Goal: Transaction & Acquisition: Purchase product/service

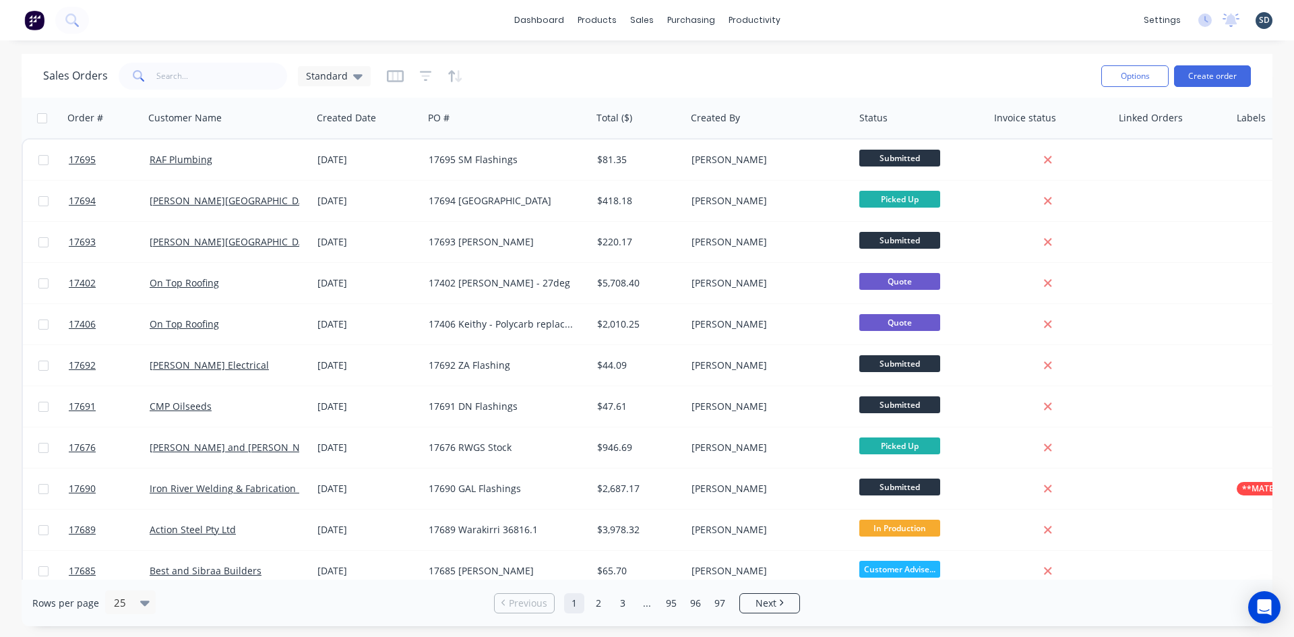
click at [825, 16] on div "dashboard products sales purchasing productivity dashboard products Product Cat…" at bounding box center [647, 20] width 1294 height 40
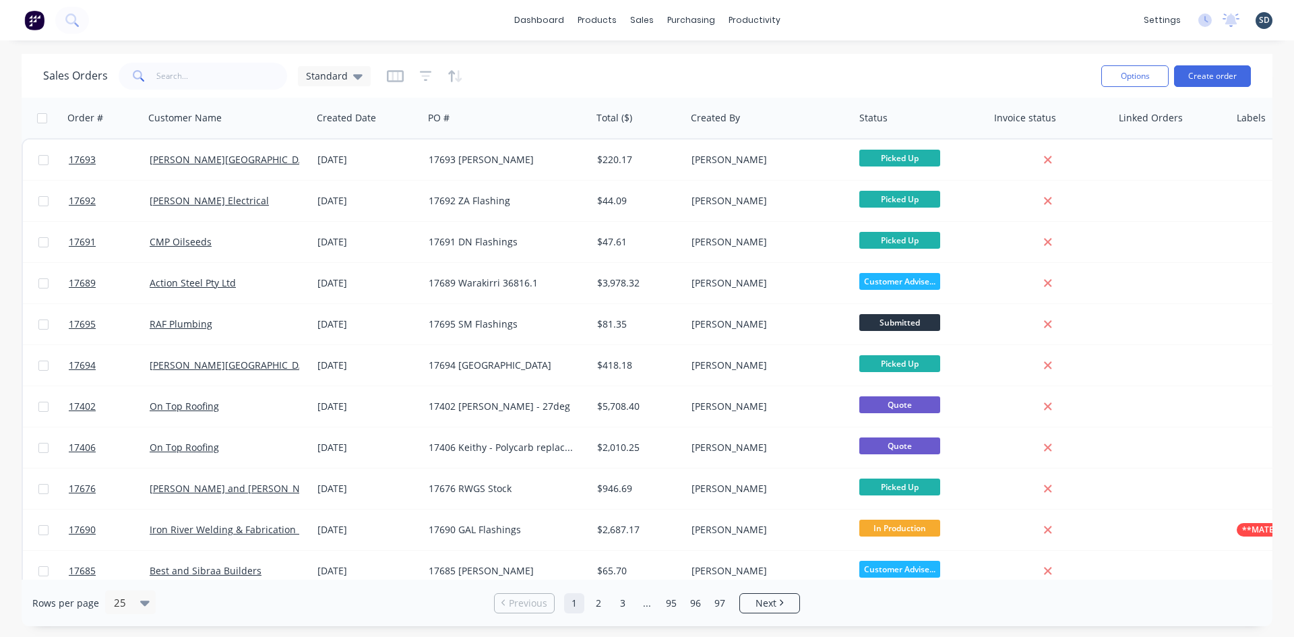
click at [811, 20] on div "dashboard products sales purchasing productivity dashboard products Product Cat…" at bounding box center [647, 20] width 1294 height 40
click at [826, 18] on div "dashboard products sales purchasing productivity dashboard products Product Cat…" at bounding box center [647, 20] width 1294 height 40
click at [675, 65] on div "Sales Orders" at bounding box center [691, 65] width 55 height 12
click at [1194, 74] on button "Create order" at bounding box center [1212, 76] width 77 height 22
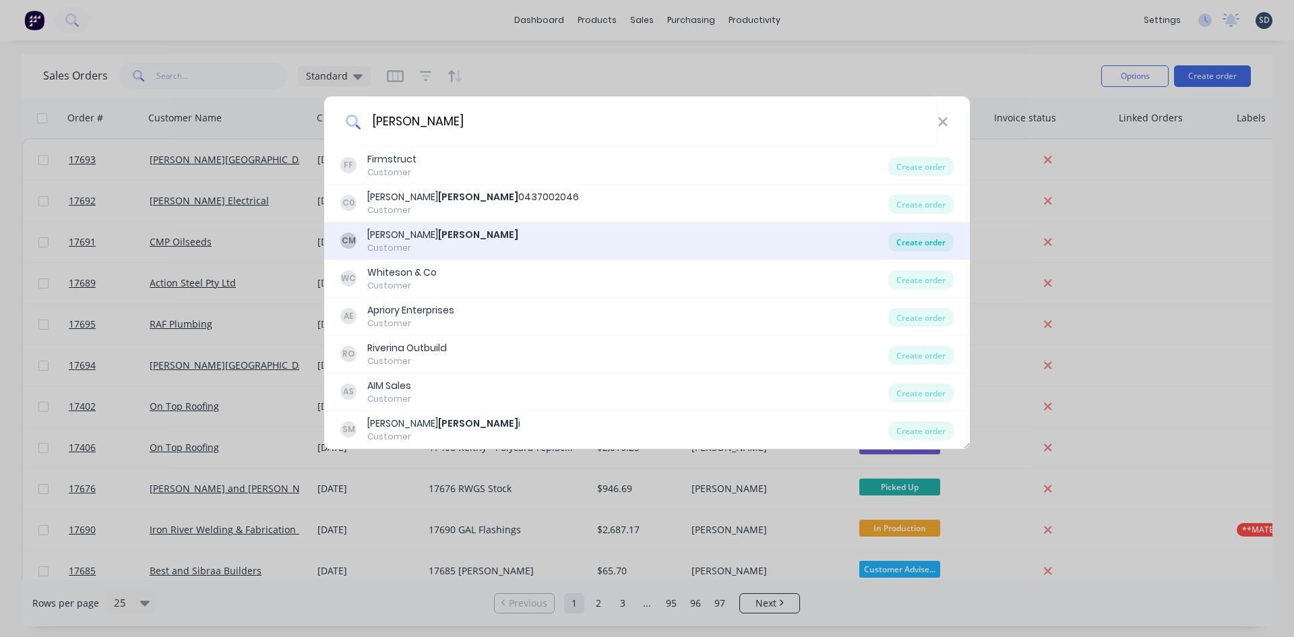
type input "mauger"
click at [936, 243] on div "Create order" at bounding box center [920, 242] width 65 height 19
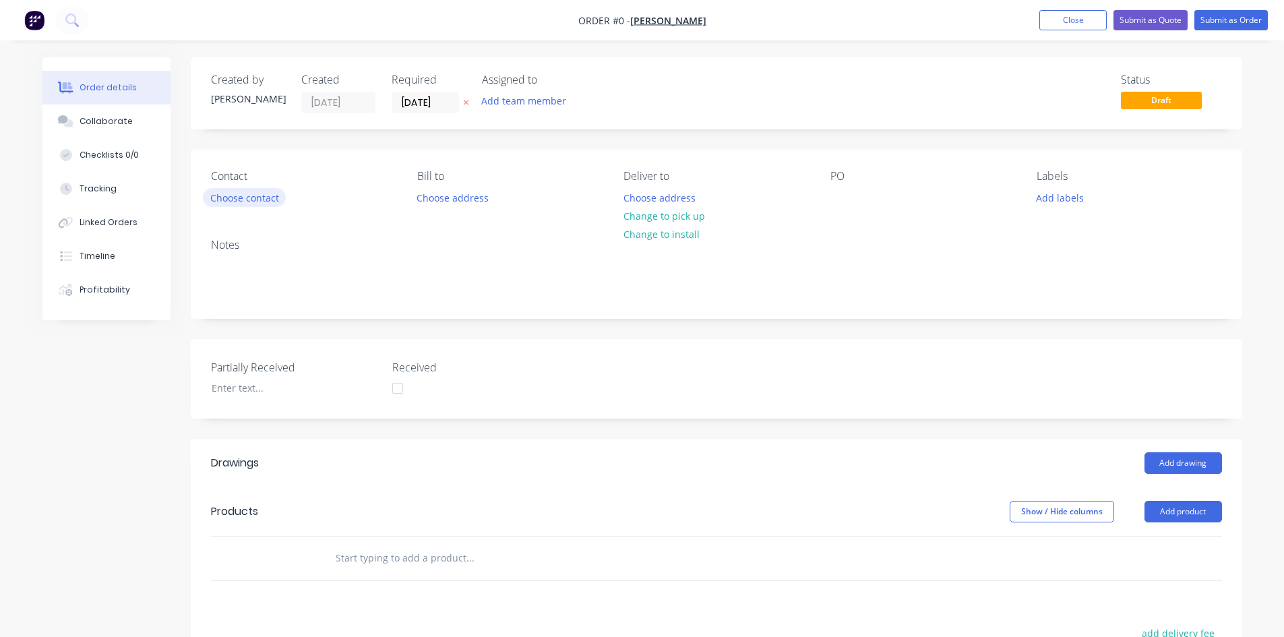
click at [271, 198] on button "Choose contact" at bounding box center [244, 197] width 83 height 18
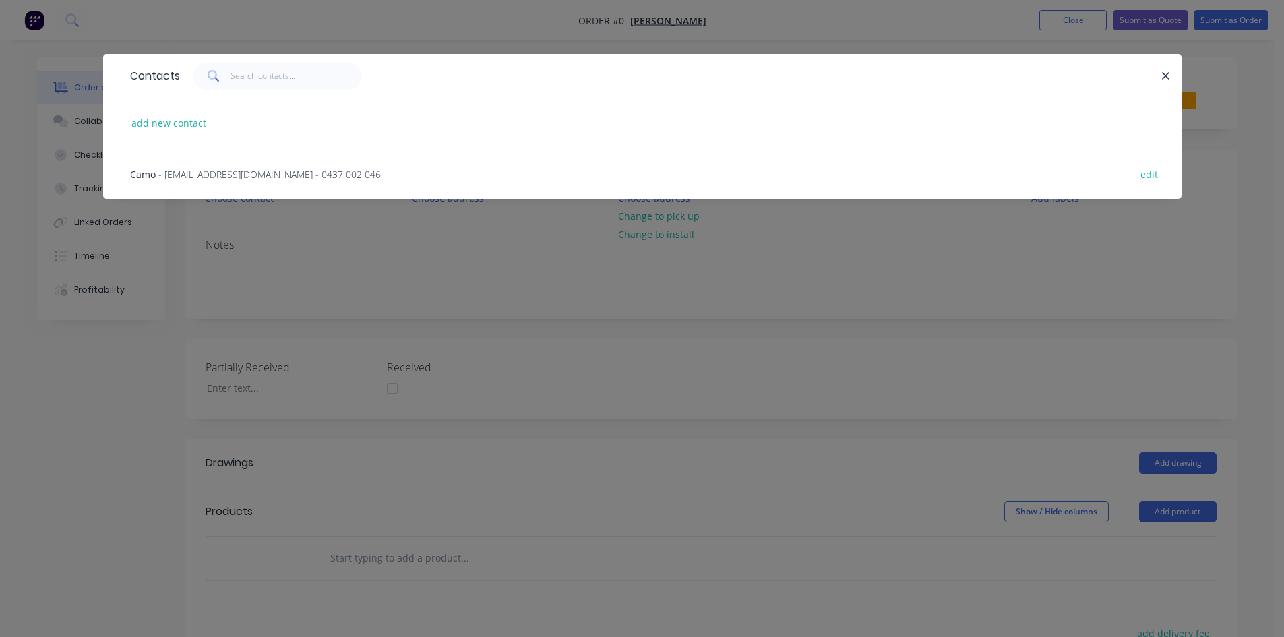
click at [214, 165] on div "Camo - camo@apriori.net.au - 0437 002 046 edit" at bounding box center [642, 173] width 1038 height 51
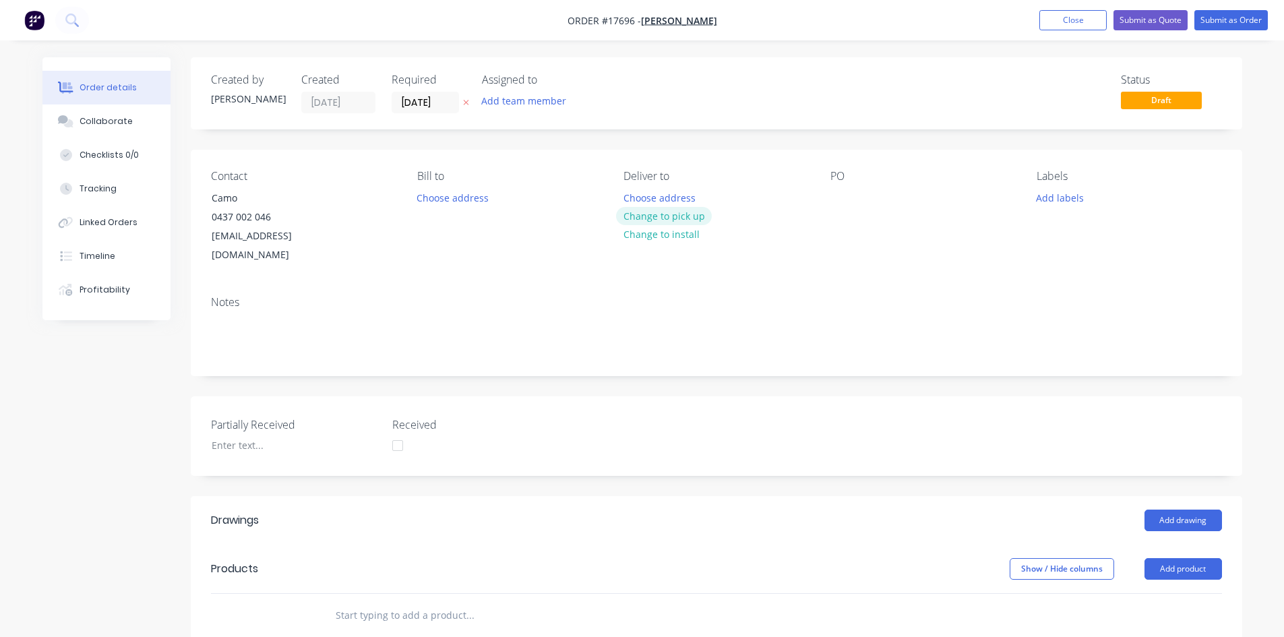
click at [669, 220] on button "Change to pick up" at bounding box center [664, 216] width 96 height 18
click at [842, 191] on div at bounding box center [841, 198] width 22 height 20
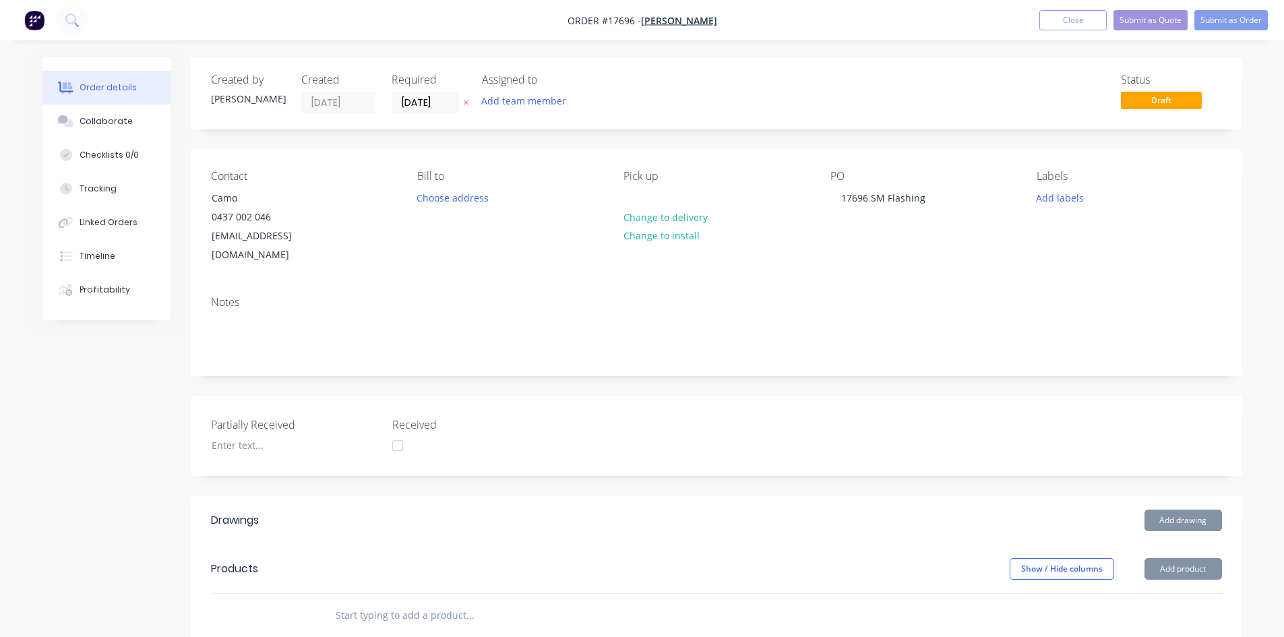
click at [828, 285] on div "Notes" at bounding box center [716, 330] width 1051 height 90
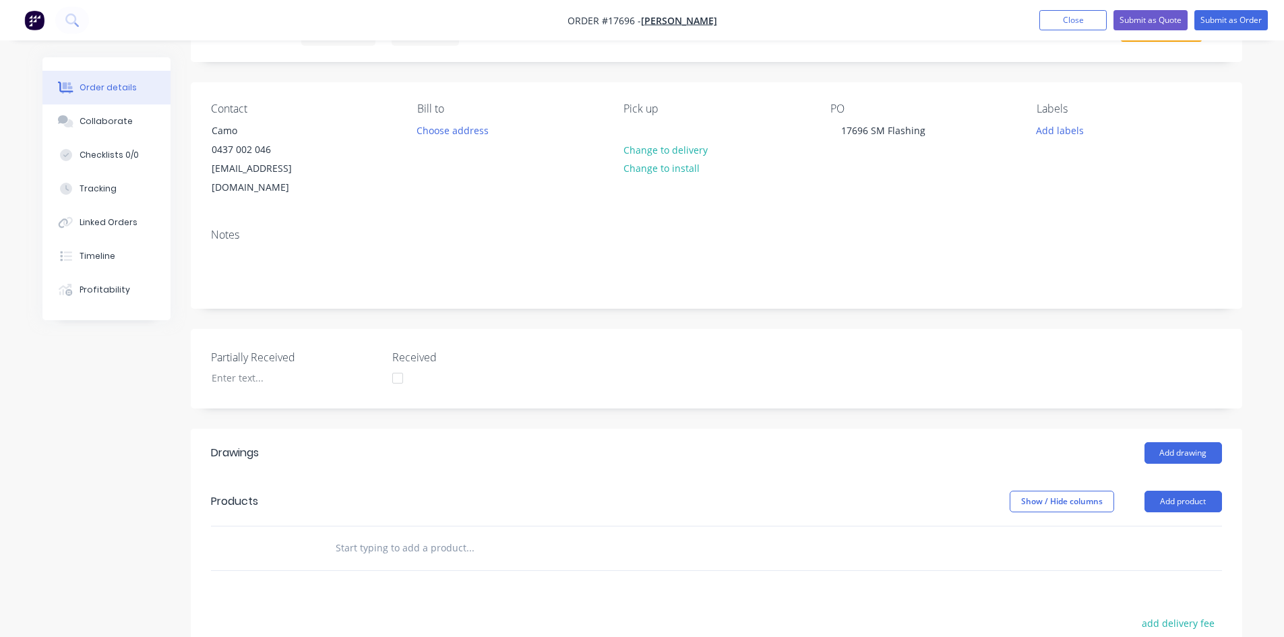
scroll to position [202, 0]
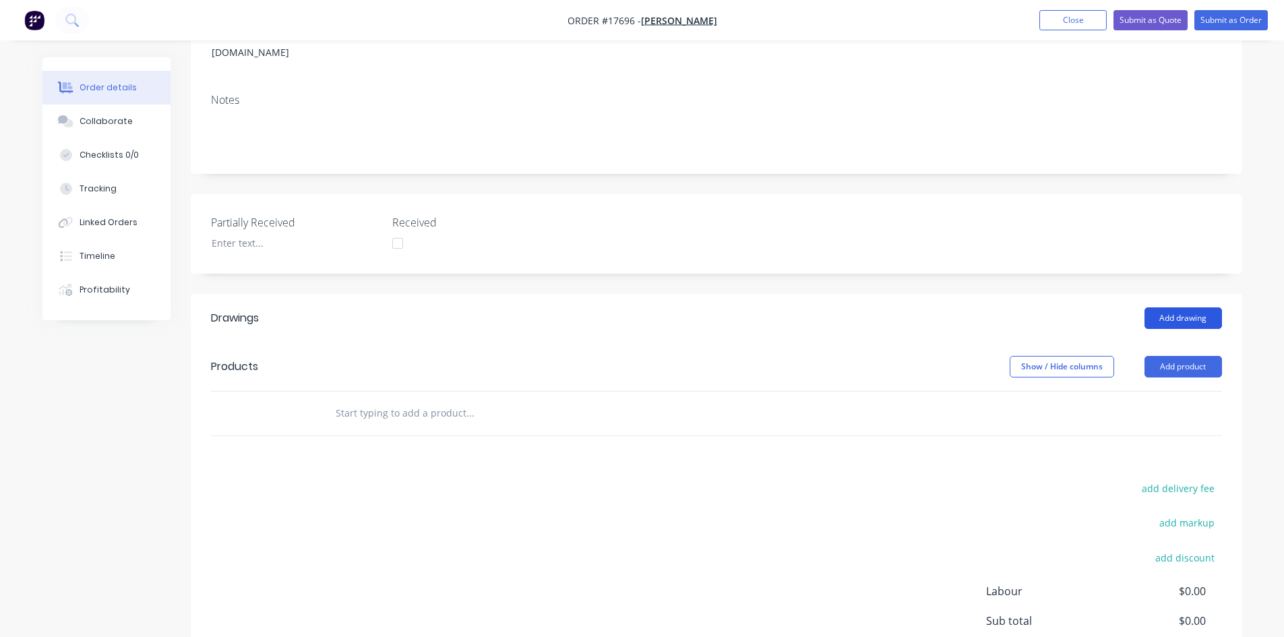
click at [1167, 307] on button "Add drawing" at bounding box center [1183, 318] width 78 height 22
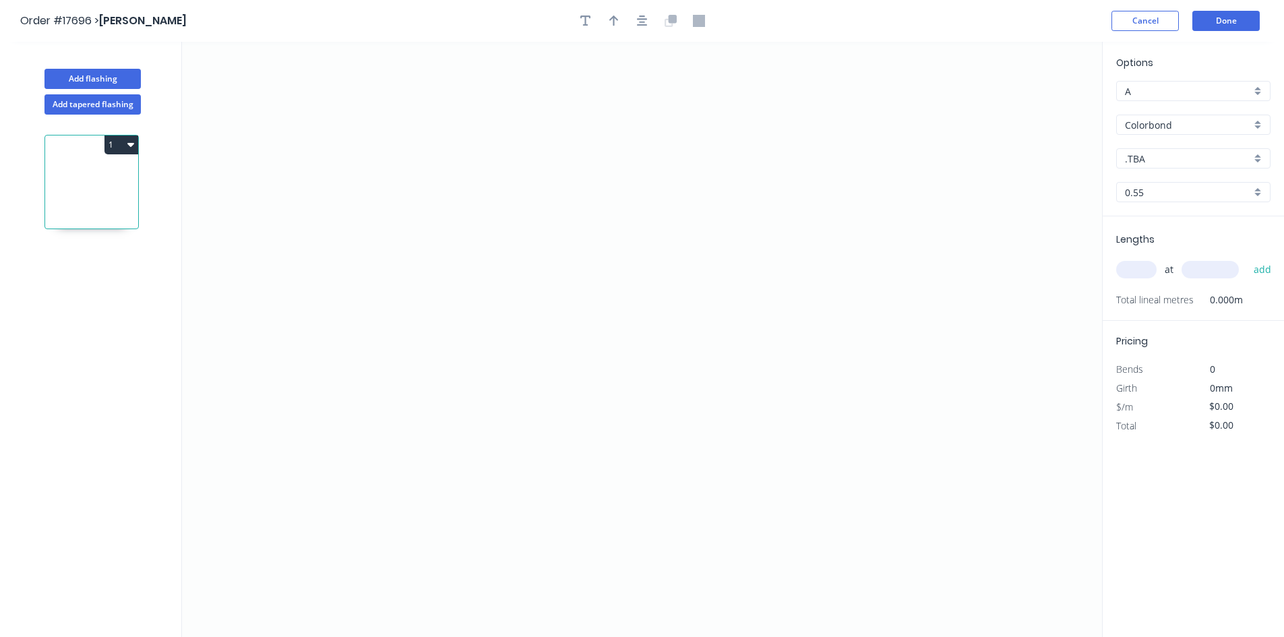
click at [1143, 152] on input ".TBA" at bounding box center [1188, 159] width 126 height 14
click at [1175, 253] on div "Surfmist" at bounding box center [1193, 252] width 153 height 24
type input "Surfmist"
click at [375, 325] on icon "0" at bounding box center [642, 339] width 920 height 595
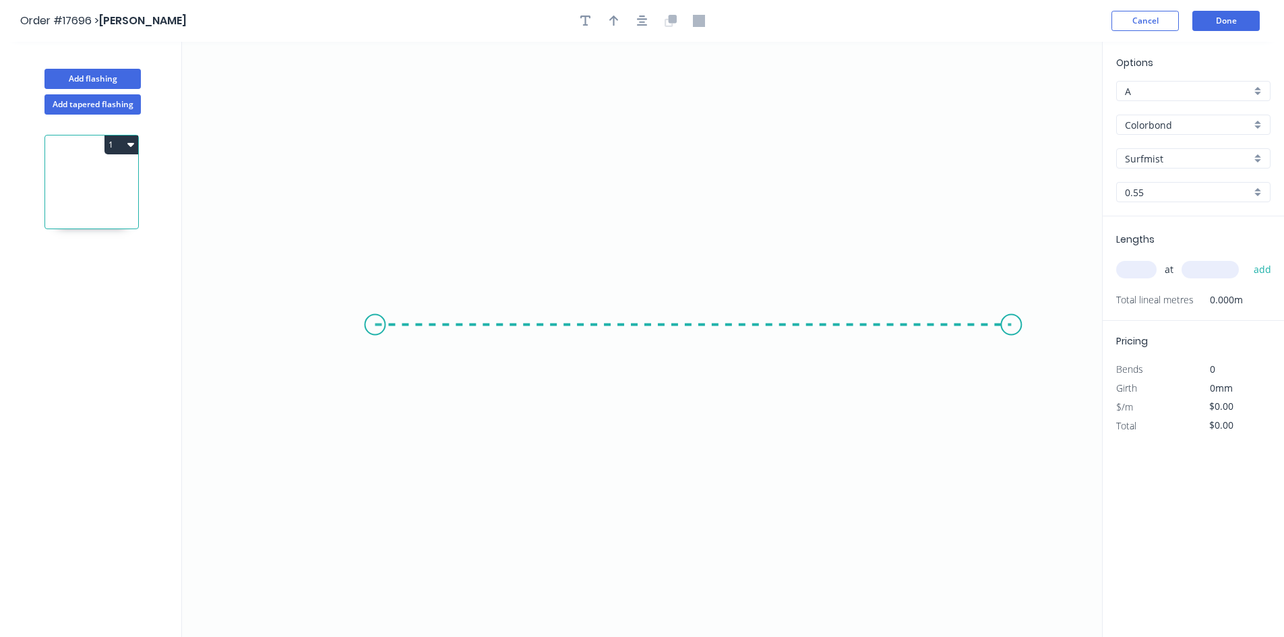
click at [1012, 314] on icon "0" at bounding box center [642, 339] width 920 height 595
click at [1011, 282] on icon at bounding box center [1011, 303] width 0 height 42
click at [369, 324] on circle at bounding box center [375, 325] width 20 height 20
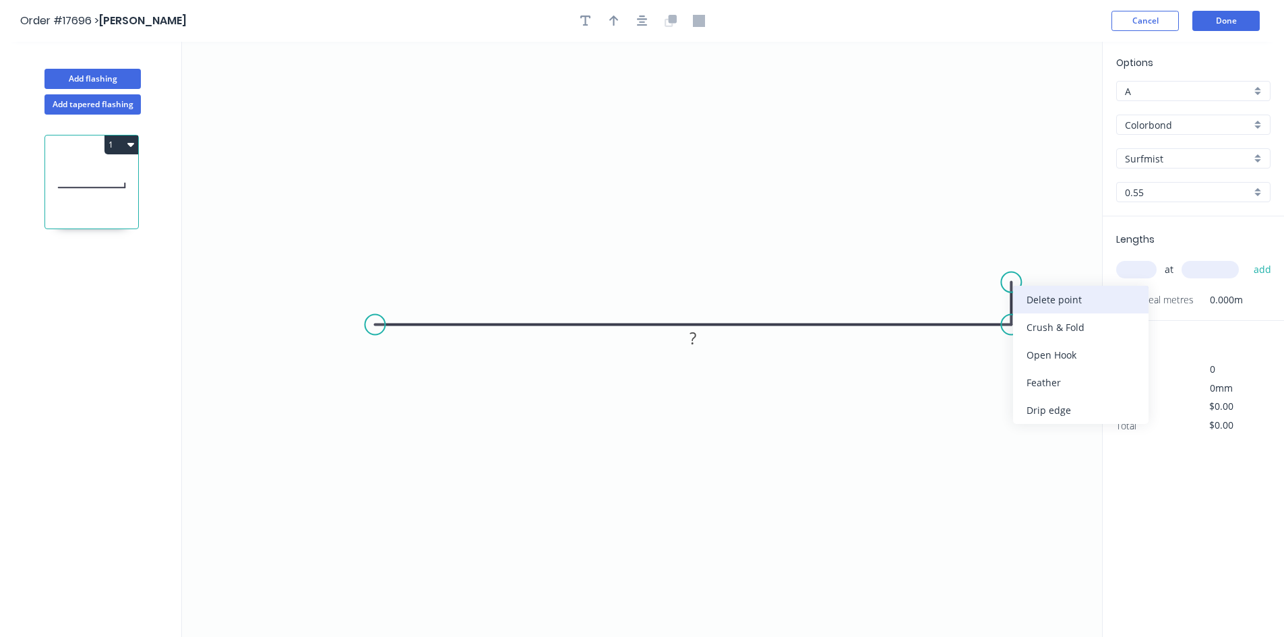
click at [1046, 301] on div "Delete point" at bounding box center [1080, 300] width 135 height 28
click at [1014, 328] on circle at bounding box center [1011, 325] width 20 height 20
click at [1014, 330] on circle at bounding box center [1011, 325] width 20 height 20
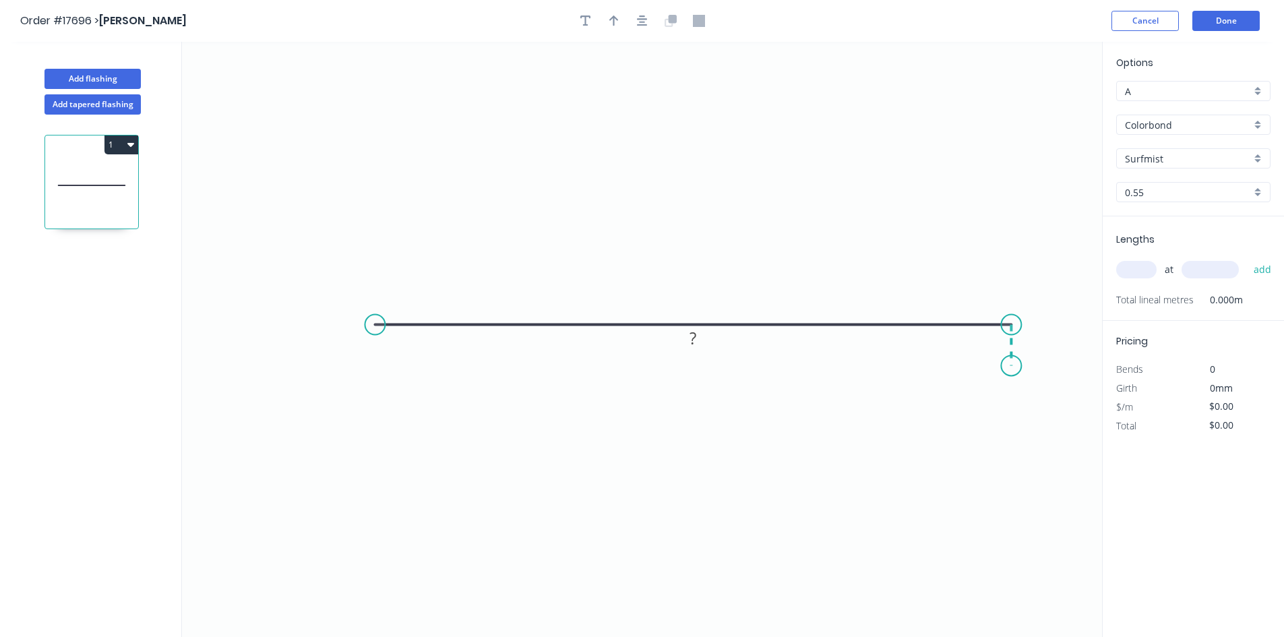
click at [1012, 366] on icon "0 ?" at bounding box center [642, 339] width 920 height 595
click at [980, 367] on icon "0 ? ?" at bounding box center [642, 339] width 920 height 595
click at [971, 368] on circle at bounding box center [970, 365] width 20 height 20
click at [365, 322] on circle at bounding box center [375, 325] width 20 height 20
click at [377, 255] on icon "0 ? ? ?" at bounding box center [642, 339] width 920 height 595
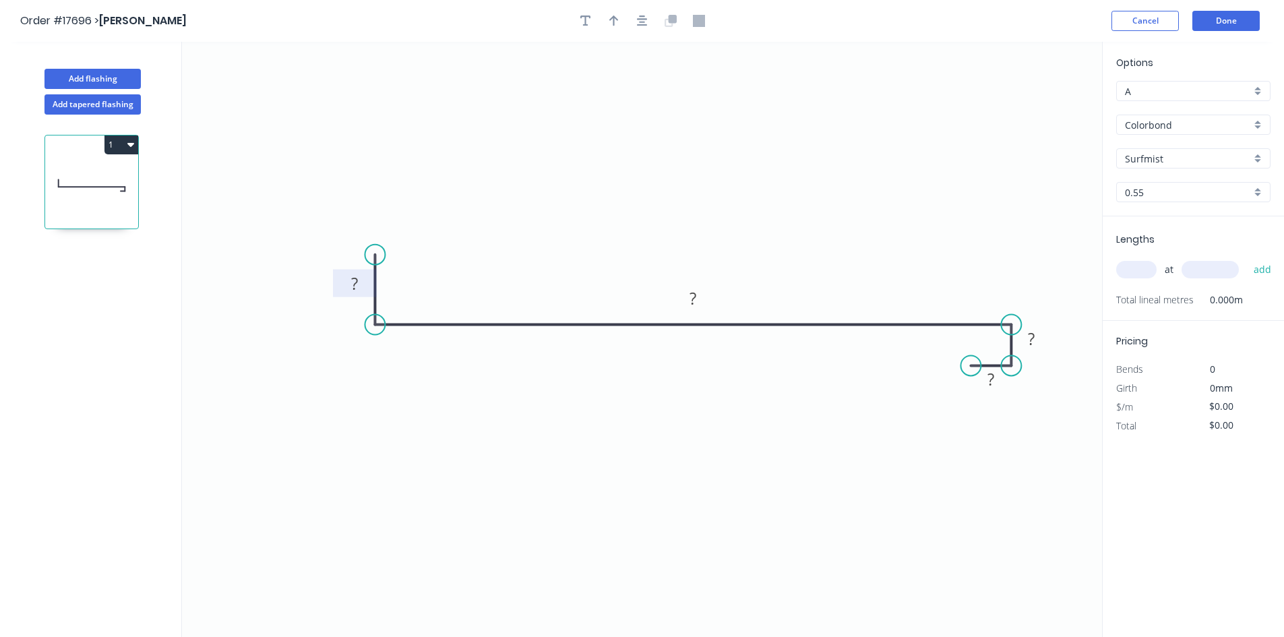
click at [350, 283] on rect at bounding box center [355, 284] width 27 height 19
click at [700, 299] on rect at bounding box center [692, 299] width 27 height 19
click at [1033, 336] on tspan "?" at bounding box center [1031, 339] width 7 height 22
click at [997, 385] on rect at bounding box center [990, 380] width 27 height 19
click at [851, 241] on icon "0 50 600 20 20" at bounding box center [642, 339] width 920 height 595
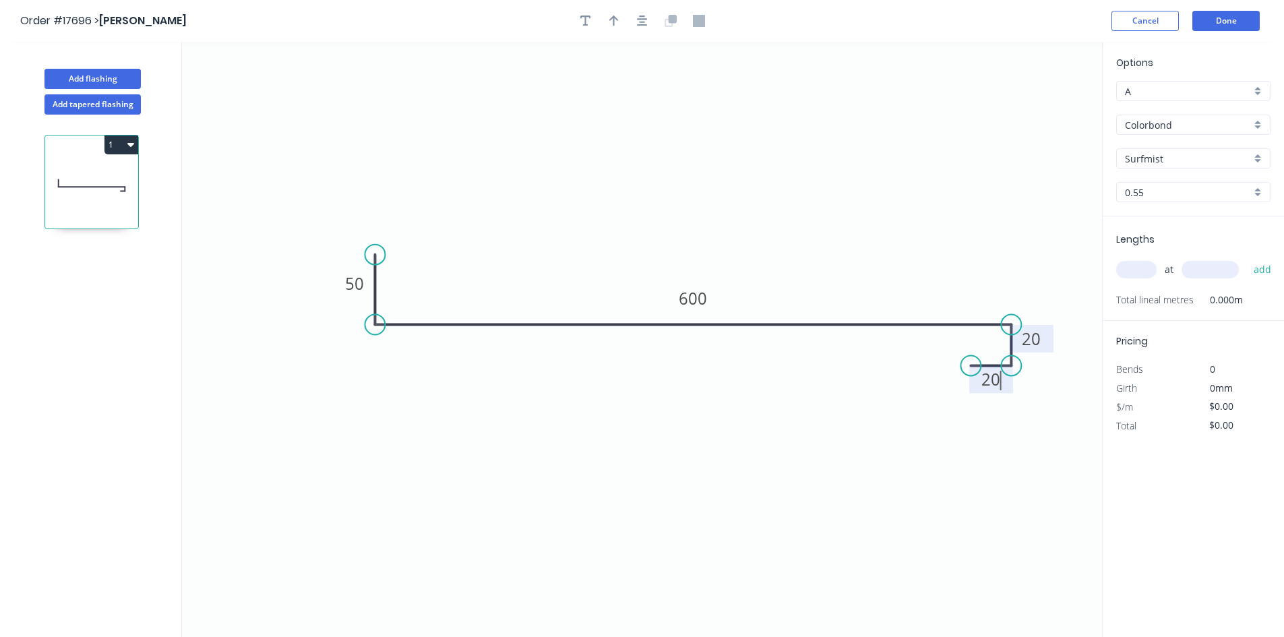
type input "$42.89"
click at [637, 15] on icon "button" at bounding box center [642, 21] width 11 height 12
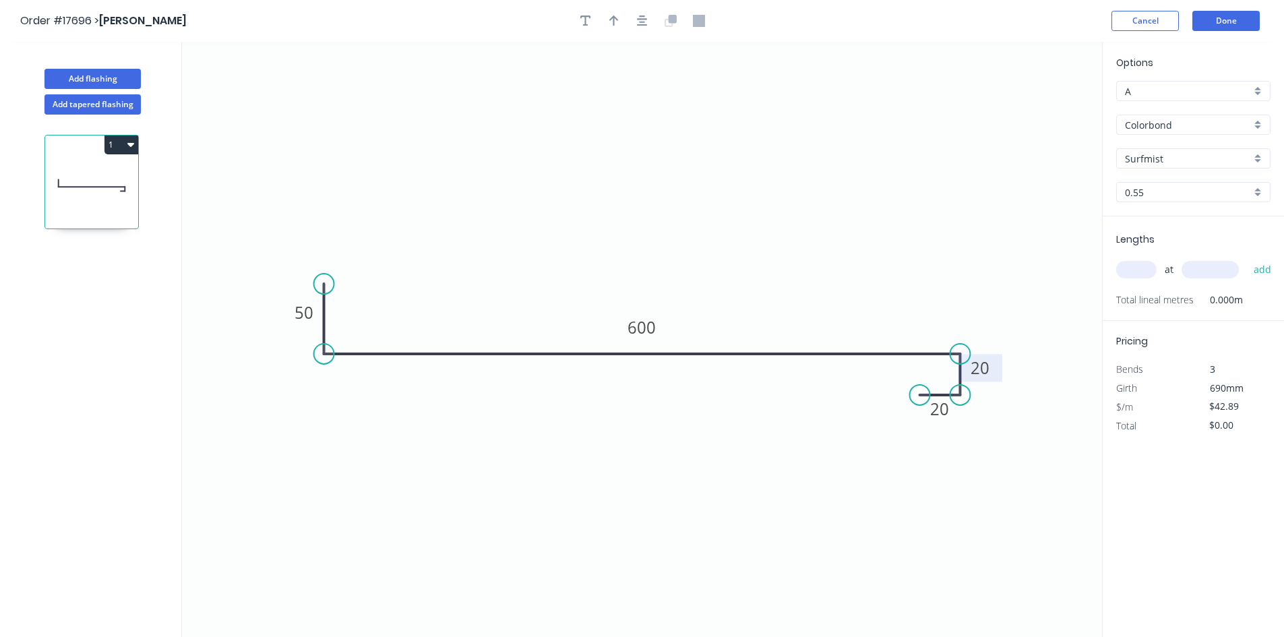
drag, startPoint x: 621, startPoint y: 20, endPoint x: 691, endPoint y: 34, distance: 71.0
click at [621, 20] on button "button" at bounding box center [614, 21] width 20 height 20
drag, startPoint x: 1034, startPoint y: 107, endPoint x: 784, endPoint y: 283, distance: 305.7
click at [784, 283] on icon at bounding box center [784, 267] width 12 height 43
click at [1138, 269] on input "text" at bounding box center [1136, 270] width 40 height 18
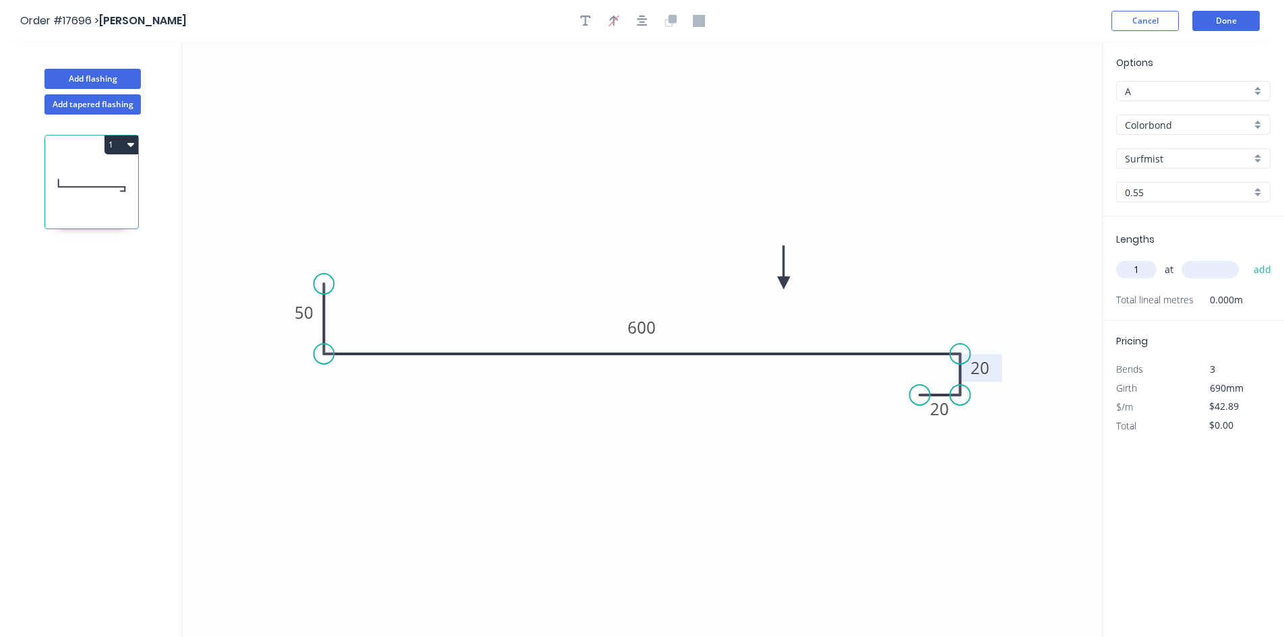
type input "1"
click at [1203, 272] on input "text" at bounding box center [1209, 270] width 57 height 18
type input "1327"
click at [1255, 270] on button "add" at bounding box center [1263, 269] width 32 height 23
type input "$56.92"
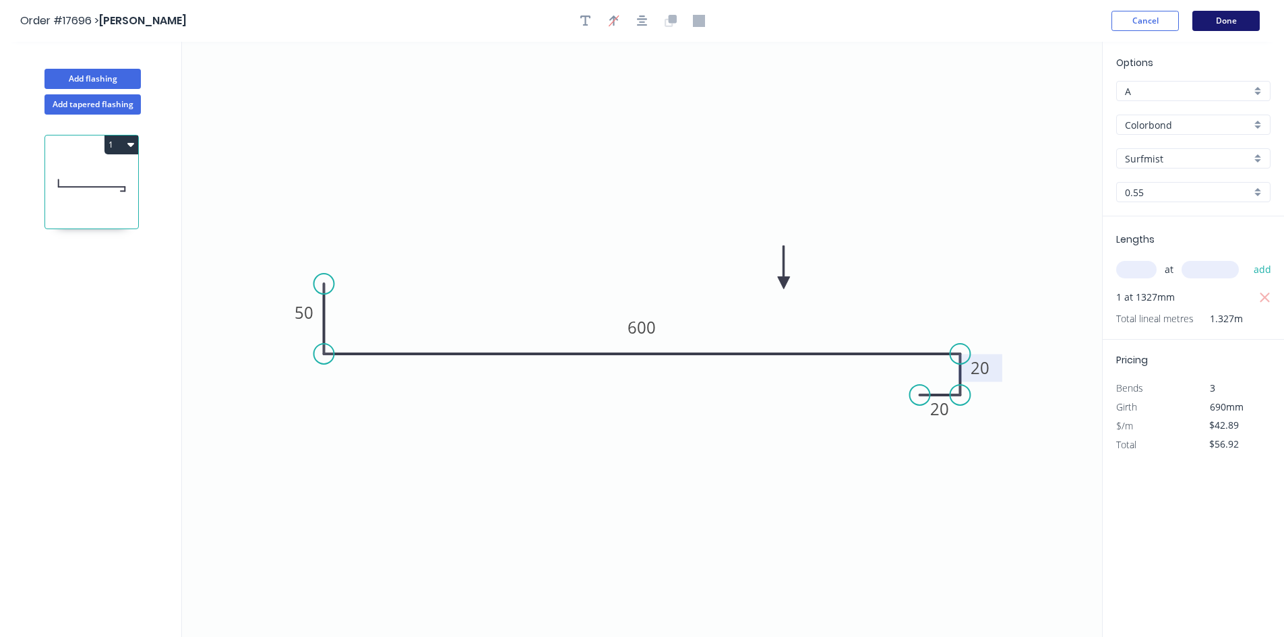
click at [1221, 19] on button "Done" at bounding box center [1225, 21] width 67 height 20
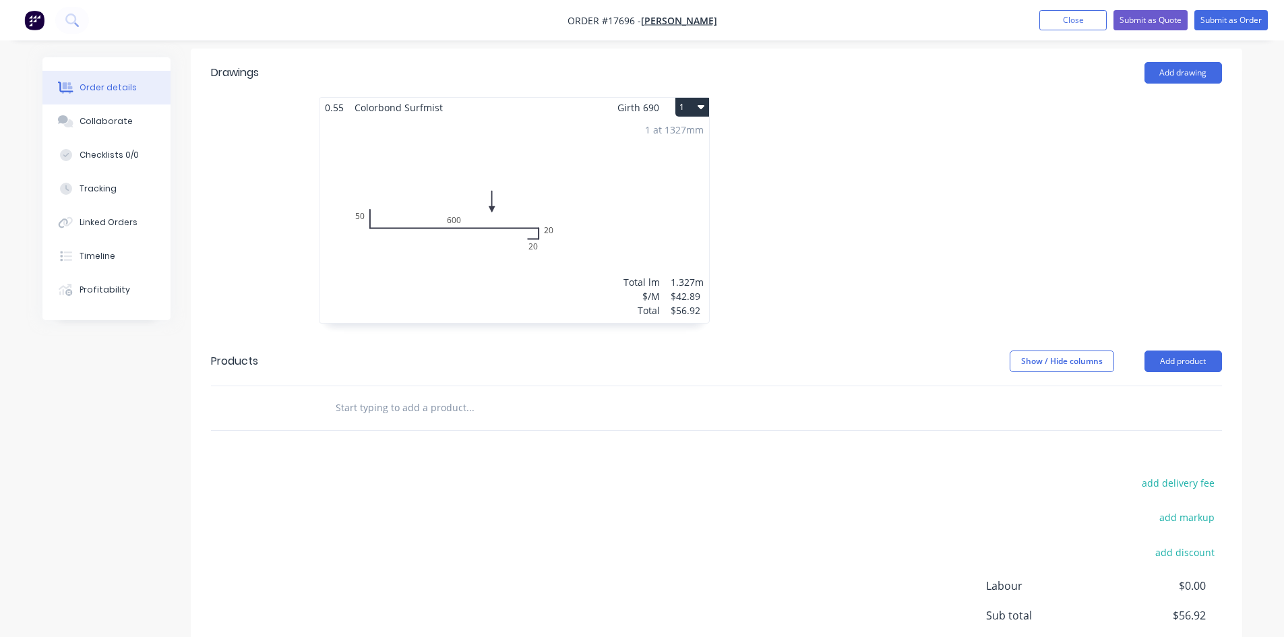
scroll to position [472, 0]
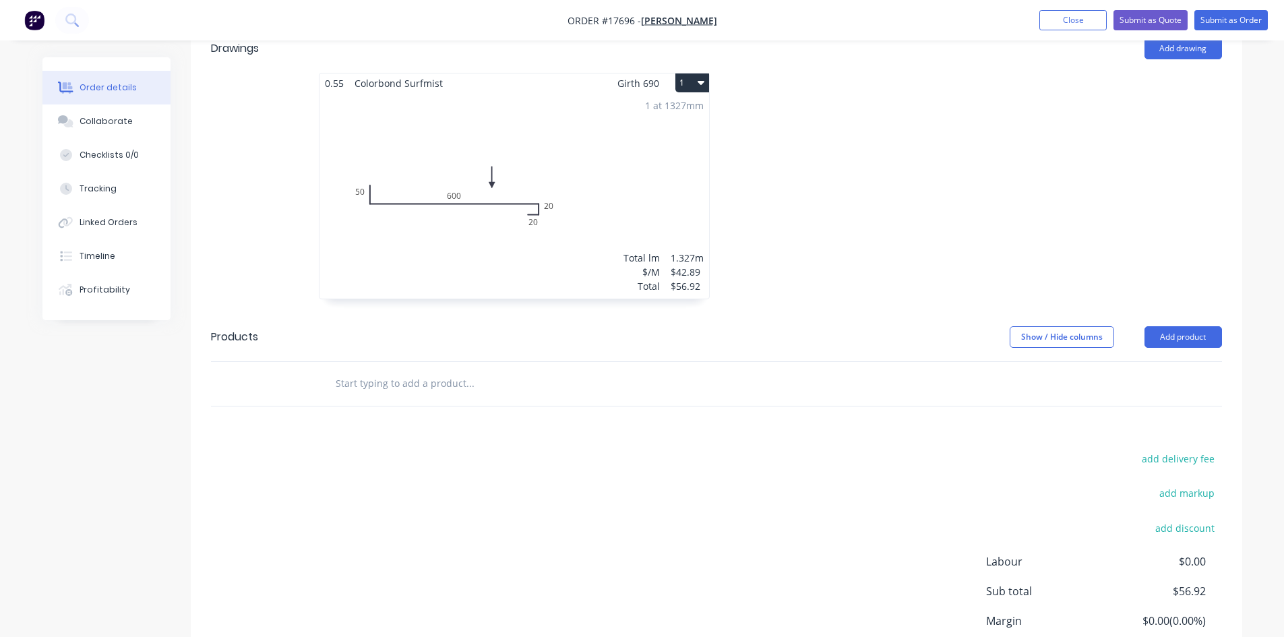
click at [433, 370] on input "text" at bounding box center [470, 383] width 270 height 27
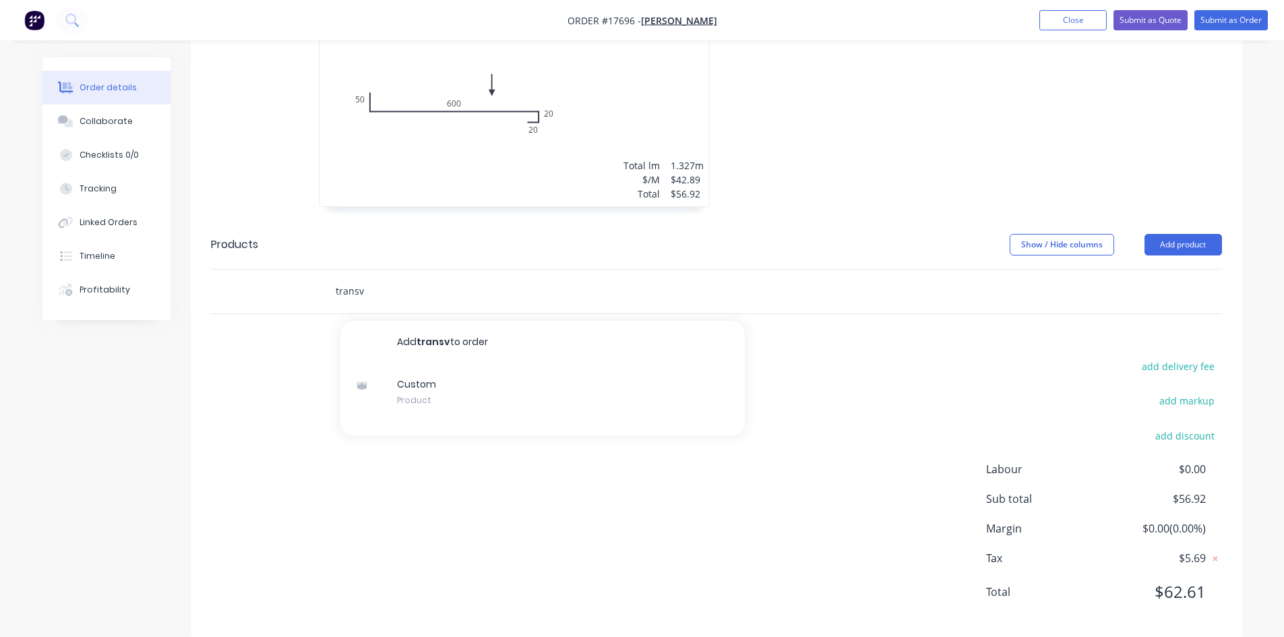
scroll to position [566, 0]
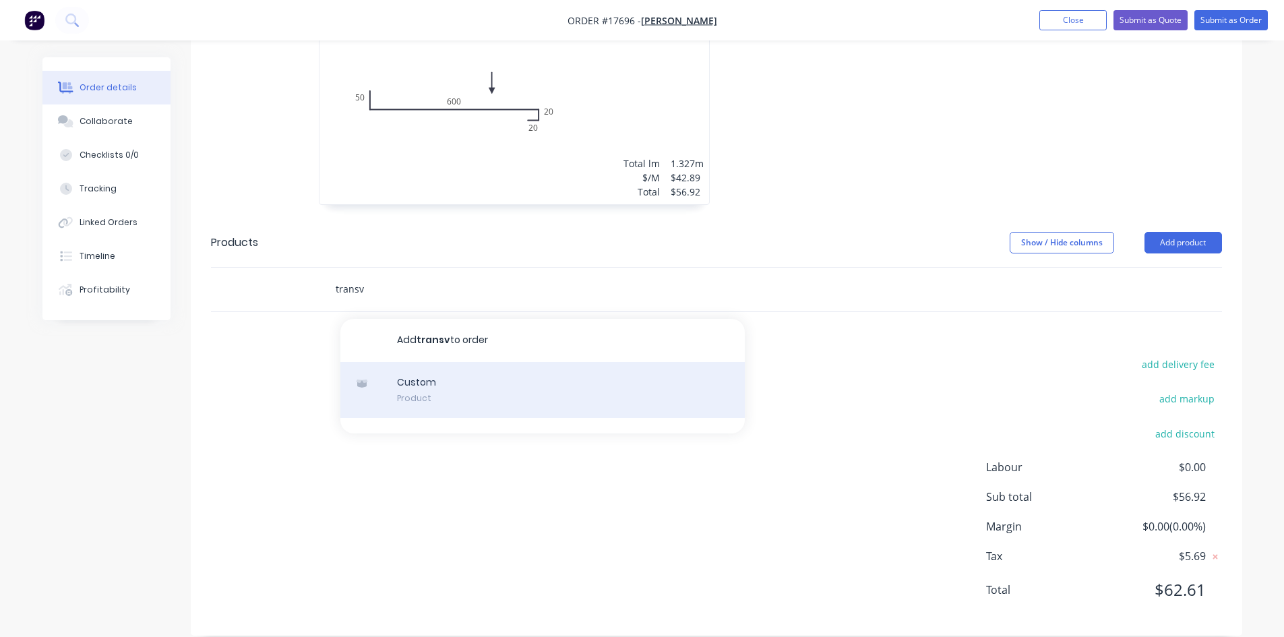
type input "transv"
click at [453, 365] on div "Custom Product" at bounding box center [542, 390] width 404 height 57
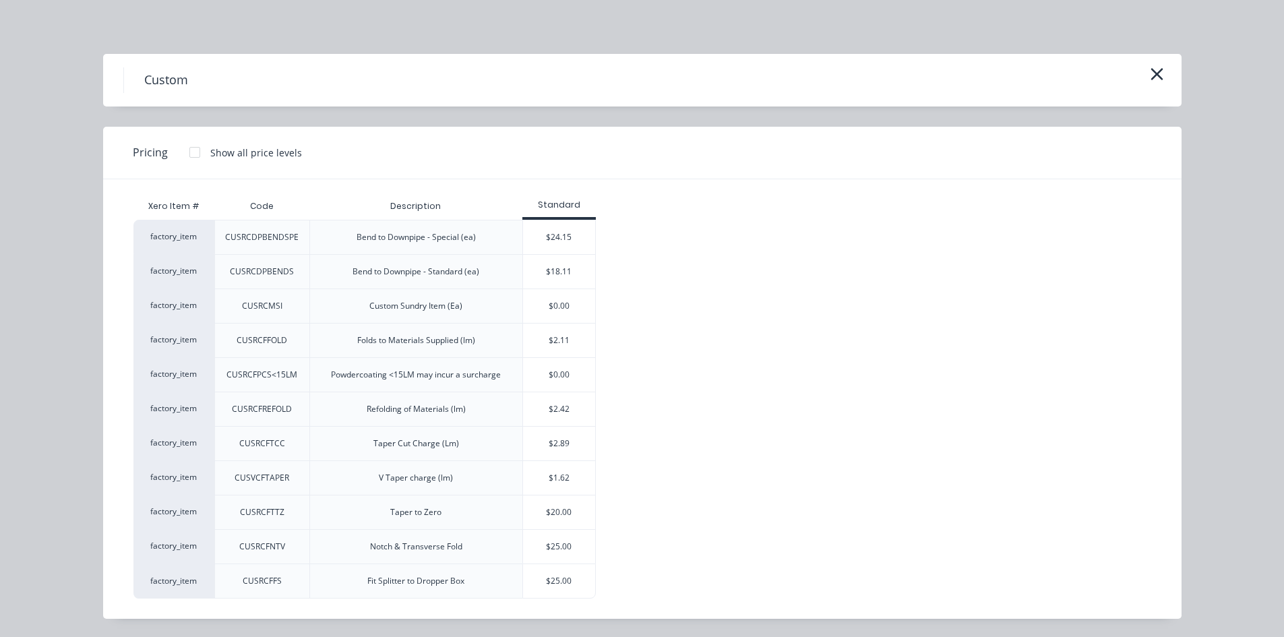
click at [557, 545] on div "$25.00" at bounding box center [559, 547] width 72 height 34
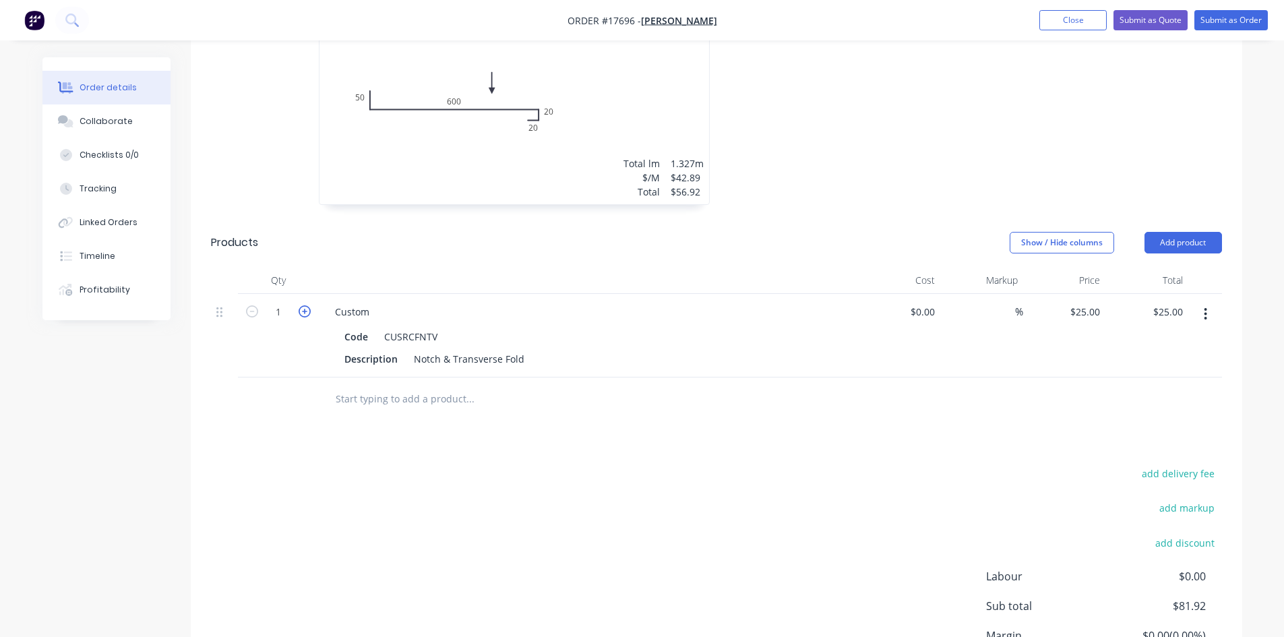
click at [303, 305] on icon "button" at bounding box center [305, 311] width 12 height 12
type input "2"
type input "$50.00"
click at [516, 232] on div "Show / Hide columns Add product" at bounding box center [823, 243] width 796 height 22
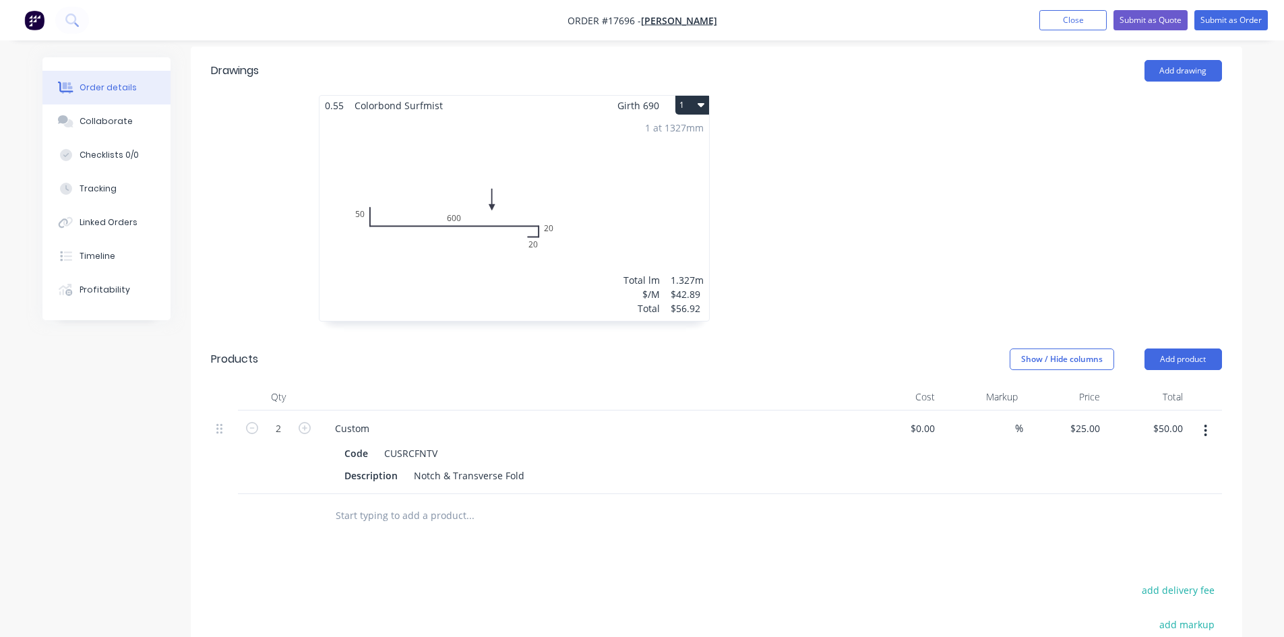
scroll to position [338, 0]
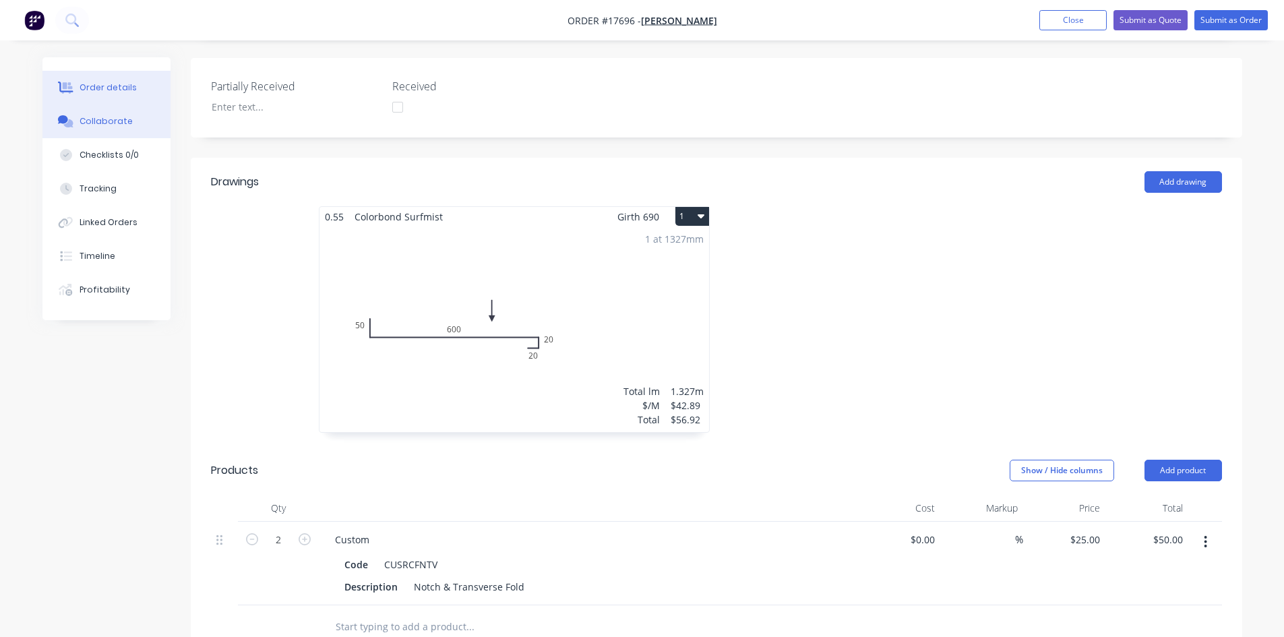
click at [90, 115] on button "Collaborate" at bounding box center [106, 121] width 128 height 34
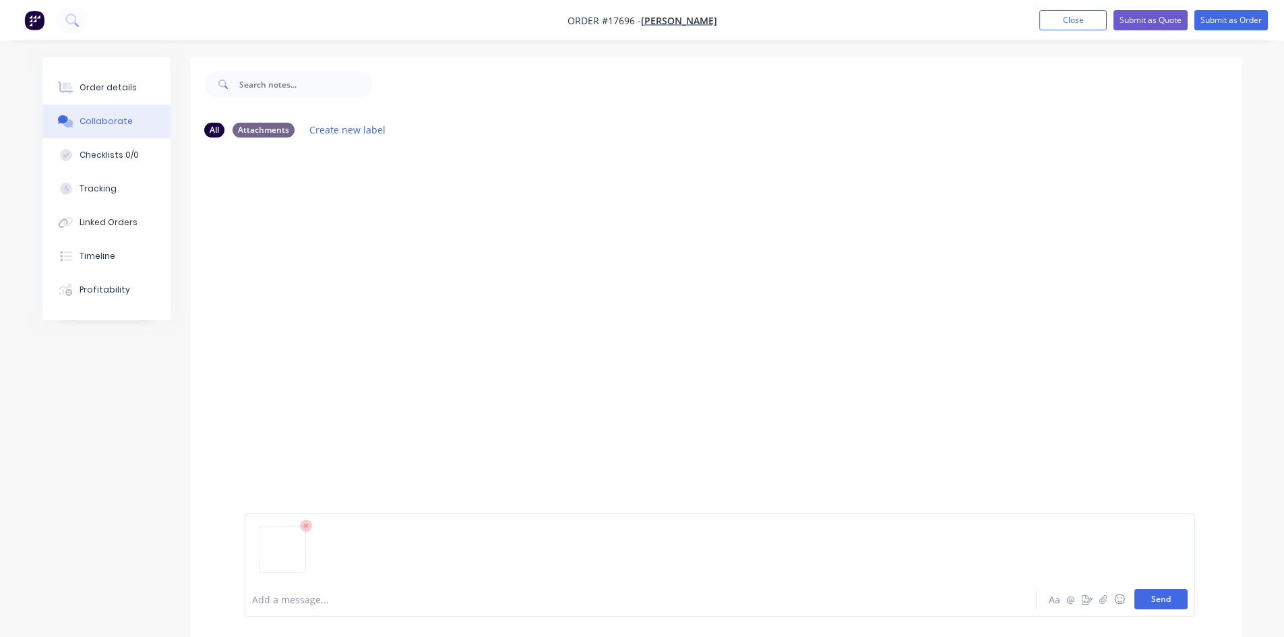
click at [1167, 602] on button "Send" at bounding box center [1160, 599] width 53 height 20
click at [111, 92] on div "Order details" at bounding box center [108, 88] width 57 height 12
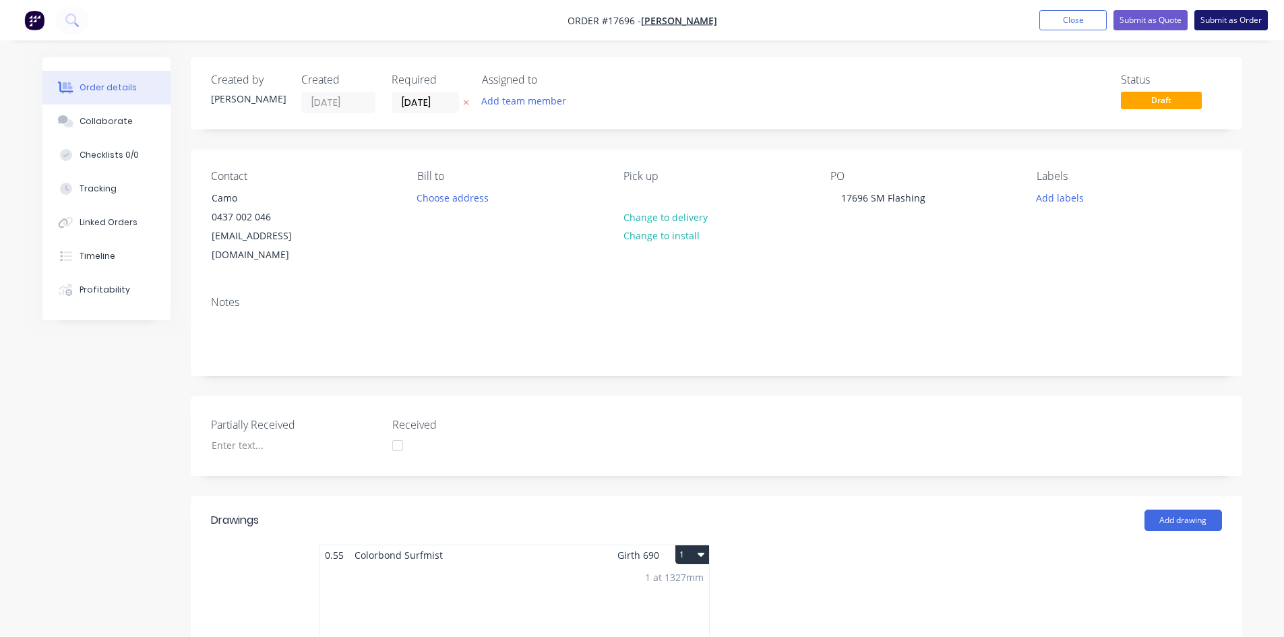
click at [1228, 16] on button "Submit as Order" at bounding box center [1230, 20] width 73 height 20
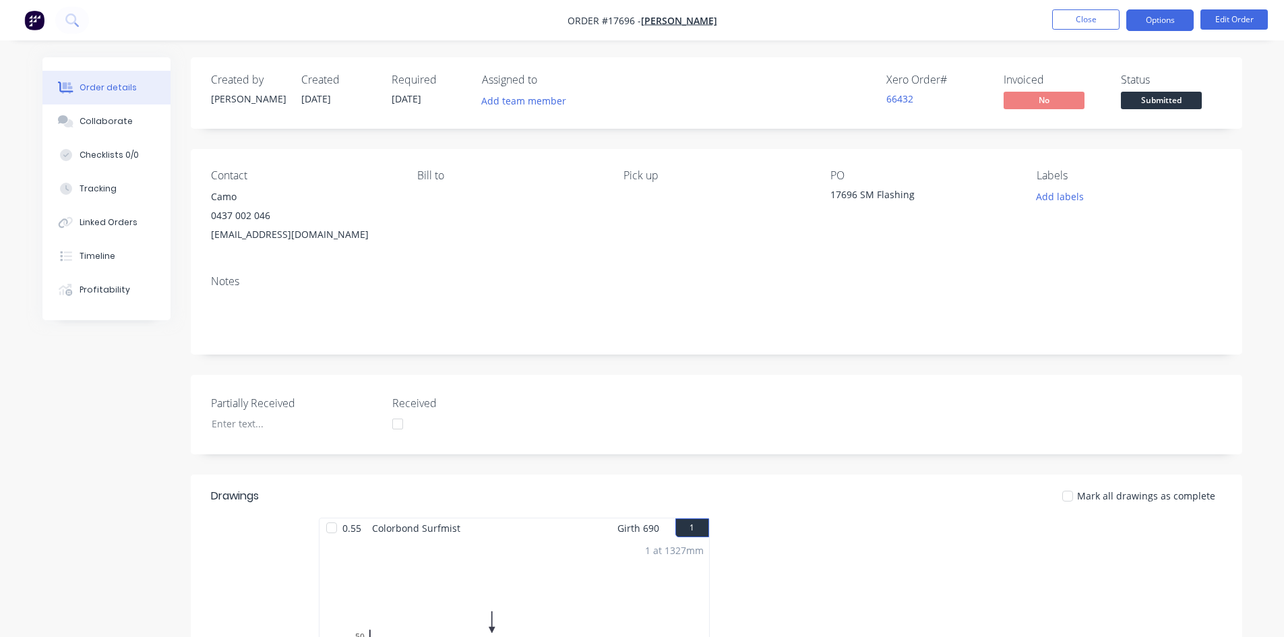
click at [1144, 18] on button "Options" at bounding box center [1159, 20] width 67 height 22
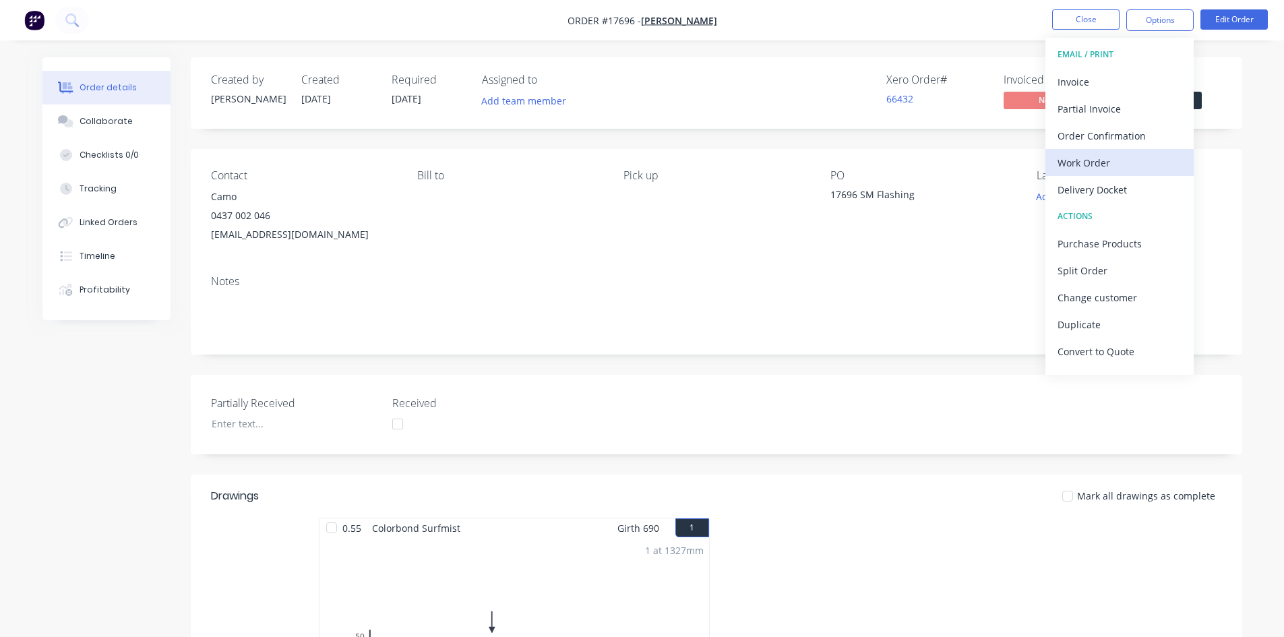
click at [1104, 162] on div "Work Order" at bounding box center [1119, 163] width 124 height 20
click at [1104, 162] on div "Custom" at bounding box center [1119, 163] width 124 height 20
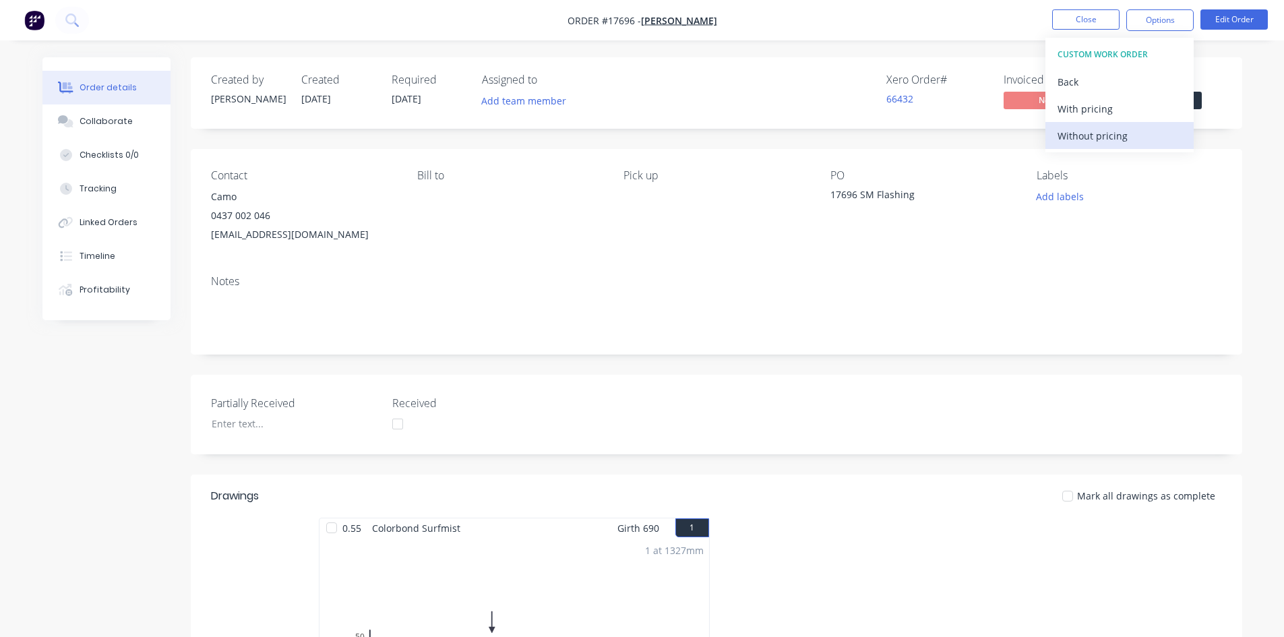
click at [1108, 144] on div "Without pricing" at bounding box center [1119, 136] width 124 height 20
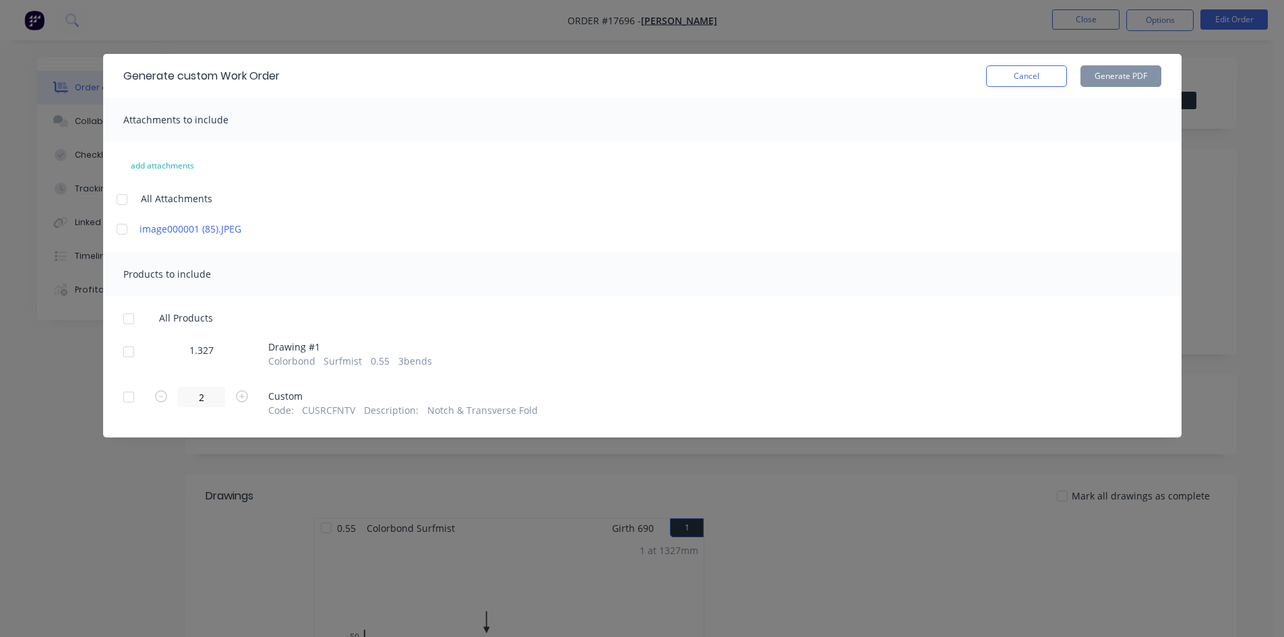
click at [130, 394] on div at bounding box center [128, 396] width 27 height 27
click at [1140, 74] on button "Generate PDF" at bounding box center [1120, 76] width 81 height 22
click at [132, 350] on div at bounding box center [128, 351] width 27 height 27
click at [1141, 70] on button "Generate PDF" at bounding box center [1120, 76] width 81 height 22
click at [1049, 71] on button "Cancel" at bounding box center [1026, 76] width 81 height 22
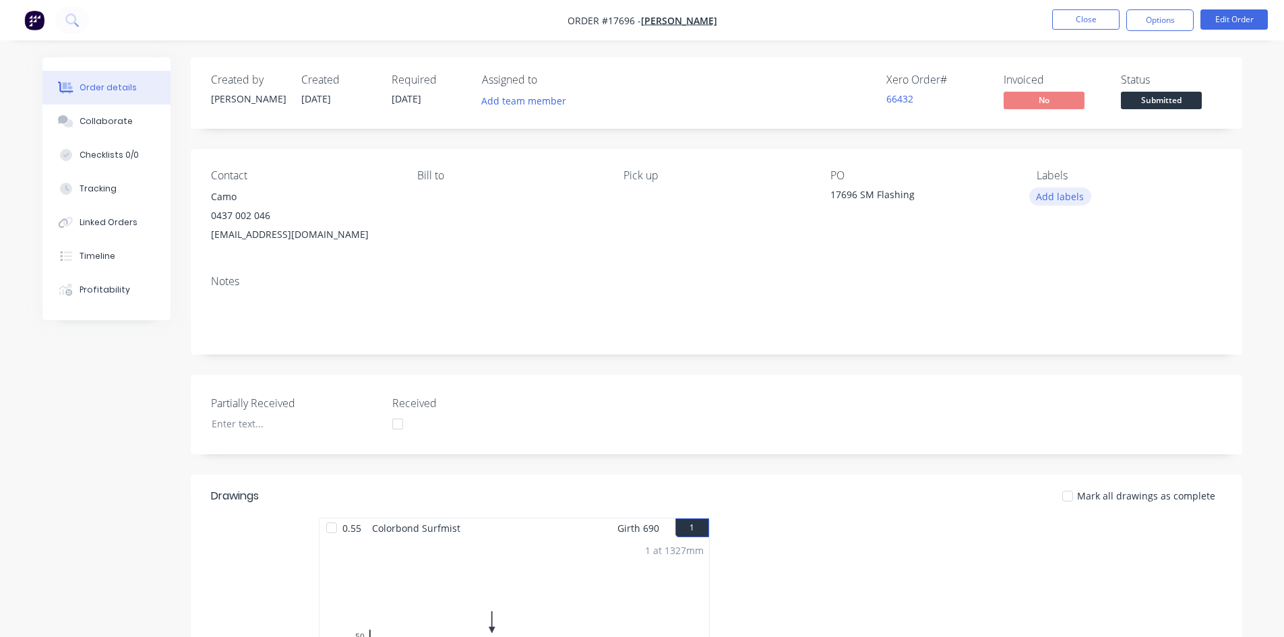
click at [1065, 194] on button "Add labels" at bounding box center [1060, 196] width 62 height 18
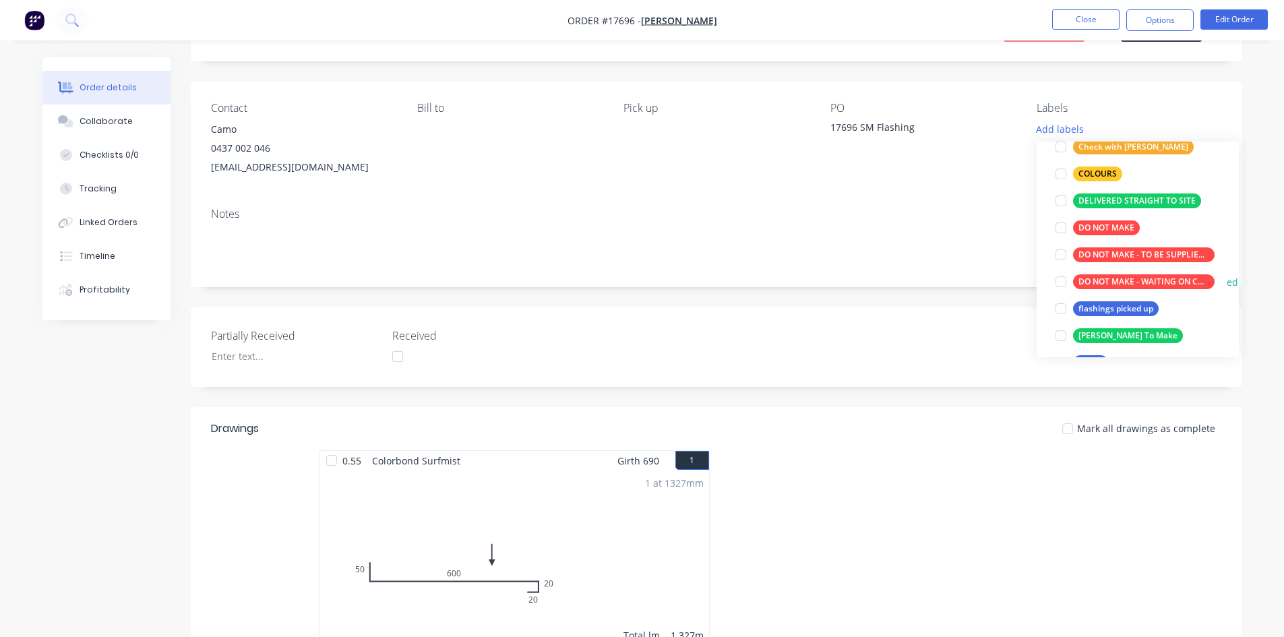
scroll to position [189, 0]
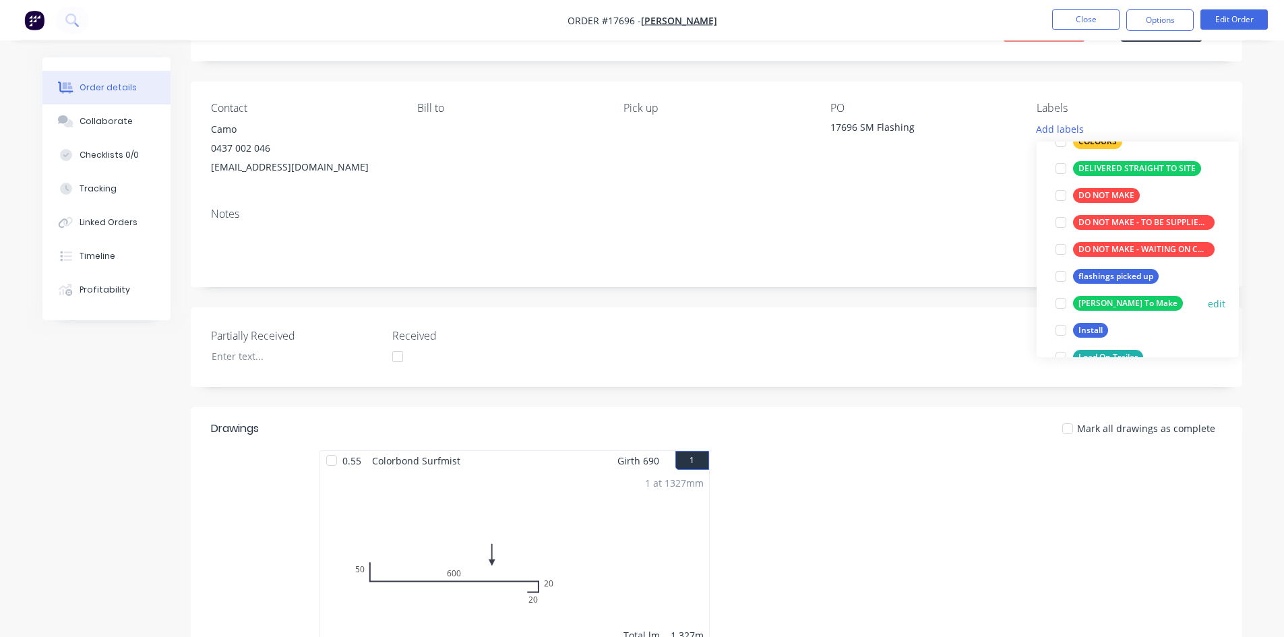
click at [1062, 299] on div at bounding box center [1060, 303] width 27 height 27
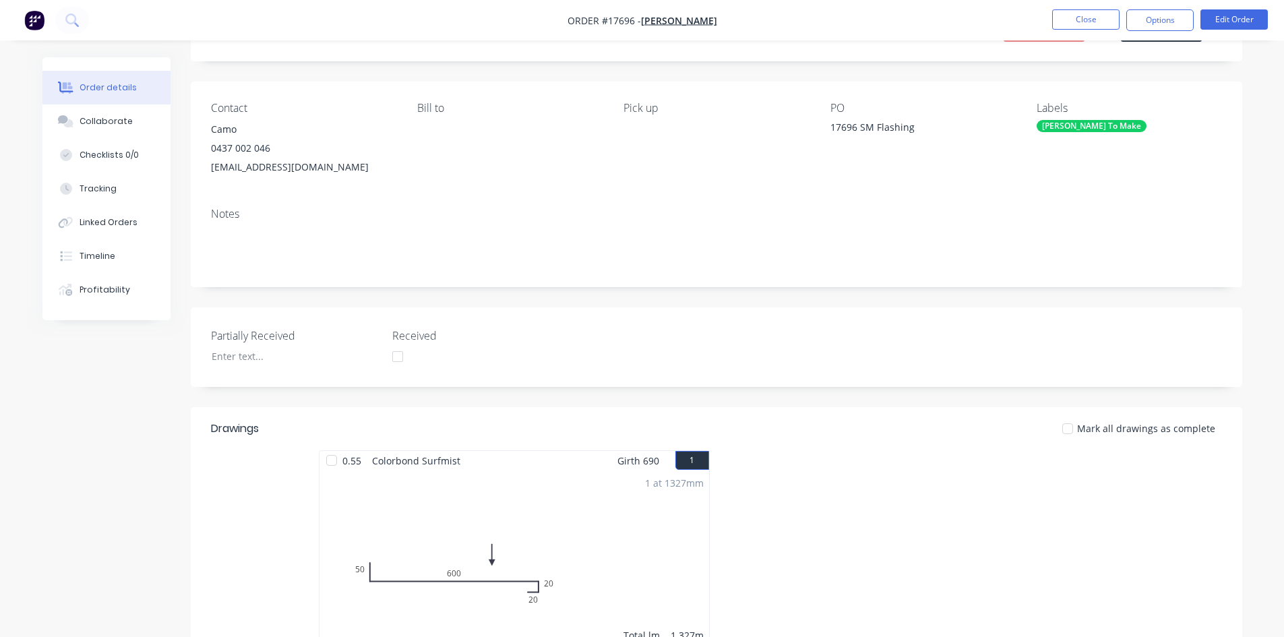
click at [997, 127] on div "17696 SM Flashing" at bounding box center [914, 129] width 168 height 19
click at [1072, 127] on div "Geoff To Make" at bounding box center [1092, 126] width 110 height 12
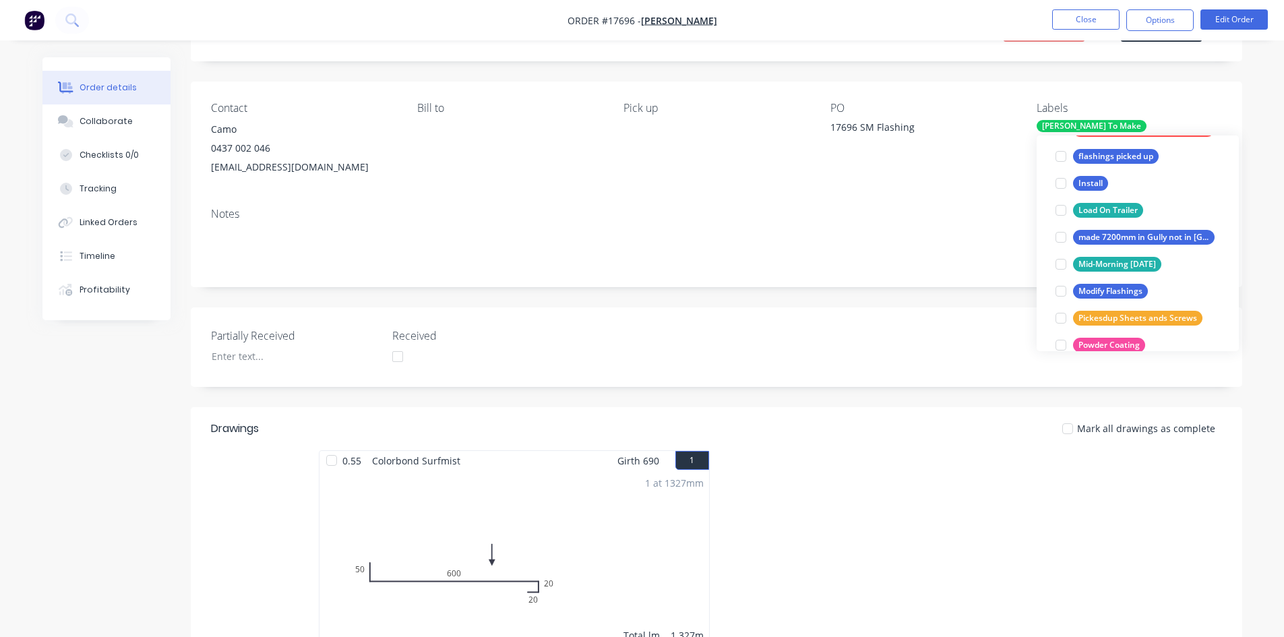
scroll to position [458, 0]
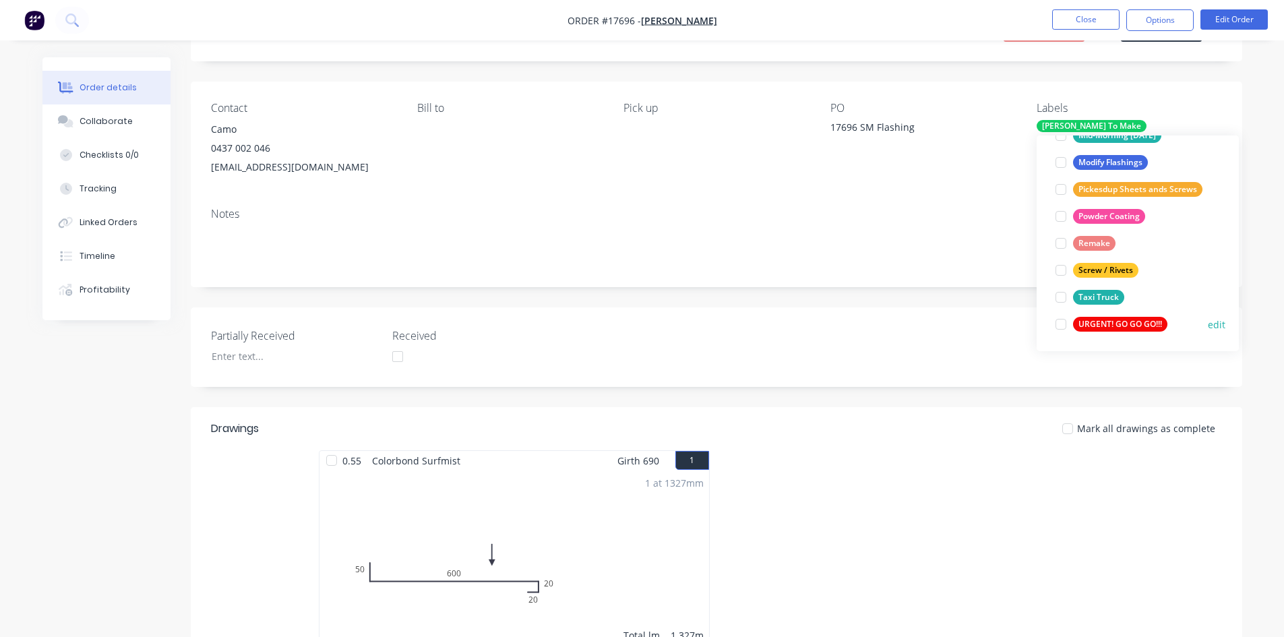
click at [1054, 321] on div at bounding box center [1060, 324] width 27 height 27
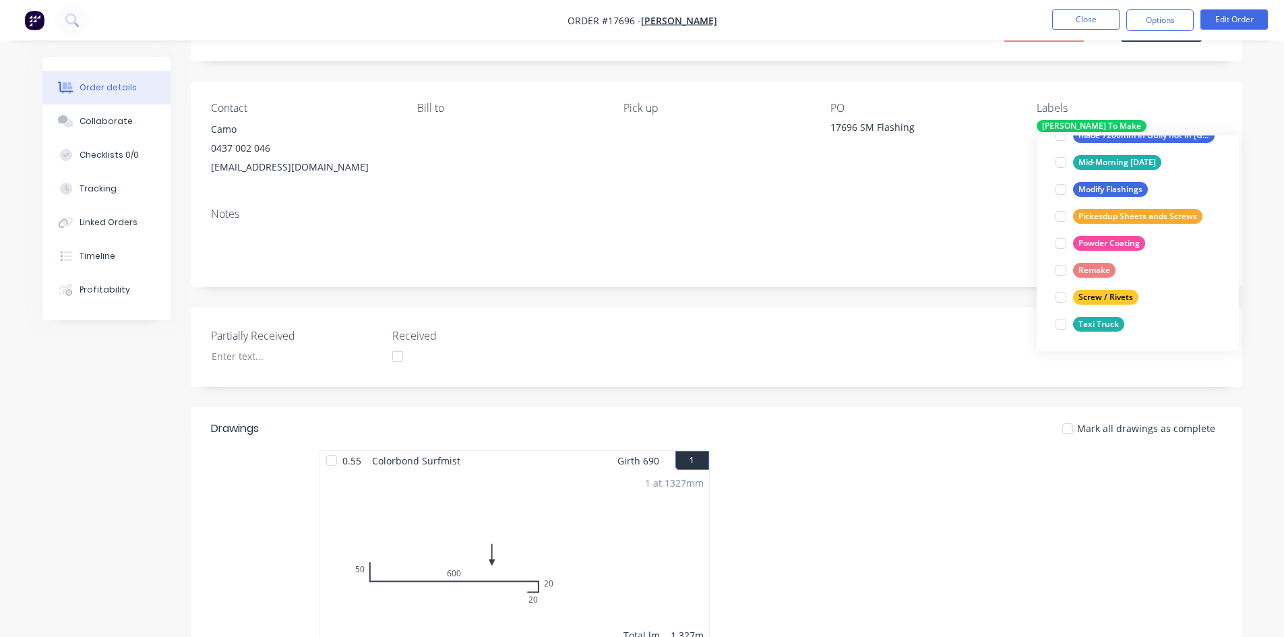
scroll to position [0, 0]
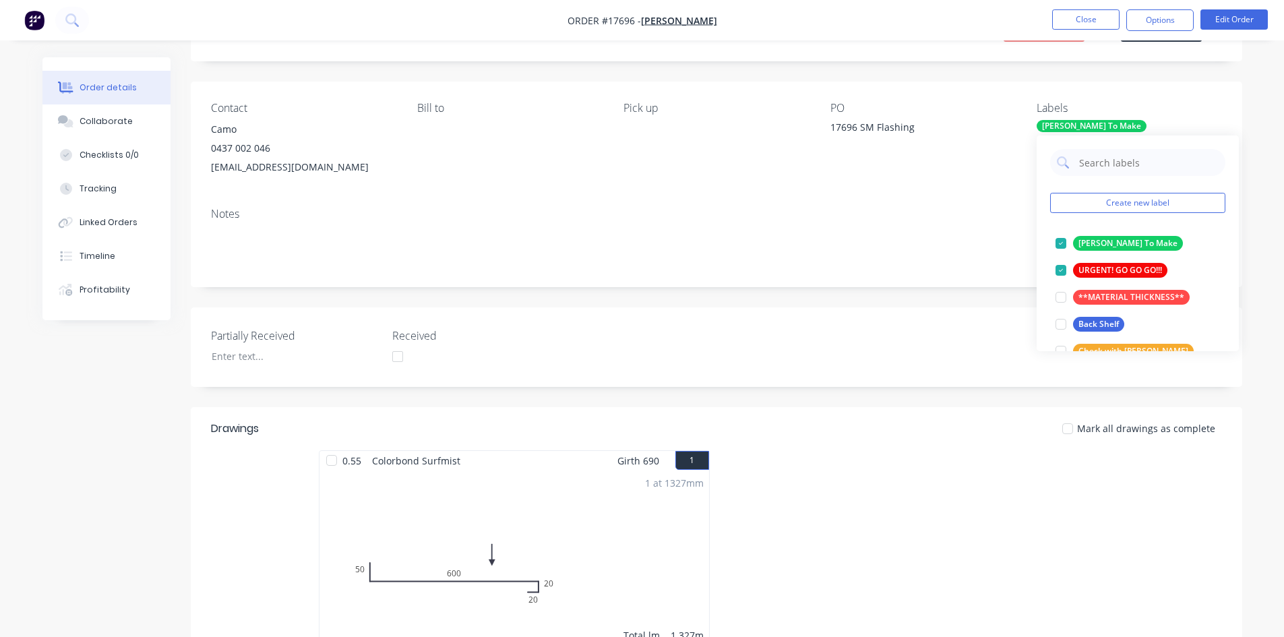
click at [968, 126] on div "17696 SM Flashing" at bounding box center [914, 129] width 168 height 19
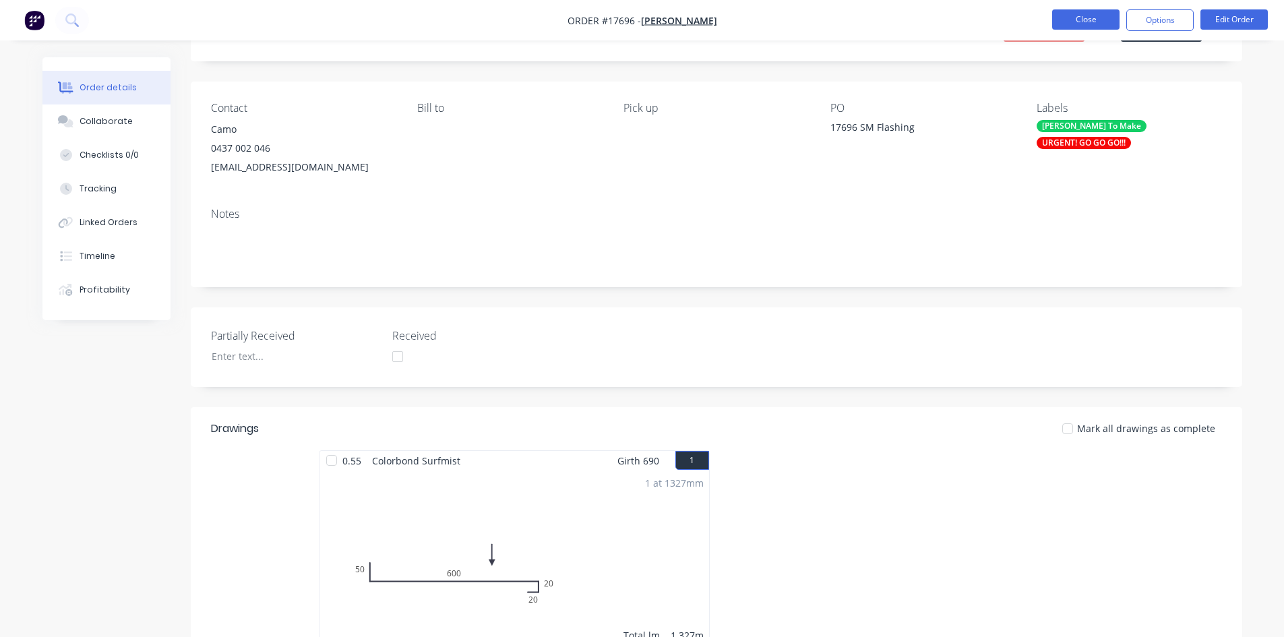
click at [1096, 18] on button "Close" at bounding box center [1085, 19] width 67 height 20
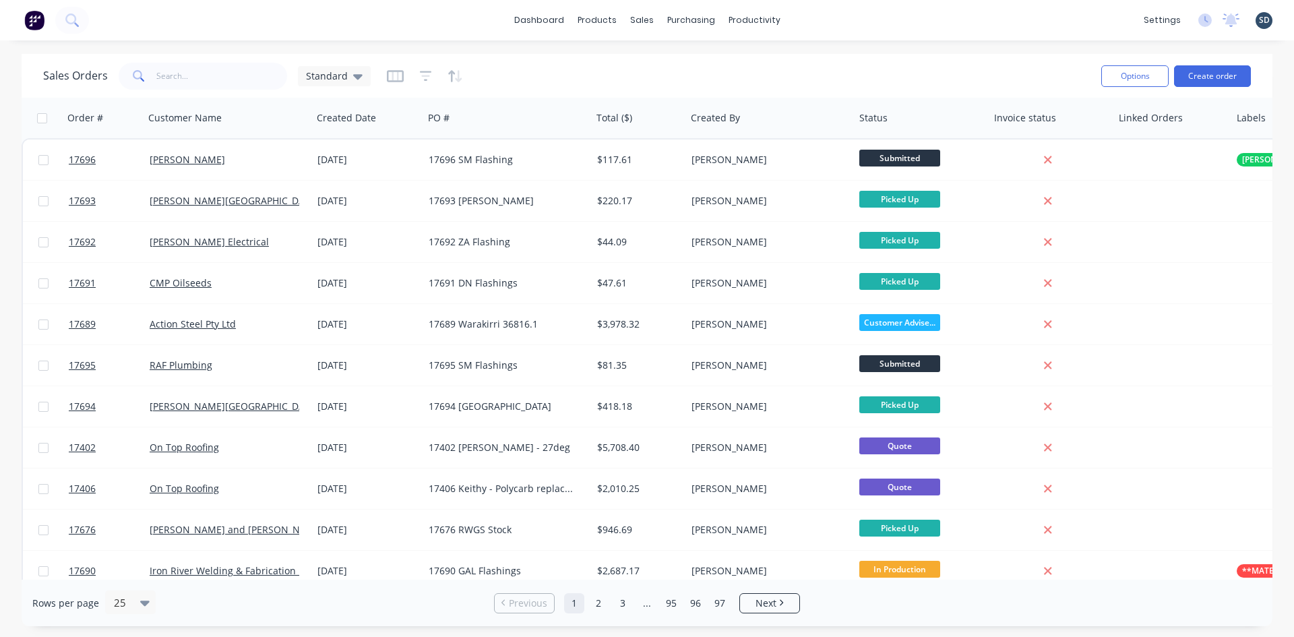
click at [859, 23] on div "dashboard products sales purchasing productivity dashboard products Product Cat…" at bounding box center [647, 20] width 1294 height 40
click at [682, 57] on link "Sales Orders" at bounding box center [712, 64] width 179 height 27
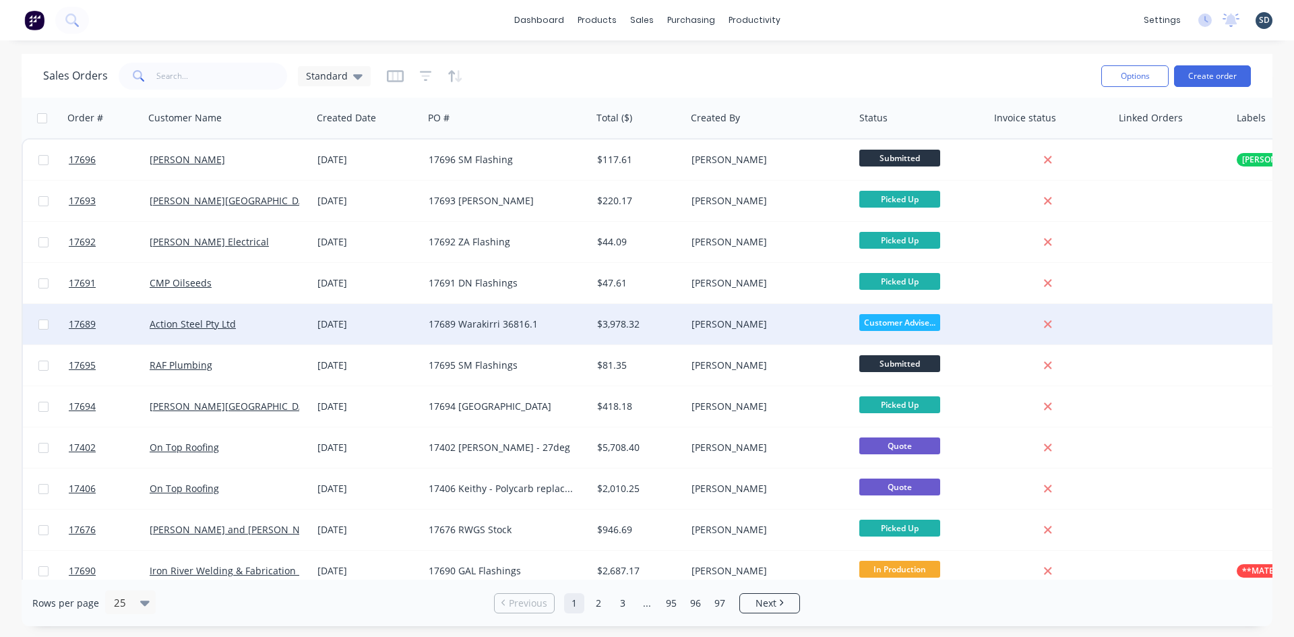
click at [401, 326] on div "01 Oct 2025" at bounding box center [367, 323] width 100 height 13
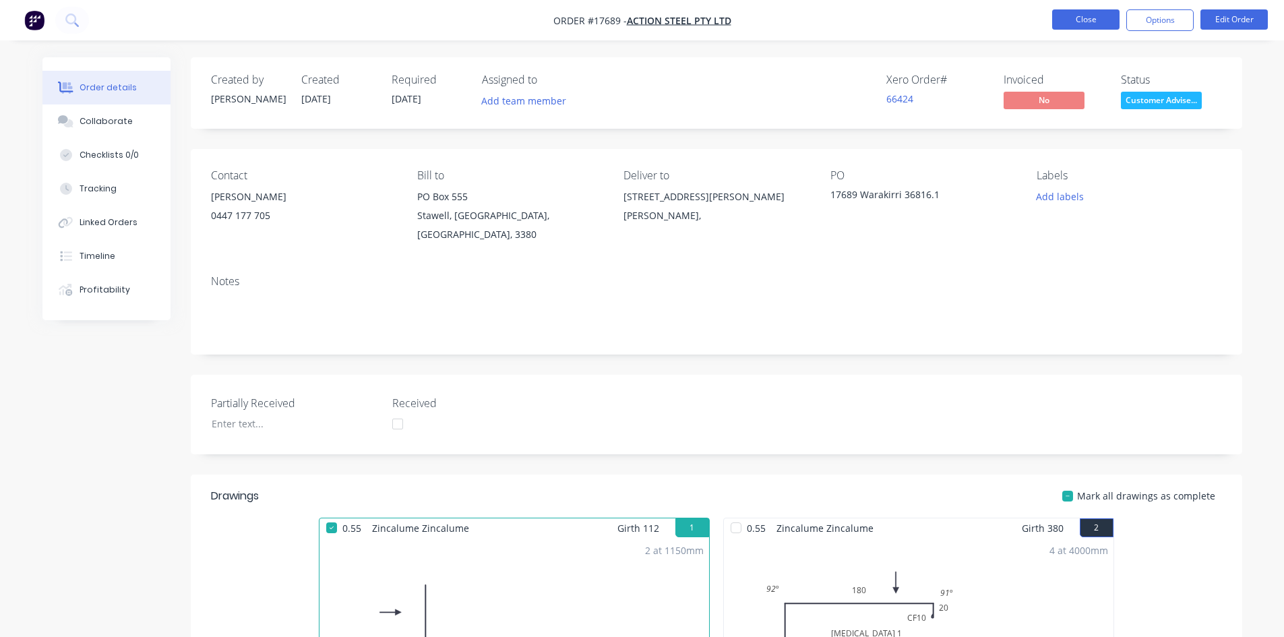
click at [1100, 24] on button "Close" at bounding box center [1085, 19] width 67 height 20
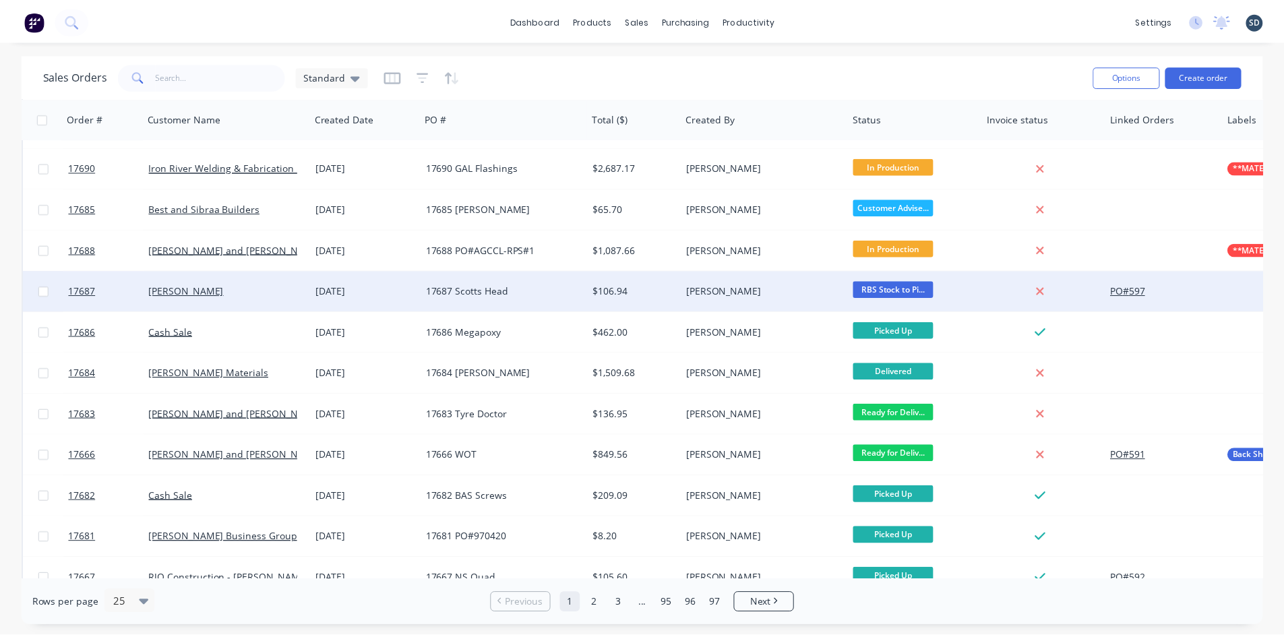
scroll to position [404, 0]
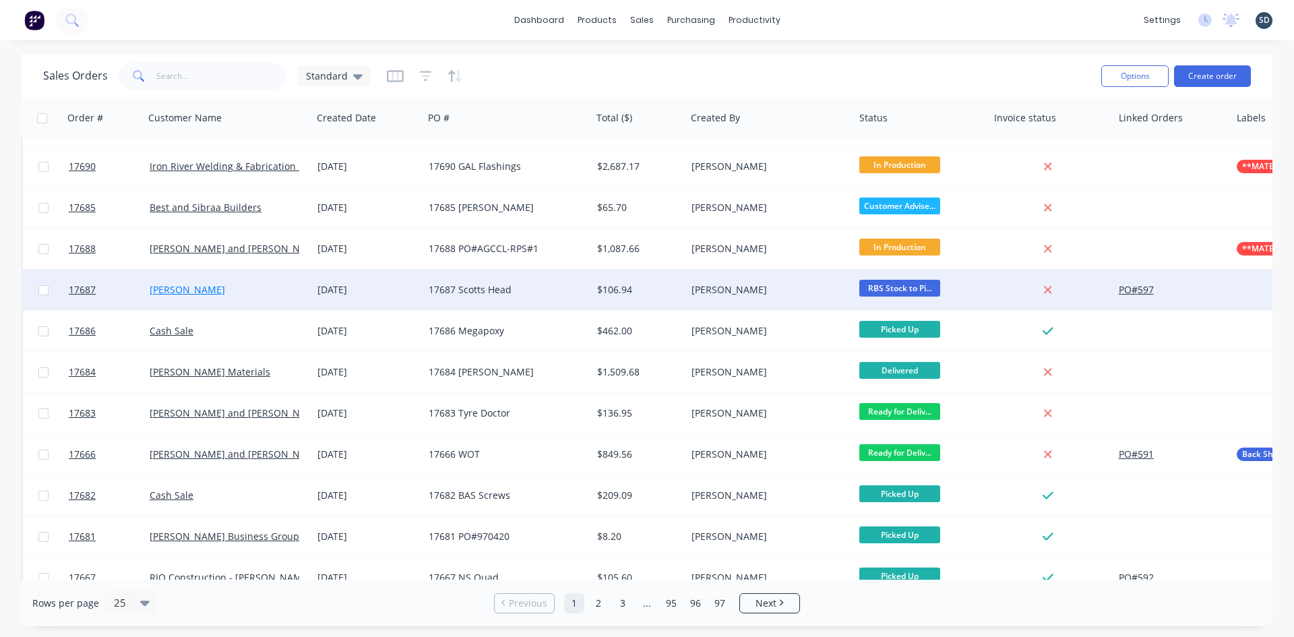
click at [180, 293] on link "Zedd Cabins" at bounding box center [187, 289] width 75 height 13
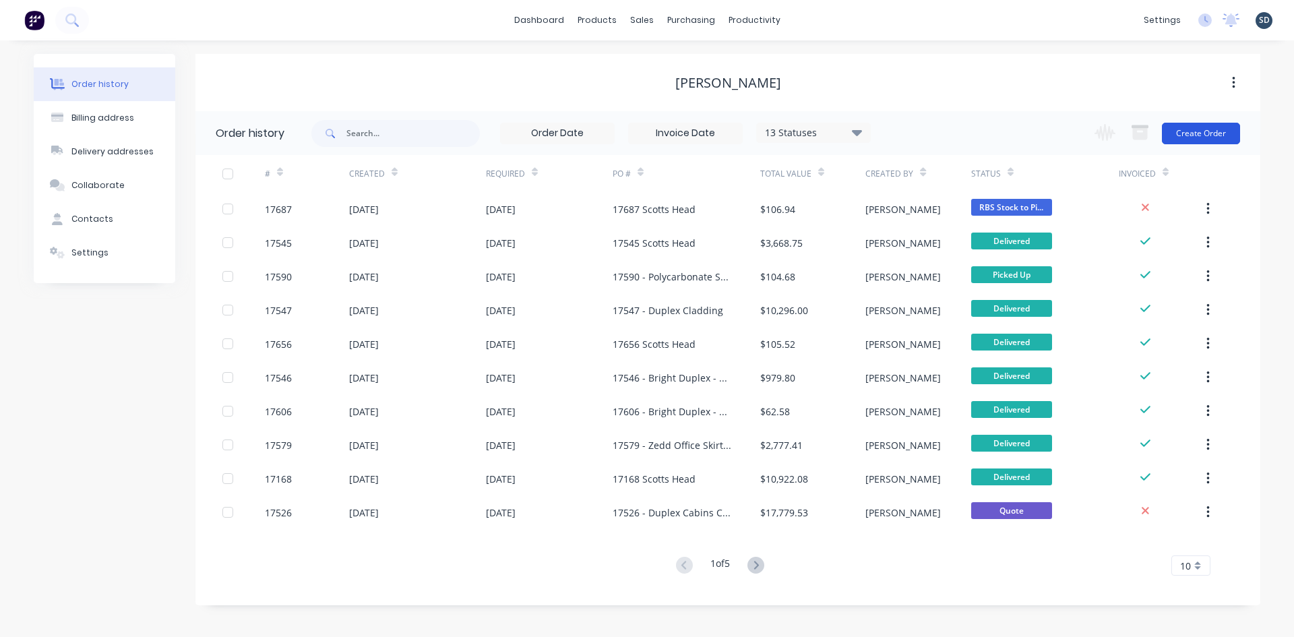
click at [1204, 133] on button "Create Order" at bounding box center [1201, 134] width 78 height 22
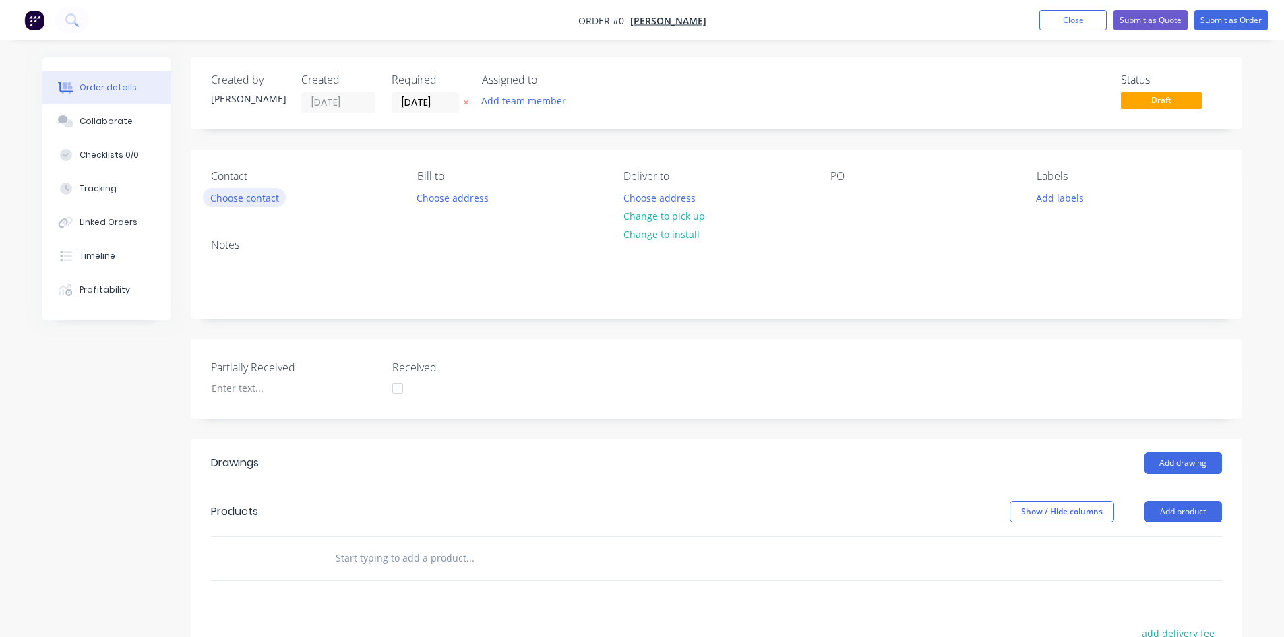
click at [259, 195] on button "Choose contact" at bounding box center [244, 197] width 83 height 18
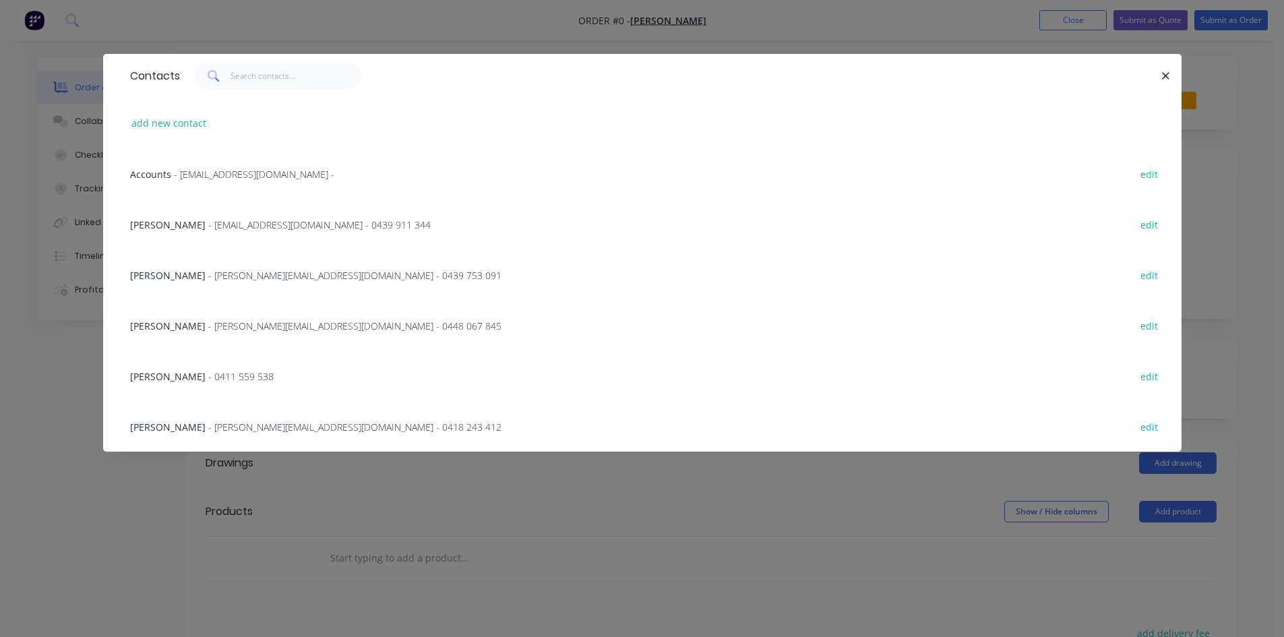
click at [241, 432] on span "- stuart@zedddevelopments.com.au - 0418 243 412" at bounding box center [354, 427] width 293 height 13
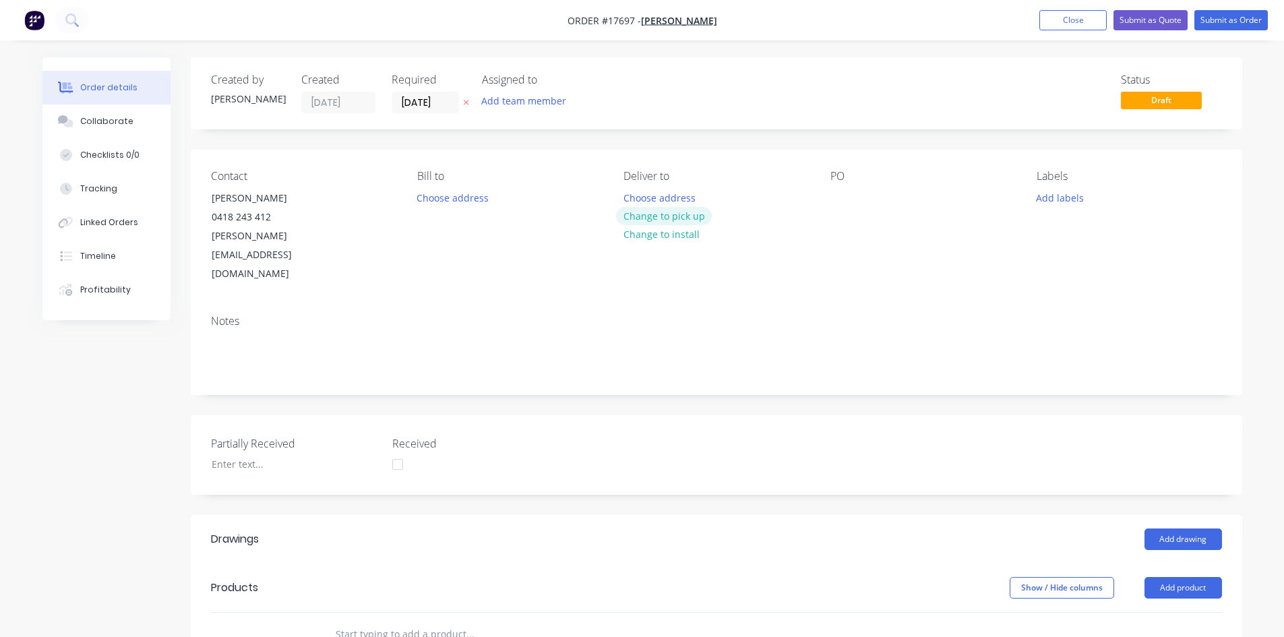
click at [672, 214] on button "Change to pick up" at bounding box center [664, 216] width 96 height 18
click at [684, 223] on button "Change to delivery" at bounding box center [665, 217] width 98 height 18
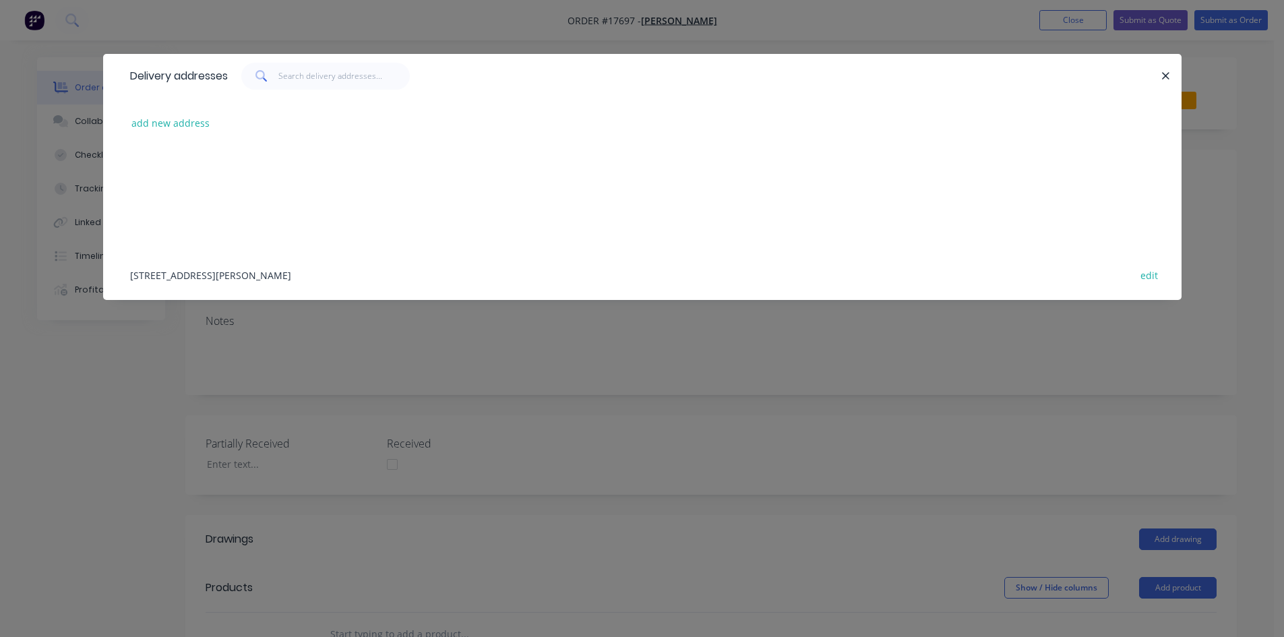
click at [193, 276] on div "7864 Burley Griffin Way, Yoogali, New South Wales, Australia, 2680 edit" at bounding box center [642, 274] width 1038 height 51
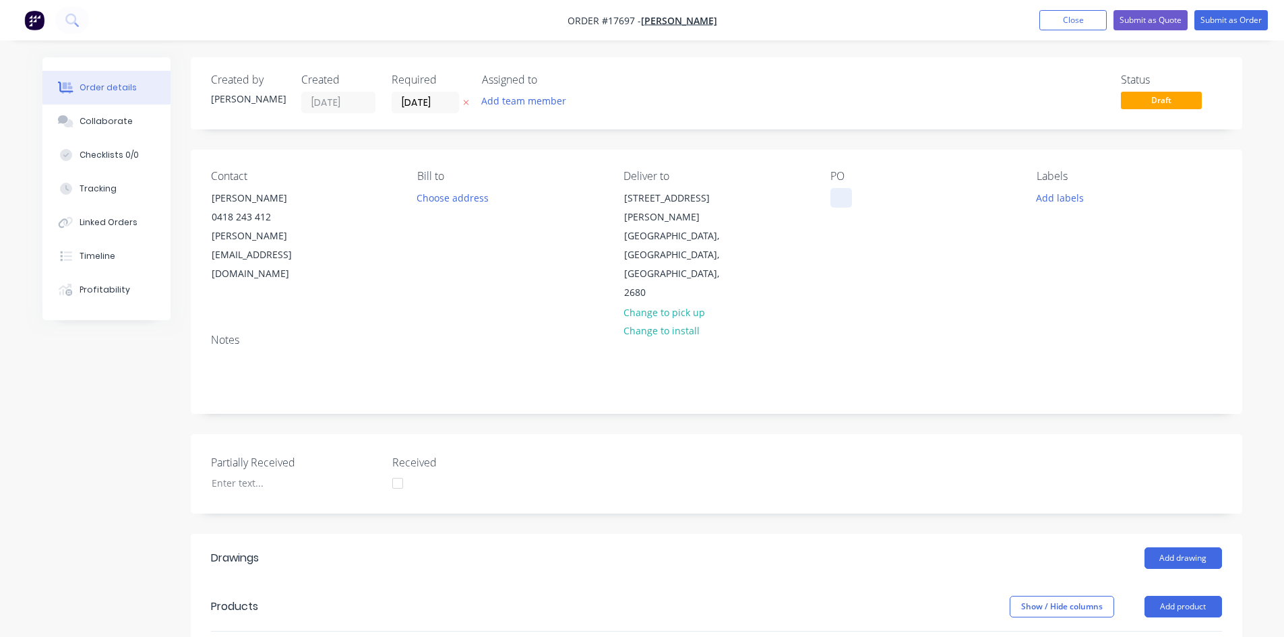
click at [848, 195] on div at bounding box center [841, 198] width 22 height 20
click at [871, 198] on div "17697 Rivets, Foil" at bounding box center [879, 198] width 98 height 20
click at [890, 244] on div "PO 17697 SM Rivets, Foil" at bounding box center [922, 236] width 185 height 133
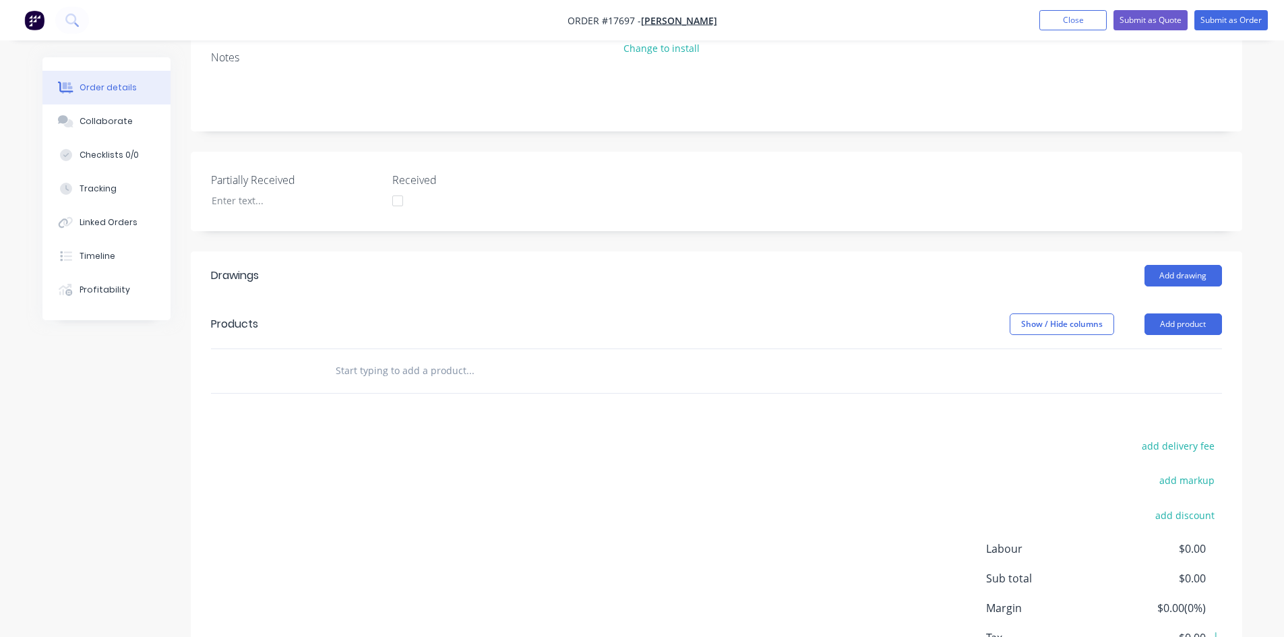
scroll to position [326, 0]
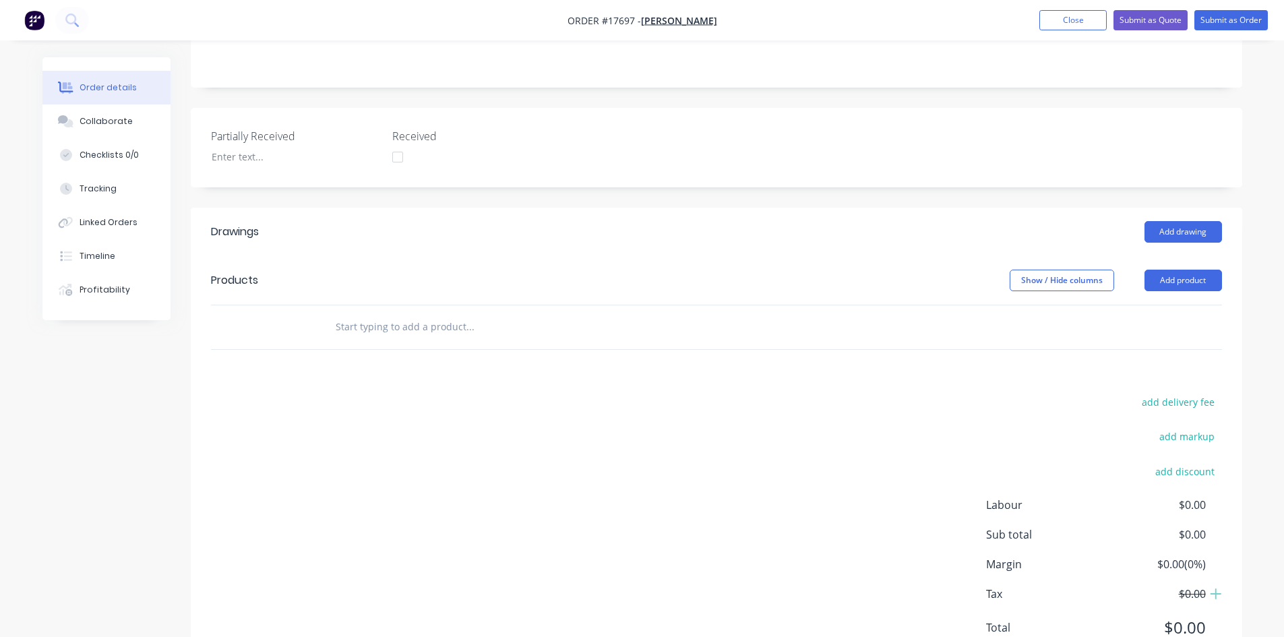
click at [400, 313] on input "text" at bounding box center [470, 326] width 270 height 27
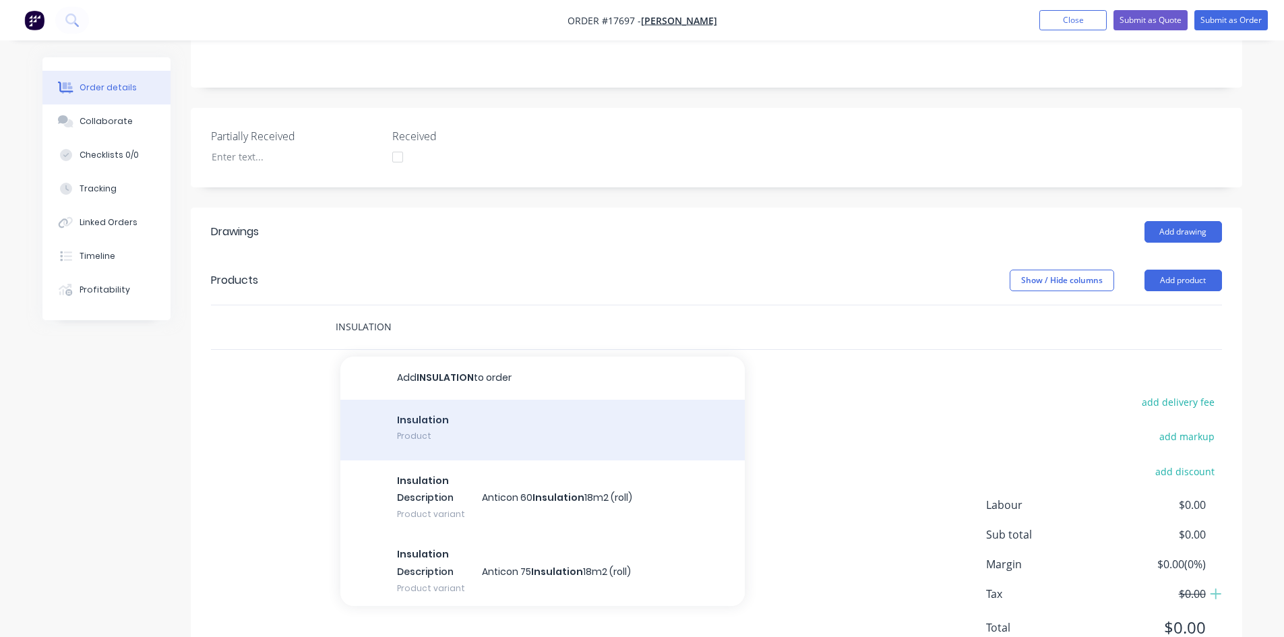
type input "INSULATION"
click at [442, 400] on div "Insulation Product" at bounding box center [542, 430] width 404 height 61
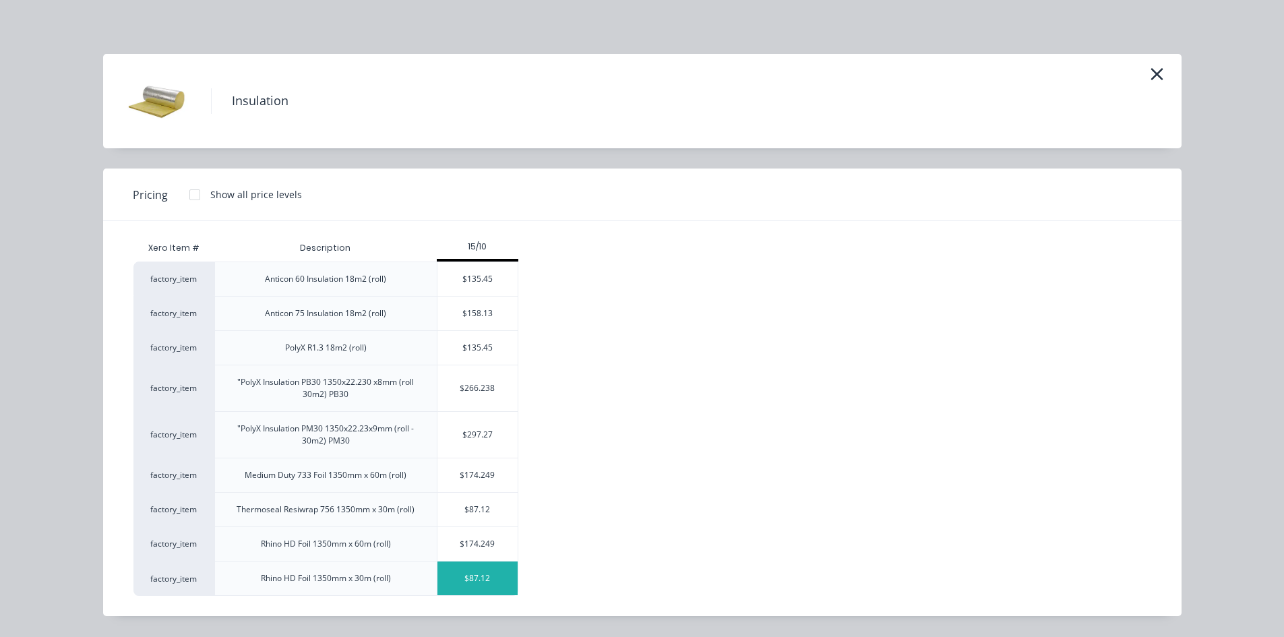
click at [496, 575] on div "$87.12" at bounding box center [477, 578] width 81 height 34
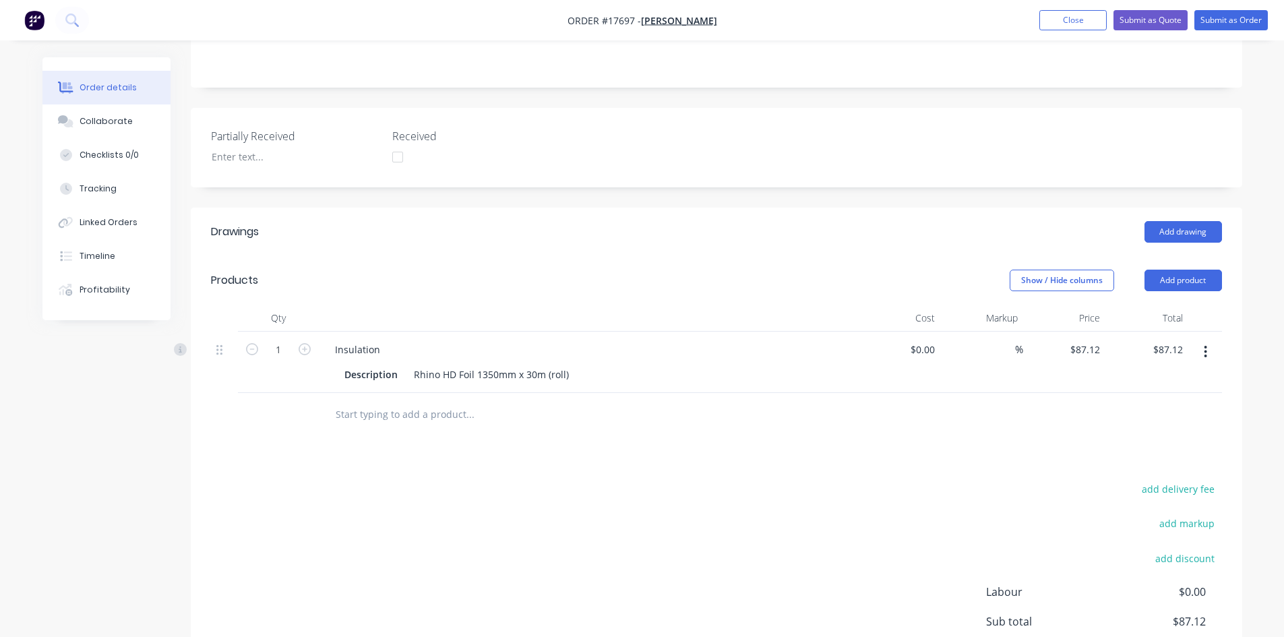
click at [435, 401] on input "text" at bounding box center [470, 414] width 270 height 27
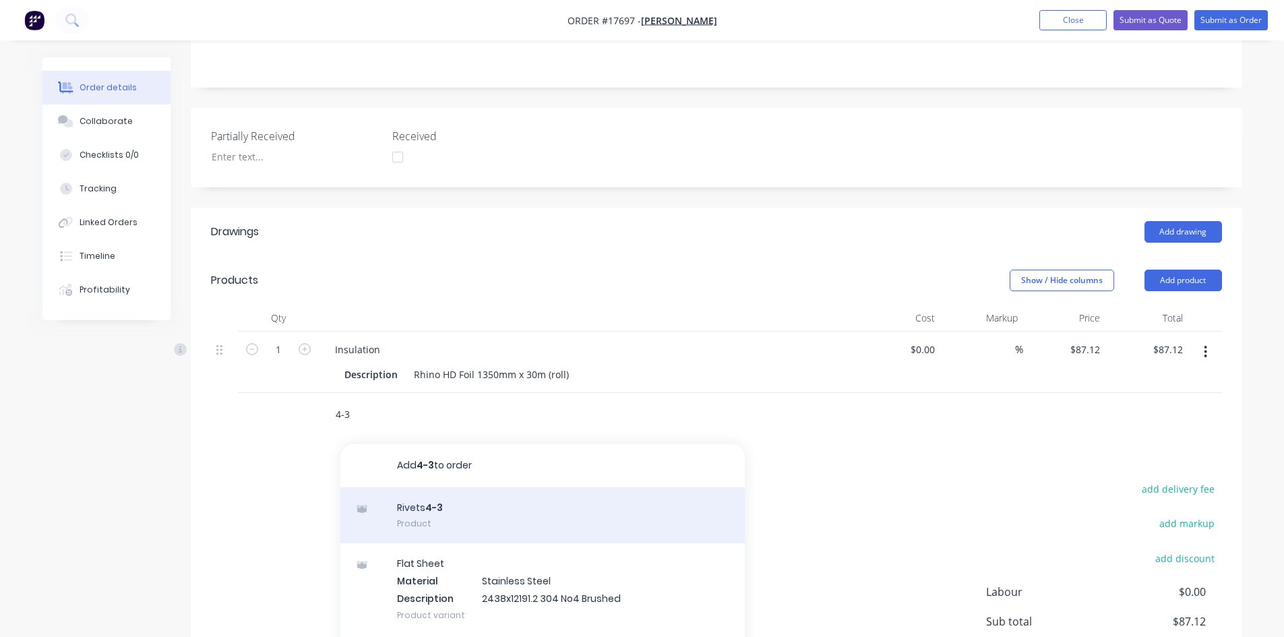
type input "4-3"
click at [461, 487] on div "Rivets 4-3 Product" at bounding box center [542, 515] width 404 height 57
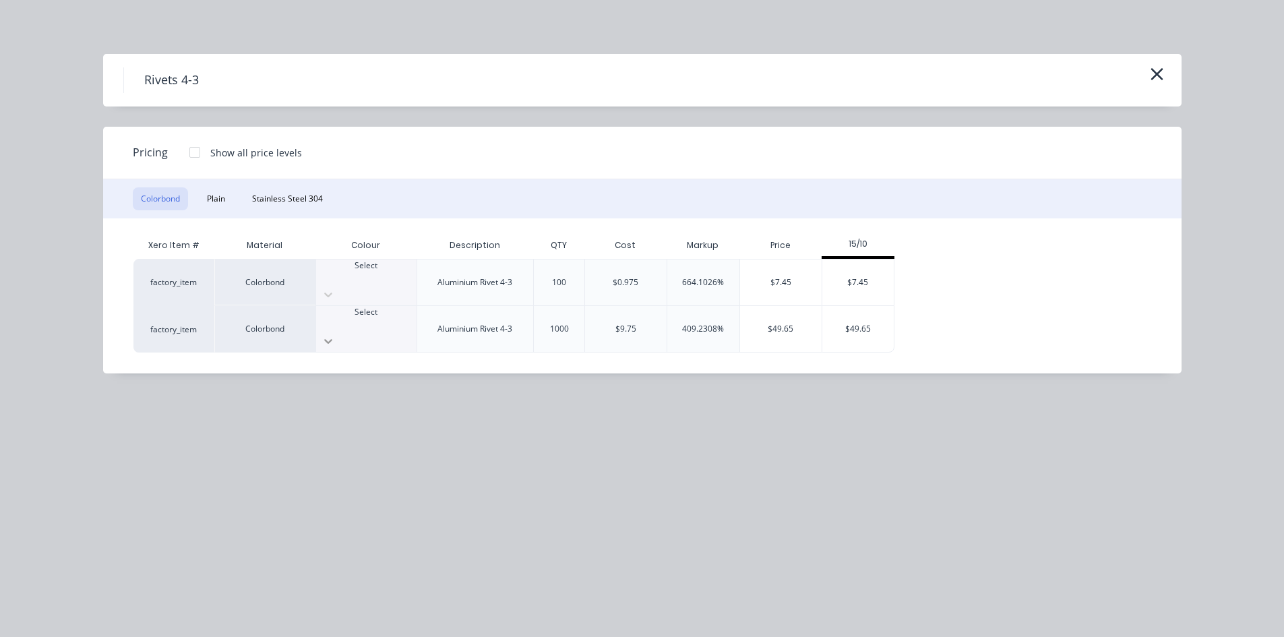
click at [393, 330] on div at bounding box center [366, 341] width 100 height 22
click at [776, 310] on div "$49.65" at bounding box center [781, 329] width 82 height 46
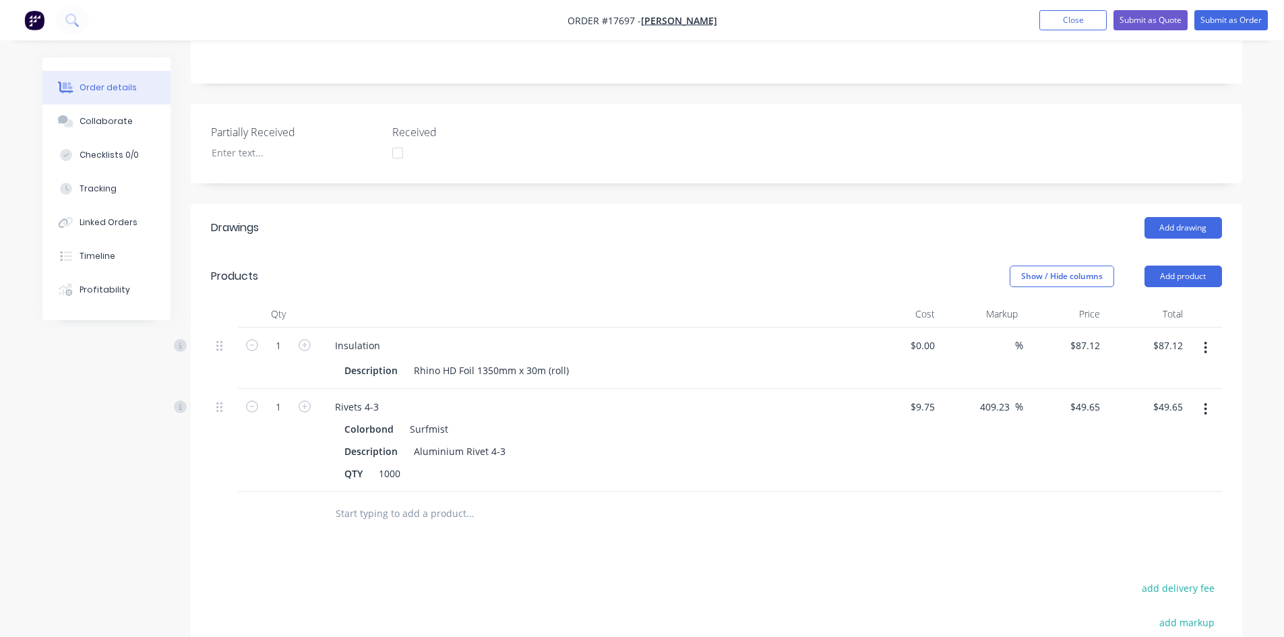
scroll to position [314, 0]
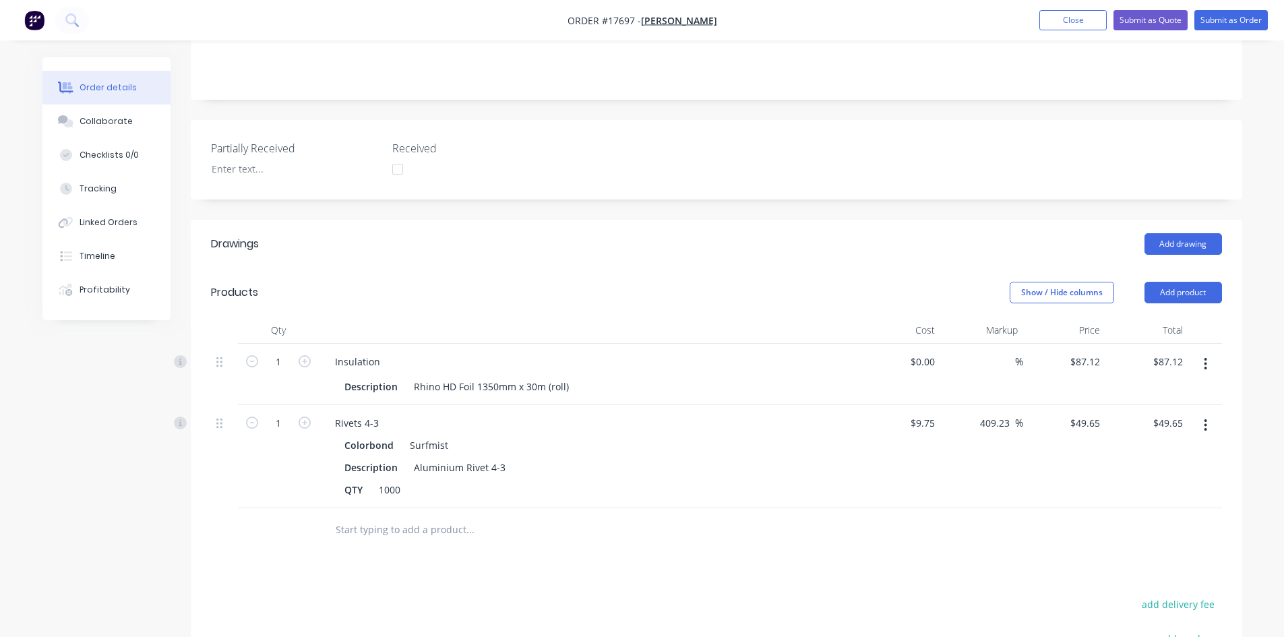
click at [429, 516] on input "text" at bounding box center [470, 529] width 270 height 27
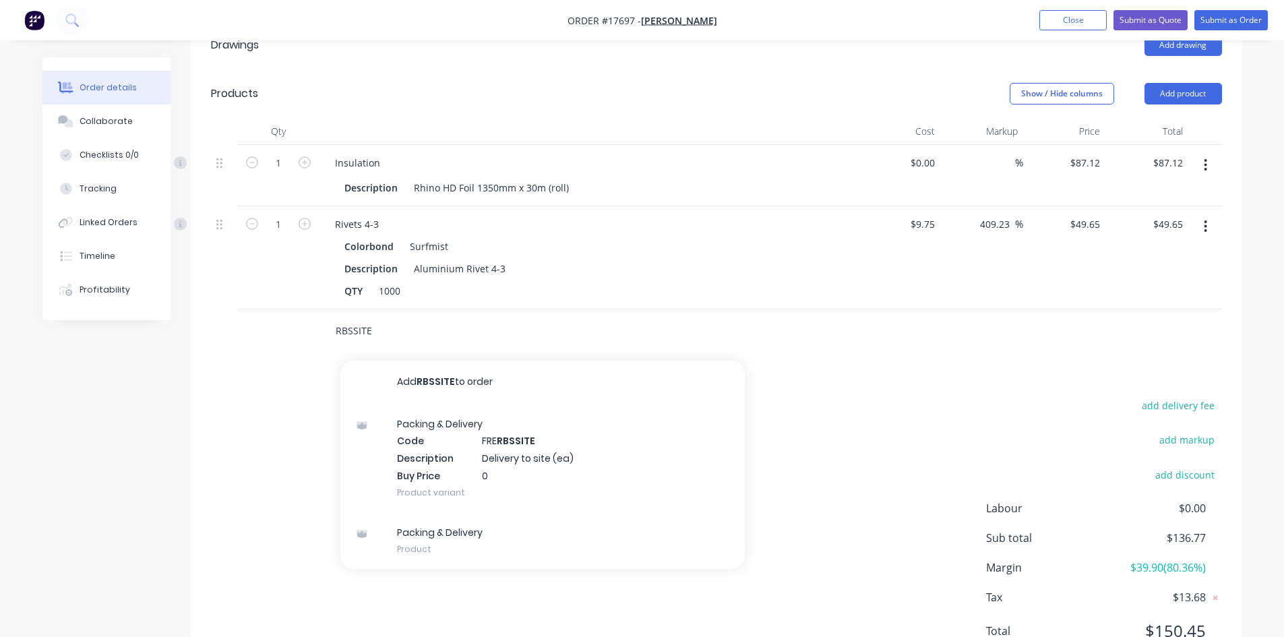
scroll to position [516, 0]
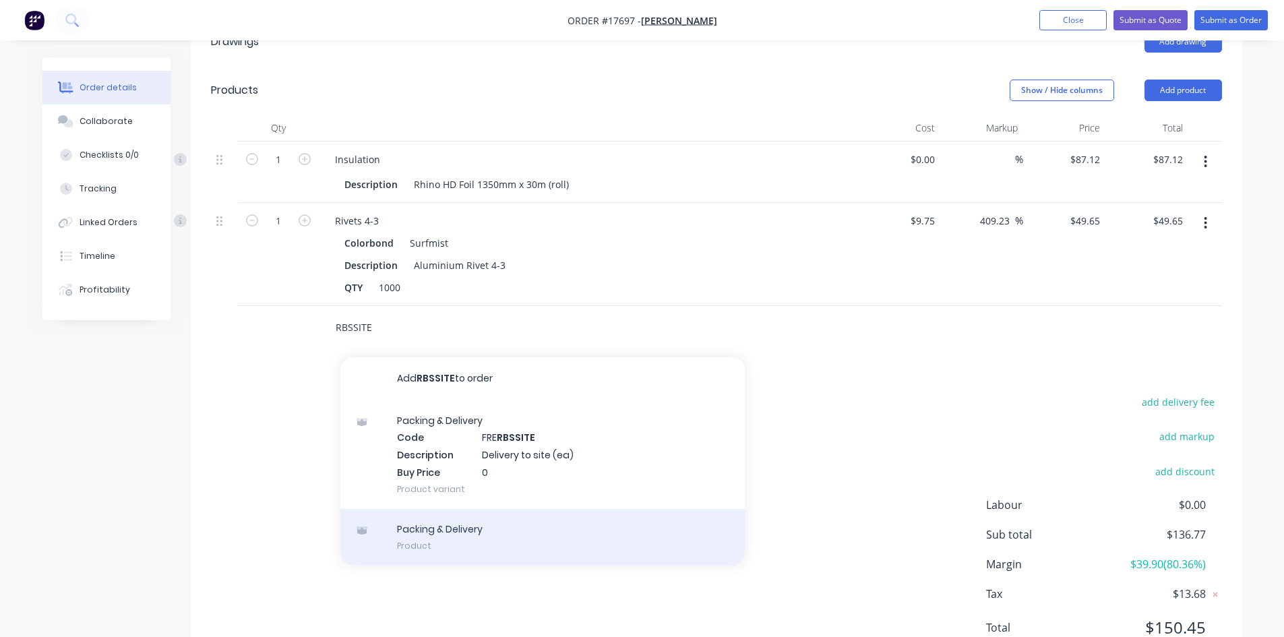
type input "RBSSITE"
click at [434, 509] on div "Packing & Delivery Product" at bounding box center [542, 537] width 404 height 57
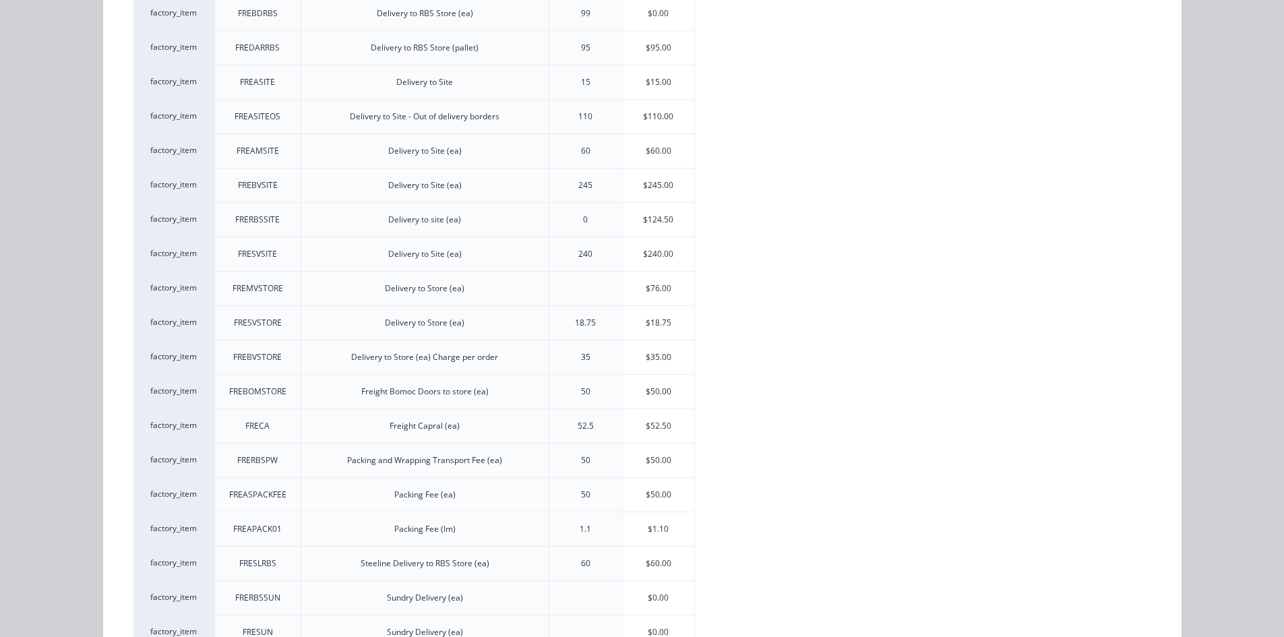
scroll to position [337, 0]
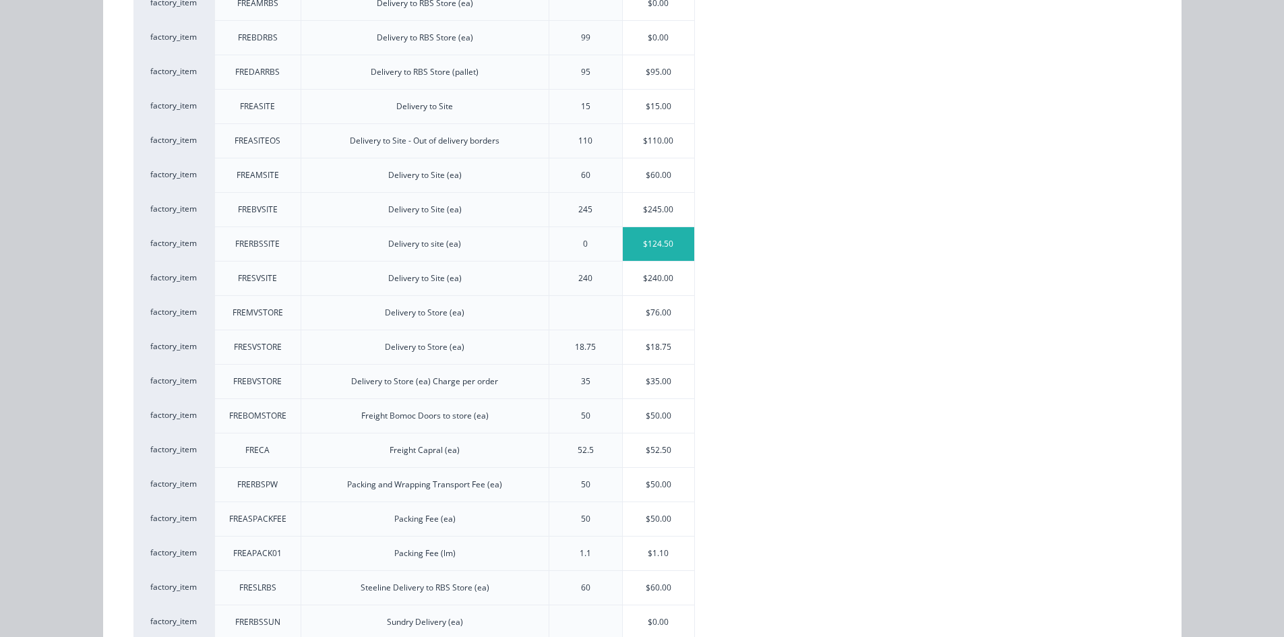
click at [648, 247] on div "$124.50" at bounding box center [659, 244] width 72 height 34
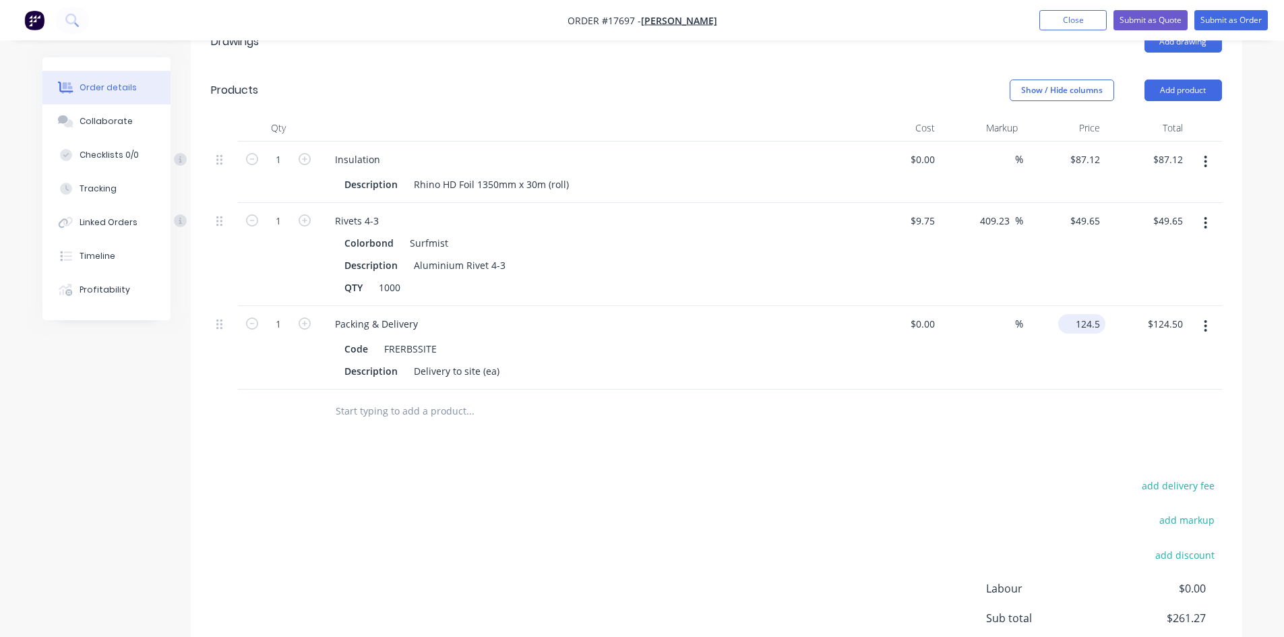
click at [1072, 314] on div "124.5 $124.50" at bounding box center [1081, 324] width 47 height 20
click at [1072, 314] on div "124.5 124.5" at bounding box center [1087, 324] width 36 height 20
type input "$30.00"
click at [910, 394] on div "Drawings Add drawing Products Show / Hide columns Add product Qty Cost Markup P…" at bounding box center [716, 387] width 1051 height 739
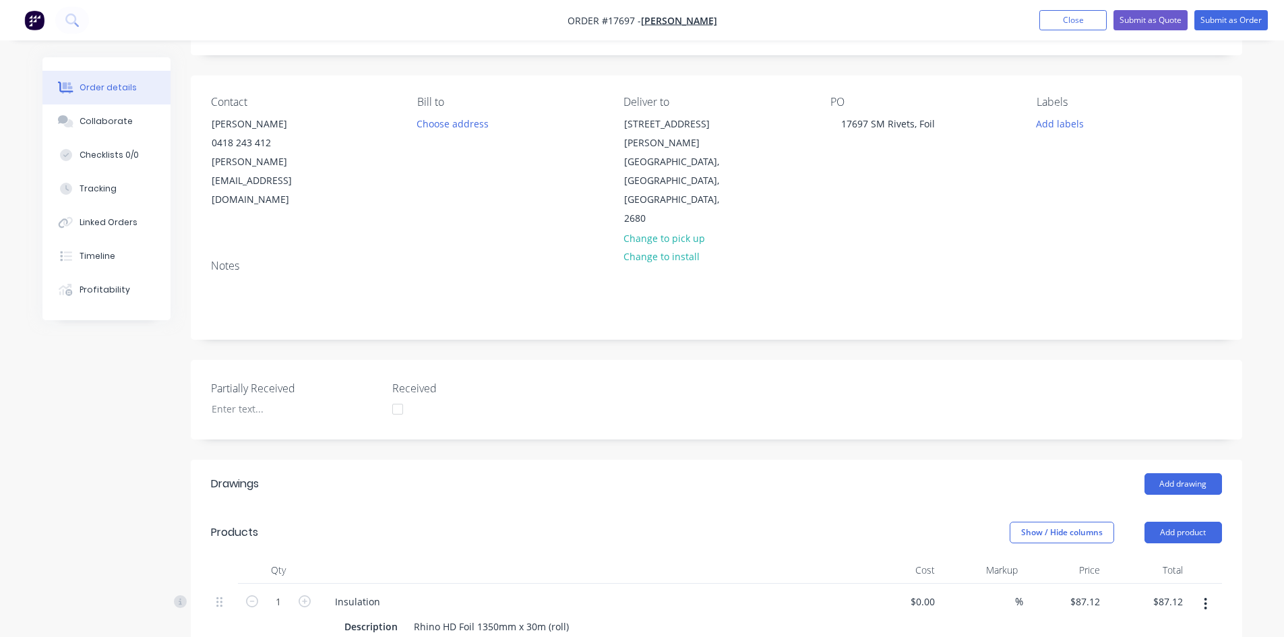
scroll to position [0, 0]
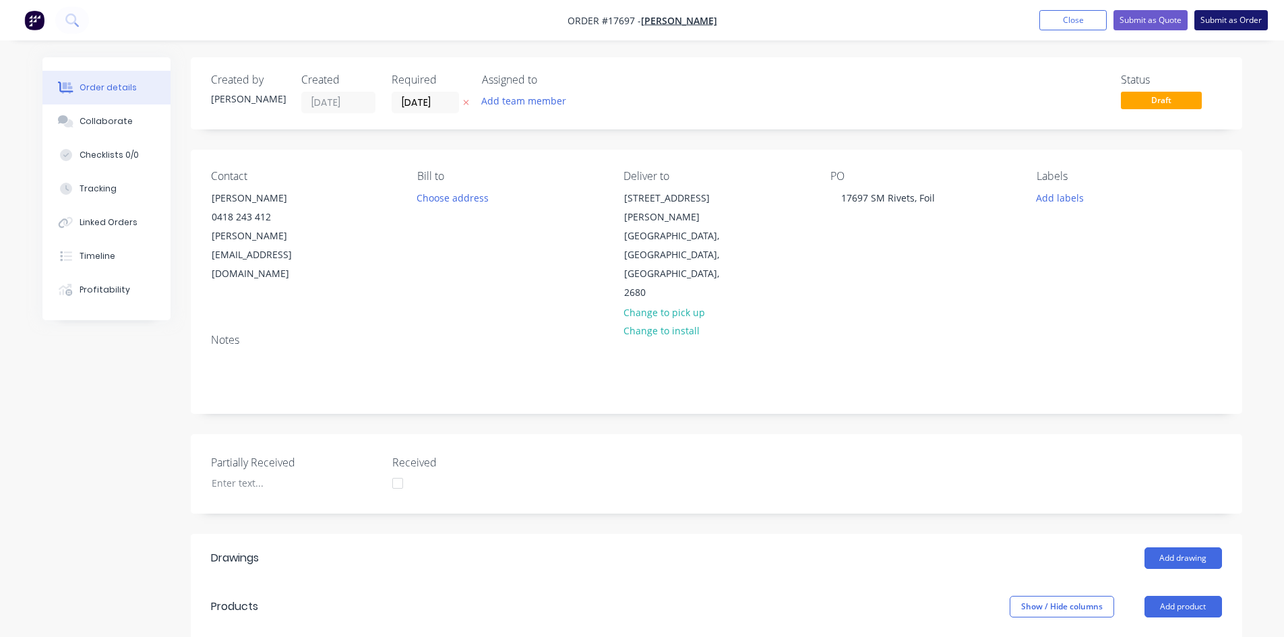
click at [1214, 24] on button "Submit as Order" at bounding box center [1230, 20] width 73 height 20
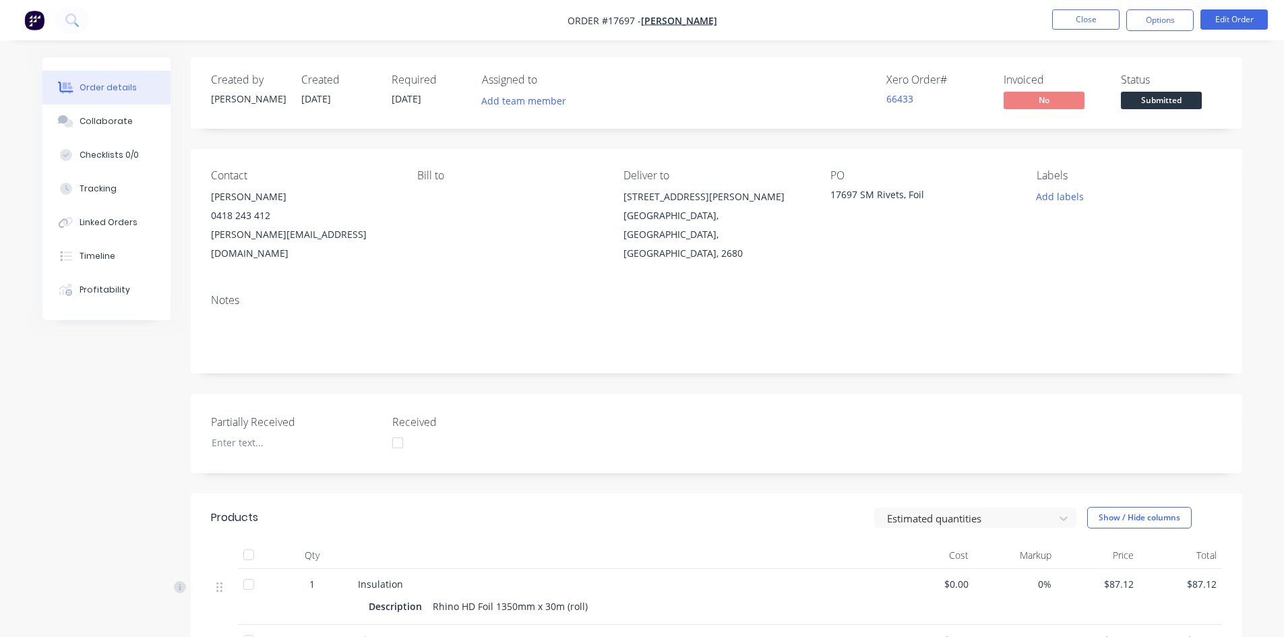
click at [1159, 102] on span "Submitted" at bounding box center [1161, 100] width 81 height 17
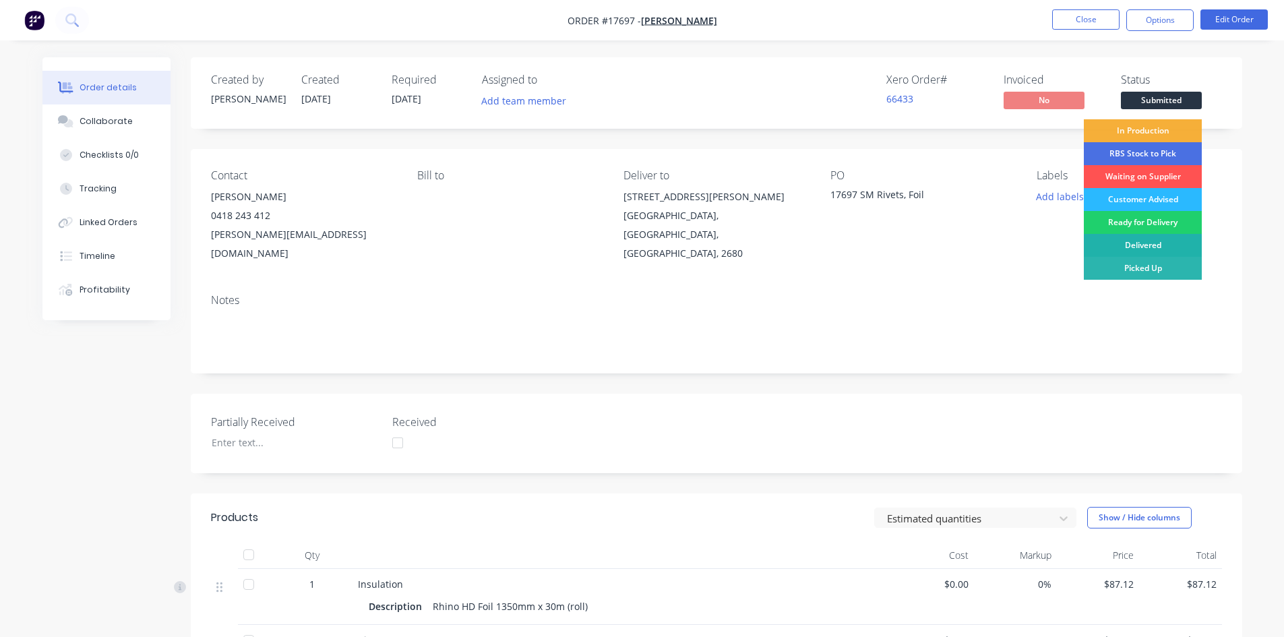
click at [1146, 244] on div "Delivered" at bounding box center [1143, 245] width 118 height 23
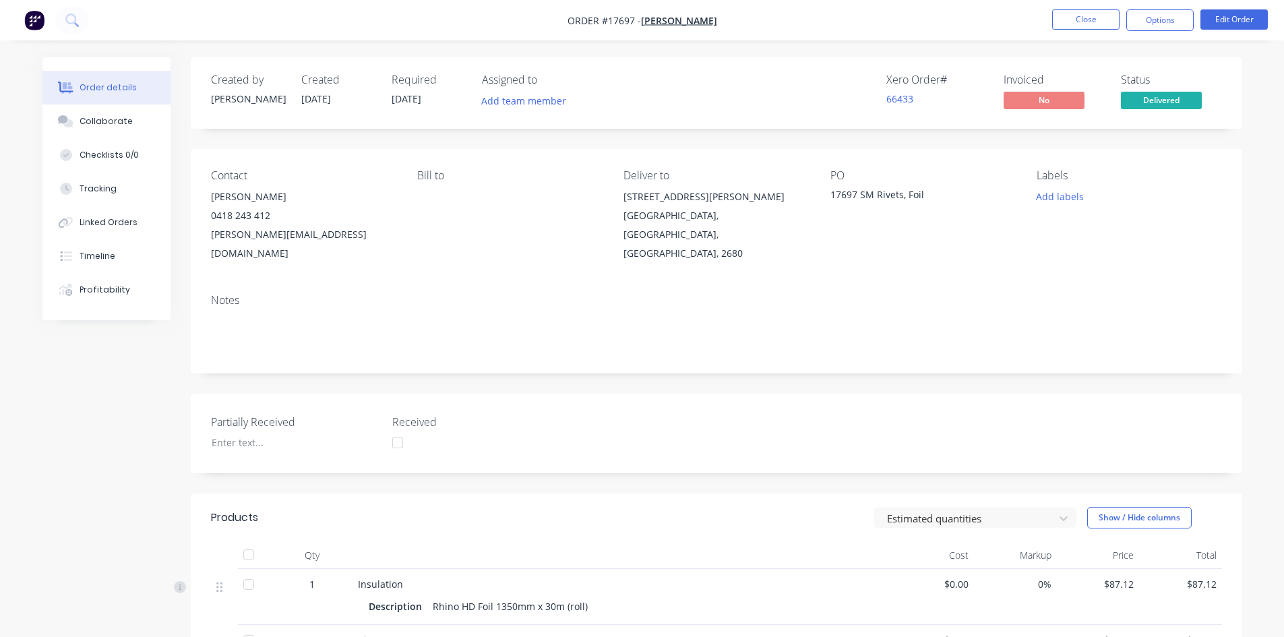
click at [1083, 4] on nav "Order #17697 - Zedd Cabins Close Options Edit Order" at bounding box center [642, 20] width 1284 height 40
click at [1090, 24] on button "Close" at bounding box center [1085, 19] width 67 height 20
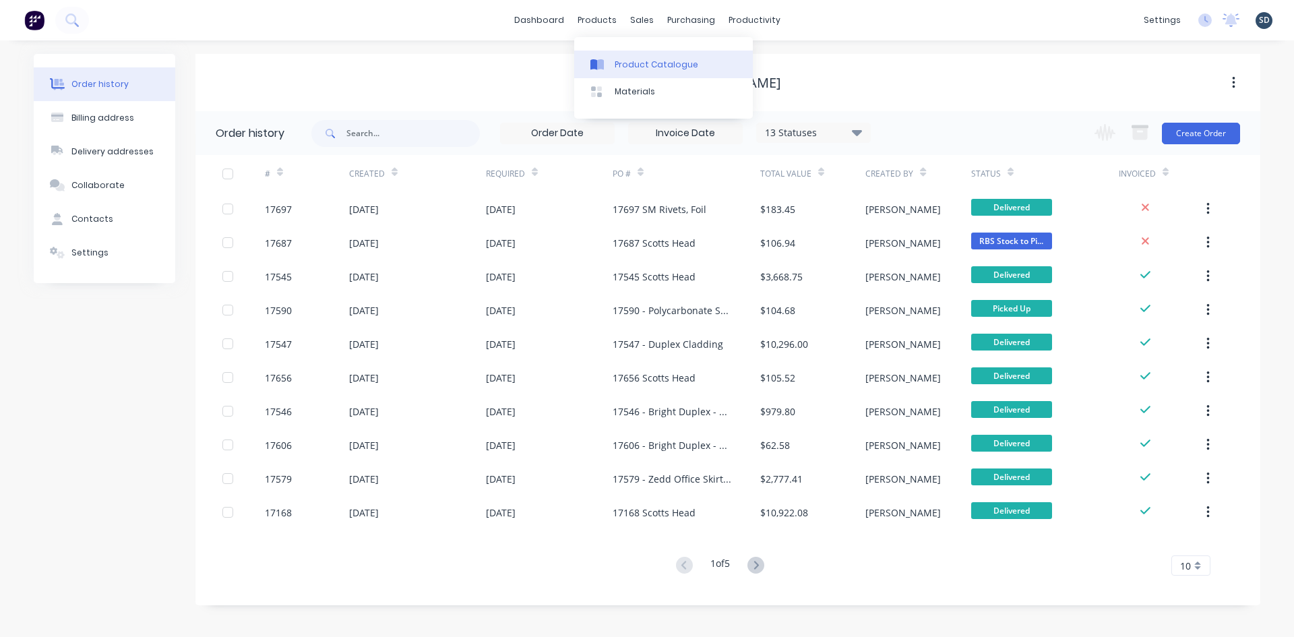
click at [643, 74] on link "Product Catalogue" at bounding box center [663, 64] width 179 height 27
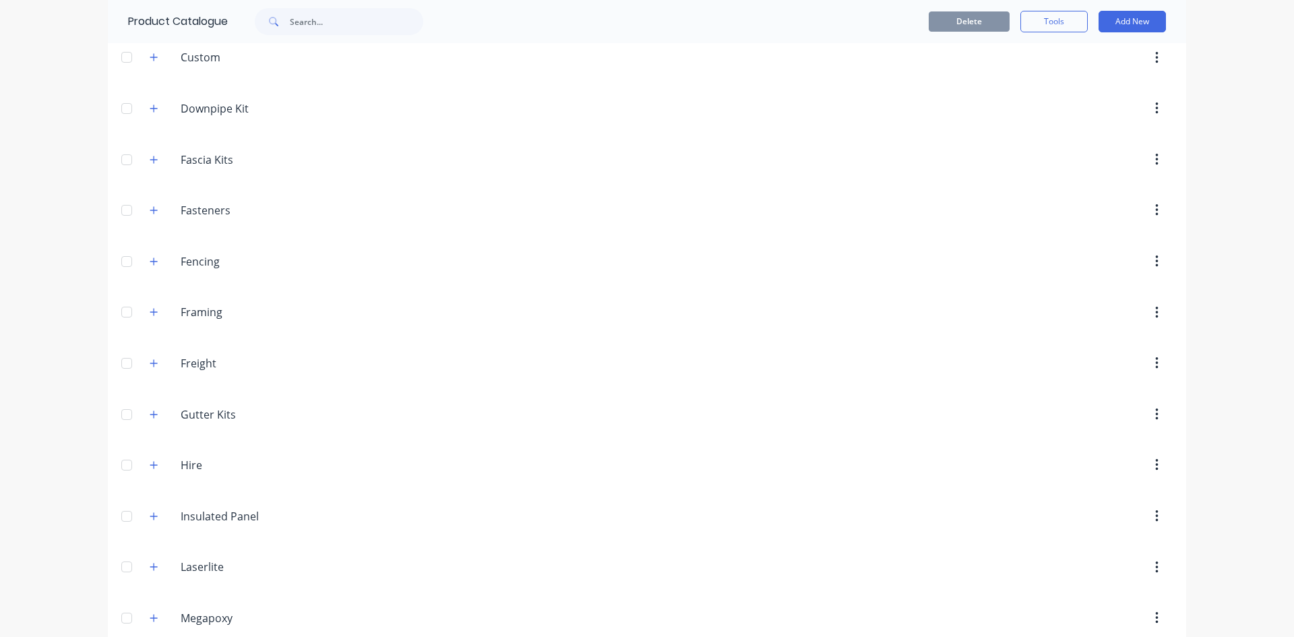
scroll to position [270, 0]
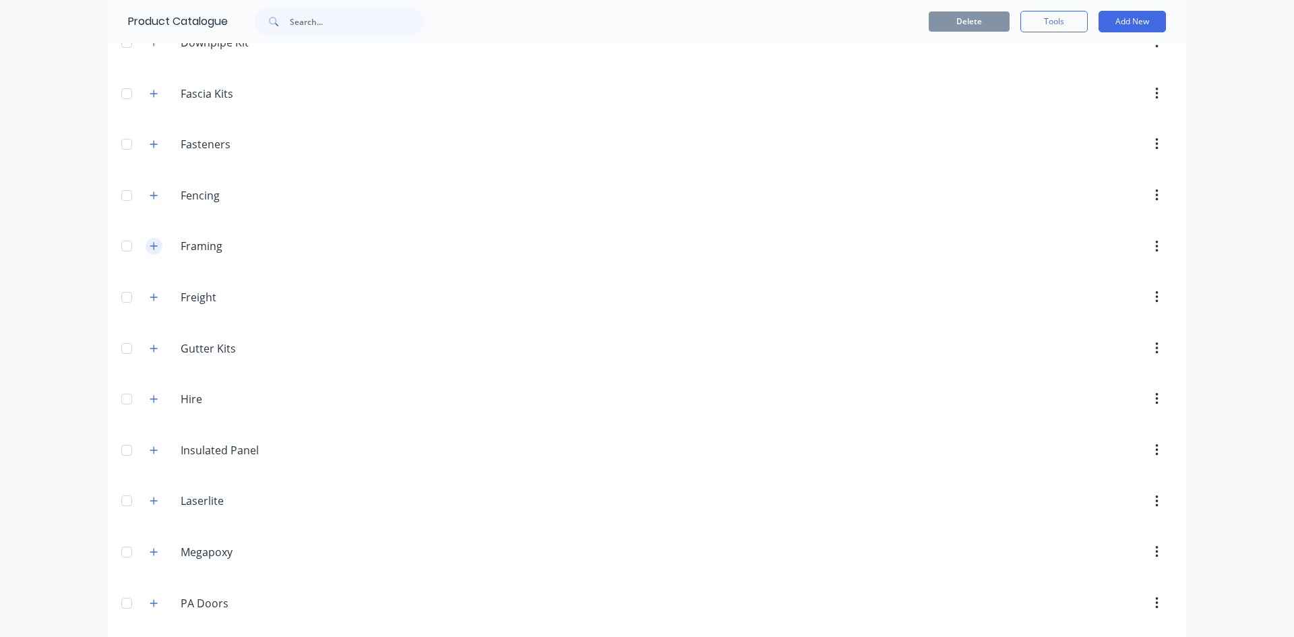
click at [152, 246] on icon "button" at bounding box center [153, 246] width 7 height 7
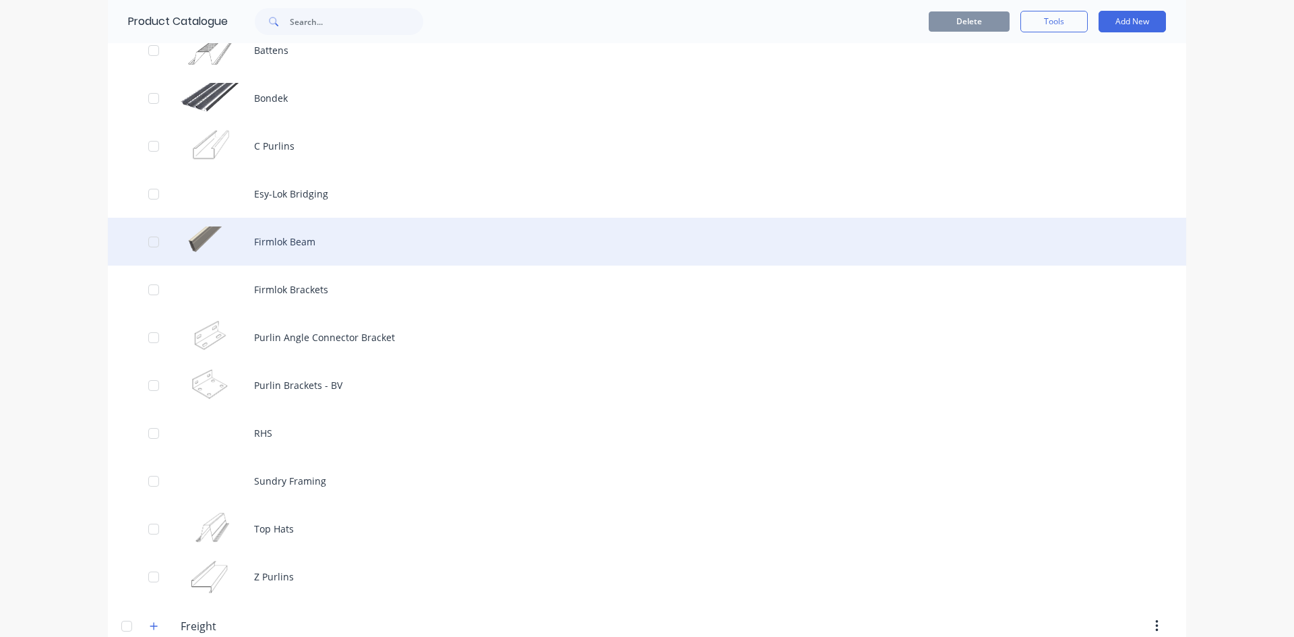
scroll to position [539, 0]
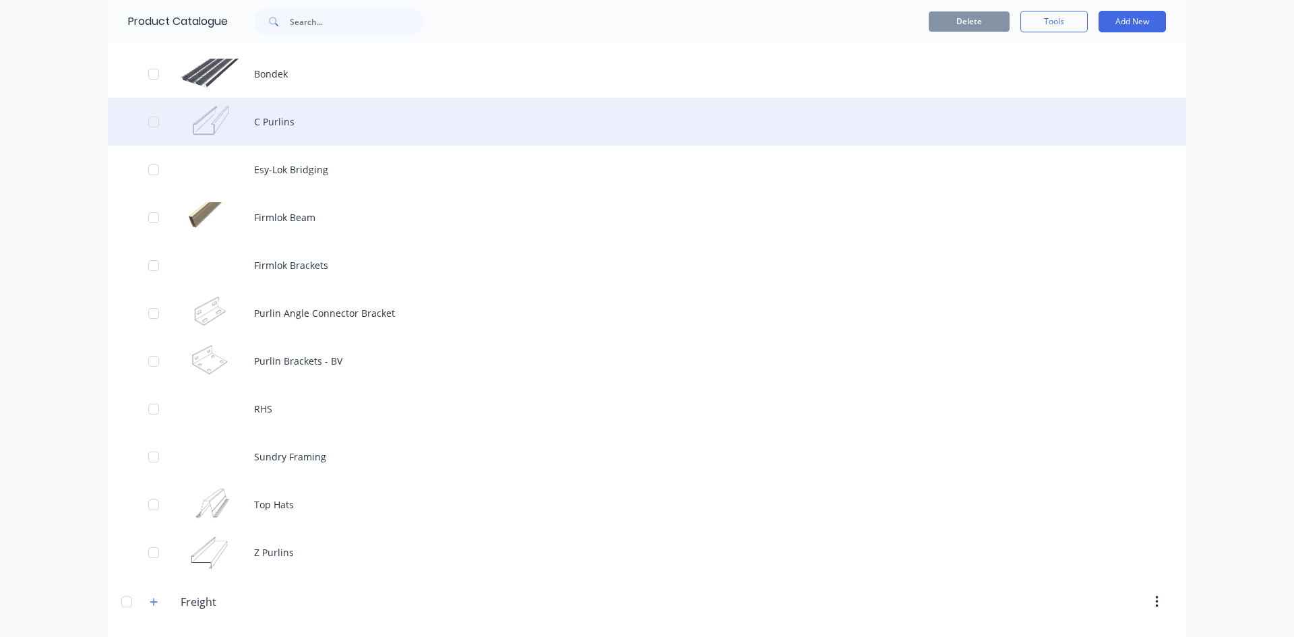
click at [280, 118] on div "C Purlins" at bounding box center [647, 122] width 1078 height 48
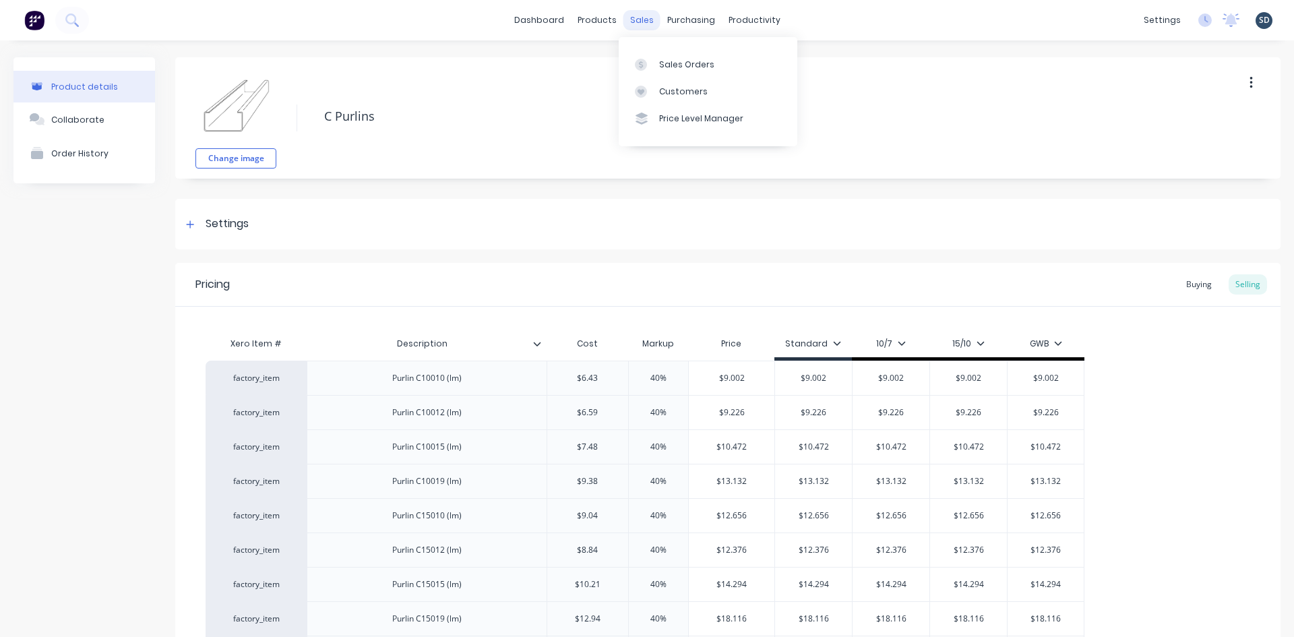
click at [637, 26] on div "sales" at bounding box center [641, 20] width 37 height 20
click at [685, 63] on div "Sales Orders" at bounding box center [686, 65] width 55 height 12
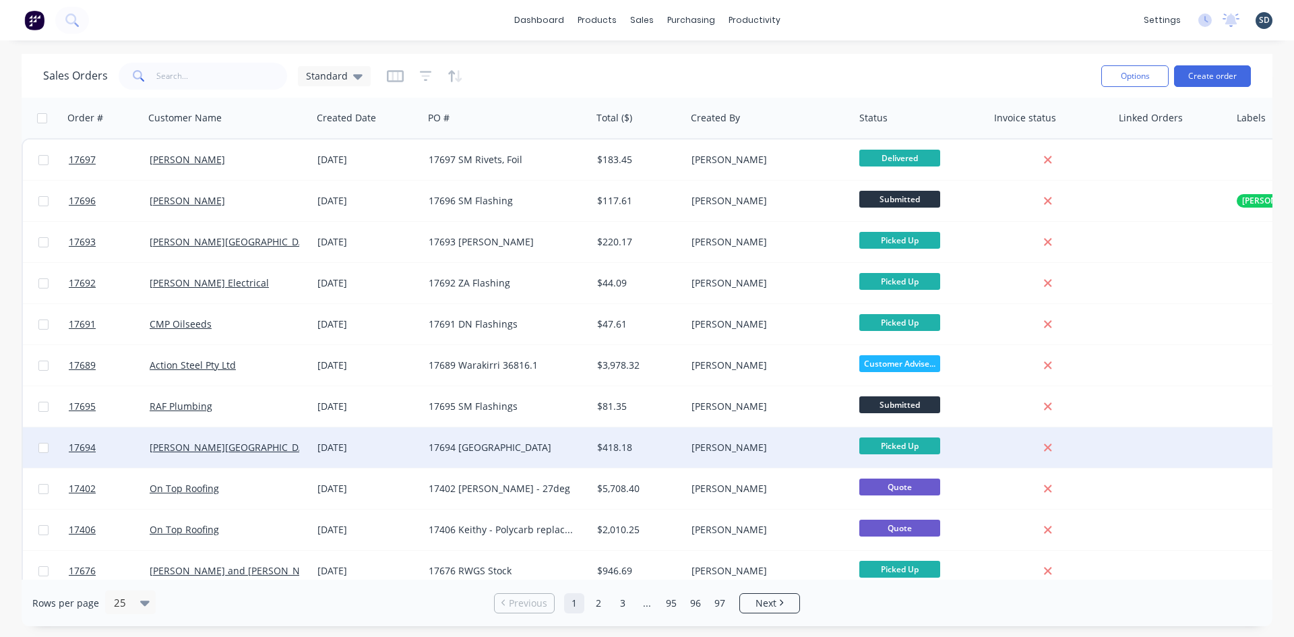
click at [278, 446] on div "[PERSON_NAME][GEOGRAPHIC_DATA]" at bounding box center [225, 447] width 150 height 13
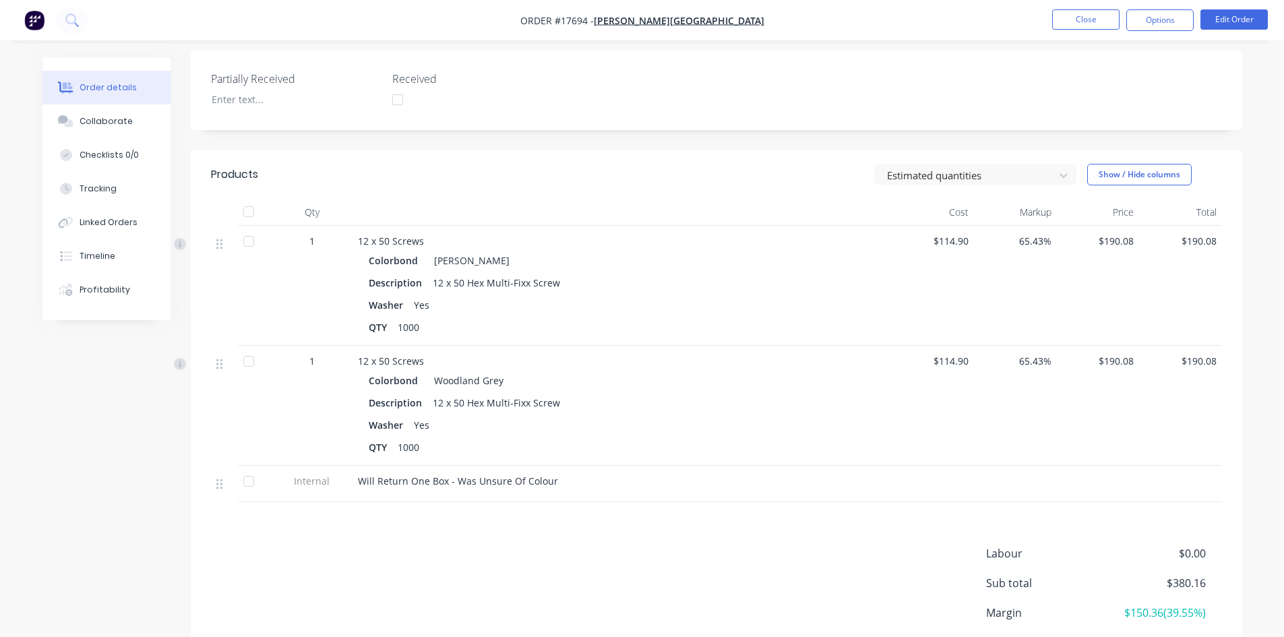
scroll to position [404, 0]
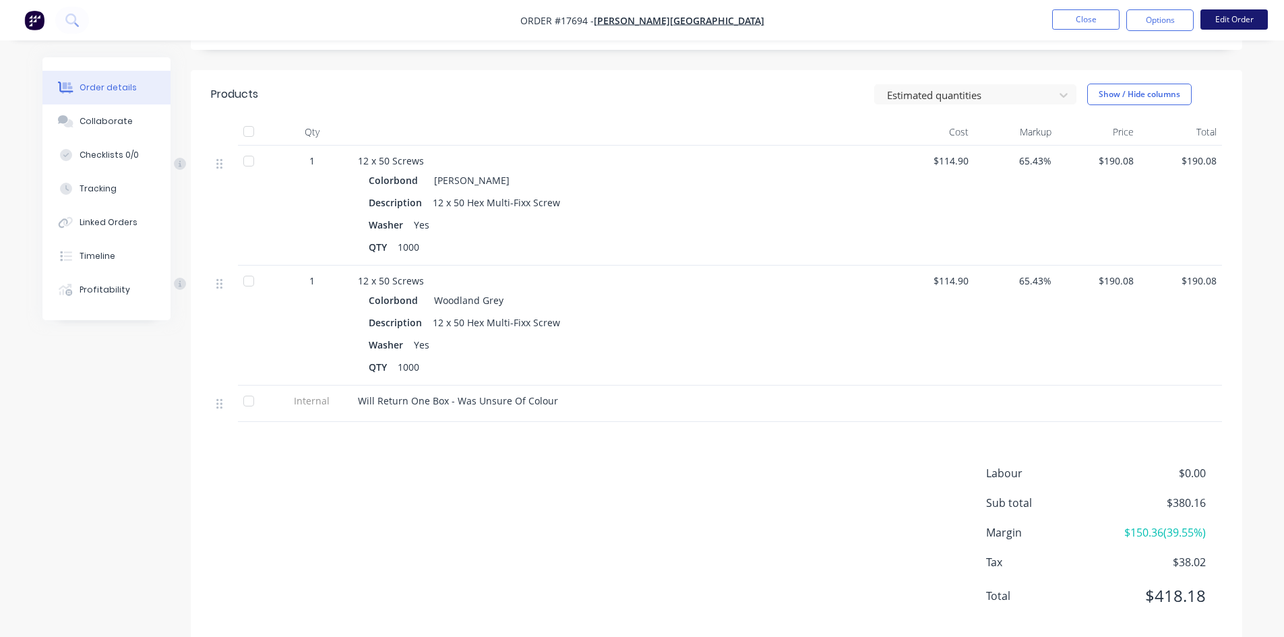
click at [1237, 18] on button "Edit Order" at bounding box center [1233, 19] width 67 height 20
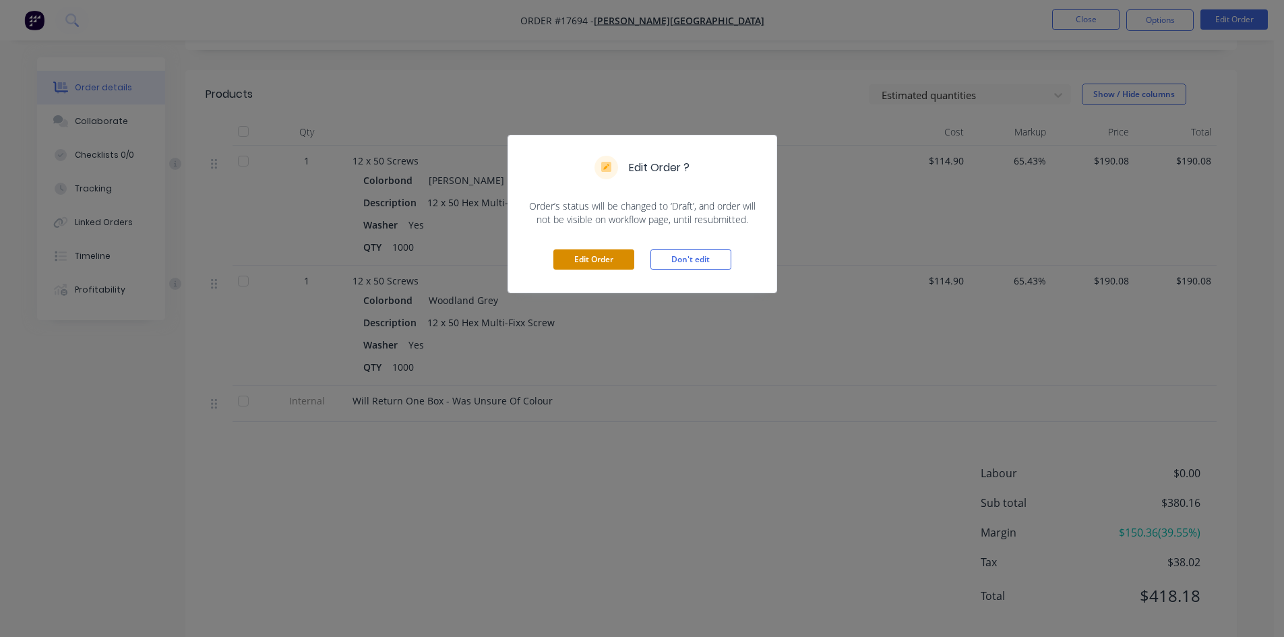
click at [584, 259] on button "Edit Order" at bounding box center [593, 259] width 81 height 20
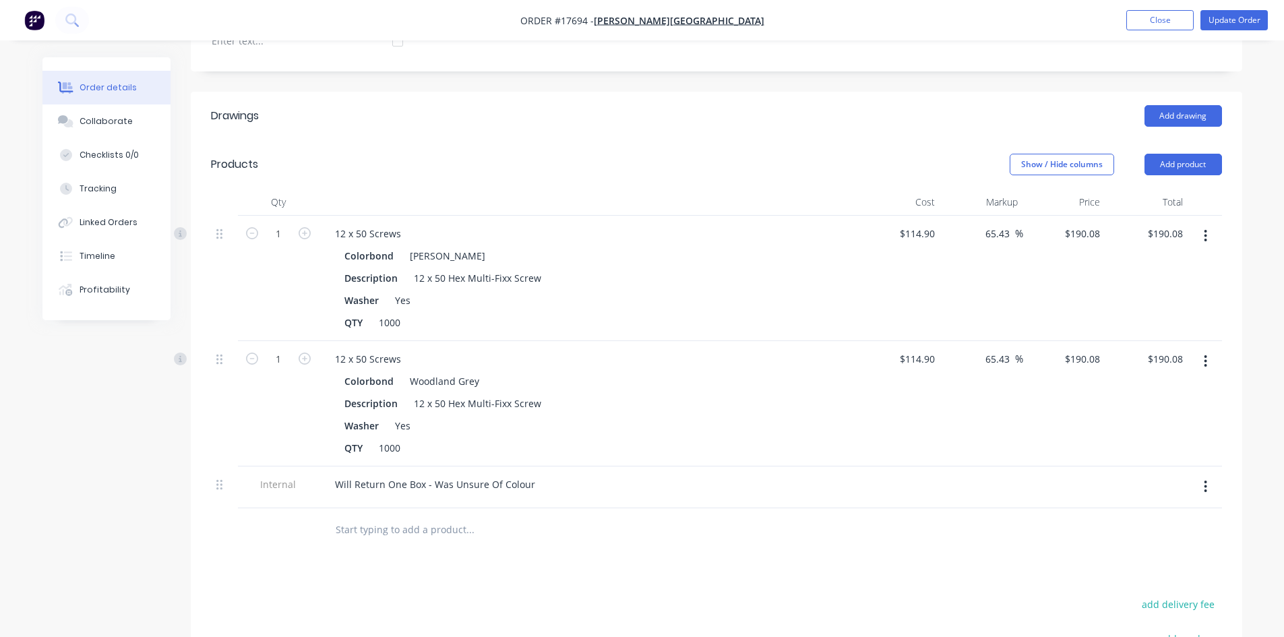
click at [1207, 228] on icon "button" at bounding box center [1205, 235] width 3 height 15
click at [1153, 342] on div "Delete" at bounding box center [1158, 352] width 104 height 20
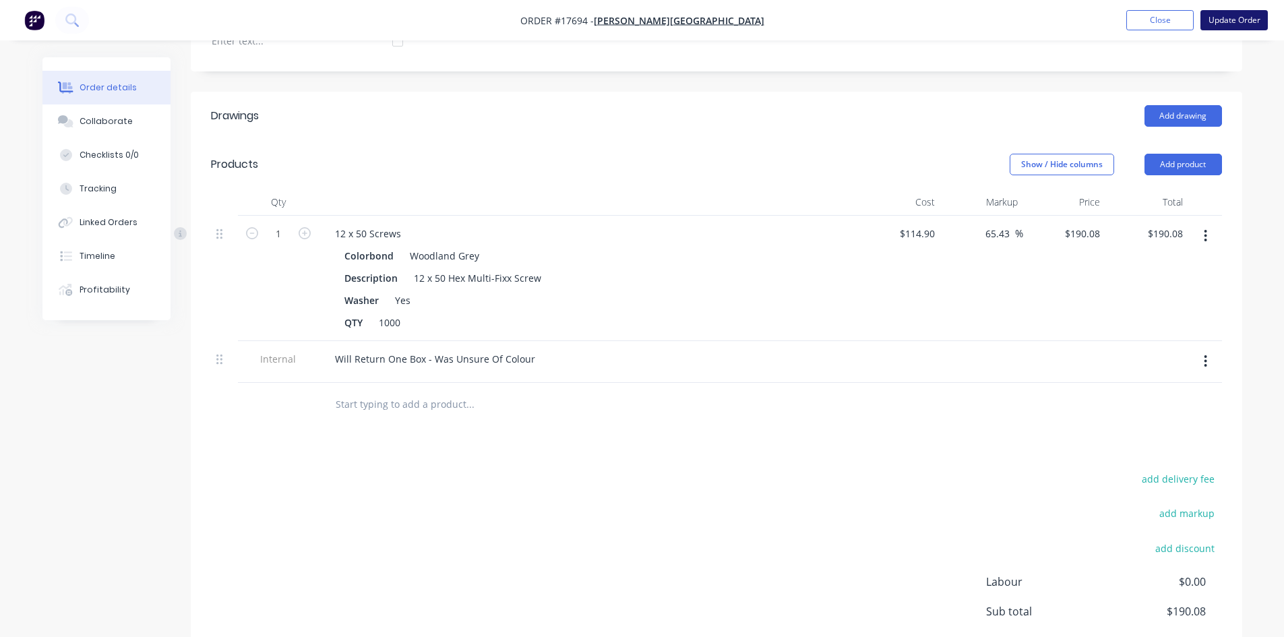
click at [1237, 20] on button "Update Order" at bounding box center [1233, 20] width 67 height 20
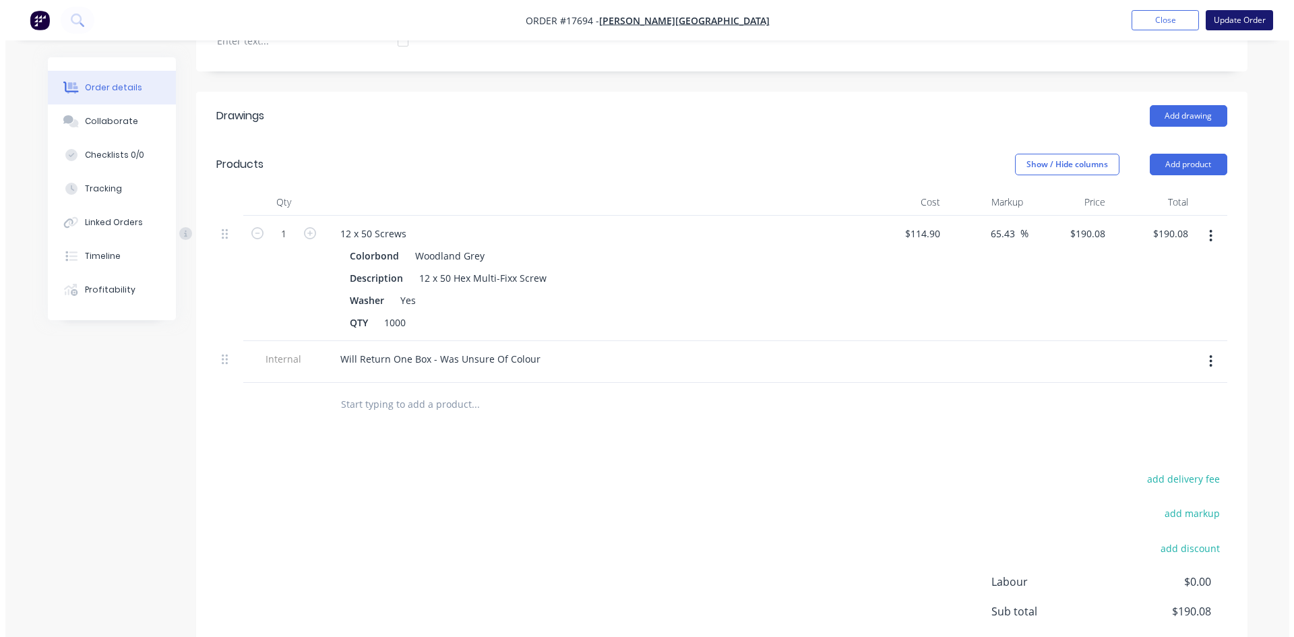
scroll to position [0, 0]
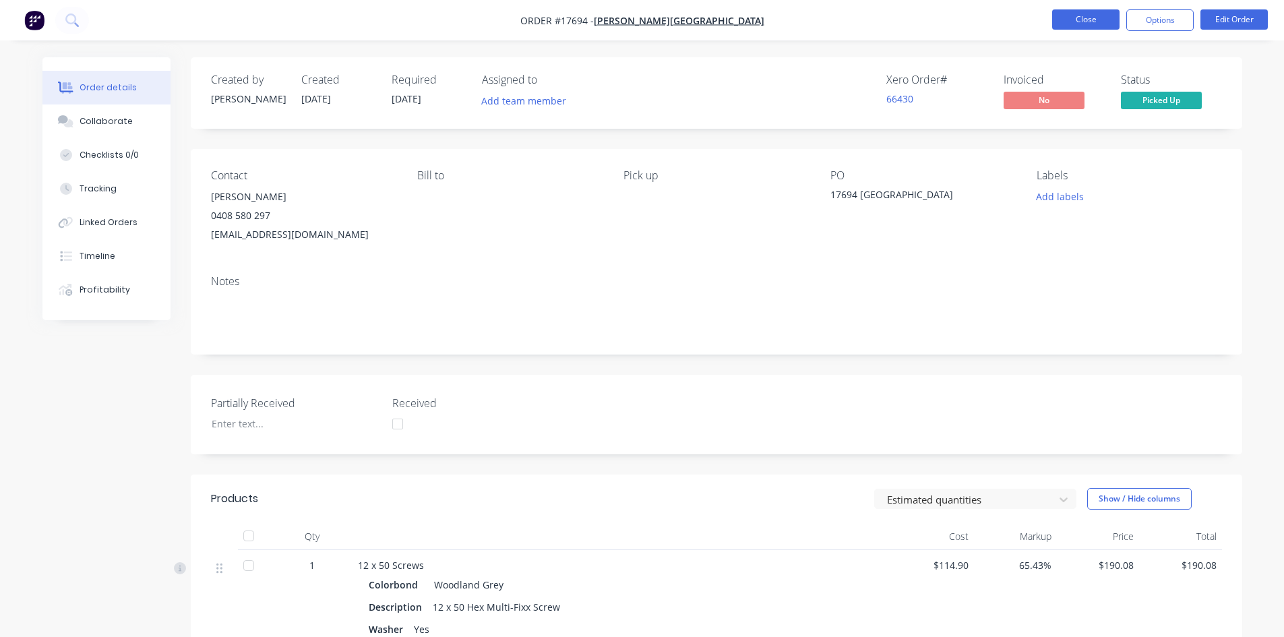
click at [1070, 22] on button "Close" at bounding box center [1085, 19] width 67 height 20
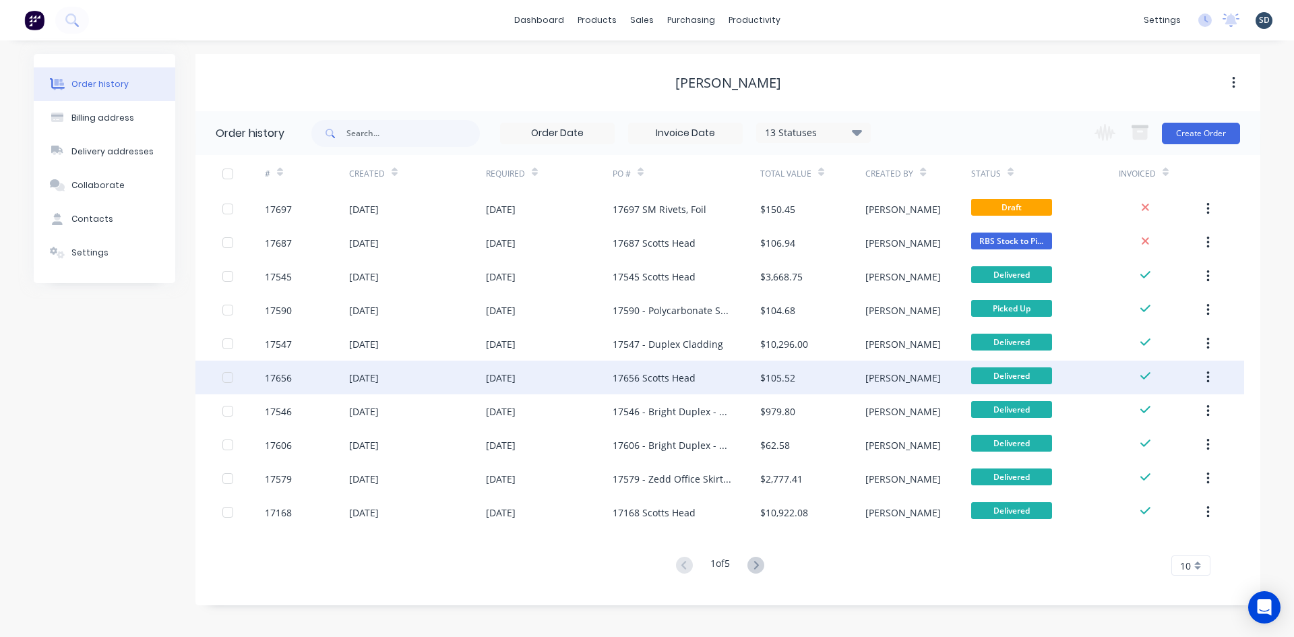
click at [568, 375] on div "[DATE]" at bounding box center [549, 378] width 127 height 34
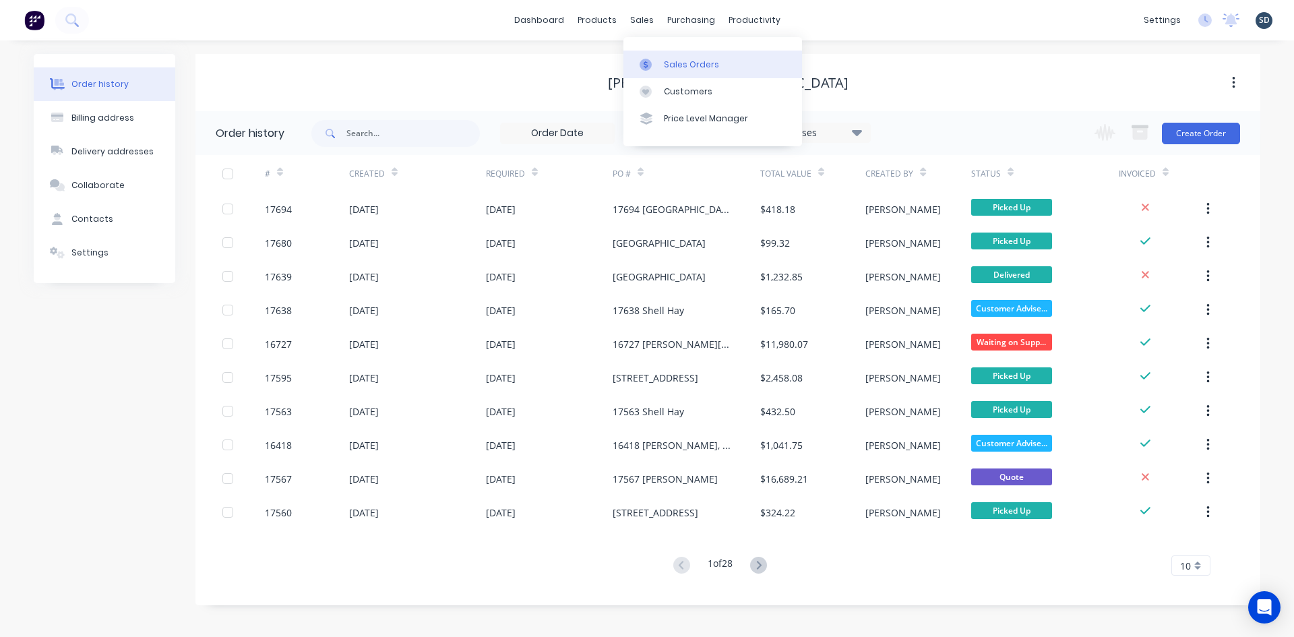
click at [686, 67] on div "Sales Orders" at bounding box center [691, 65] width 55 height 12
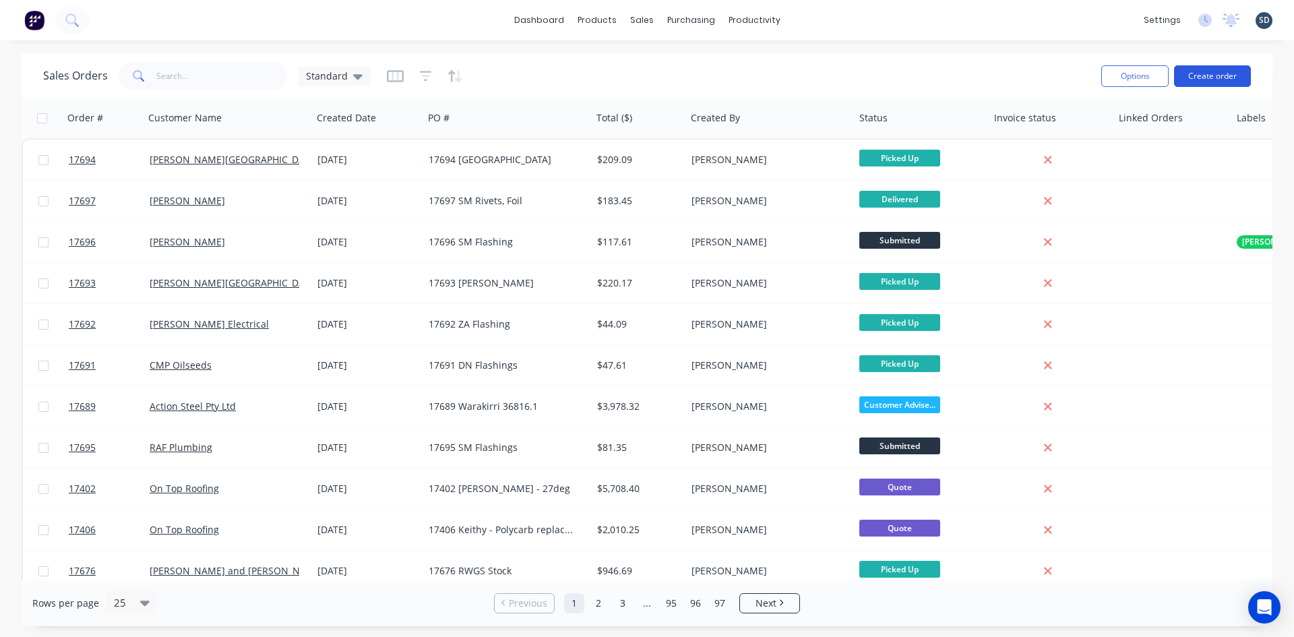
click at [1204, 74] on button "Create order" at bounding box center [1212, 76] width 77 height 22
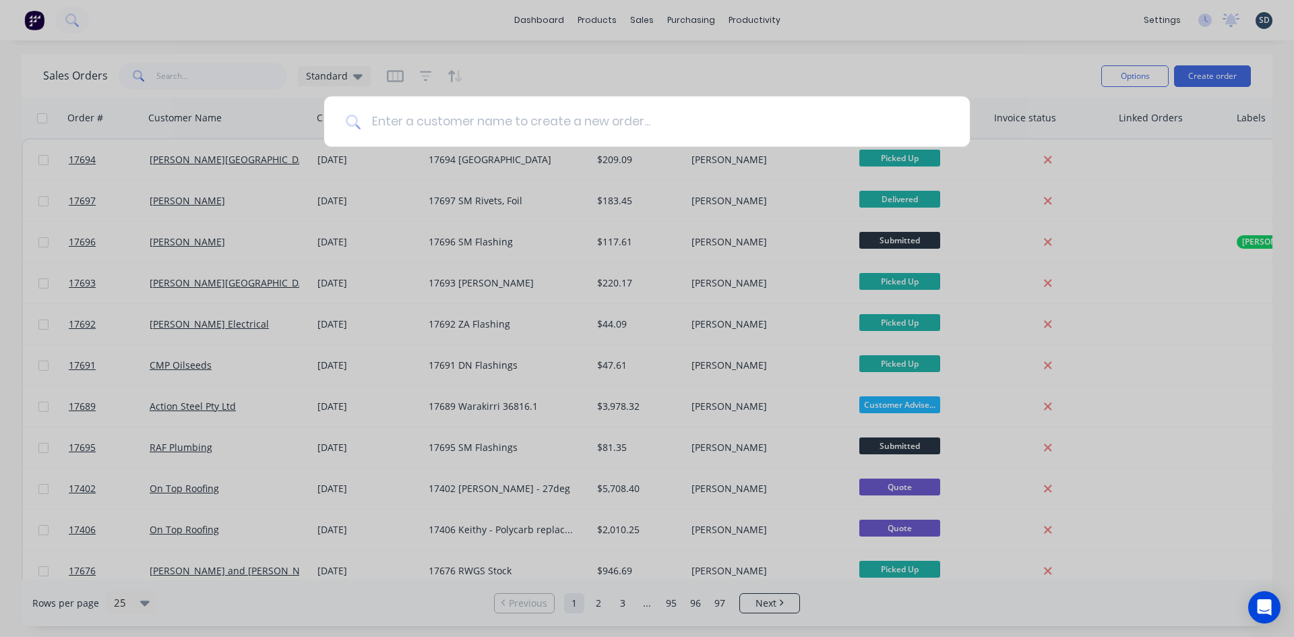
click at [475, 120] on input at bounding box center [655, 121] width 588 height 51
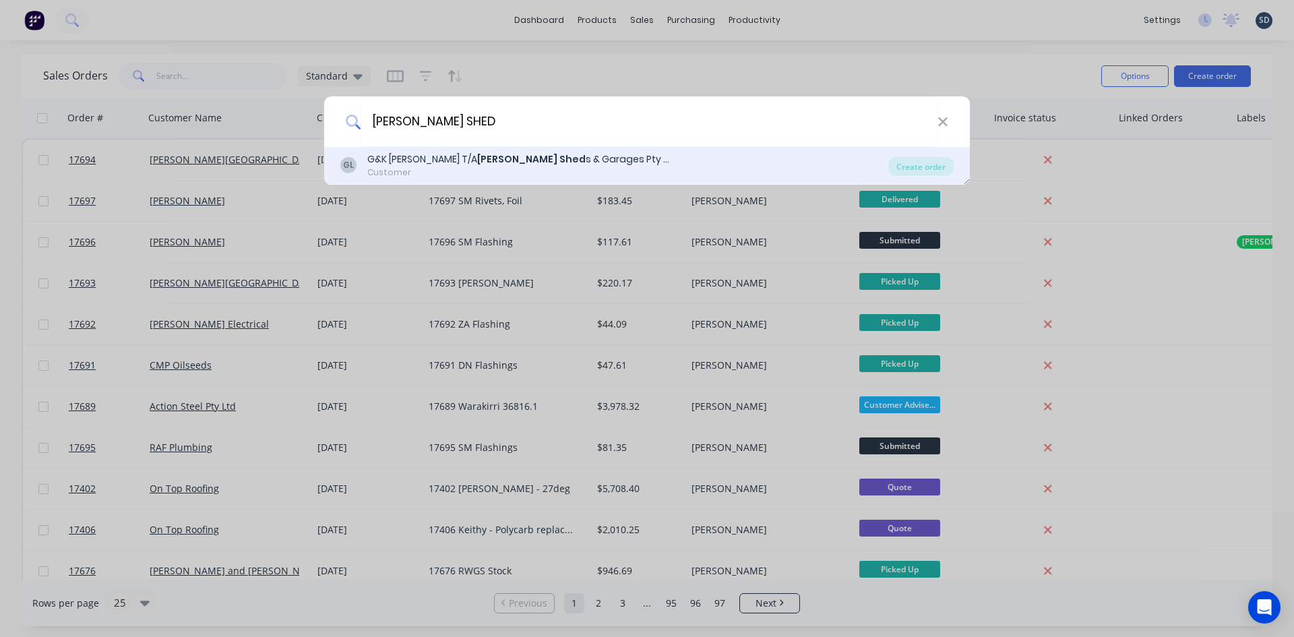
type input "GRIFFITH SHED"
click at [615, 175] on div "GL G&K Collins T/A Griffith Shed s & Garages Pty Ltd Customer" at bounding box center [614, 165] width 548 height 26
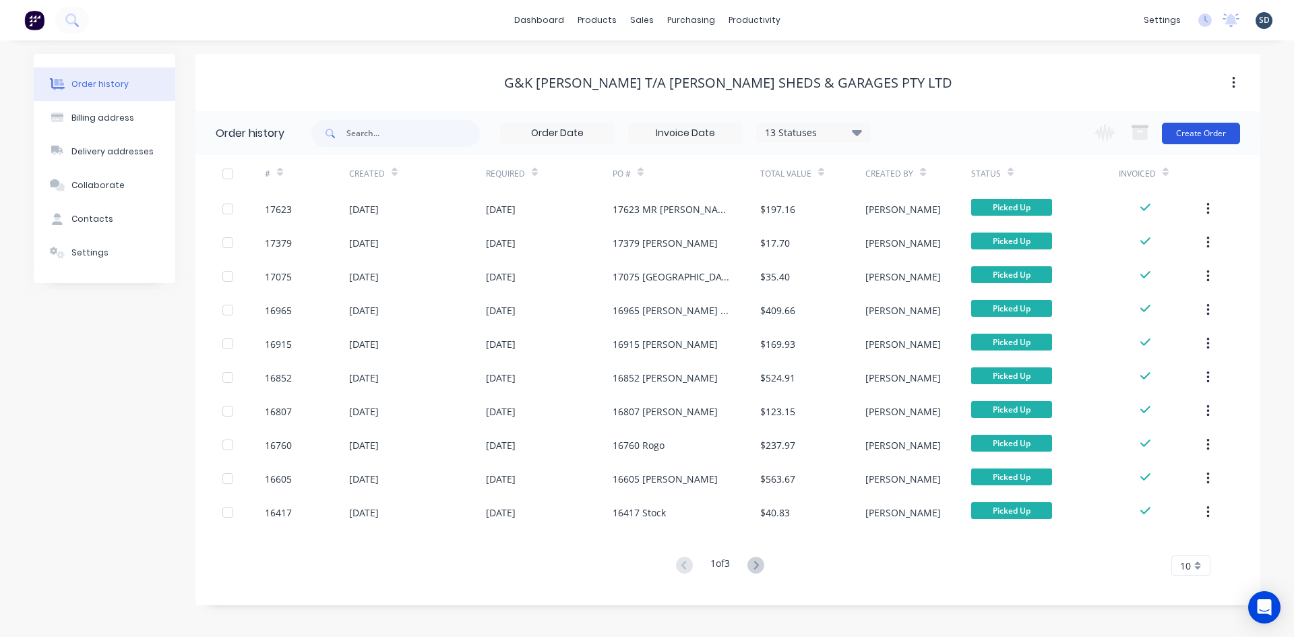
click at [1204, 137] on button "Create Order" at bounding box center [1201, 134] width 78 height 22
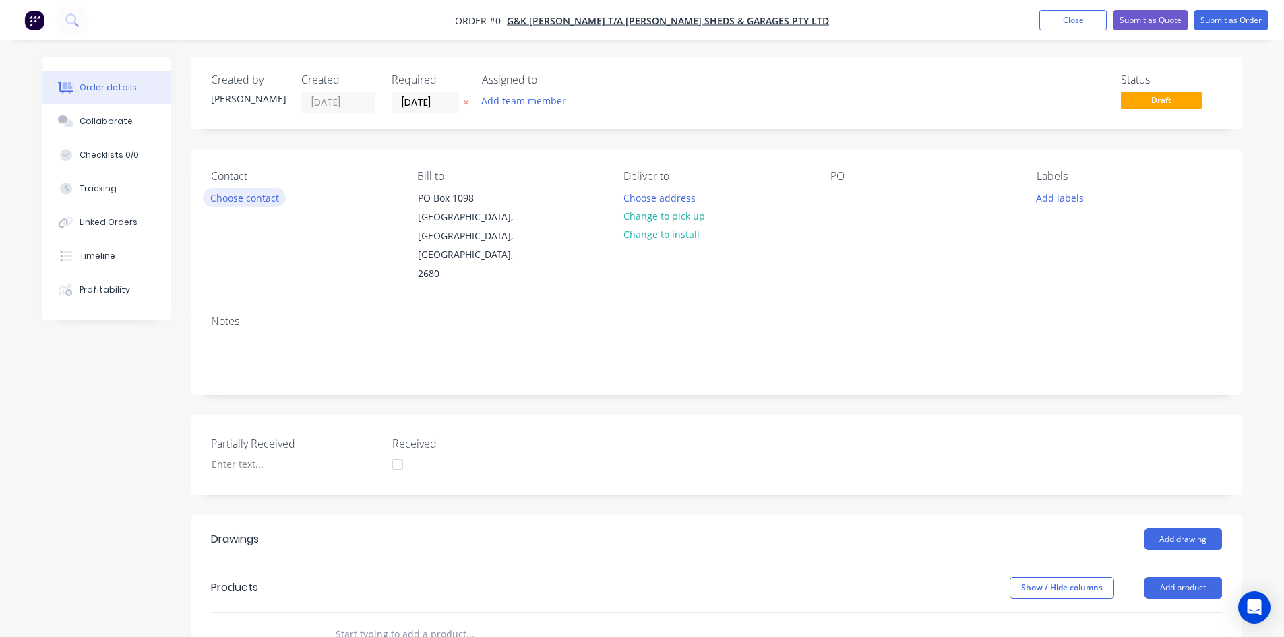
click at [255, 198] on button "Choose contact" at bounding box center [244, 197] width 83 height 18
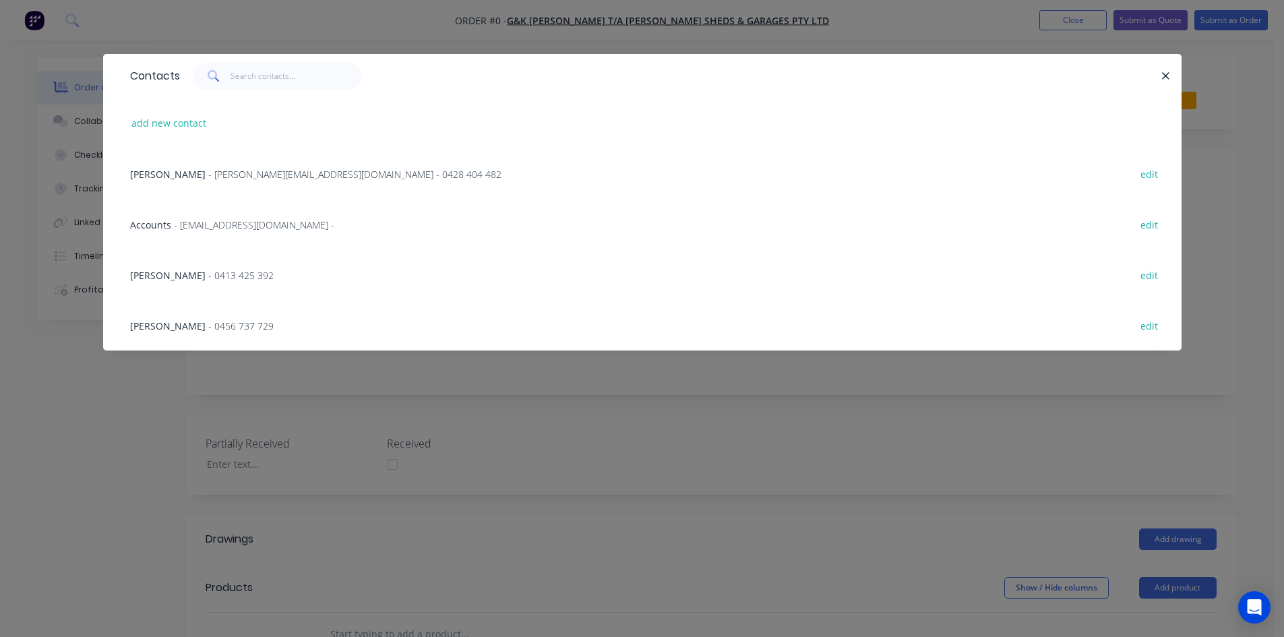
click at [219, 174] on span "- greg@gkcc.com.au - 0428 404 482" at bounding box center [354, 174] width 293 height 13
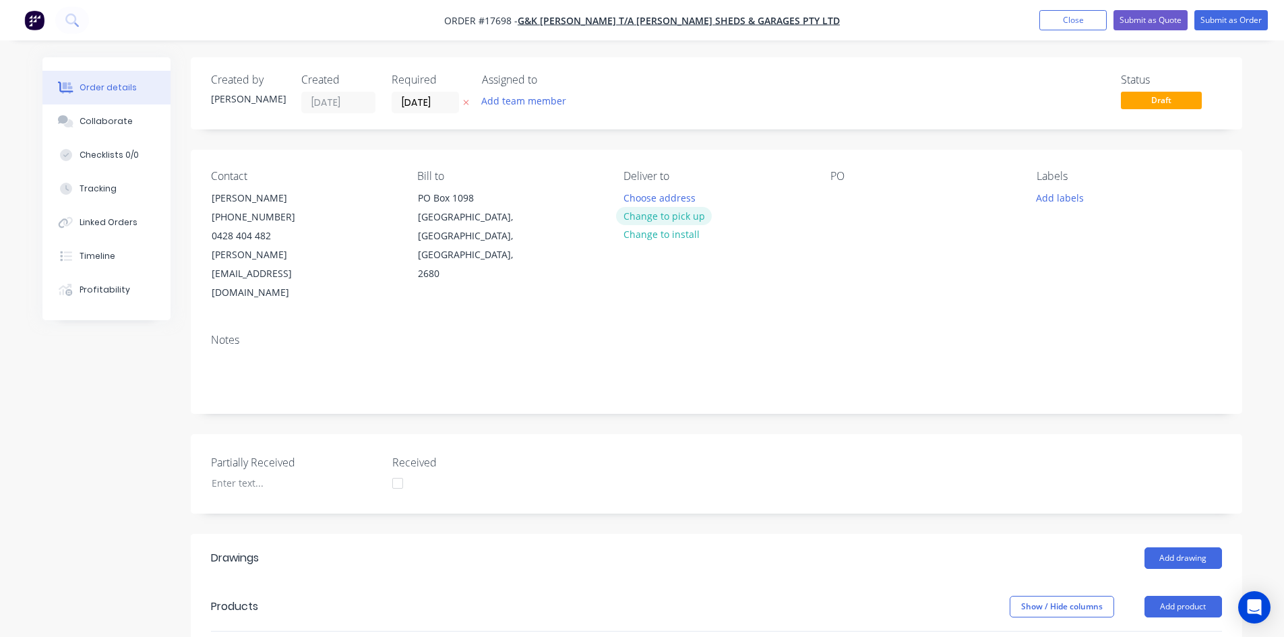
click at [658, 218] on button "Change to pick up" at bounding box center [664, 216] width 96 height 18
click at [833, 195] on div at bounding box center [841, 198] width 22 height 20
click at [798, 261] on div "Pick up Change to delivery Change to install" at bounding box center [715, 236] width 185 height 133
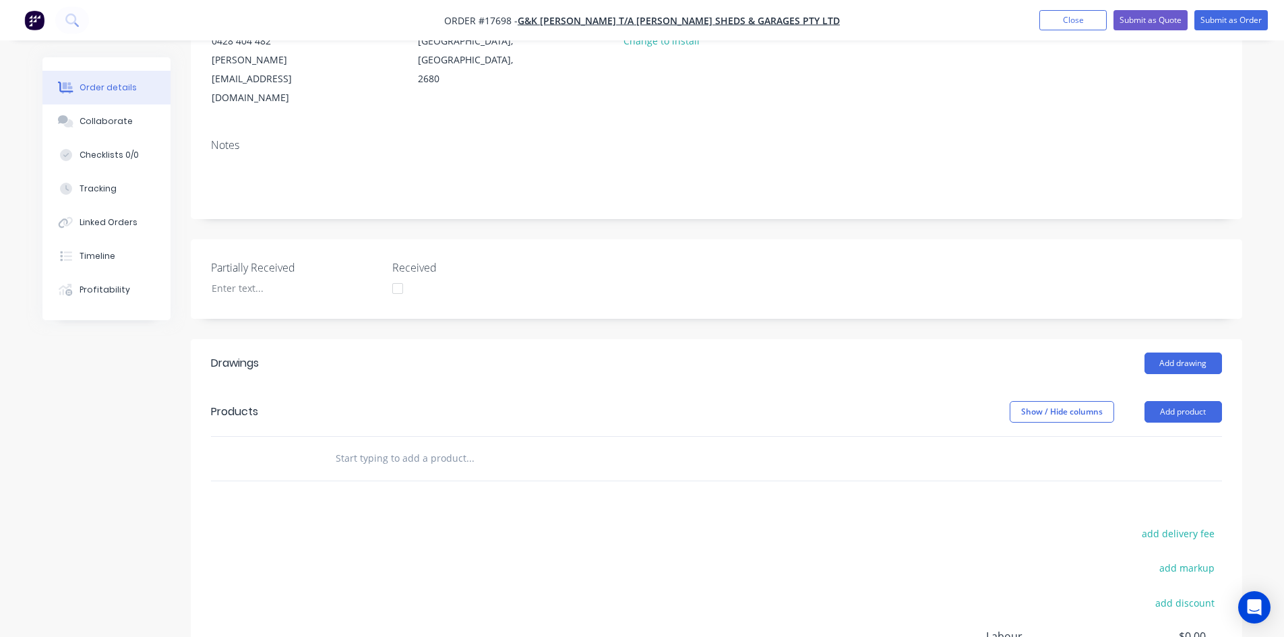
scroll to position [202, 0]
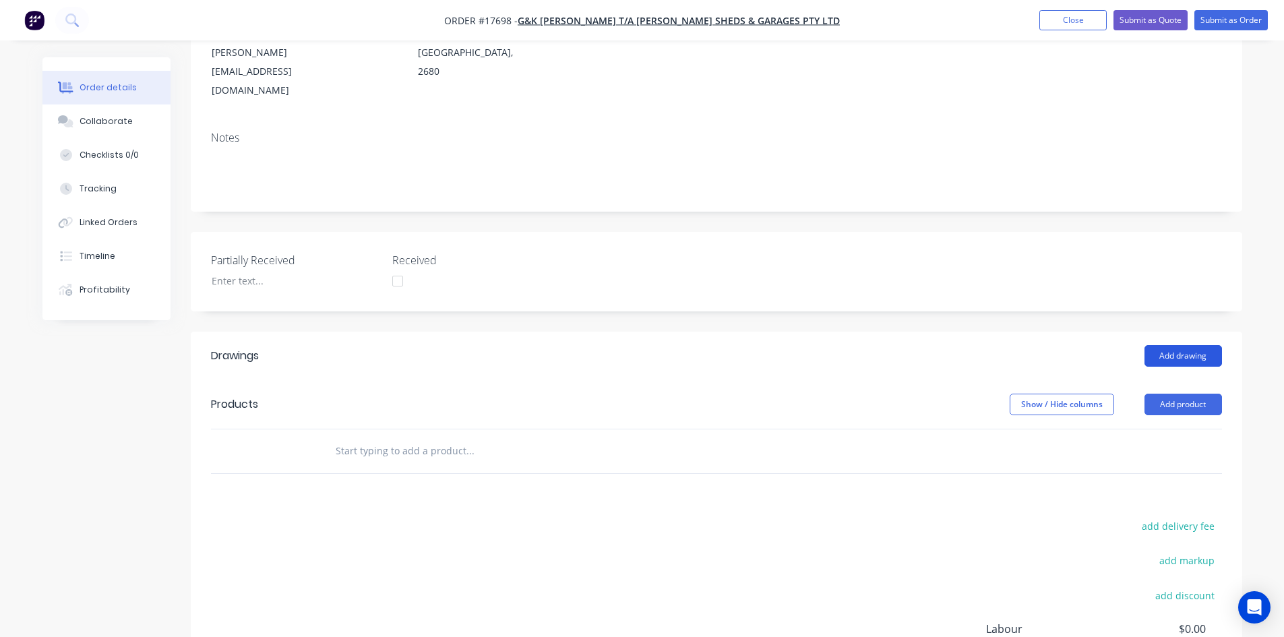
click at [1174, 345] on button "Add drawing" at bounding box center [1183, 356] width 78 height 22
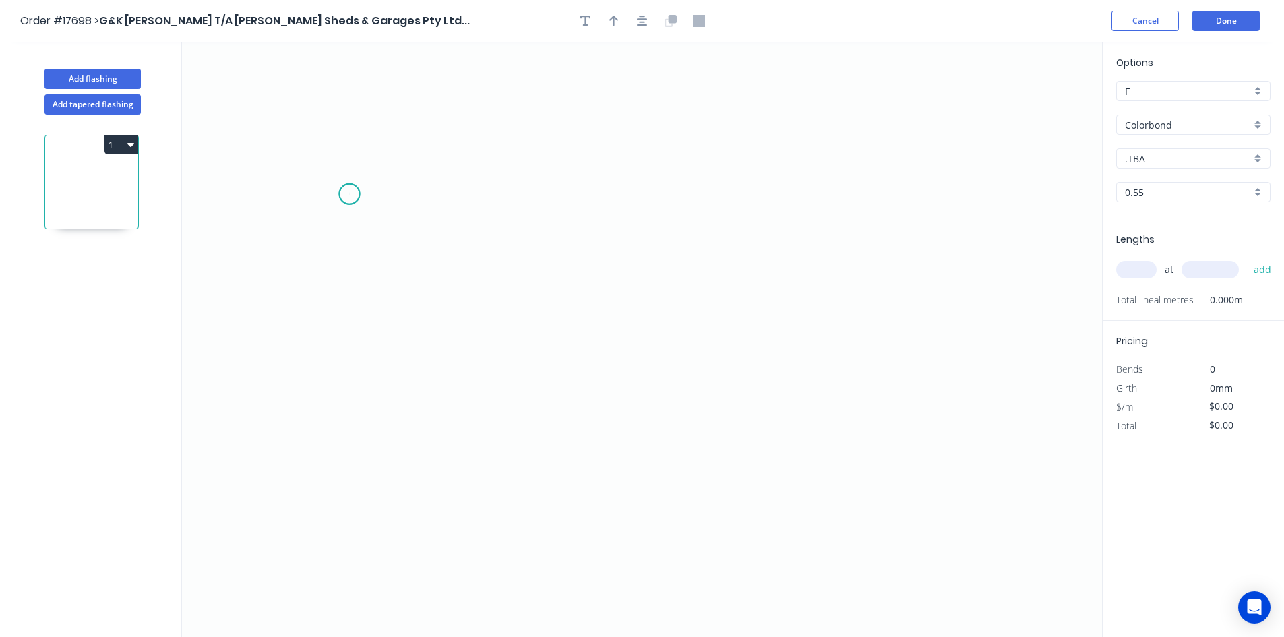
click at [349, 194] on icon "0" at bounding box center [642, 339] width 920 height 595
click at [933, 195] on icon "0" at bounding box center [642, 339] width 920 height 595
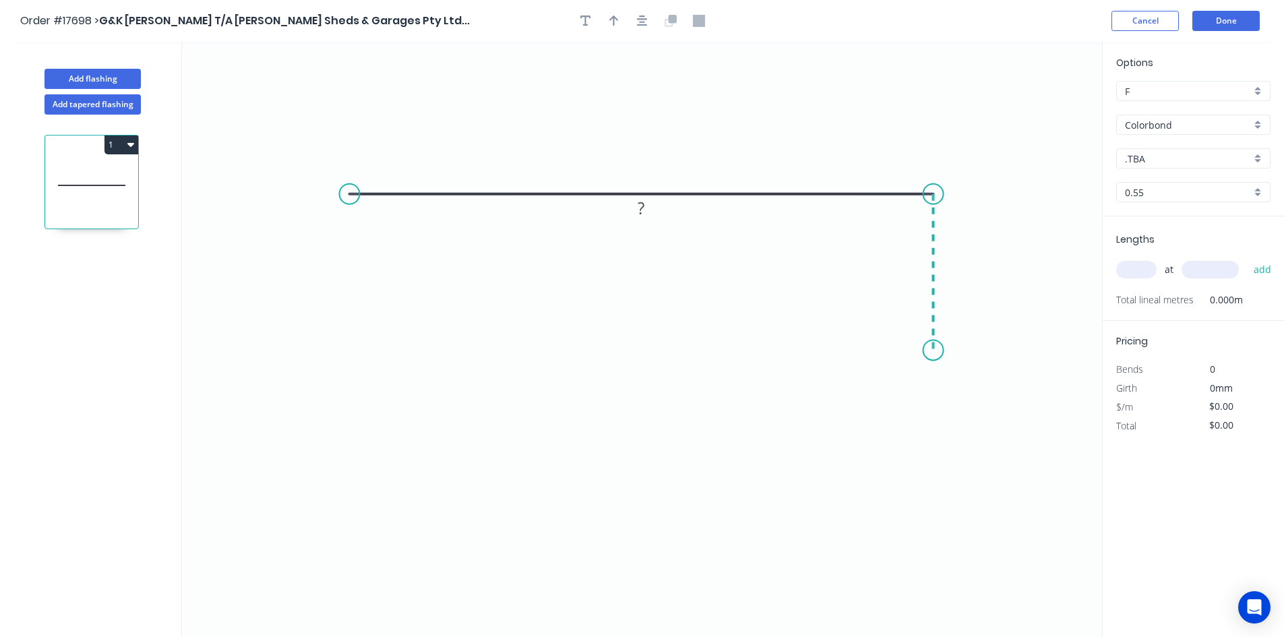
click at [935, 350] on icon "0 ?" at bounding box center [642, 339] width 920 height 595
click at [348, 195] on circle at bounding box center [350, 194] width 20 height 20
click at [353, 363] on icon "0 ? ?" at bounding box center [642, 339] width 920 height 595
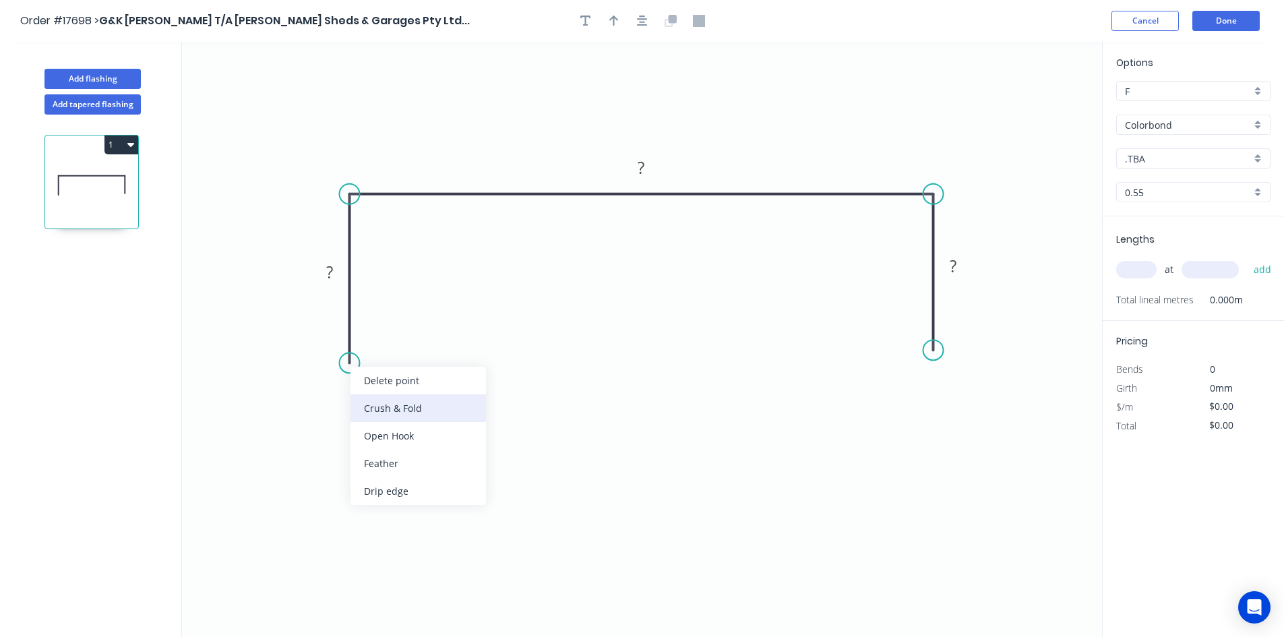
click at [383, 412] on div "Crush & Fold" at bounding box center [417, 408] width 135 height 28
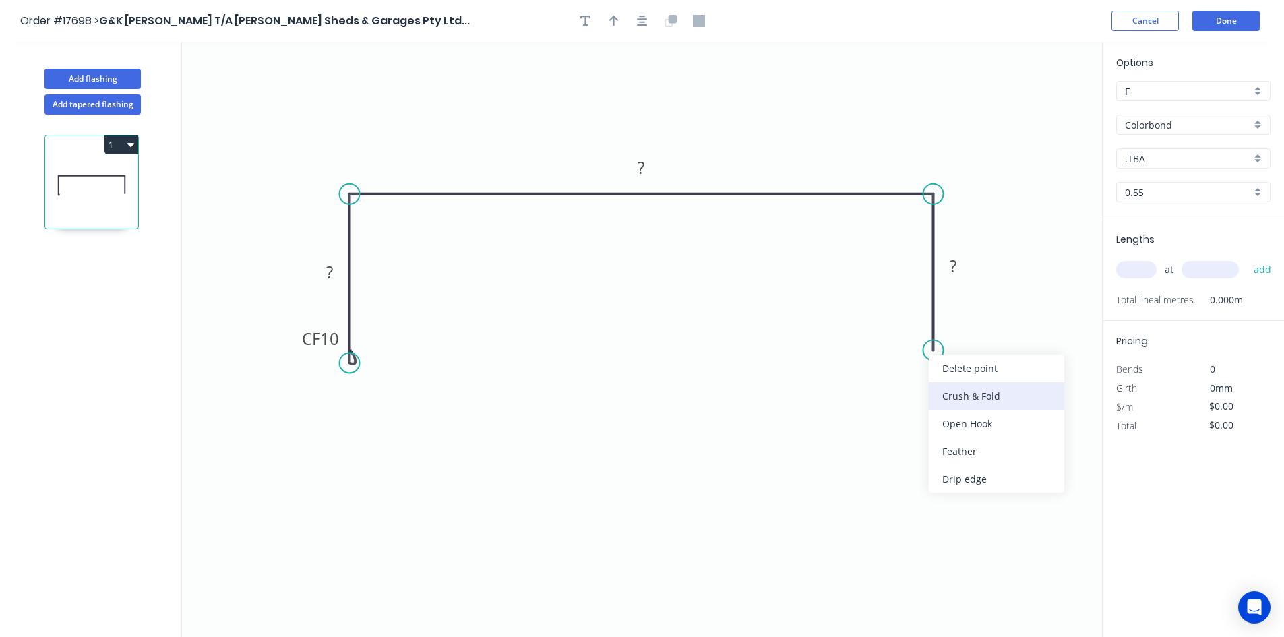
click at [986, 392] on div "Crush & Fold" at bounding box center [996, 396] width 135 height 28
click at [980, 394] on div "Flip bend" at bounding box center [998, 397] width 135 height 28
drag, startPoint x: 982, startPoint y: 319, endPoint x: 896, endPoint y: 342, distance: 89.3
click at [896, 342] on rect at bounding box center [875, 349] width 54 height 28
drag, startPoint x: 300, startPoint y: 331, endPoint x: 409, endPoint y: 353, distance: 111.4
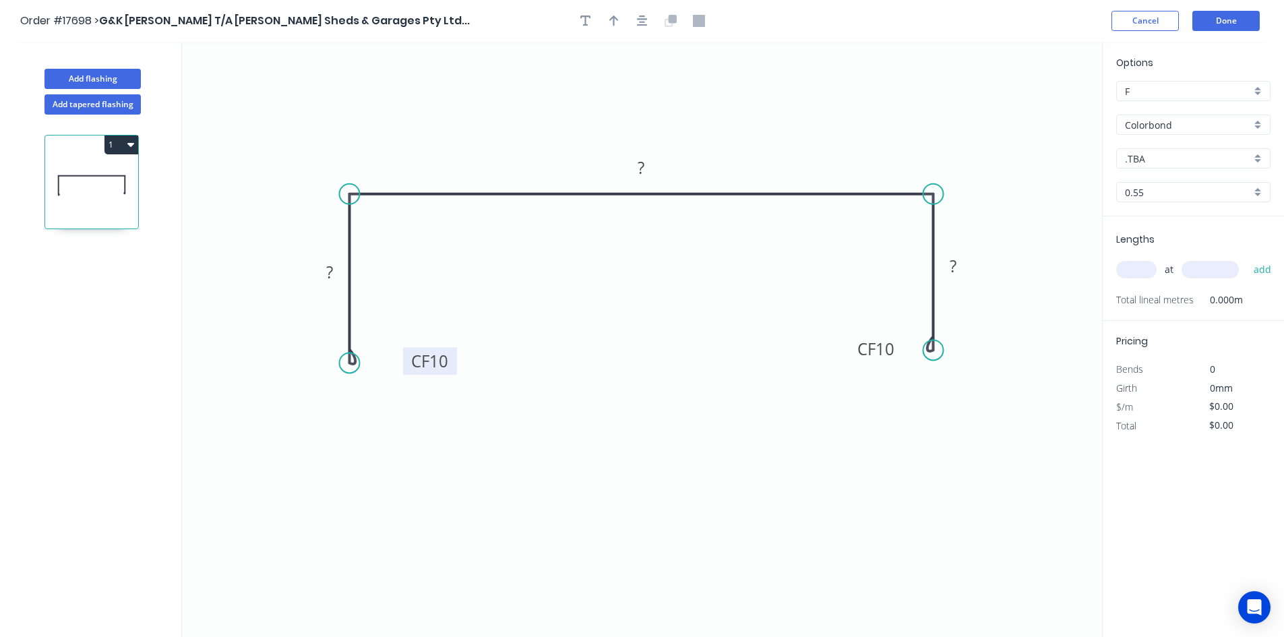
click at [409, 353] on rect at bounding box center [430, 361] width 54 height 28
click at [642, 18] on icon "button" at bounding box center [642, 21] width 11 height 12
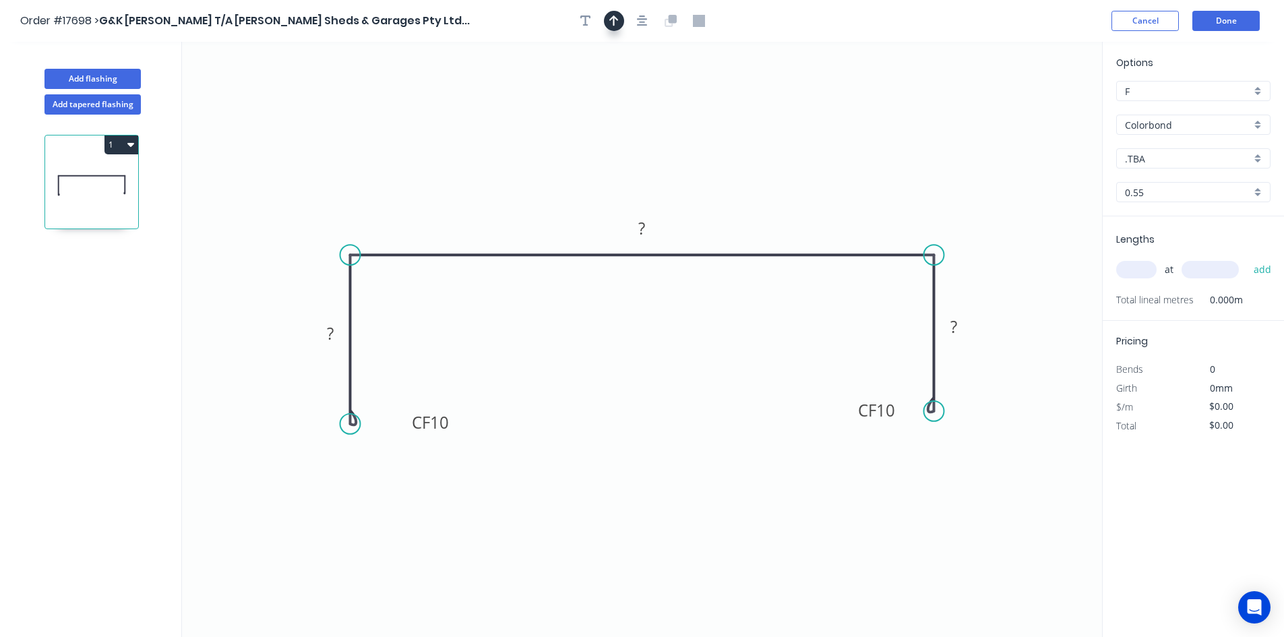
click at [607, 19] on button "button" at bounding box center [614, 21] width 20 height 20
drag, startPoint x: 1034, startPoint y: 106, endPoint x: 791, endPoint y: 193, distance: 258.6
click at [800, 193] on icon at bounding box center [806, 175] width 12 height 43
click at [641, 224] on tspan "?" at bounding box center [641, 228] width 7 height 22
click at [656, 144] on icon "0 CF 10 ? 301 CF 10 ?" at bounding box center [642, 339] width 920 height 595
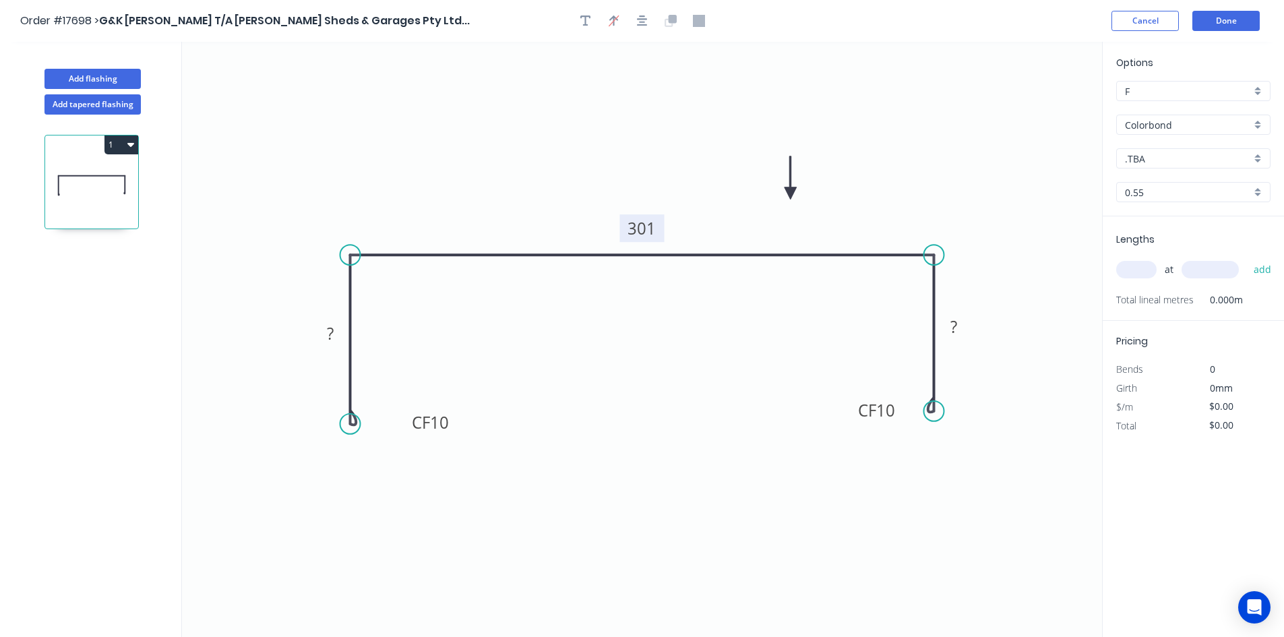
click at [654, 226] on tspan "301" at bounding box center [642, 228] width 28 height 22
click at [657, 152] on icon "0 CF 10 ? 302 CF 10 ?" at bounding box center [642, 339] width 920 height 595
click at [332, 336] on tspan "?" at bounding box center [330, 333] width 7 height 22
click at [960, 329] on rect at bounding box center [953, 327] width 27 height 19
click at [1010, 257] on icon "0 CF 10 94 302 CF 10 94" at bounding box center [642, 339] width 920 height 595
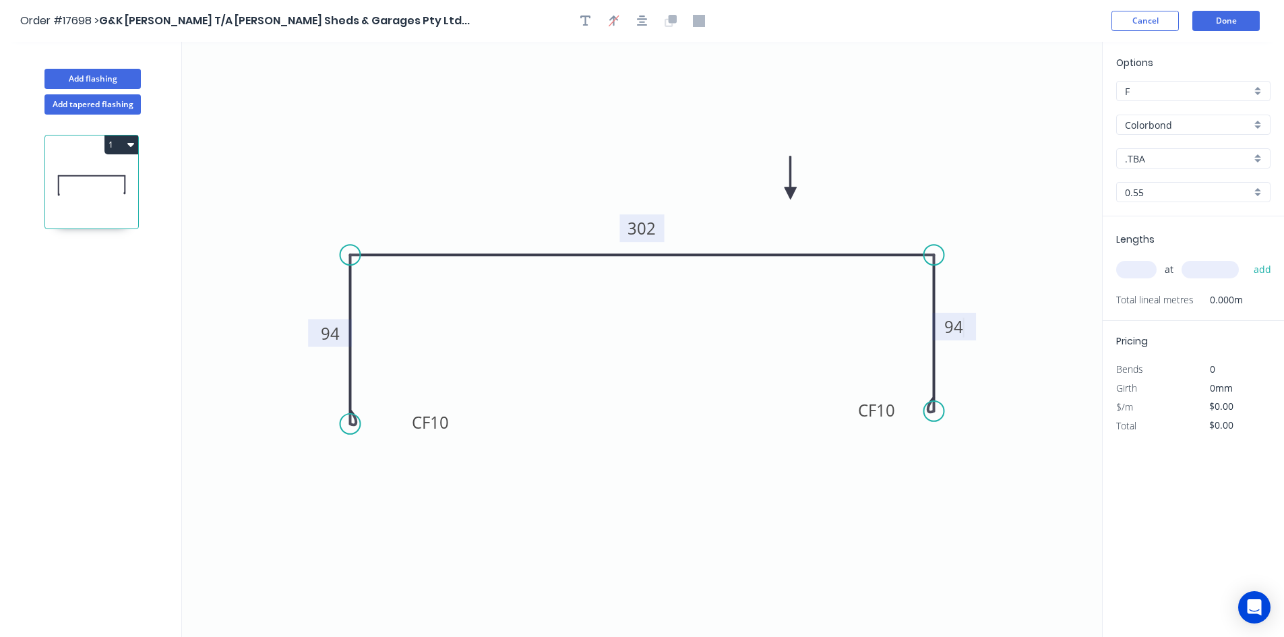
type input "$34.32"
click at [650, 24] on button "button" at bounding box center [642, 21] width 20 height 20
click at [1131, 272] on input "text" at bounding box center [1136, 270] width 40 height 18
type input "4"
click at [1198, 269] on input "text" at bounding box center [1209, 270] width 57 height 18
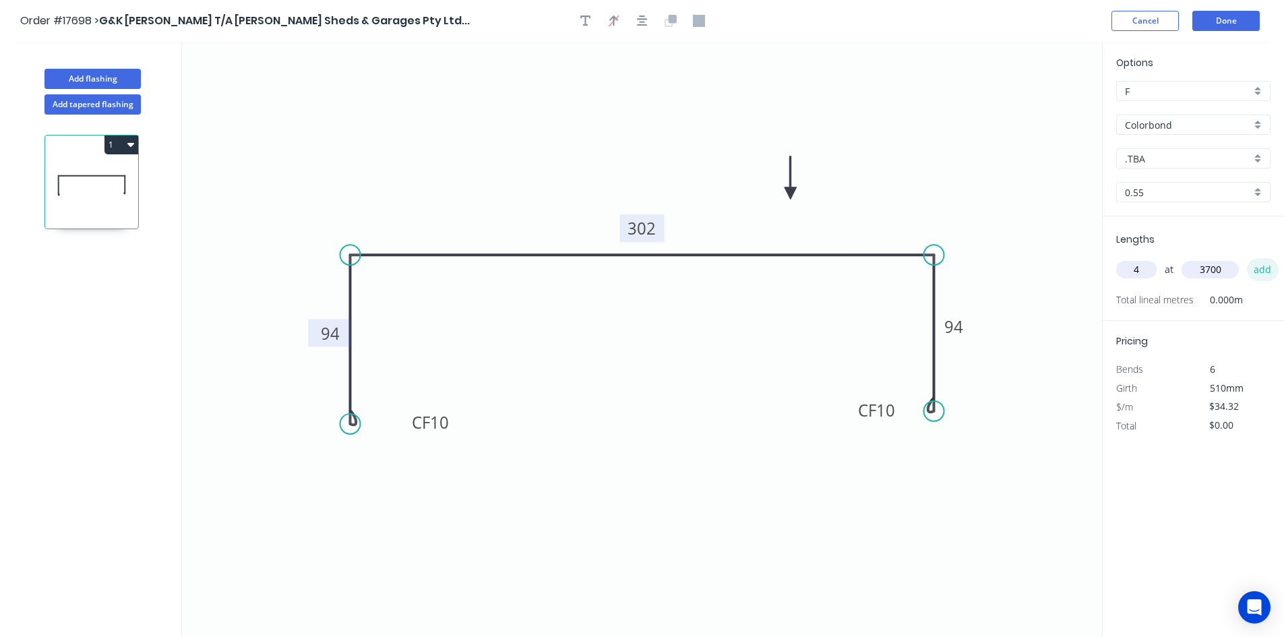
type input "3700"
click at [1266, 273] on button "add" at bounding box center [1263, 269] width 32 height 23
type input "$507.94"
type input "4"
click at [1225, 269] on input "text" at bounding box center [1209, 270] width 57 height 18
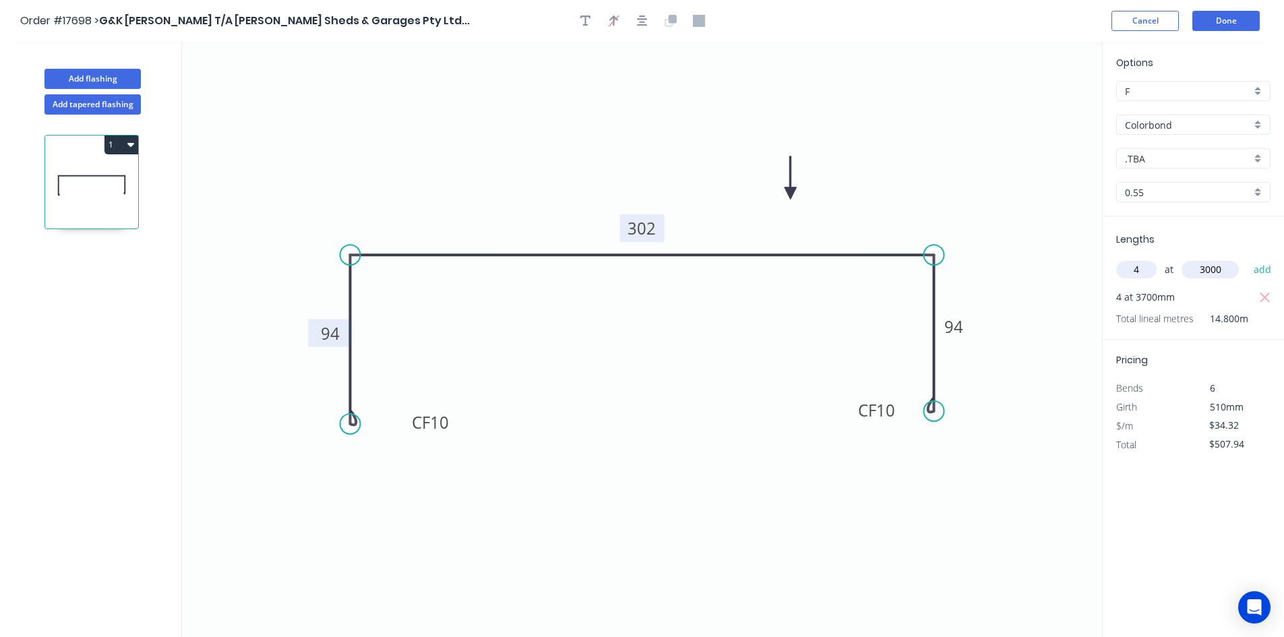
type input "3000"
click at [1283, 268] on div "Lengths 4 at 3000 add 4 at 3700mm Total lineal metres 14.800m" at bounding box center [1193, 277] width 181 height 123
click at [1267, 269] on button "add" at bounding box center [1263, 269] width 32 height 23
type input "$919.78"
click at [1189, 159] on input ".TBA" at bounding box center [1188, 159] width 126 height 14
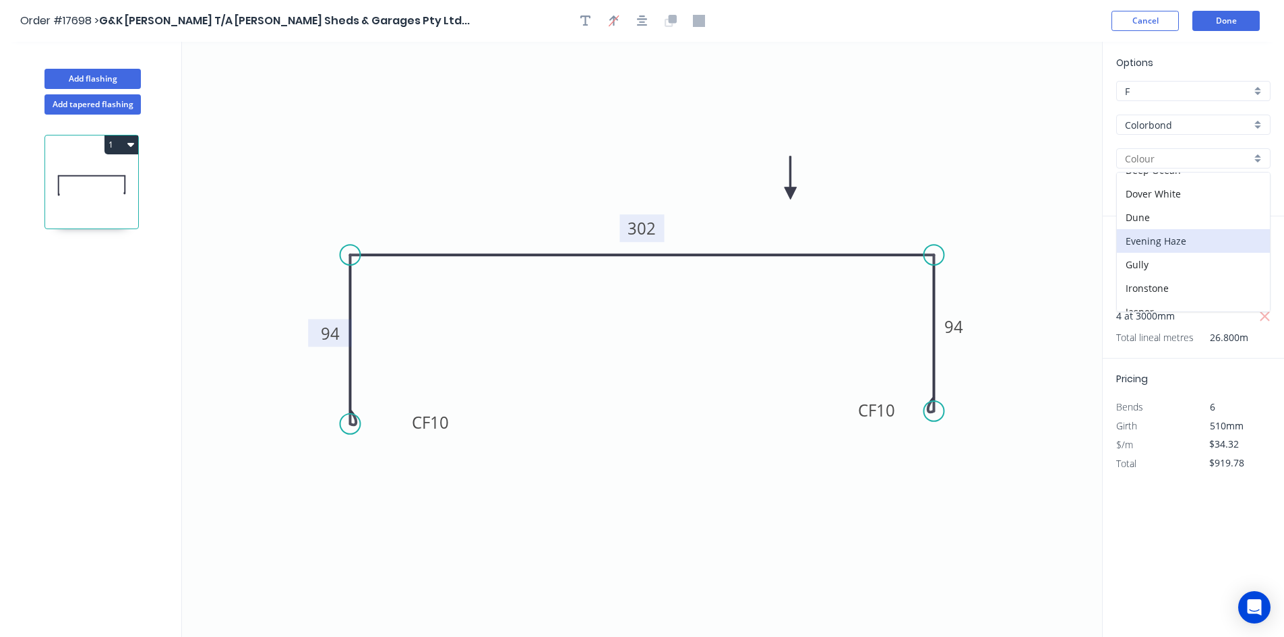
scroll to position [202, 0]
click at [1180, 264] on div "Manor Red" at bounding box center [1193, 265] width 153 height 24
type input "Manor Red"
click at [121, 145] on button "1" at bounding box center [121, 144] width 34 height 19
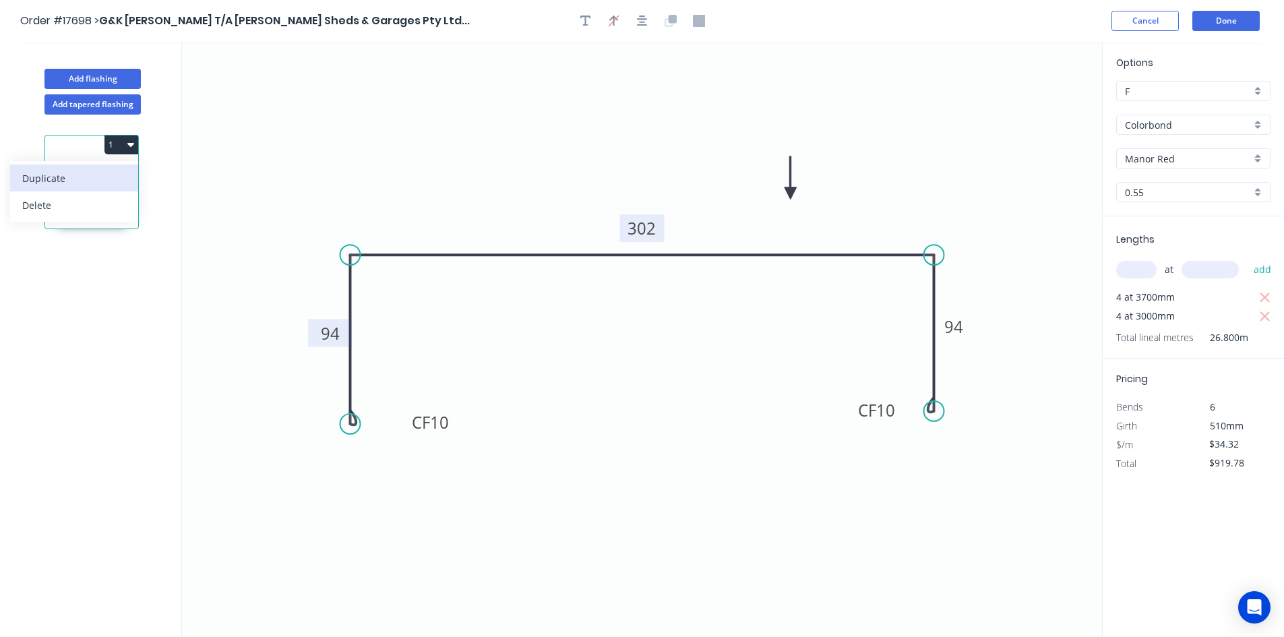
click at [106, 187] on div "Duplicate" at bounding box center [74, 178] width 104 height 20
type input "$0.00"
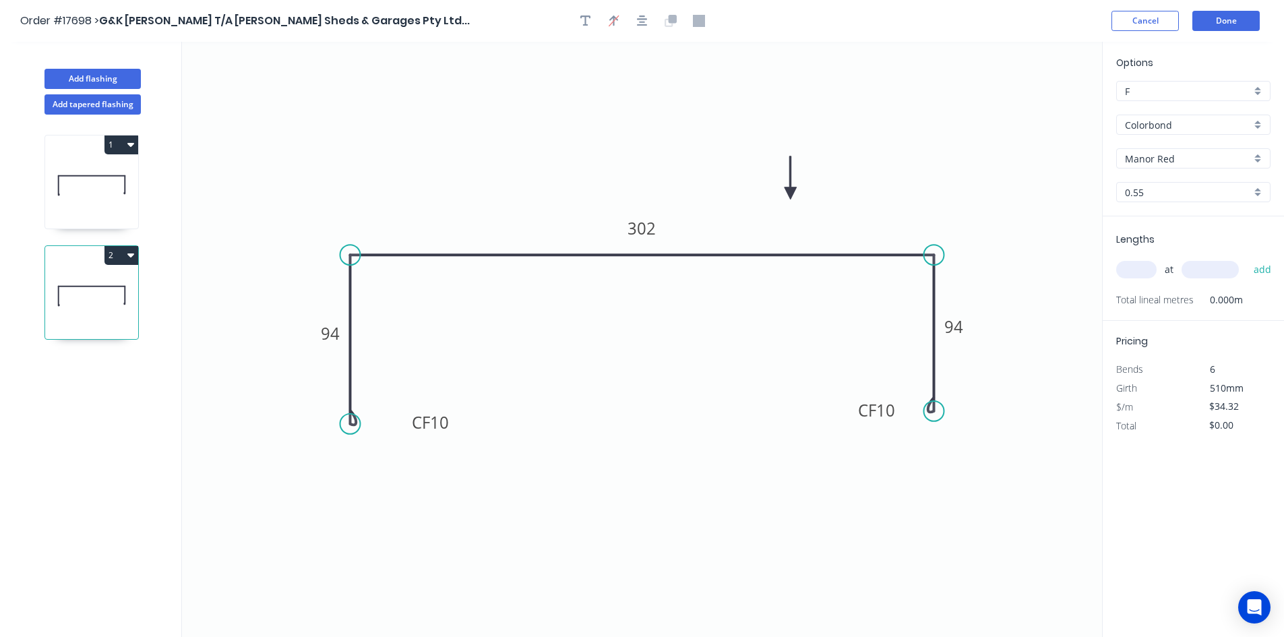
click at [1190, 160] on input "Manor Red" at bounding box center [1188, 159] width 126 height 14
click at [1192, 255] on div "Surfmist" at bounding box center [1193, 252] width 153 height 24
type input "Surfmist"
click at [1142, 271] on input "text" at bounding box center [1136, 270] width 40 height 18
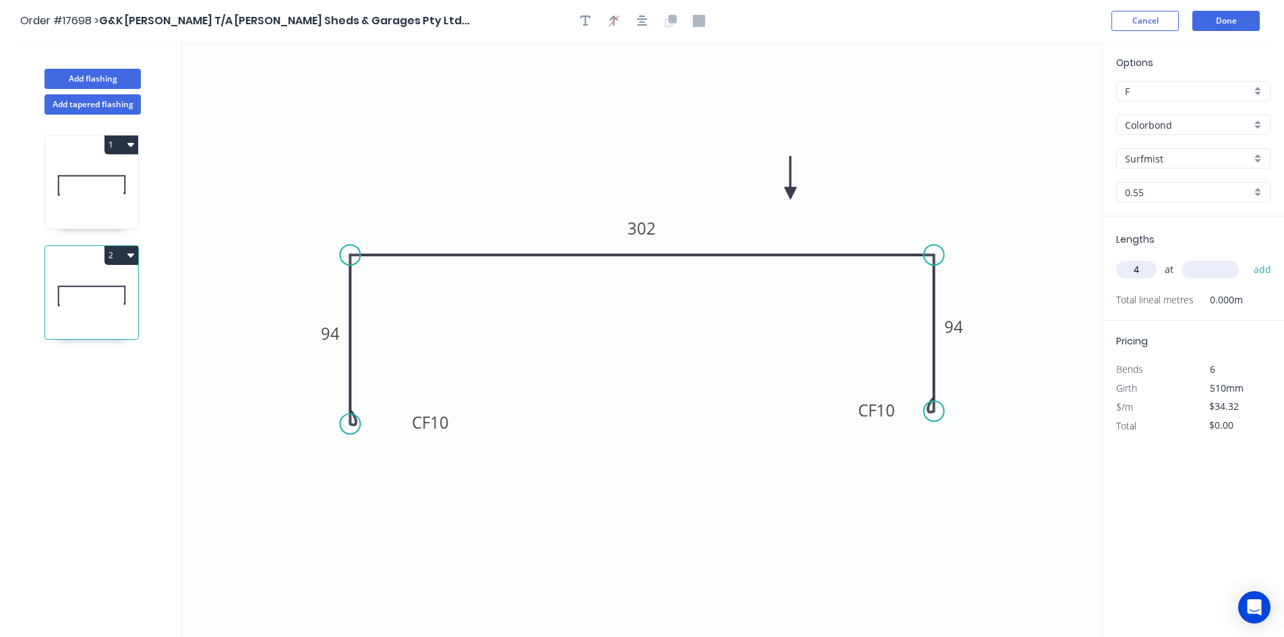
type input "4"
click at [1202, 272] on input "text" at bounding box center [1209, 270] width 57 height 18
type input "8500"
click at [1259, 275] on button "add" at bounding box center [1263, 269] width 32 height 23
click at [1260, 297] on icon "button" at bounding box center [1265, 298] width 12 height 16
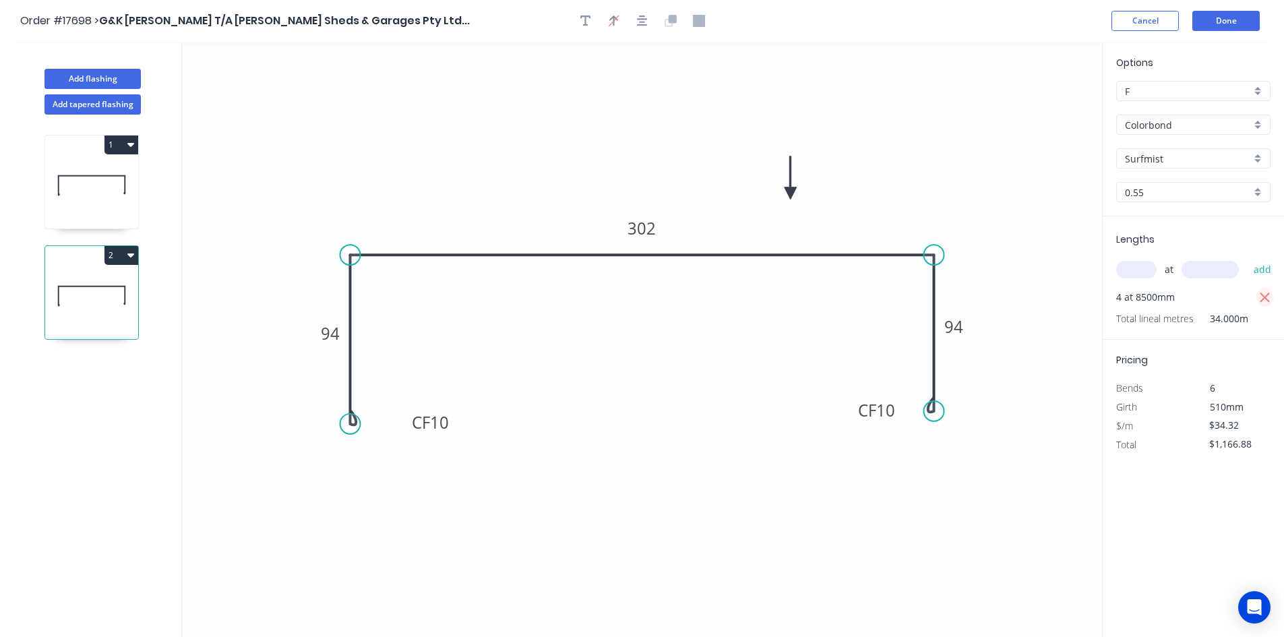
type input "$0.00"
click at [1130, 270] on input "text" at bounding box center [1136, 270] width 40 height 18
type input "4"
click at [1185, 272] on input "text" at bounding box center [1209, 270] width 57 height 18
type input "8000"
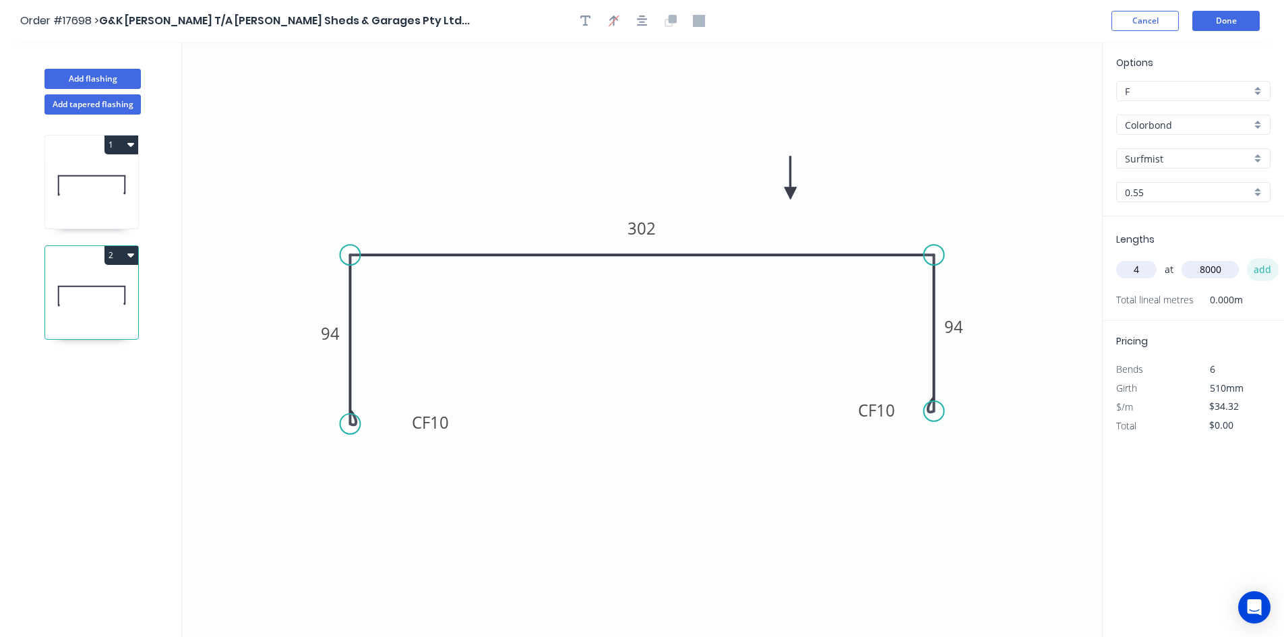
click at [1266, 270] on button "add" at bounding box center [1263, 269] width 32 height 23
type input "$1,098.24"
click at [100, 176] on icon at bounding box center [92, 176] width 67 height 0
type input "Manor Red"
type input "$919.78"
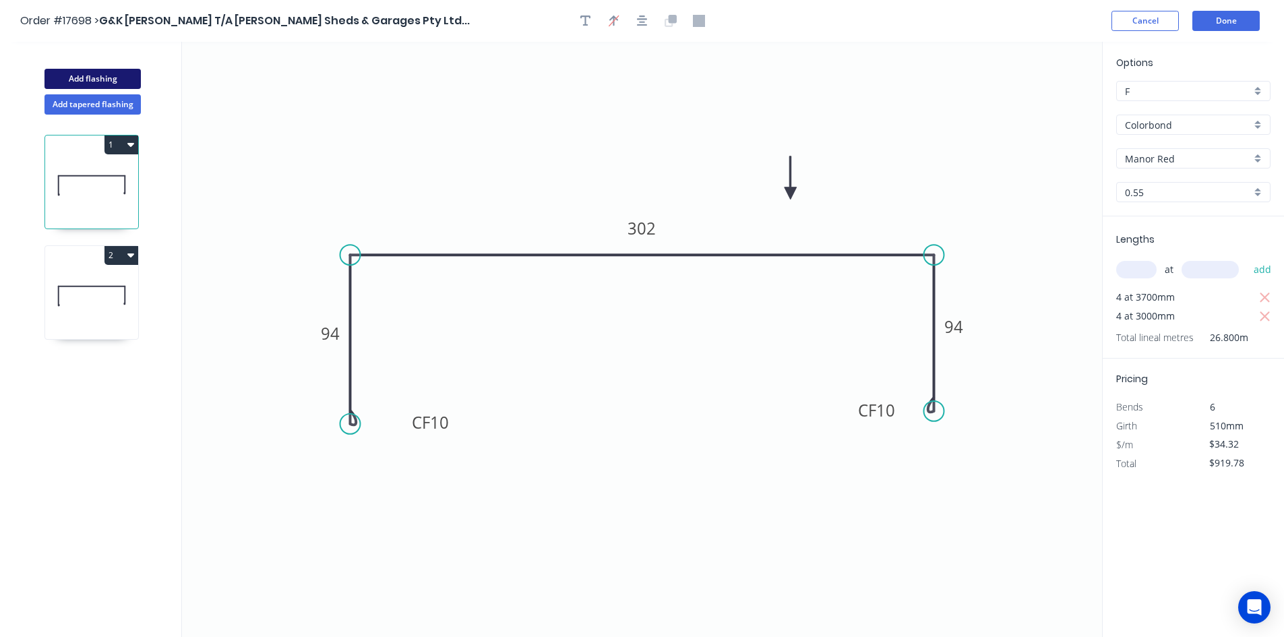
click at [104, 77] on button "Add flashing" at bounding box center [92, 79] width 96 height 20
type input "$0.00"
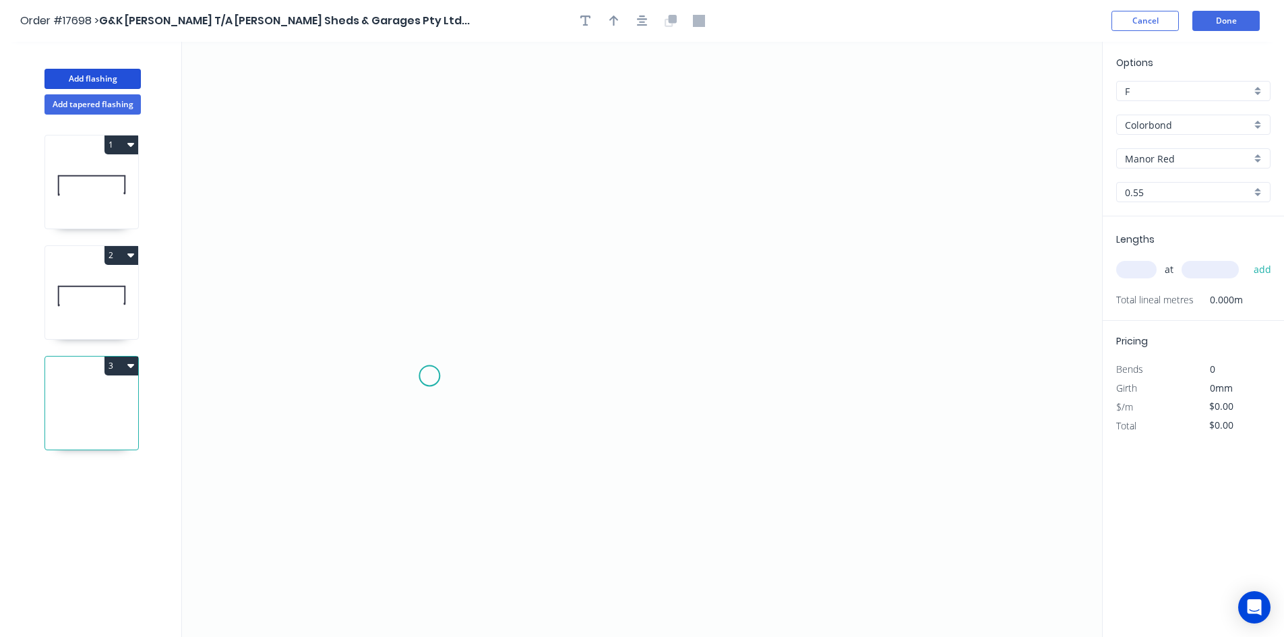
click at [429, 379] on icon "0" at bounding box center [642, 339] width 920 height 595
click at [968, 374] on icon "0" at bounding box center [642, 339] width 920 height 595
click at [967, 337] on icon at bounding box center [967, 358] width 0 height 42
click at [426, 379] on circle at bounding box center [429, 378] width 20 height 20
click at [431, 344] on icon "0 ? ?" at bounding box center [642, 339] width 920 height 595
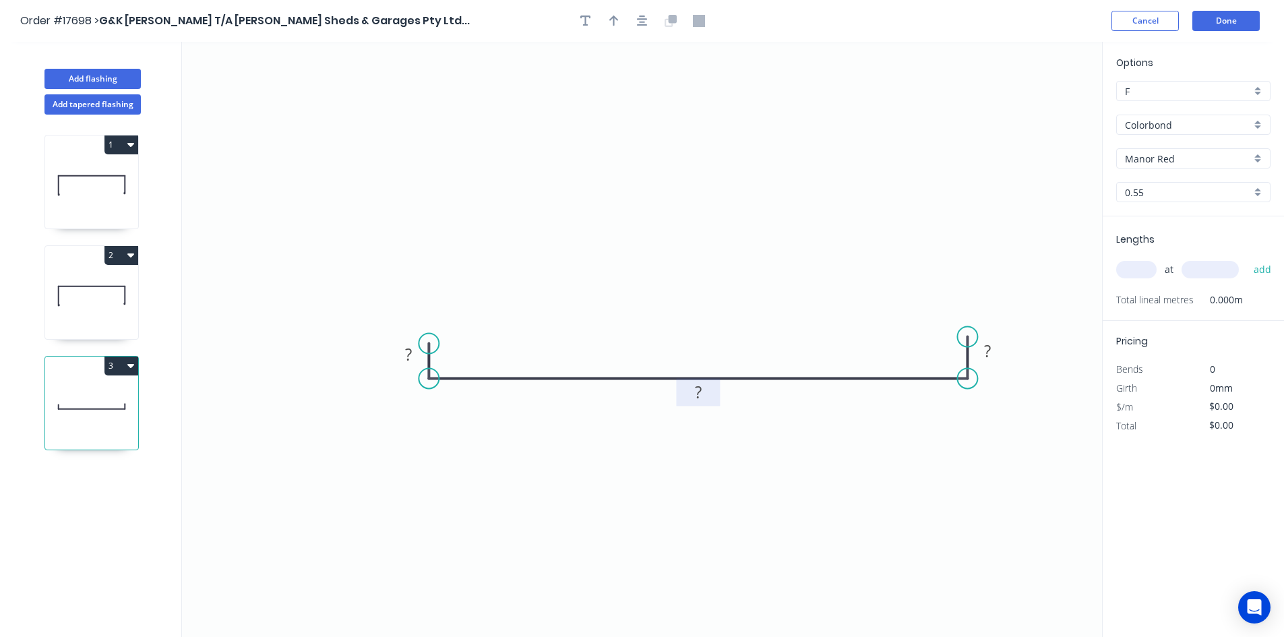
click at [702, 399] on tspan "?" at bounding box center [698, 392] width 7 height 22
click at [992, 347] on rect at bounding box center [987, 351] width 27 height 19
click at [415, 351] on rect at bounding box center [408, 355] width 27 height 19
click at [621, 156] on icon "0 20 301 20" at bounding box center [642, 339] width 920 height 595
type input "$19.75"
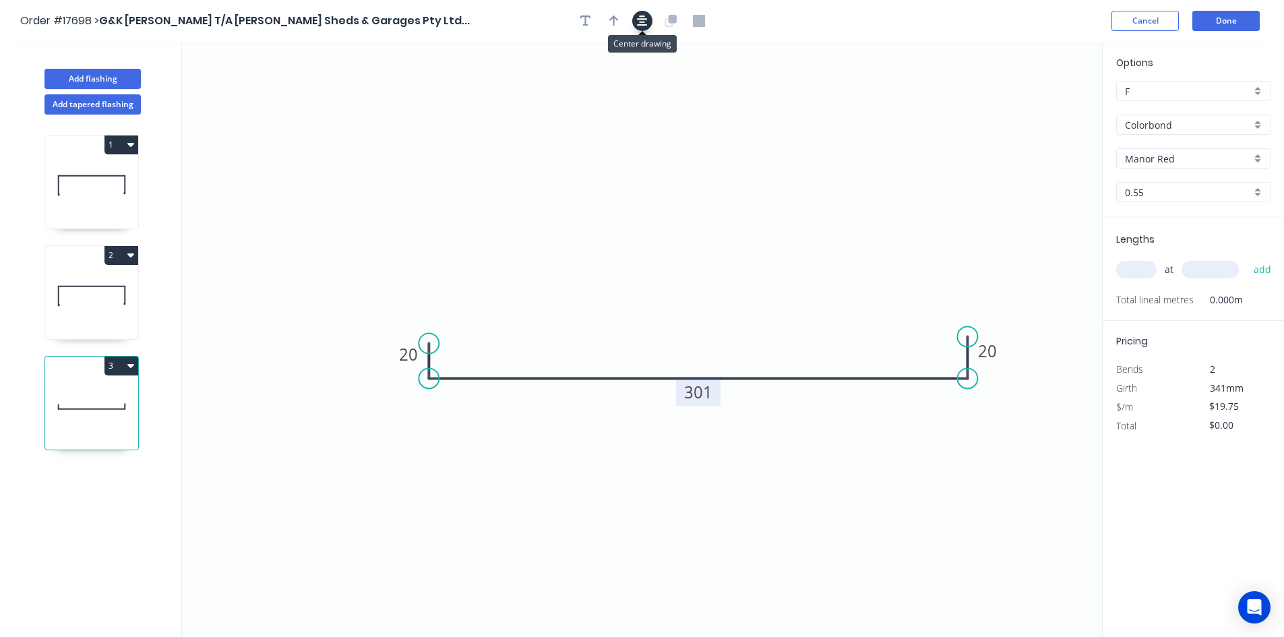
click at [648, 25] on button "button" at bounding box center [642, 21] width 20 height 20
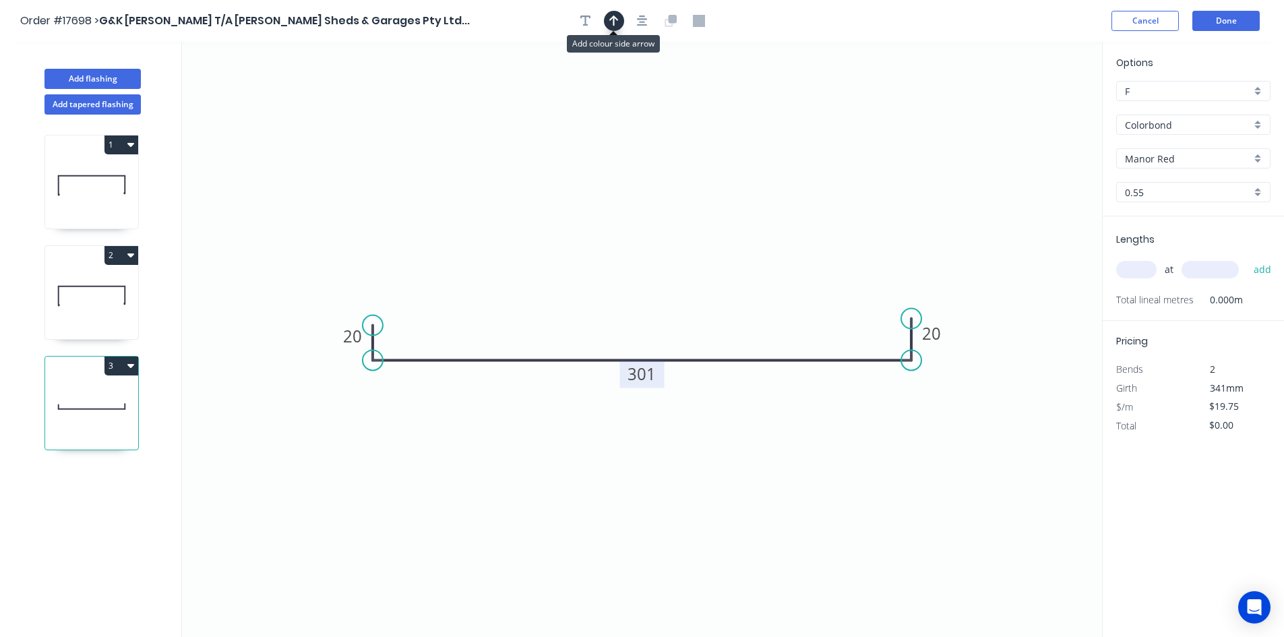
click at [613, 23] on icon "button" at bounding box center [613, 21] width 9 height 12
click at [1035, 108] on icon at bounding box center [1034, 93] width 12 height 43
click at [1035, 108] on icon at bounding box center [1045, 98] width 39 height 39
click at [1035, 108] on icon at bounding box center [1049, 109] width 43 height 12
click at [1035, 109] on icon at bounding box center [1045, 119] width 39 height 39
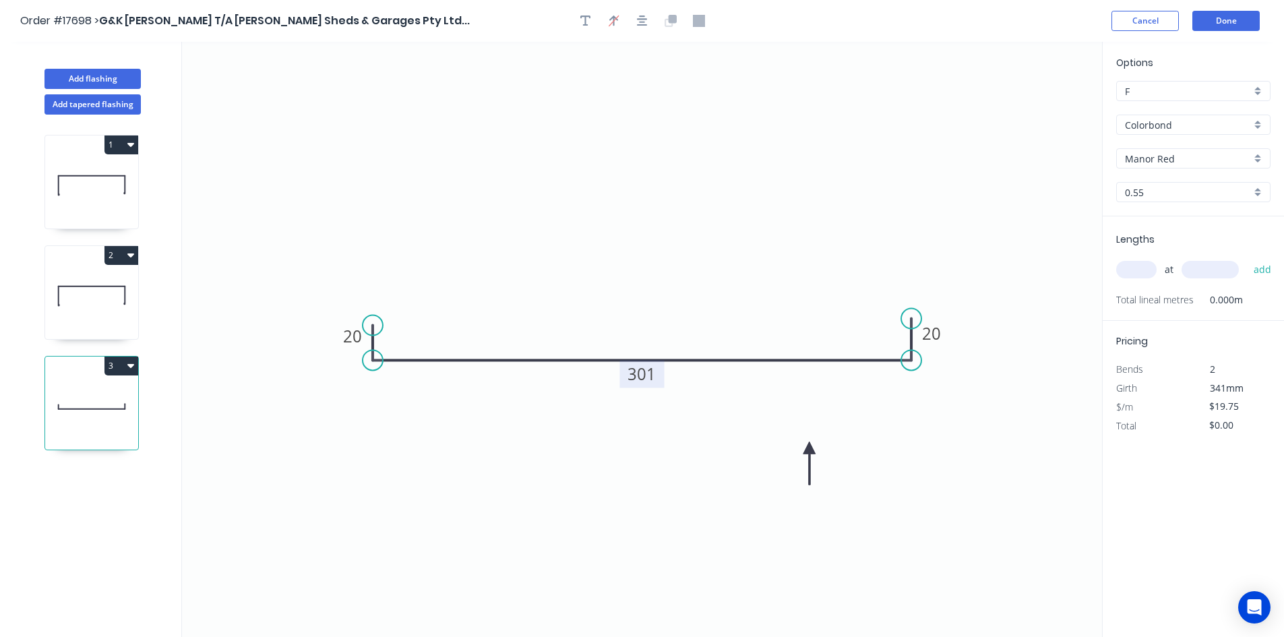
drag, startPoint x: 1035, startPoint y: 109, endPoint x: 799, endPoint y: 429, distance: 398.0
click at [803, 441] on icon at bounding box center [809, 462] width 12 height 43
click at [90, 284] on icon at bounding box center [91, 296] width 93 height 86
type input "Surfmist"
type input "$34.32"
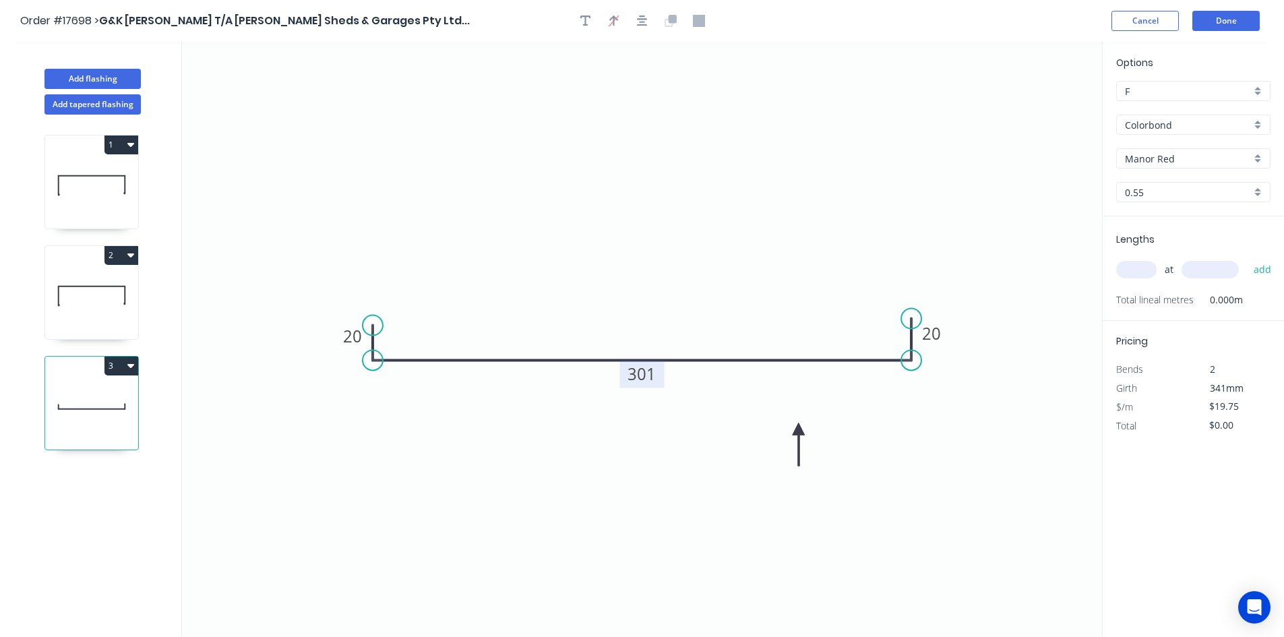
type input "$1,098.24"
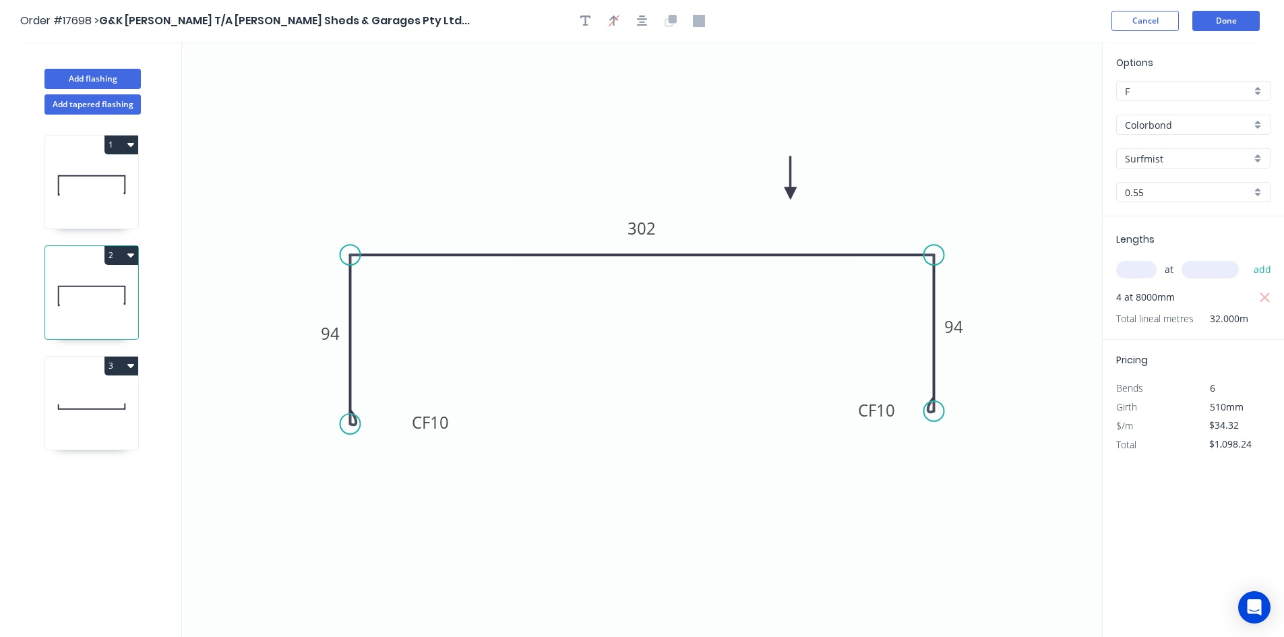
click at [99, 197] on icon at bounding box center [91, 185] width 93 height 86
type input "Manor Red"
type input "$919.78"
click at [93, 412] on icon at bounding box center [91, 406] width 93 height 86
type input "$19.75"
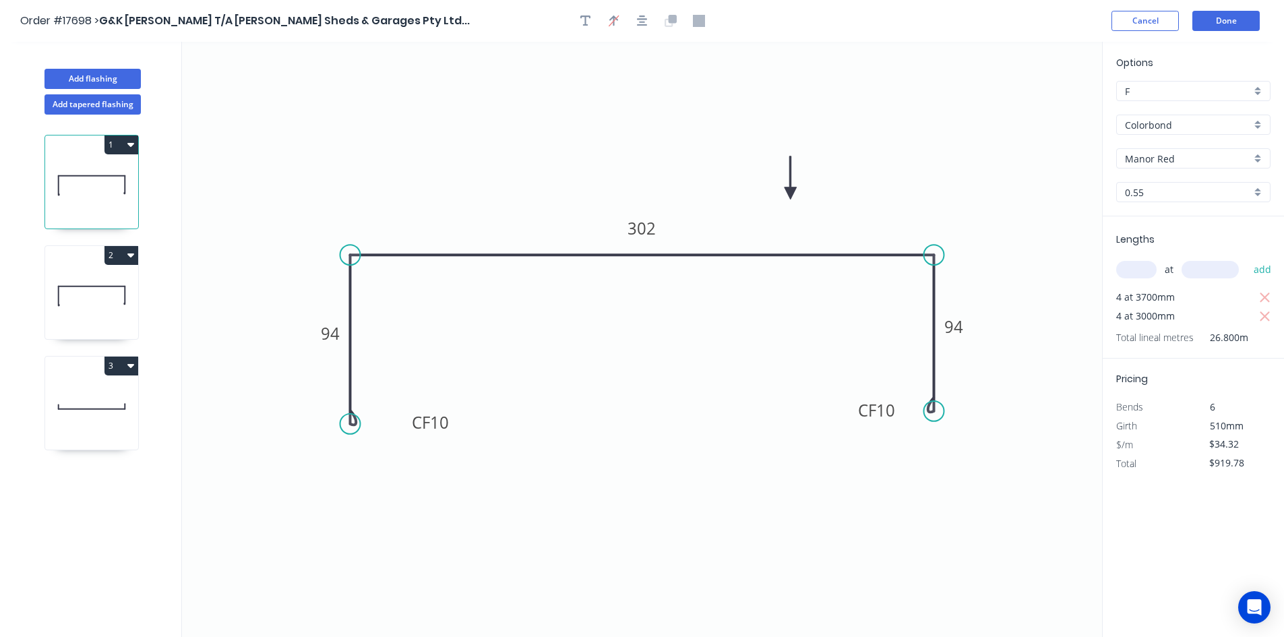
type input "$0.00"
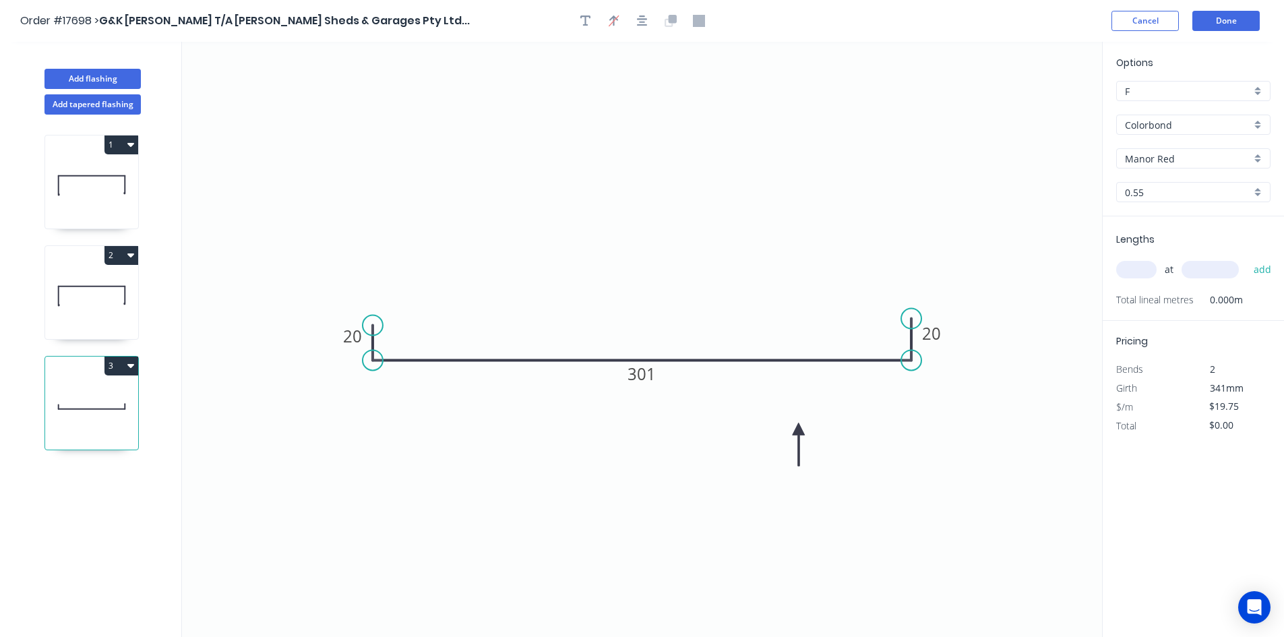
click at [1135, 272] on input "text" at bounding box center [1136, 270] width 40 height 18
type input "4"
click at [1198, 271] on input "text" at bounding box center [1209, 270] width 57 height 18
type input "3700"
click at [1262, 270] on button "add" at bounding box center [1263, 269] width 32 height 23
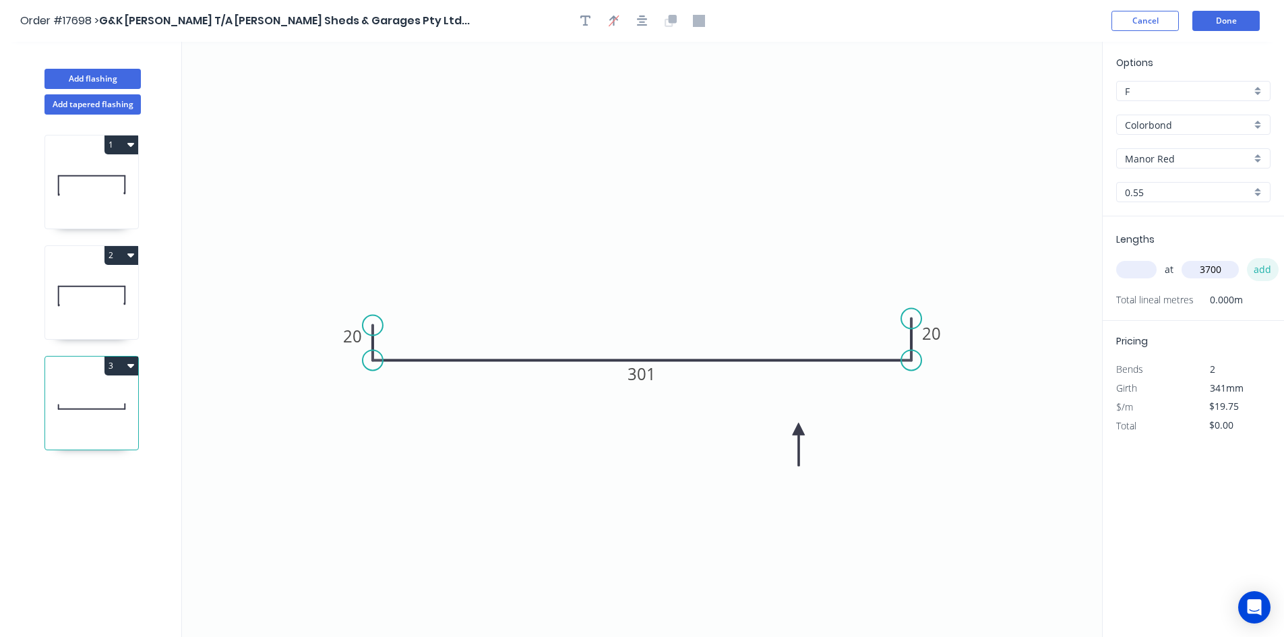
type input "$292.30"
type input "4"
click at [1191, 269] on input "text" at bounding box center [1209, 270] width 57 height 18
type input "3000"
click at [1257, 271] on button "add" at bounding box center [1263, 269] width 32 height 23
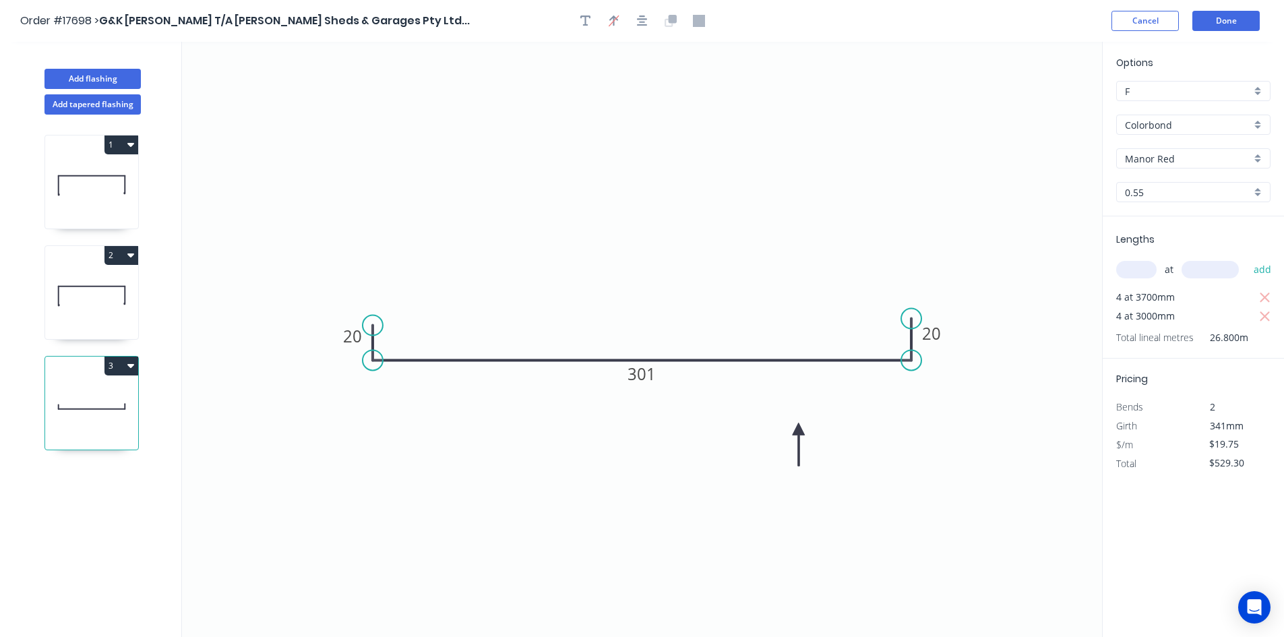
click at [133, 367] on icon "button" at bounding box center [130, 365] width 7 height 11
click at [115, 401] on div "Duplicate" at bounding box center [74, 400] width 104 height 20
type input "$0.00"
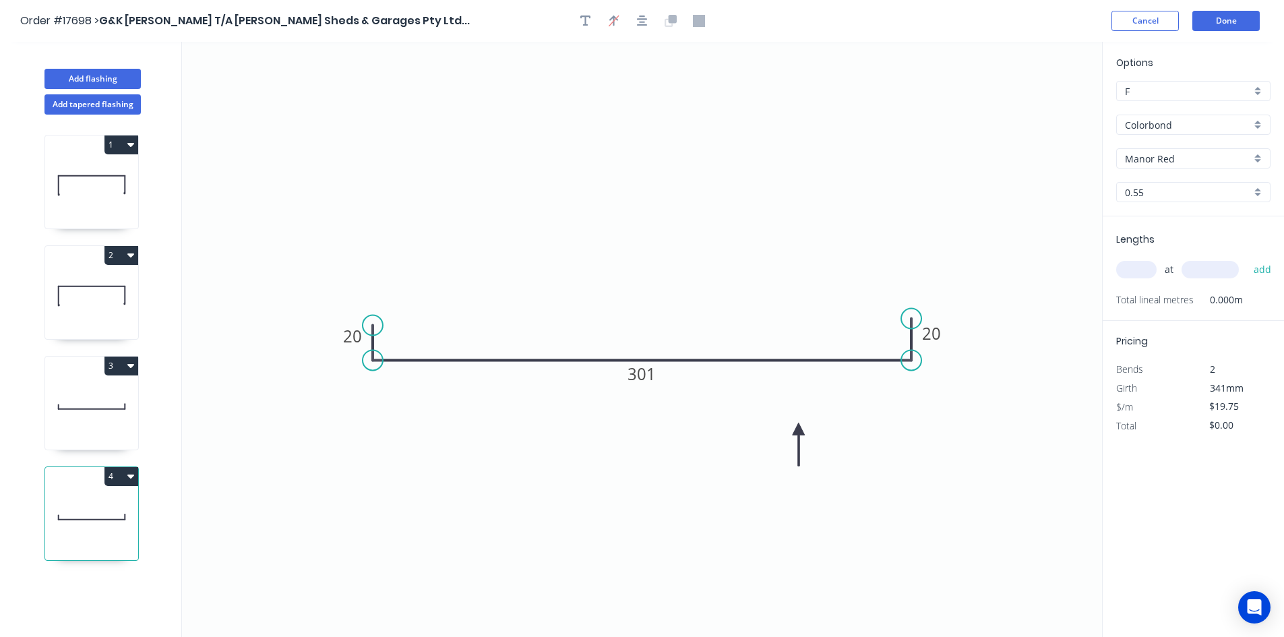
click at [1188, 153] on input "Manor Red" at bounding box center [1188, 159] width 126 height 14
click at [1192, 254] on div "Surfmist" at bounding box center [1193, 252] width 153 height 24
type input "Surfmist"
click at [1134, 266] on input "text" at bounding box center [1136, 270] width 40 height 18
type input "4"
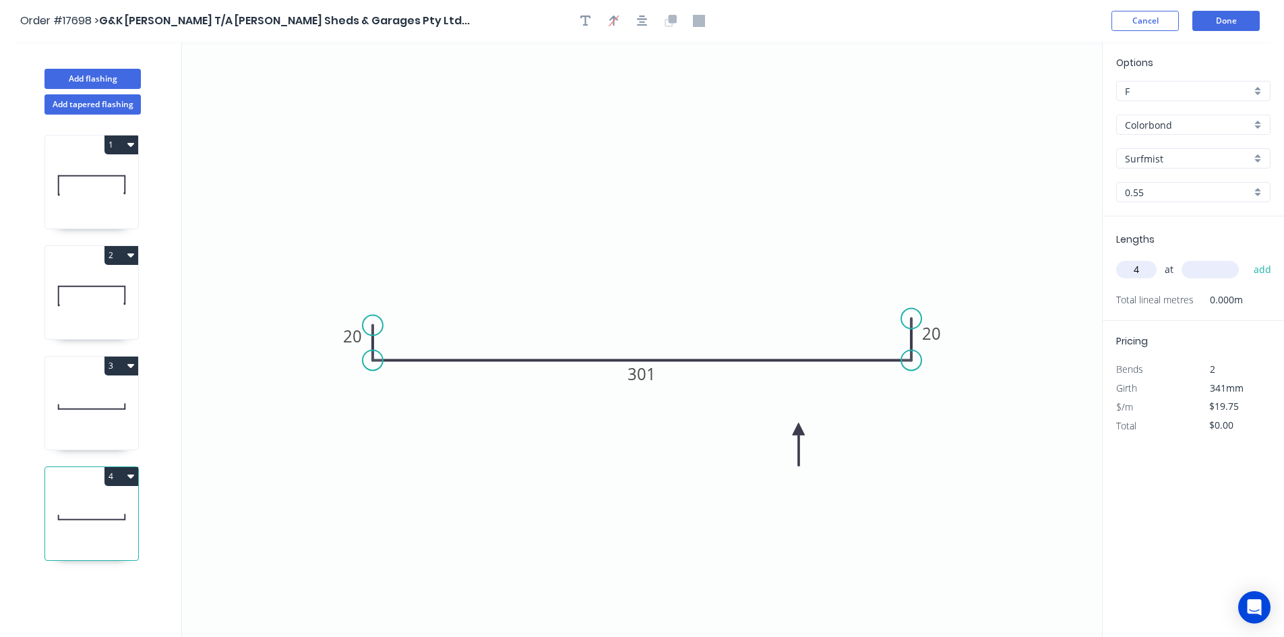
click at [1204, 270] on input "text" at bounding box center [1209, 270] width 57 height 18
type input "8000"
click at [1259, 272] on button "add" at bounding box center [1263, 269] width 32 height 23
type input "$632.00"
click at [1230, 26] on button "Done" at bounding box center [1225, 21] width 67 height 20
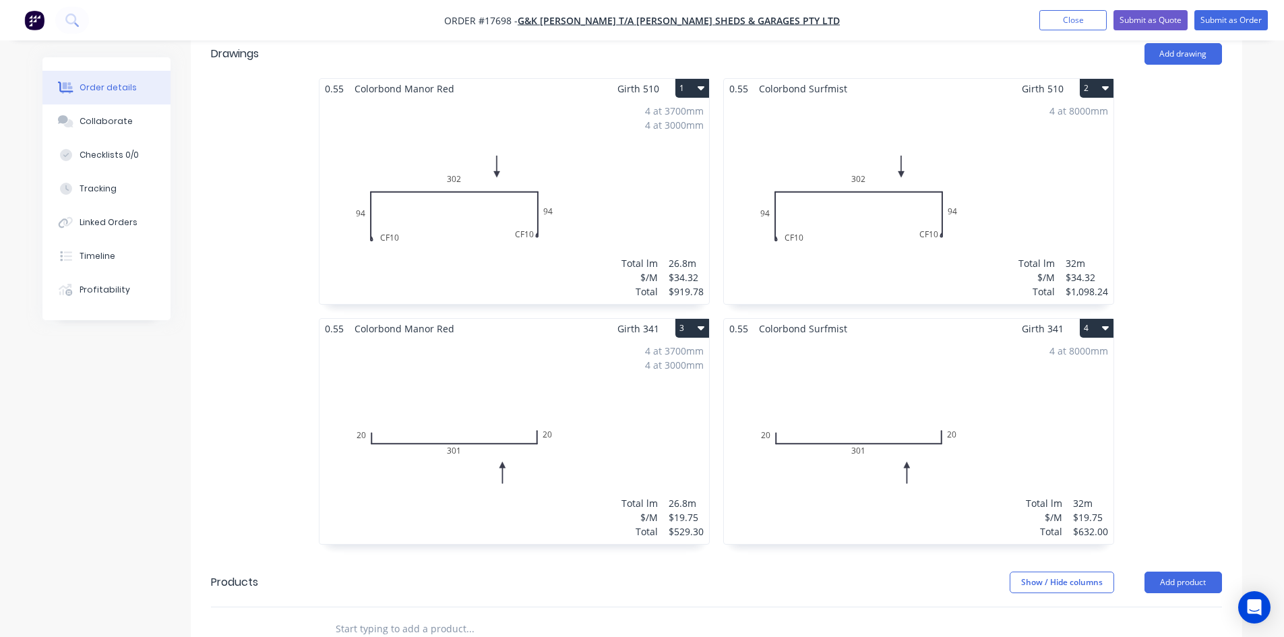
scroll to position [488, 0]
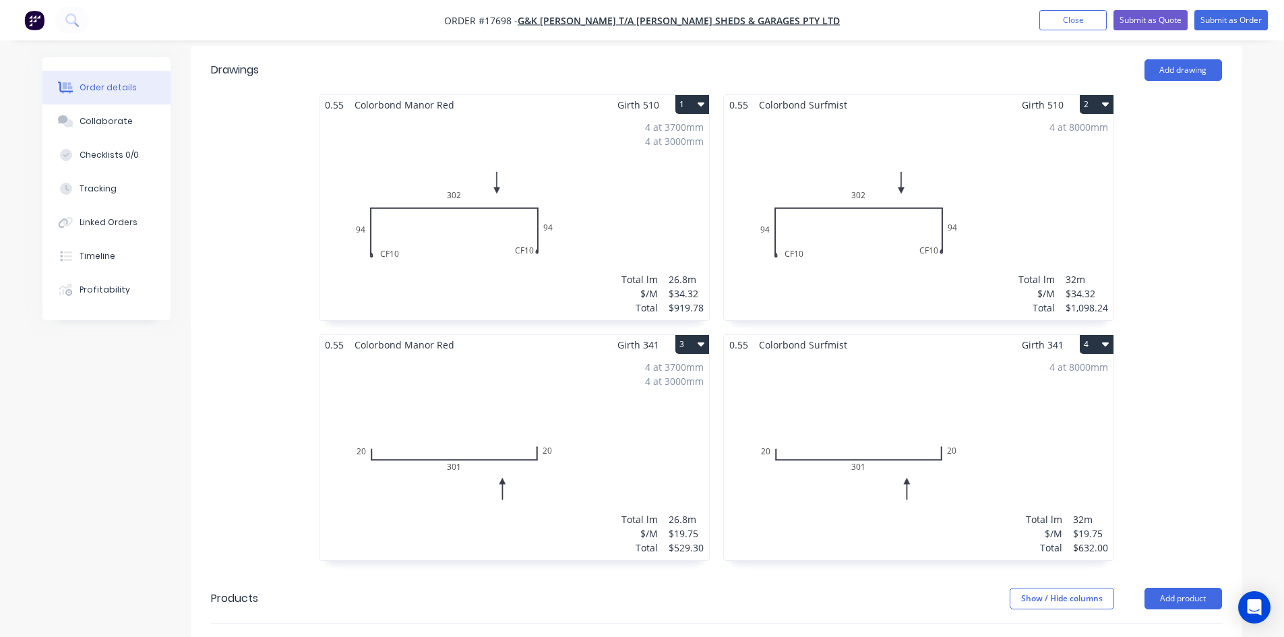
click at [1108, 102] on icon "button" at bounding box center [1105, 104] width 7 height 4
click at [1061, 181] on div "Delete" at bounding box center [1049, 191] width 104 height 20
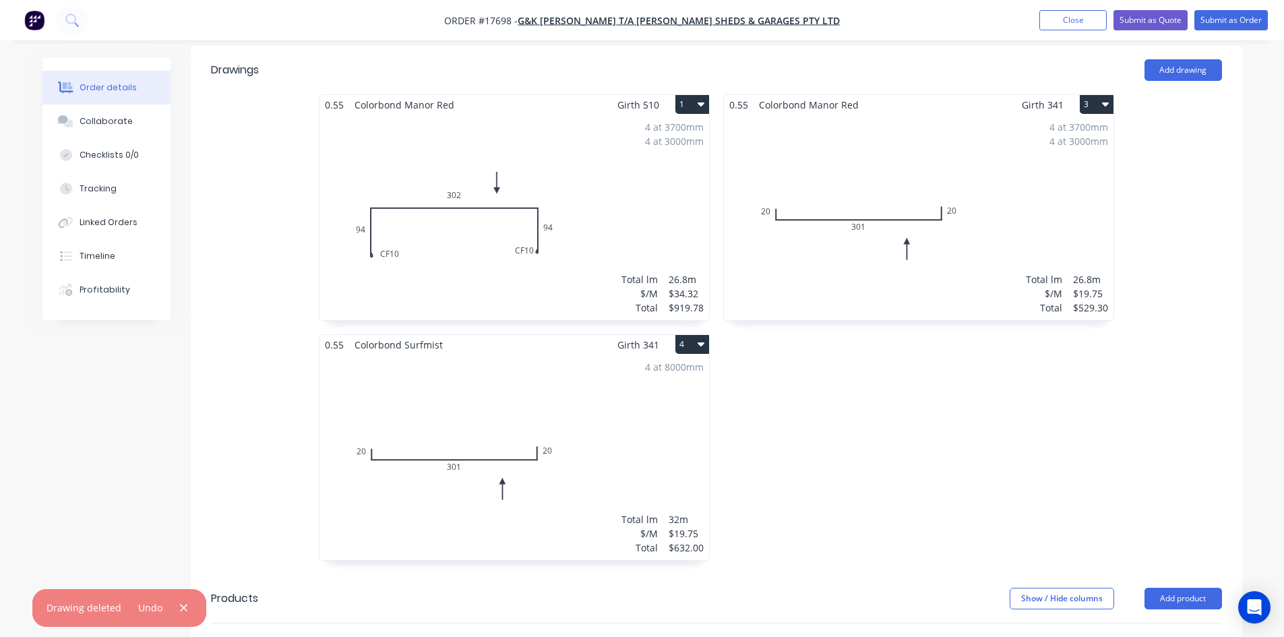
click at [693, 335] on button "4" at bounding box center [692, 344] width 34 height 19
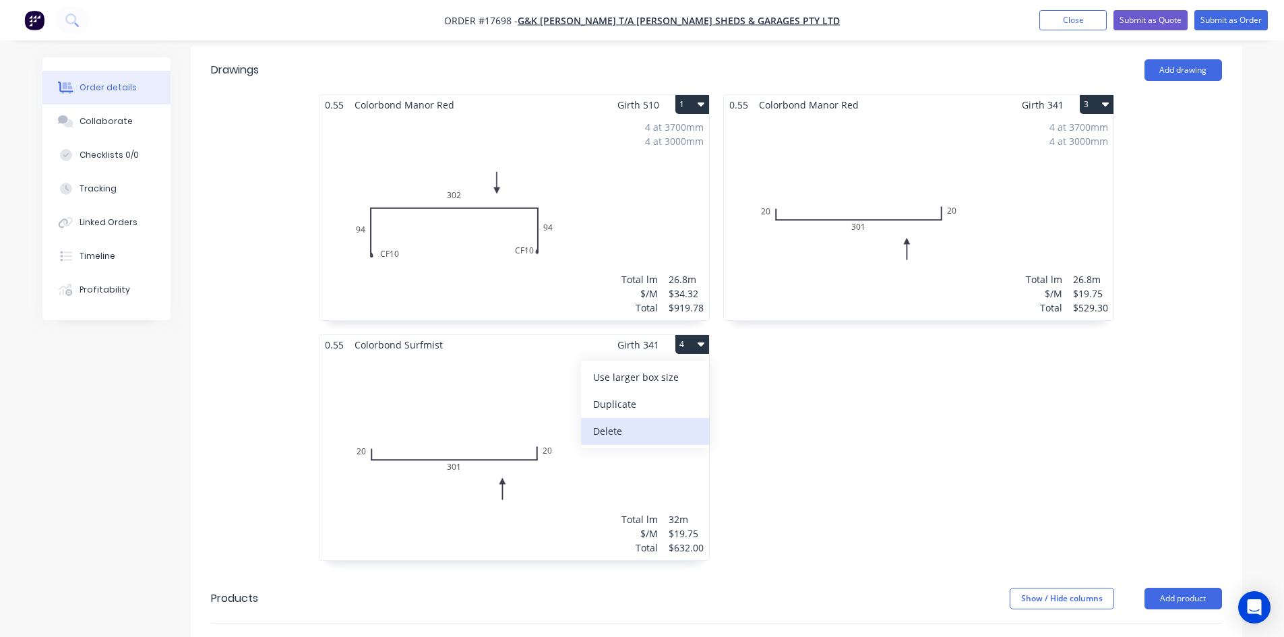
click at [641, 421] on div "Delete" at bounding box center [645, 431] width 104 height 20
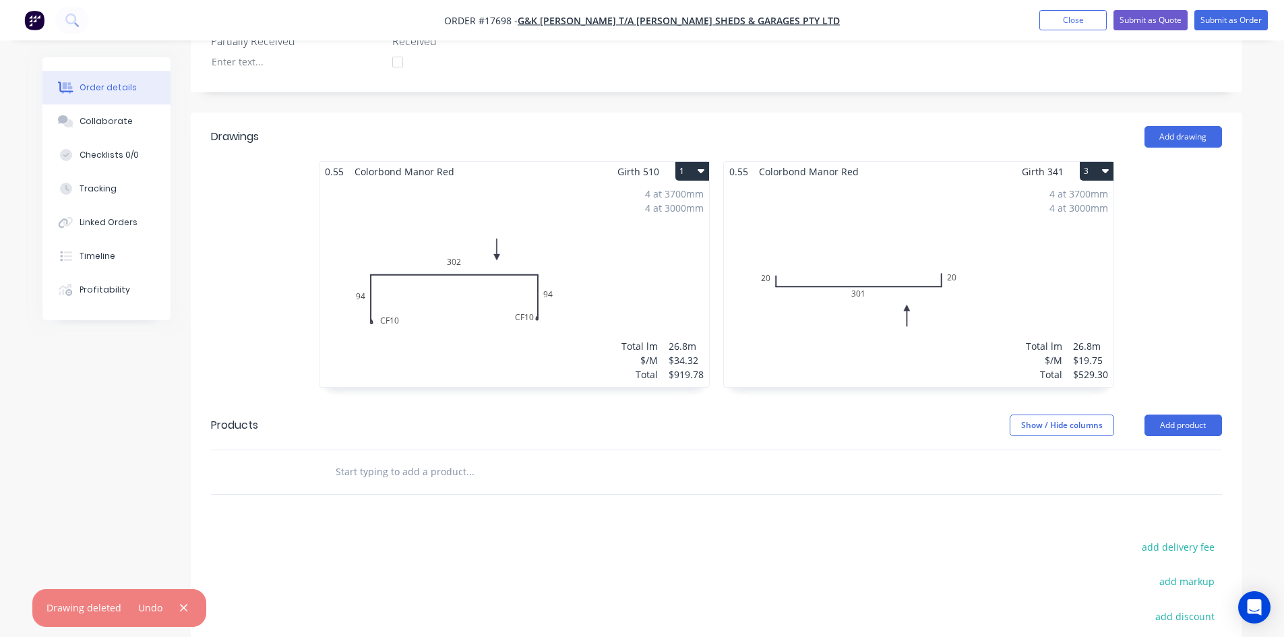
scroll to position [421, 0]
click at [1181, 127] on button "Add drawing" at bounding box center [1183, 138] width 78 height 22
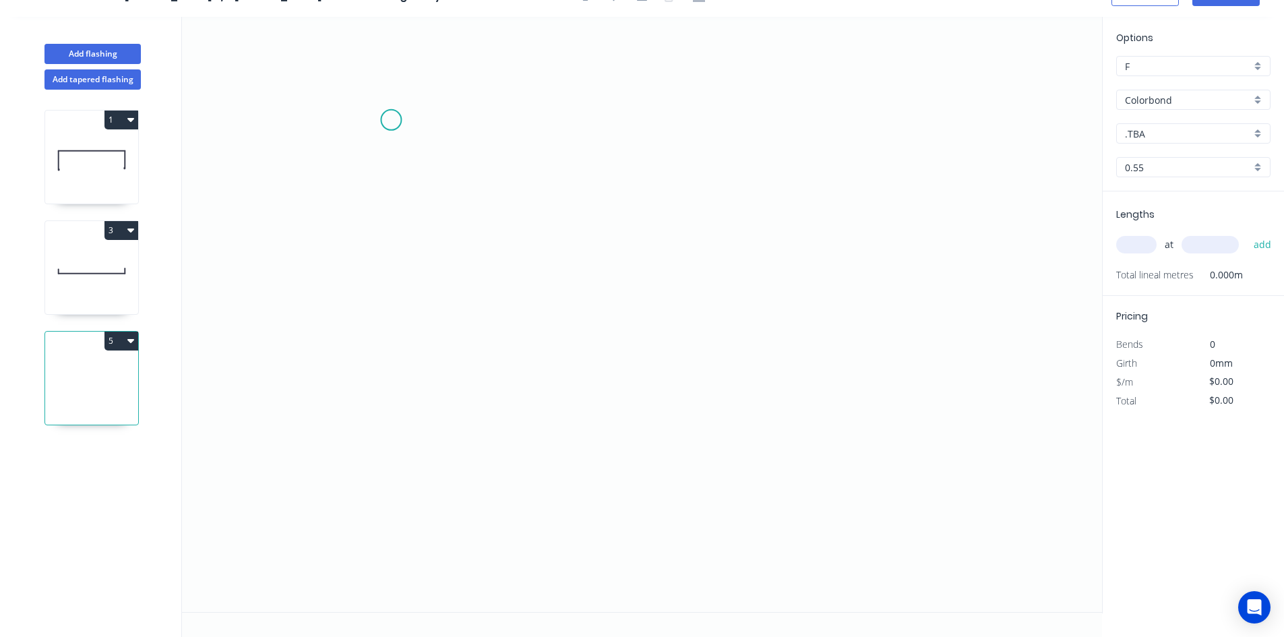
click at [391, 120] on icon "0" at bounding box center [642, 314] width 920 height 595
drag, startPoint x: 428, startPoint y: 92, endPoint x: 503, endPoint y: 50, distance: 86.6
click at [503, 50] on circle at bounding box center [502, 51] width 20 height 20
click at [506, 53] on circle at bounding box center [503, 50] width 20 height 20
click at [513, 584] on icon "0" at bounding box center [642, 314] width 920 height 595
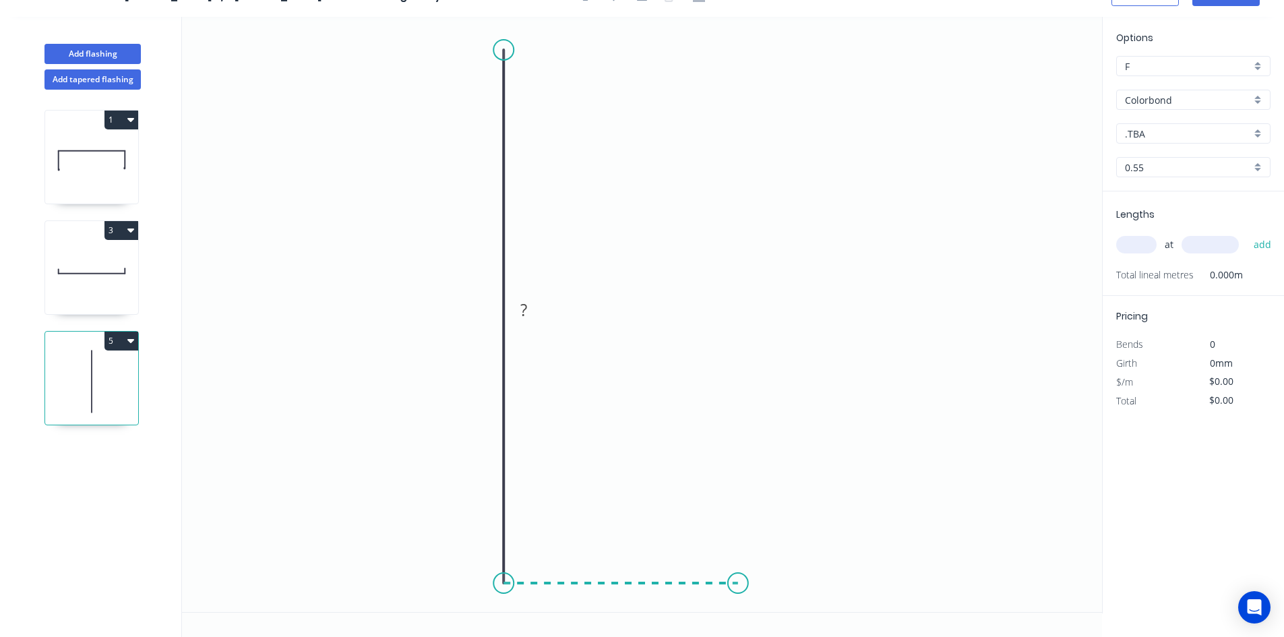
click at [738, 584] on icon "0 ?" at bounding box center [642, 314] width 920 height 595
click at [738, 527] on icon at bounding box center [738, 554] width 0 height 57
click at [504, 48] on circle at bounding box center [503, 50] width 20 height 20
click at [445, 51] on icon "0 ? ? ?" at bounding box center [642, 314] width 920 height 595
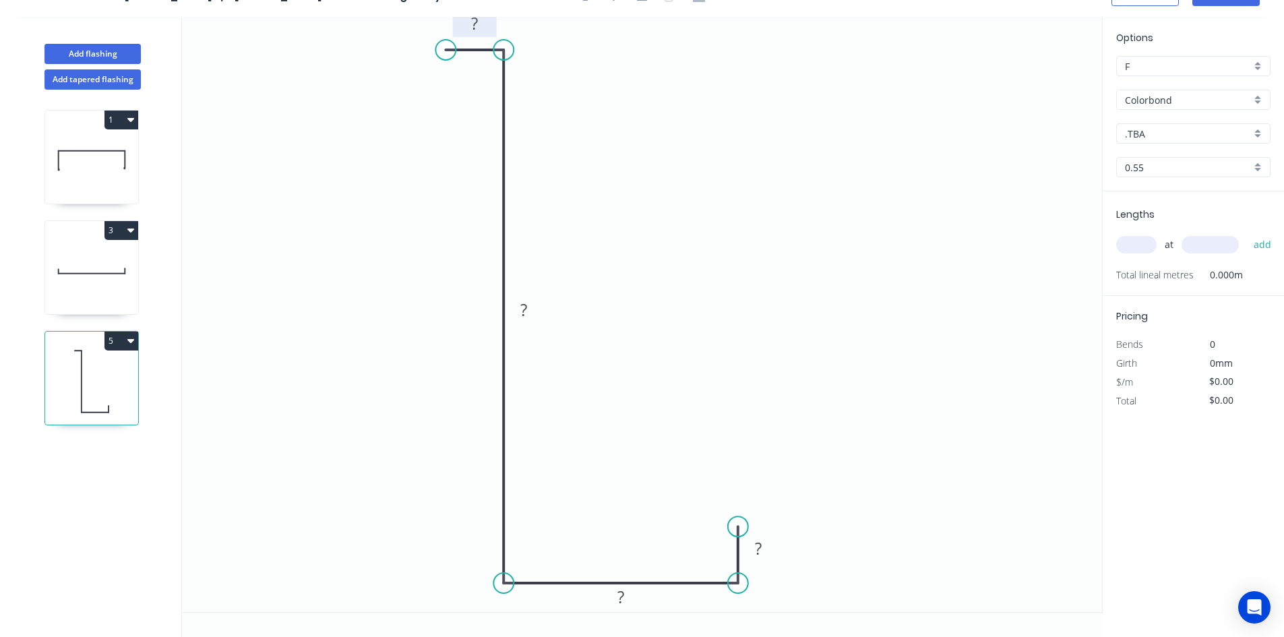
click at [485, 28] on rect at bounding box center [474, 24] width 27 height 19
click at [530, 311] on rect at bounding box center [523, 311] width 27 height 19
click at [629, 598] on rect at bounding box center [620, 597] width 27 height 19
drag, startPoint x: 609, startPoint y: 468, endPoint x: 609, endPoint y: 460, distance: 8.8
click at [609, 468] on icon "0 20 301 97 ?" at bounding box center [642, 314] width 920 height 595
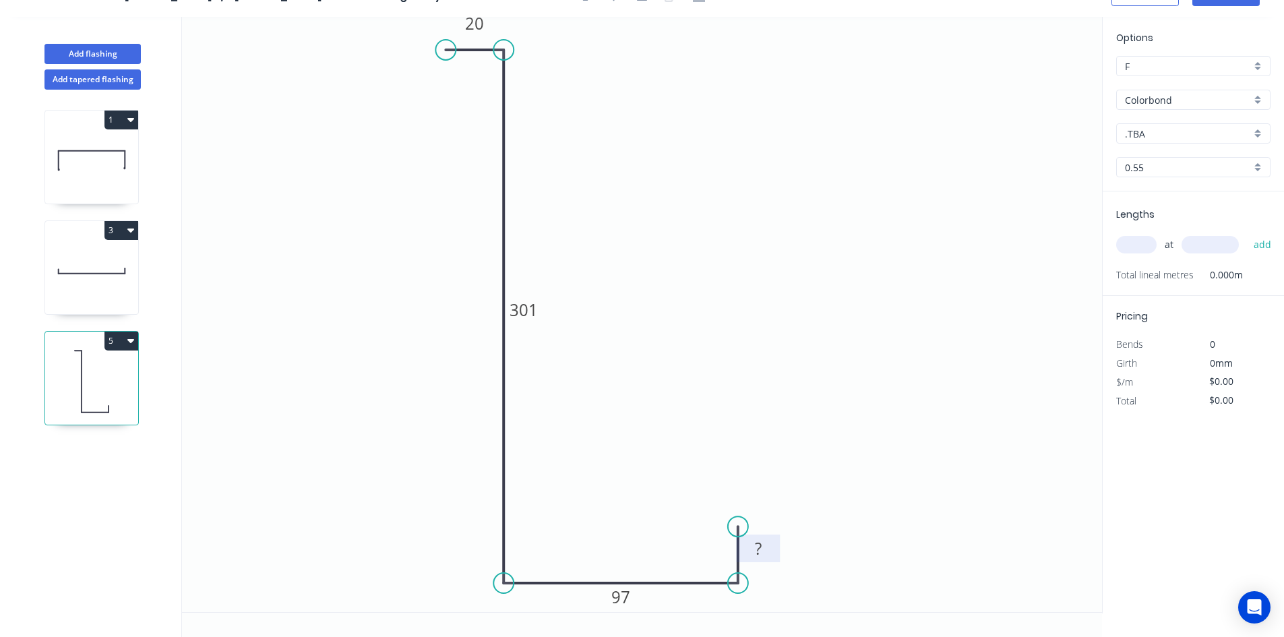
click at [760, 549] on tspan "?" at bounding box center [758, 548] width 7 height 22
click at [733, 274] on icon "0 20 301 97 20" at bounding box center [642, 314] width 920 height 595
type input "$25.14"
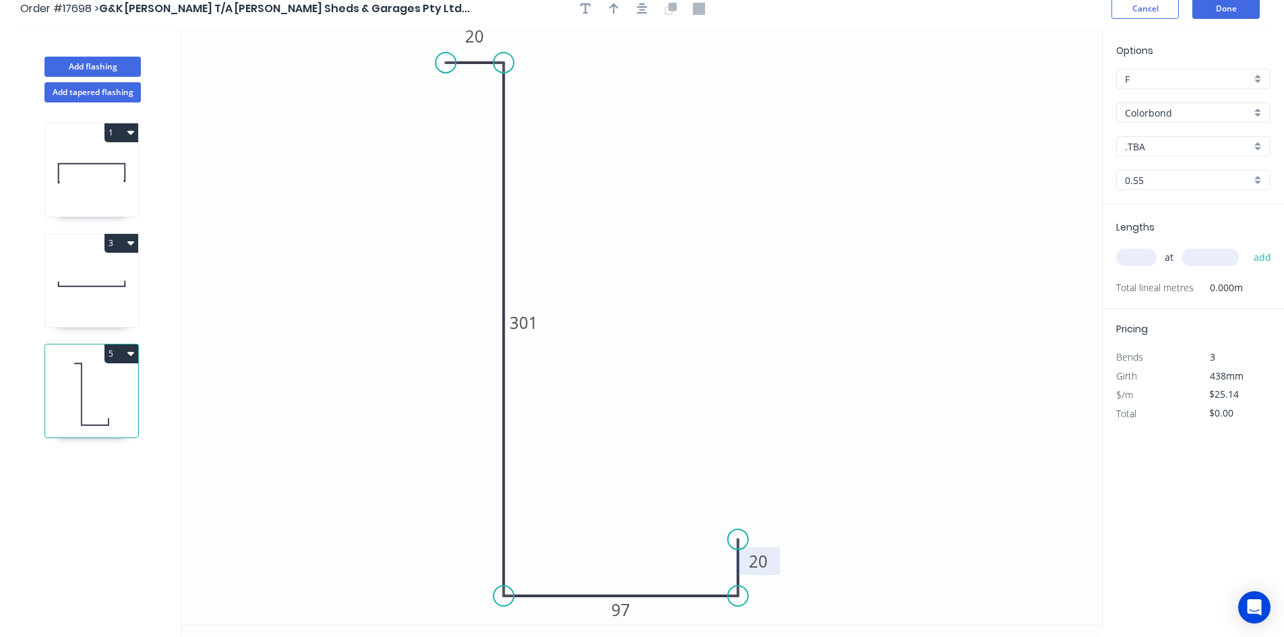
scroll to position [0, 0]
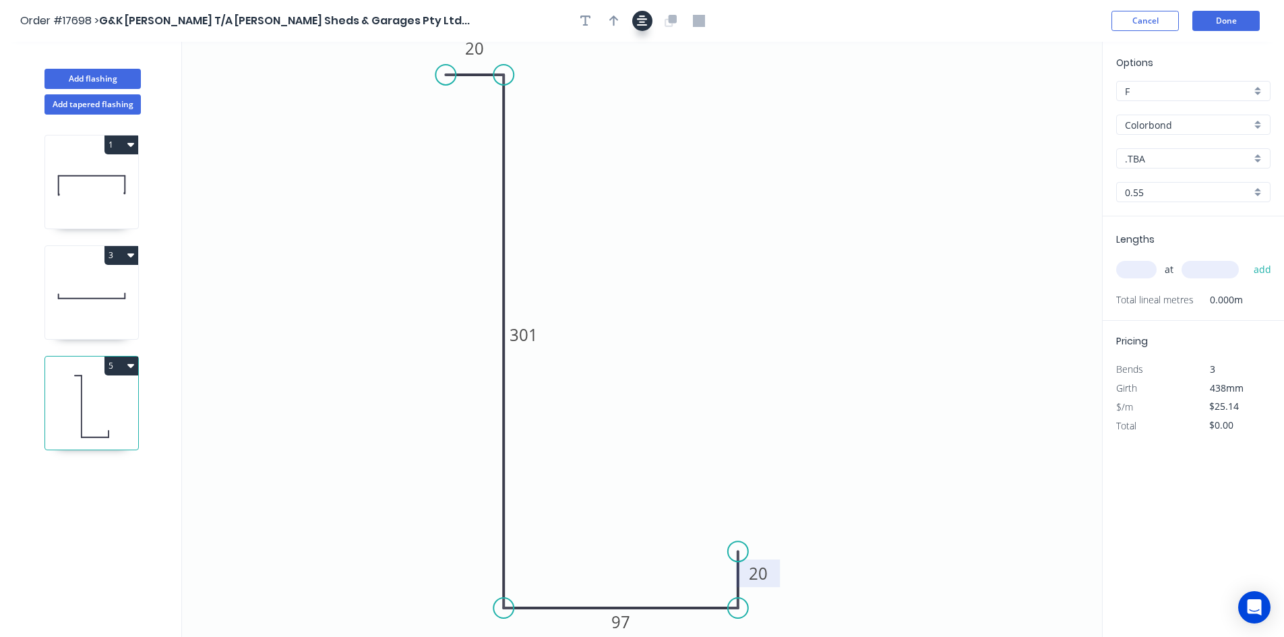
click at [640, 27] on button "button" at bounding box center [642, 21] width 20 height 20
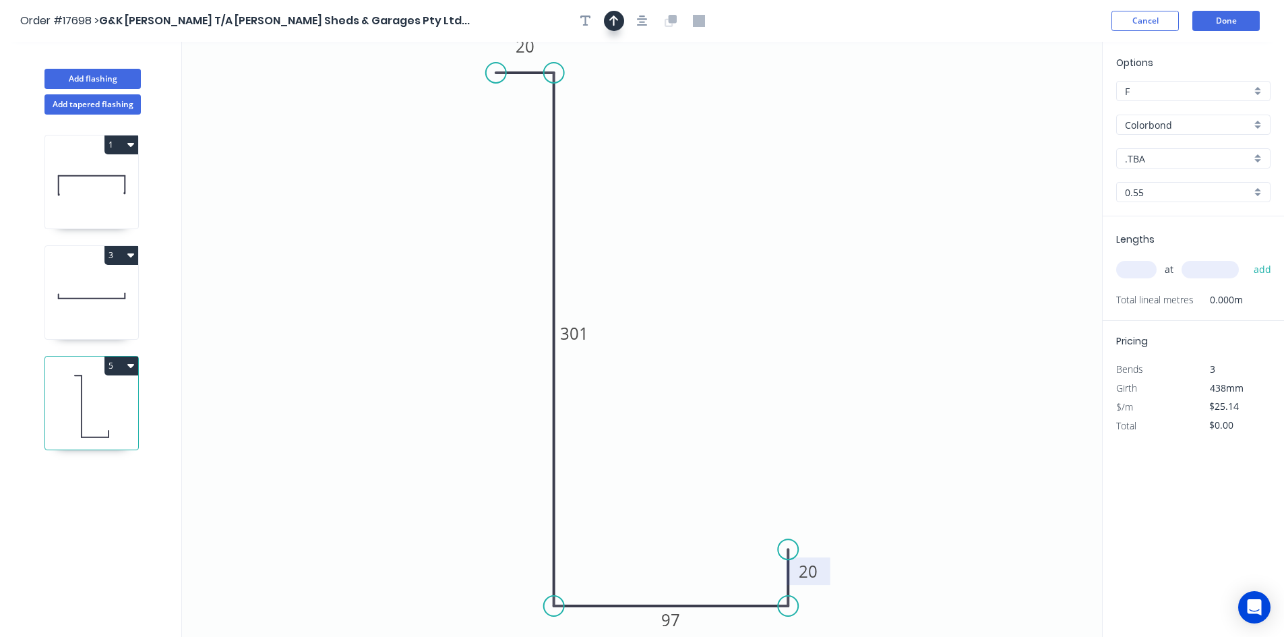
drag, startPoint x: 610, startPoint y: 23, endPoint x: 618, endPoint y: 29, distance: 10.1
click at [610, 23] on icon "button" at bounding box center [613, 21] width 9 height 12
drag, startPoint x: 1032, startPoint y: 110, endPoint x: 453, endPoint y: 241, distance: 594.3
click at [445, 241] on icon at bounding box center [423, 238] width 43 height 12
click at [1166, 161] on input ".TBA" at bounding box center [1188, 159] width 126 height 14
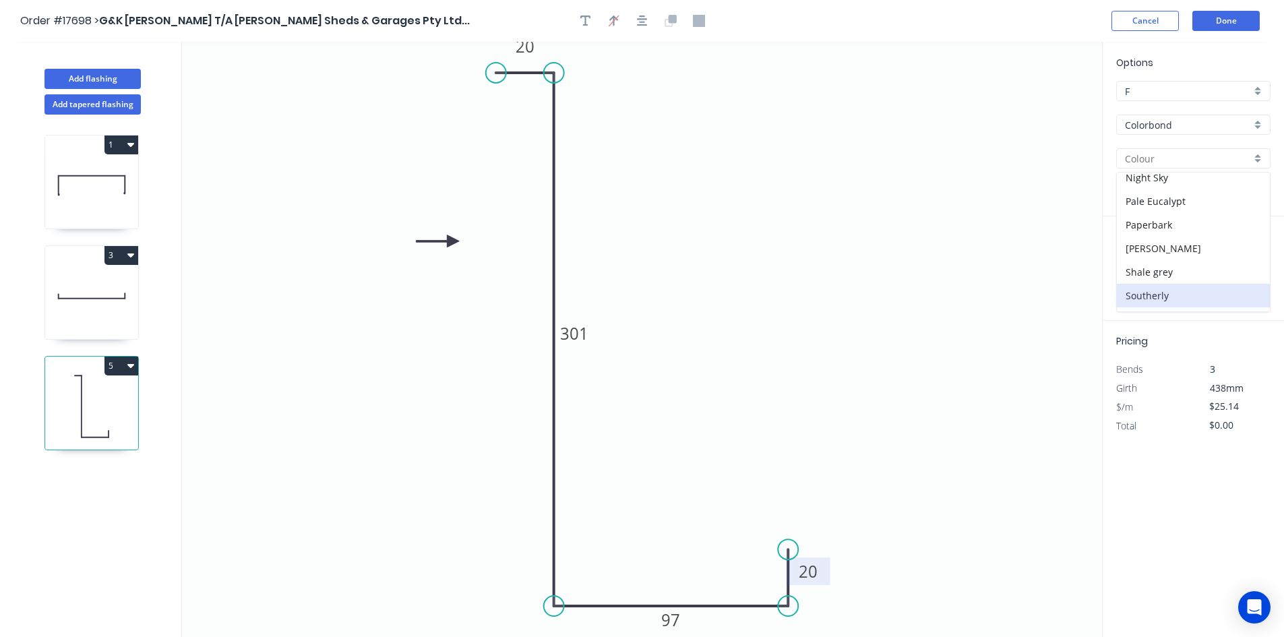
scroll to position [404, 0]
click at [1177, 249] on div "Surfmist" at bounding box center [1193, 252] width 153 height 24
type input "Surfmist"
click at [1138, 268] on input "text" at bounding box center [1136, 270] width 40 height 18
type input "4"
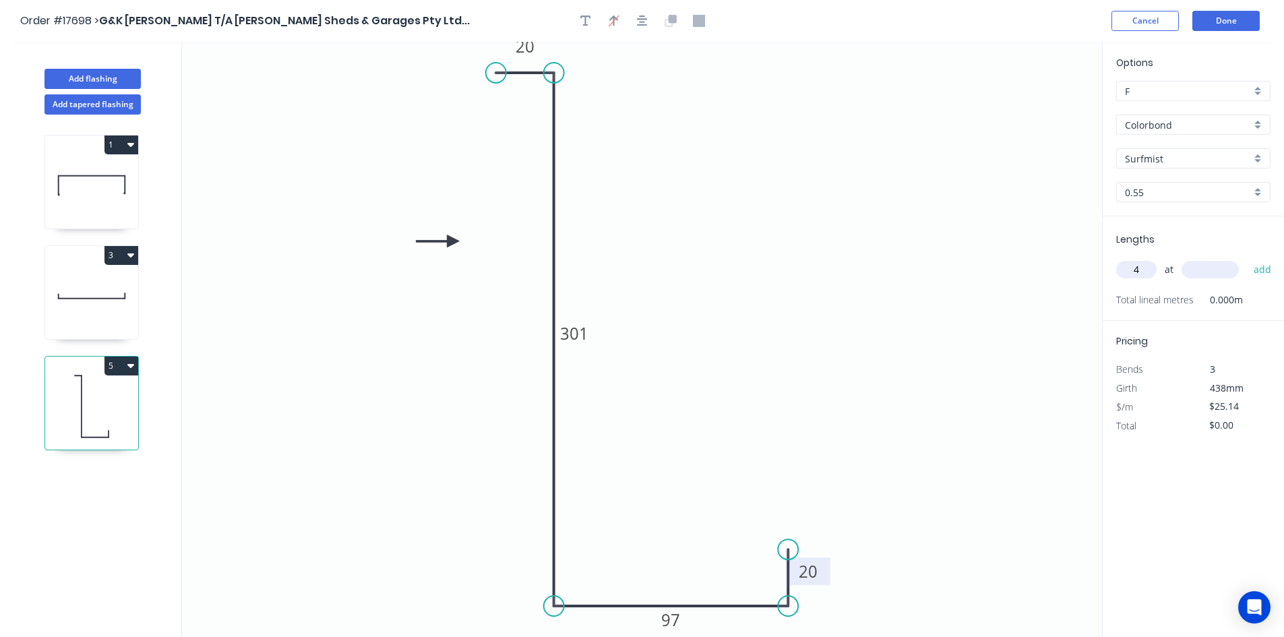
click at [1208, 266] on input "text" at bounding box center [1209, 270] width 57 height 18
type input "8000"
click at [1259, 278] on button "add" at bounding box center [1263, 269] width 32 height 23
type input "$804.48"
click at [89, 196] on icon at bounding box center [91, 185] width 93 height 86
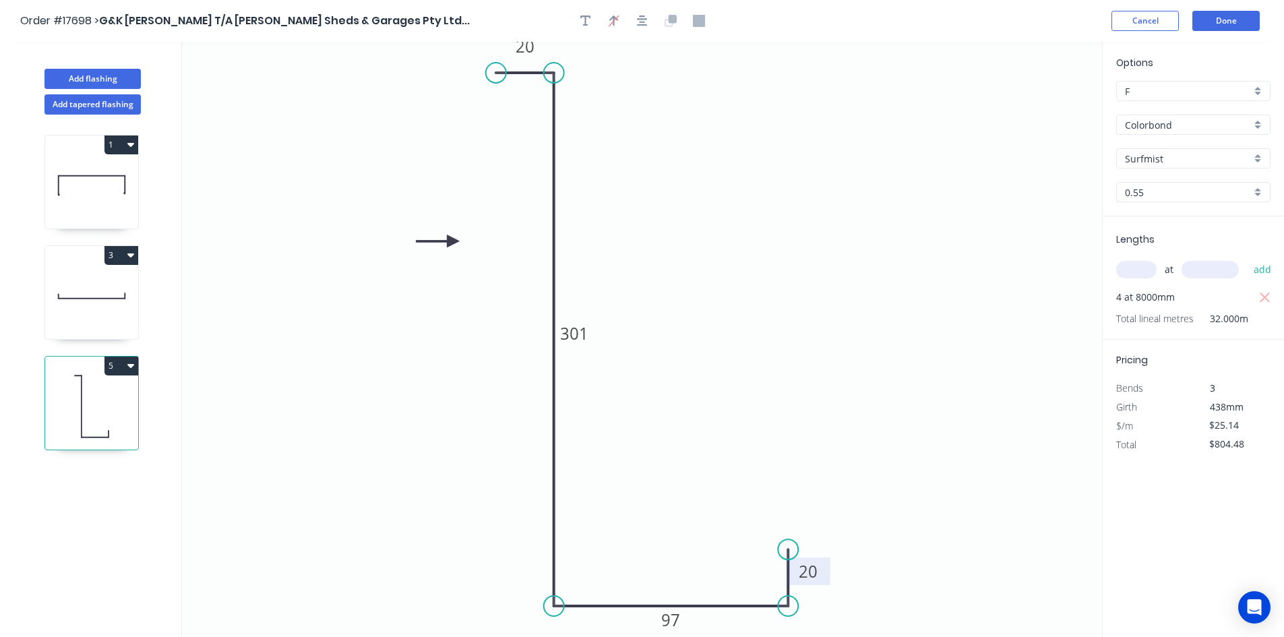
type input "Manor Red"
type input "$34.32"
type input "$919.78"
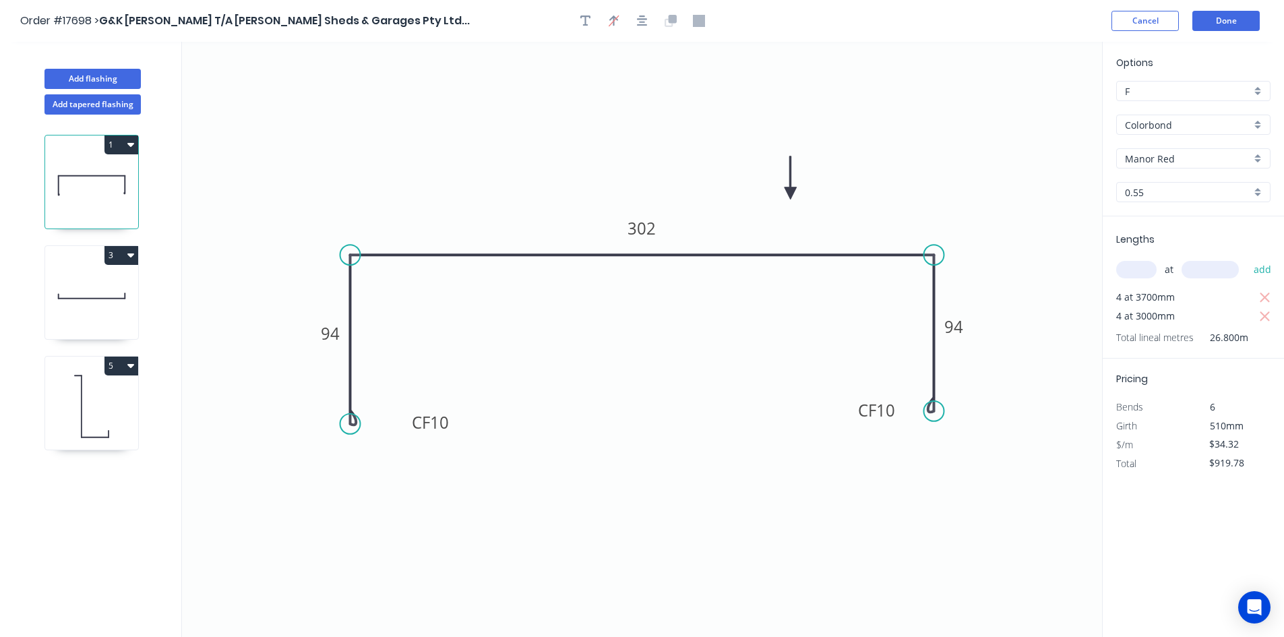
click at [93, 406] on icon at bounding box center [91, 406] width 93 height 86
type input "Surfmist"
type input "$25.14"
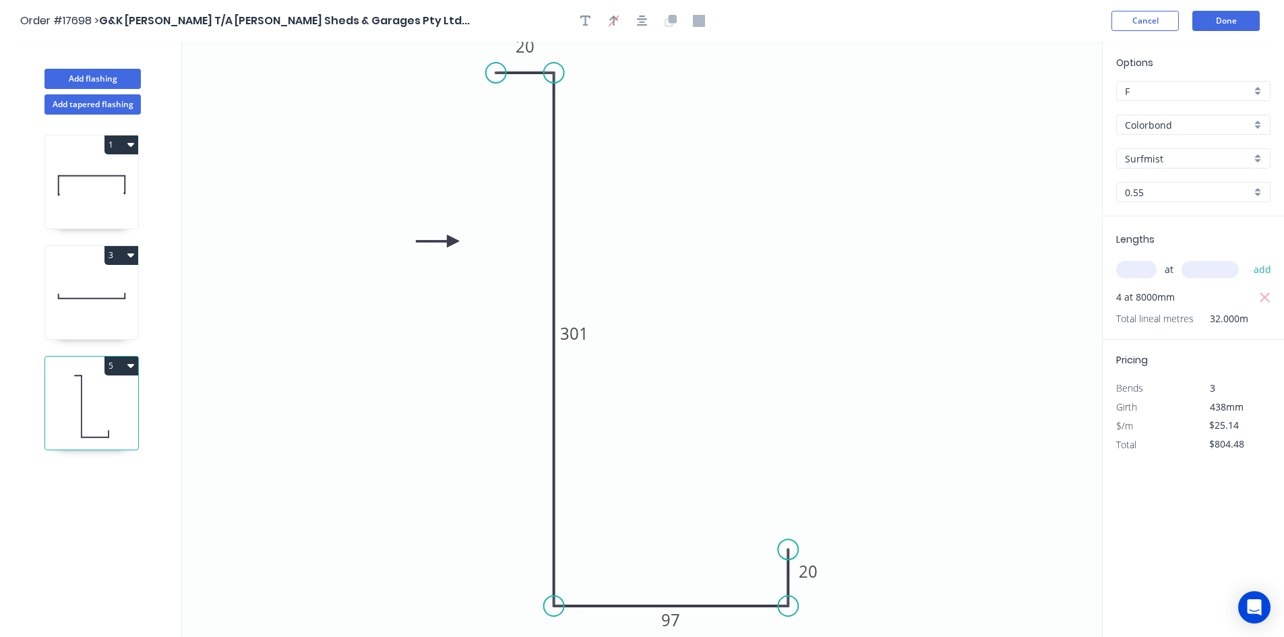
click at [117, 365] on button "5" at bounding box center [121, 366] width 34 height 19
click at [105, 394] on div "Duplicate" at bounding box center [74, 400] width 104 height 20
type input "$0.00"
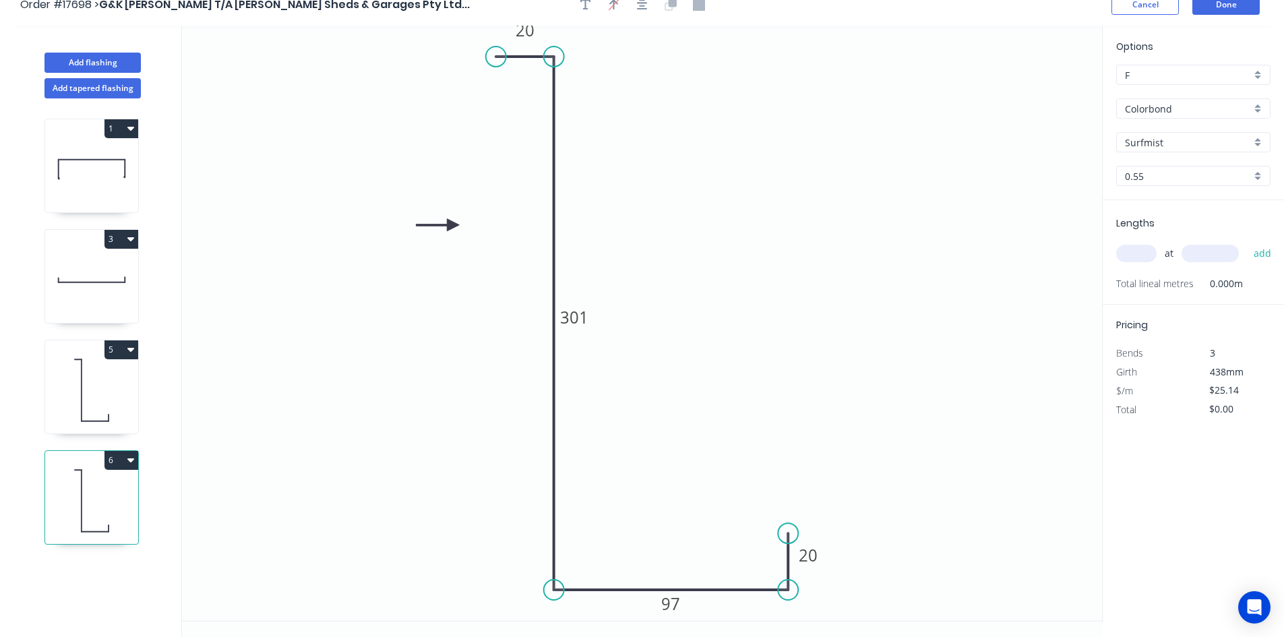
scroll to position [25, 0]
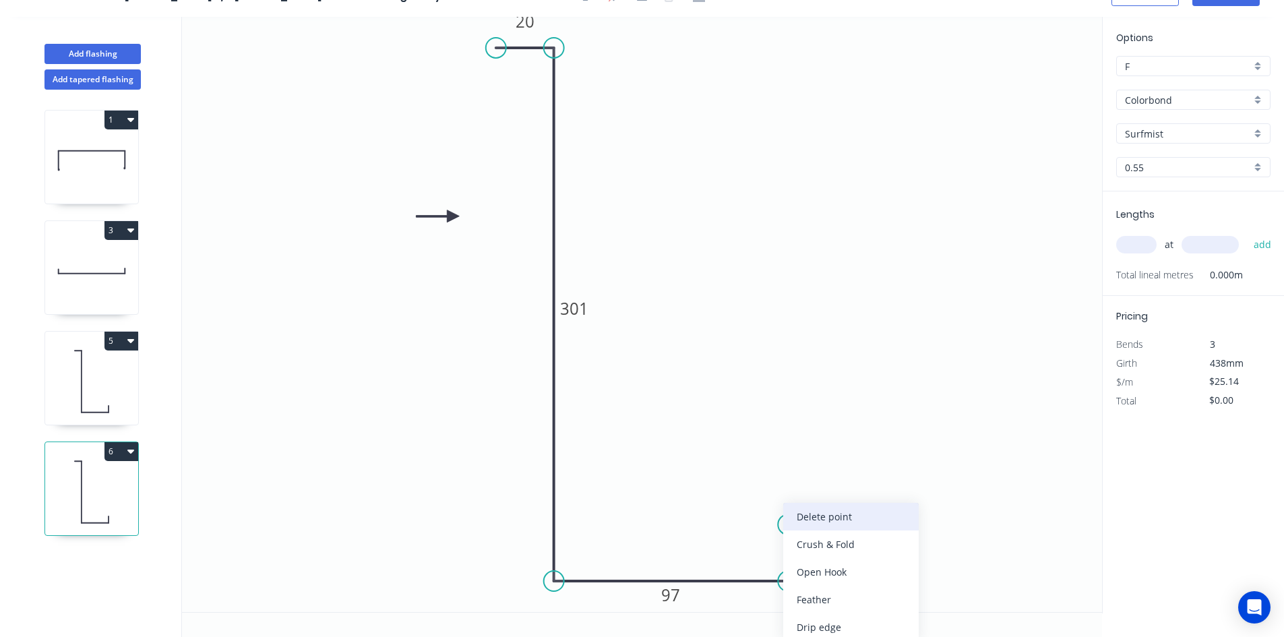
click at [822, 522] on div "Delete point" at bounding box center [850, 517] width 135 height 28
click at [838, 517] on div "Delete point" at bounding box center [861, 517] width 135 height 28
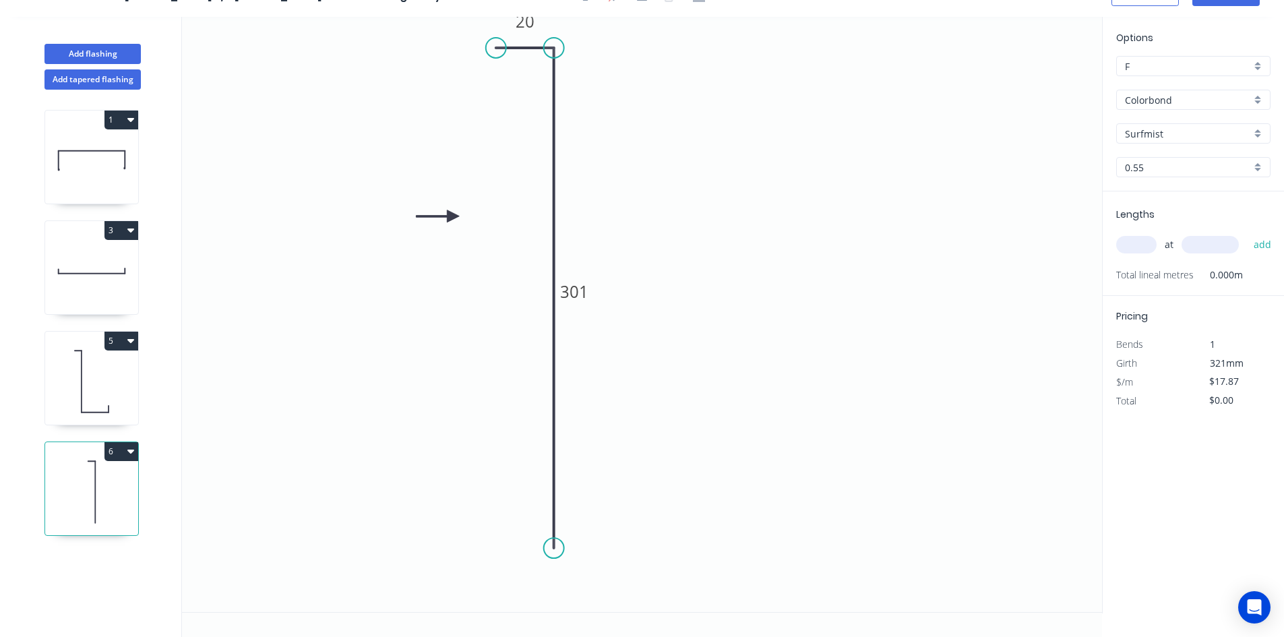
drag, startPoint x: 554, startPoint y: 580, endPoint x: 557, endPoint y: 549, distance: 31.8
click at [557, 549] on circle at bounding box center [554, 548] width 20 height 20
click at [557, 550] on circle at bounding box center [554, 548] width 20 height 20
click at [564, 572] on icon "0 20 301" at bounding box center [642, 314] width 920 height 595
click at [577, 296] on tspan "301" at bounding box center [574, 291] width 28 height 22
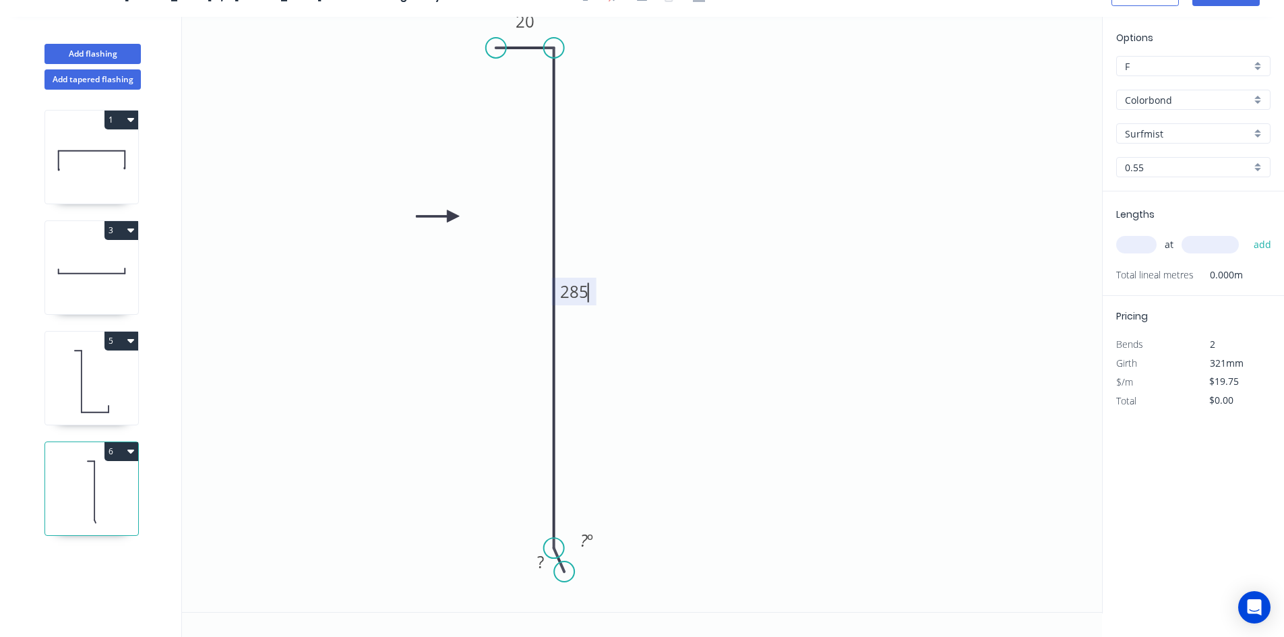
click at [753, 427] on icon "0 20 285 ? ? º" at bounding box center [642, 314] width 920 height 595
click at [547, 566] on rect at bounding box center [540, 562] width 27 height 19
type input "$19.75"
click at [584, 538] on tspan "?" at bounding box center [583, 540] width 7 height 22
click at [632, 444] on icon "0 20 285 10 20 º" at bounding box center [642, 314] width 920 height 595
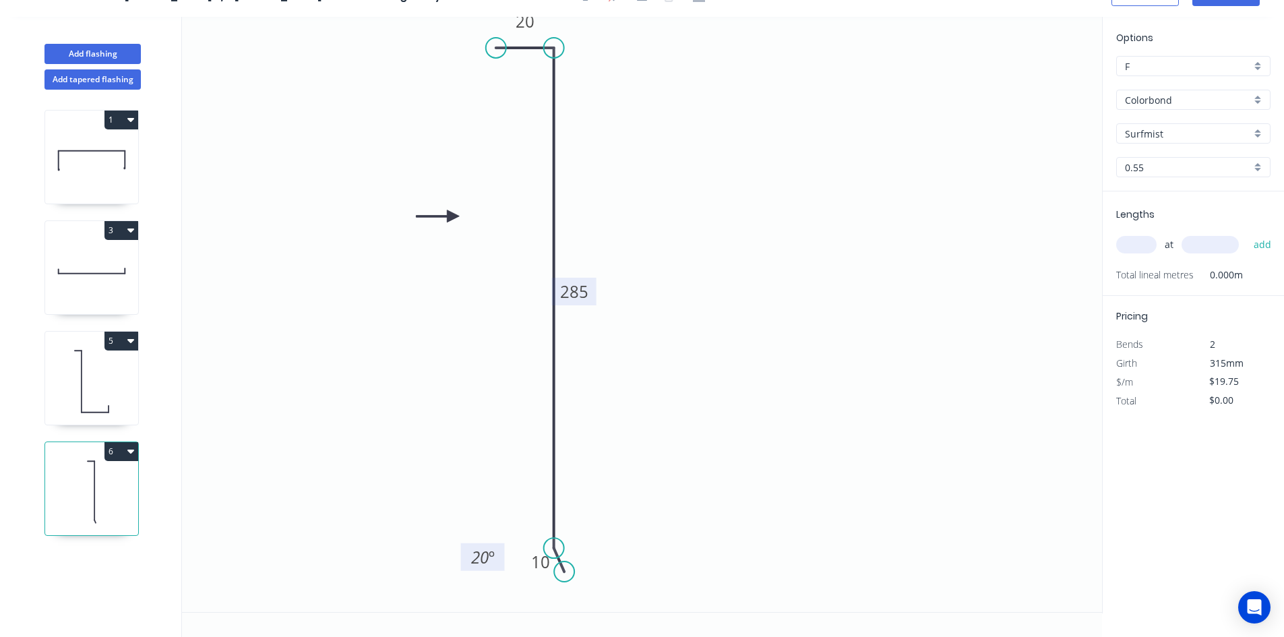
drag, startPoint x: 603, startPoint y: 534, endPoint x: 499, endPoint y: 551, distance: 105.1
click at [499, 551] on rect at bounding box center [483, 557] width 44 height 28
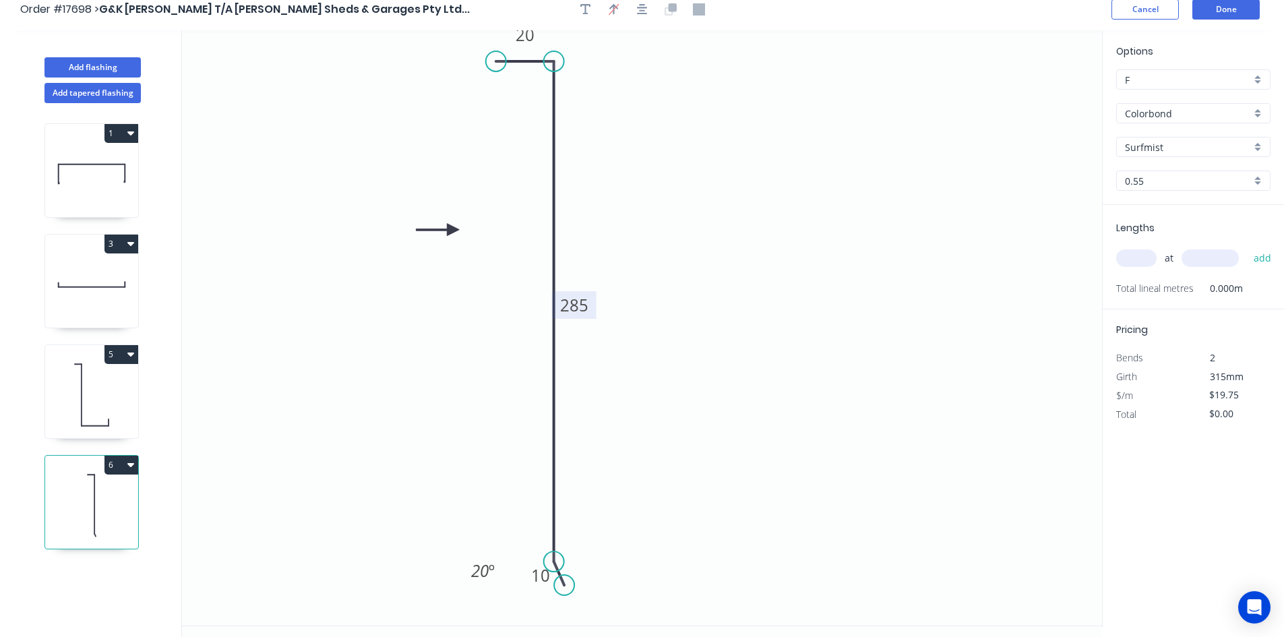
scroll to position [0, 0]
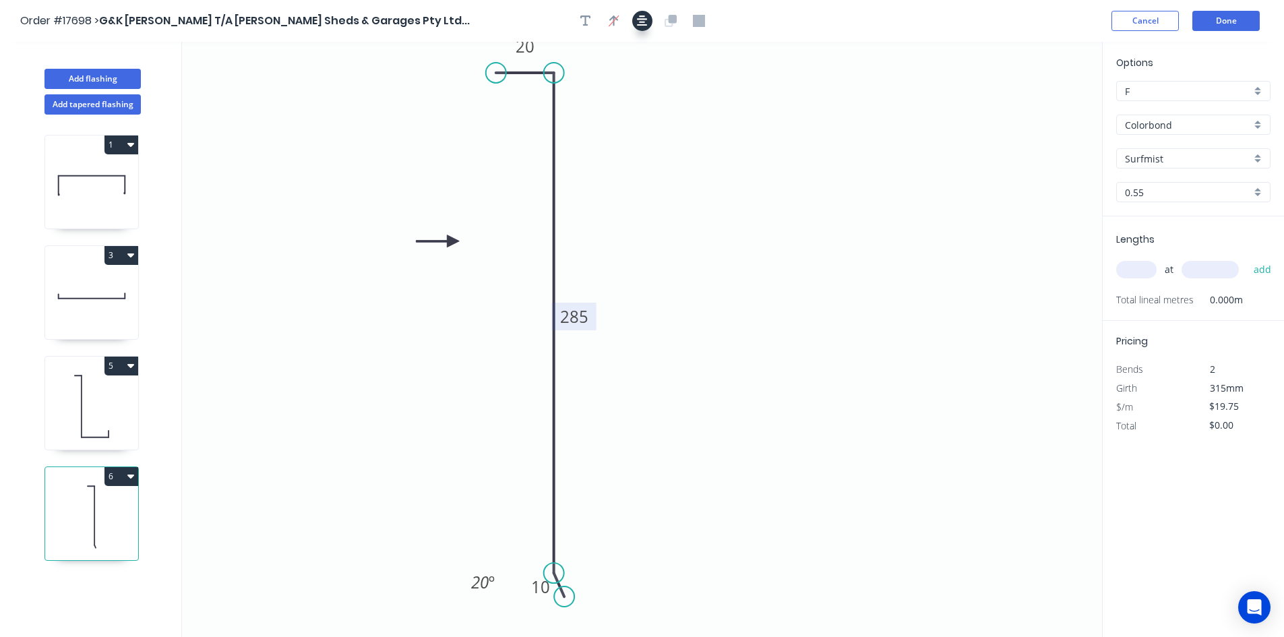
click at [640, 18] on icon "button" at bounding box center [642, 21] width 11 height 12
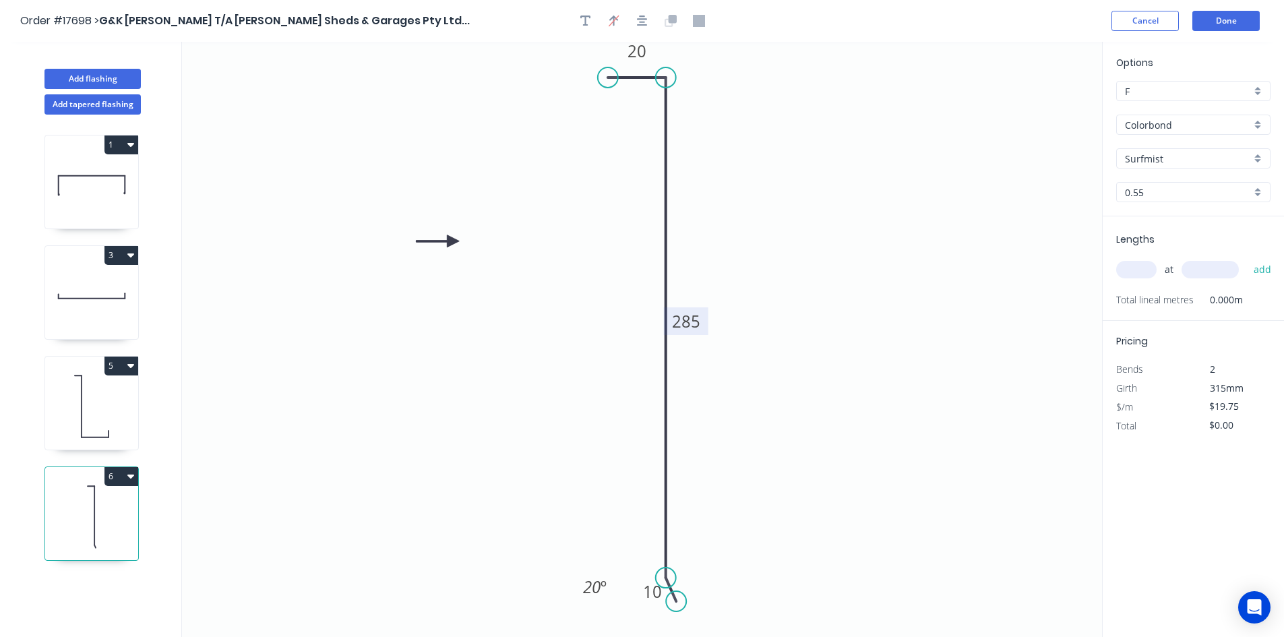
click at [1131, 270] on input "text" at bounding box center [1136, 270] width 40 height 18
type input "4"
click at [1213, 270] on input "text" at bounding box center [1209, 270] width 57 height 18
type input "8000"
click at [1268, 266] on button "add" at bounding box center [1263, 269] width 32 height 23
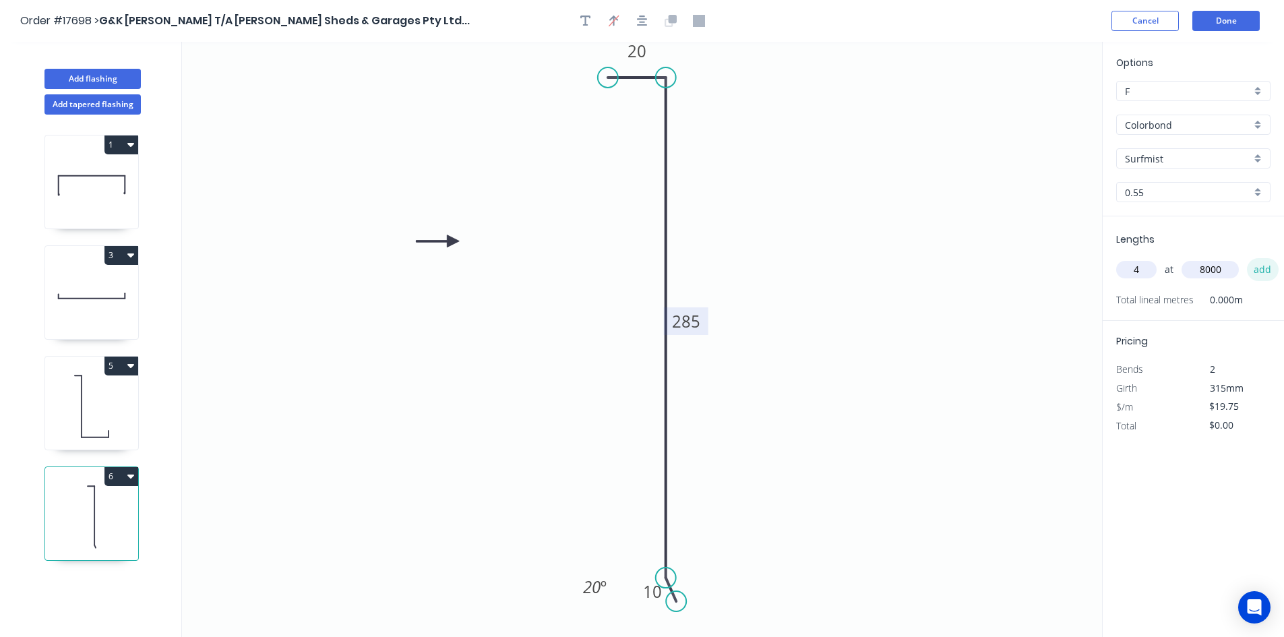
type input "$632.00"
click at [63, 403] on icon at bounding box center [91, 406] width 93 height 86
type input "$25.14"
type input "$804.48"
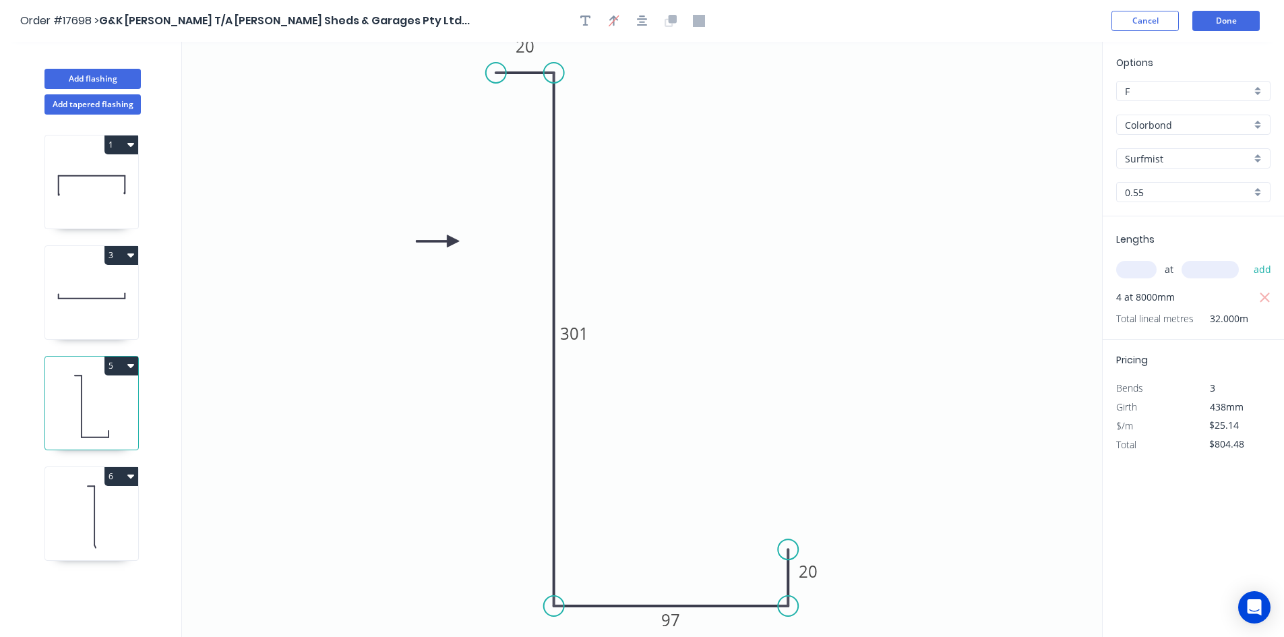
click at [86, 292] on icon at bounding box center [91, 296] width 93 height 86
type input "Manor Red"
type input "$19.75"
type input "$529.30"
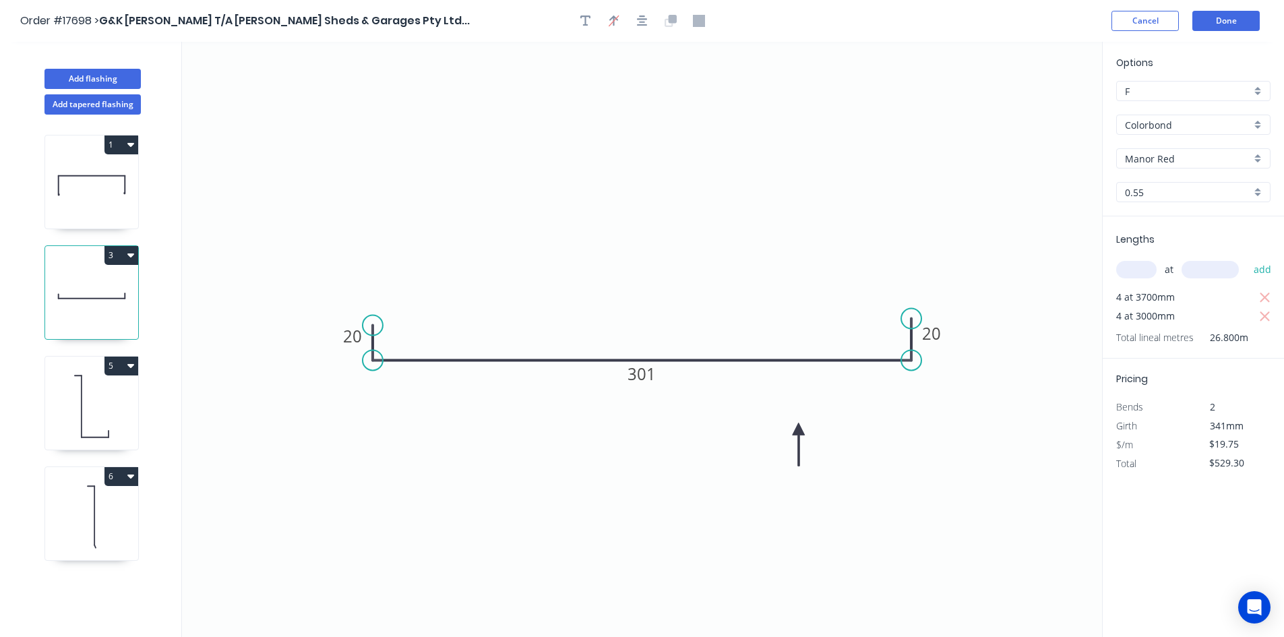
click at [108, 188] on icon at bounding box center [91, 185] width 93 height 86
type input "$34.32"
type input "$919.78"
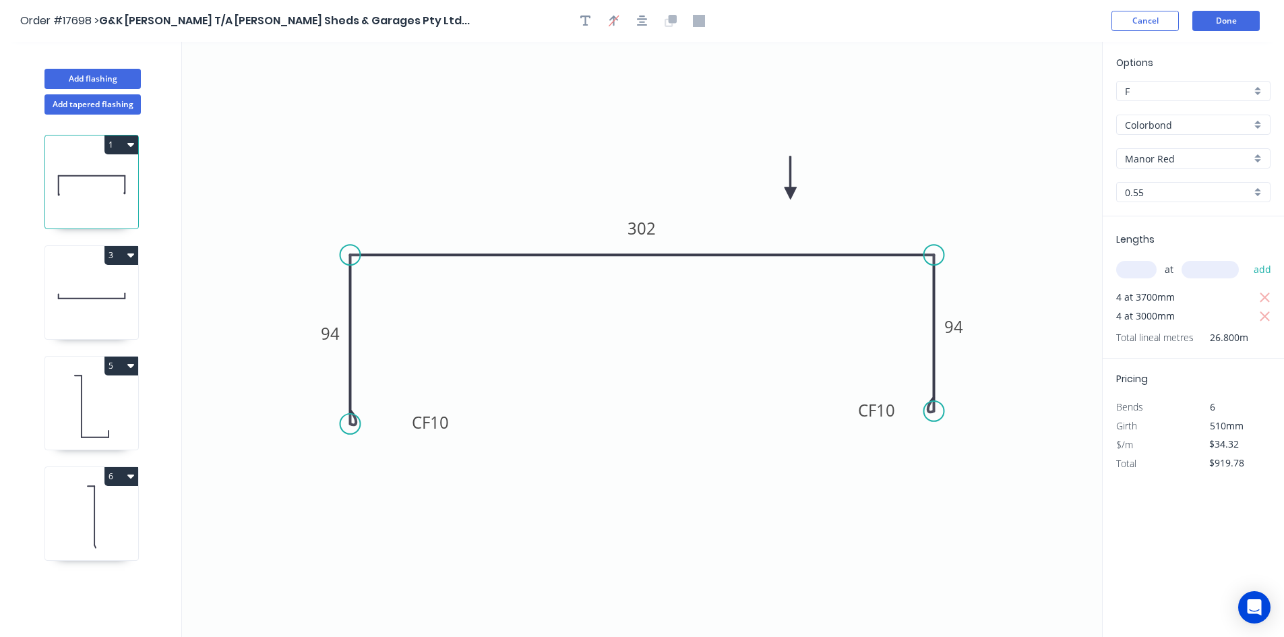
click at [93, 503] on icon at bounding box center [91, 517] width 93 height 86
type input "Surfmist"
type input "$19.75"
type input "$632.00"
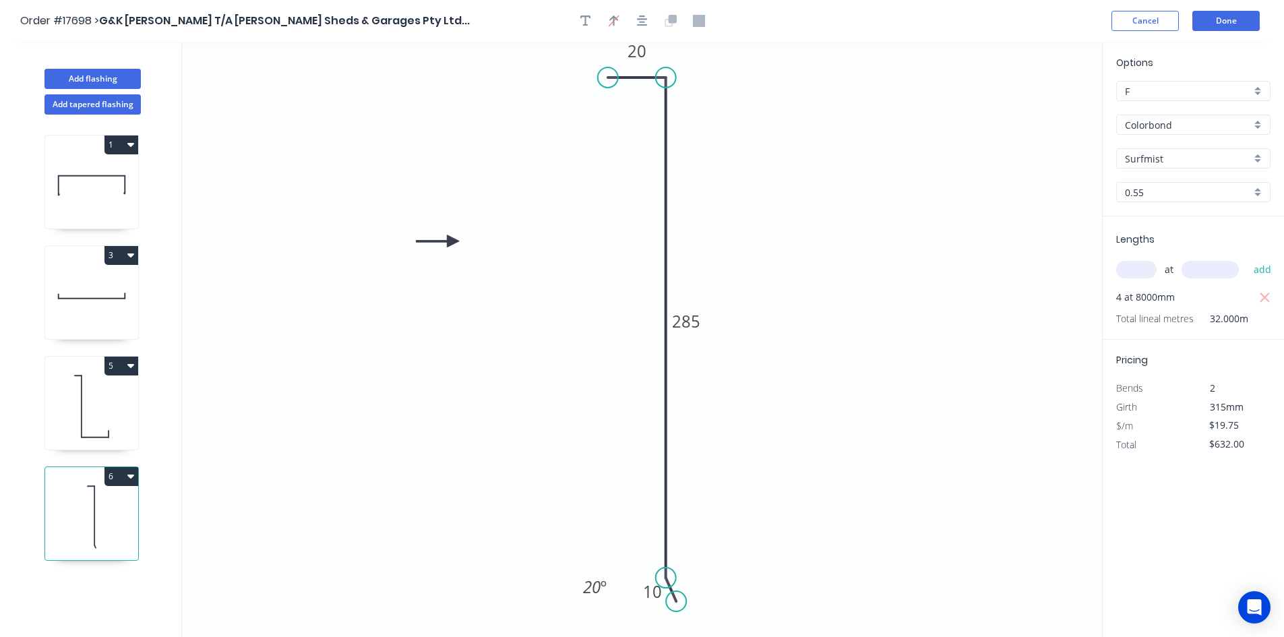
click at [79, 419] on icon at bounding box center [91, 406] width 93 height 86
type input "$25.14"
type input "$804.48"
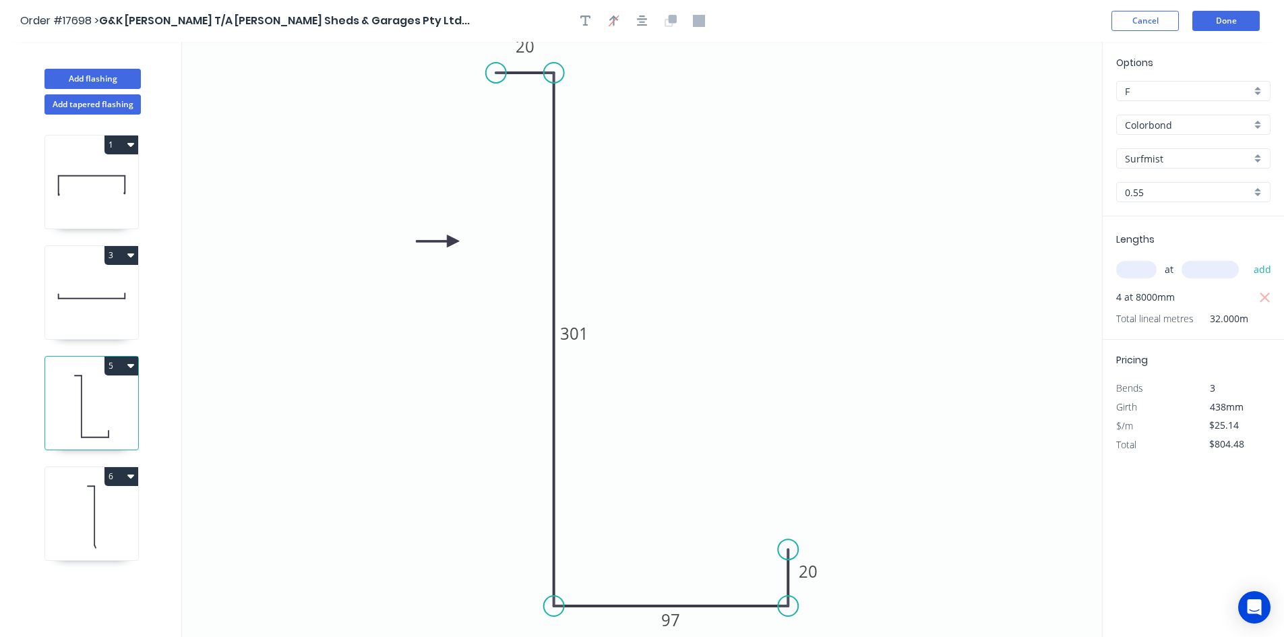
click at [76, 187] on icon at bounding box center [91, 185] width 93 height 86
type input "Manor Red"
type input "$34.32"
type input "$919.78"
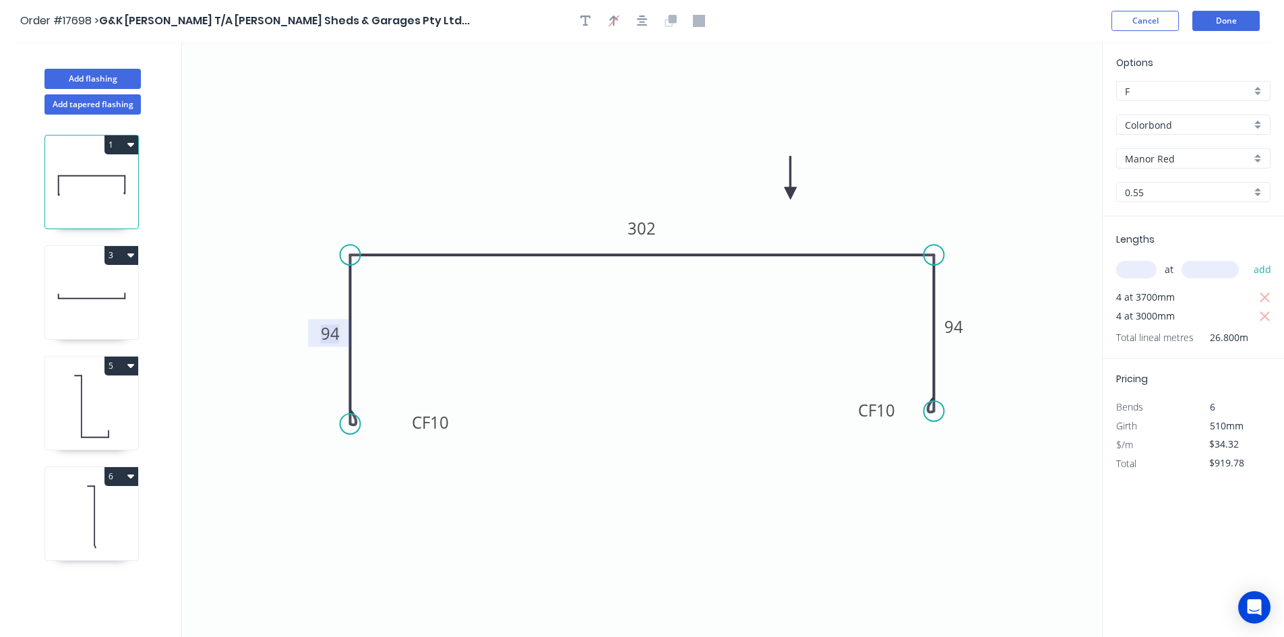
click at [333, 340] on tspan "94" at bounding box center [330, 333] width 19 height 22
type input "$30.78"
type input "$824.90"
click at [954, 323] on tspan "94" at bounding box center [953, 326] width 19 height 22
click at [557, 354] on icon "0 CF 10 84 302 CF 10 84" at bounding box center [642, 339] width 920 height 595
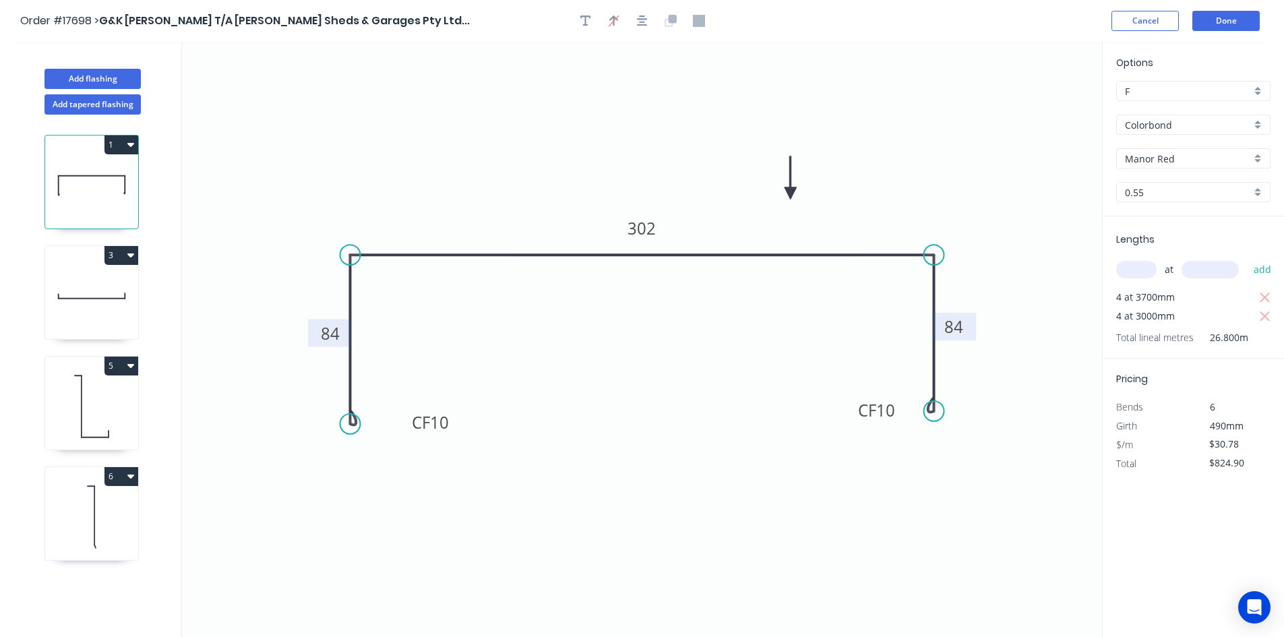
click at [334, 338] on tspan "84" at bounding box center [330, 333] width 19 height 22
click at [954, 330] on tspan "84" at bounding box center [953, 326] width 19 height 22
click at [768, 323] on icon "0 CF 10 94 302 CF 10 94" at bounding box center [642, 339] width 920 height 595
type input "$34.32"
type input "$919.78"
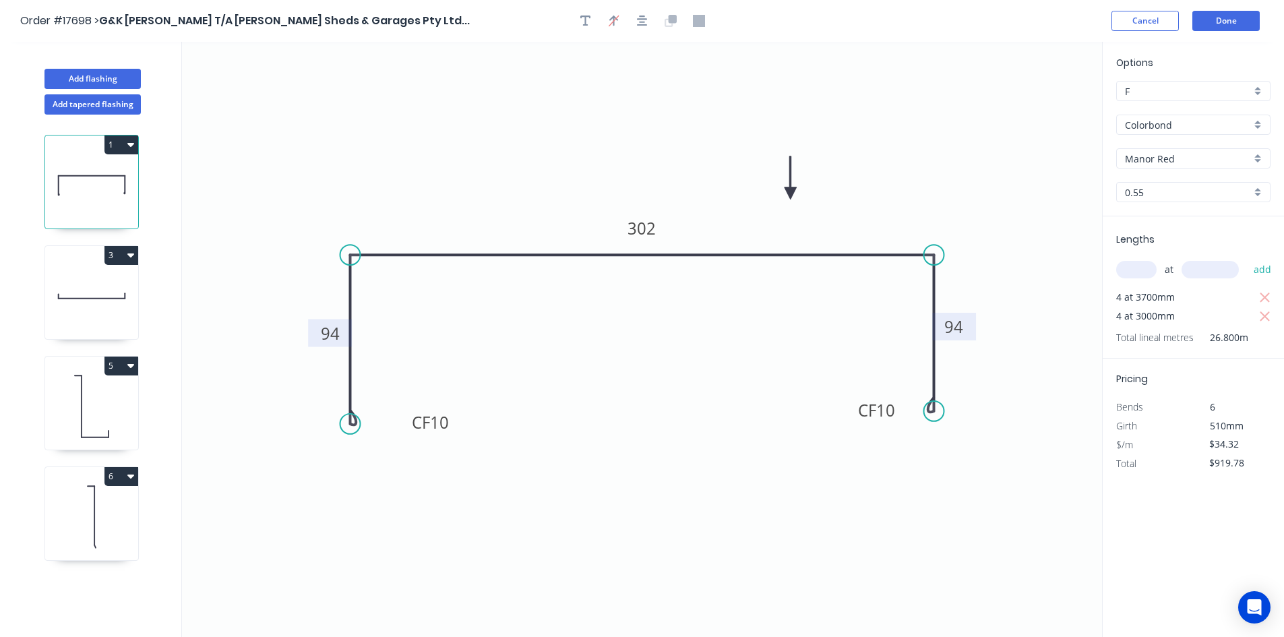
click at [328, 338] on tspan "94" at bounding box center [330, 333] width 19 height 22
type input "$30.78"
type input "$824.90"
click at [962, 328] on tspan "94" at bounding box center [953, 326] width 19 height 22
click at [393, 492] on div "Delete bend" at bounding box center [419, 498] width 135 height 28
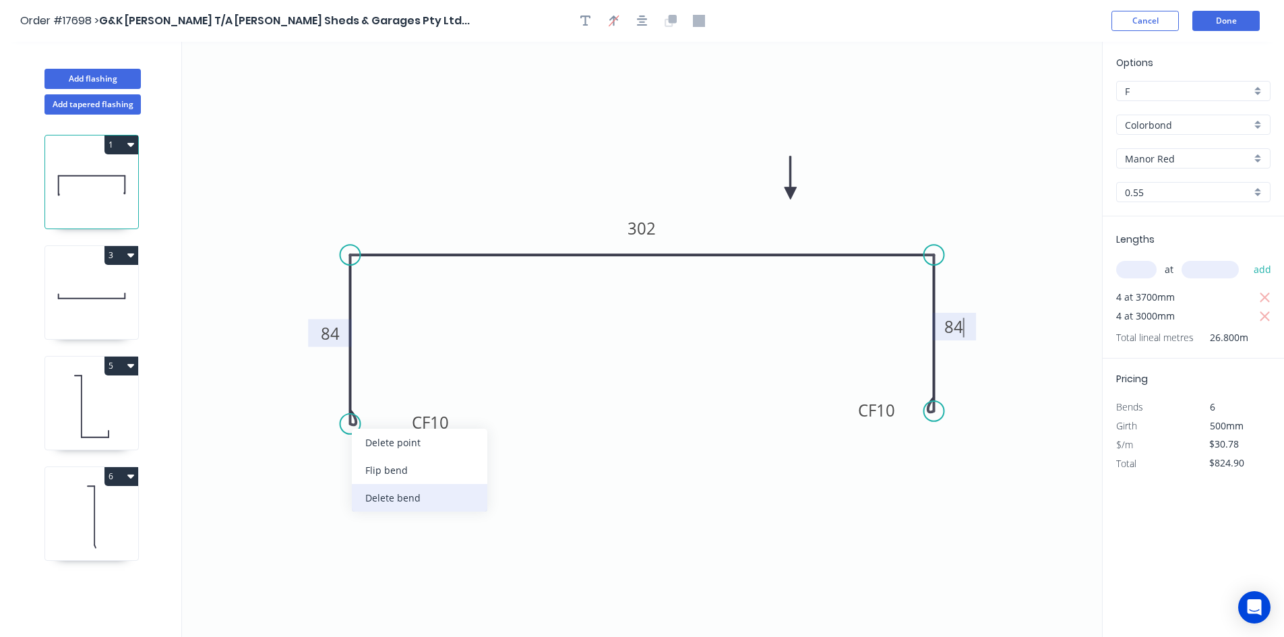
type input "$27.02"
type input "$724.14"
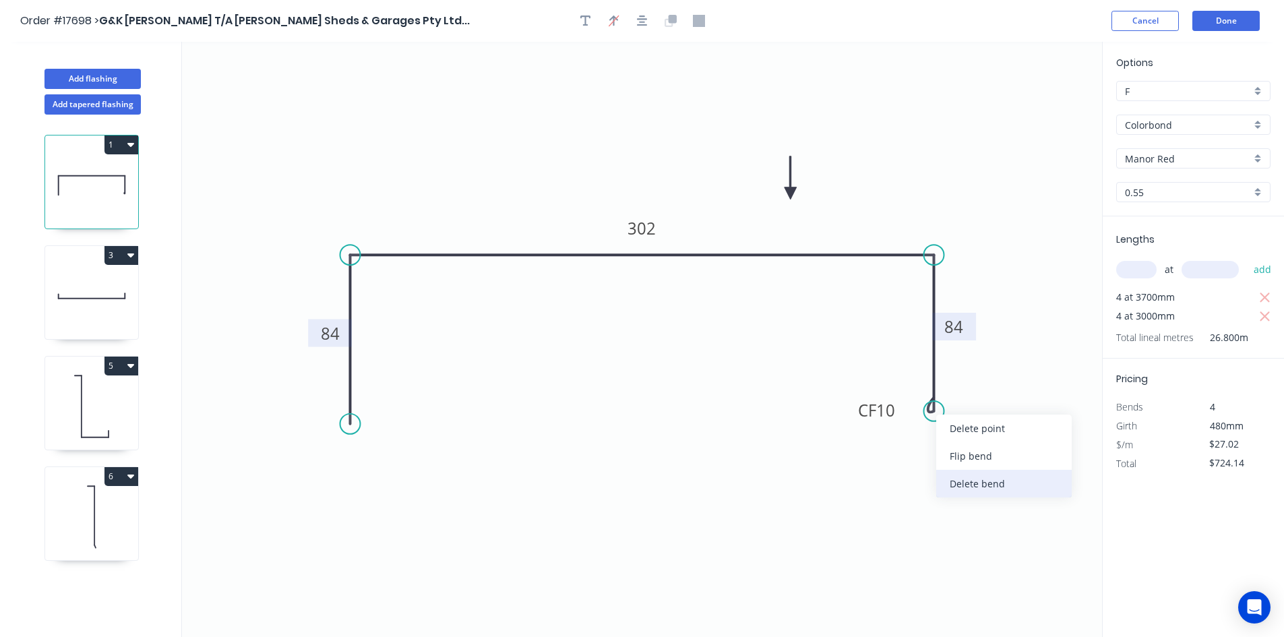
click at [975, 486] on div "Delete bend" at bounding box center [1003, 484] width 135 height 28
type input "$23.26"
type input "$623.37"
click at [935, 411] on circle at bounding box center [934, 411] width 20 height 20
click at [932, 414] on circle at bounding box center [934, 410] width 20 height 20
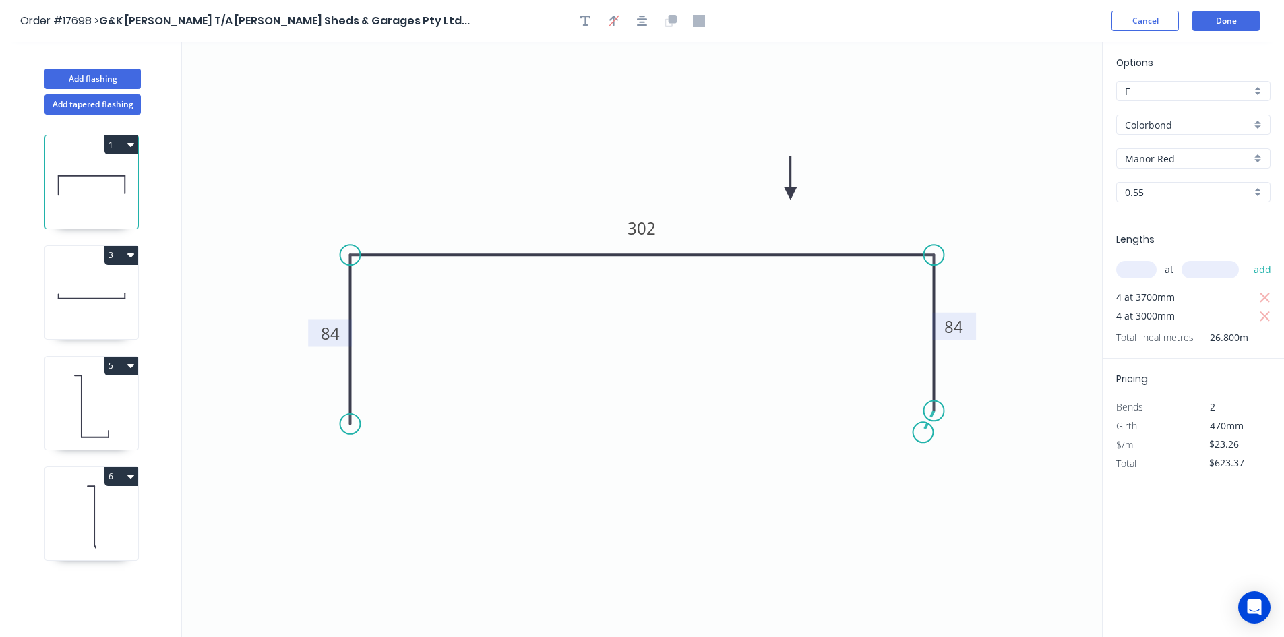
click at [923, 433] on icon "0 84 302 84" at bounding box center [642, 339] width 920 height 595
type input "$25.14"
type input "$673.75"
click at [350, 423] on circle at bounding box center [350, 424] width 20 height 20
click at [366, 446] on icon "0 84 302 84 ? ? º" at bounding box center [642, 339] width 920 height 595
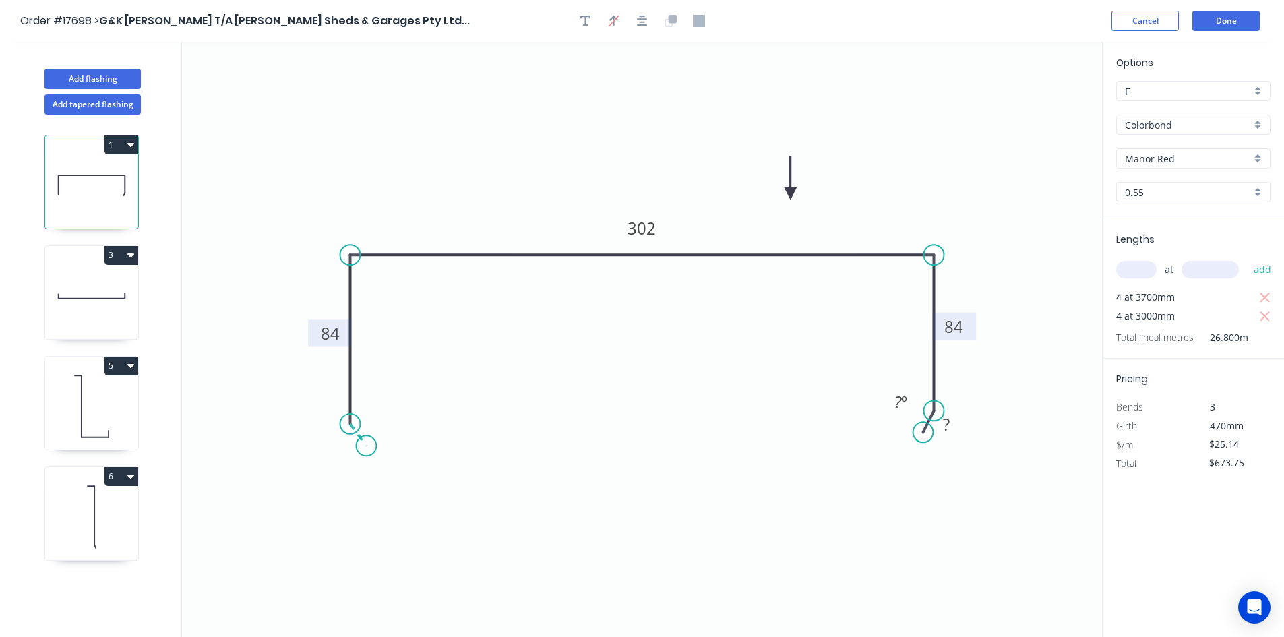
type input "$0.00"
click at [348, 443] on rect at bounding box center [341, 441] width 27 height 19
click at [388, 408] on tspan "º" at bounding box center [385, 412] width 6 height 22
drag, startPoint x: 402, startPoint y: 402, endPoint x: 301, endPoint y: 409, distance: 101.3
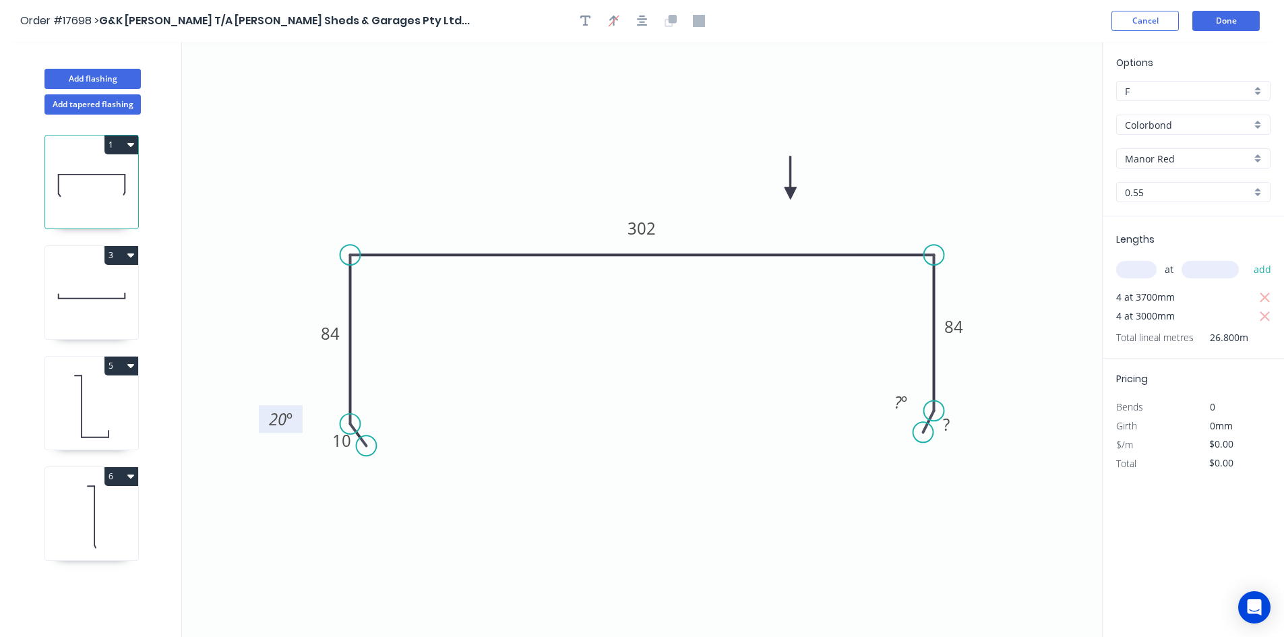
click at [301, 409] on rect at bounding box center [281, 419] width 44 height 28
click at [894, 406] on rect at bounding box center [901, 403] width 27 height 19
click at [944, 426] on tspan "?" at bounding box center [946, 424] width 7 height 22
click at [830, 424] on icon "0 10 84 302 84 10 20 º 20 º" at bounding box center [642, 339] width 920 height 595
type input "$27.02"
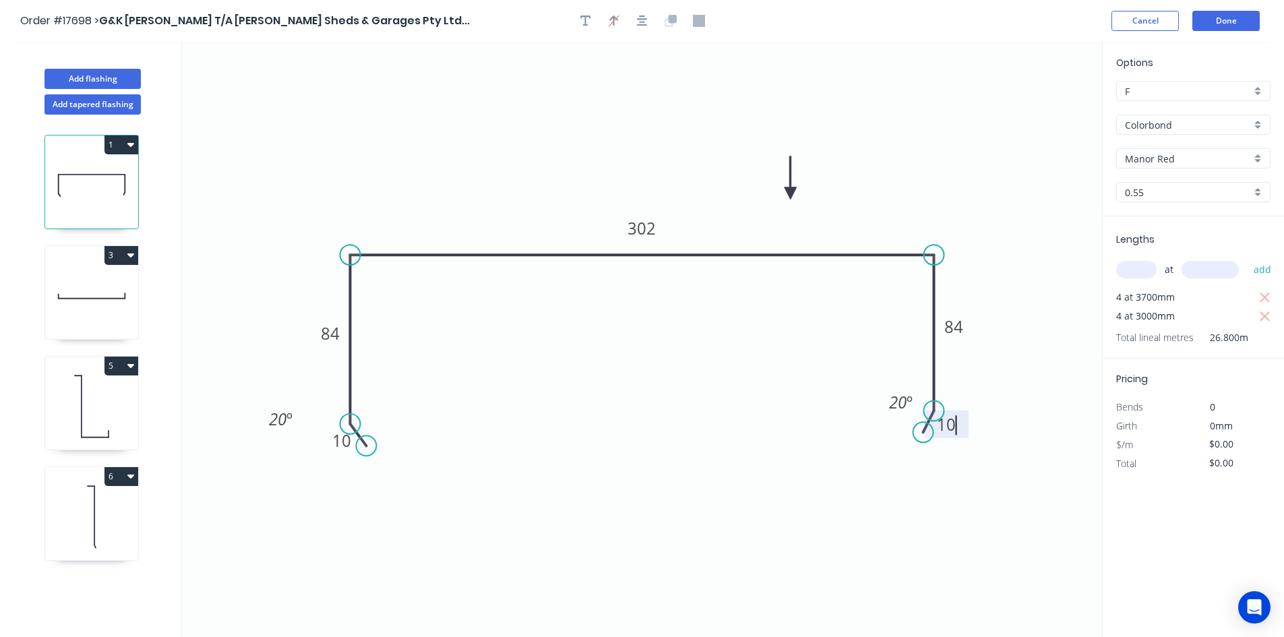
type input "$724.14"
drag, startPoint x: 884, startPoint y: 394, endPoint x: 983, endPoint y: 392, distance: 99.1
click at [983, 392] on rect at bounding box center [1004, 400] width 44 height 28
click at [727, 400] on icon "0 10 84 302 84 10 20 º 20 º" at bounding box center [642, 339] width 920 height 595
click at [104, 293] on icon at bounding box center [91, 296] width 93 height 86
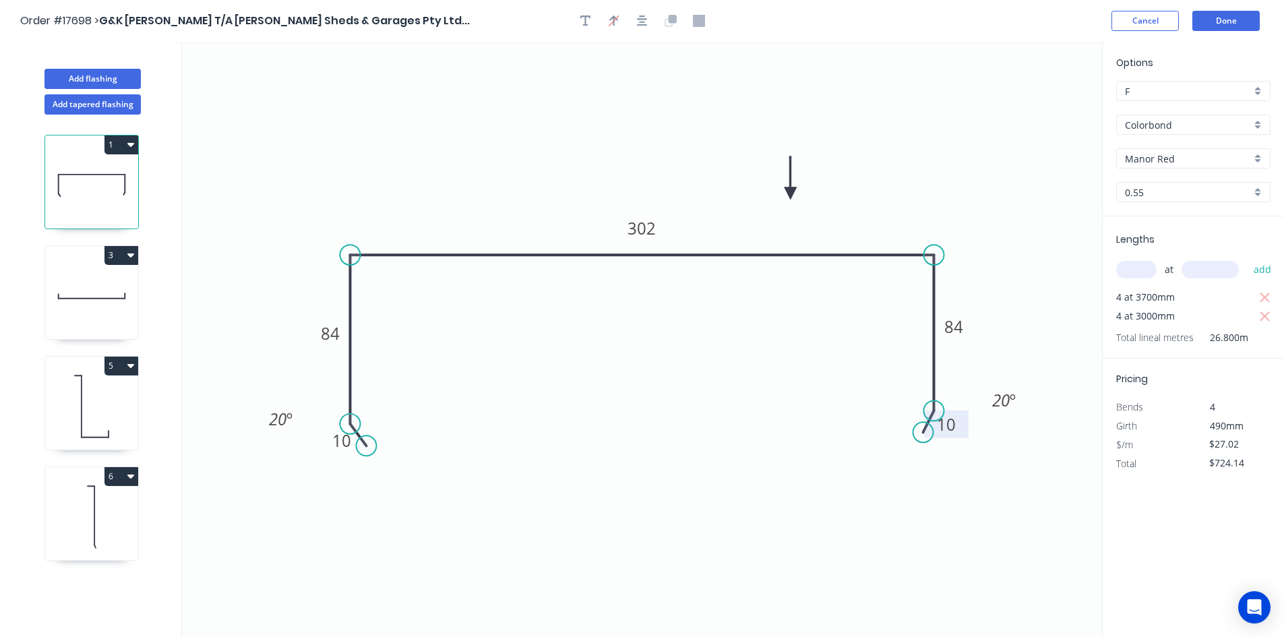
type input "$19.75"
type input "$529.30"
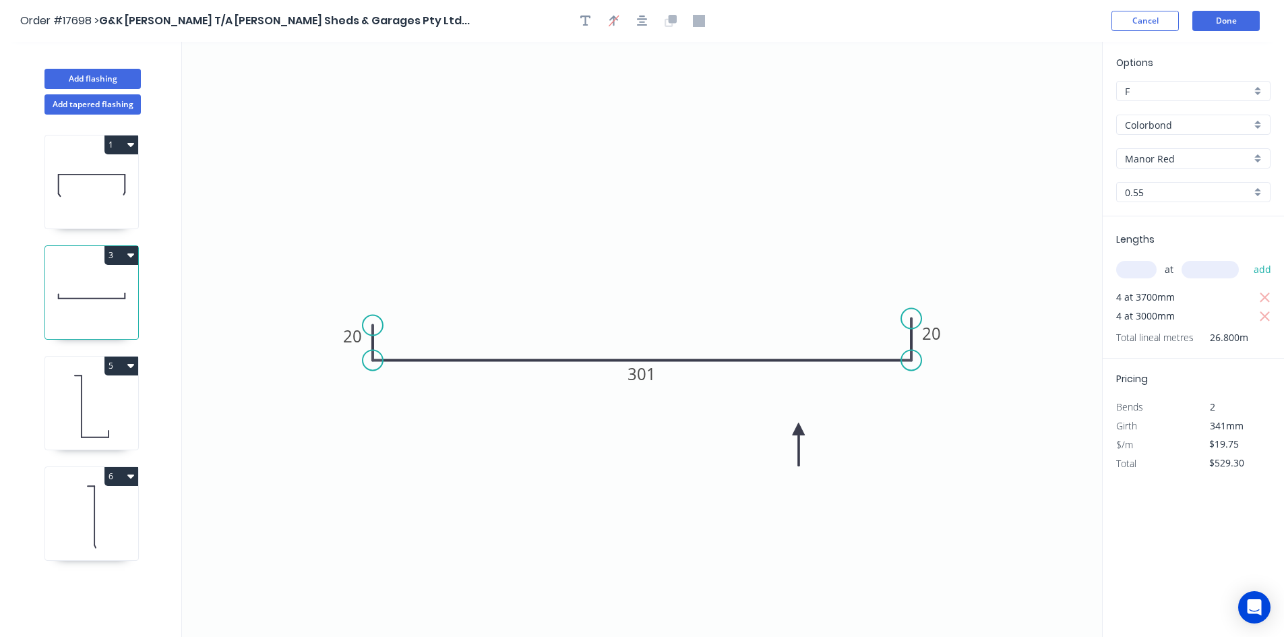
click at [103, 419] on icon at bounding box center [91, 406] width 93 height 86
type input "Surfmist"
type input "$25.14"
type input "$804.48"
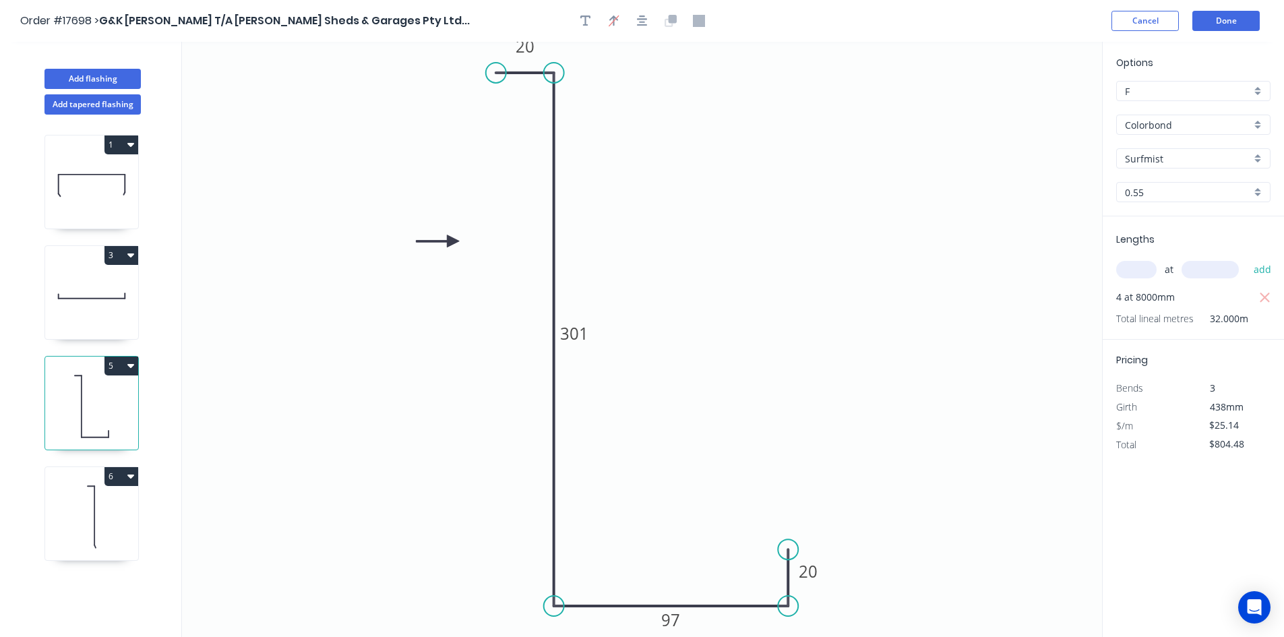
click at [85, 493] on icon at bounding box center [91, 517] width 93 height 86
type input "$19.75"
type input "$632.00"
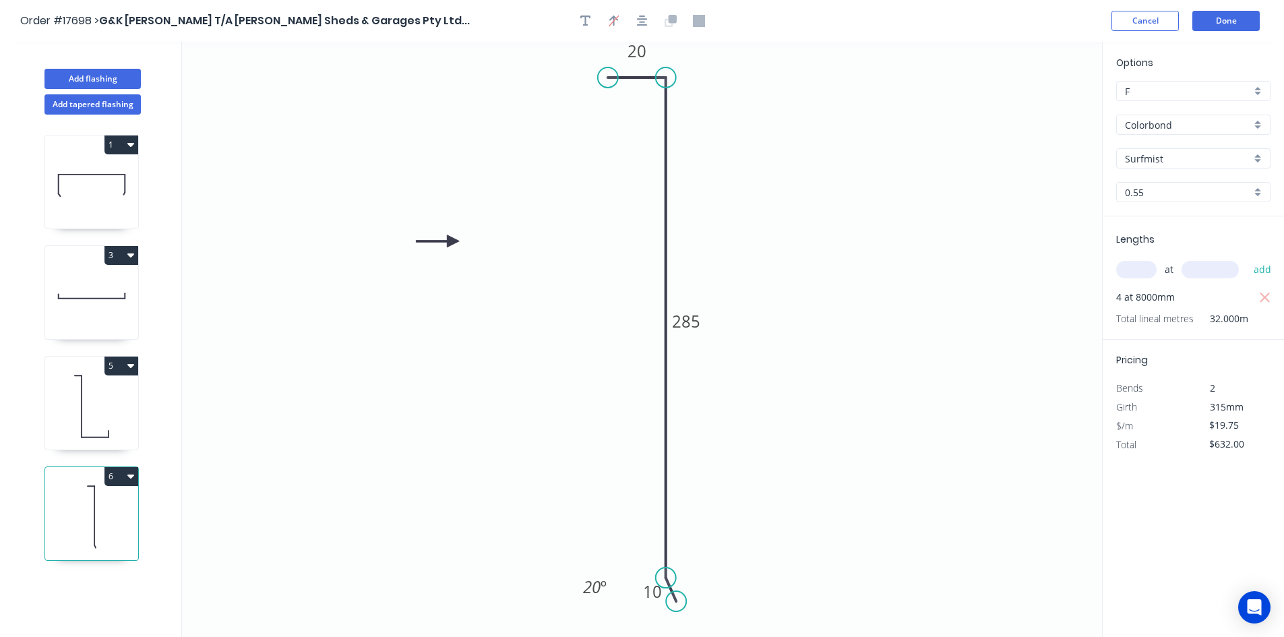
click at [78, 199] on icon at bounding box center [91, 185] width 93 height 86
type input "Manor Red"
type input "$27.02"
type input "$724.14"
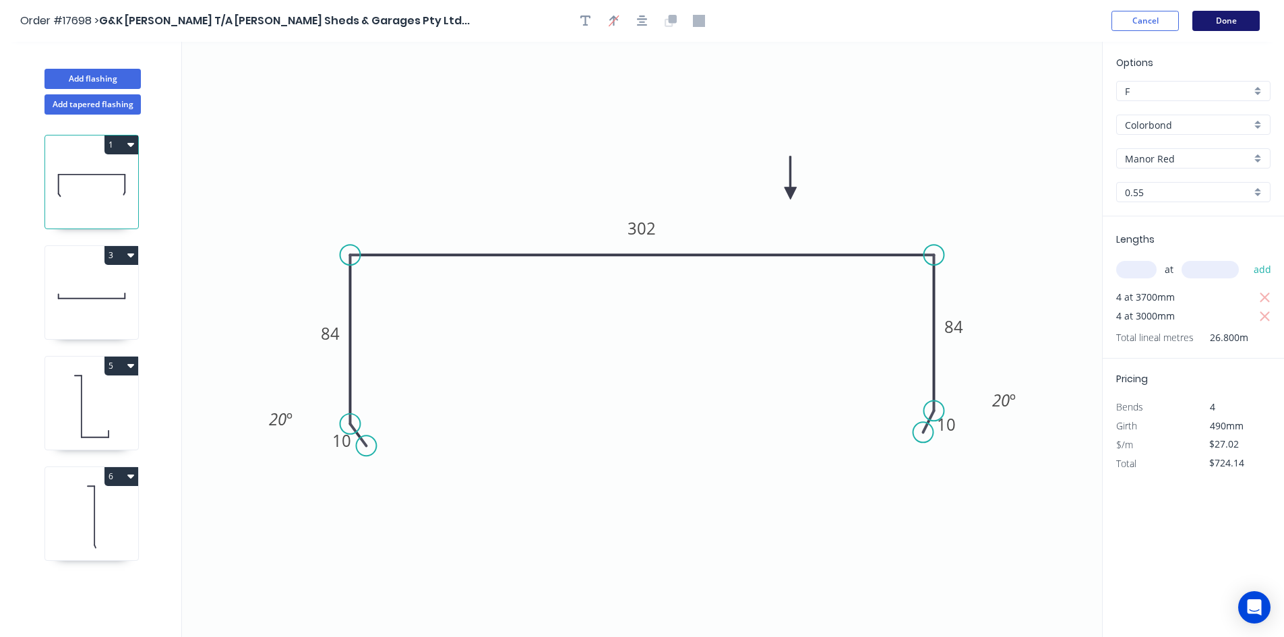
click at [1224, 14] on button "Done" at bounding box center [1225, 21] width 67 height 20
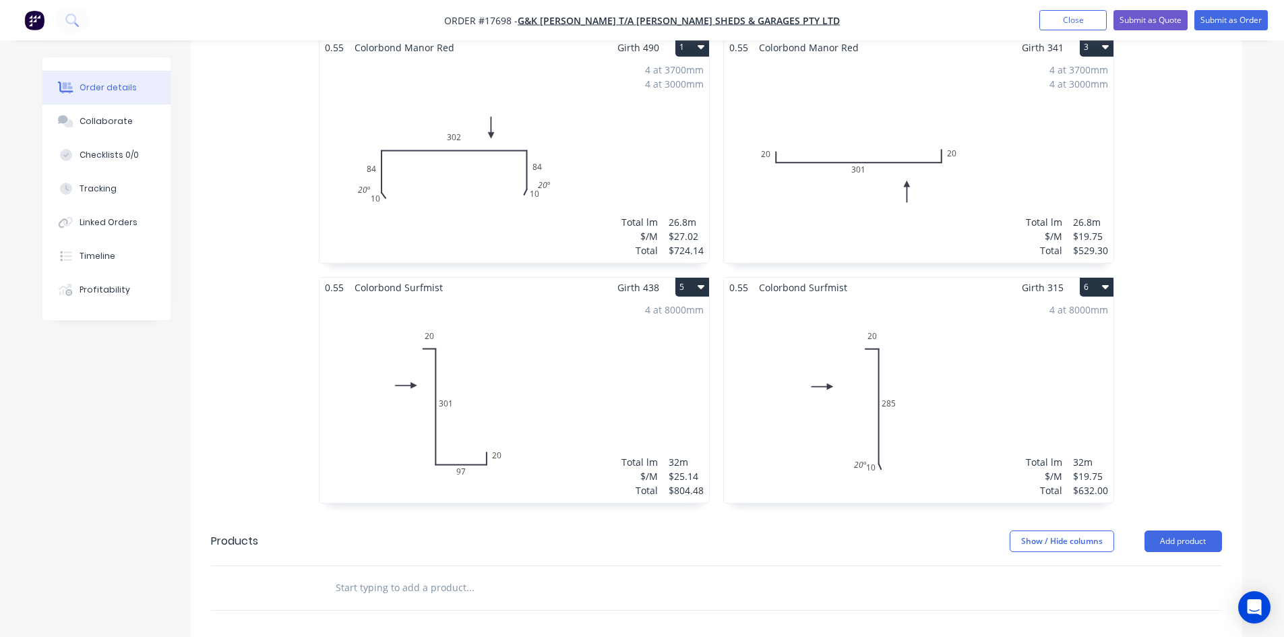
scroll to position [555, 0]
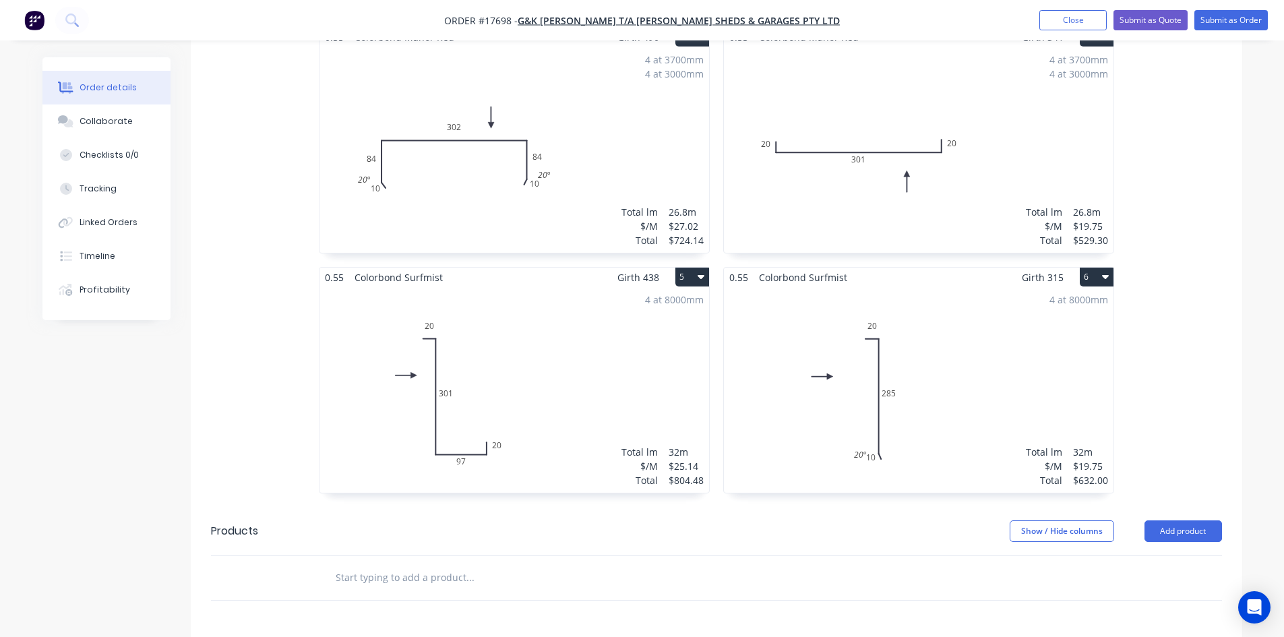
click at [615, 324] on div "4 at 8000mm Total lm $/M Total 32m $25.14 $804.48" at bounding box center [514, 390] width 390 height 206
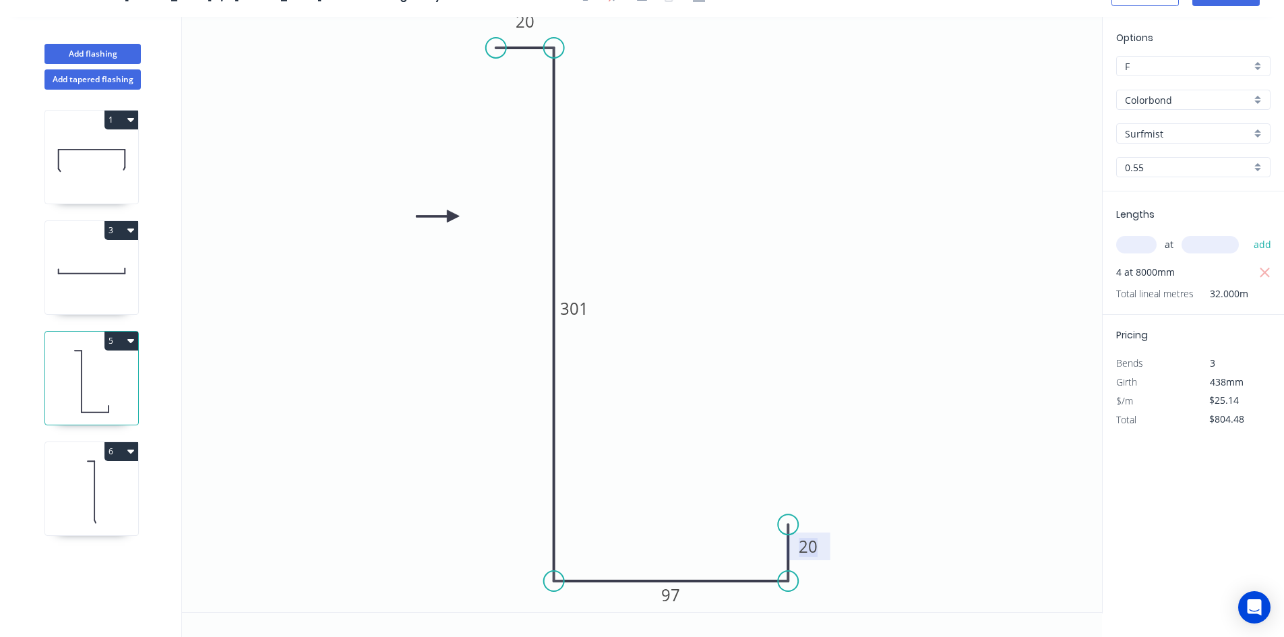
click at [807, 551] on tspan "20" at bounding box center [808, 546] width 19 height 22
click at [871, 380] on icon "0 20 301 97 30" at bounding box center [642, 314] width 920 height 595
click at [787, 516] on circle at bounding box center [788, 515] width 20 height 20
click at [871, 416] on icon "0 20 301 97 30" at bounding box center [642, 314] width 920 height 595
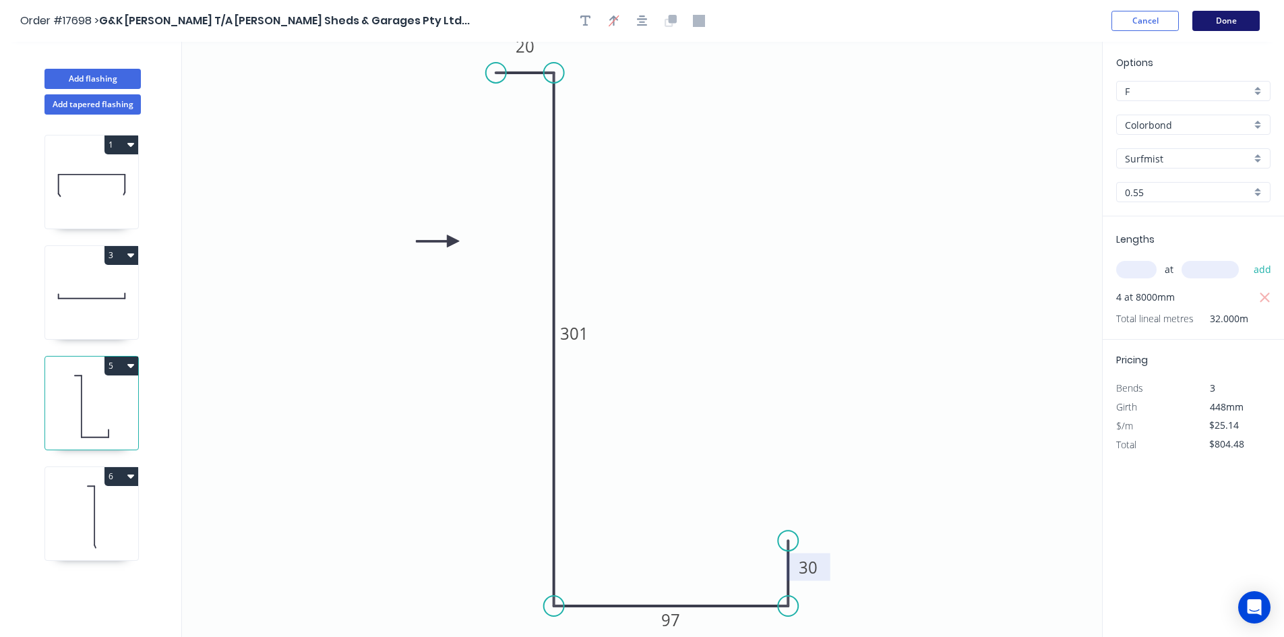
click at [1225, 13] on button "Done" at bounding box center [1225, 21] width 67 height 20
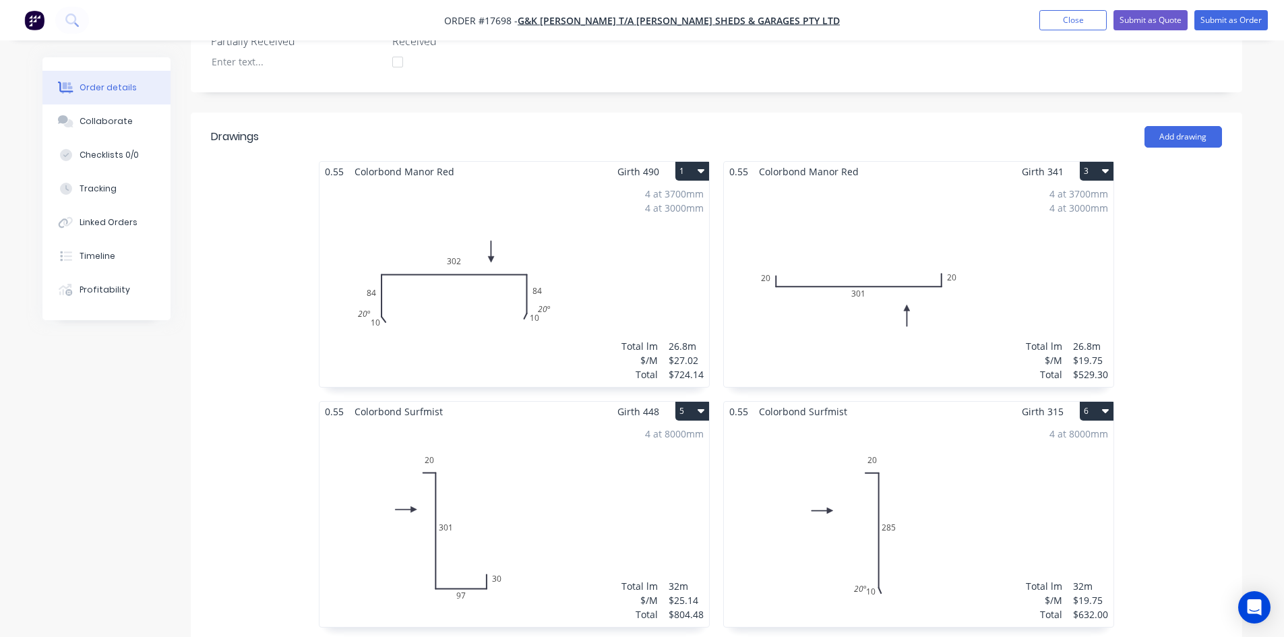
scroll to position [421, 0]
click at [466, 261] on div "4 at 3700mm 4 at 3000mm Total lm $/M Total 26.8m $27.02 $724.14" at bounding box center [514, 285] width 390 height 206
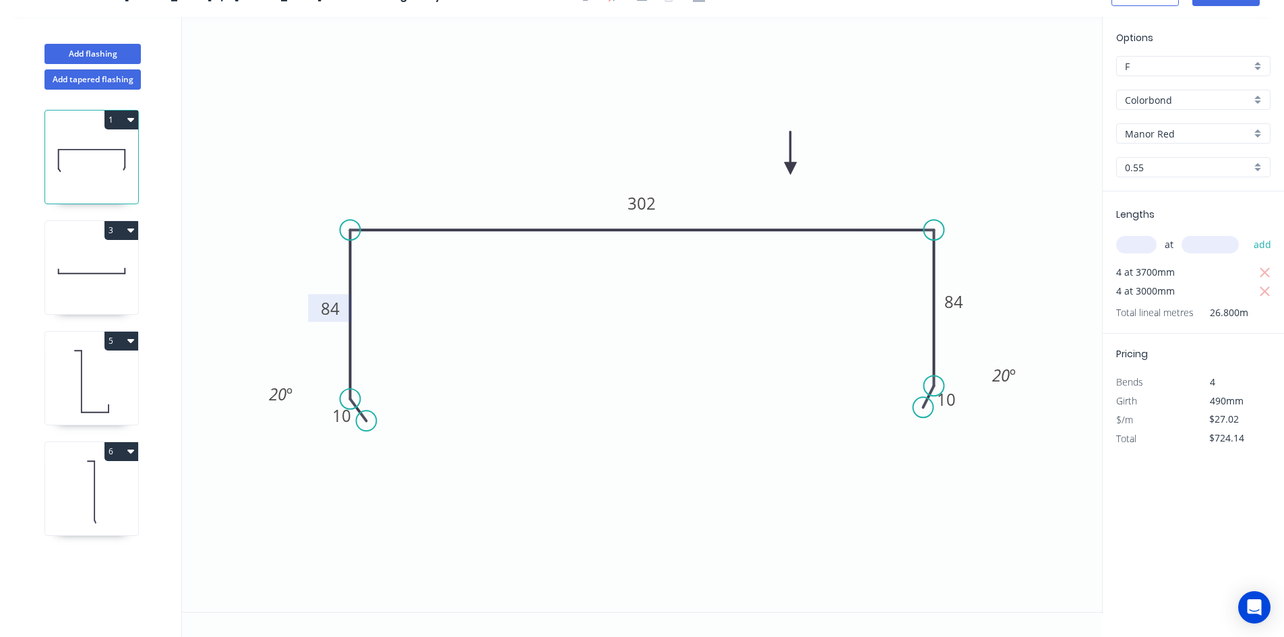
click at [338, 314] on tspan "84" at bounding box center [330, 308] width 19 height 22
click at [954, 301] on tspan "84" at bounding box center [953, 301] width 19 height 22
click at [993, 129] on icon "0 10 82 302 82 10 20 º 20 º" at bounding box center [642, 314] width 920 height 595
click at [87, 276] on icon at bounding box center [91, 271] width 93 height 86
type input "$19.75"
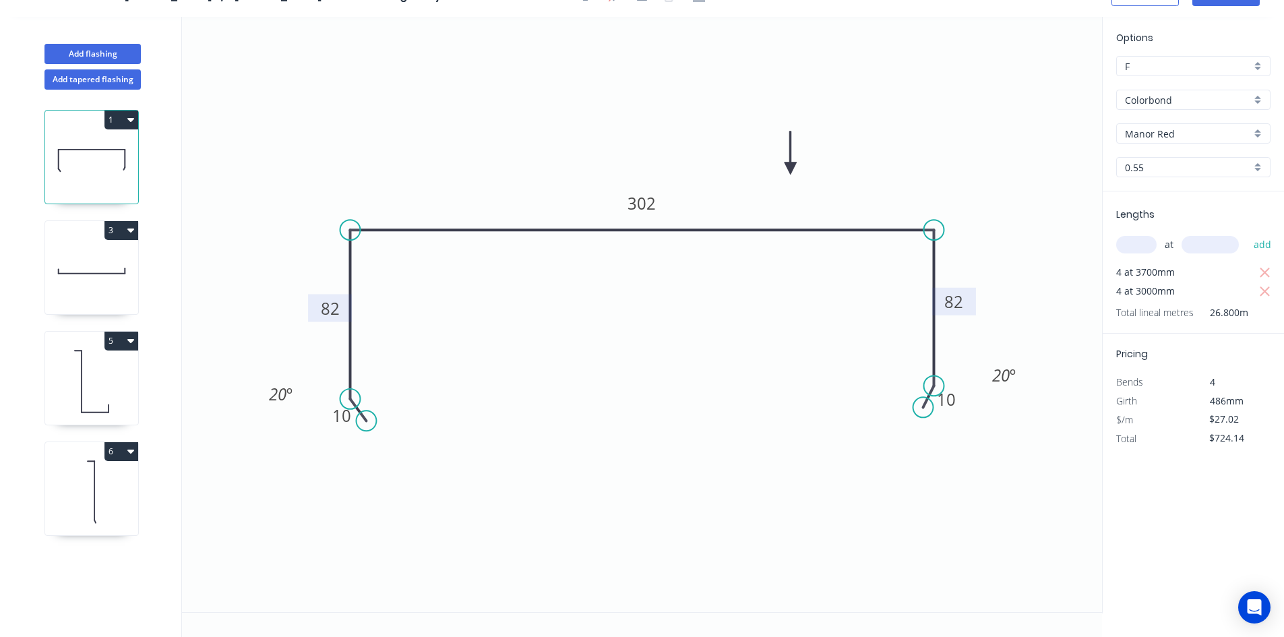
type input "$529.30"
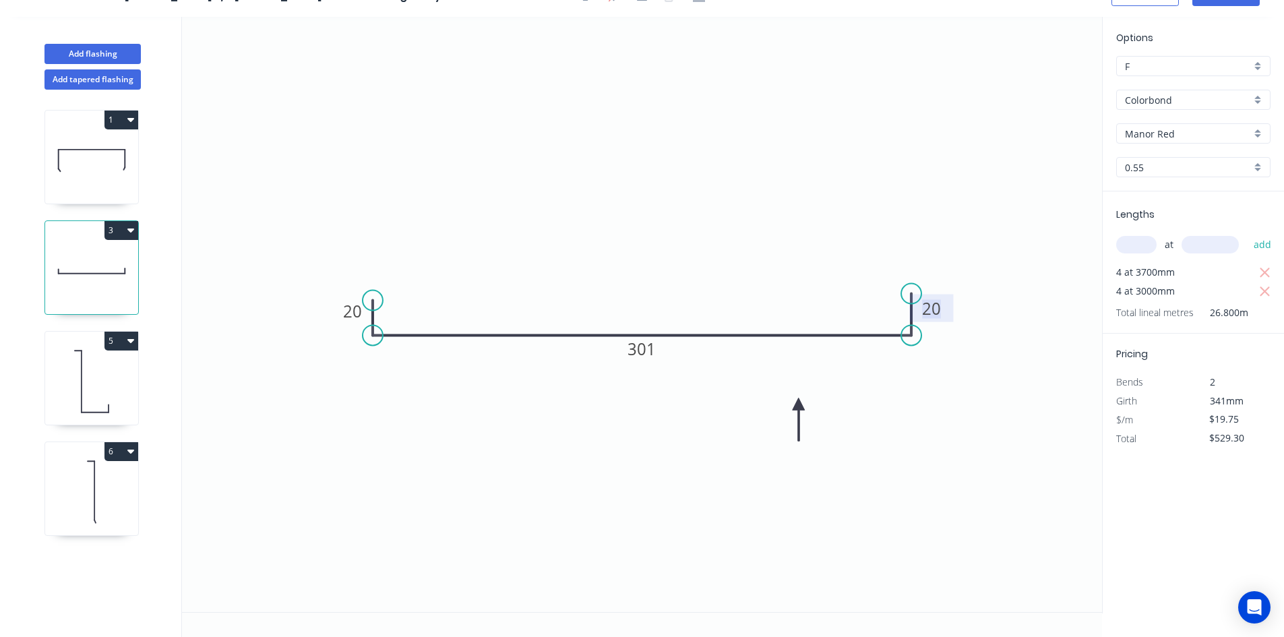
click at [928, 309] on tspan "20" at bounding box center [931, 308] width 19 height 22
click at [356, 310] on tspan "20" at bounding box center [352, 311] width 19 height 22
click at [501, 197] on icon "0 30 301 30" at bounding box center [642, 314] width 920 height 595
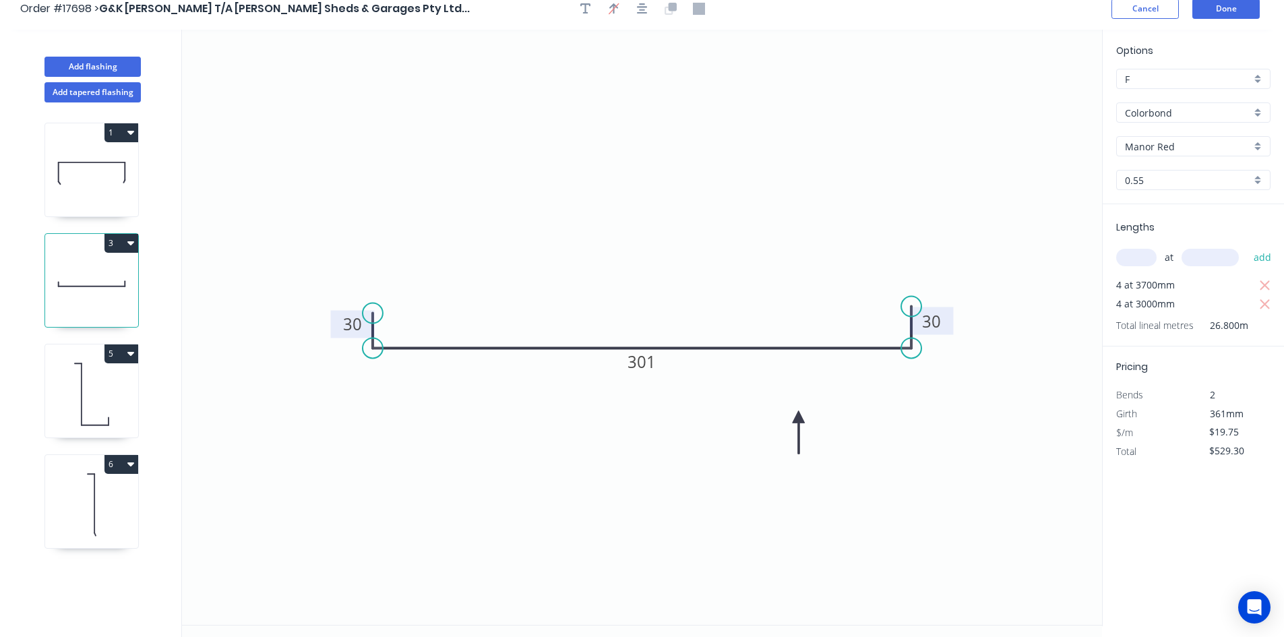
scroll to position [0, 0]
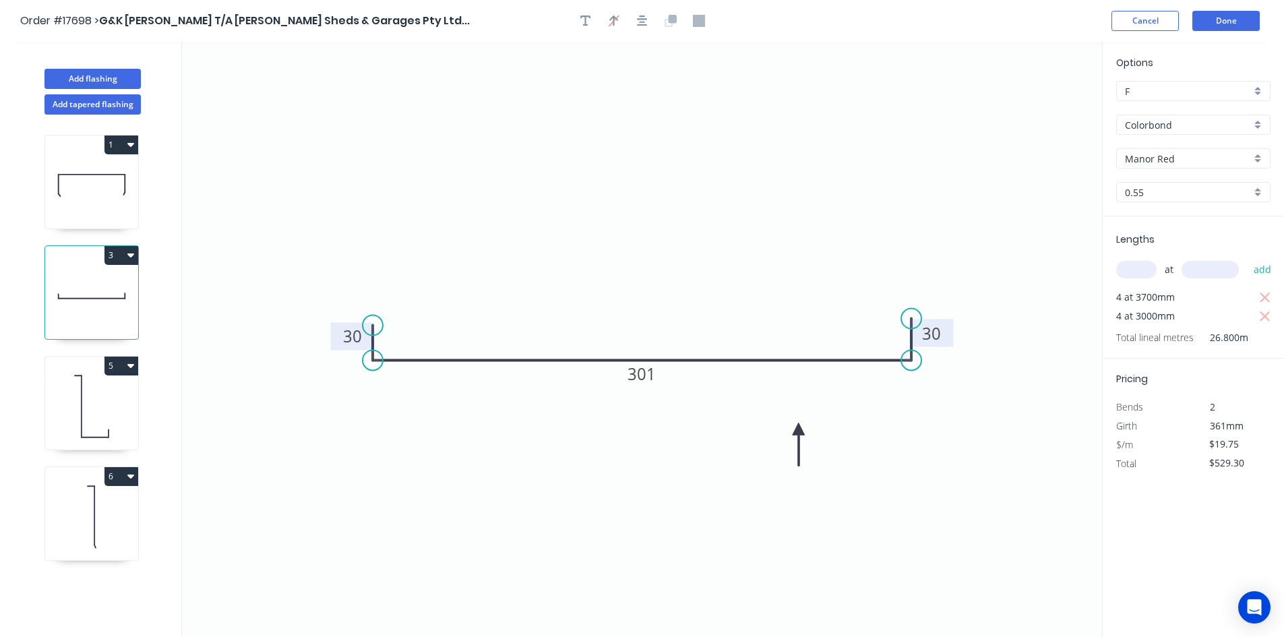
click at [132, 202] on icon at bounding box center [91, 185] width 93 height 86
type input "$27.02"
type input "$724.14"
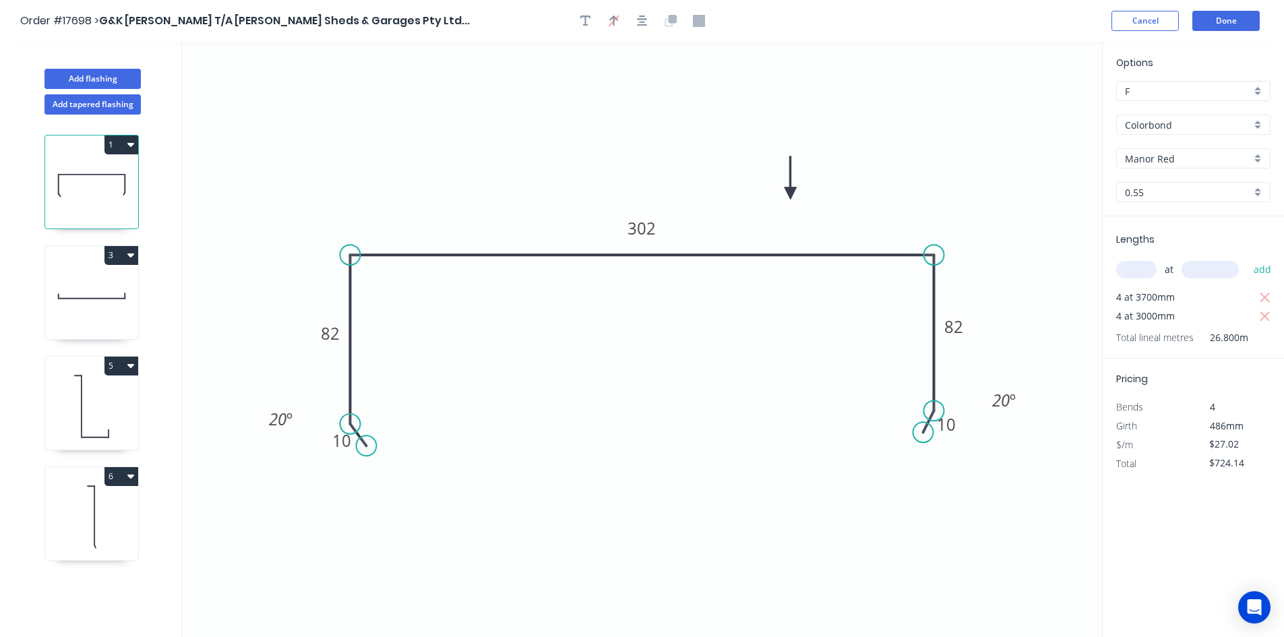
click at [99, 319] on icon at bounding box center [91, 296] width 93 height 86
type input "$19.75"
type input "$529.30"
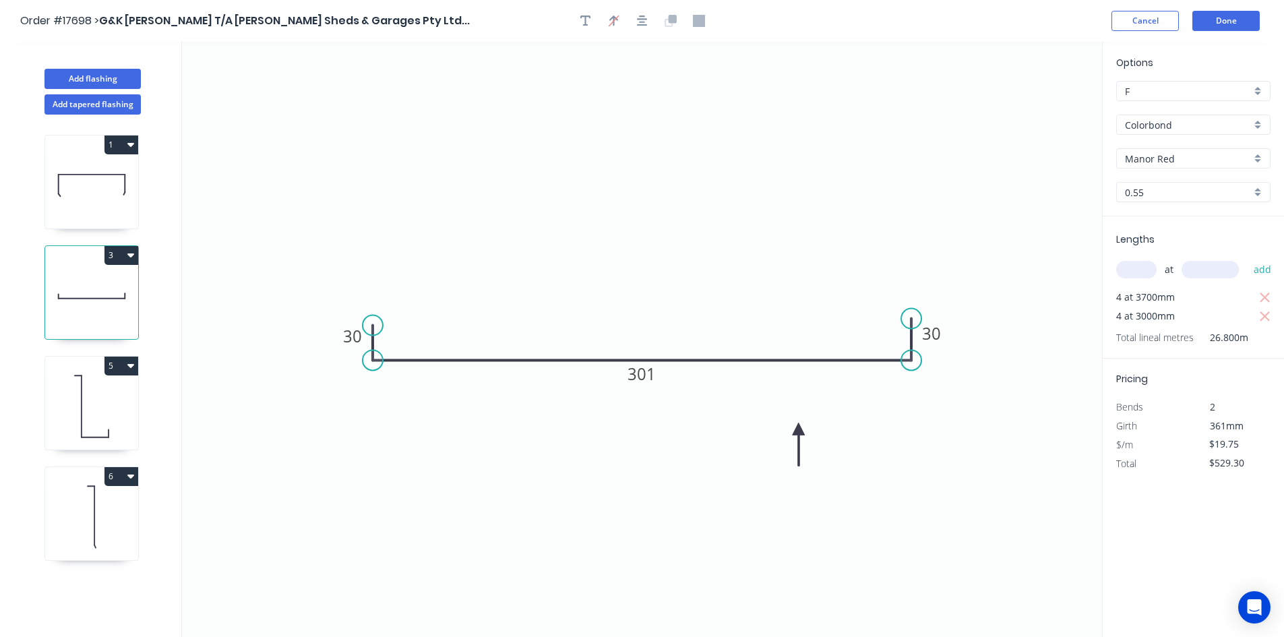
click at [69, 201] on icon at bounding box center [91, 185] width 93 height 86
type input "$27.02"
type input "$724.14"
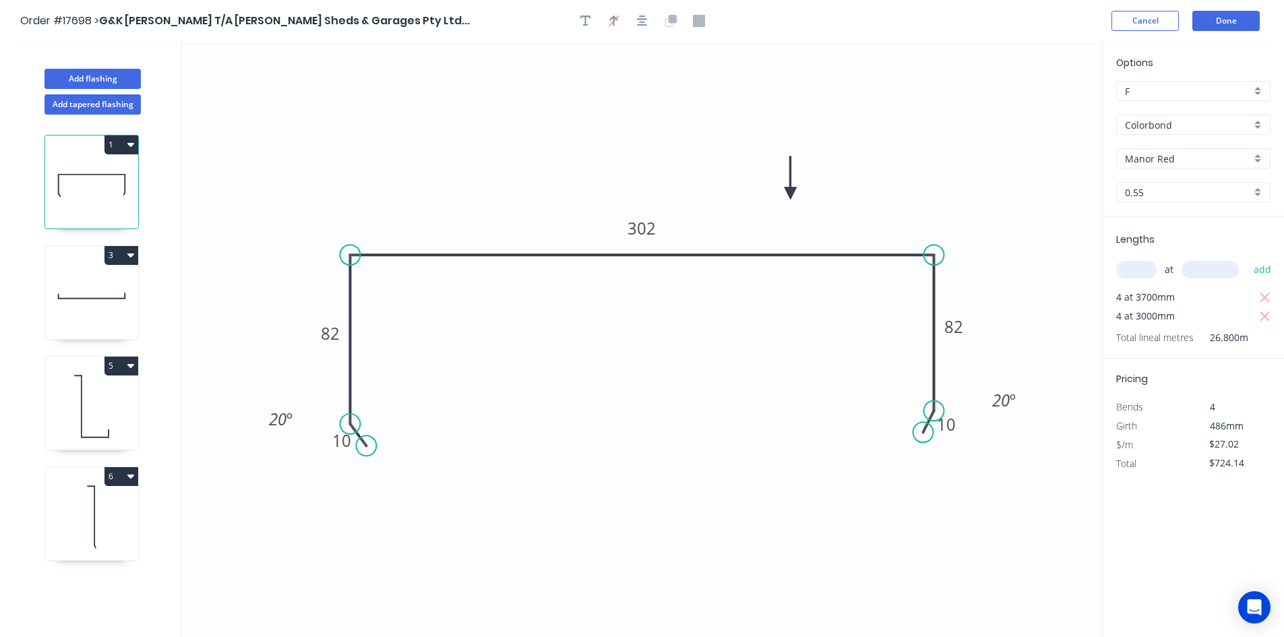
click at [102, 381] on icon at bounding box center [91, 406] width 93 height 86
type input "Surfmist"
type input "$25.14"
type input "$804.48"
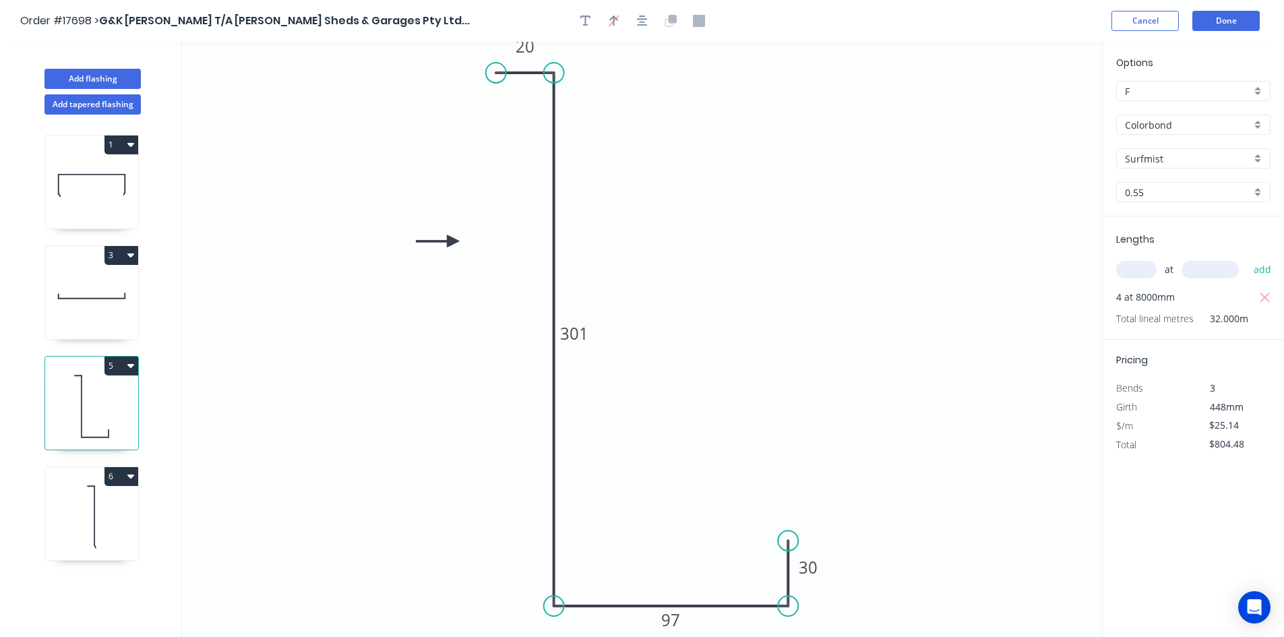
click at [85, 507] on icon at bounding box center [91, 517] width 93 height 86
type input "$19.75"
type input "$632.00"
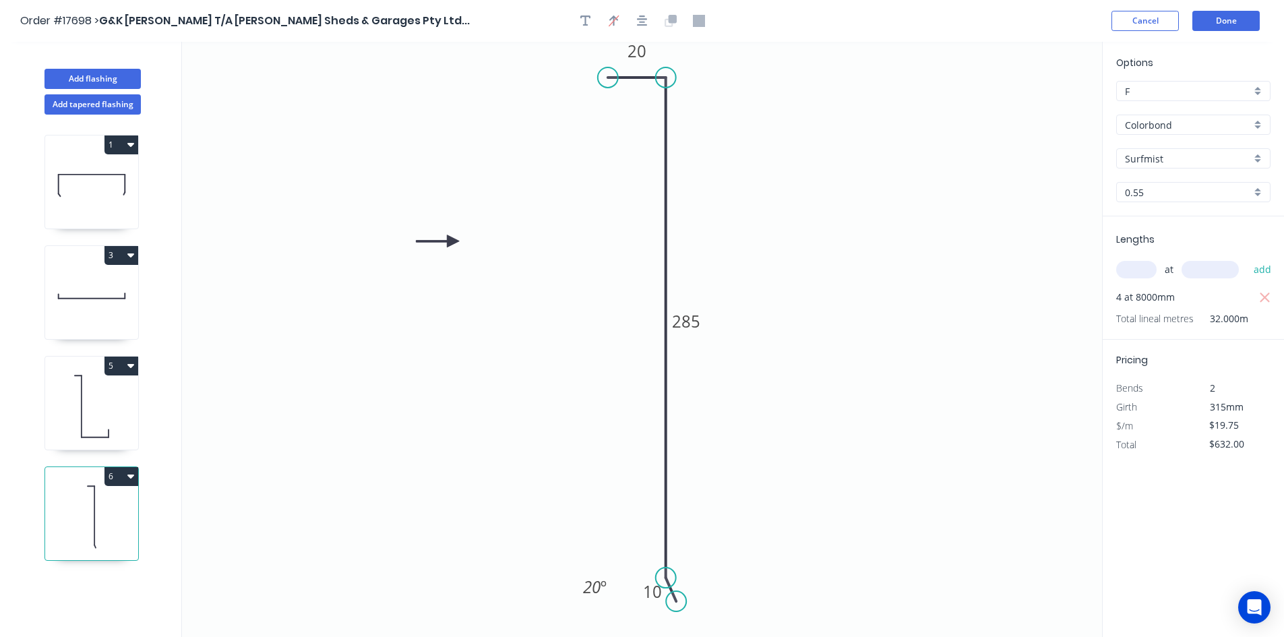
click at [86, 430] on icon at bounding box center [91, 406] width 93 height 86
type input "$25.14"
type input "$804.48"
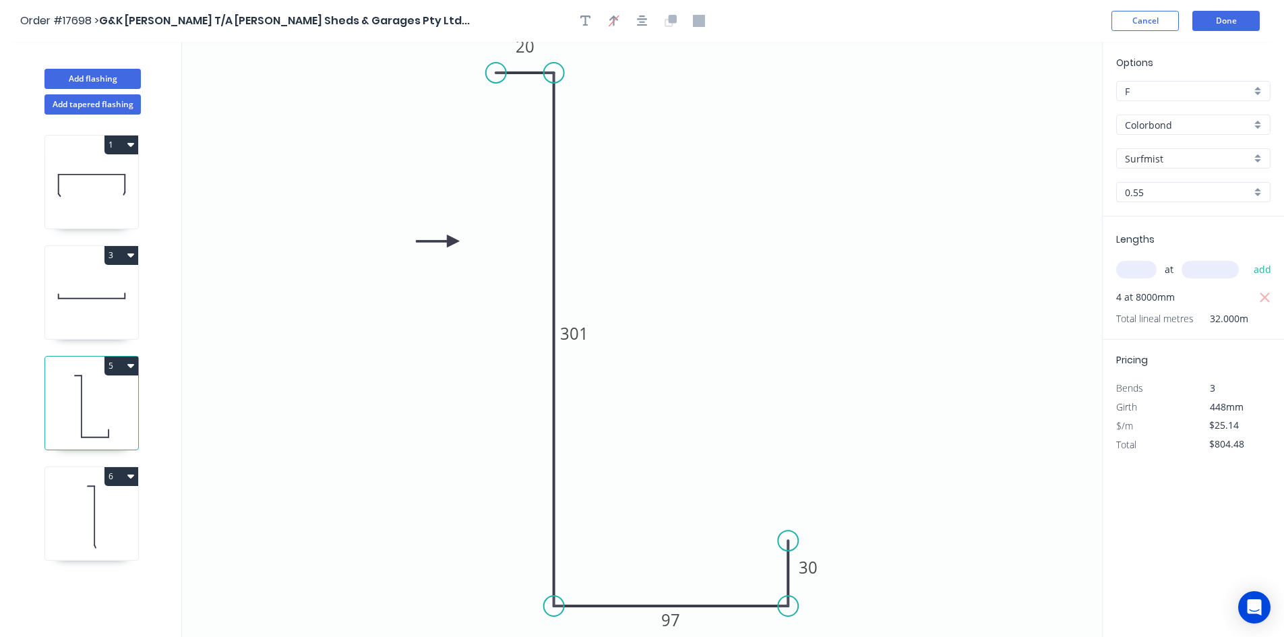
click at [84, 501] on icon at bounding box center [91, 517] width 93 height 86
type input "$19.75"
type input "$632.00"
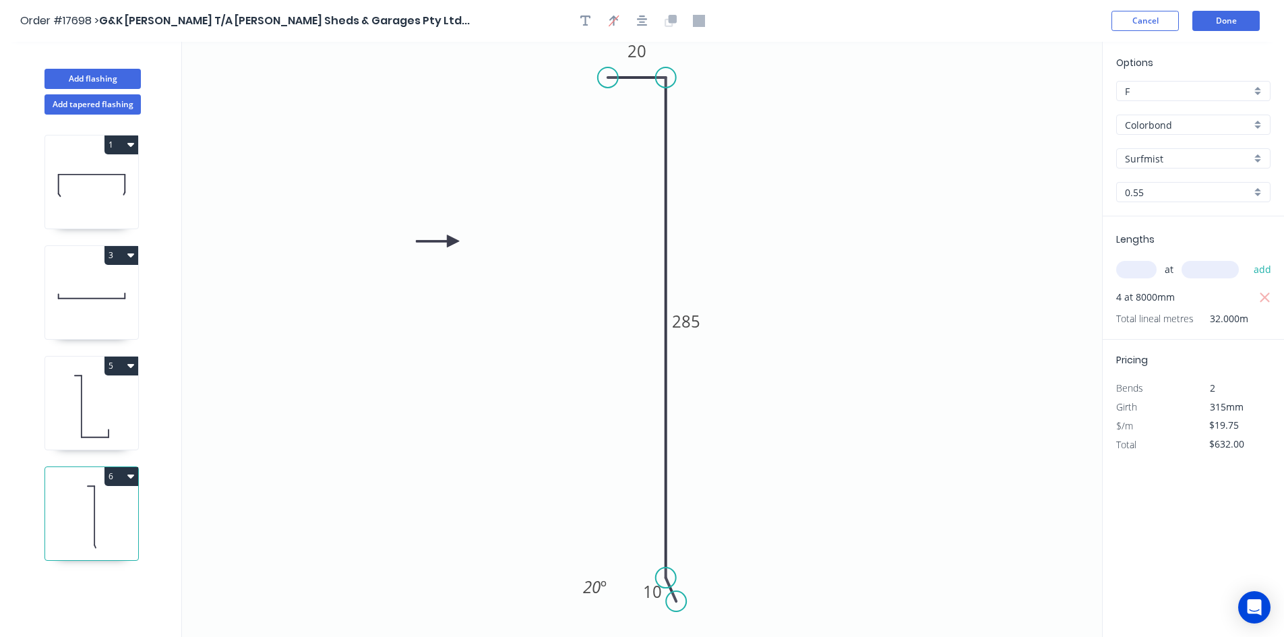
click at [80, 415] on icon at bounding box center [91, 406] width 93 height 86
type input "$25.14"
type input "$804.48"
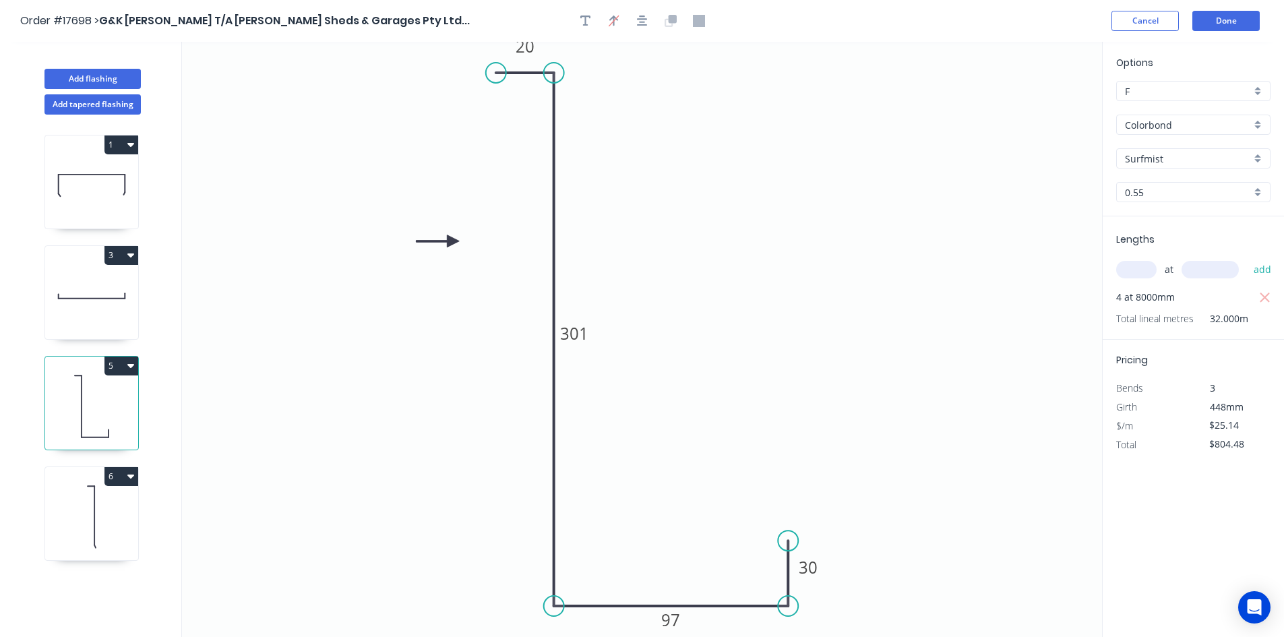
click at [74, 491] on icon at bounding box center [91, 517] width 93 height 86
type input "$19.75"
type input "$632.00"
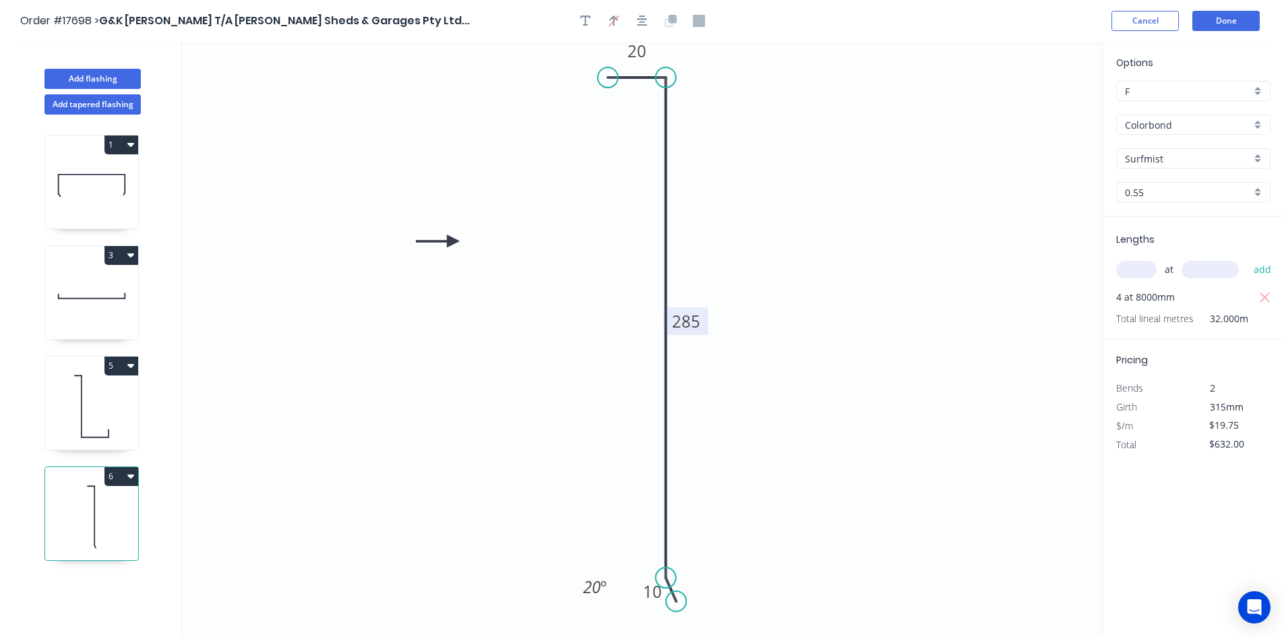
click at [691, 322] on tspan "285" at bounding box center [686, 321] width 28 height 22
click at [894, 259] on icon "0 20 270 10 20 º" at bounding box center [642, 339] width 920 height 595
type input "$16.24"
type input "$519.68"
click at [699, 326] on tspan "270" at bounding box center [686, 321] width 28 height 22
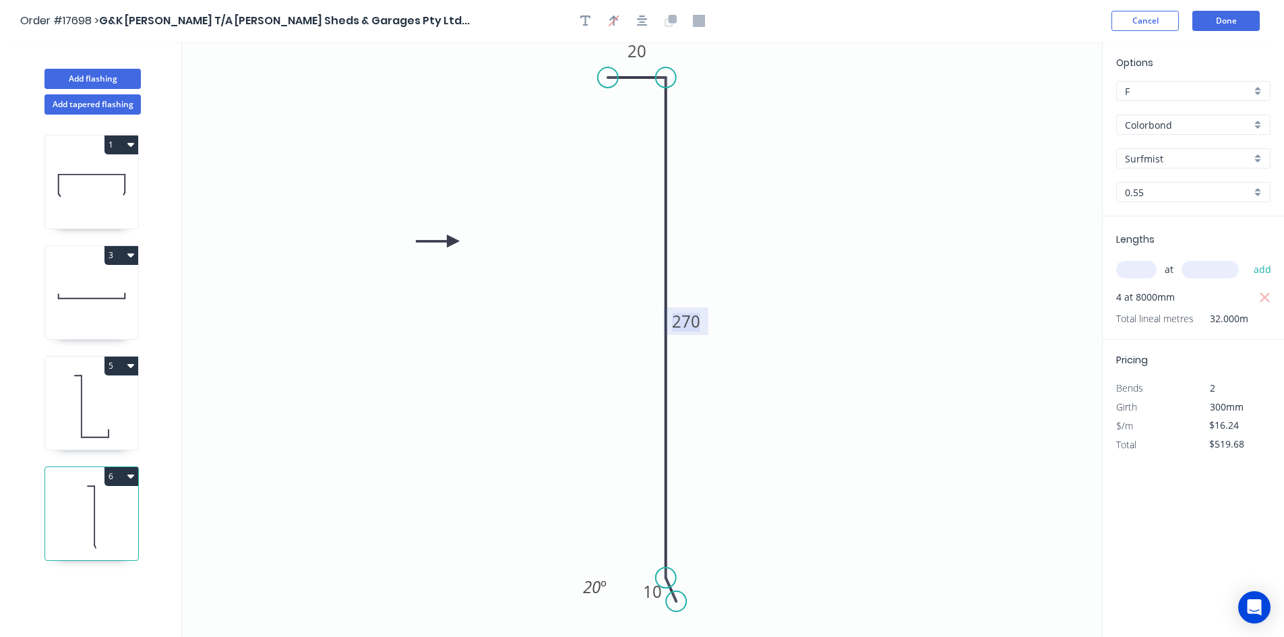
click at [699, 326] on tspan "270" at bounding box center [686, 321] width 28 height 22
click at [698, 326] on tspan "270" at bounding box center [686, 321] width 28 height 22
click at [705, 323] on rect at bounding box center [686, 321] width 44 height 28
click at [681, 323] on tspan "270" at bounding box center [686, 321] width 28 height 22
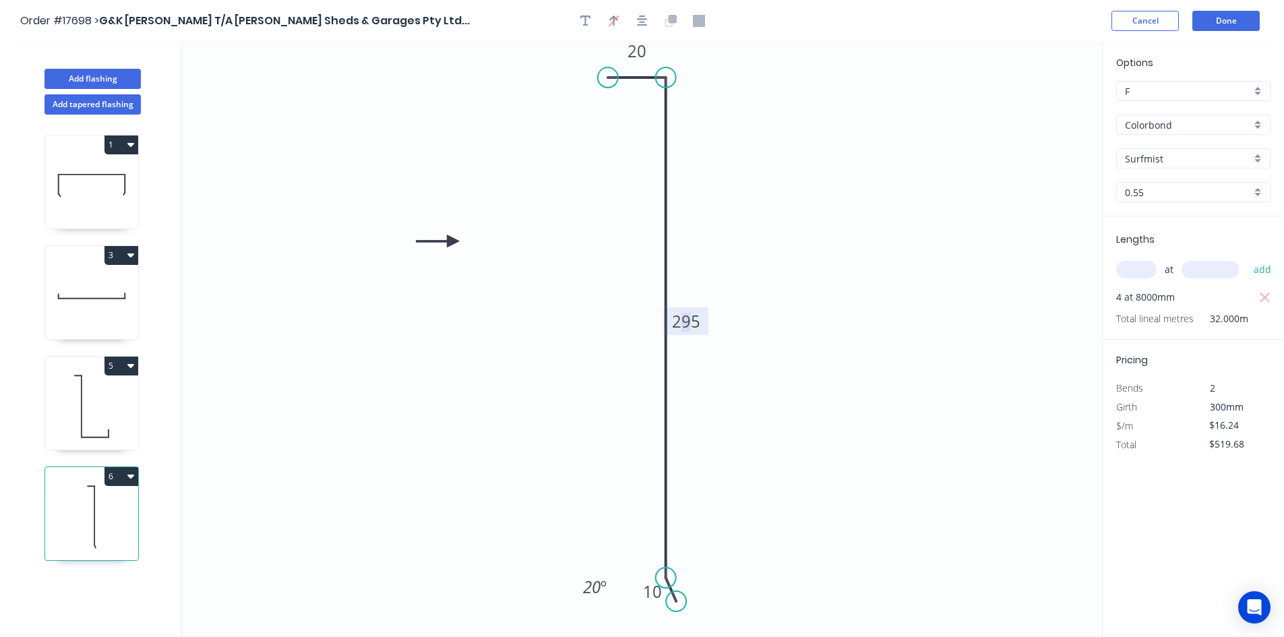
click at [686, 320] on tspan "295" at bounding box center [686, 321] width 28 height 22
click at [690, 323] on tspan "8" at bounding box center [685, 321] width 9 height 22
drag, startPoint x: 690, startPoint y: 323, endPoint x: 668, endPoint y: 324, distance: 22.3
click at [668, 324] on g "8" at bounding box center [686, 321] width 44 height 28
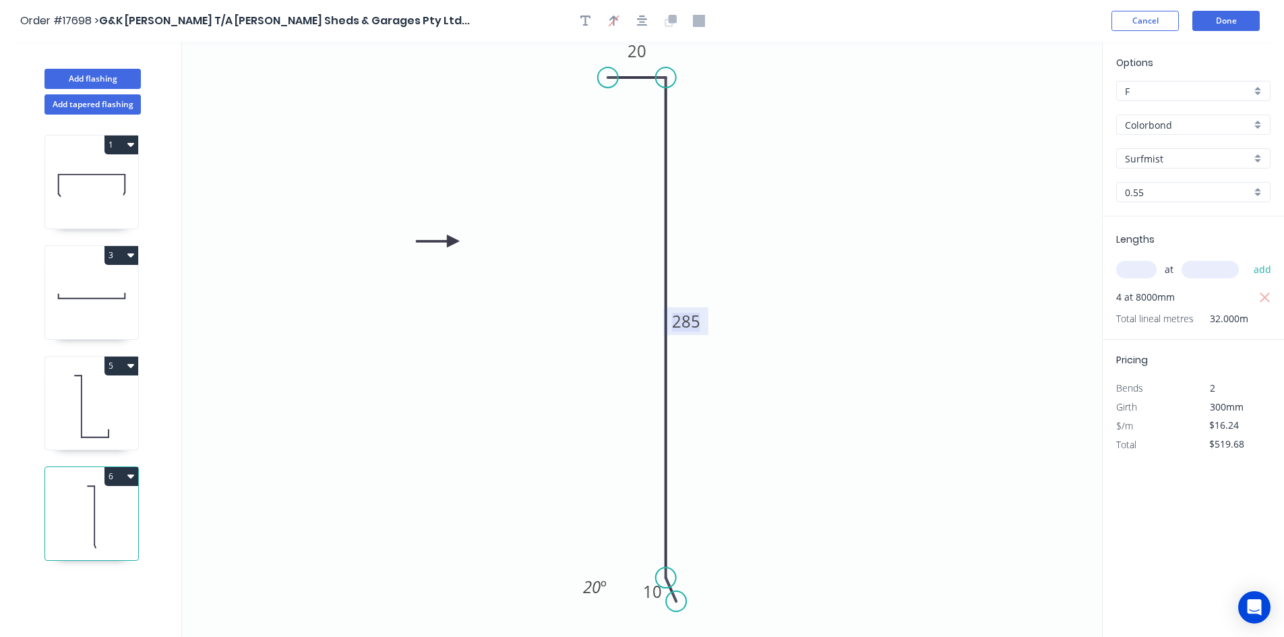
click at [813, 234] on icon "0 20 285 10 20 º" at bounding box center [642, 339] width 920 height 595
type input "$19.75"
type input "$632.00"
click at [749, 264] on icon "0 20 285 10 20 º" at bounding box center [642, 339] width 920 height 595
click at [1227, 21] on button "Done" at bounding box center [1225, 21] width 67 height 20
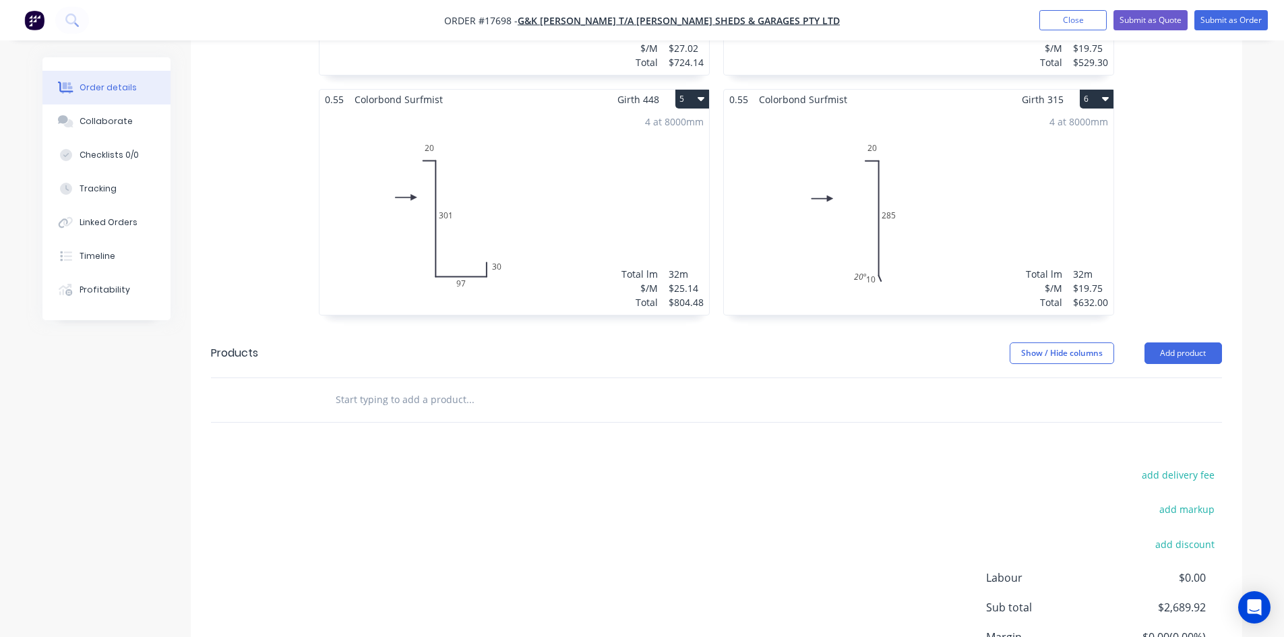
scroll to position [488, 0]
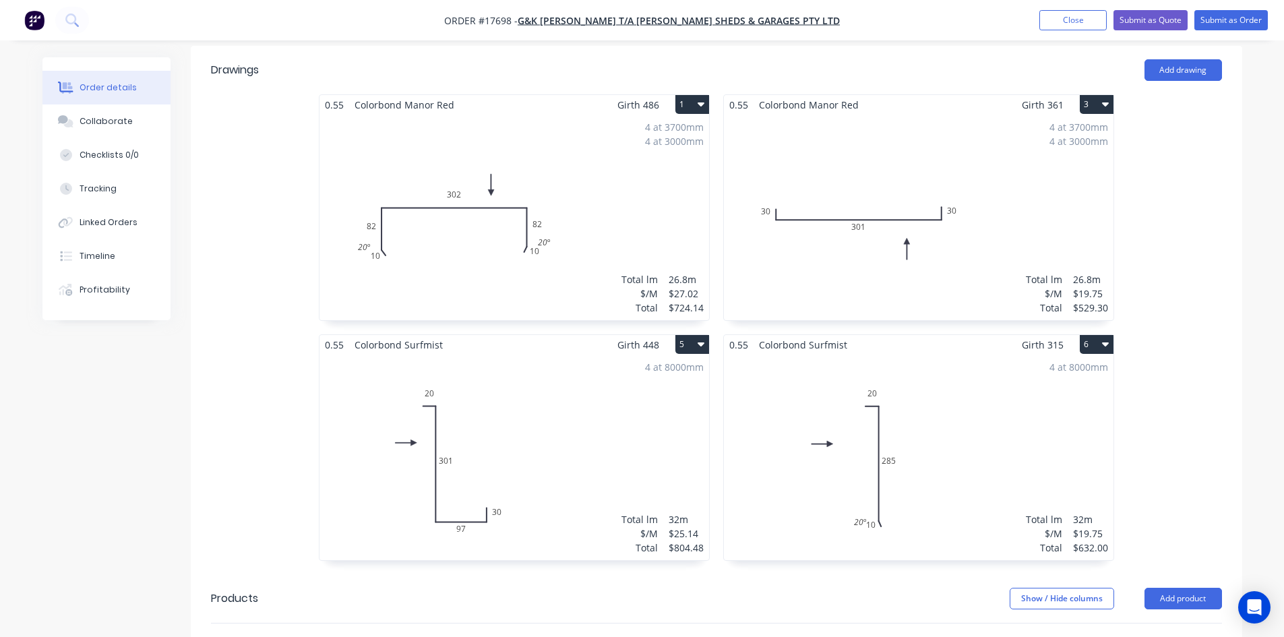
click at [714, 220] on div "0.55 Colorbond Manor Red Girth 486 1 0 10 82 302 82 10 20 º 20 º 0 10 82 302 82…" at bounding box center [514, 334] width 404 height 480
click at [578, 190] on div "4 at 3700mm 4 at 3000mm Total lm $/M Total 26.8m $27.02 $724.14" at bounding box center [514, 218] width 390 height 206
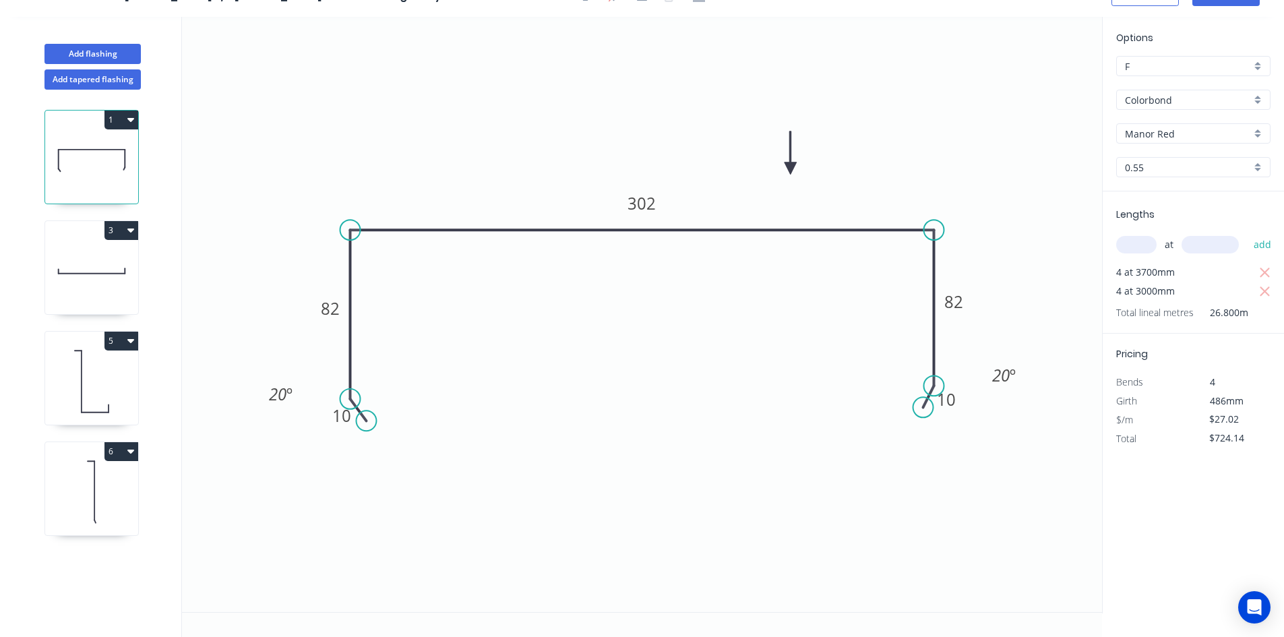
scroll to position [25, 0]
click at [336, 304] on tspan "82" at bounding box center [330, 308] width 19 height 22
click at [954, 308] on tspan "82" at bounding box center [953, 301] width 19 height 22
click at [958, 119] on icon "0 10 83 302 83 10 20 º 20 º" at bounding box center [642, 314] width 920 height 595
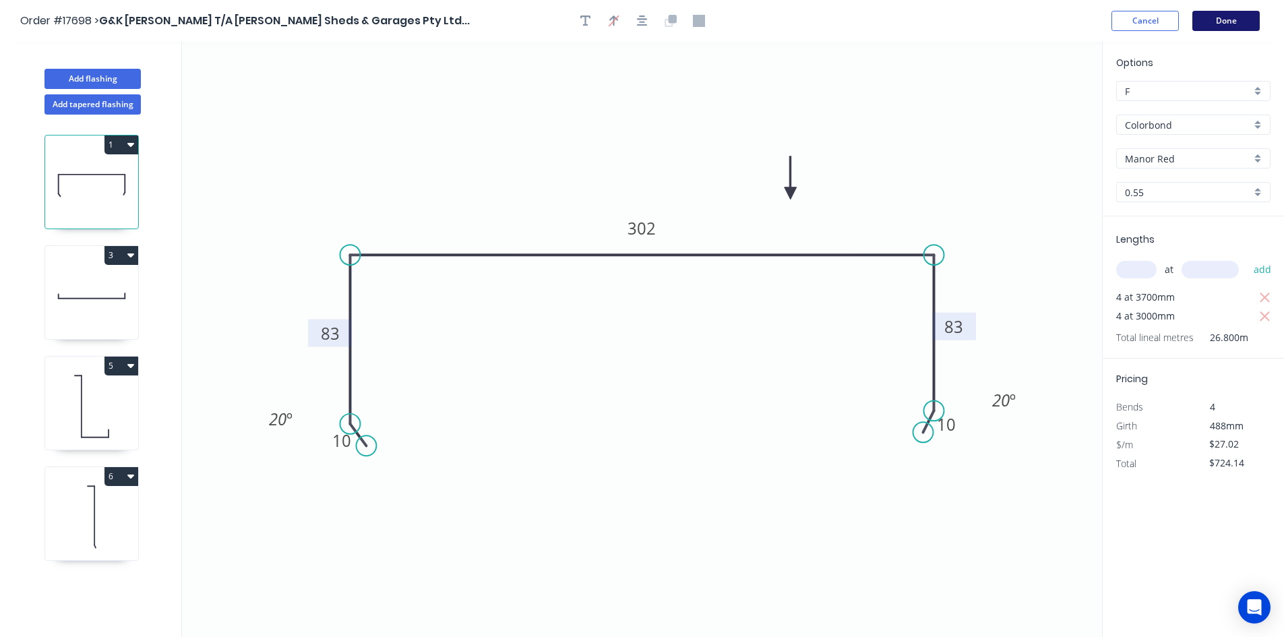
click at [1238, 23] on button "Done" at bounding box center [1225, 21] width 67 height 20
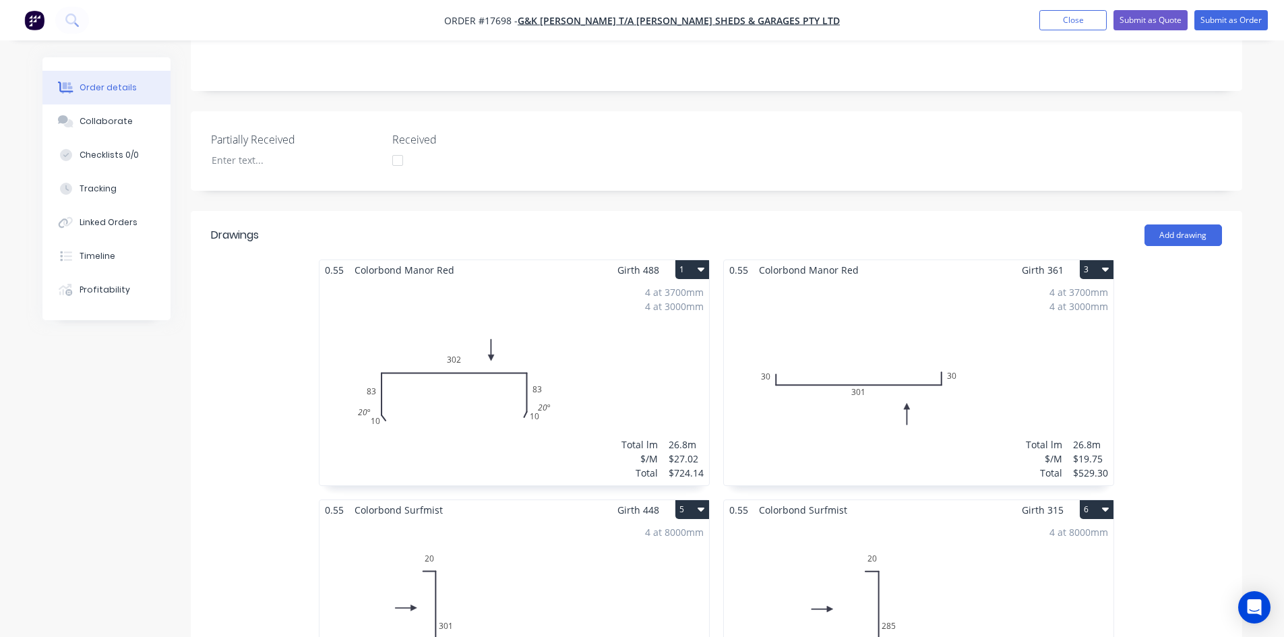
scroll to position [488, 0]
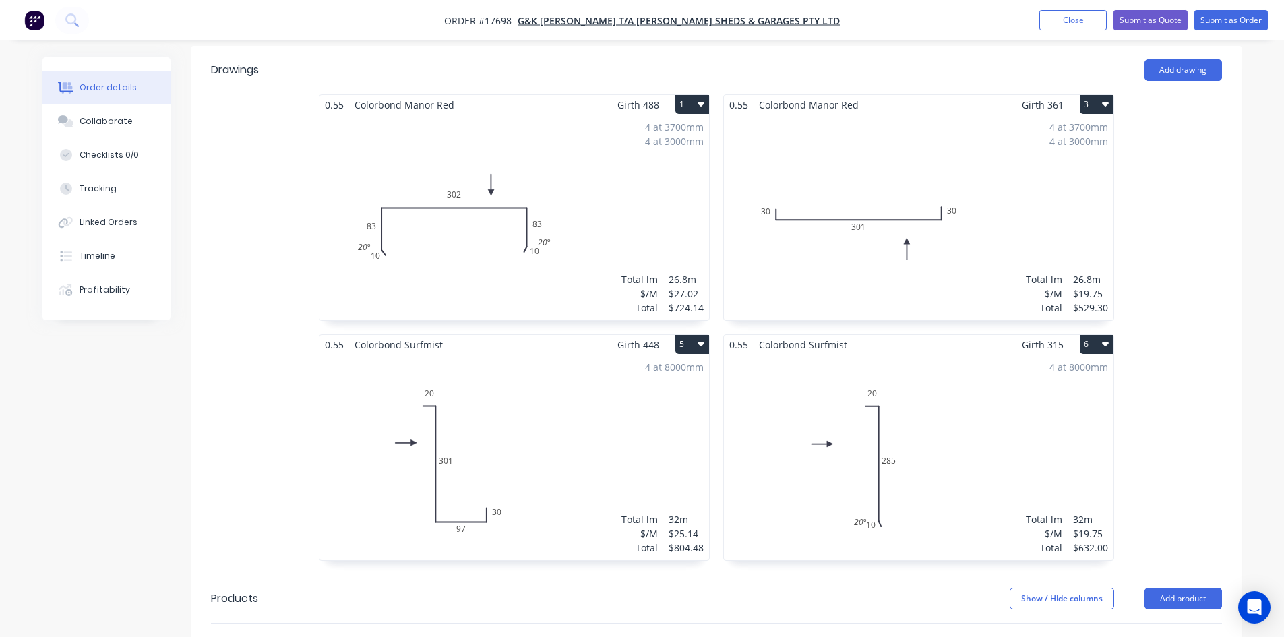
click at [695, 95] on button "1" at bounding box center [692, 104] width 34 height 19
click at [662, 154] on div "Duplicate" at bounding box center [645, 164] width 104 height 20
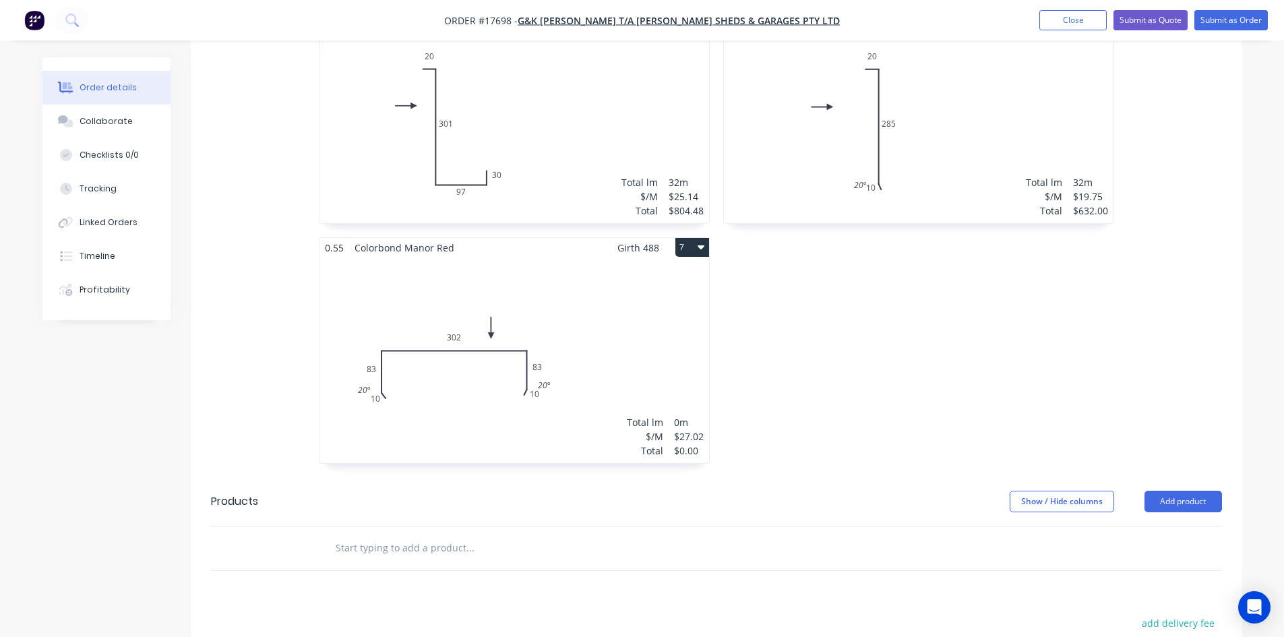
click at [611, 295] on div "Total lm $/M Total 0m $27.02 $0.00" at bounding box center [514, 360] width 390 height 206
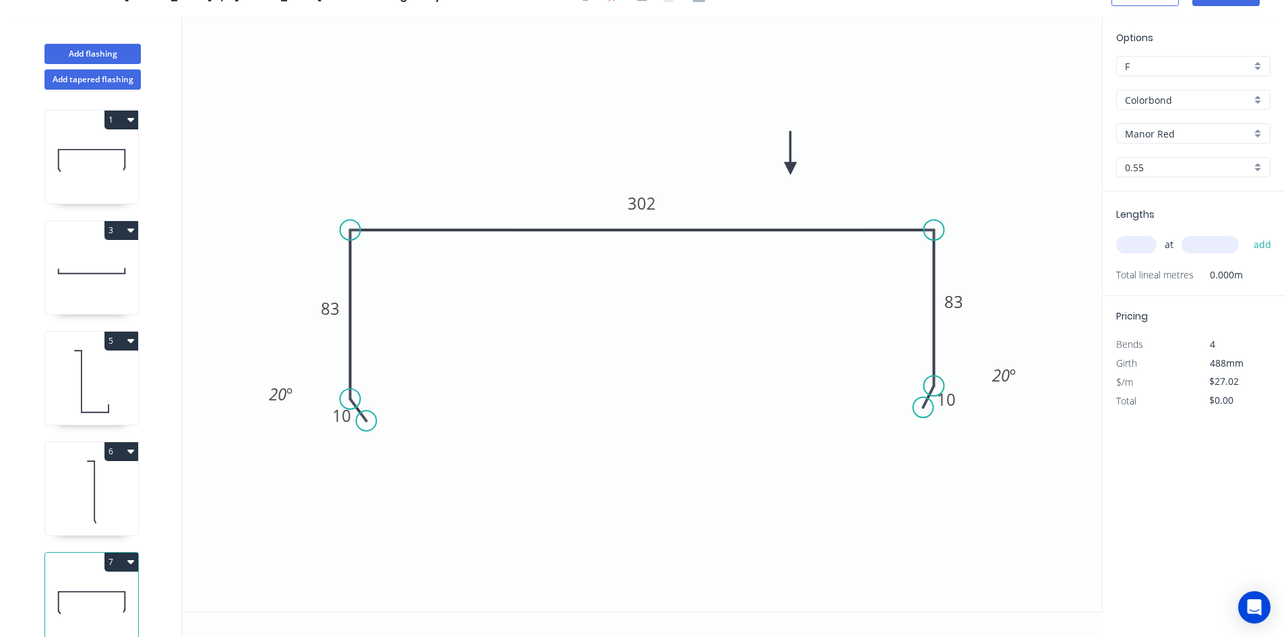
scroll to position [25, 0]
click at [958, 304] on tspan "83" at bounding box center [953, 301] width 19 height 22
click at [950, 304] on tspan "94" at bounding box center [953, 301] width 19 height 22
drag, startPoint x: 945, startPoint y: 304, endPoint x: 973, endPoint y: 299, distance: 28.8
click at [973, 299] on g "94" at bounding box center [954, 302] width 44 height 28
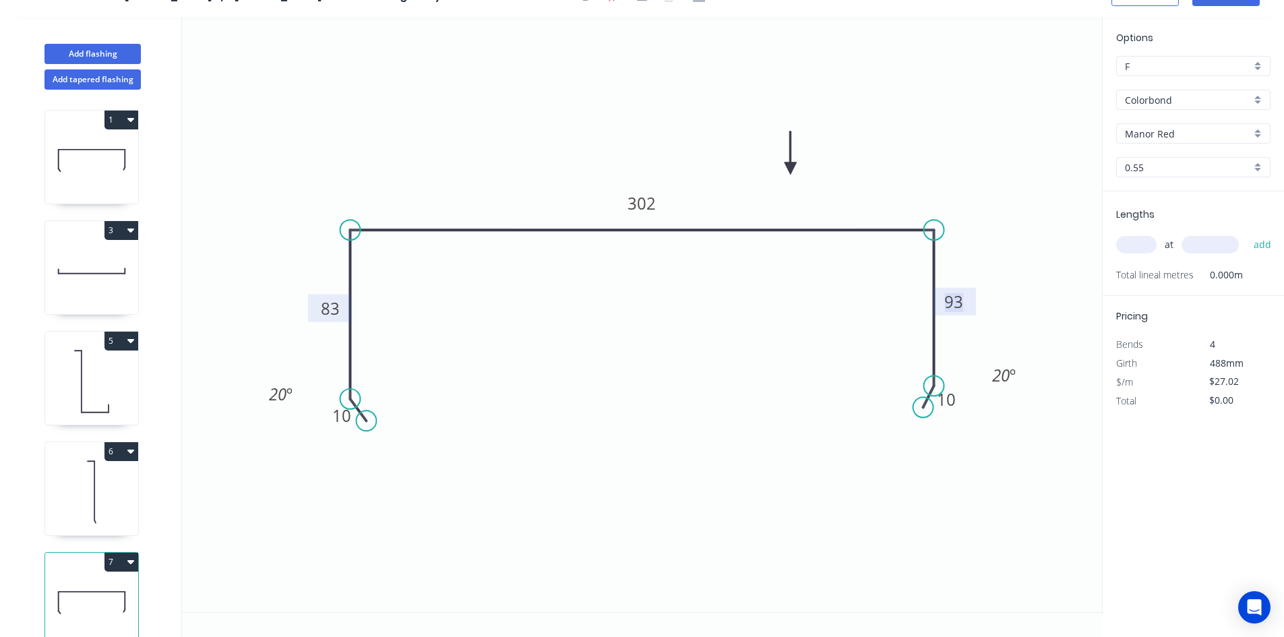
click at [321, 302] on tspan "83" at bounding box center [330, 308] width 19 height 22
click at [414, 440] on div "Delete point" at bounding box center [436, 437] width 135 height 28
click at [953, 425] on div "Delete point" at bounding box center [986, 424] width 135 height 28
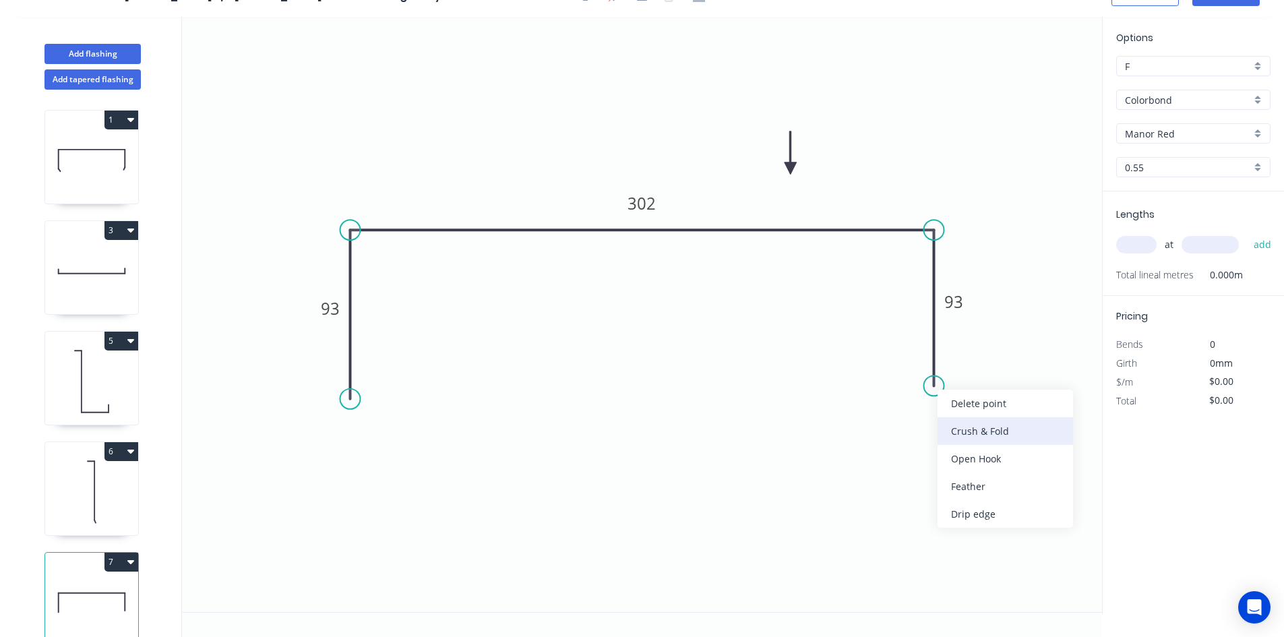
click at [987, 434] on div "Crush & Fold" at bounding box center [1004, 431] width 135 height 28
click at [983, 433] on div "Flip bend" at bounding box center [1001, 437] width 135 height 28
drag, startPoint x: 982, startPoint y: 357, endPoint x: 884, endPoint y: 382, distance: 101.7
click at [884, 382] on rect at bounding box center [864, 387] width 54 height 28
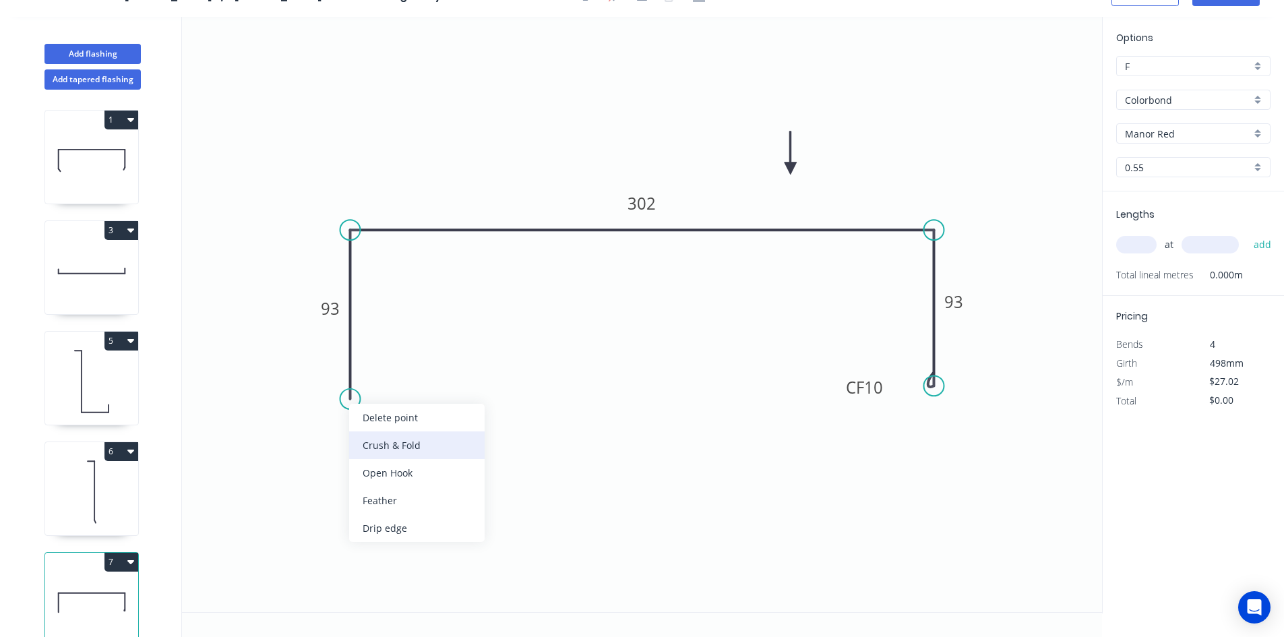
click at [404, 443] on div "Crush & Fold" at bounding box center [416, 445] width 135 height 28
drag, startPoint x: 295, startPoint y: 372, endPoint x: 396, endPoint y: 385, distance: 101.9
click at [396, 385] on icon "0 CF 10 93 302 CF 10 93" at bounding box center [642, 314] width 920 height 595
drag, startPoint x: 297, startPoint y: 367, endPoint x: 419, endPoint y: 389, distance: 123.9
click at [419, 389] on rect at bounding box center [430, 378] width 54 height 28
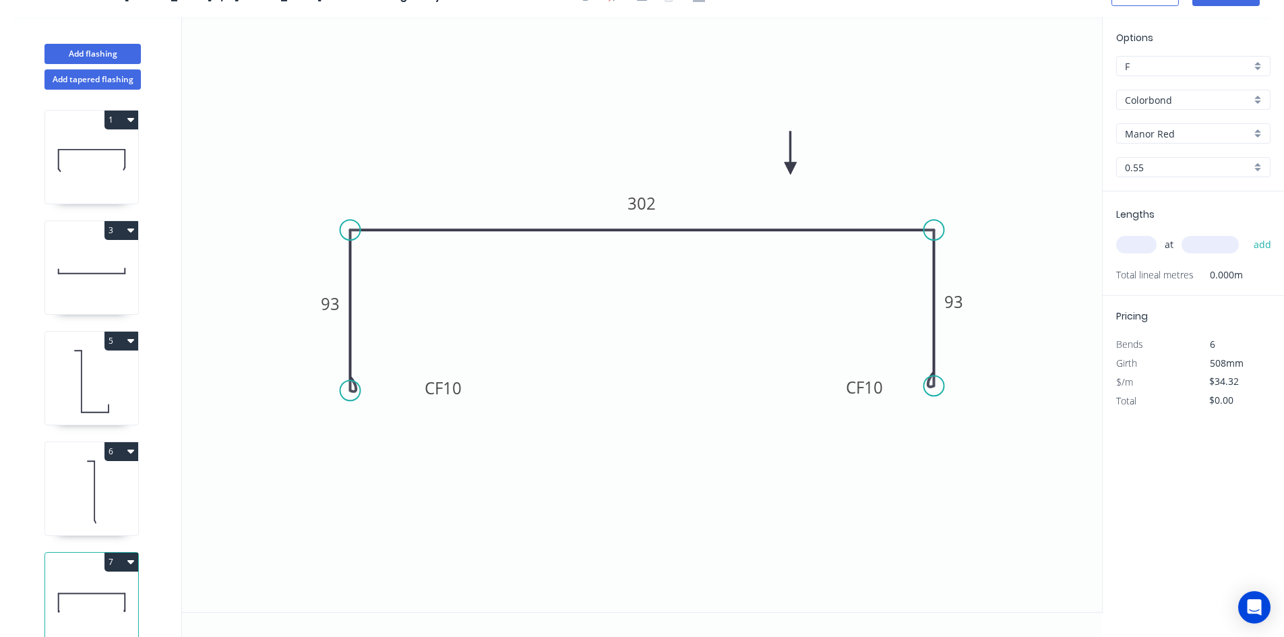
drag, startPoint x: 352, startPoint y: 399, endPoint x: 353, endPoint y: 391, distance: 8.2
click at [353, 391] on circle at bounding box center [350, 390] width 20 height 20
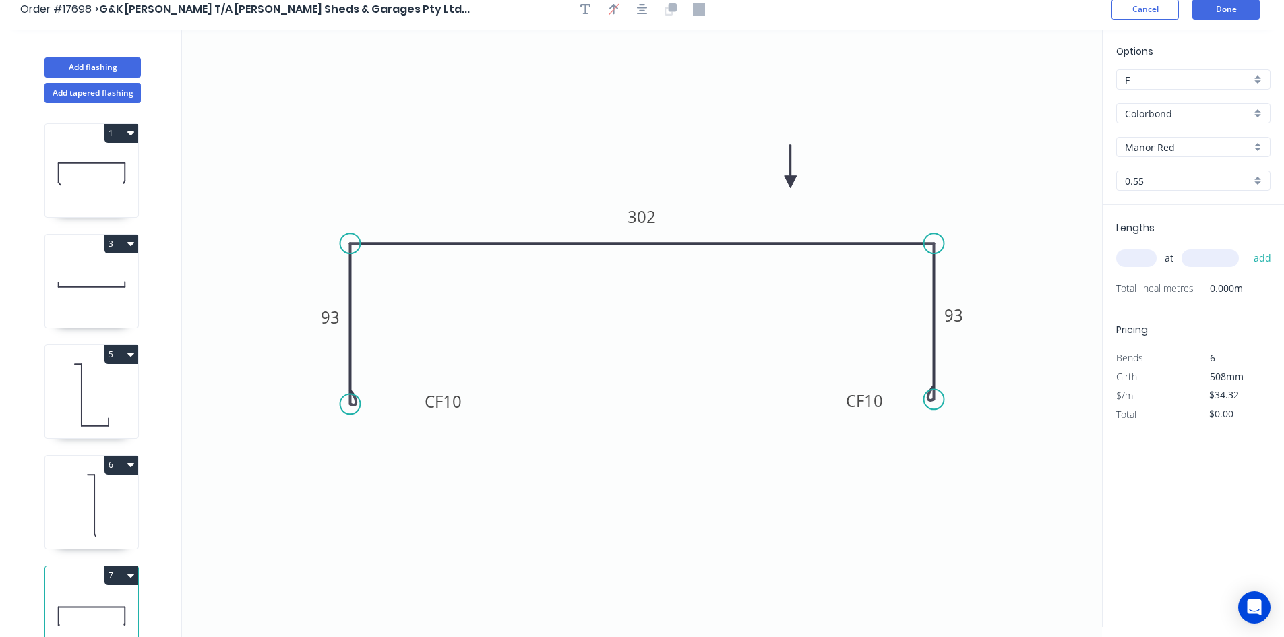
scroll to position [0, 0]
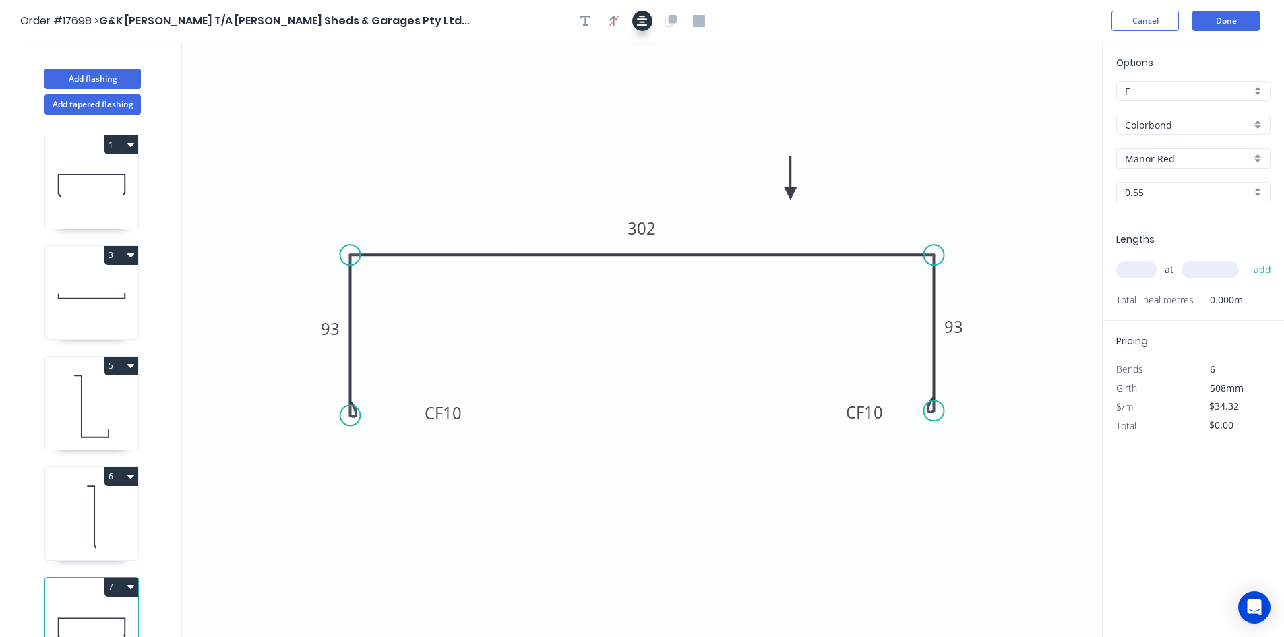
click at [640, 24] on icon "button" at bounding box center [642, 21] width 11 height 12
click at [1140, 270] on input "text" at bounding box center [1136, 270] width 40 height 18
click at [80, 188] on icon at bounding box center [91, 185] width 93 height 86
type input "$27.02"
type input "$724.14"
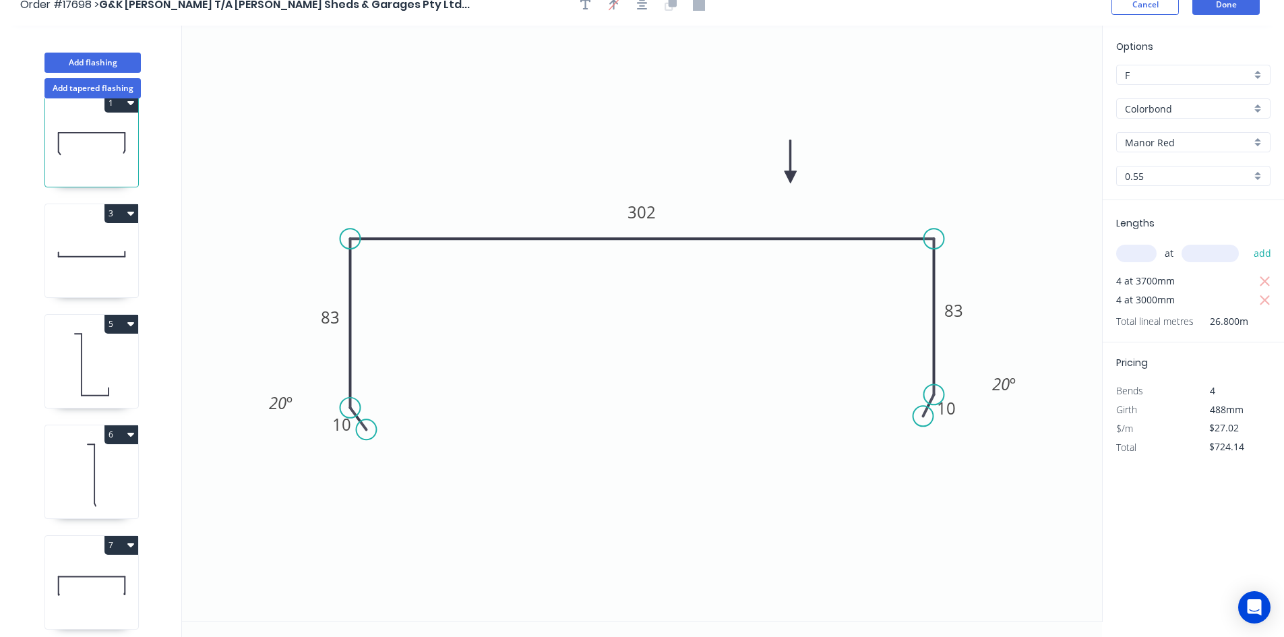
scroll to position [25, 0]
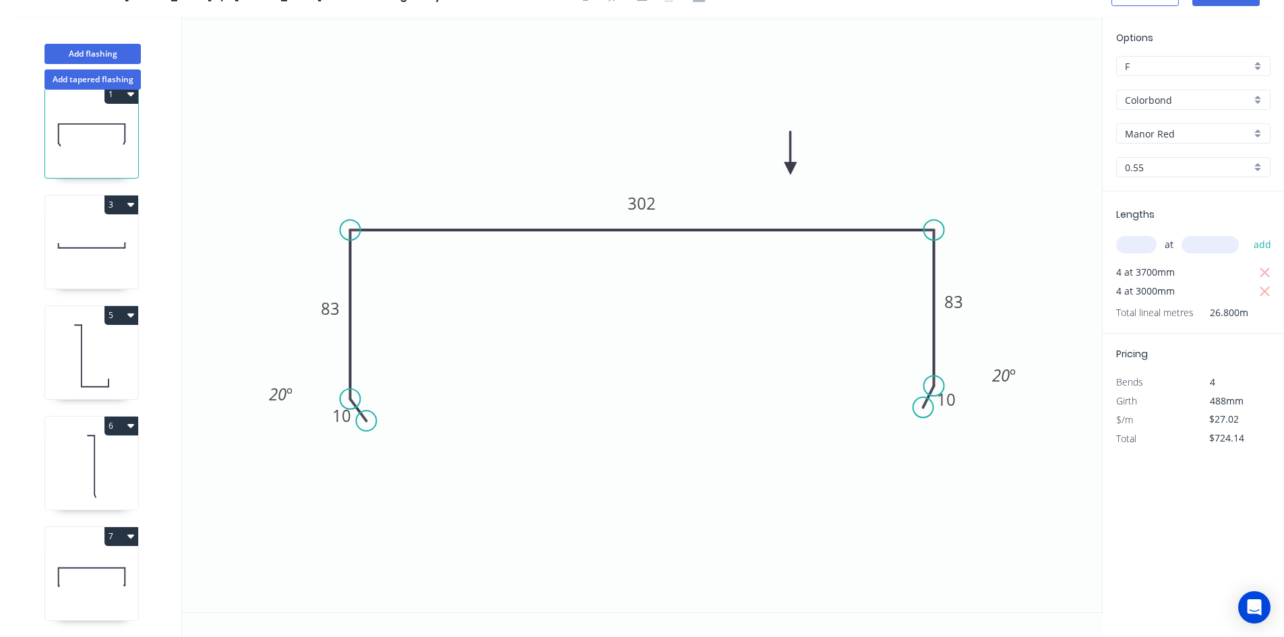
click at [104, 585] on icon at bounding box center [91, 577] width 93 height 86
type input "$34.32"
type input "$0.00"
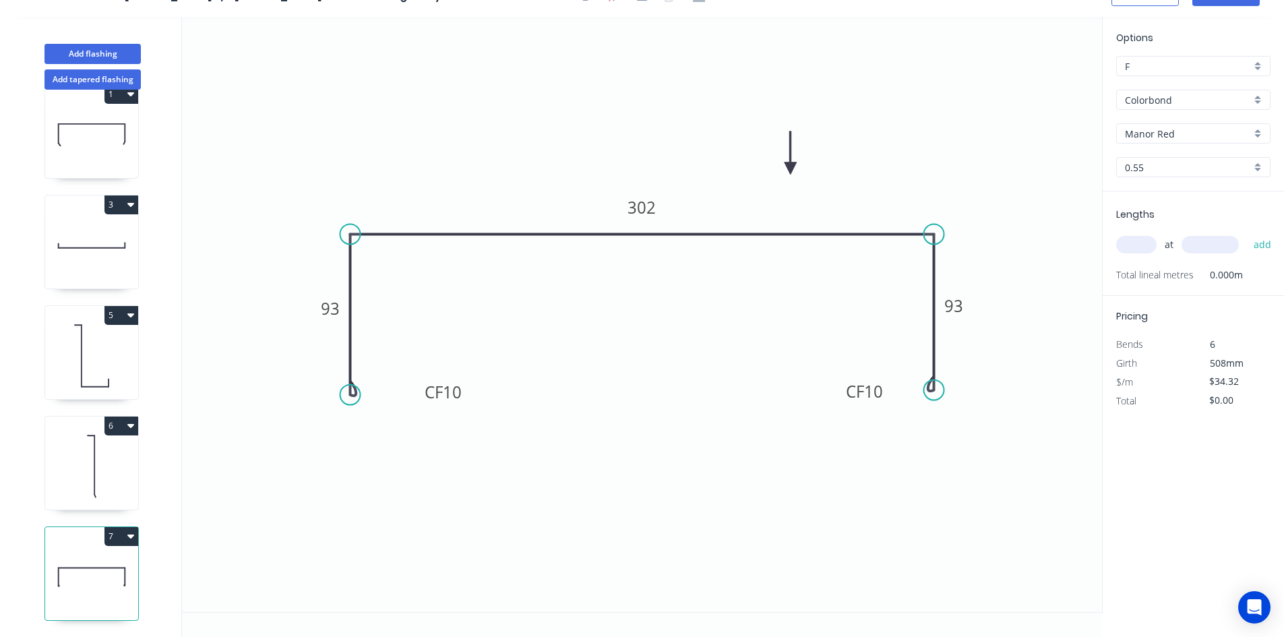
click at [1142, 244] on input "text" at bounding box center [1136, 245] width 40 height 18
type input "4"
click at [1193, 241] on input "text" at bounding box center [1209, 245] width 57 height 18
type input "3700"
click at [1265, 243] on button "add" at bounding box center [1263, 244] width 32 height 23
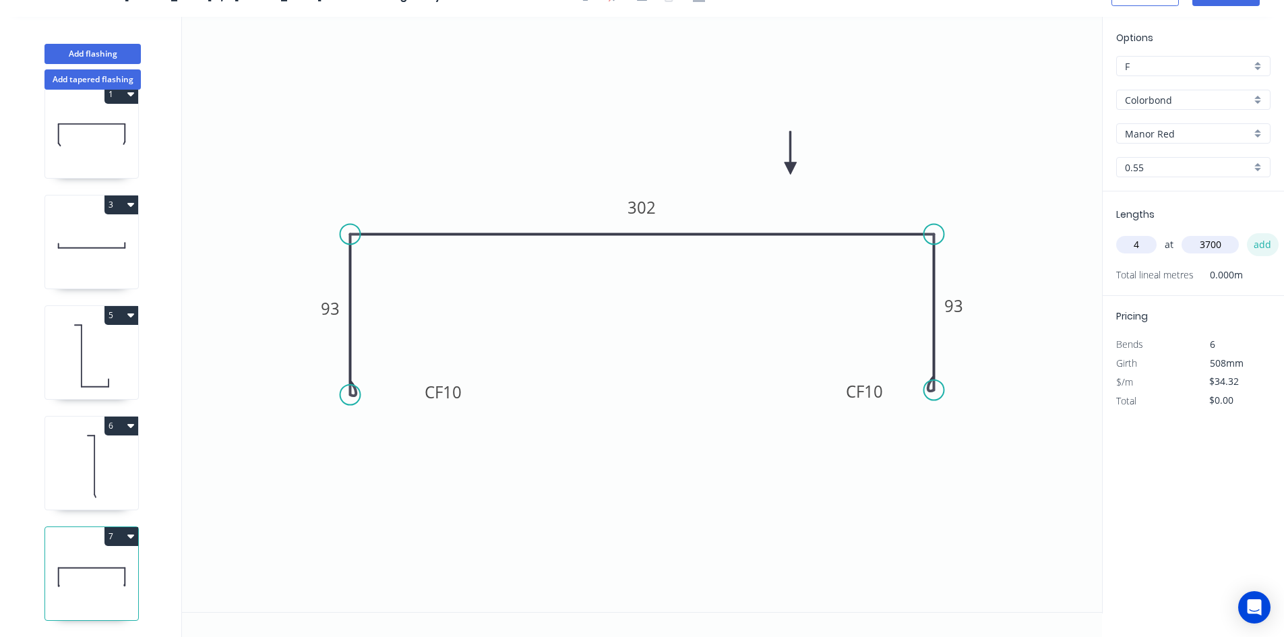
type input "$507.94"
type input "4"
click at [1223, 245] on input "text" at bounding box center [1209, 245] width 57 height 18
type input "3000"
click at [1255, 245] on button "add" at bounding box center [1263, 244] width 32 height 23
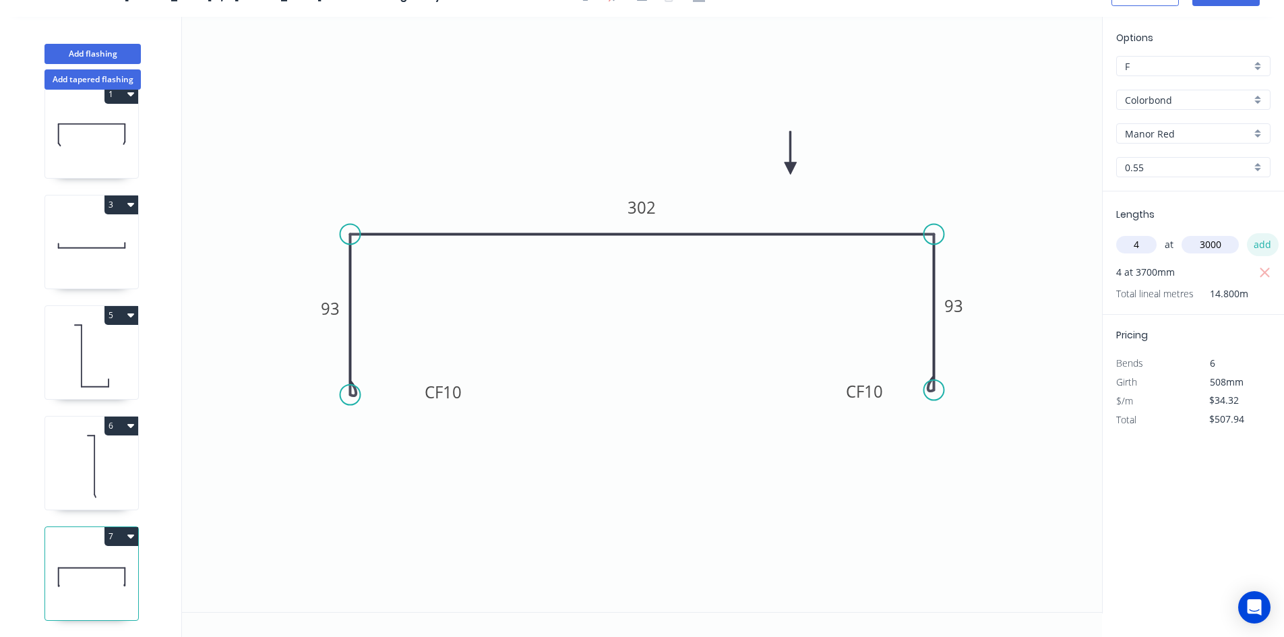
type input "$919.78"
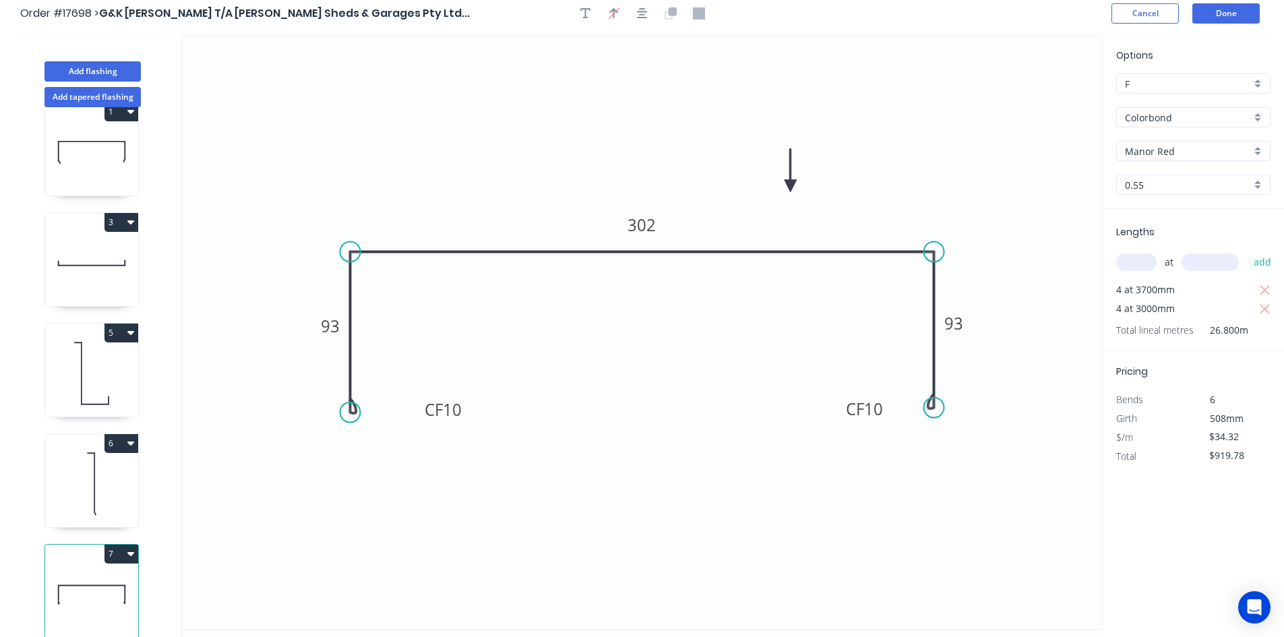
scroll to position [0, 0]
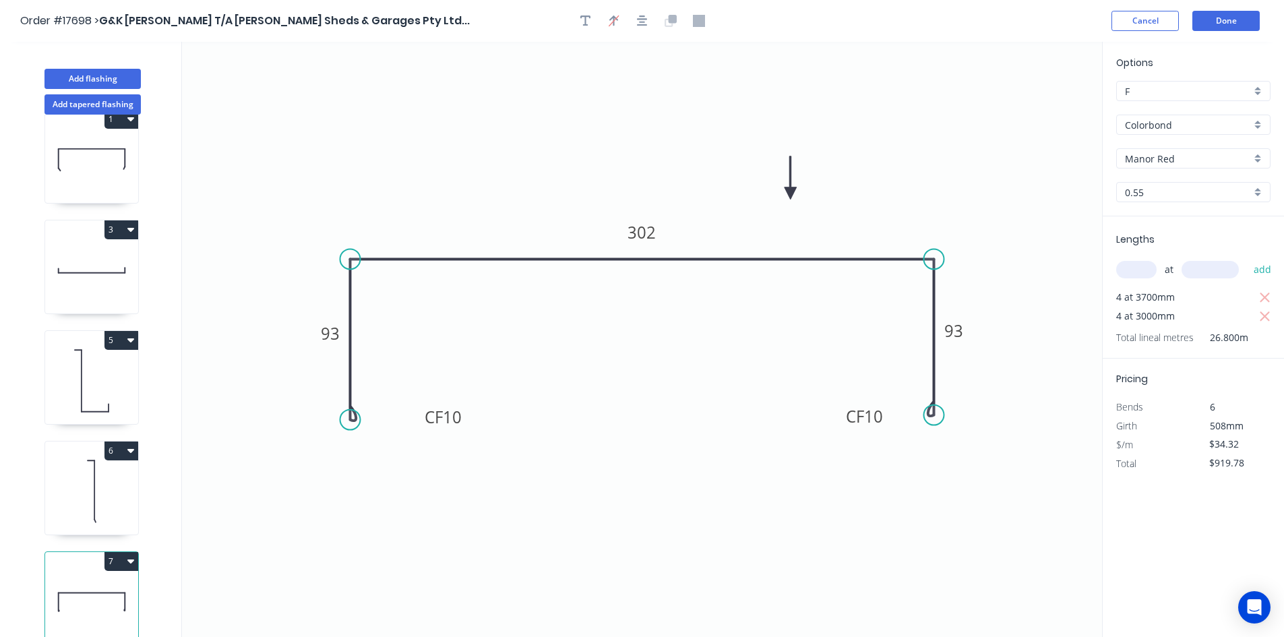
click at [1229, 7] on header "Order #17698 > G&K Collins T/A Griffith Sheds & Garages Pty Ltd... Cancel Done" at bounding box center [642, 21] width 1284 height 42
click at [1224, 21] on button "Done" at bounding box center [1225, 21] width 67 height 20
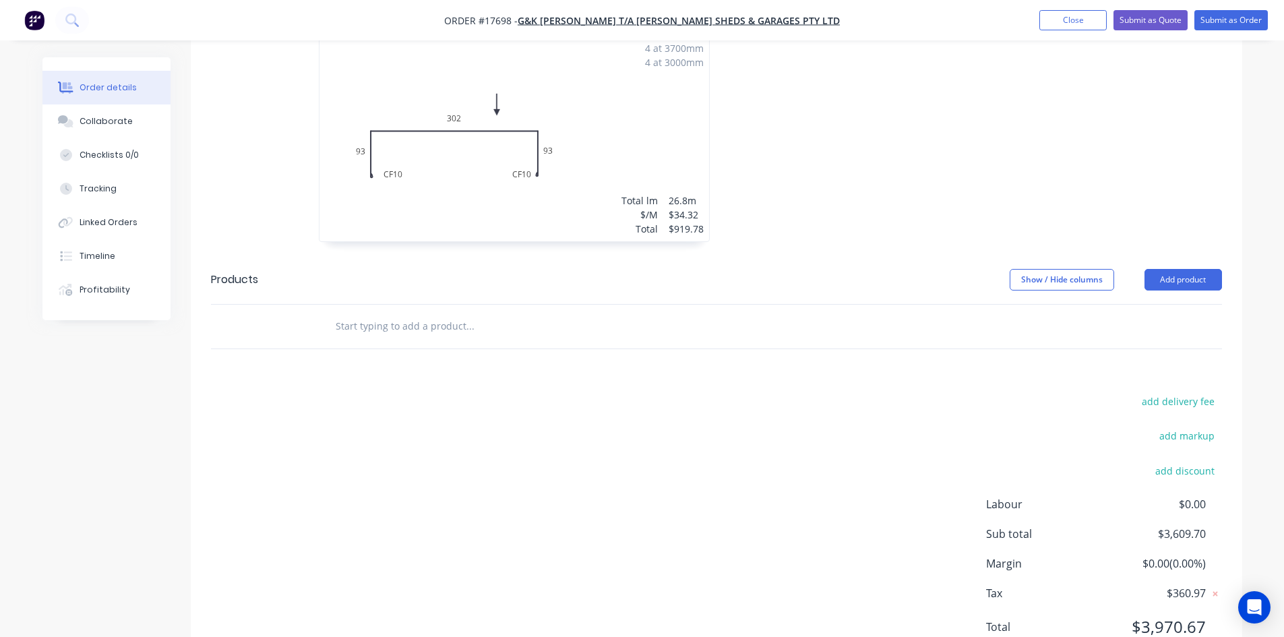
scroll to position [1065, 0]
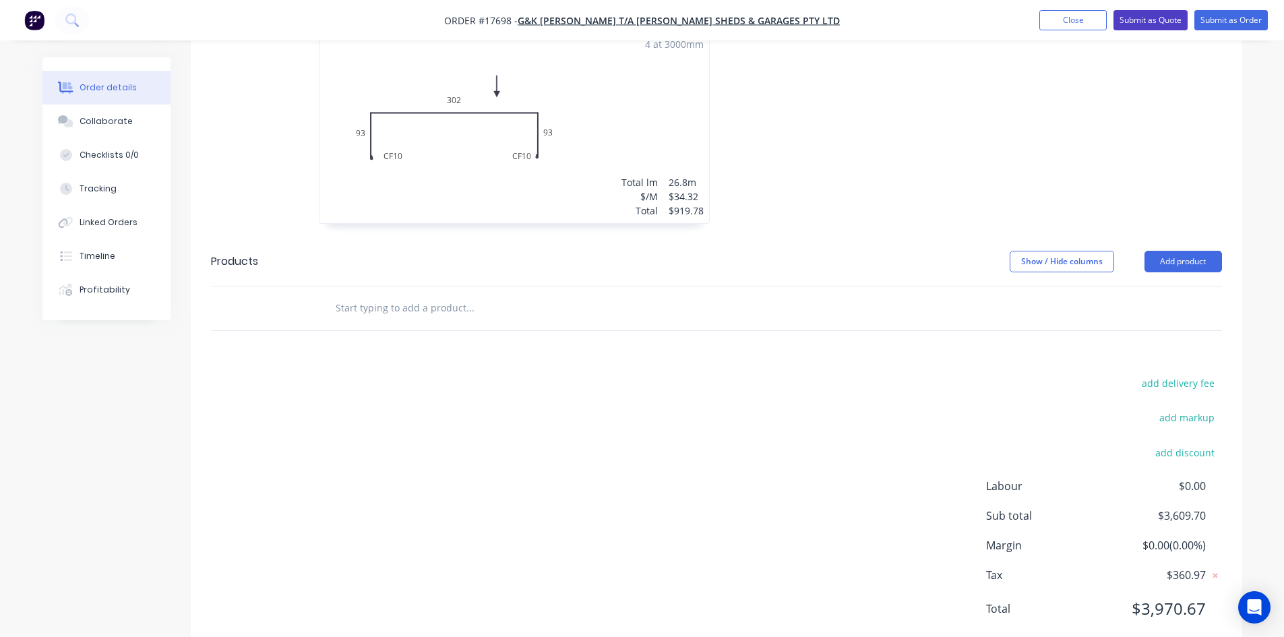
click at [1159, 24] on button "Submit as Quote" at bounding box center [1150, 20] width 74 height 20
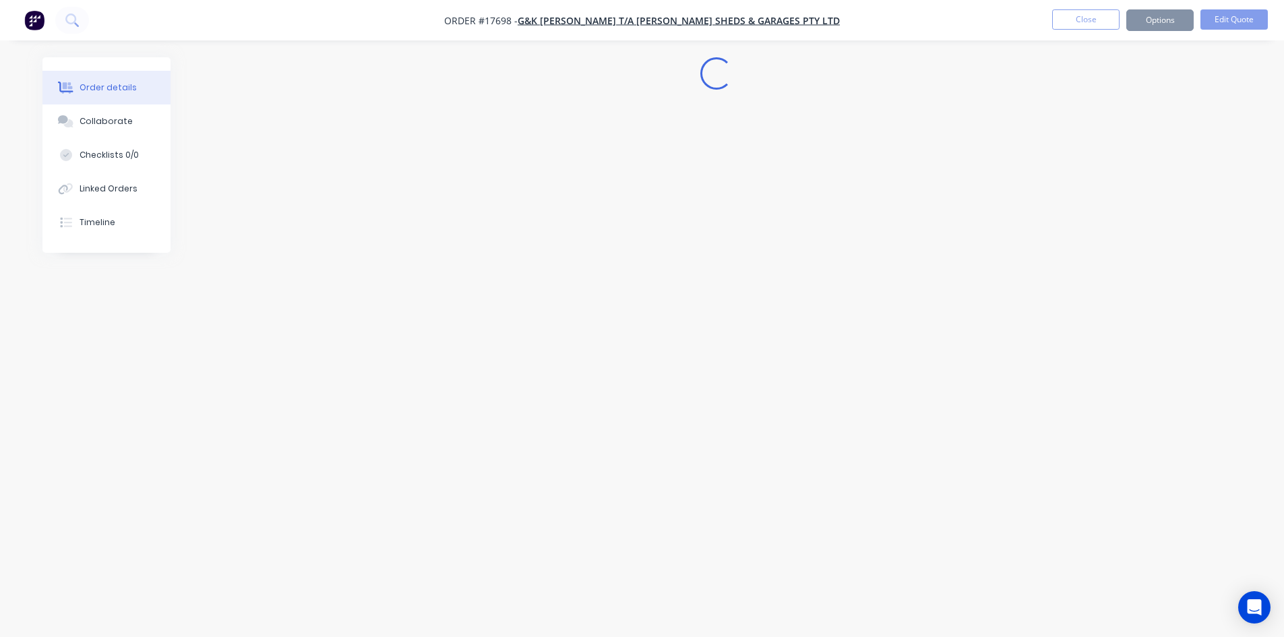
scroll to position [0, 0]
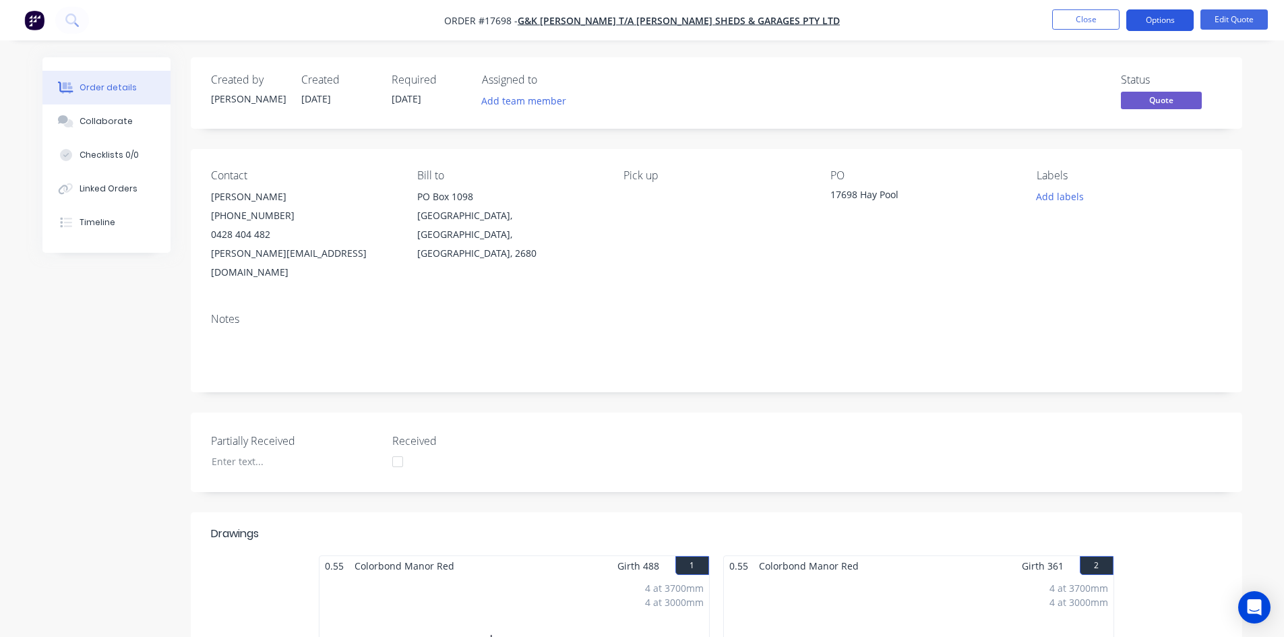
click at [1172, 26] on button "Options" at bounding box center [1159, 20] width 67 height 22
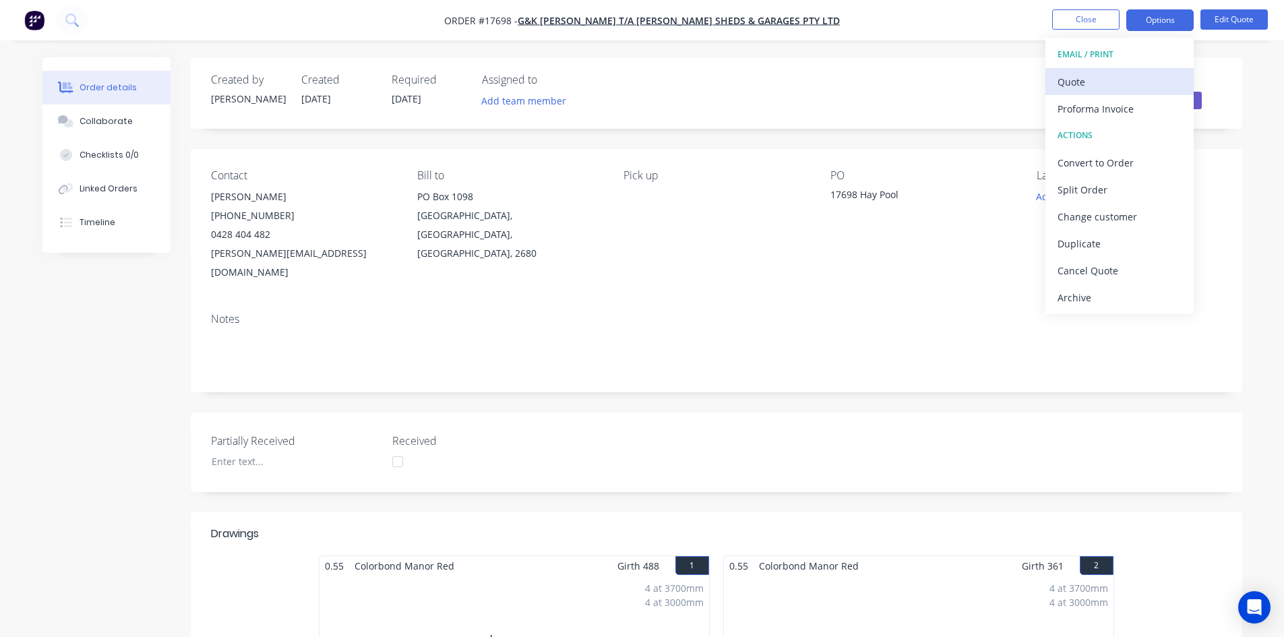
click at [1107, 80] on div "Quote" at bounding box center [1119, 82] width 124 height 20
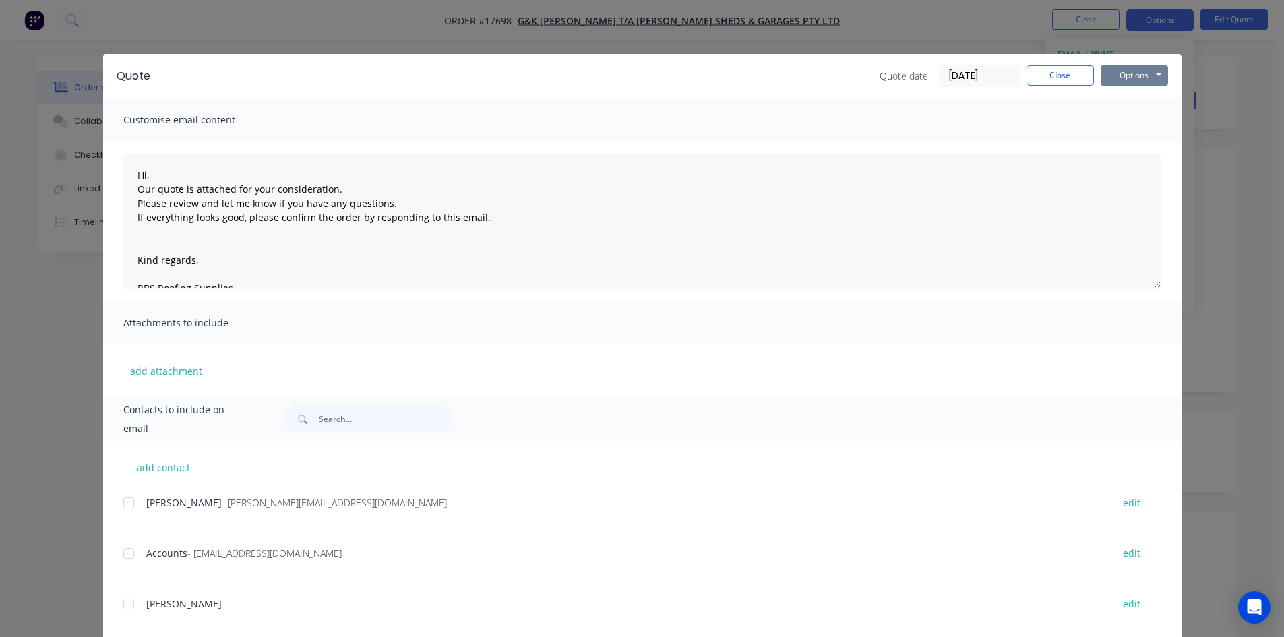
click at [1115, 78] on button "Options" at bounding box center [1134, 75] width 67 height 20
click at [1130, 101] on button "Preview" at bounding box center [1144, 99] width 86 height 22
click at [1037, 67] on button "Close" at bounding box center [1059, 75] width 67 height 20
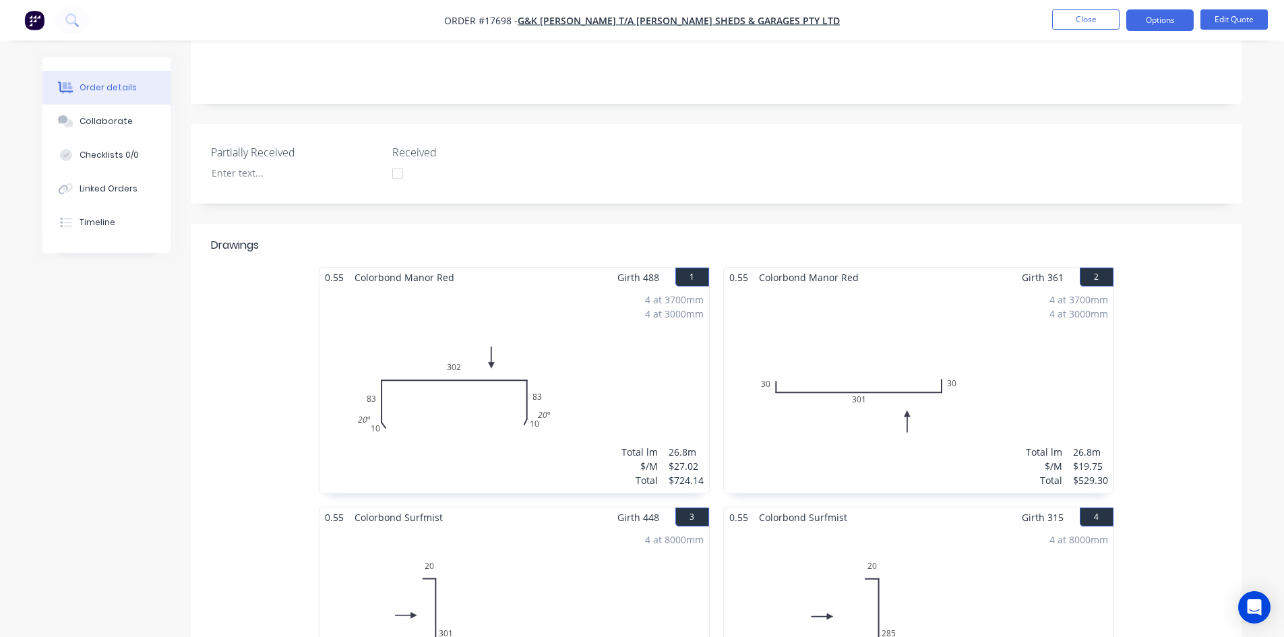
scroll to position [270, 0]
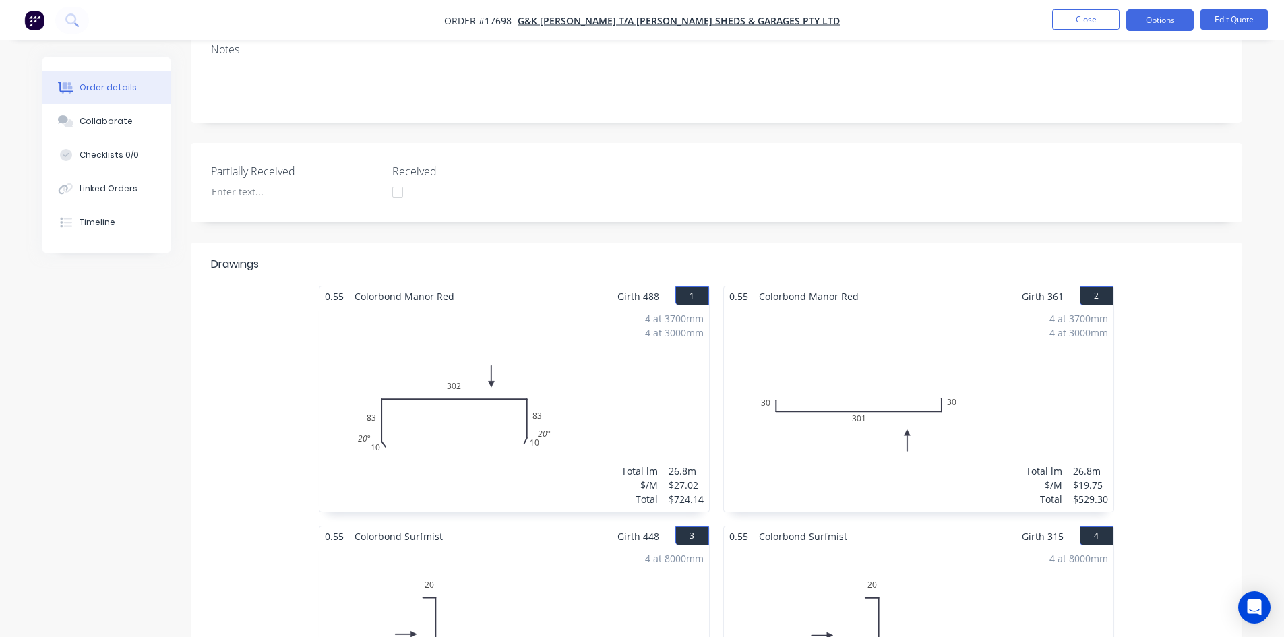
click at [590, 338] on div "4 at 3700mm 4 at 3000mm Total lm $/M Total 26.8m $27.02 $724.14" at bounding box center [514, 409] width 390 height 206
click at [1232, 28] on button "Edit Quote" at bounding box center [1233, 19] width 67 height 20
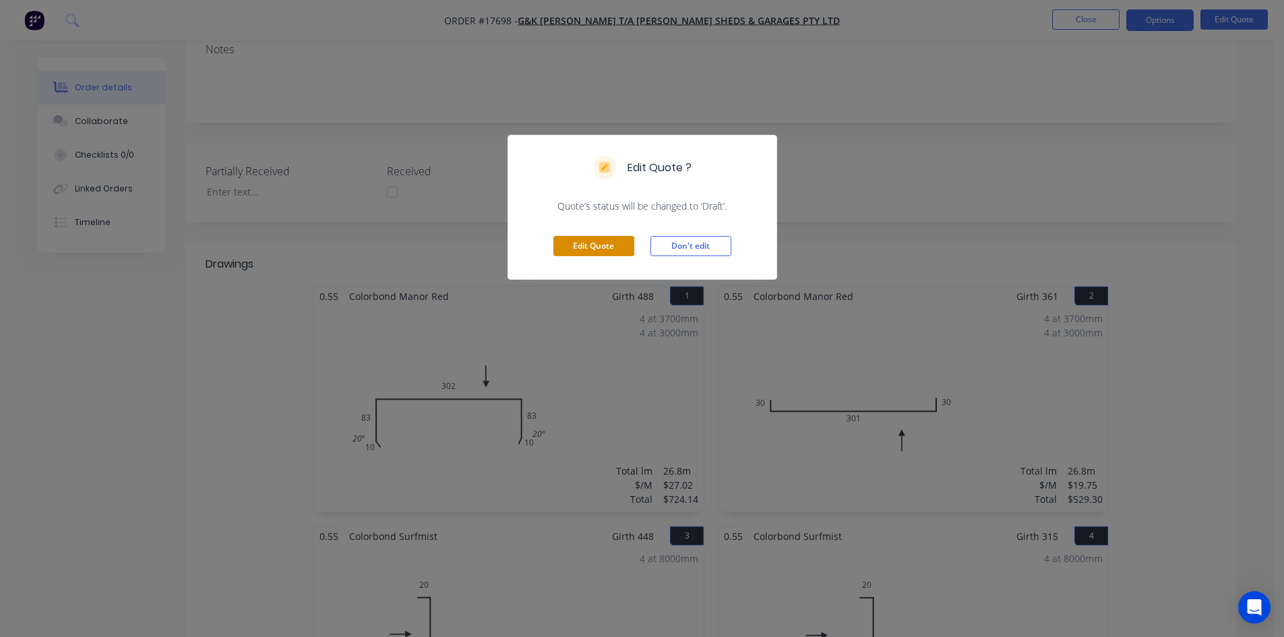
click at [596, 251] on button "Edit Quote" at bounding box center [593, 246] width 81 height 20
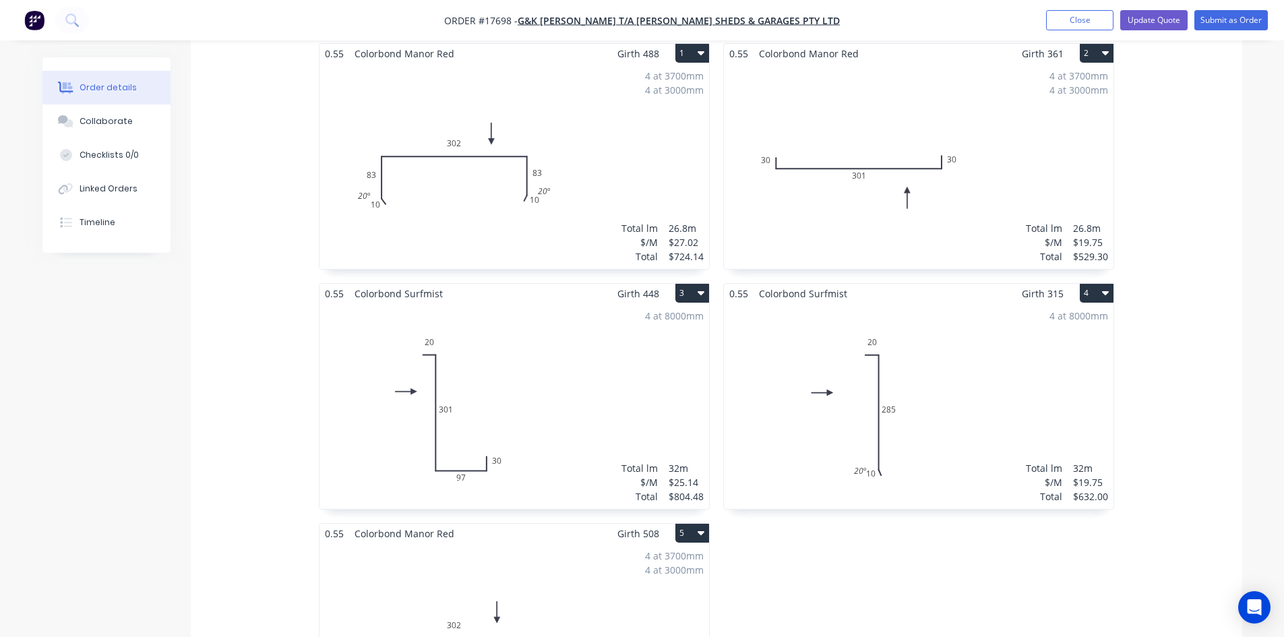
click at [627, 129] on div "4 at 3700mm 4 at 3000mm Total lm $/M Total 26.8m $27.02 $724.14" at bounding box center [514, 166] width 390 height 206
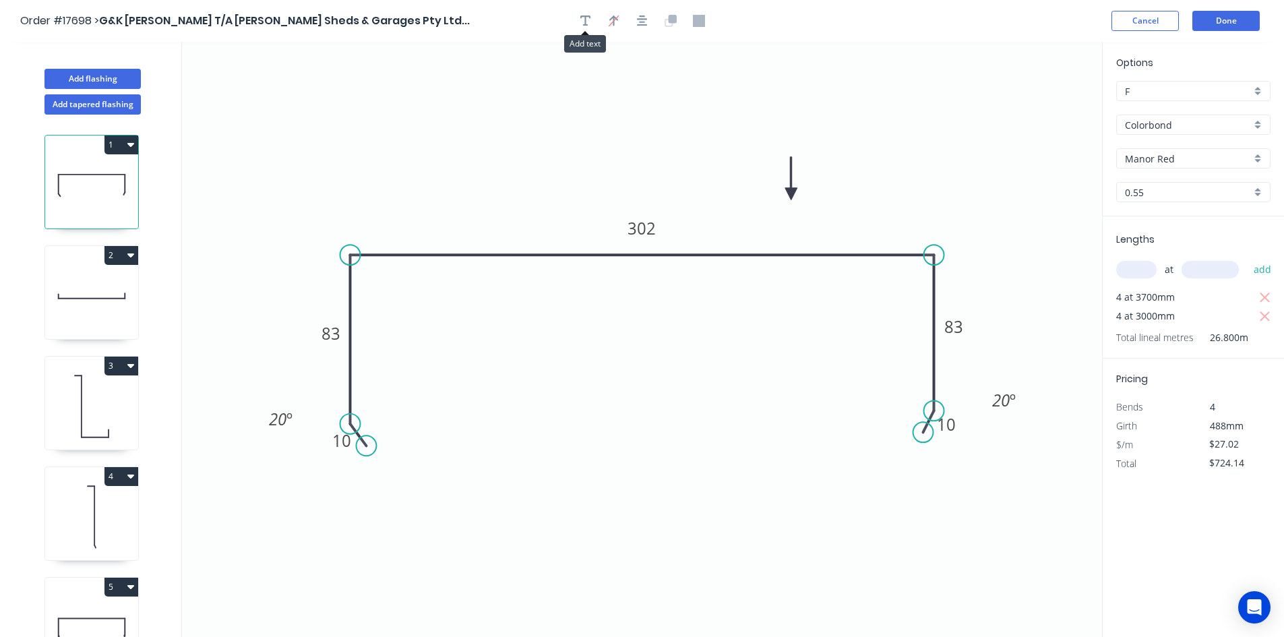
drag, startPoint x: 581, startPoint y: 25, endPoint x: 461, endPoint y: 72, distance: 128.9
click at [580, 25] on icon "button" at bounding box center [585, 21] width 11 height 12
click at [284, 97] on textarea at bounding box center [268, 95] width 109 height 50
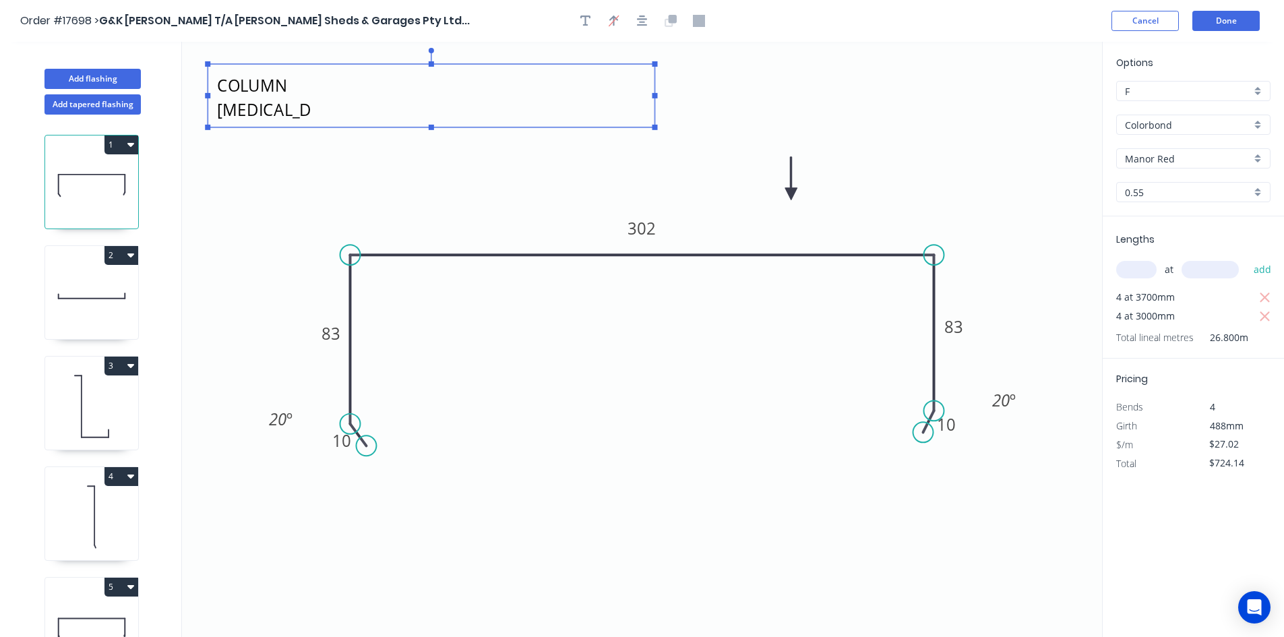
drag, startPoint x: 330, startPoint y: 94, endPoint x: 655, endPoint y: 95, distance: 324.8
click at [655, 95] on rect at bounding box center [654, 95] width 5 height 5
click at [390, 100] on textarea "COLUMN FLASHING A" at bounding box center [431, 96] width 434 height 50
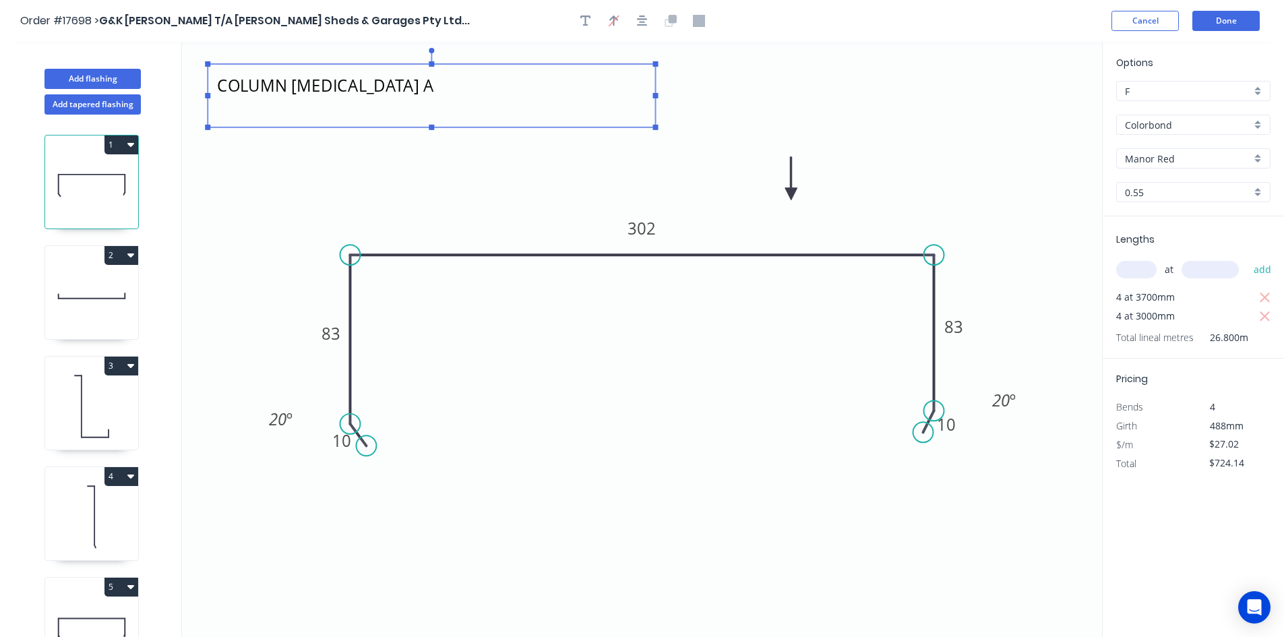
click at [393, 145] on icon "COLUMN FLASHING A 10 83 302 83 10 20 º 20 º" at bounding box center [642, 339] width 920 height 595
type textarea "COLUMN FLASHING A"
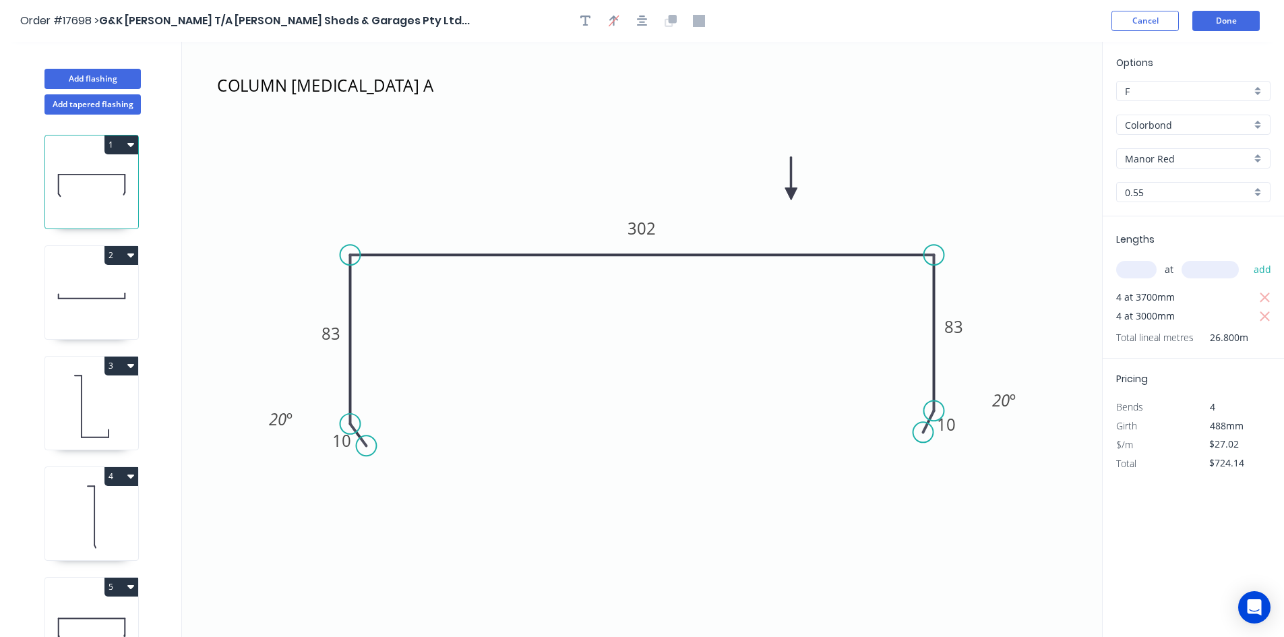
click at [85, 292] on icon at bounding box center [91, 296] width 93 height 86
type input "$19.75"
type input "$529.30"
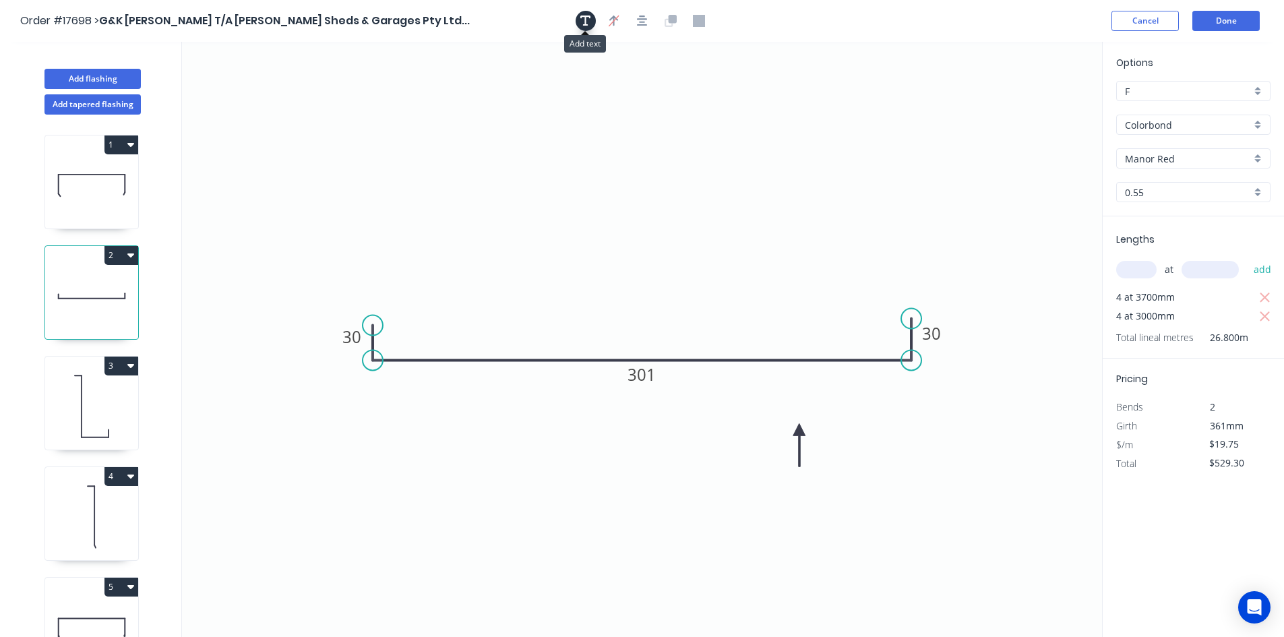
click at [584, 24] on icon "button" at bounding box center [585, 21] width 11 height 12
click at [279, 106] on textarea at bounding box center [268, 95] width 109 height 50
paste textarea "COLUMN FLASHING A"
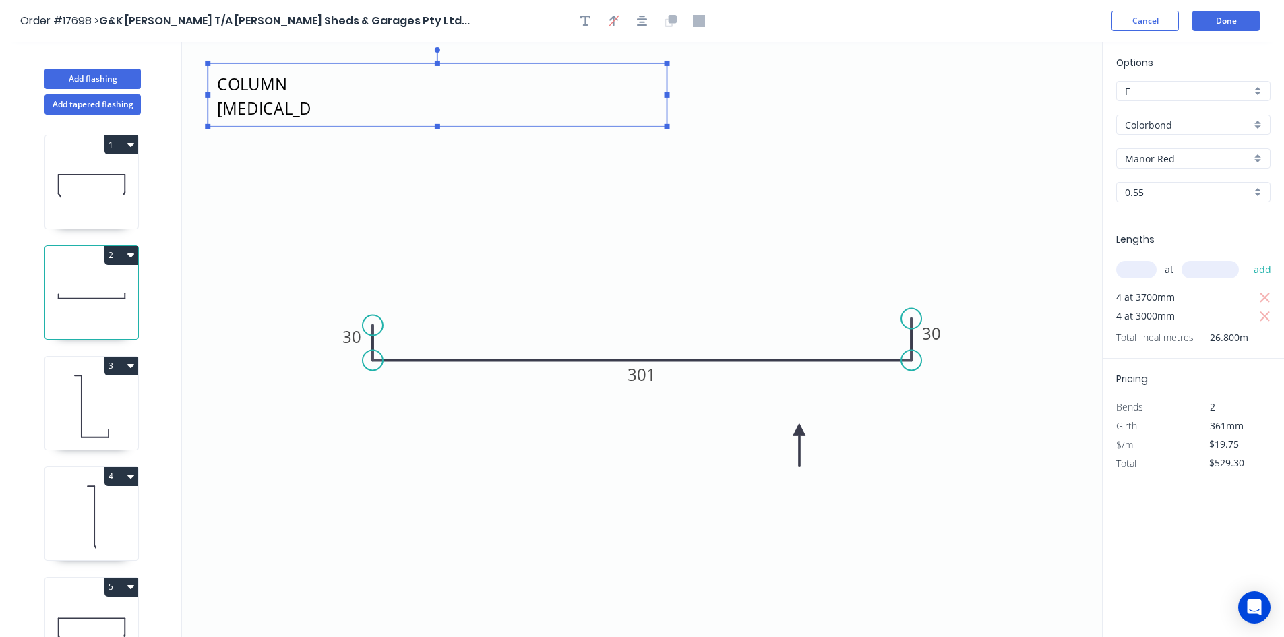
drag, startPoint x: 333, startPoint y: 95, endPoint x: 669, endPoint y: 80, distance: 336.6
click at [669, 80] on icon "COLUMN FLASHING A 30 301 30" at bounding box center [642, 339] width 920 height 595
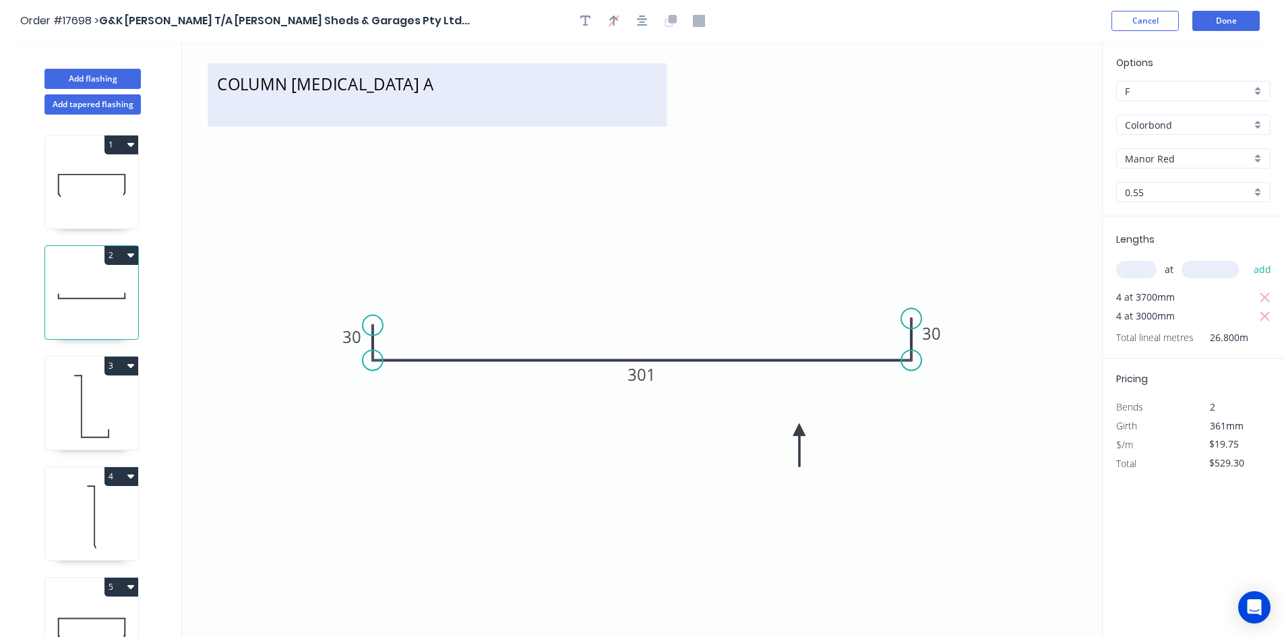
click at [406, 84] on textarea "COLUMN FLASHING A" at bounding box center [436, 95] width 445 height 50
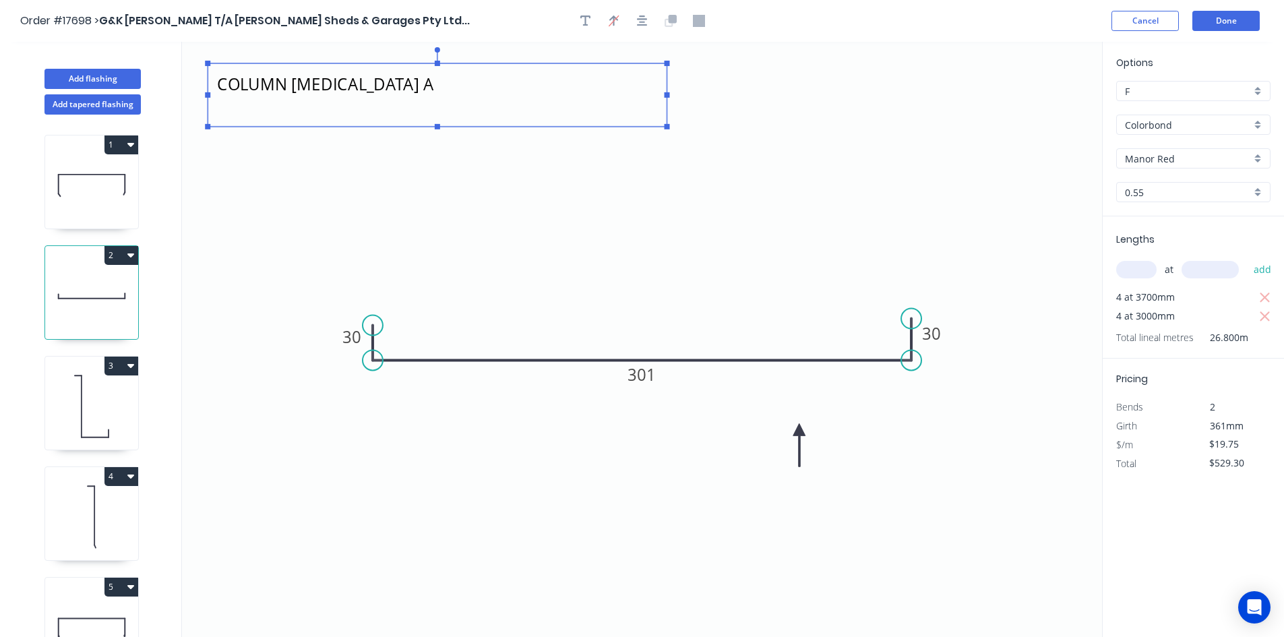
click at [394, 87] on textarea "COLUMN FLASHING A" at bounding box center [436, 95] width 445 height 50
drag, startPoint x: 394, startPoint y: 87, endPoint x: 379, endPoint y: 87, distance: 14.2
click at [379, 87] on textarea "COLUMN FLASHING A" at bounding box center [436, 95] width 445 height 50
click at [780, 137] on icon "COLUMN FLASHING B 30 301 30" at bounding box center [642, 339] width 920 height 595
type textarea "COLUMN FLASHING B"
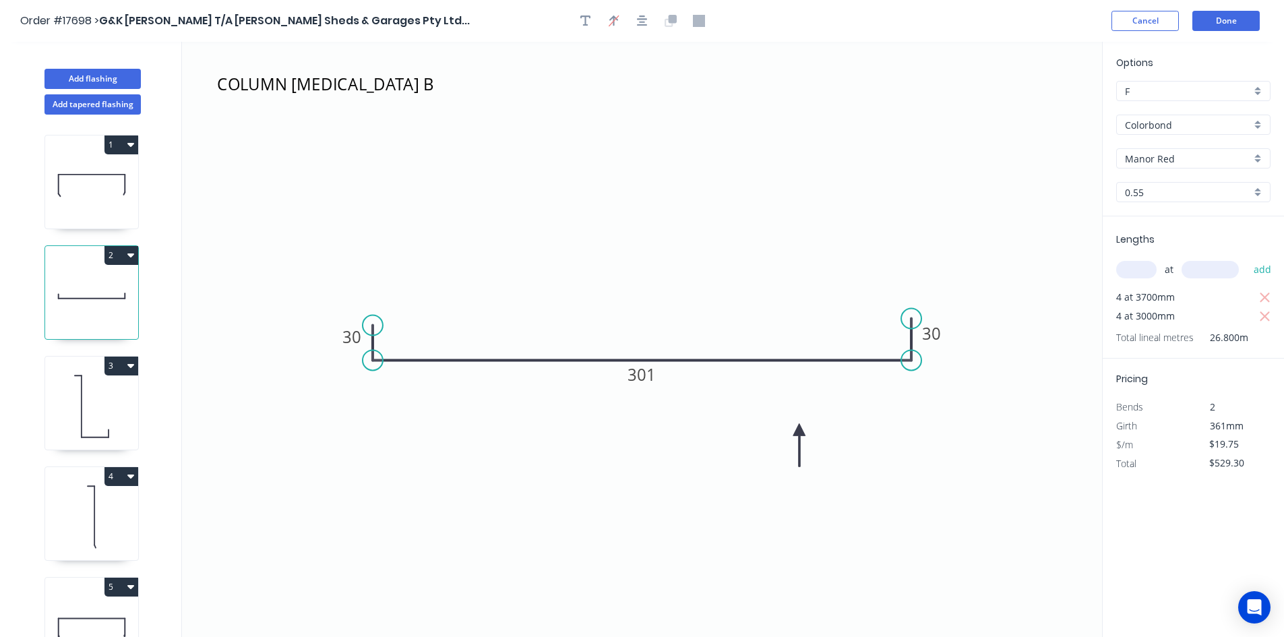
click at [101, 414] on icon at bounding box center [91, 406] width 93 height 86
type input "$25.14"
type input "$804.48"
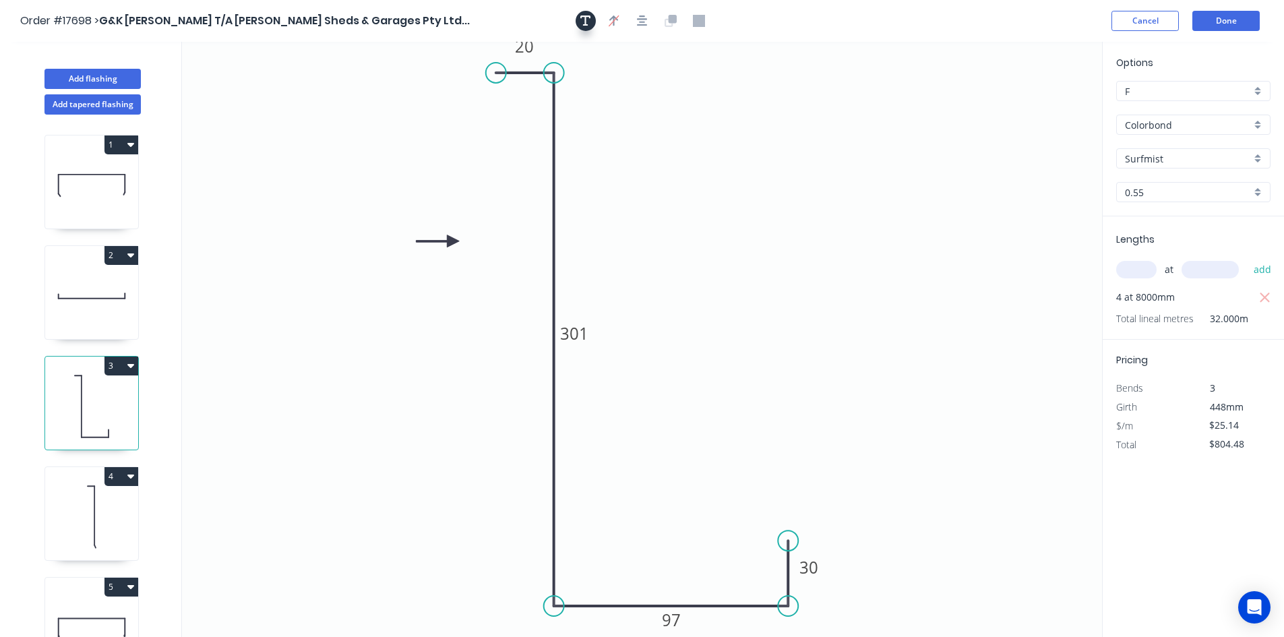
click at [587, 17] on icon "button" at bounding box center [585, 21] width 11 height 11
click at [267, 94] on textarea at bounding box center [268, 95] width 109 height 50
click at [966, 134] on icon "RAFTER FLASHING A 20 301 97 30" at bounding box center [642, 339] width 920 height 595
type textarea "RAFTER FLASHING A"
click at [255, 98] on textarea "RAFTER FLASHING A" at bounding box center [268, 94] width 109 height 50
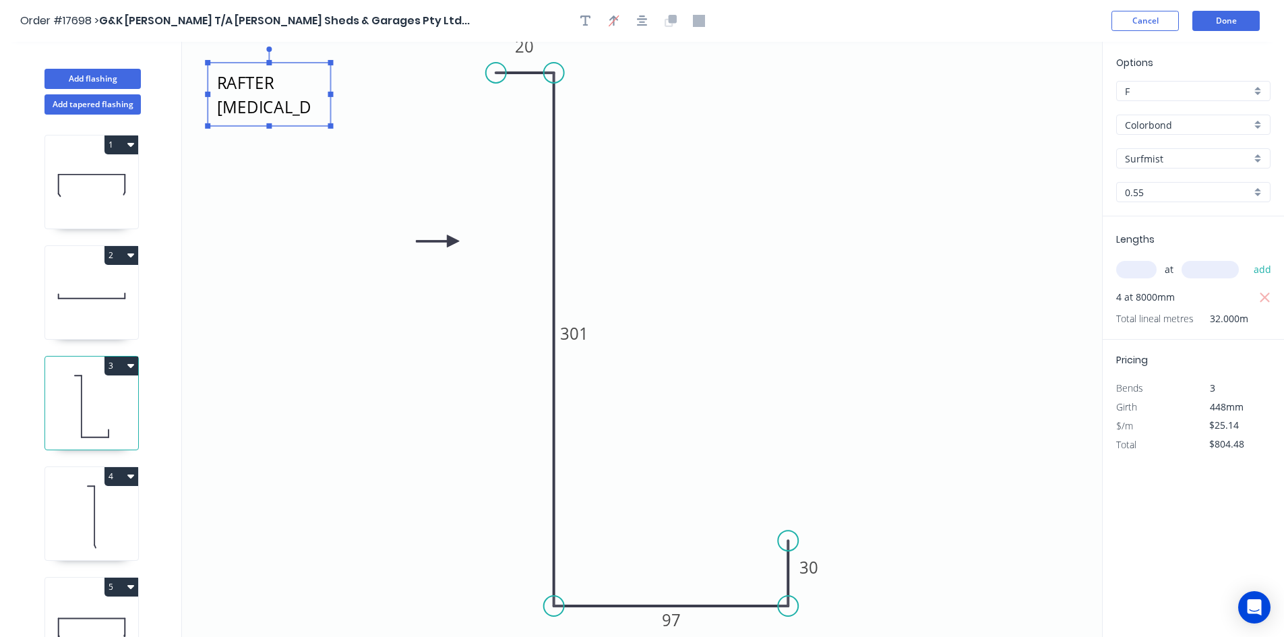
click at [255, 98] on textarea "RAFTER FLASHING A" at bounding box center [268, 94] width 109 height 50
click at [122, 505] on icon at bounding box center [91, 517] width 93 height 86
click at [98, 524] on icon at bounding box center [91, 517] width 93 height 86
type input "$19.75"
type input "$632.00"
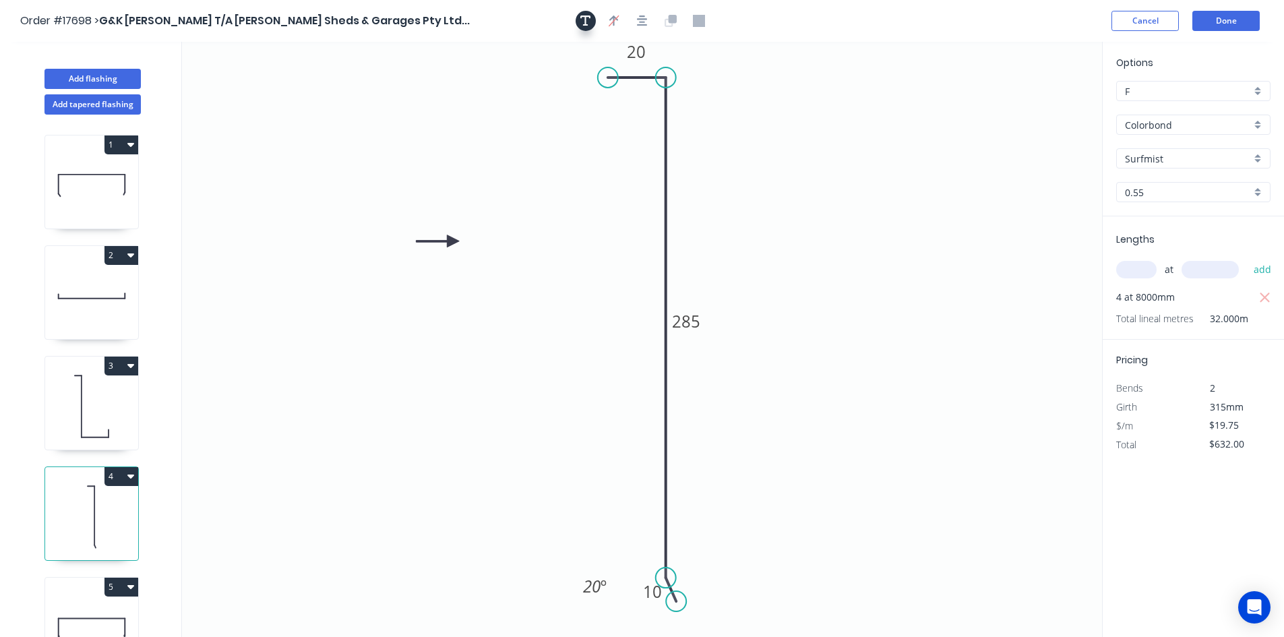
click at [589, 19] on icon "button" at bounding box center [585, 21] width 11 height 12
click at [323, 84] on textarea at bounding box center [268, 95] width 109 height 50
paste textarea "RAFTER FLASHING A"
click at [297, 196] on icon "RAFTER FLASHING A 20 285 10 20 º" at bounding box center [642, 339] width 920 height 595
click at [270, 90] on textarea "RAFTER FLASHING A" at bounding box center [268, 95] width 109 height 50
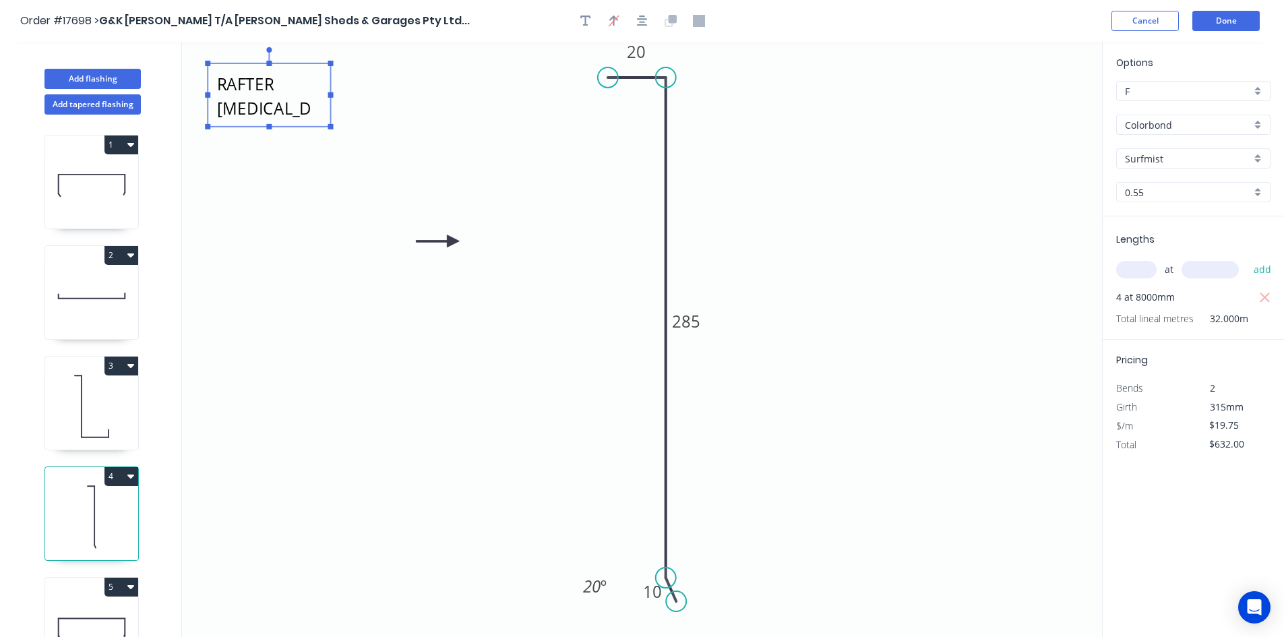
click at [270, 90] on textarea "RAFTER FLASHING A" at bounding box center [268, 95] width 109 height 50
click at [307, 103] on textarea "RAFTER FLASHING A" at bounding box center [268, 95] width 109 height 50
click at [303, 222] on icon "RAFTER FLASHING B 20 285 10 20 º" at bounding box center [642, 339] width 920 height 595
type textarea "RAFTER FLASHING B"
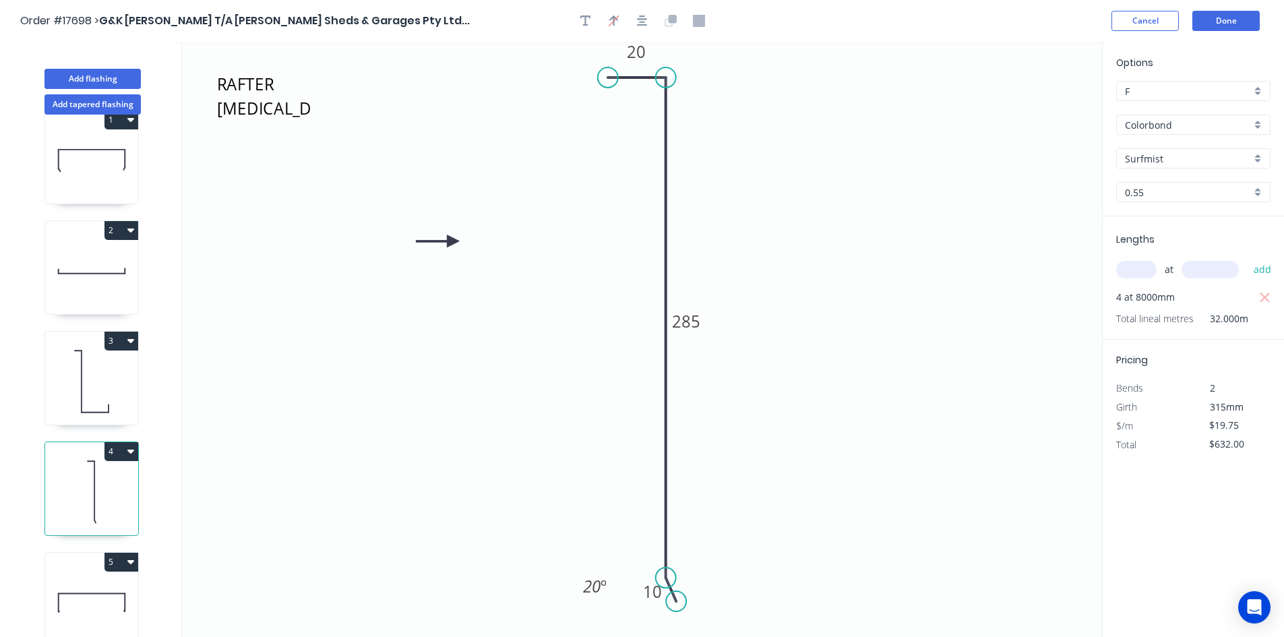
scroll to position [36, 0]
click at [74, 592] on icon at bounding box center [92, 592] width 67 height 0
type input "$34.32"
type input "$919.78"
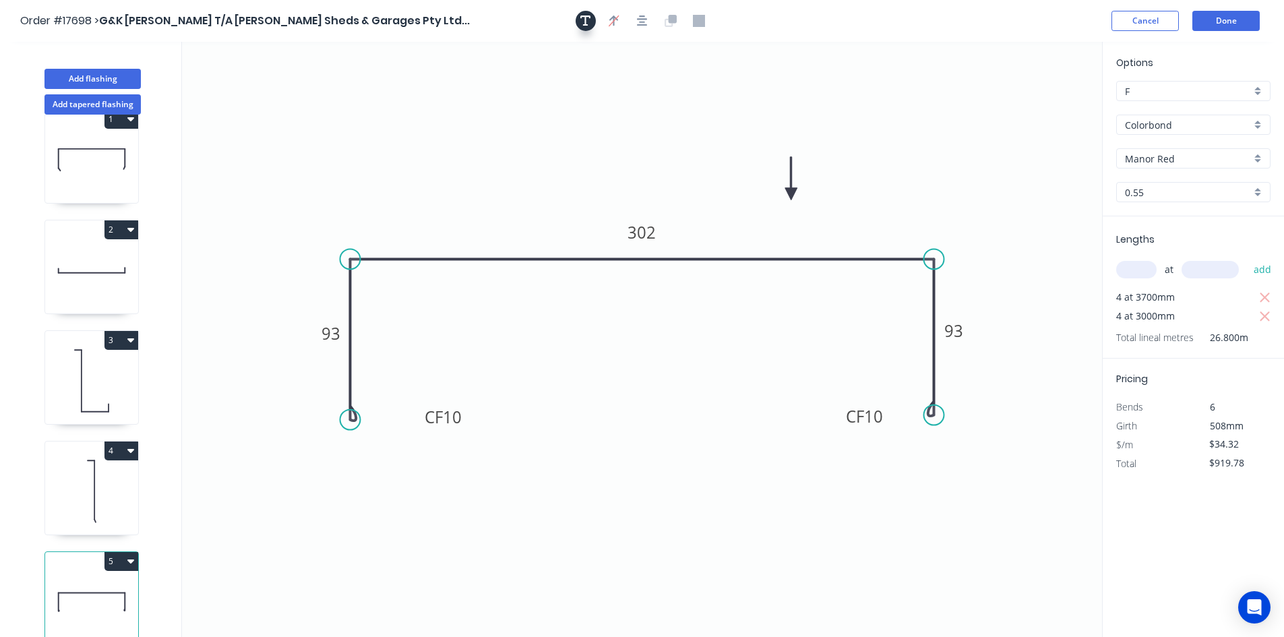
click at [582, 16] on icon "button" at bounding box center [585, 21] width 11 height 11
click at [316, 80] on textarea at bounding box center [268, 95] width 109 height 50
paste textarea "RAFTER FLASHING A"
drag, startPoint x: 283, startPoint y: 82, endPoint x: 175, endPoint y: 88, distance: 108.7
click at [175, 88] on div "Add flashing Add tapered flashing 1 2 3 4 5 RAFTER FLASHING A CF 10 93 302 CF 1…" at bounding box center [642, 352] width 1284 height 620
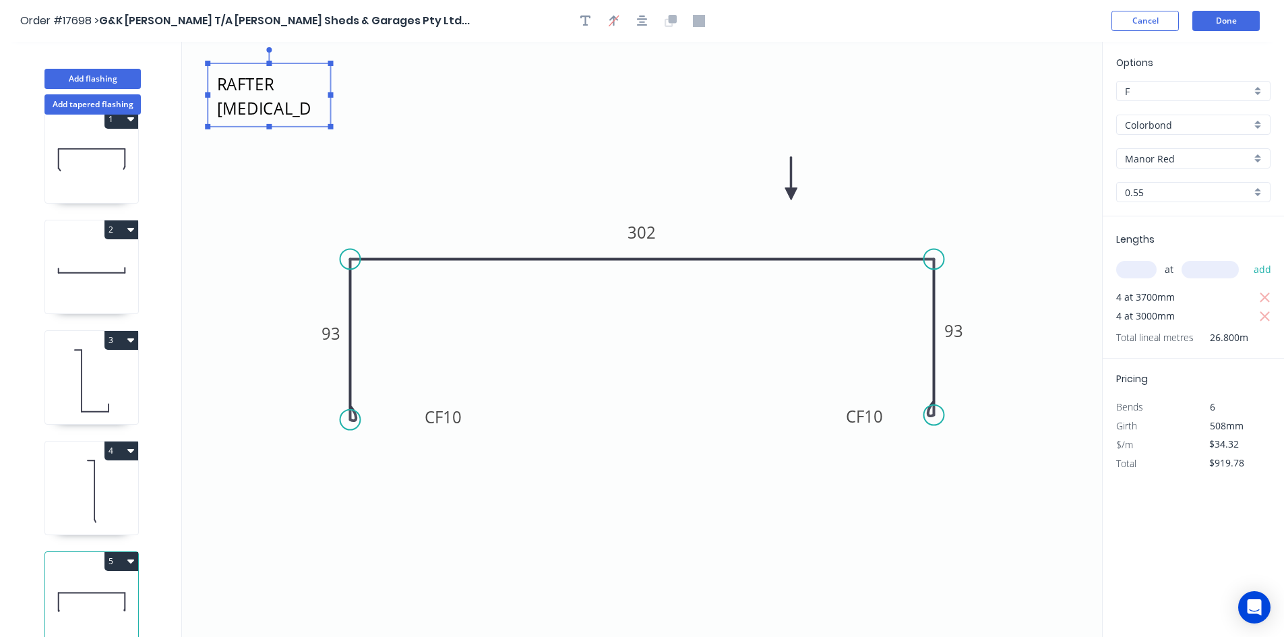
click at [252, 100] on textarea "RAFTER FLASHING A" at bounding box center [268, 95] width 109 height 50
click at [281, 86] on textarea "RAFTER FLASHING A" at bounding box center [268, 95] width 109 height 50
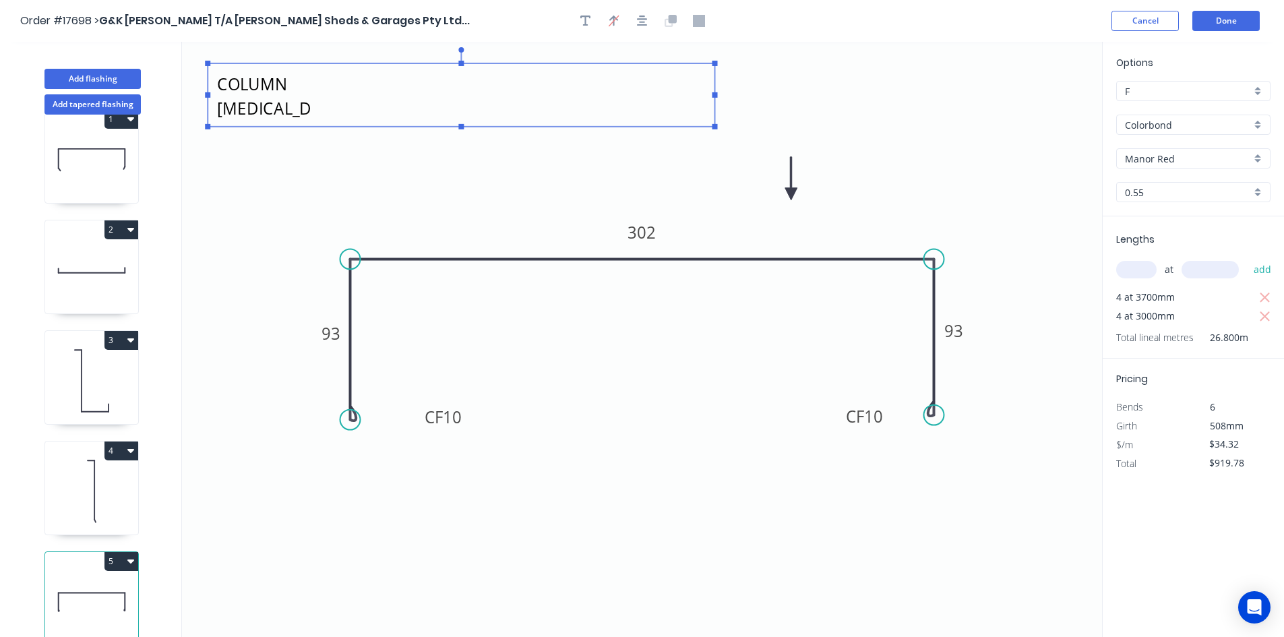
drag, startPoint x: 330, startPoint y: 94, endPoint x: 724, endPoint y: 93, distance: 393.6
click at [718, 93] on rect at bounding box center [714, 94] width 5 height 5
click at [395, 82] on textarea "COLUMN FLASHING A" at bounding box center [465, 95] width 503 height 50
click at [931, 88] on icon "COLUMN FLASHING A - WITH CRUSH FOLDS CF 10 93 302 CF 10 93" at bounding box center [642, 339] width 920 height 595
type textarea "COLUMN FLASHING A - WITH CRUSH FOLDS"
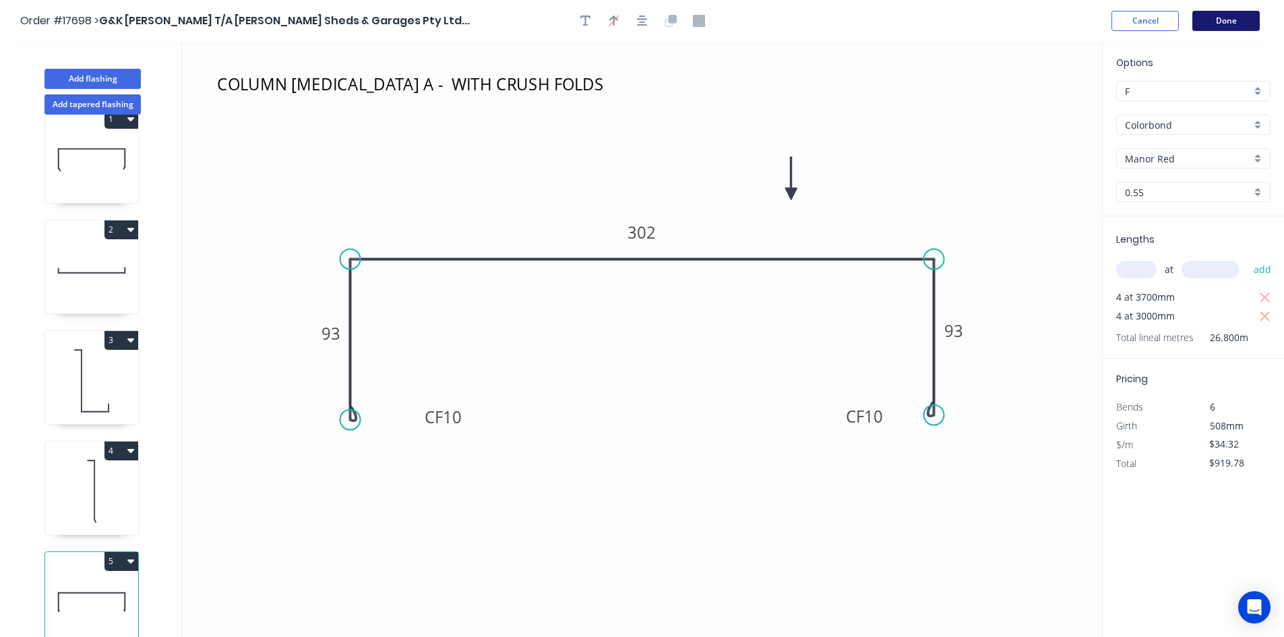
click at [1223, 18] on button "Done" at bounding box center [1225, 21] width 67 height 20
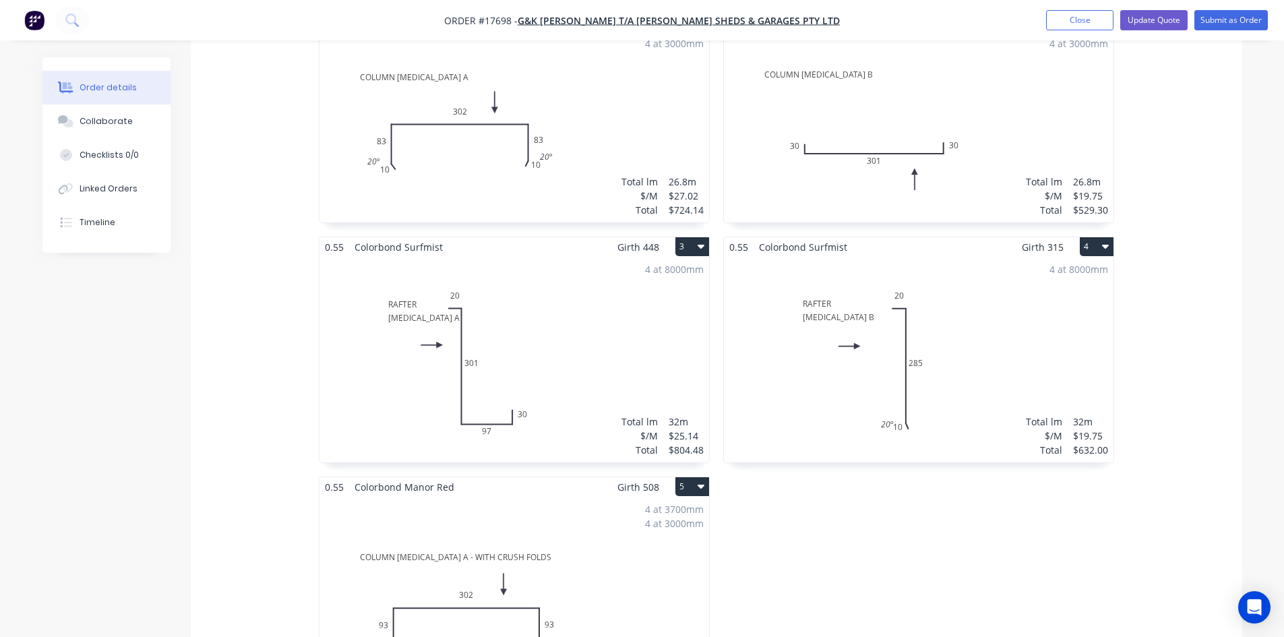
scroll to position [256, 0]
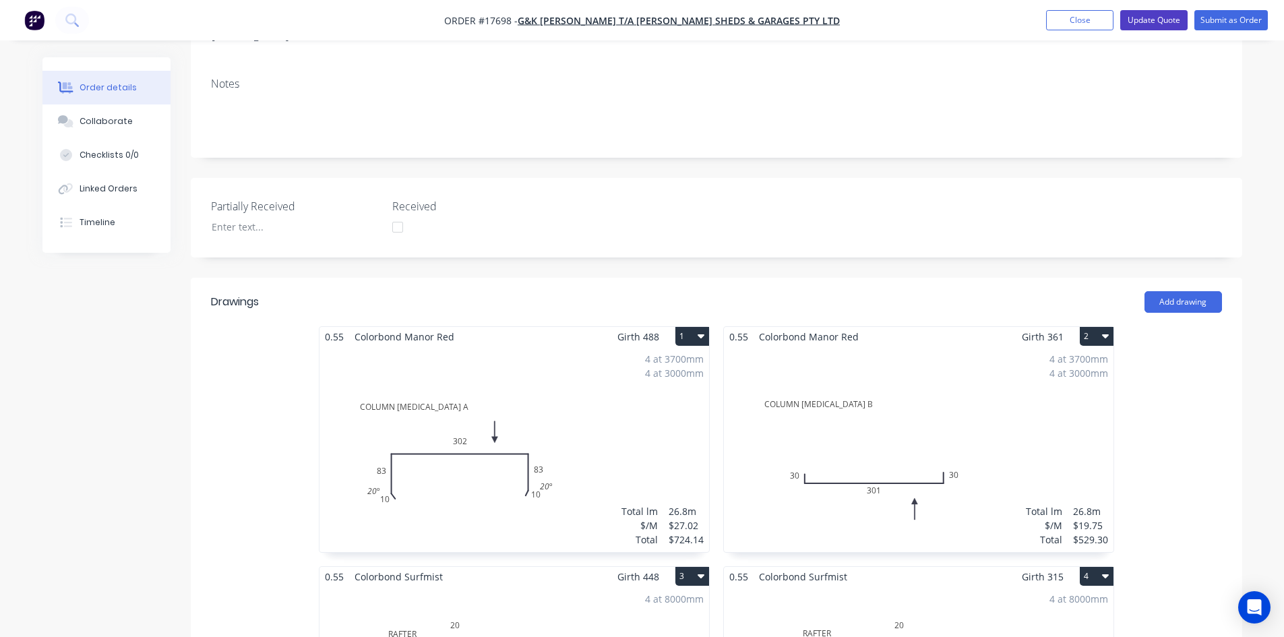
click at [1155, 24] on button "Update Quote" at bounding box center [1153, 20] width 67 height 20
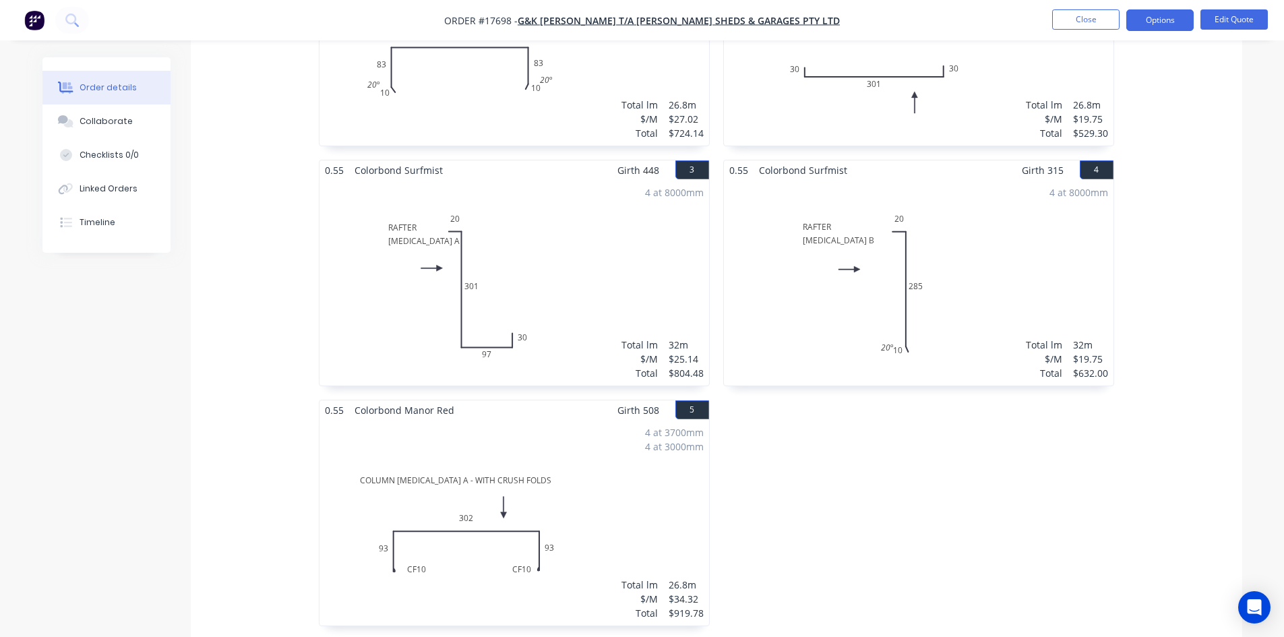
scroll to position [404, 0]
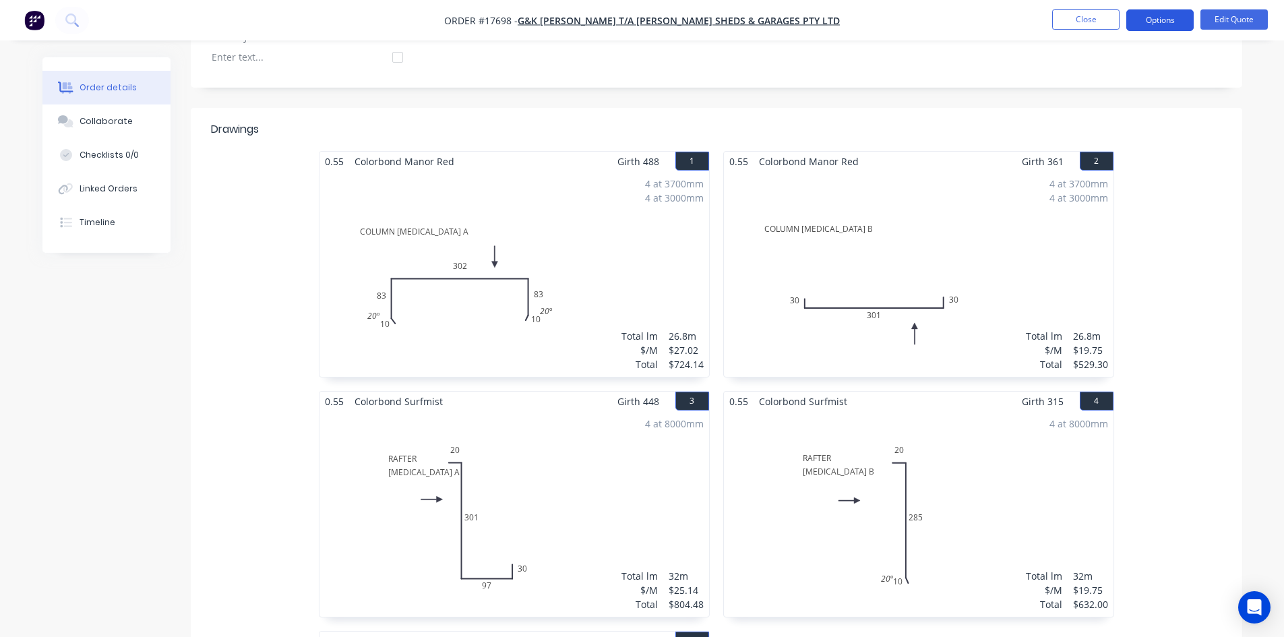
click at [1171, 23] on button "Options" at bounding box center [1159, 20] width 67 height 22
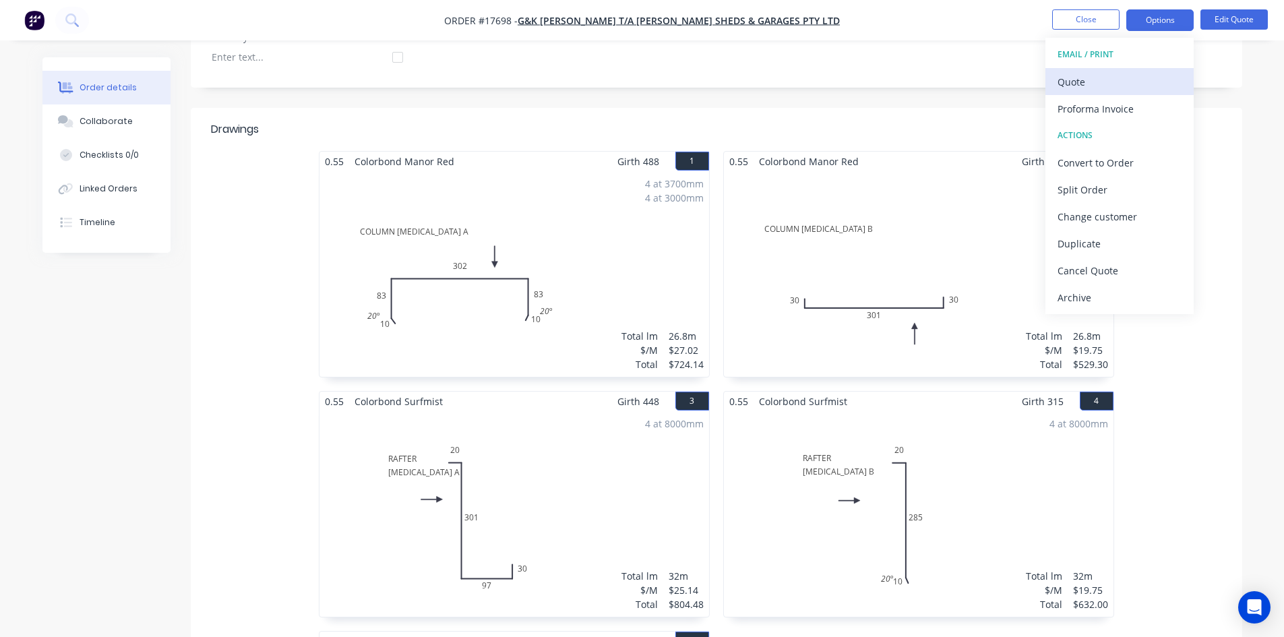
click at [1132, 76] on div "Quote" at bounding box center [1119, 82] width 124 height 20
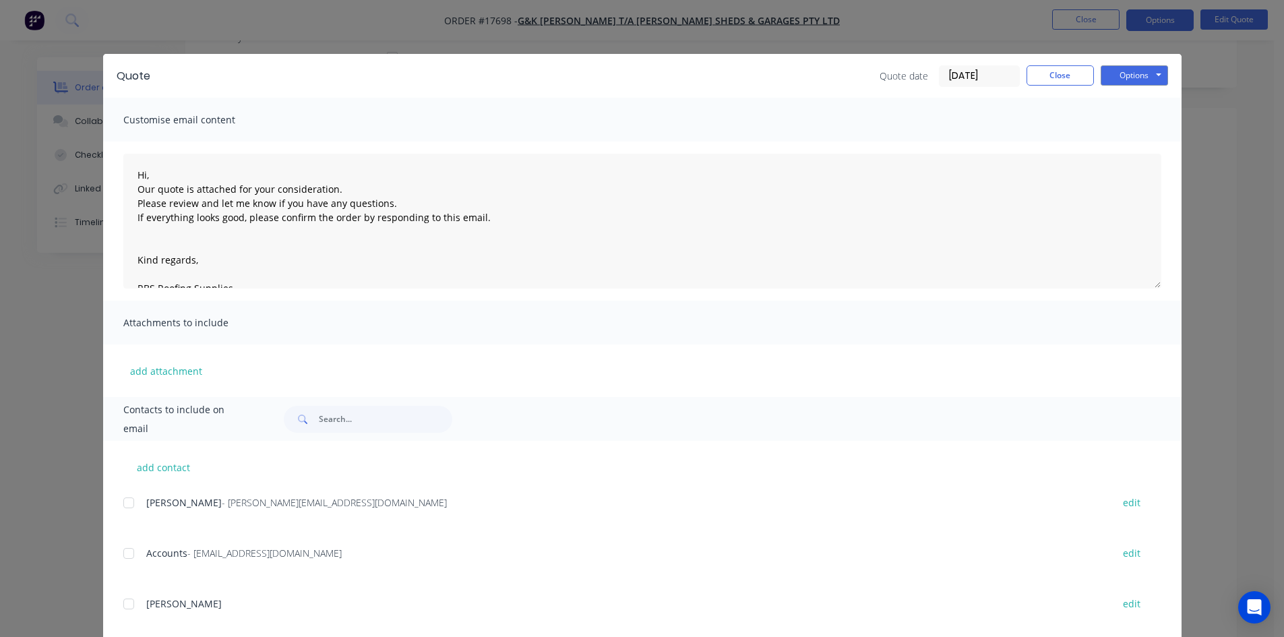
click at [118, 503] on div at bounding box center [128, 502] width 27 height 27
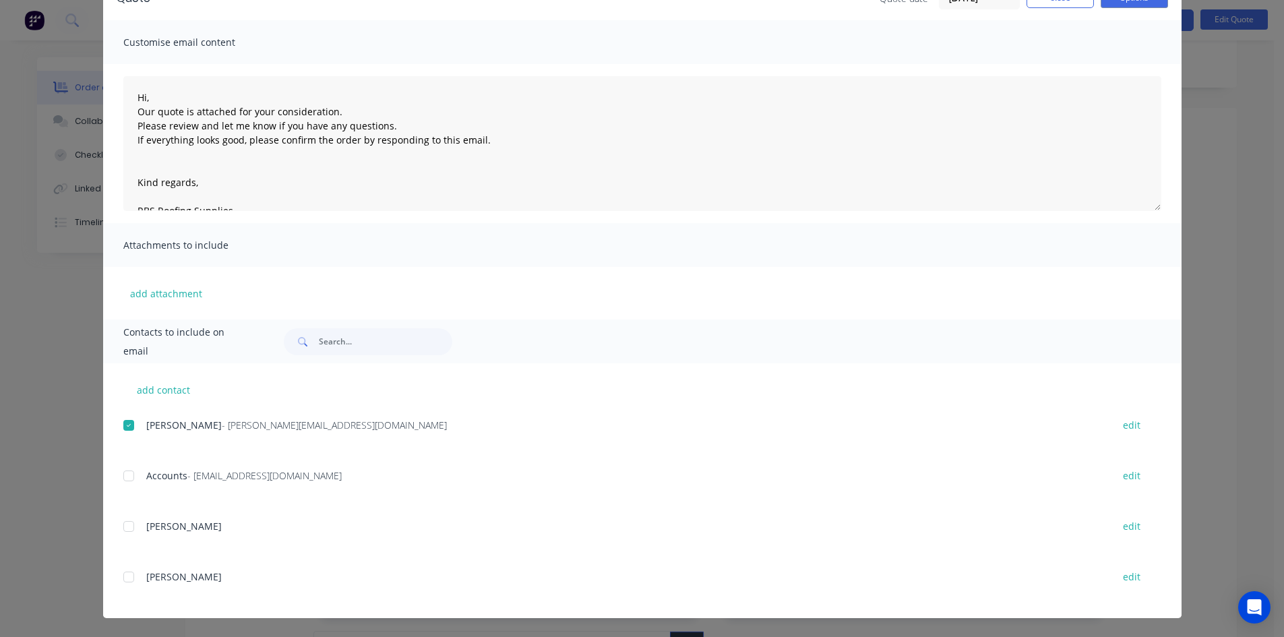
scroll to position [0, 0]
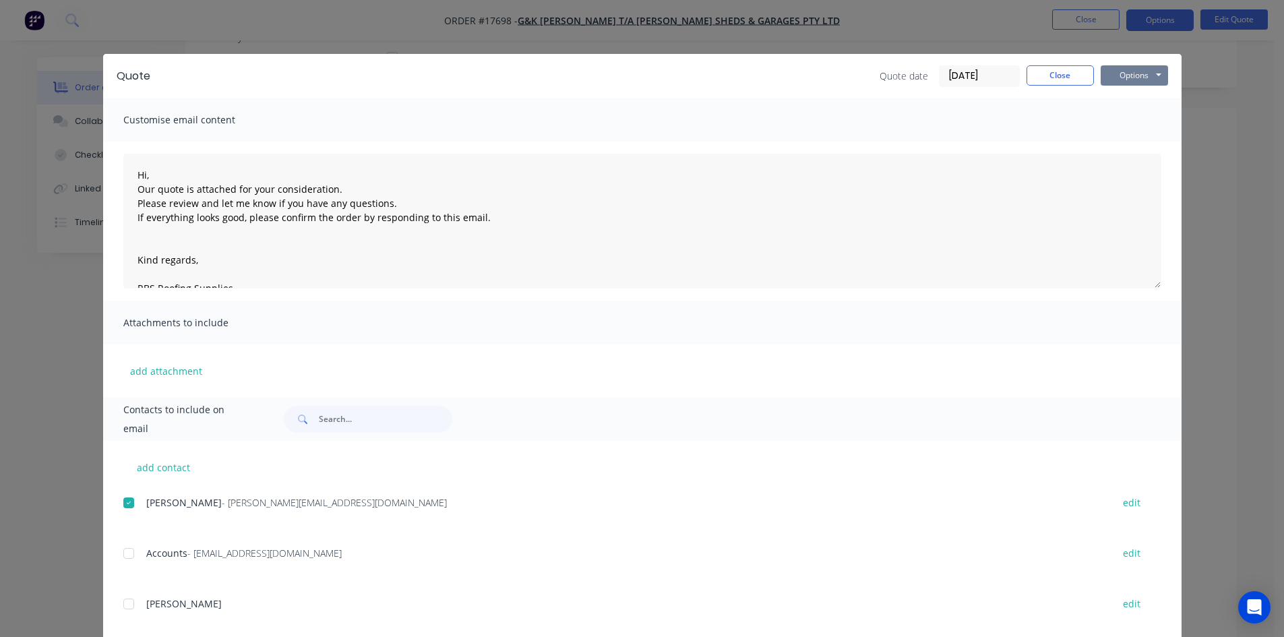
click at [1149, 78] on button "Options" at bounding box center [1134, 75] width 67 height 20
click at [1141, 138] on button "Email" at bounding box center [1144, 144] width 86 height 22
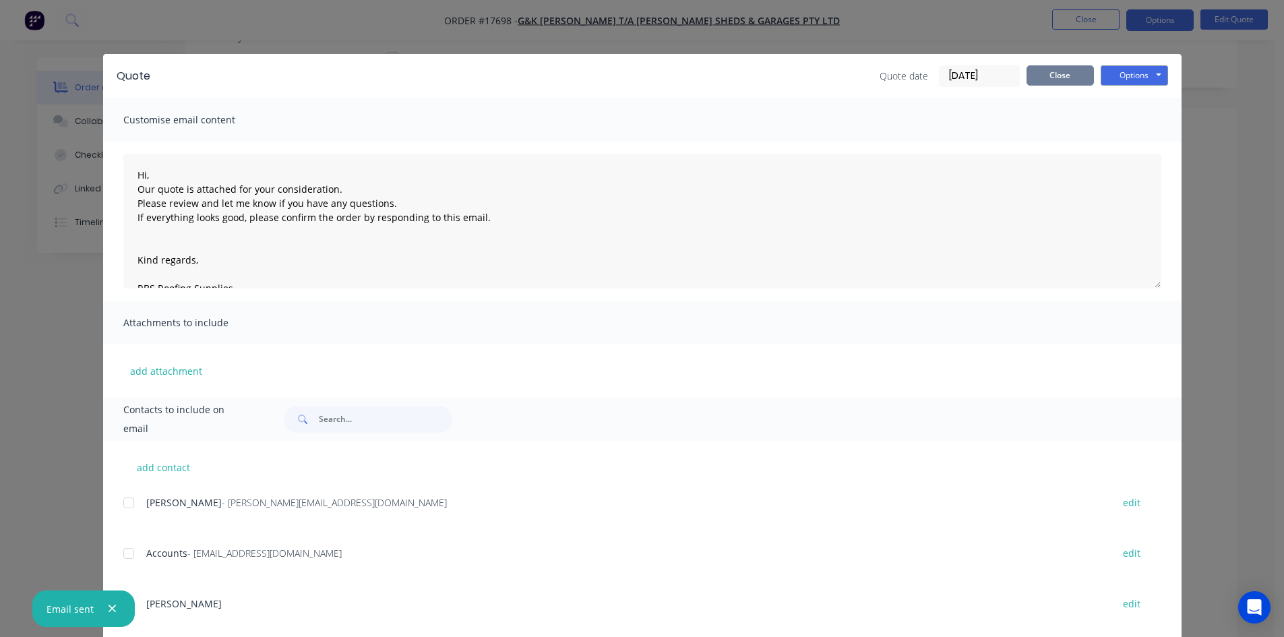
click at [1063, 78] on button "Close" at bounding box center [1059, 75] width 67 height 20
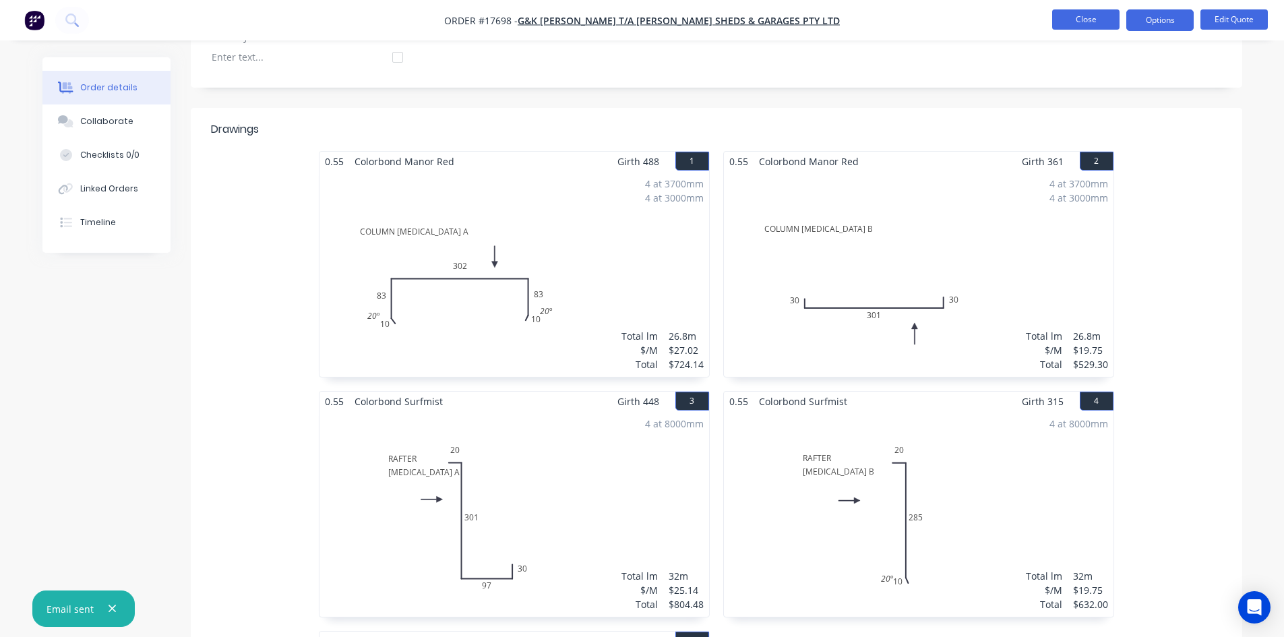
click at [1096, 15] on button "Close" at bounding box center [1085, 19] width 67 height 20
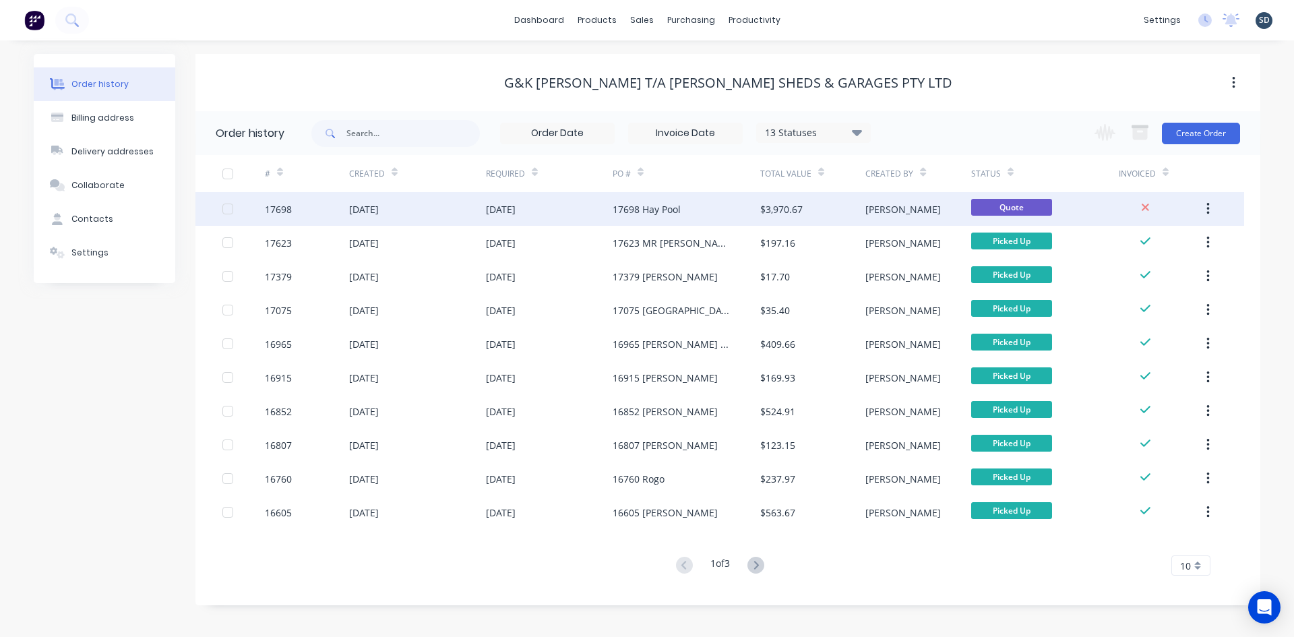
click at [723, 212] on div "17698 Hay Pool" at bounding box center [687, 209] width 148 height 34
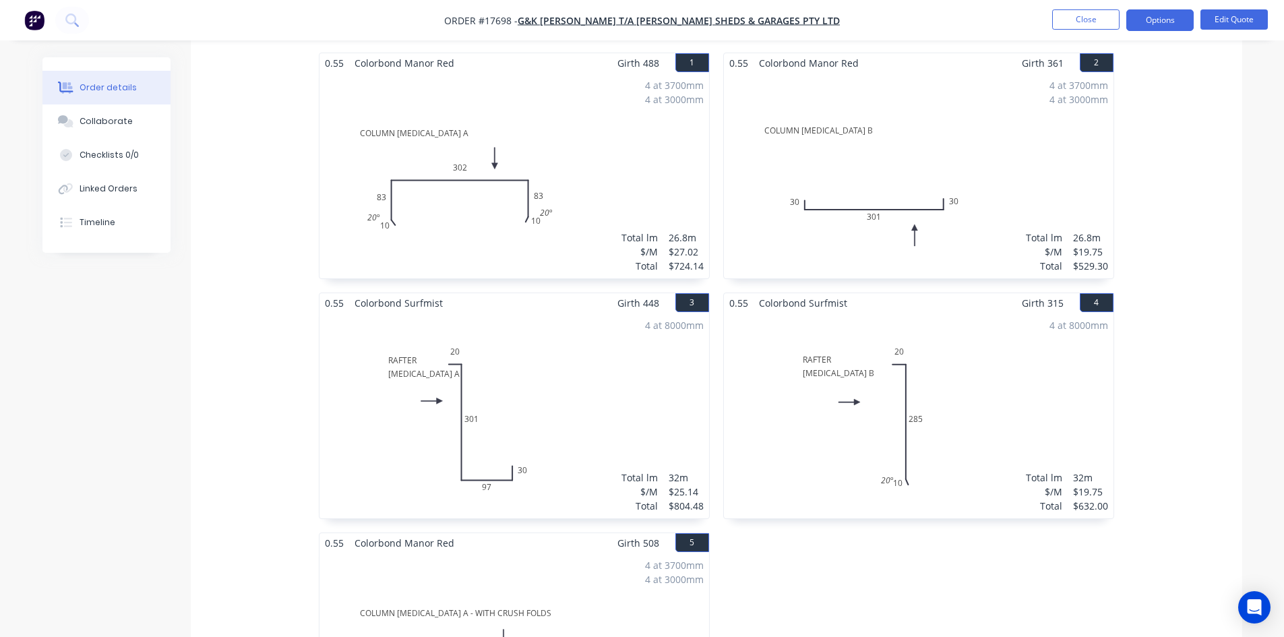
scroll to position [472, 0]
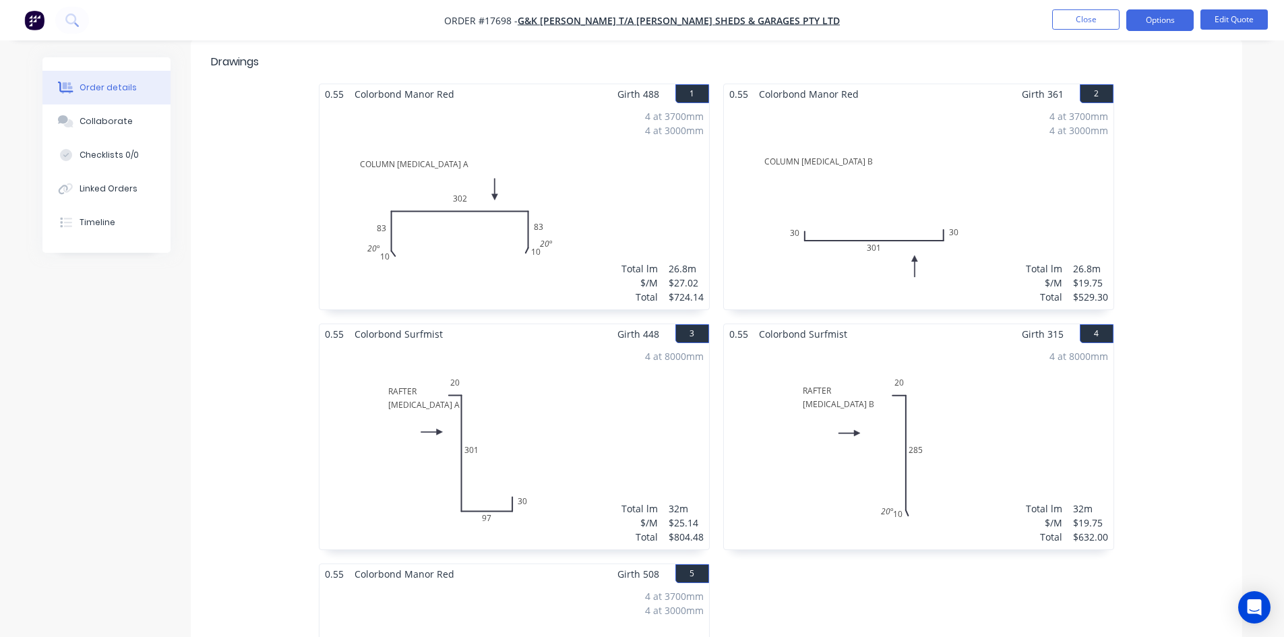
click at [713, 192] on div "0.55 Colorbond Manor Red Girth 488 1 COLUMN FLASHING A 10 83 302 83 10 20 º 20 …" at bounding box center [514, 444] width 404 height 720
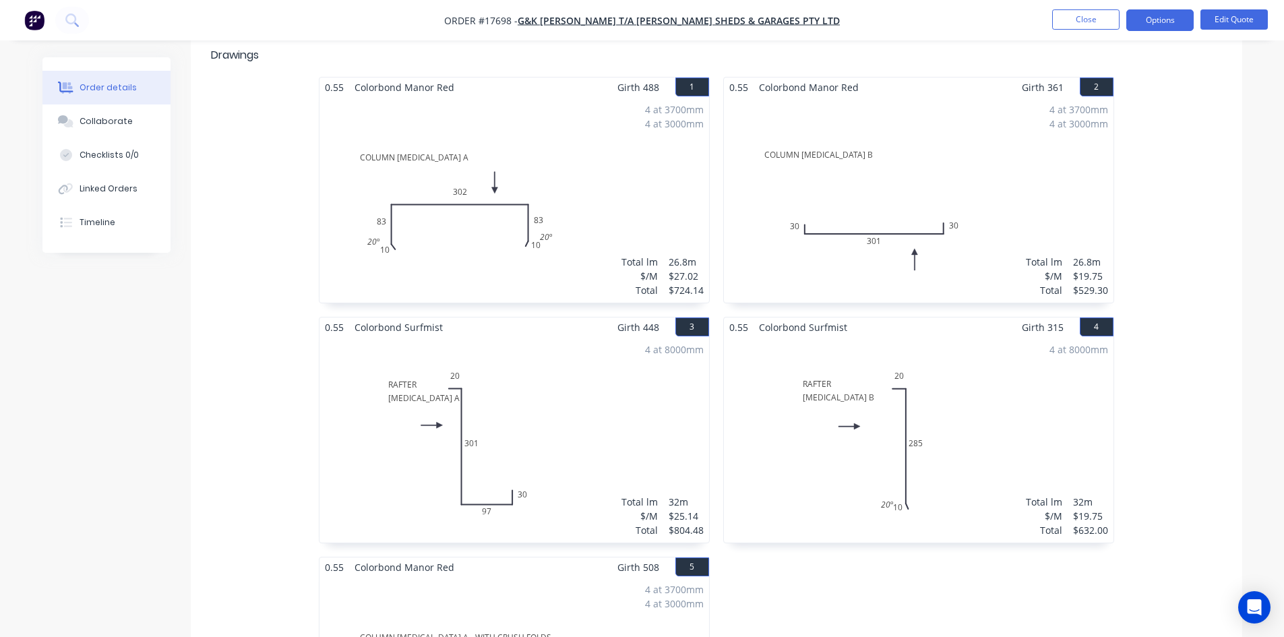
scroll to position [404, 0]
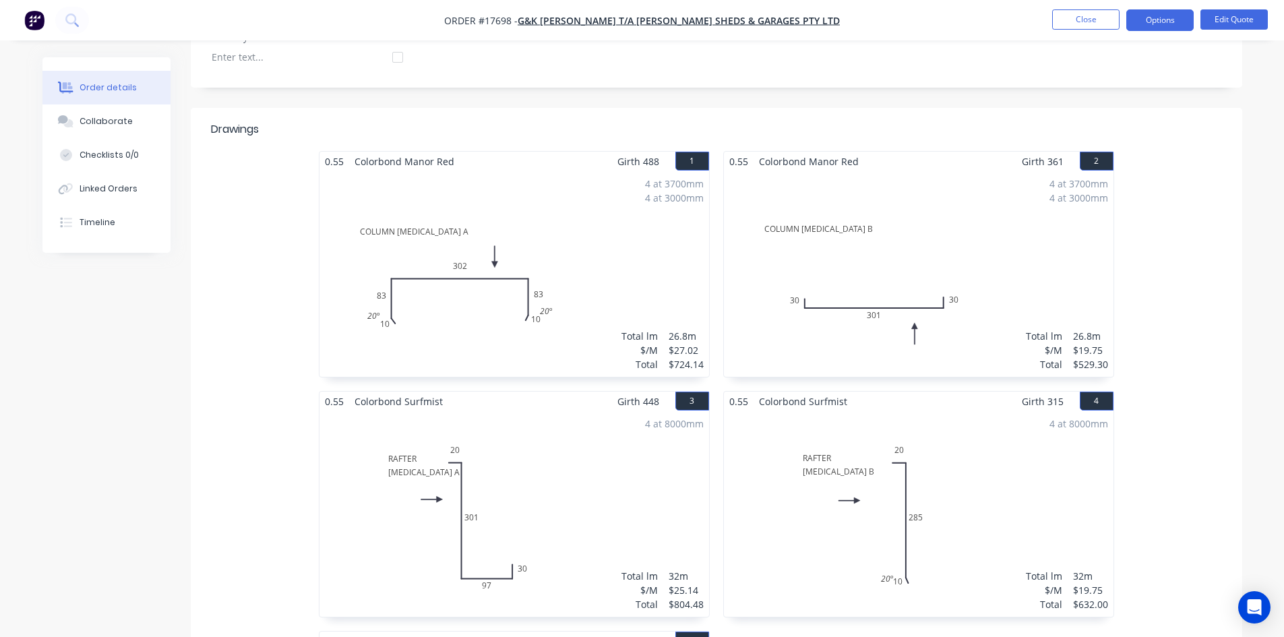
click at [715, 237] on div "0.55 Colorbond Manor Red Girth 488 1 COLUMN FLASHING A 10 83 302 83 10 20 º 20 …" at bounding box center [514, 511] width 404 height 720
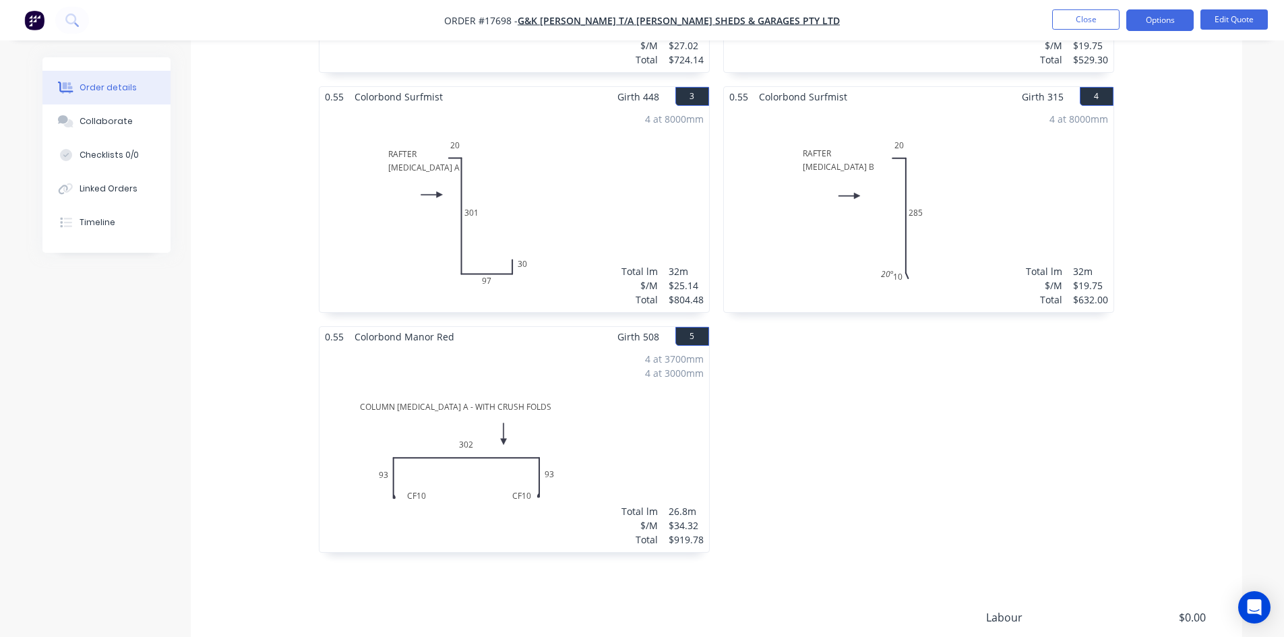
scroll to position [792, 0]
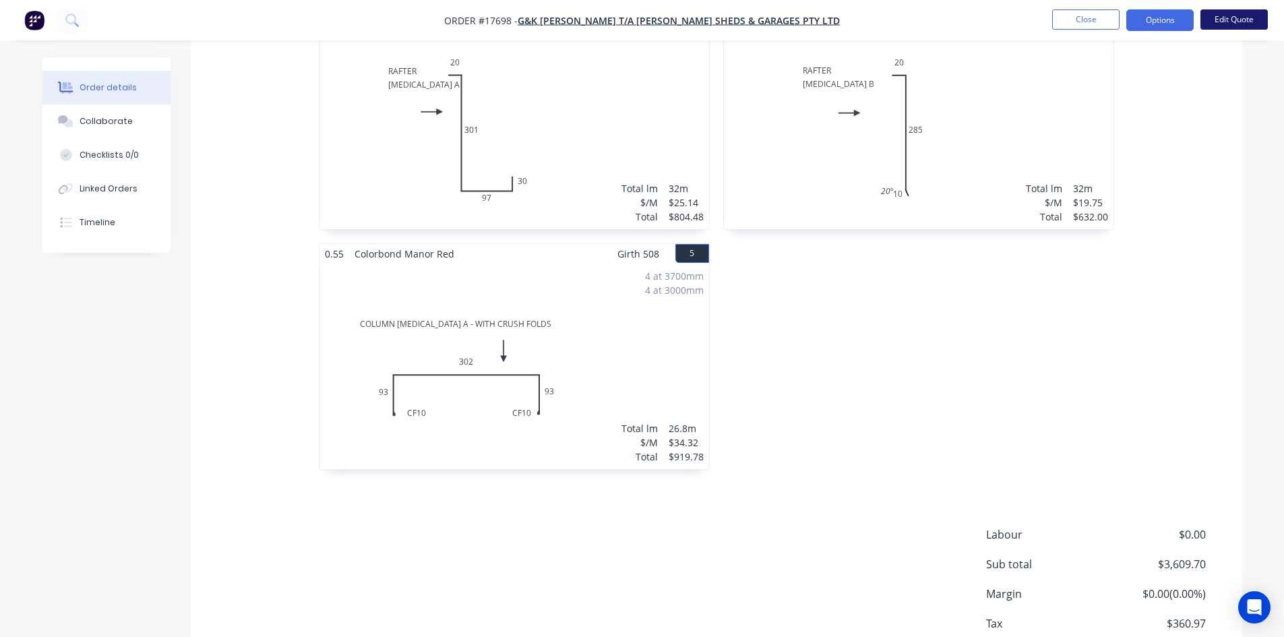
click at [1223, 20] on button "Edit Quote" at bounding box center [1233, 19] width 67 height 20
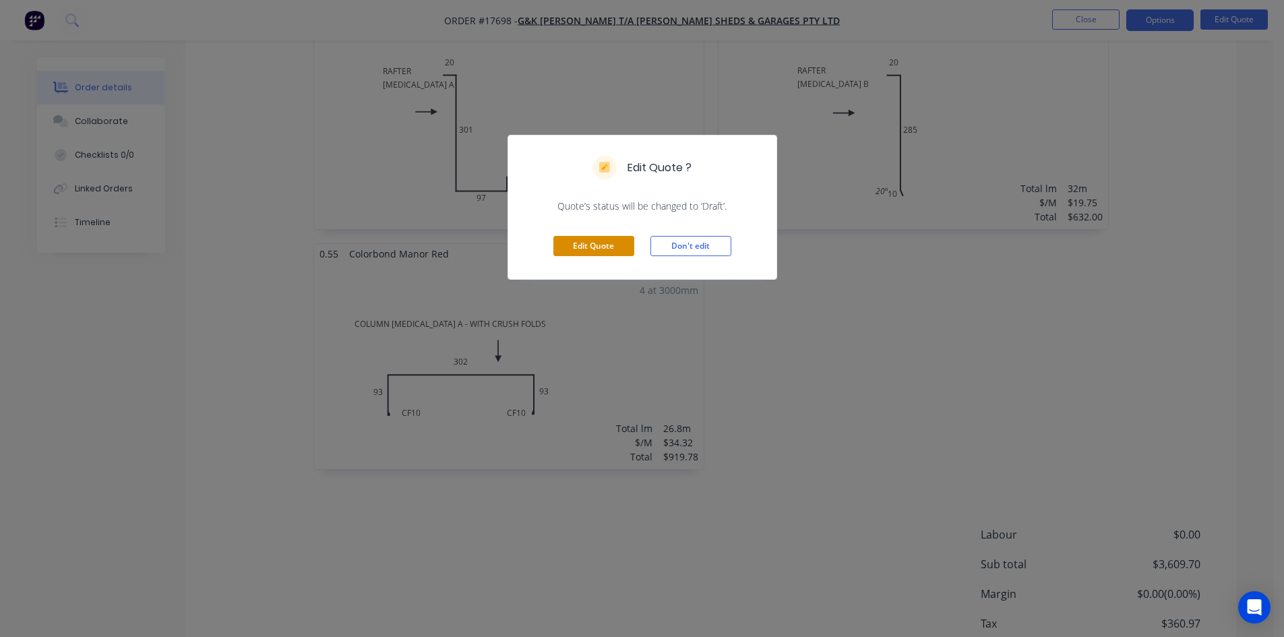
click at [602, 242] on button "Edit Quote" at bounding box center [593, 246] width 81 height 20
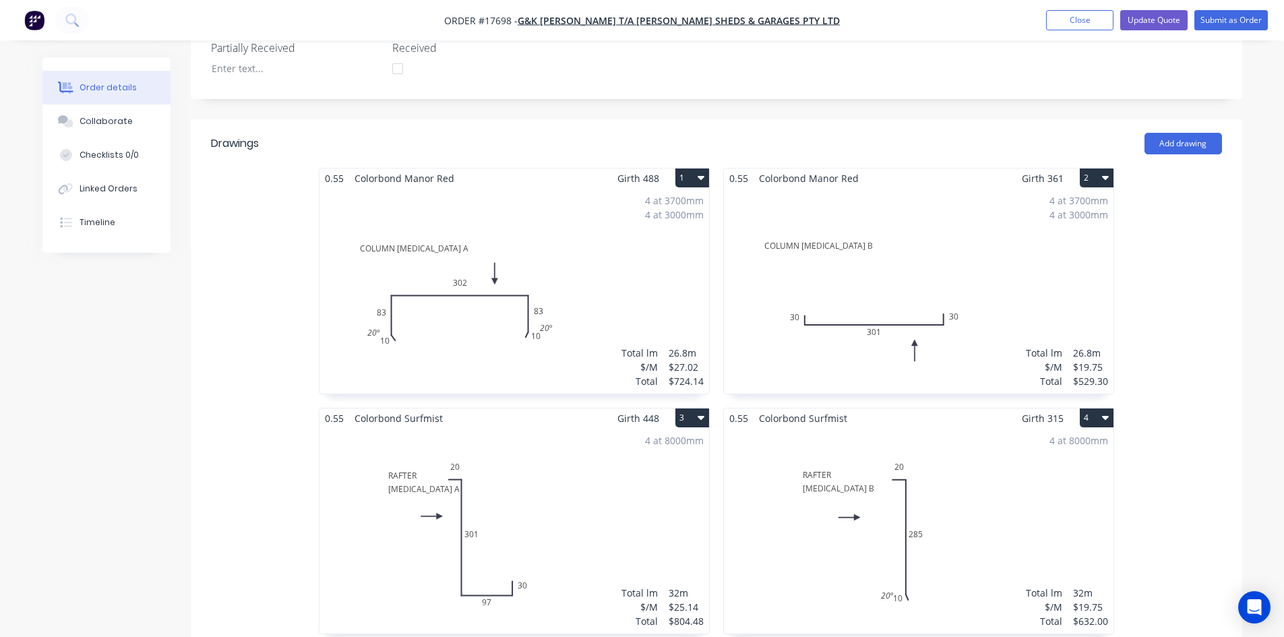
scroll to position [404, 0]
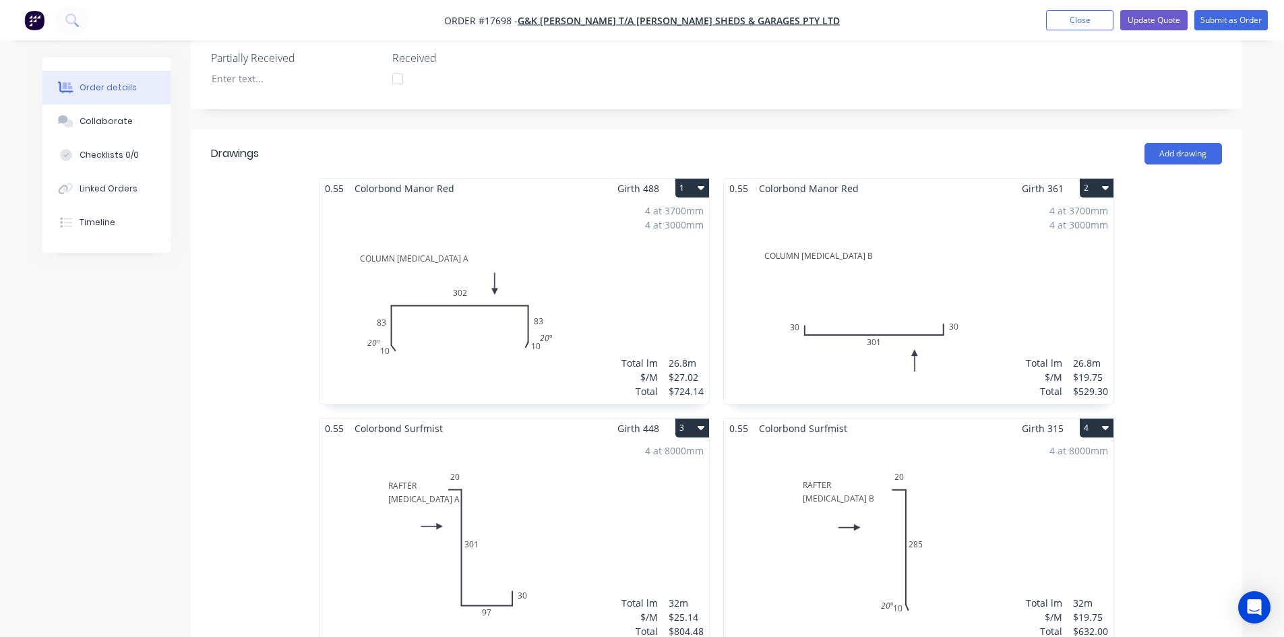
click at [698, 182] on icon "button" at bounding box center [701, 187] width 7 height 11
click at [650, 265] on div "Delete" at bounding box center [645, 275] width 104 height 20
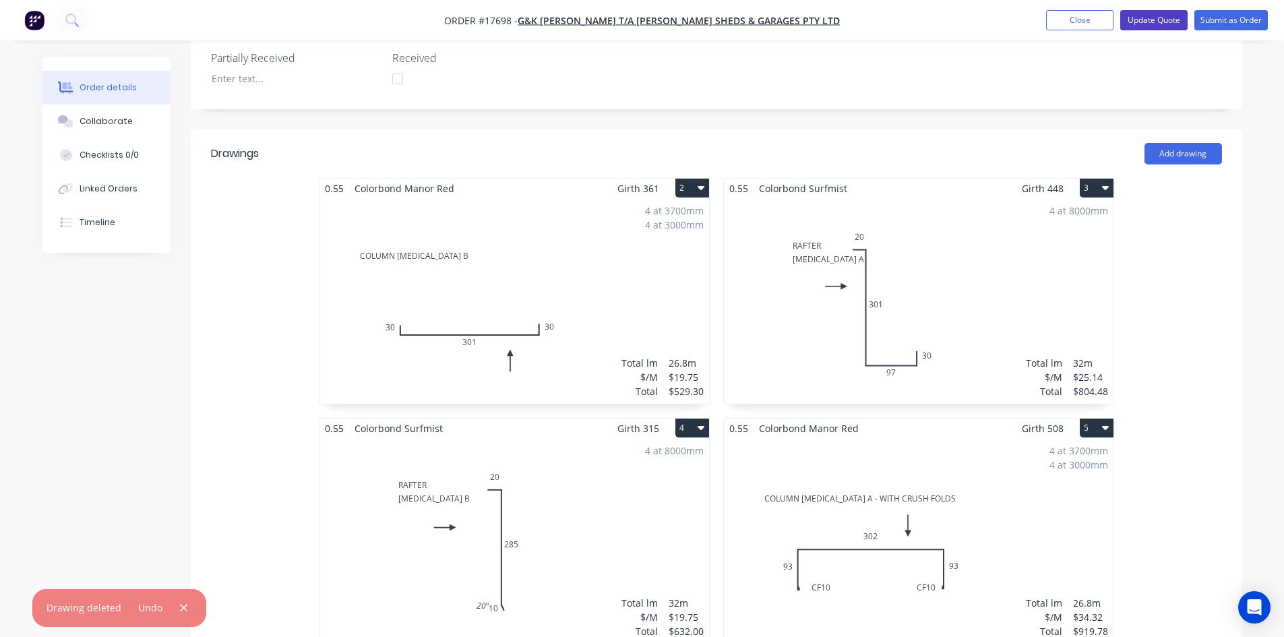
click at [1158, 23] on button "Update Quote" at bounding box center [1153, 20] width 67 height 20
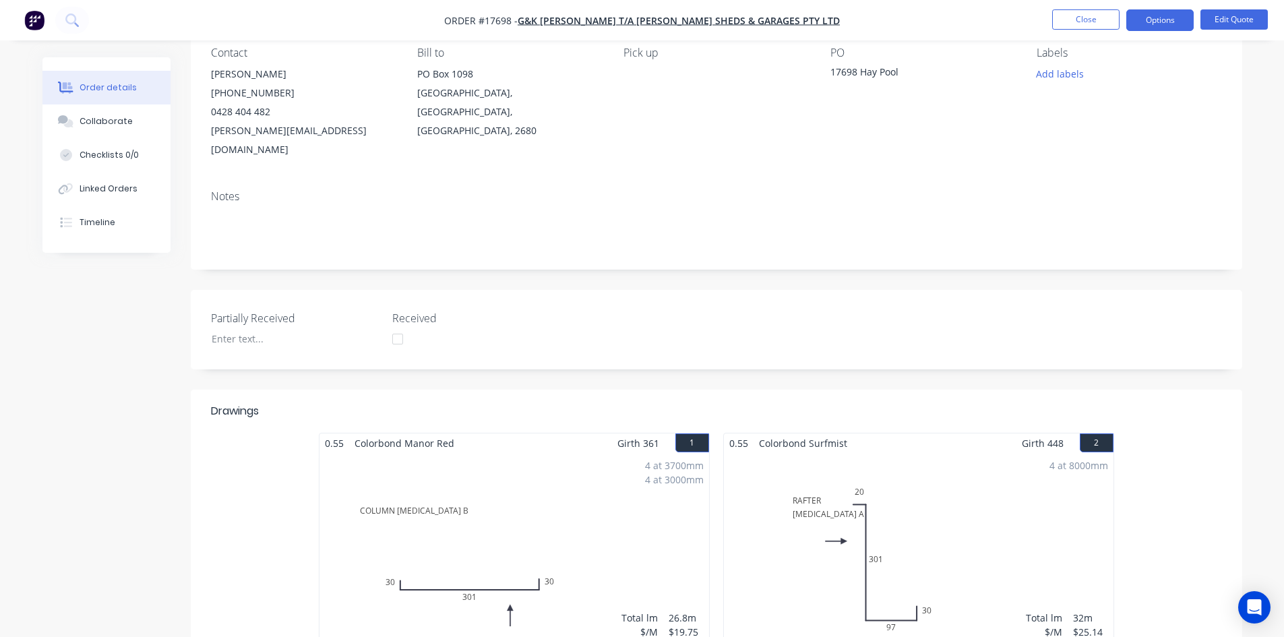
scroll to position [0, 0]
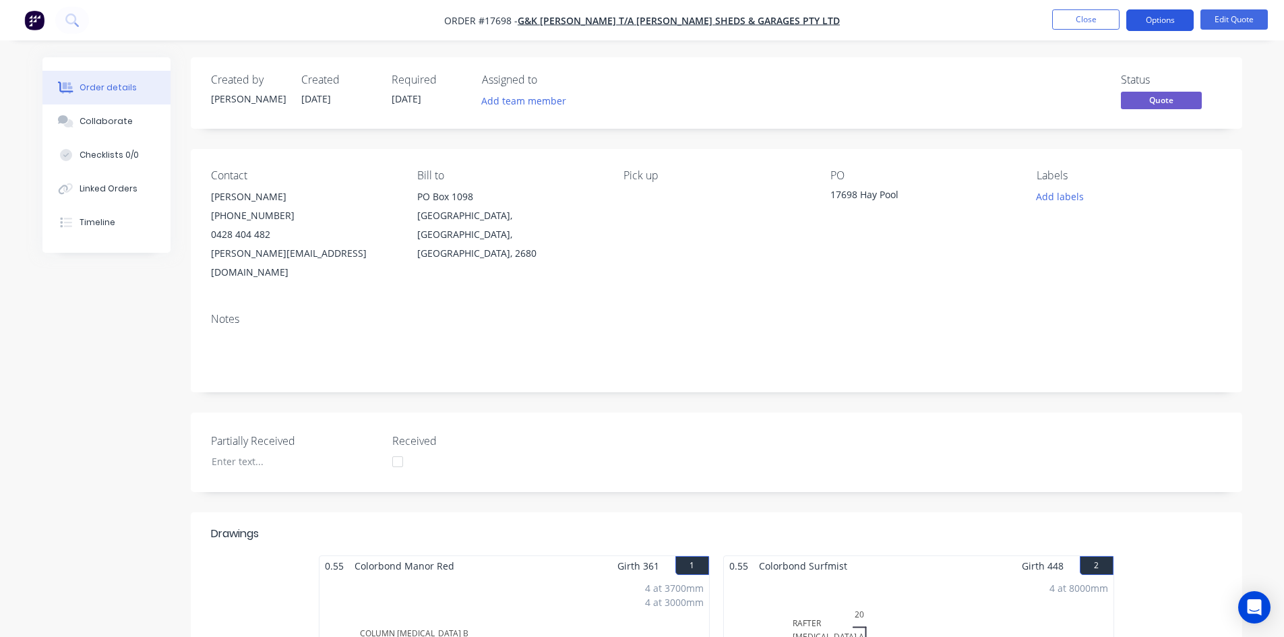
click at [1152, 22] on button "Options" at bounding box center [1159, 20] width 67 height 22
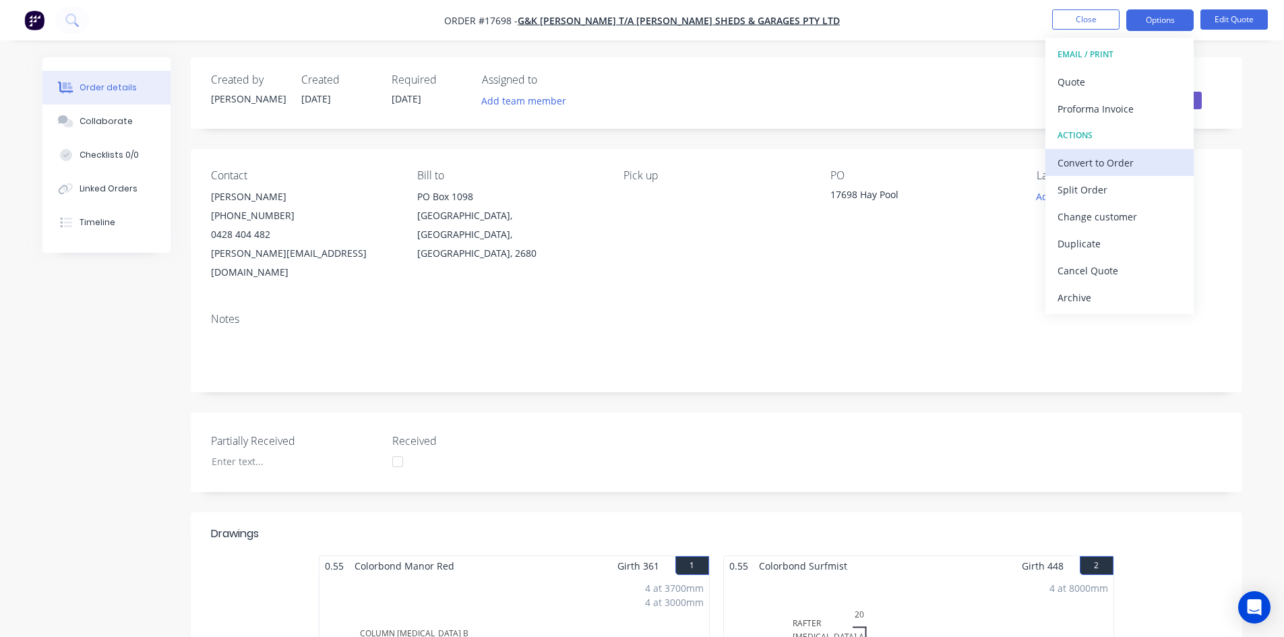
click at [1111, 165] on div "Convert to Order" at bounding box center [1119, 163] width 124 height 20
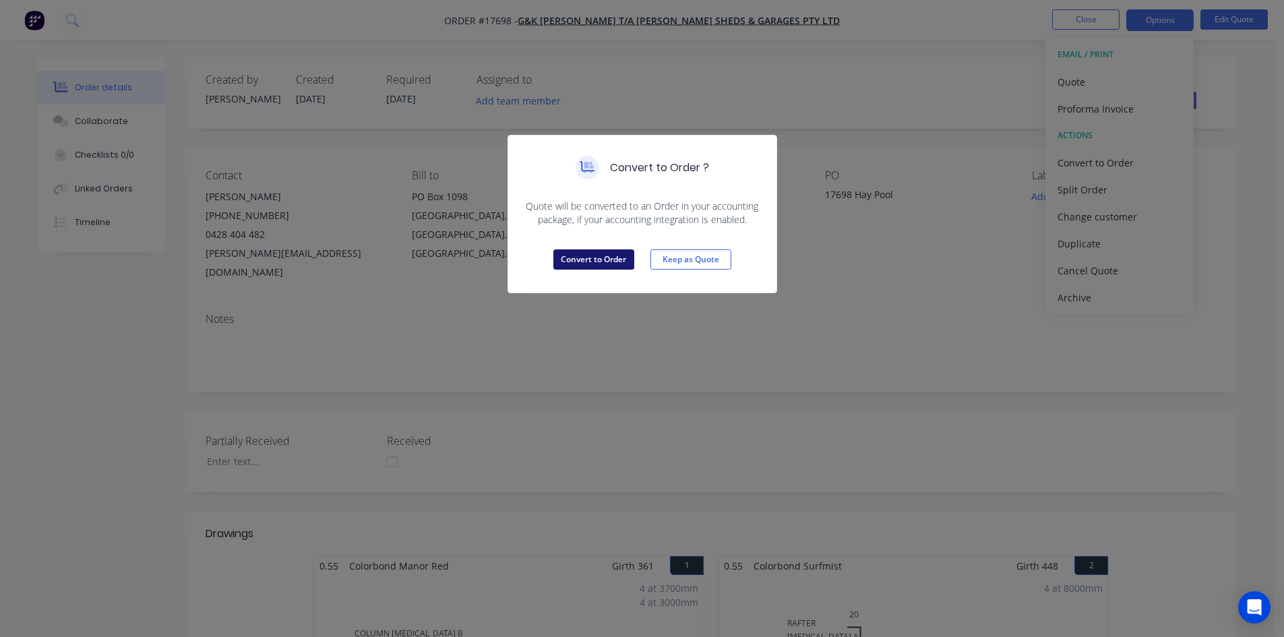
click at [605, 265] on button "Convert to Order" at bounding box center [593, 259] width 81 height 20
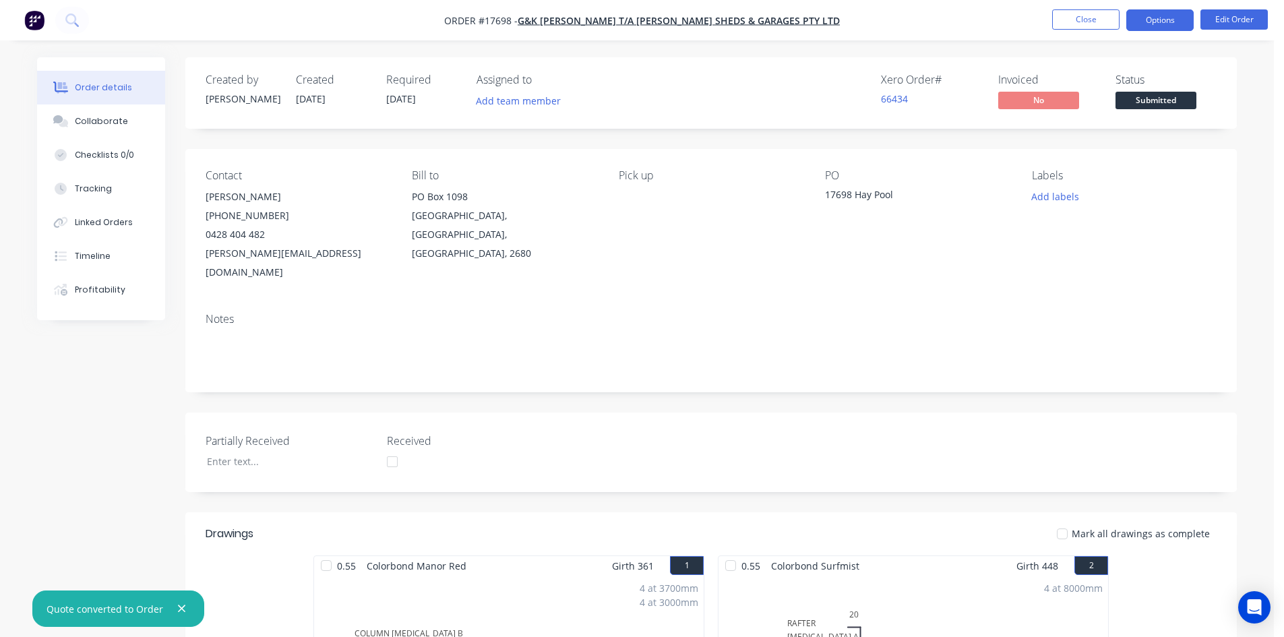
click at [1167, 24] on button "Options" at bounding box center [1159, 20] width 67 height 22
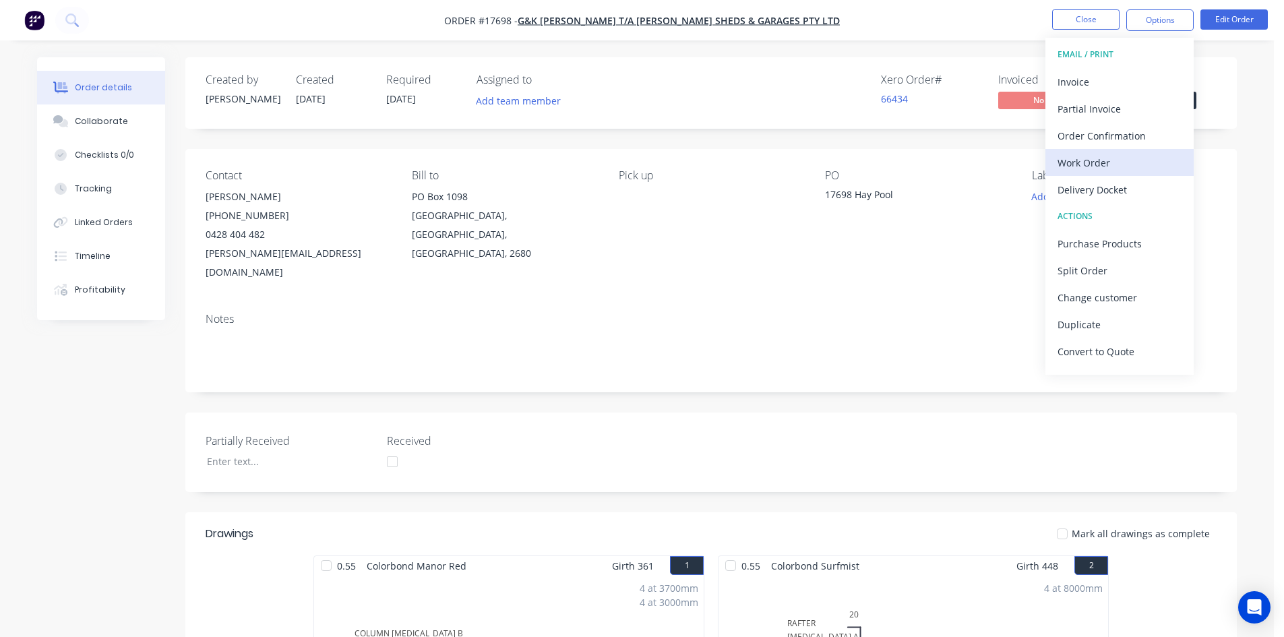
click at [1114, 161] on div "Work Order" at bounding box center [1119, 163] width 124 height 20
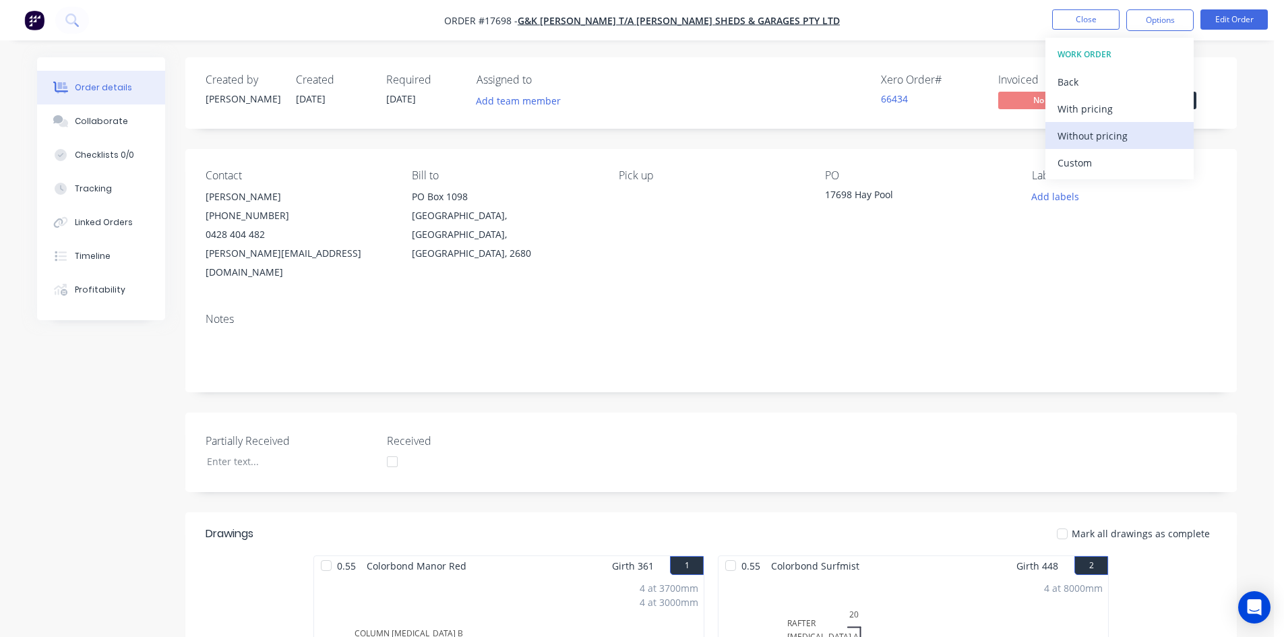
click at [1126, 132] on div "Without pricing" at bounding box center [1119, 136] width 124 height 20
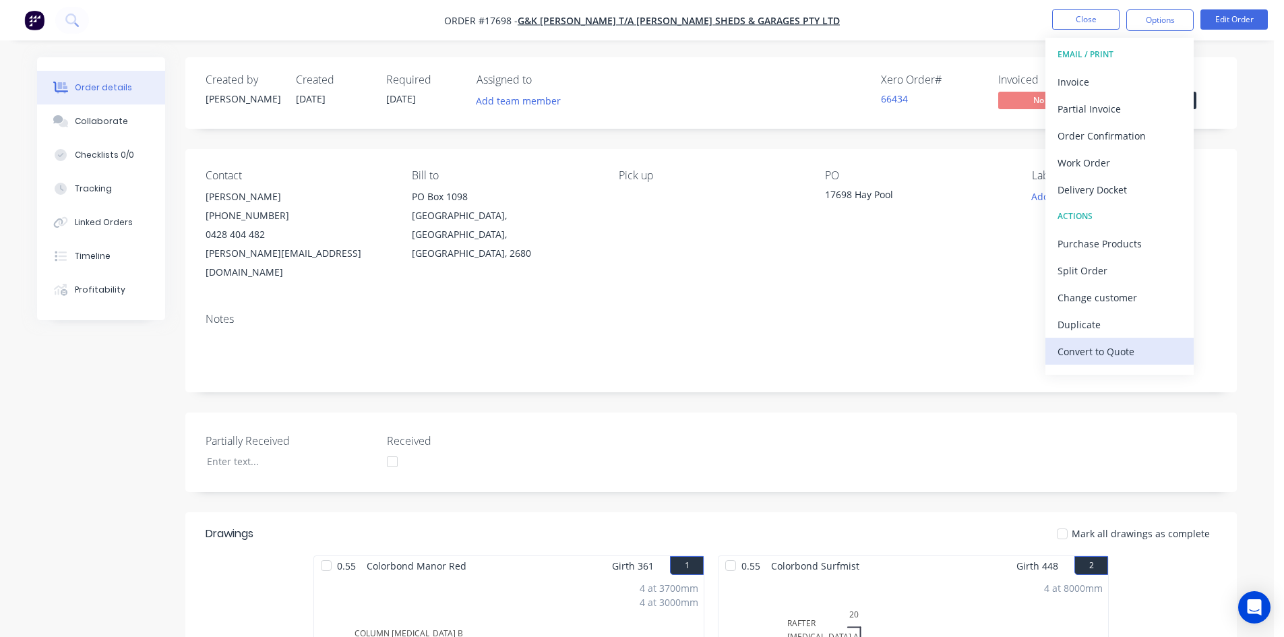
click at [1121, 353] on div "Convert to Quote" at bounding box center [1119, 352] width 124 height 20
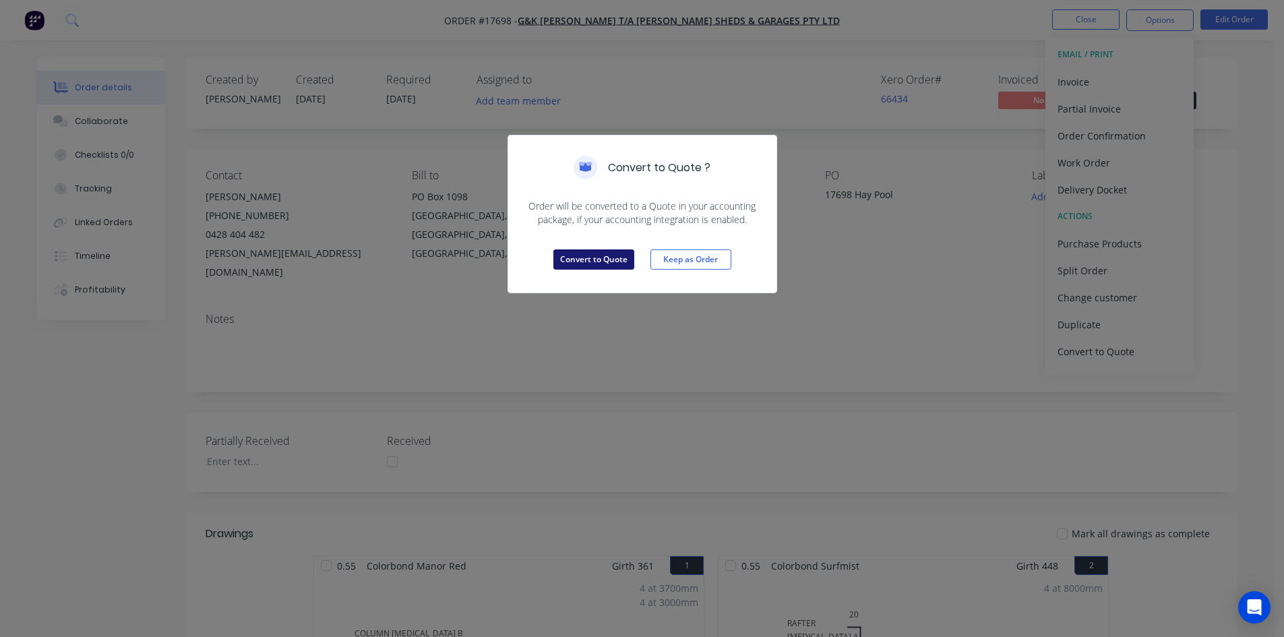
click at [617, 266] on button "Convert to Quote" at bounding box center [593, 259] width 81 height 20
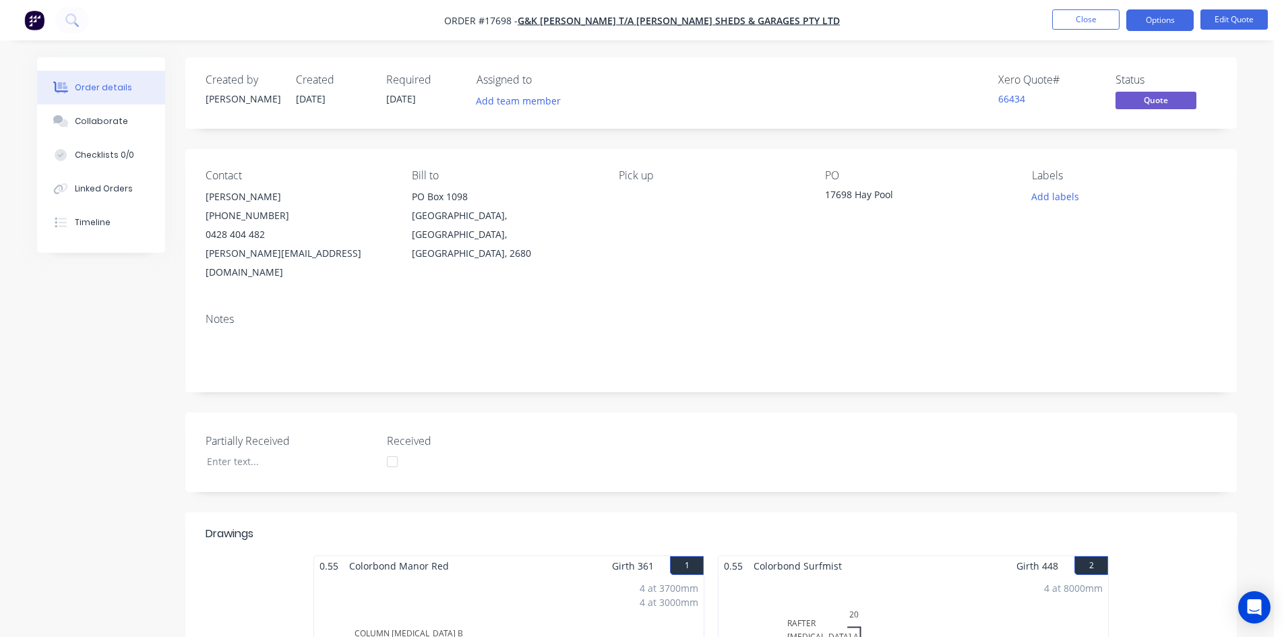
click at [689, 89] on div "Xero Quote # 66434 Status Quote" at bounding box center [913, 92] width 605 height 39
click at [815, 53] on div "Order details Collaborate Checklists 0/0 Linked Orders Timeline Order details C…" at bounding box center [637, 637] width 1274 height 1275
click at [1088, 19] on button "Close" at bounding box center [1085, 19] width 67 height 20
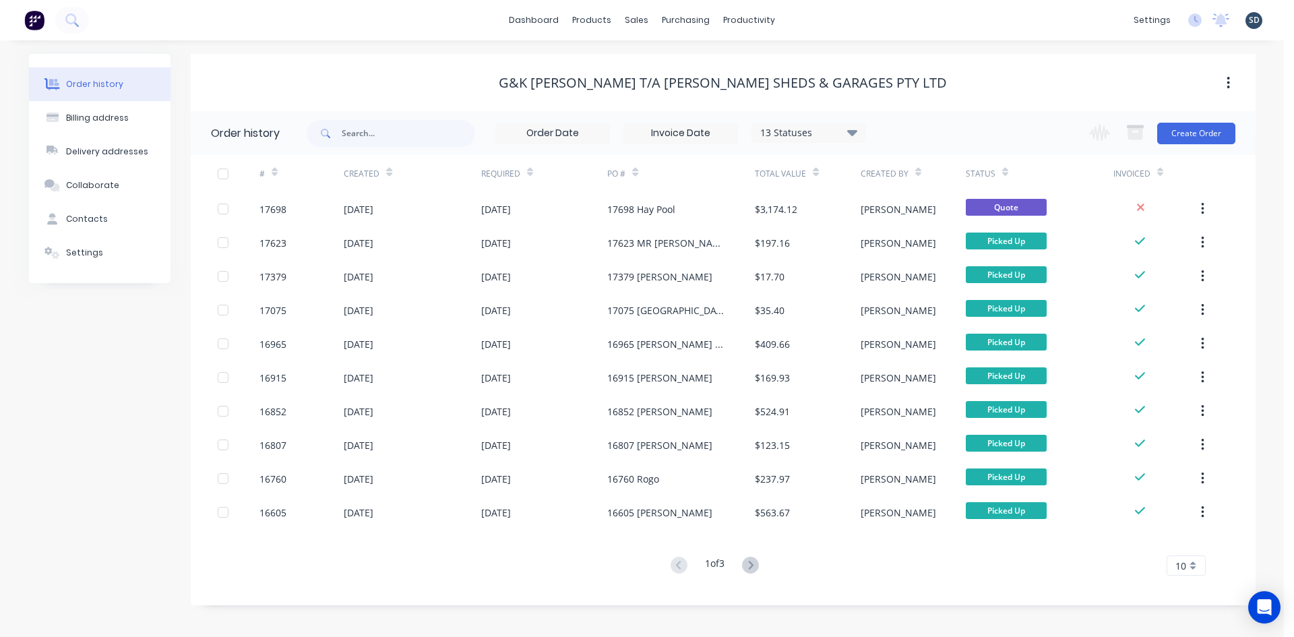
click at [869, 20] on div "dashboard products sales purchasing productivity dashboard products Product Cat…" at bounding box center [642, 20] width 1284 height 40
click at [842, 23] on div "dashboard products sales purchasing productivity dashboard products Product Cat…" at bounding box center [642, 20] width 1284 height 40
click at [697, 69] on div "Sales Orders" at bounding box center [686, 65] width 55 height 12
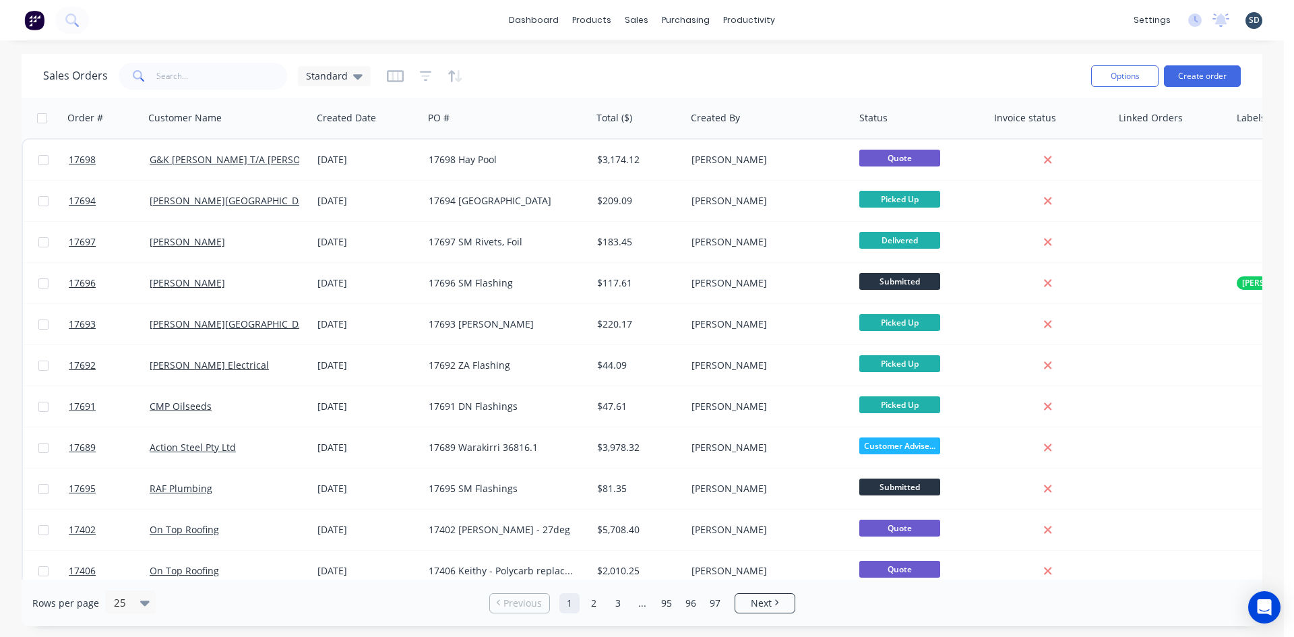
click at [873, 35] on div "dashboard products sales purchasing productivity dashboard products Product Cat…" at bounding box center [642, 20] width 1284 height 40
click at [1208, 78] on button "Create order" at bounding box center [1202, 76] width 77 height 22
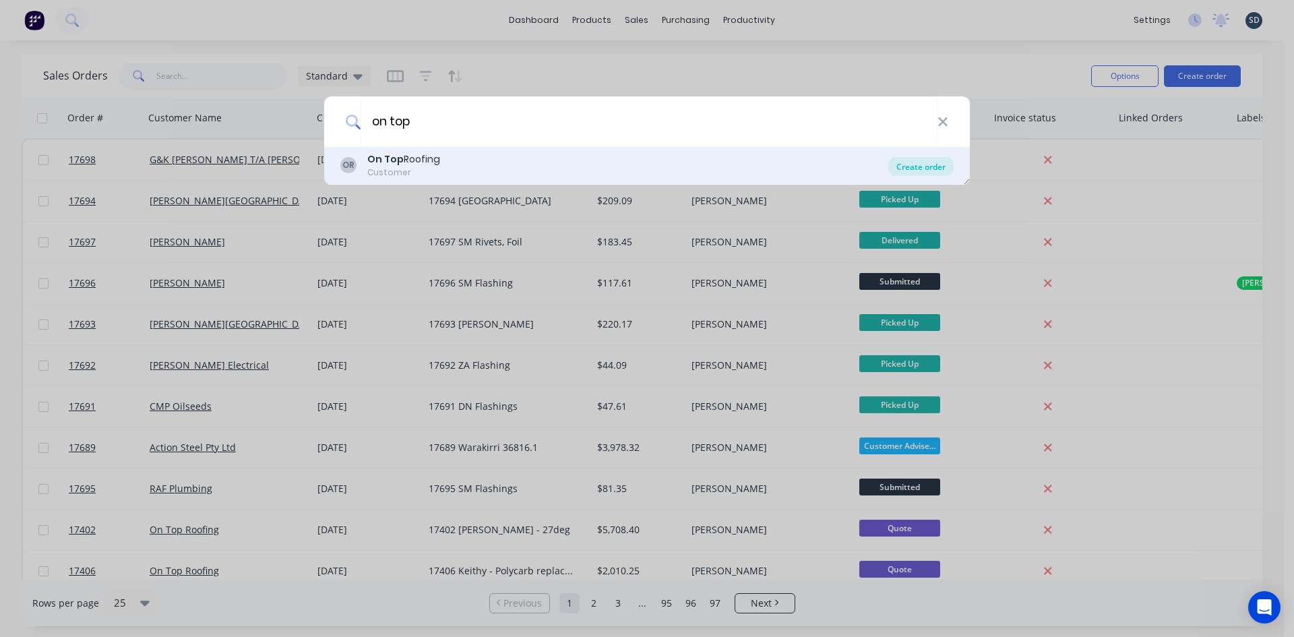
type input "on top"
click at [928, 164] on div "Create order" at bounding box center [920, 166] width 65 height 19
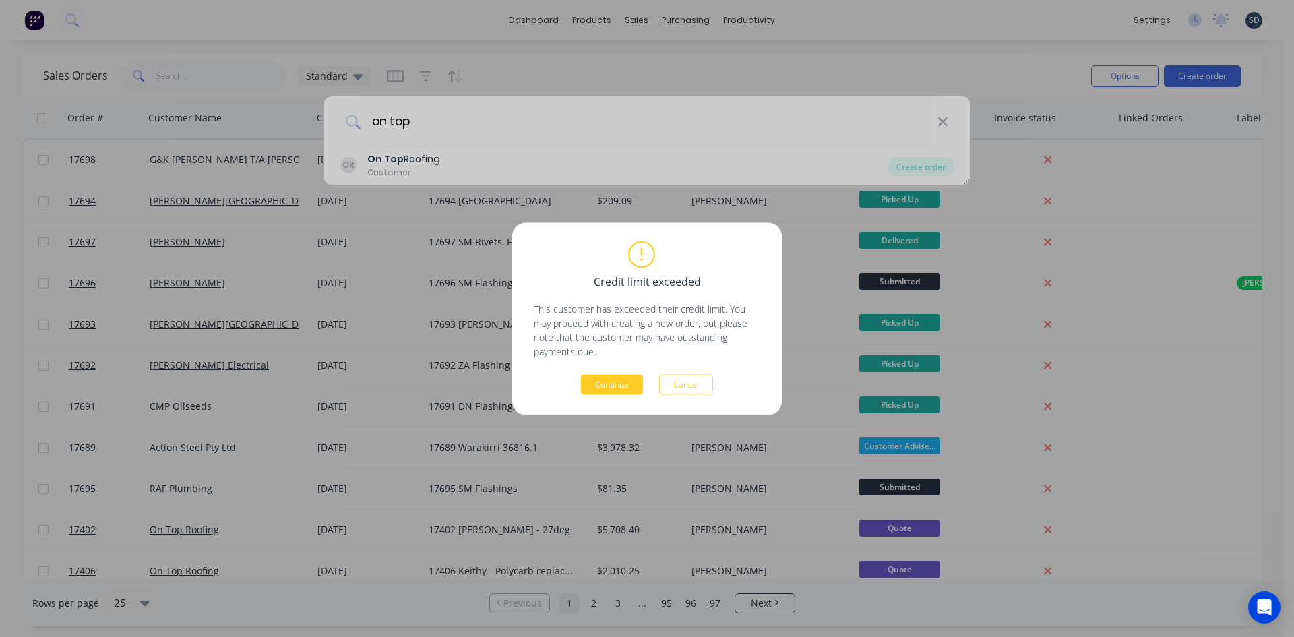
click at [612, 389] on button "Continue" at bounding box center [612, 384] width 62 height 20
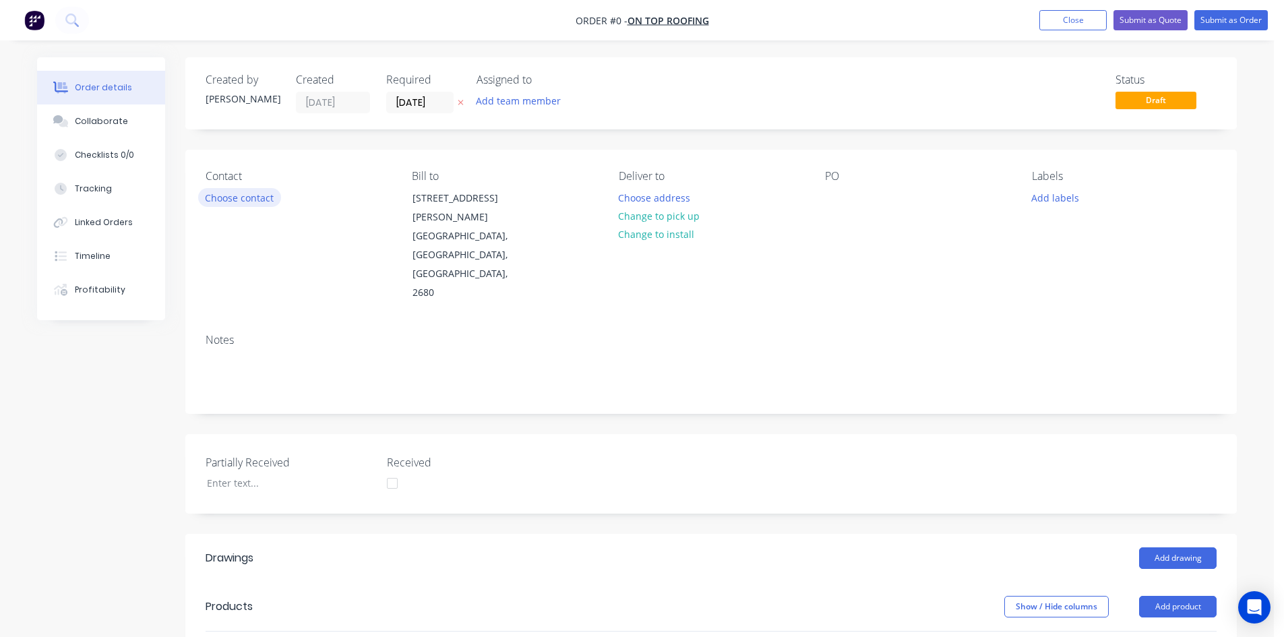
click at [249, 196] on button "Choose contact" at bounding box center [239, 197] width 83 height 18
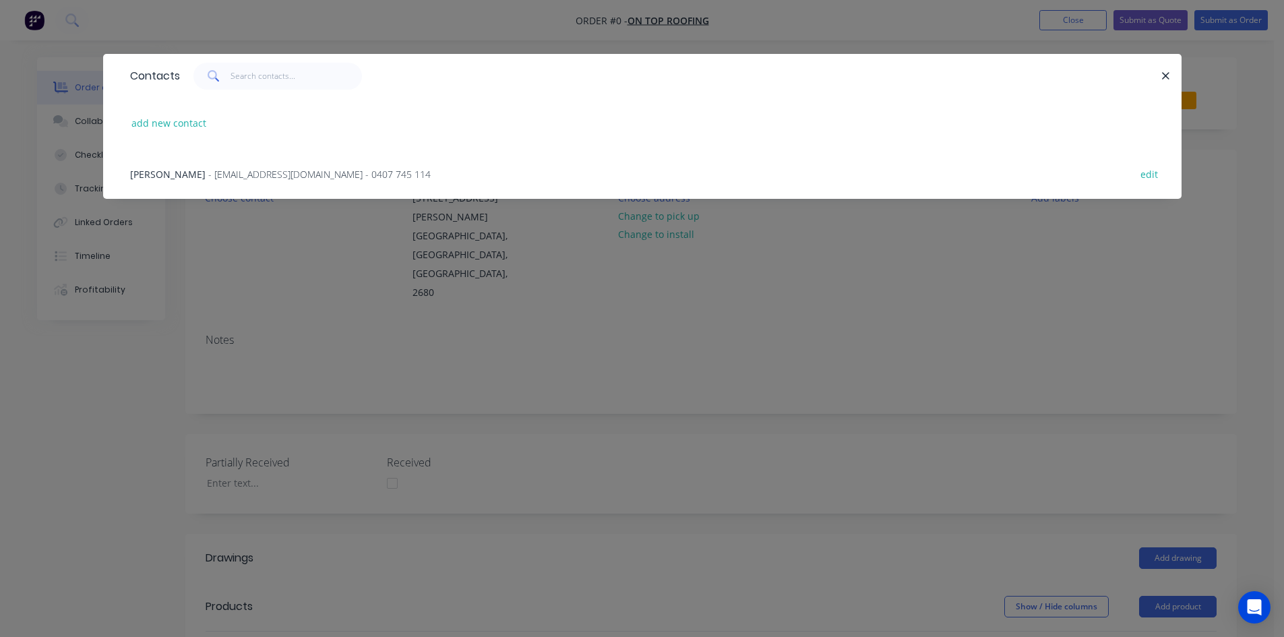
click at [242, 179] on span "- jockbeazley@ontoproofing24.onmicrosoft.com - 0407 745 114" at bounding box center [319, 174] width 222 height 13
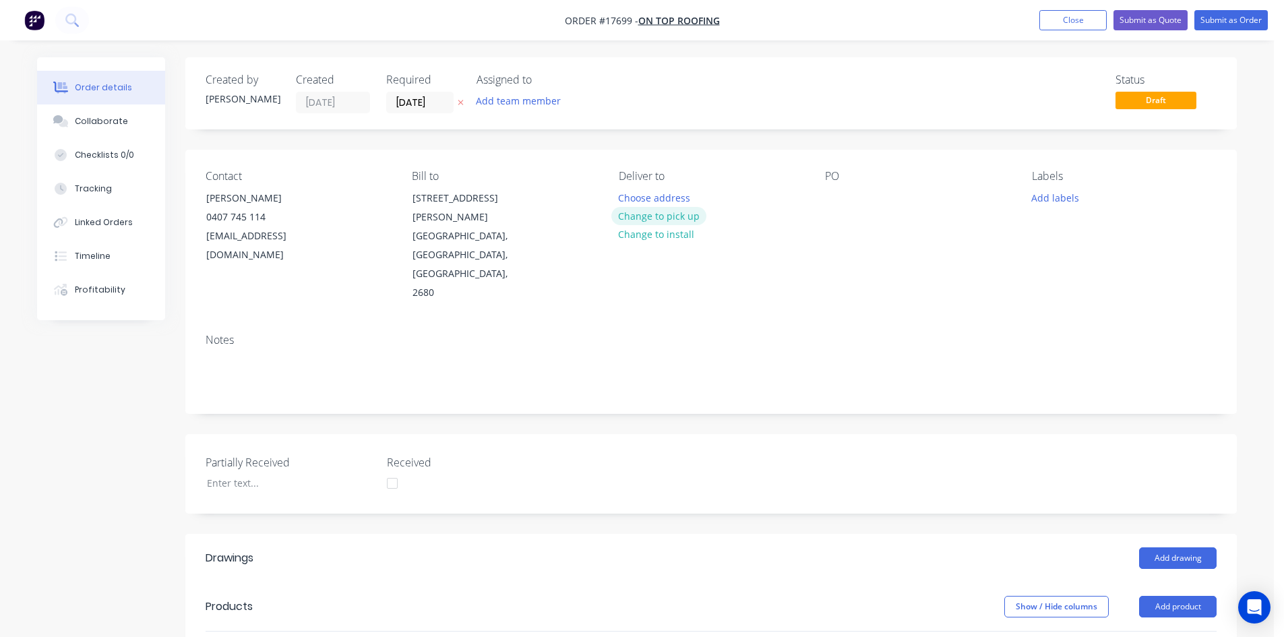
click at [667, 213] on button "Change to pick up" at bounding box center [659, 216] width 96 height 18
click at [832, 199] on div at bounding box center [836, 198] width 22 height 20
click at [871, 169] on div "Contact Jock Beazley 0407 745 114 jockbeazley@ontoproofing24.onmicrosoft.com Bi…" at bounding box center [710, 236] width 1051 height 173
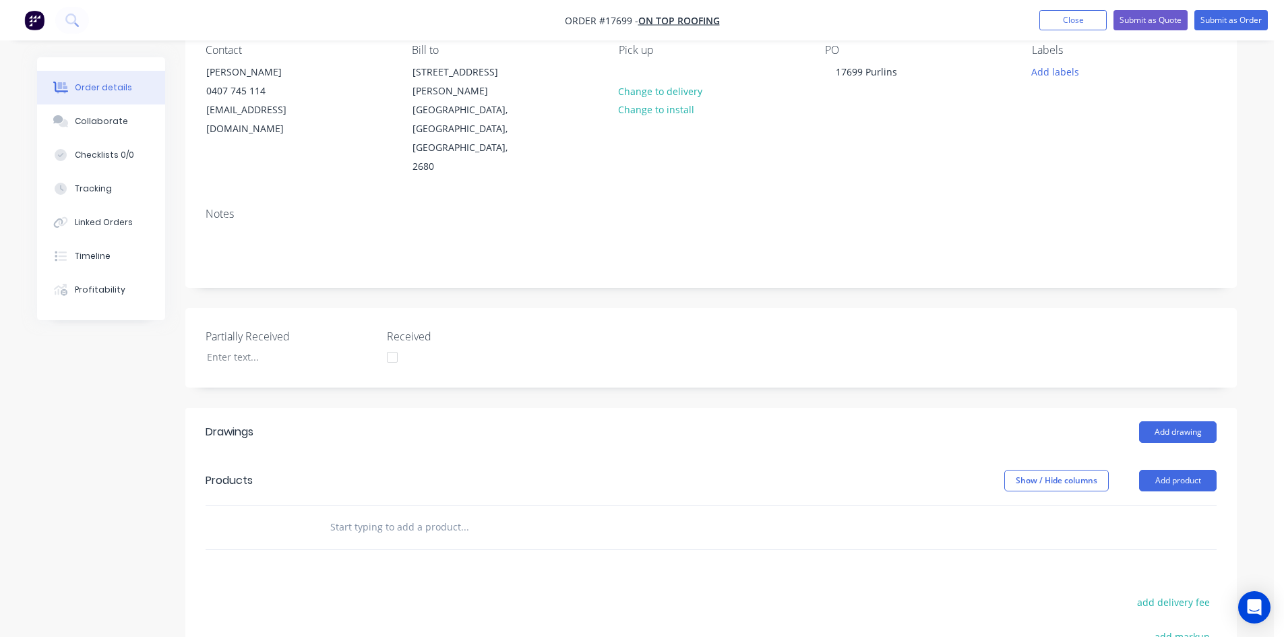
scroll to position [326, 0]
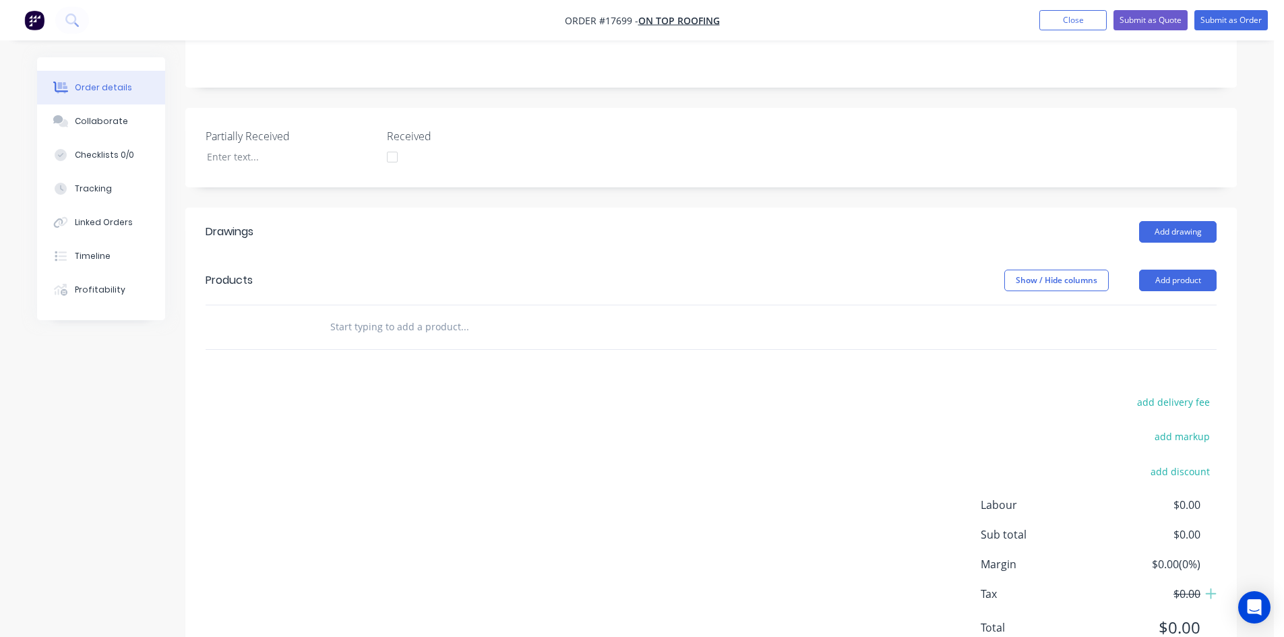
click at [371, 313] on input "text" at bounding box center [465, 326] width 270 height 27
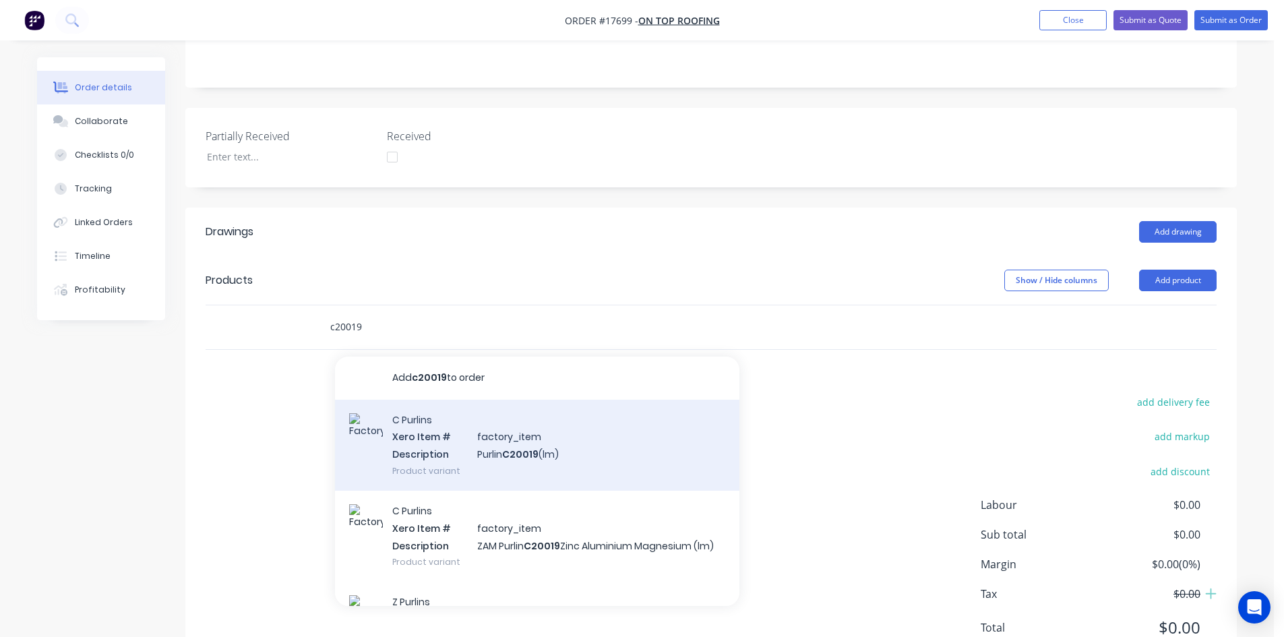
type input "c20019"
click at [467, 400] on div "C Purlins Xero Item # factory_item Description Purlin C20019 (lm) Product varia…" at bounding box center [537, 445] width 404 height 91
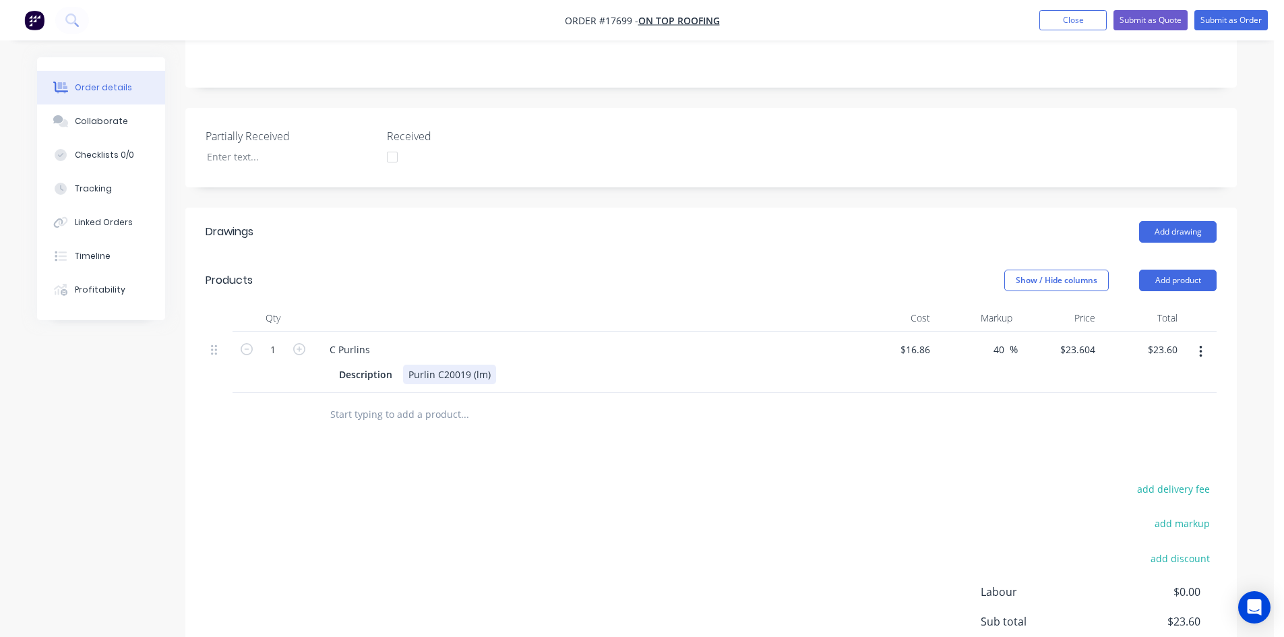
click at [490, 365] on div "Purlin C20019 (lm)" at bounding box center [449, 375] width 93 height 20
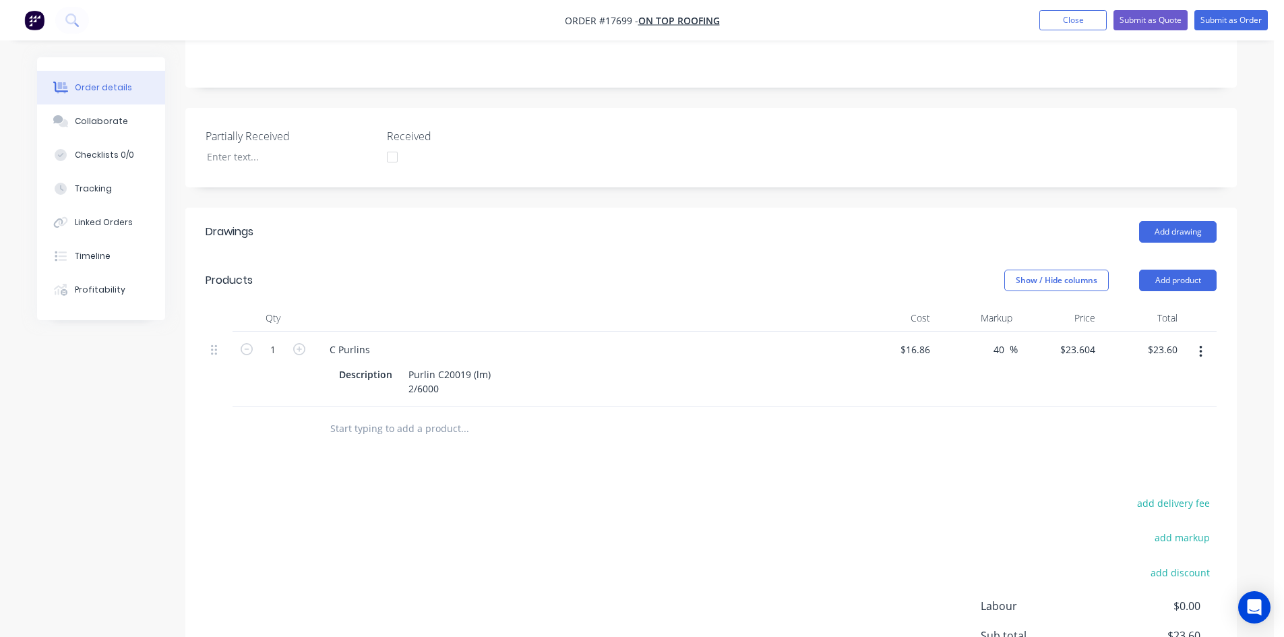
click at [535, 400] on div "Drawings Add drawing Products Show / Hide columns Add product Qty Cost Markup P…" at bounding box center [710, 491] width 1051 height 567
click at [268, 340] on input "1" at bounding box center [272, 350] width 35 height 20
type input "12"
type input "$283.25"
click at [541, 221] on div "Add drawing" at bounding box center [819, 232] width 796 height 22
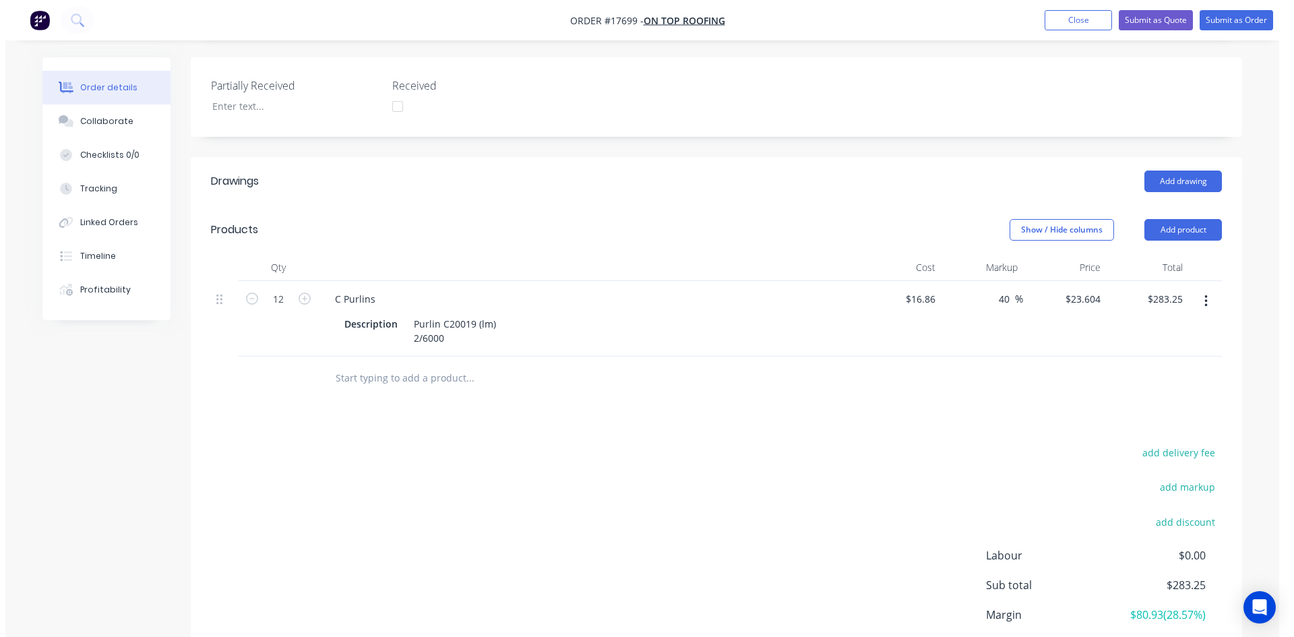
scroll to position [427, 0]
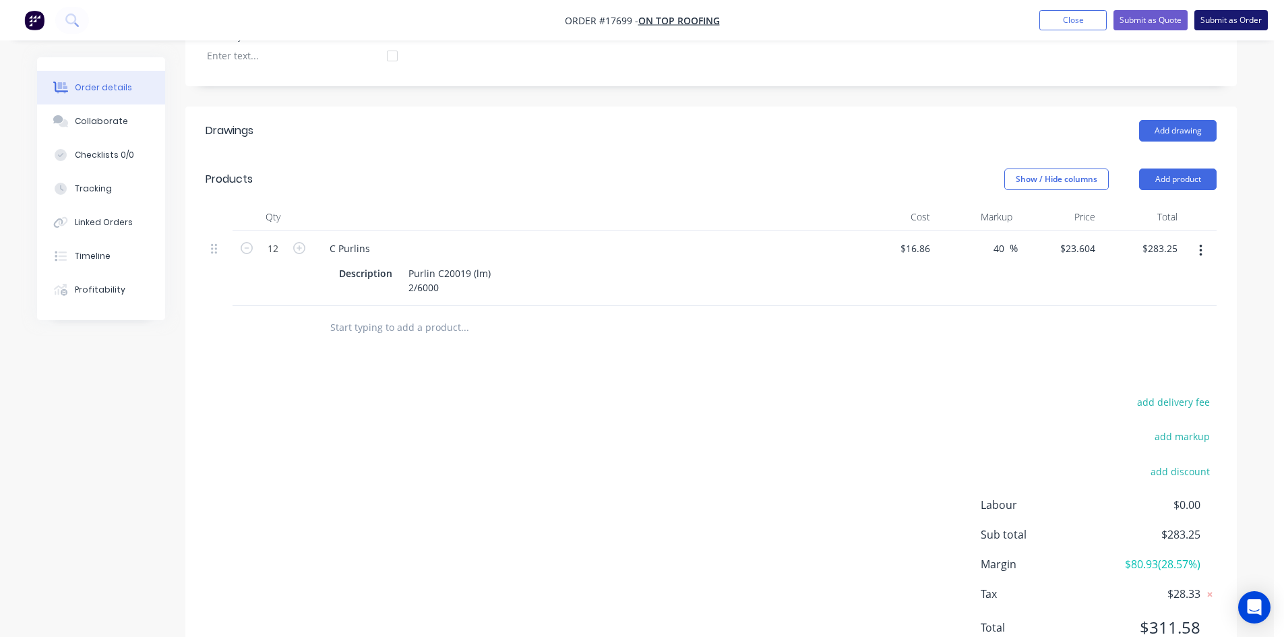
click at [1225, 23] on button "Submit as Order" at bounding box center [1230, 20] width 73 height 20
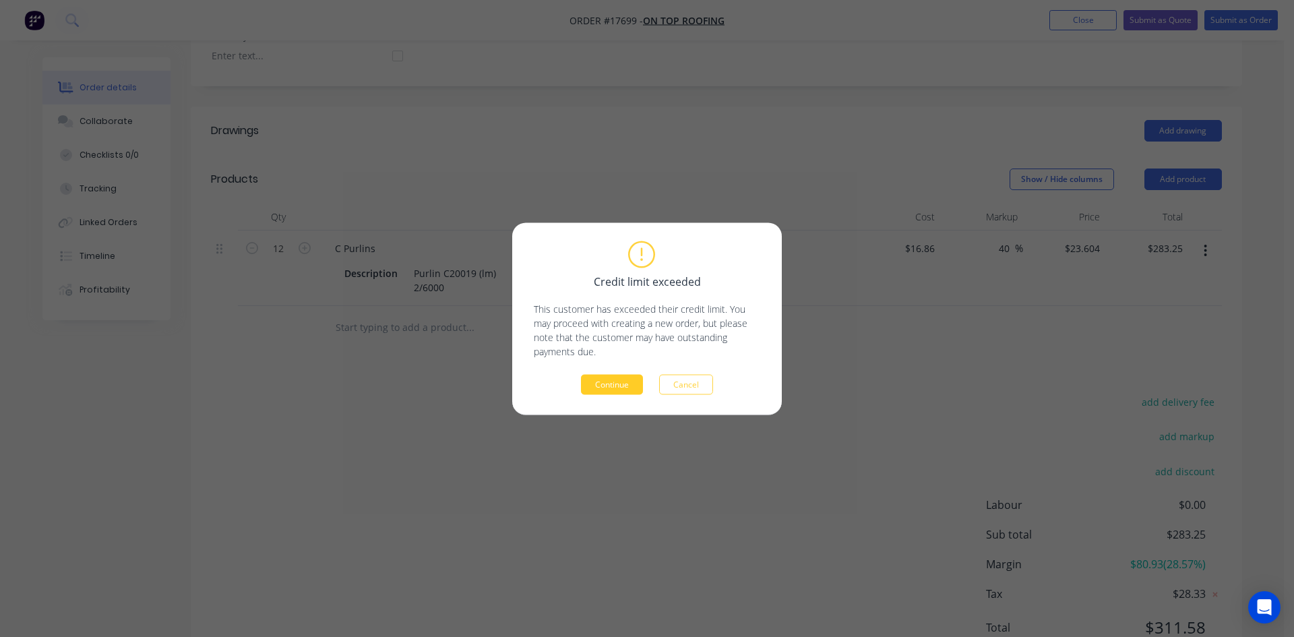
click at [607, 378] on button "Continue" at bounding box center [612, 384] width 62 height 20
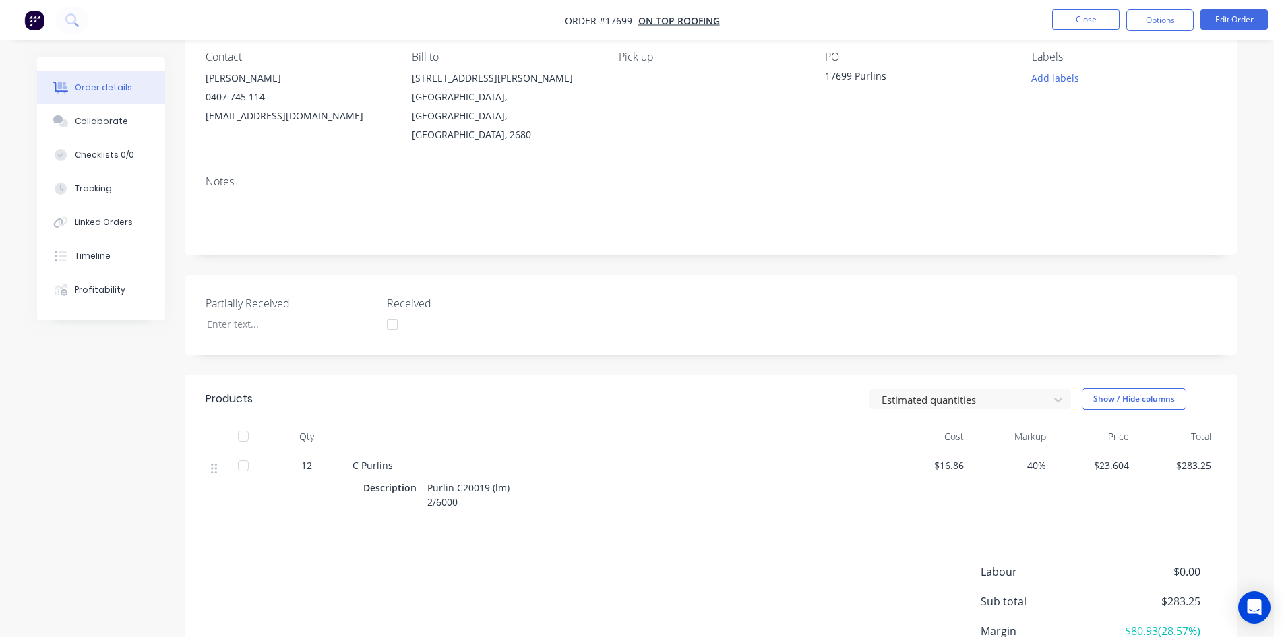
scroll to position [21, 0]
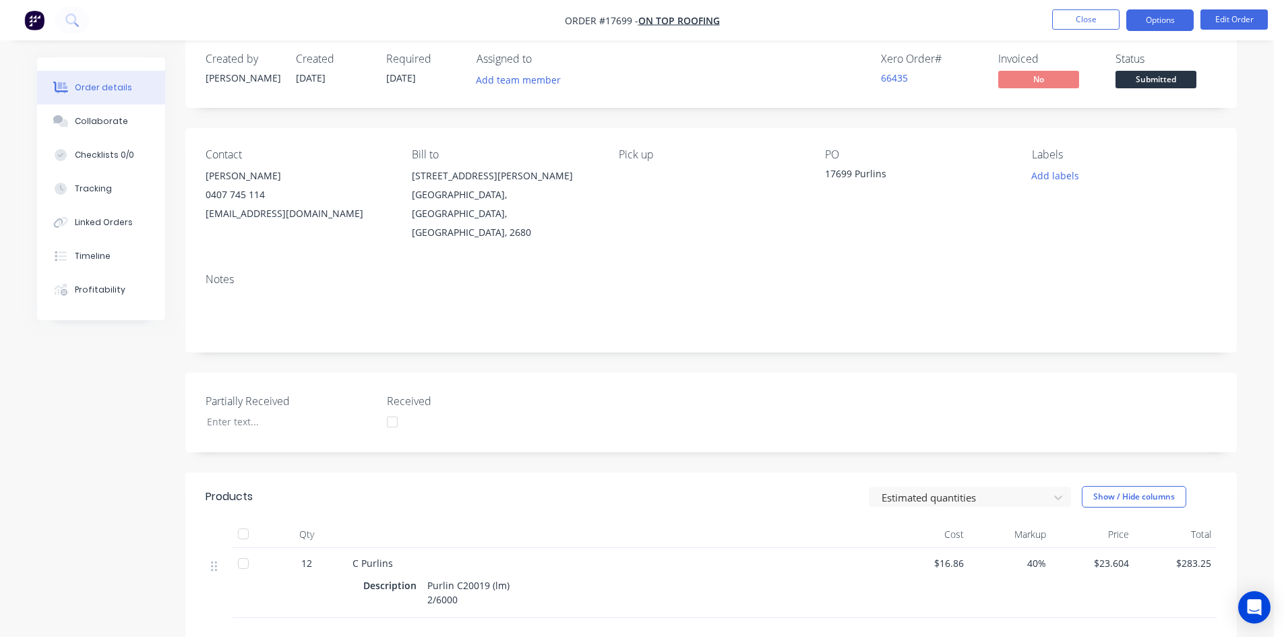
click at [1169, 17] on button "Options" at bounding box center [1159, 20] width 67 height 22
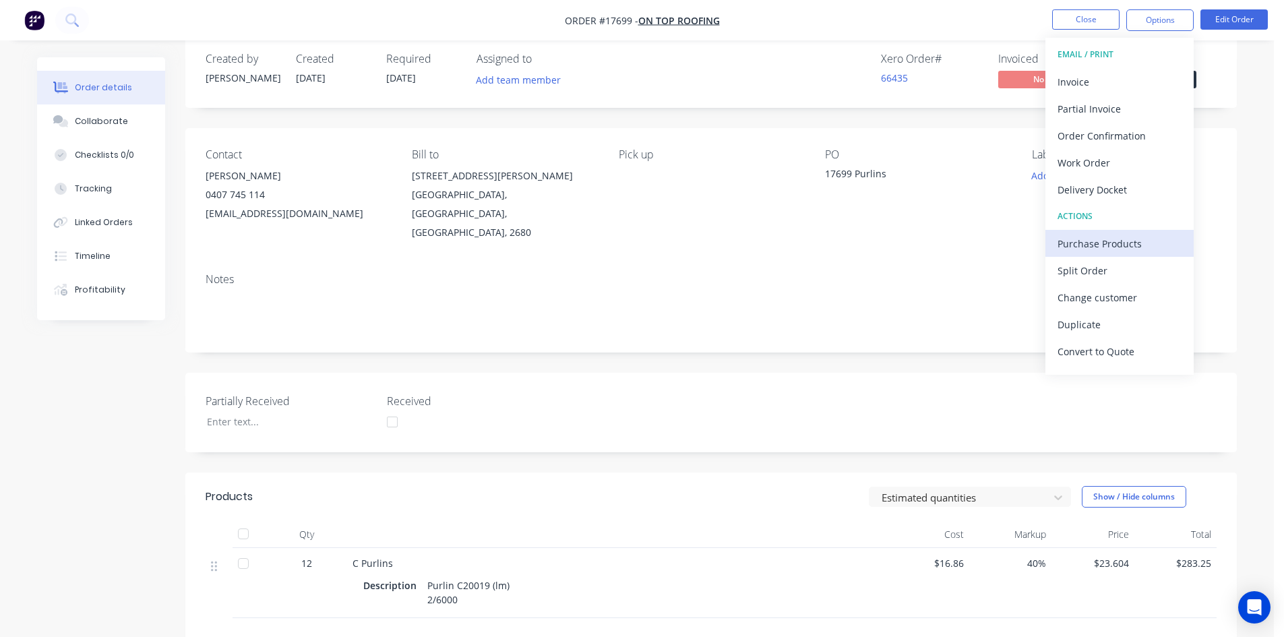
click at [1112, 239] on div "Purchase Products" at bounding box center [1119, 244] width 124 height 20
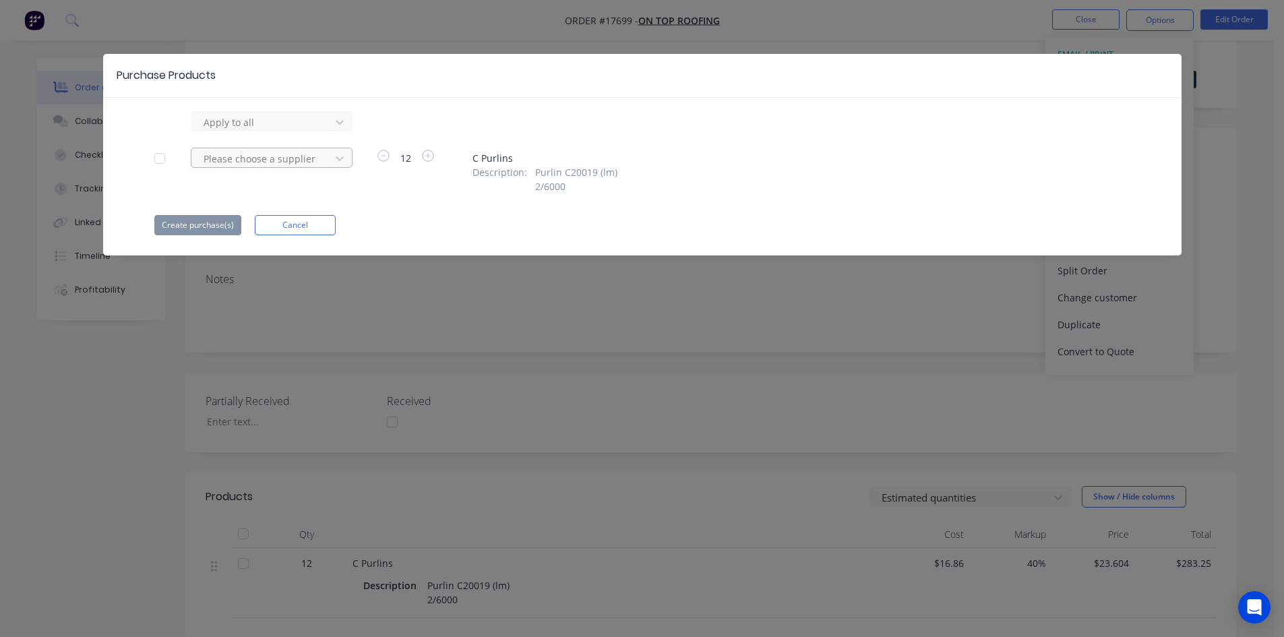
click at [282, 157] on div at bounding box center [262, 158] width 121 height 17
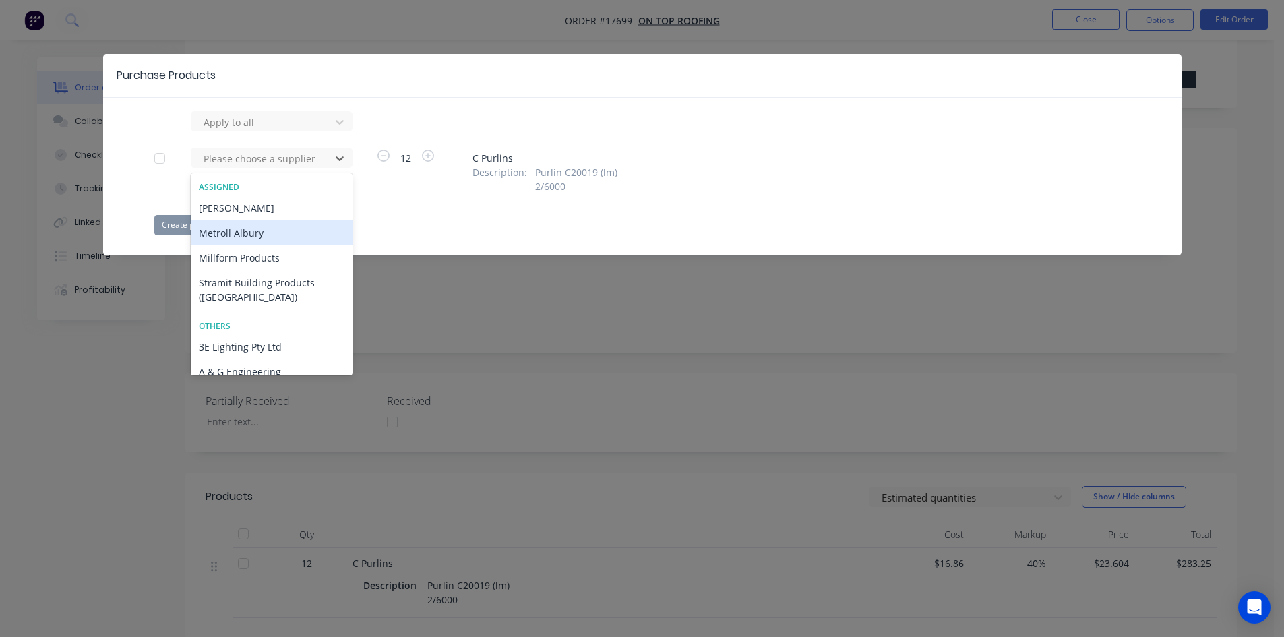
click at [261, 226] on div "Metroll Albury" at bounding box center [272, 232] width 162 height 25
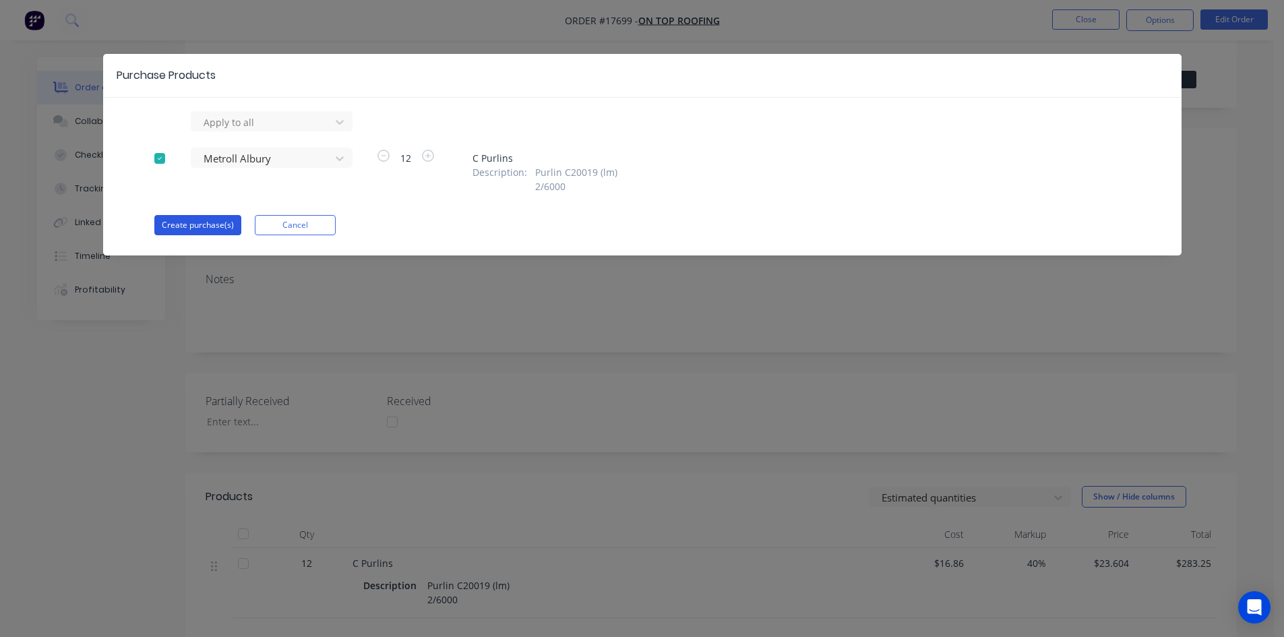
click at [218, 222] on button "Create purchase(s)" at bounding box center [197, 225] width 87 height 20
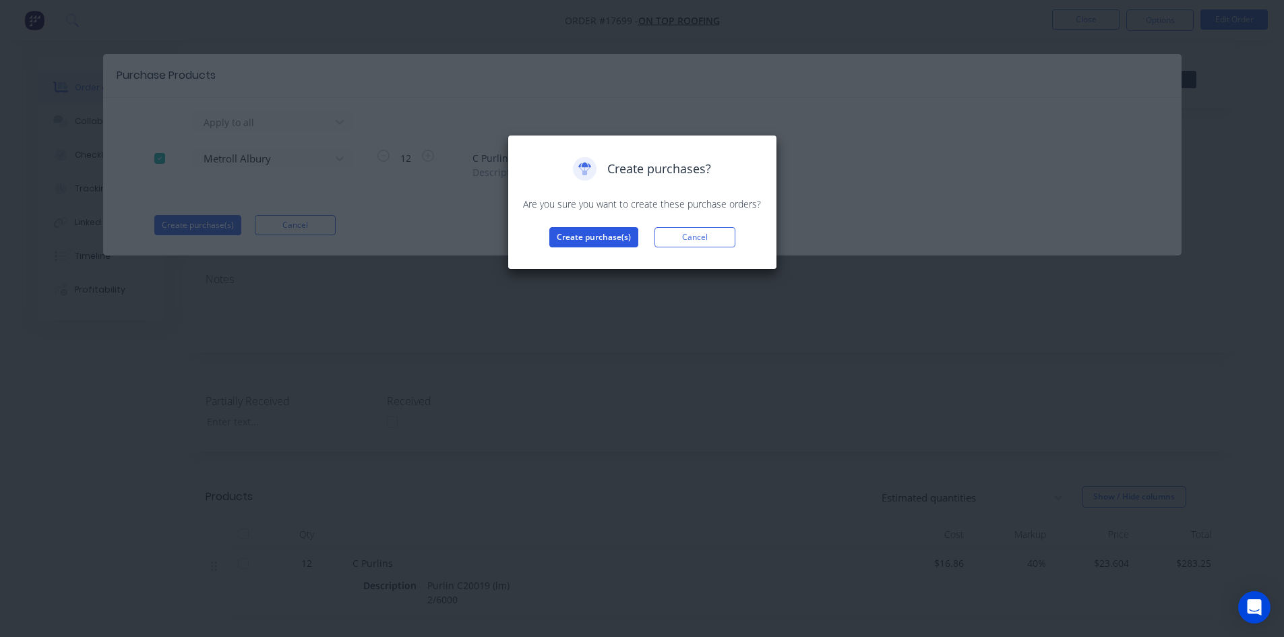
click at [593, 235] on button "Create purchase(s)" at bounding box center [593, 237] width 89 height 20
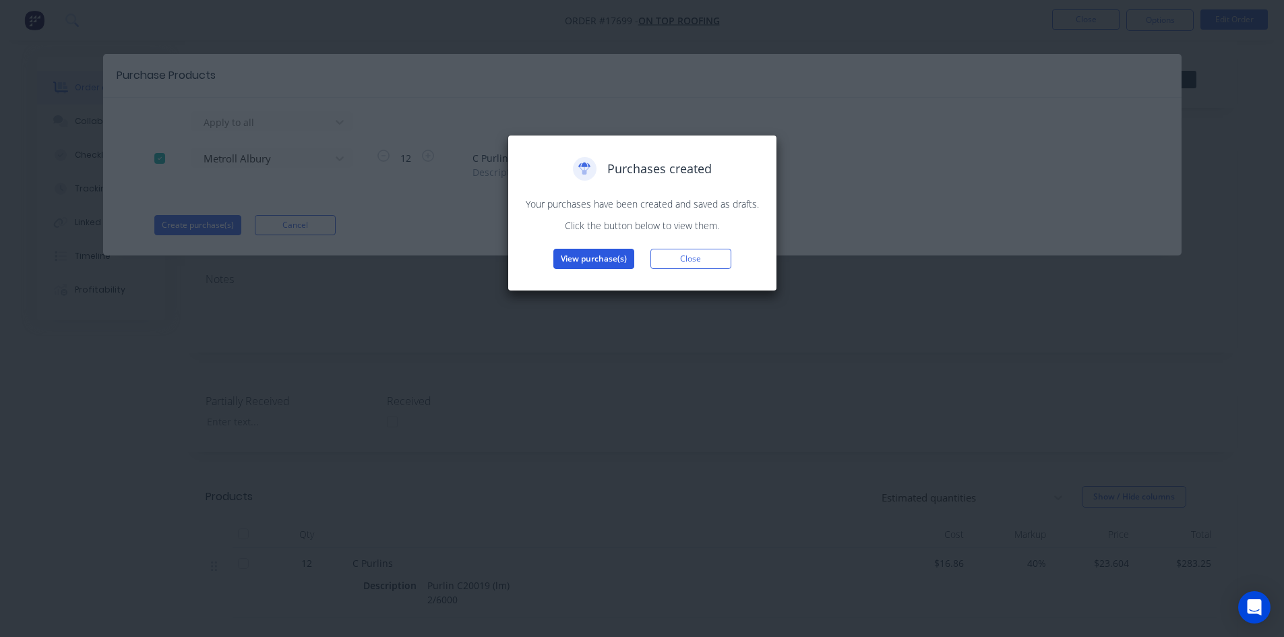
click at [596, 260] on button "View purchase(s)" at bounding box center [593, 259] width 81 height 20
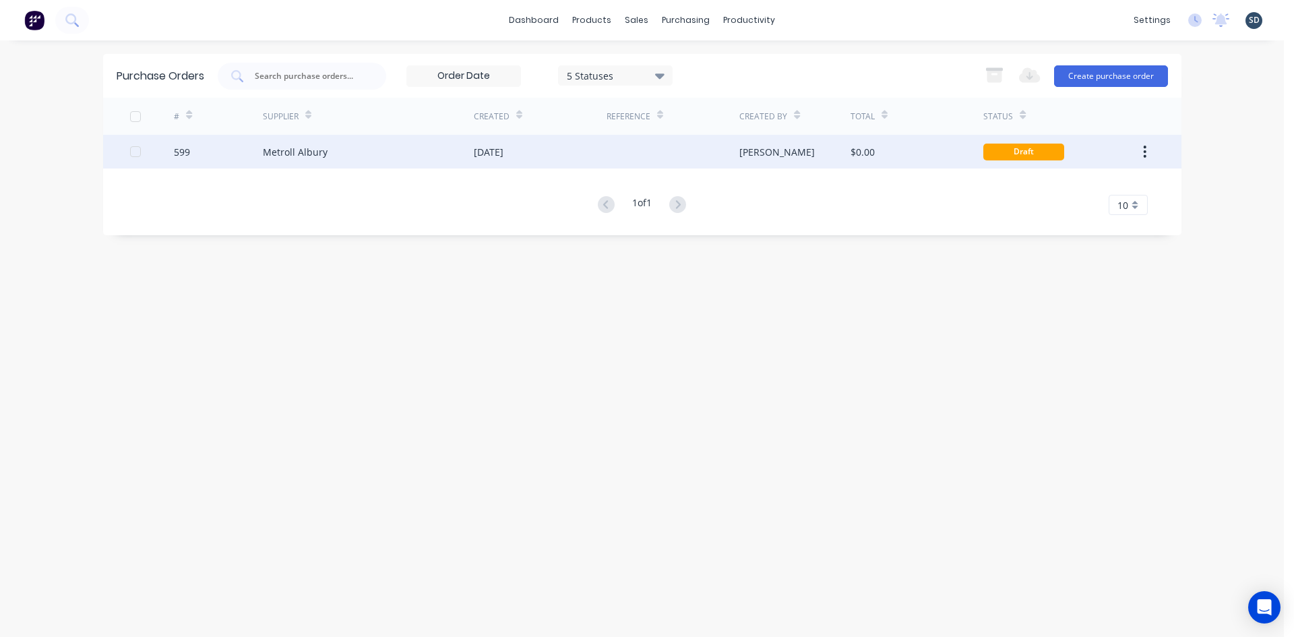
click at [576, 154] on div "[DATE]" at bounding box center [540, 152] width 133 height 34
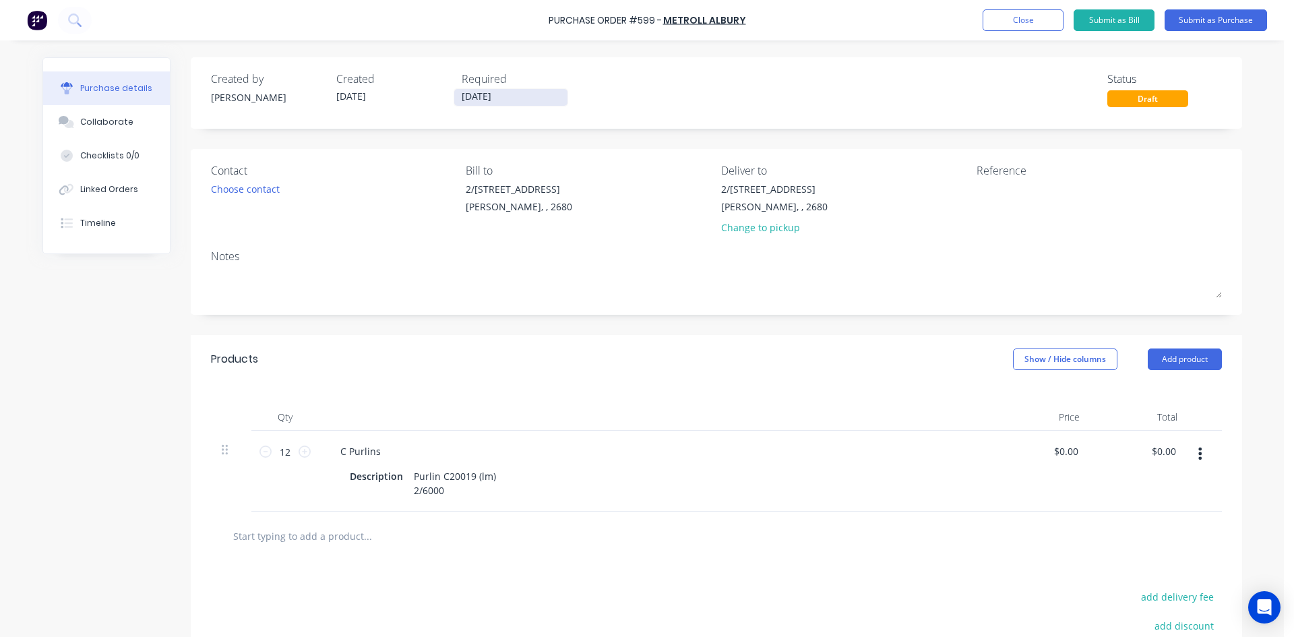
click at [526, 95] on input "[DATE]" at bounding box center [510, 97] width 113 height 17
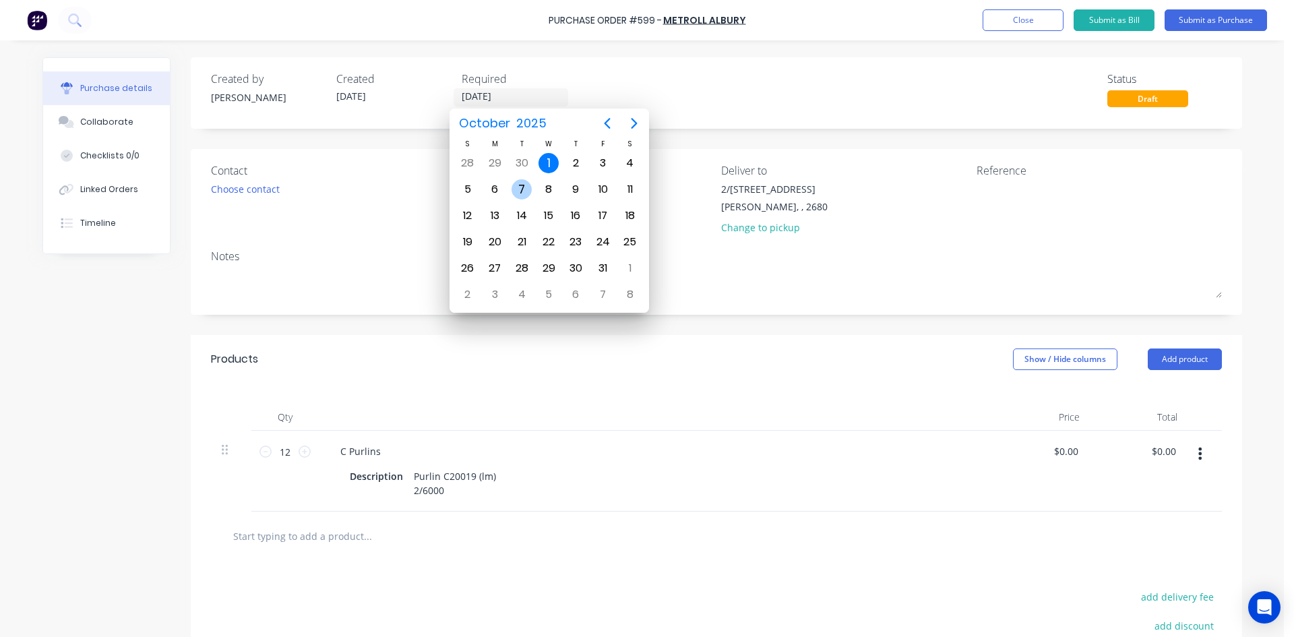
click at [522, 187] on div "7" at bounding box center [522, 189] width 20 height 20
type input "07/10/25"
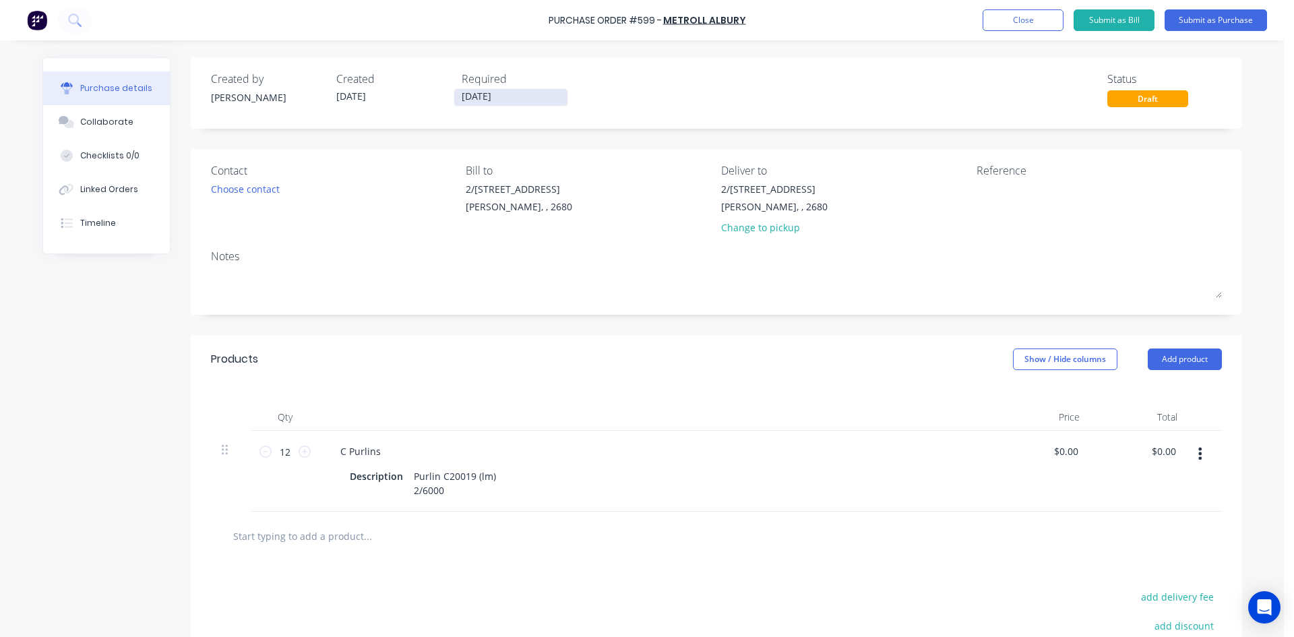
click at [510, 97] on input "07/10/25" at bounding box center [510, 97] width 113 height 17
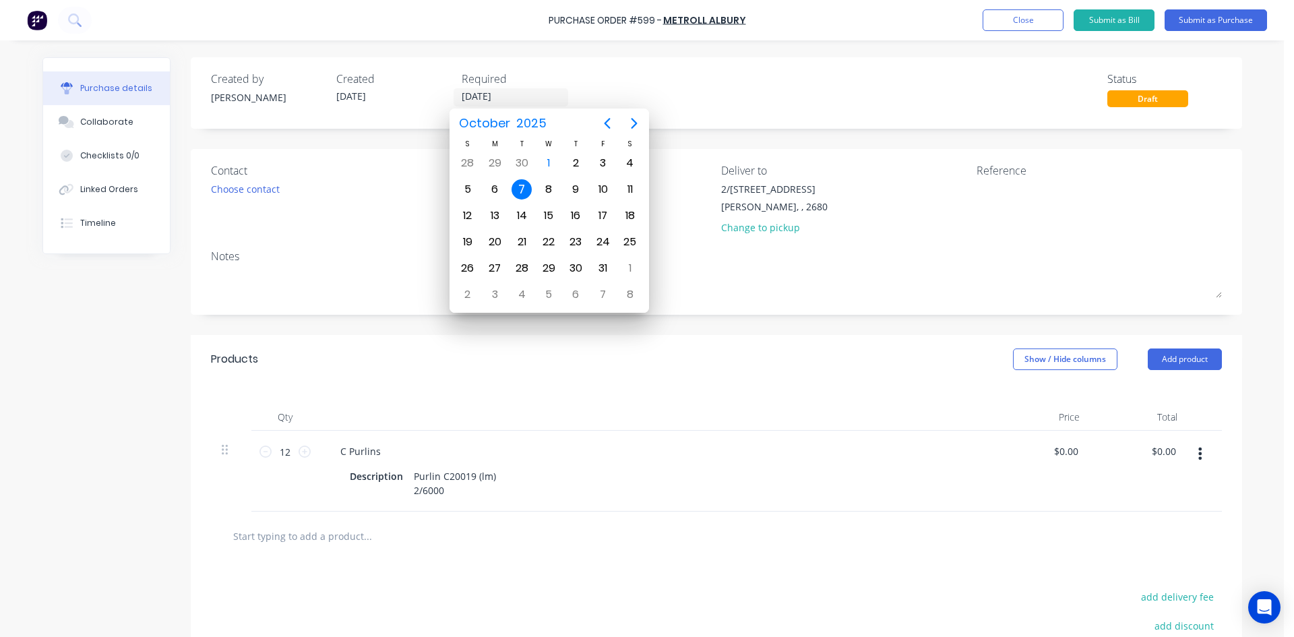
click at [617, 88] on div "Created by Sam Created 01/10/25 Required 07/10/25 Status Draft" at bounding box center [716, 89] width 1011 height 36
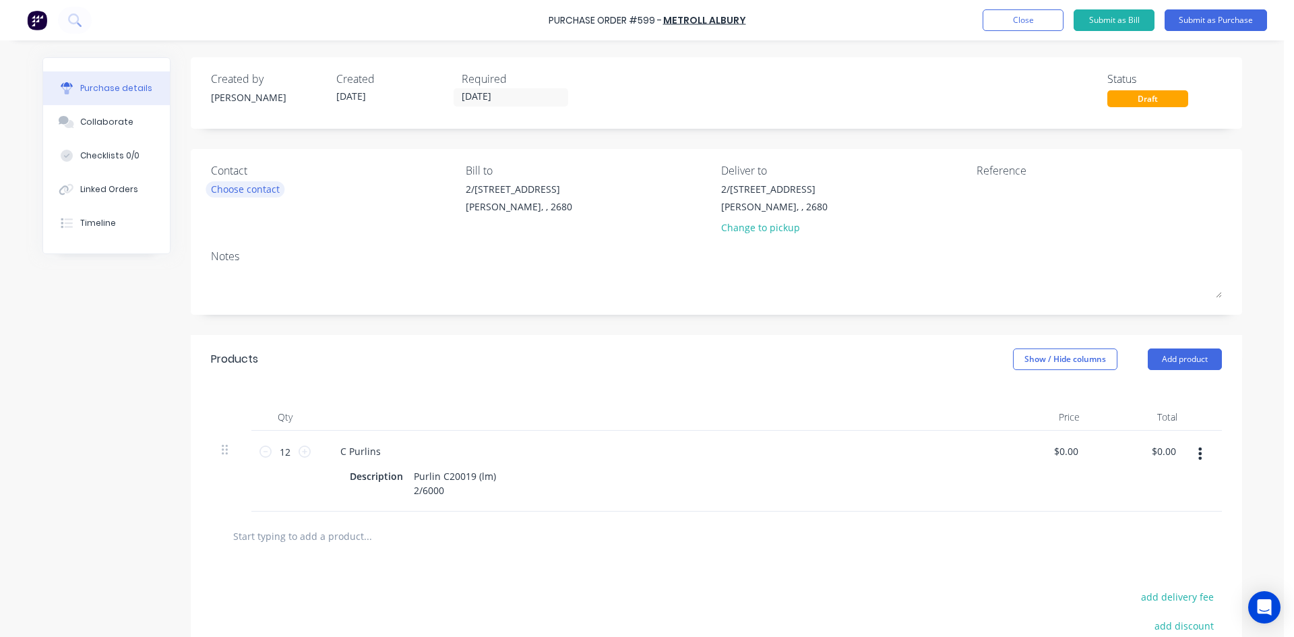
click at [235, 195] on div "Choose contact" at bounding box center [245, 189] width 69 height 14
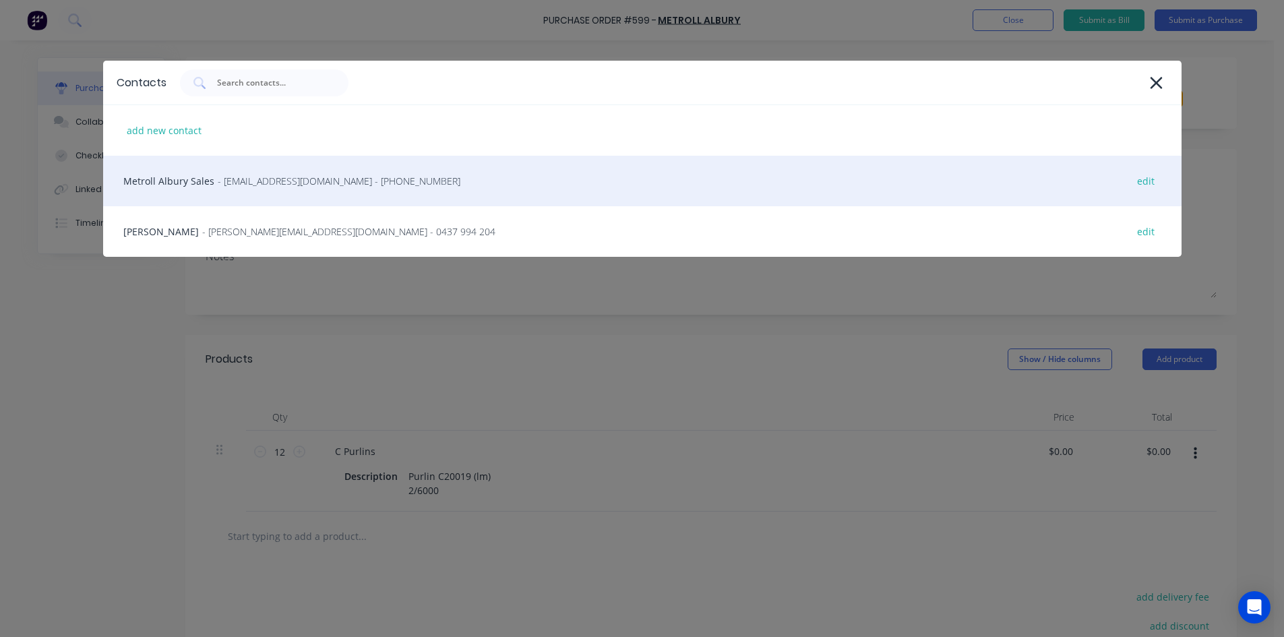
click at [234, 184] on span "- sales@albury.metroll.com.au - (02) 6043 6805" at bounding box center [339, 181] width 243 height 14
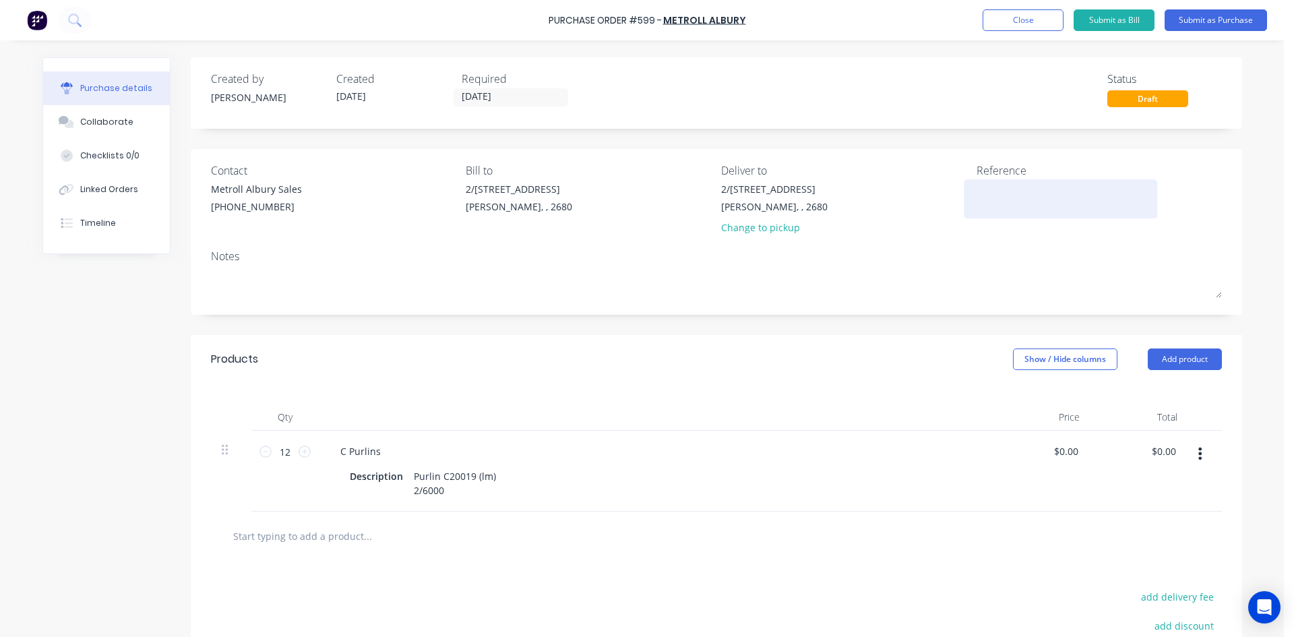
click at [992, 190] on textarea at bounding box center [1061, 197] width 168 height 30
type textarea "599 /"
type textarea "x"
type textarea "599 /"
click at [104, 195] on button "Linked Orders" at bounding box center [106, 190] width 127 height 34
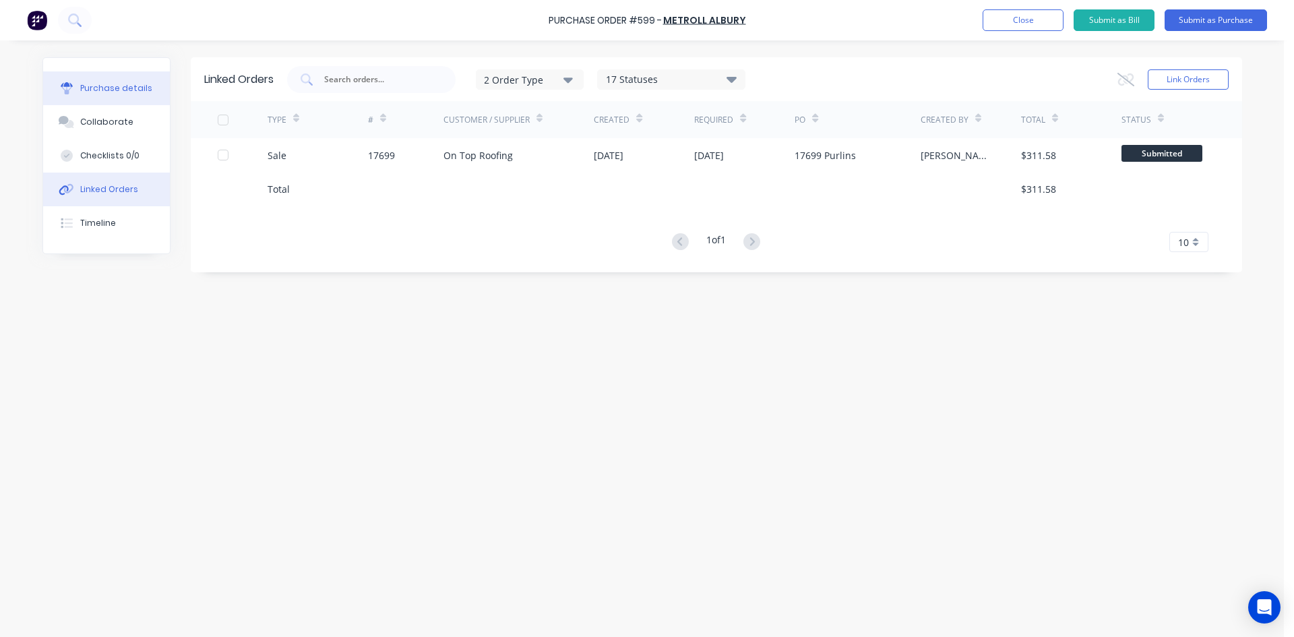
click at [119, 93] on div "Purchase details" at bounding box center [116, 88] width 72 height 12
type textarea "x"
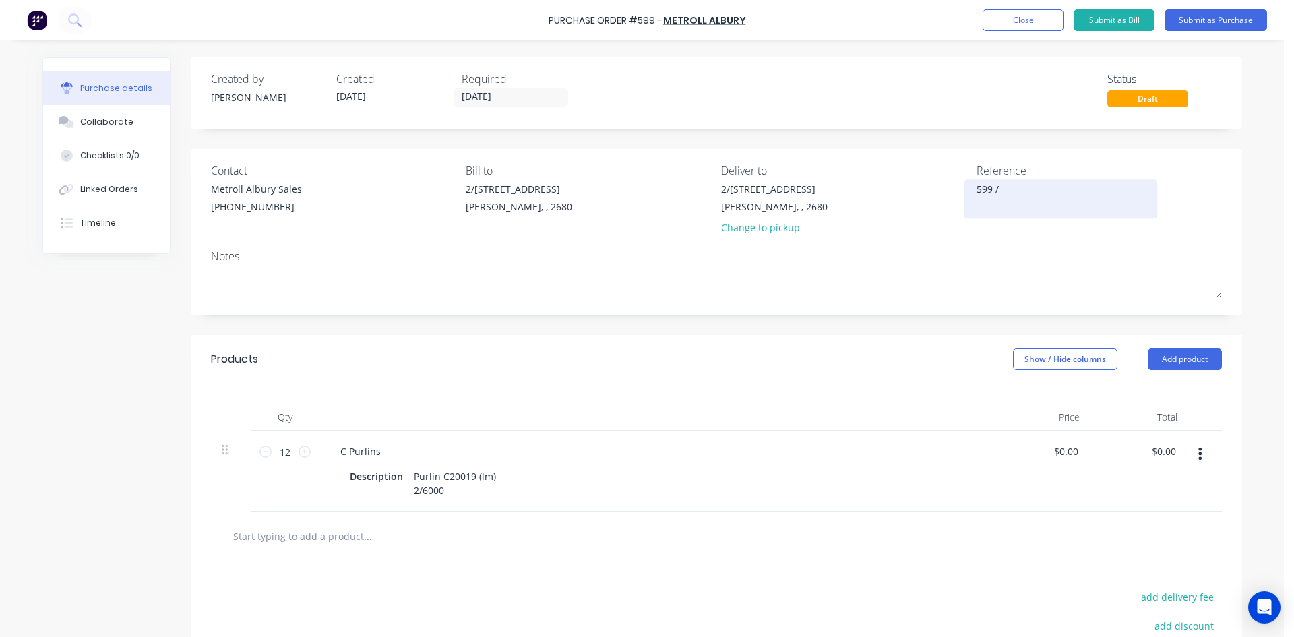
click at [1037, 186] on textarea "599 /" at bounding box center [1061, 197] width 168 height 30
type textarea "599 / 17699"
type textarea "x"
type textarea "599 / 17699"
type textarea "x"
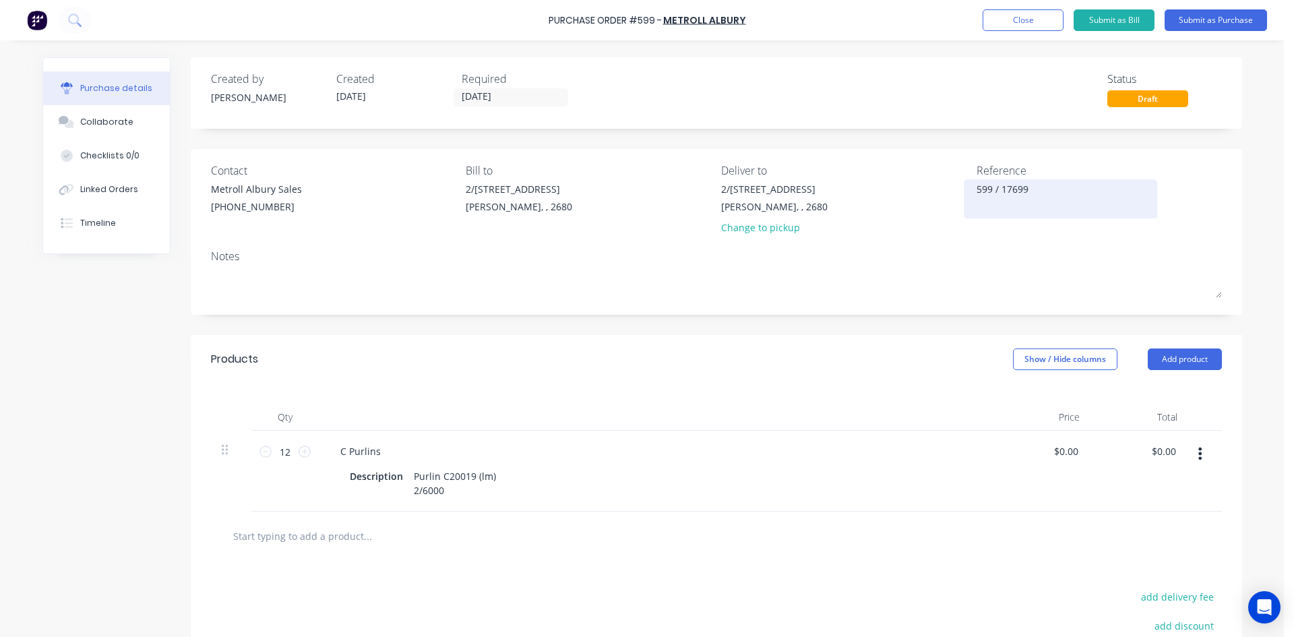
type textarea "599 / 17699 O"
type textarea "x"
type textarea "599 / 17699 On"
type textarea "x"
type textarea "599 / 17699 On"
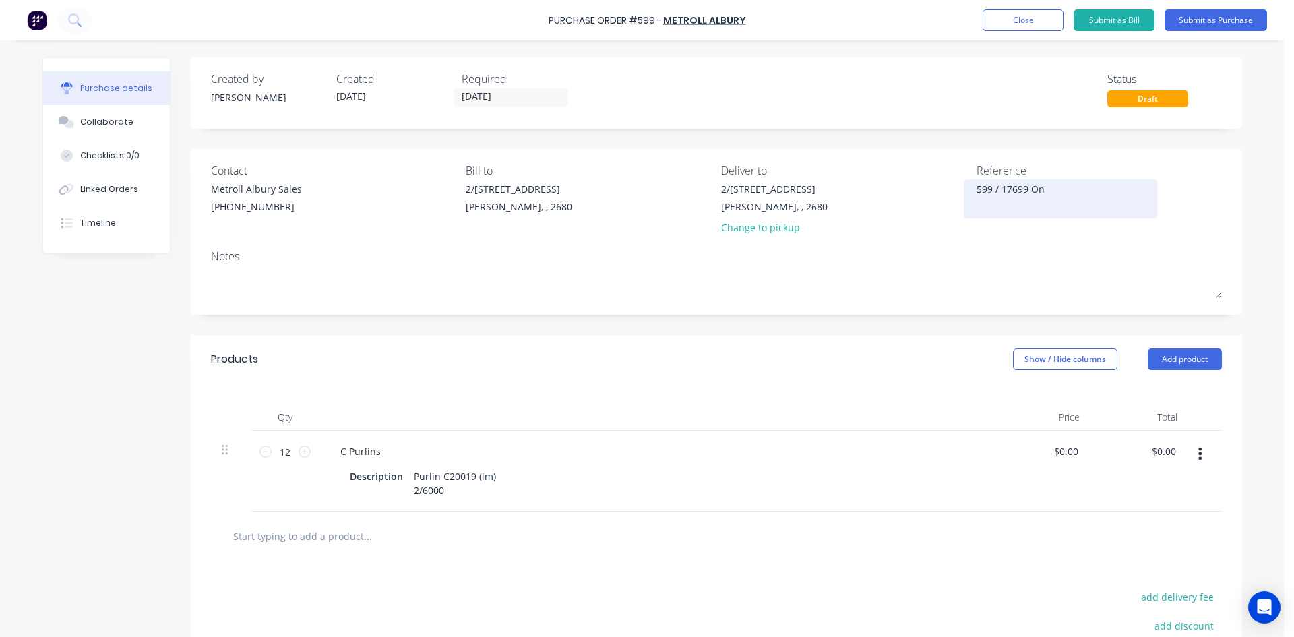
type textarea "x"
type textarea "599 / 17699 On T"
type textarea "x"
type textarea "599 / 17699 On To"
type textarea "x"
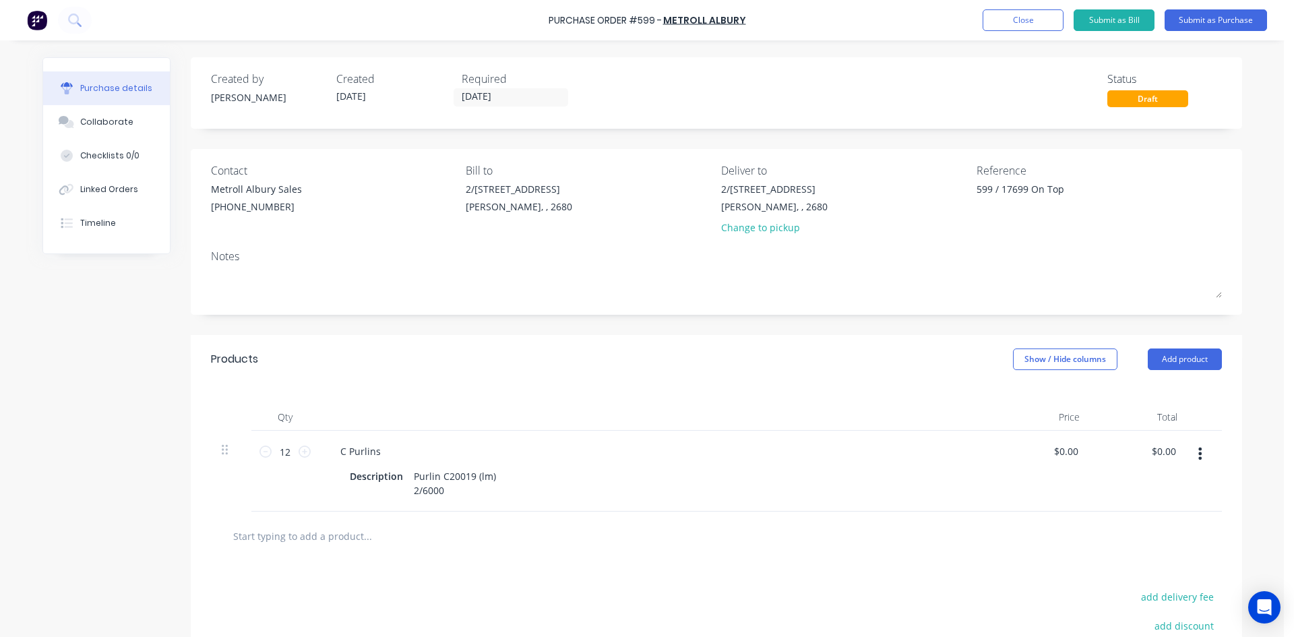
type textarea "599 / 17699 On Top"
type textarea "x"
type textarea "599 / 17699 On Top"
click at [908, 253] on div "Notes" at bounding box center [716, 256] width 1011 height 16
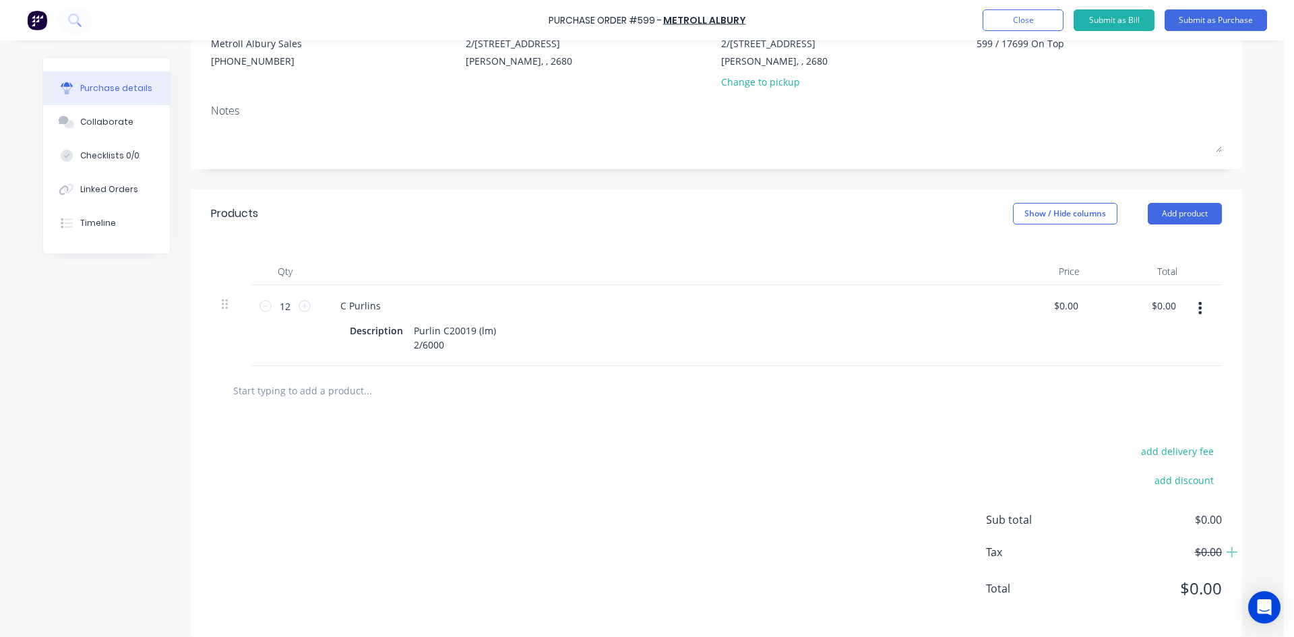
scroll to position [159, 0]
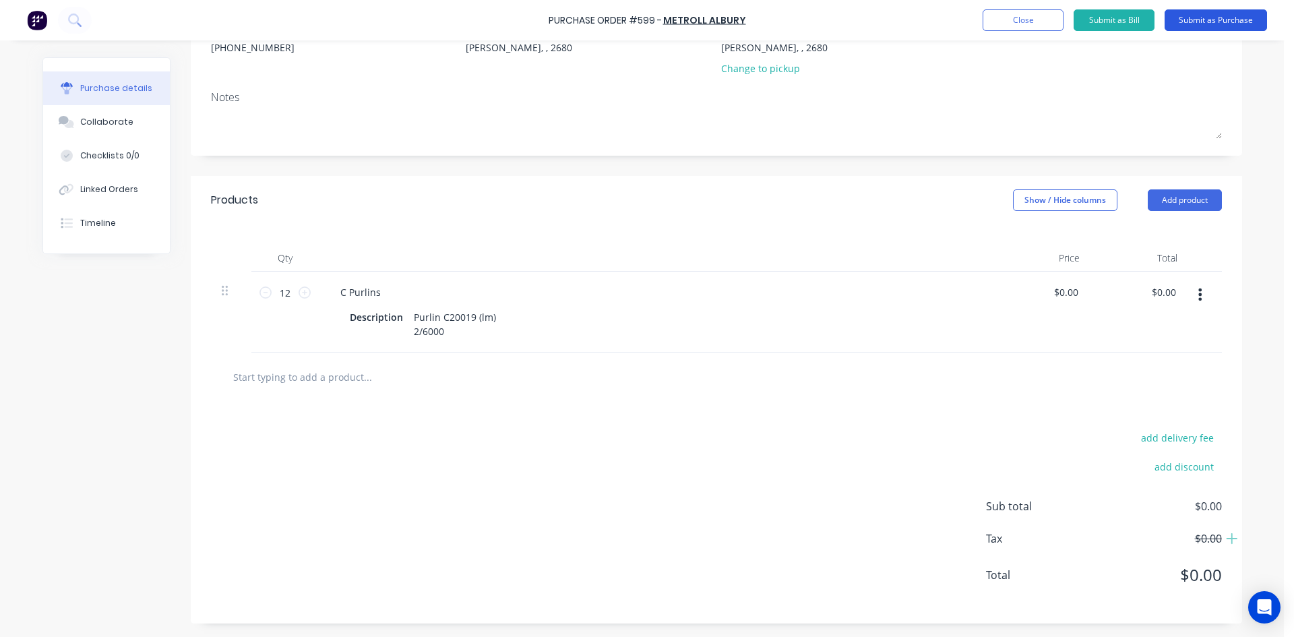
click at [1203, 18] on button "Submit as Purchase" at bounding box center [1216, 20] width 102 height 22
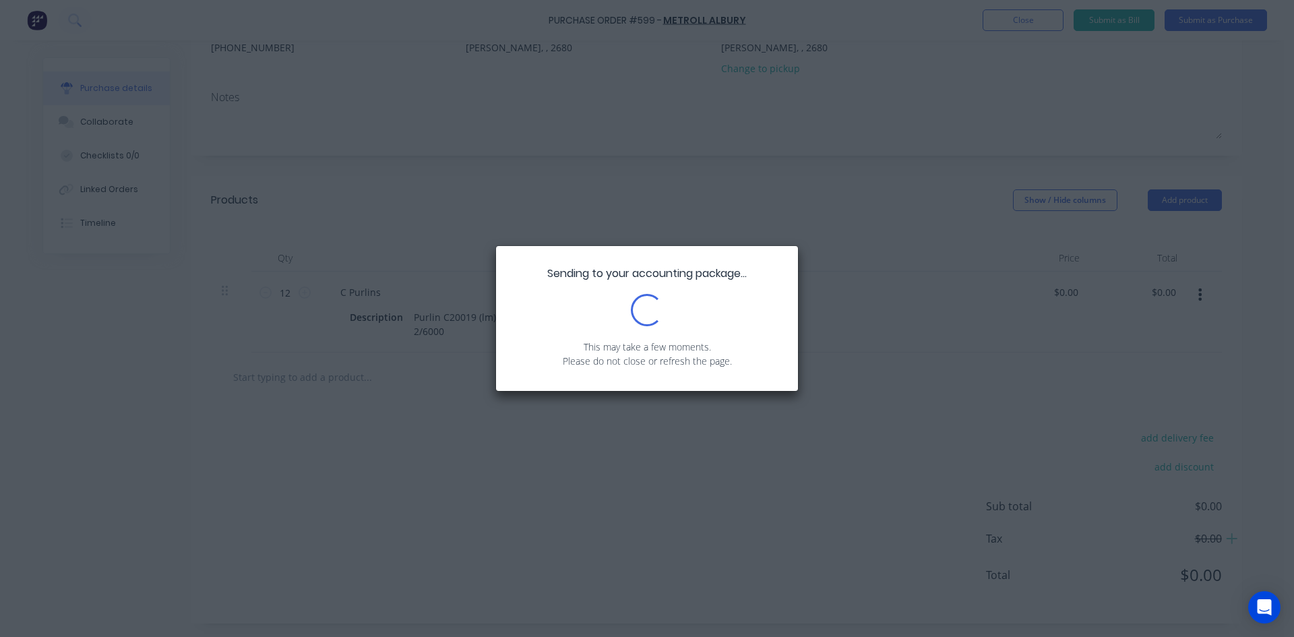
scroll to position [0, 0]
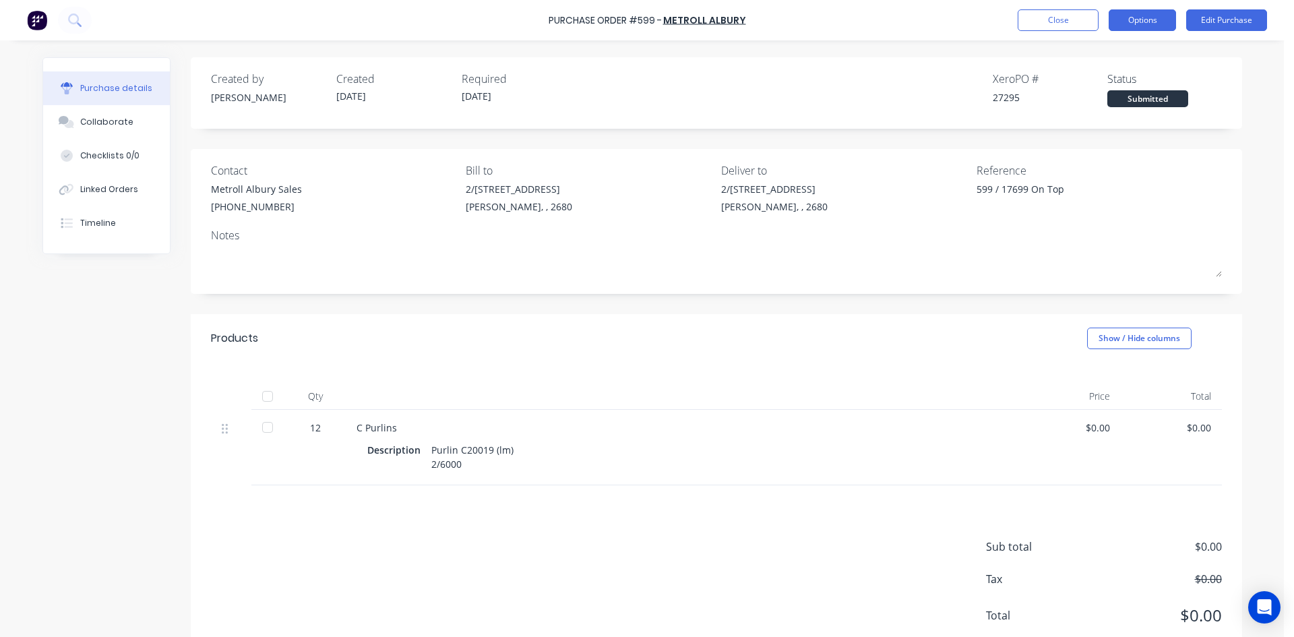
click at [1166, 22] on button "Options" at bounding box center [1142, 20] width 67 height 22
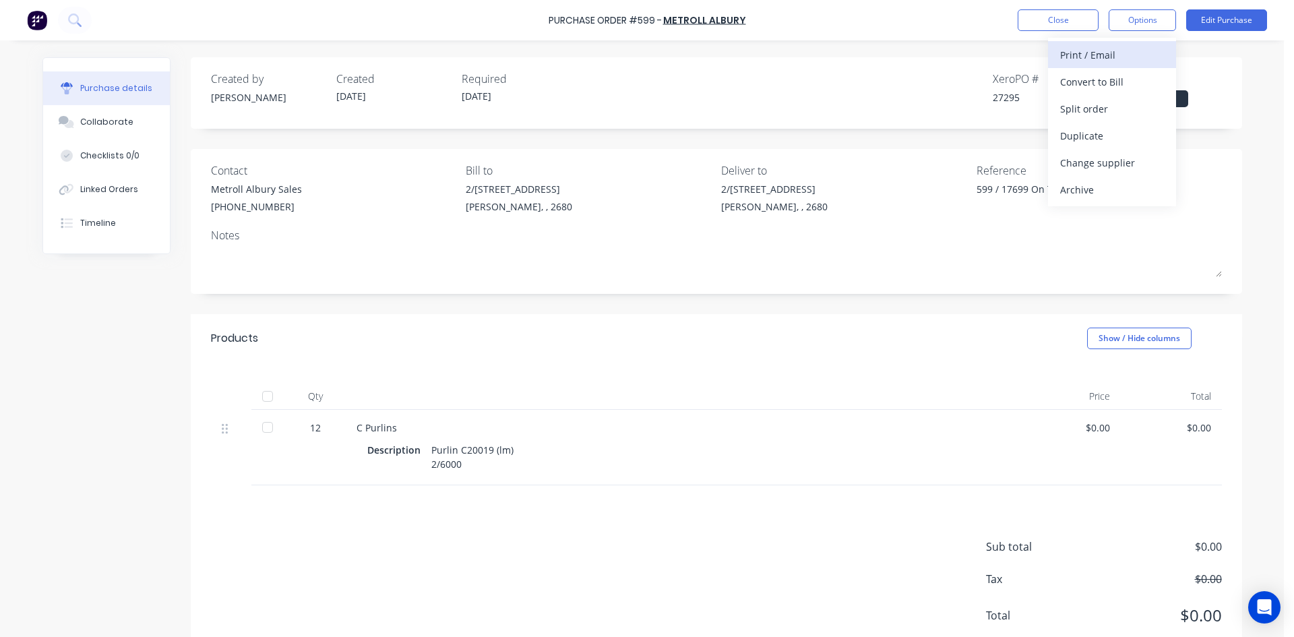
click at [1114, 57] on div "Print / Email" at bounding box center [1112, 55] width 104 height 20
click at [1108, 110] on div "Without pricing" at bounding box center [1112, 109] width 104 height 20
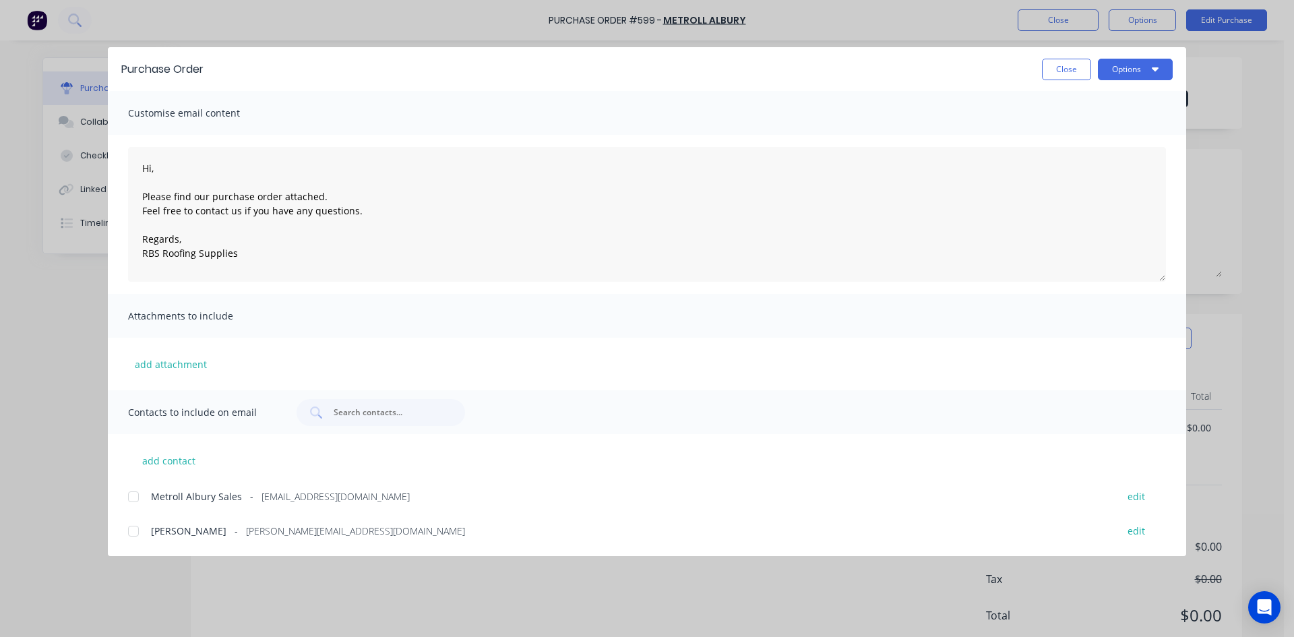
click at [131, 497] on div at bounding box center [133, 496] width 27 height 27
click at [1122, 73] on button "Options" at bounding box center [1135, 70] width 75 height 22
click at [1099, 158] on div "Email" at bounding box center [1109, 158] width 104 height 20
click at [1074, 67] on button "Close" at bounding box center [1066, 70] width 49 height 22
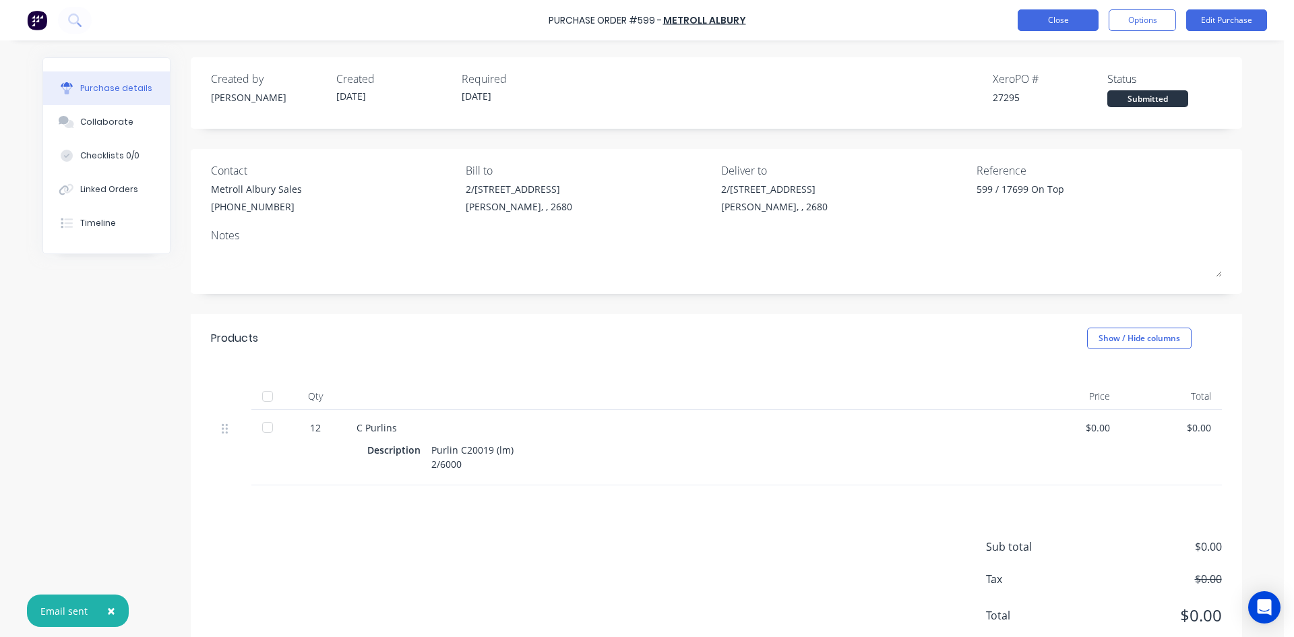
click at [1058, 11] on button "Close" at bounding box center [1058, 20] width 81 height 22
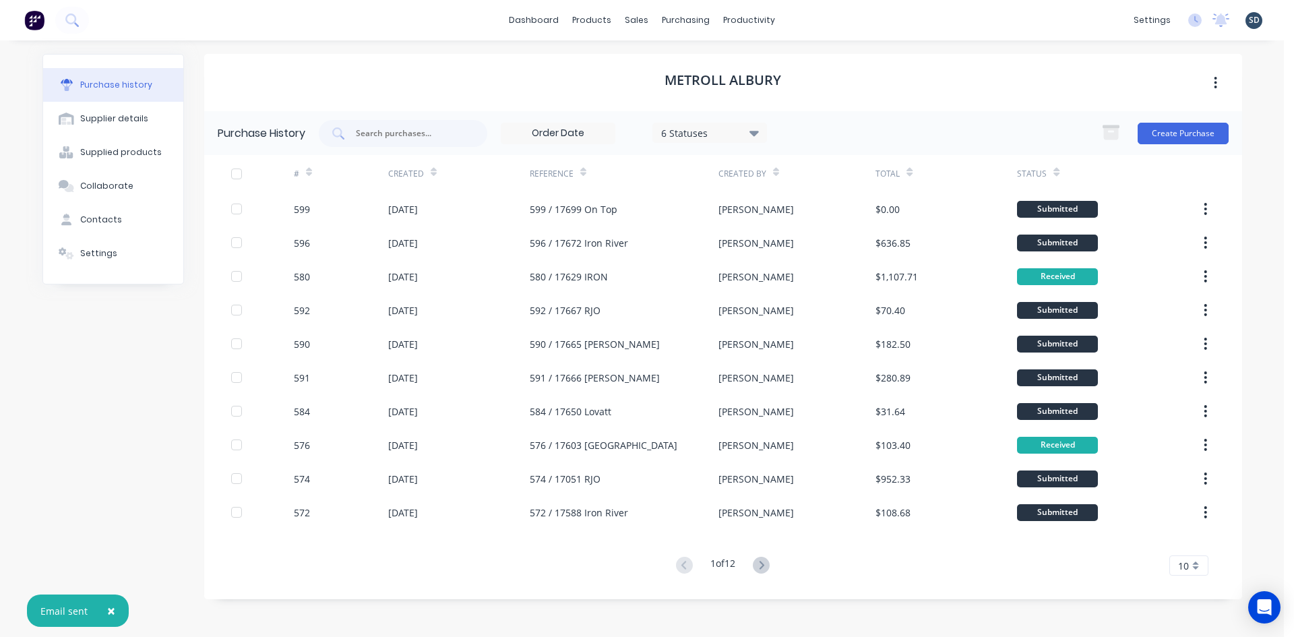
click at [832, 31] on div "dashboard products sales purchasing productivity dashboard products Product Cat…" at bounding box center [642, 20] width 1284 height 40
click at [642, 65] on div "Product Catalogue" at bounding box center [652, 65] width 84 height 12
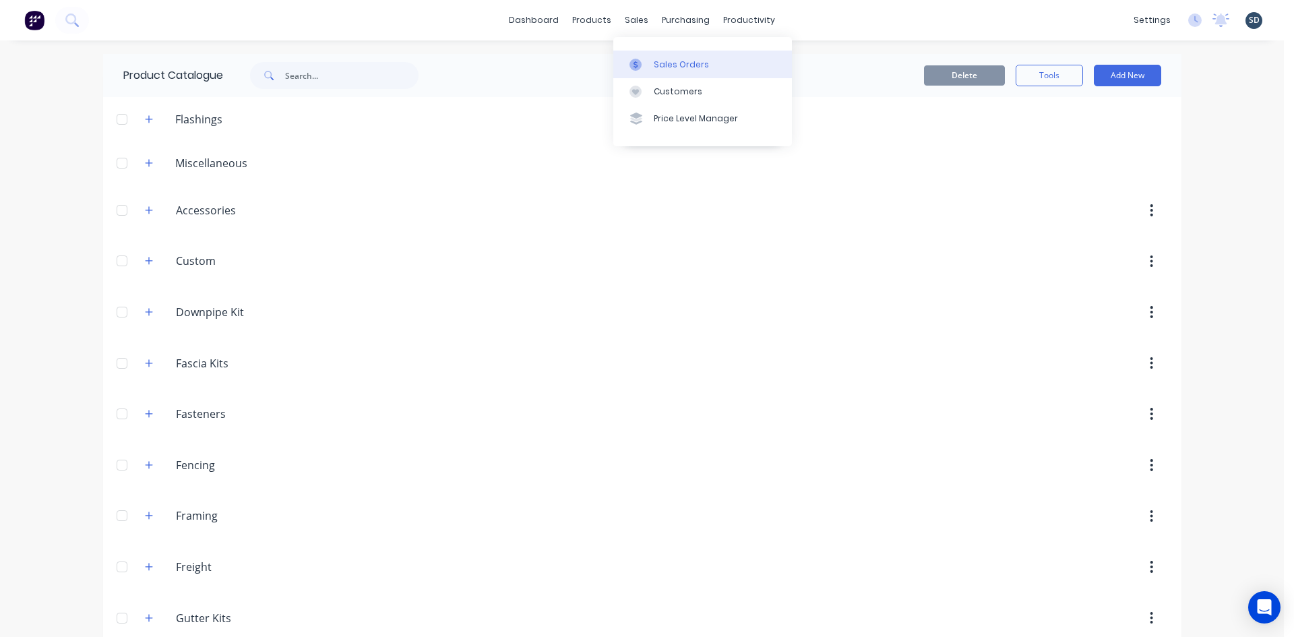
click at [658, 59] on div "Sales Orders" at bounding box center [681, 65] width 55 height 12
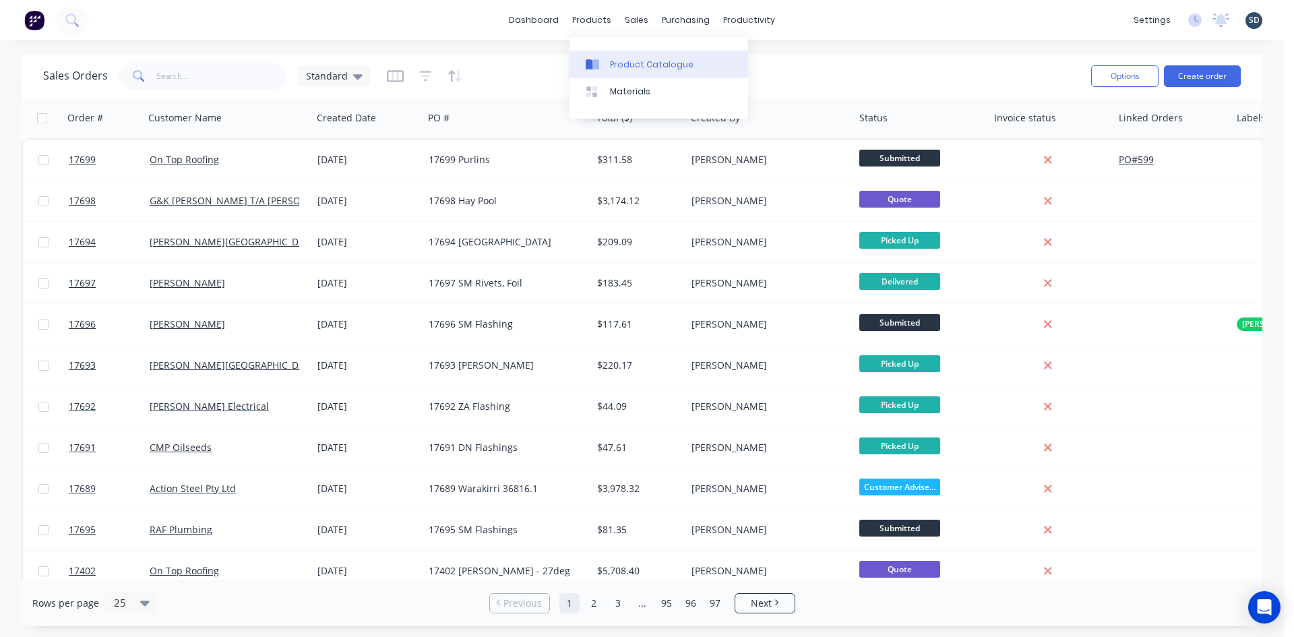
click at [613, 69] on div "Product Catalogue" at bounding box center [652, 65] width 84 height 12
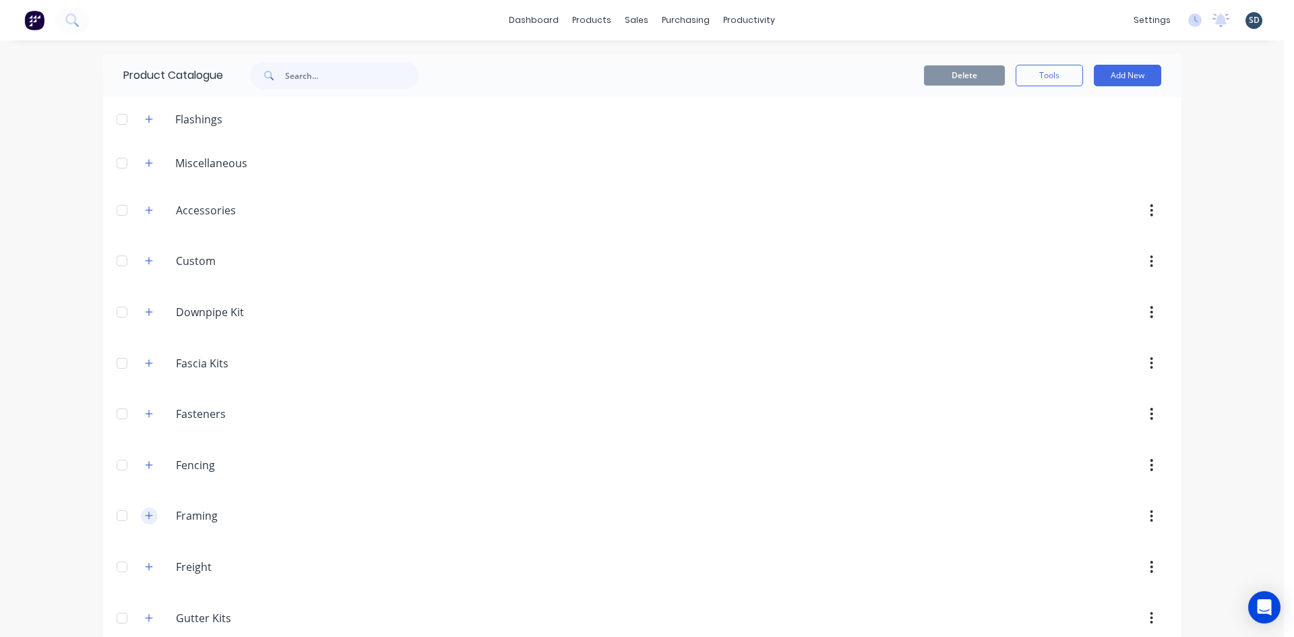
click at [141, 512] on button "button" at bounding box center [149, 515] width 17 height 17
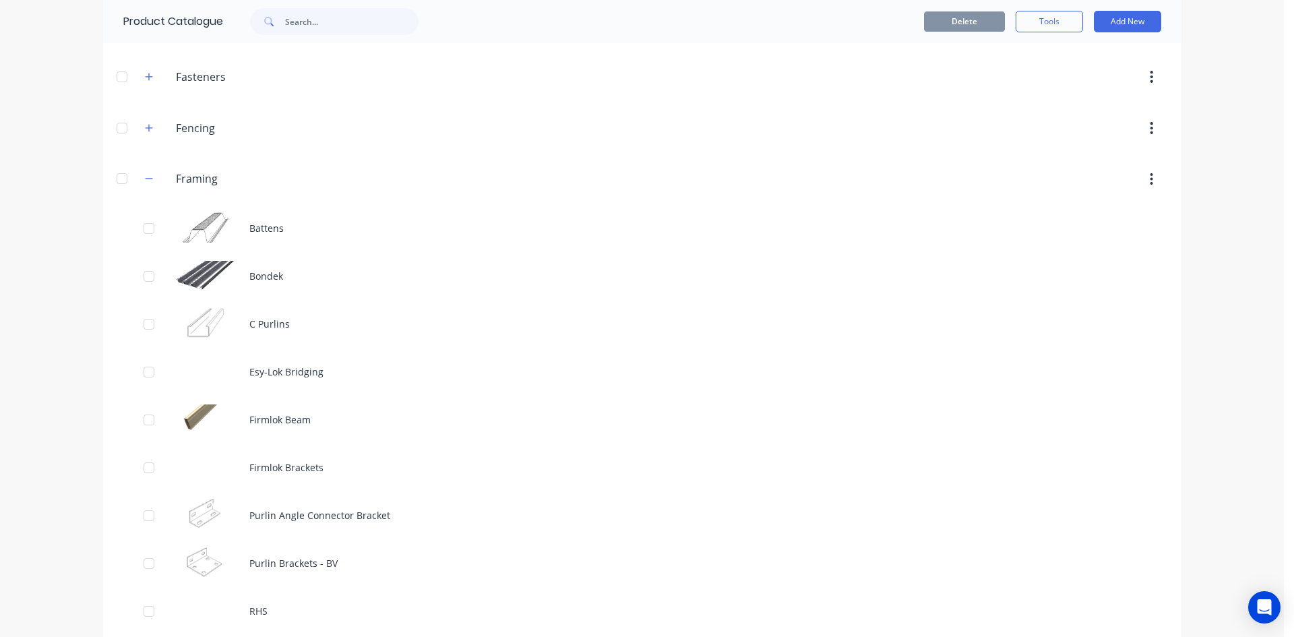
scroll to position [404, 0]
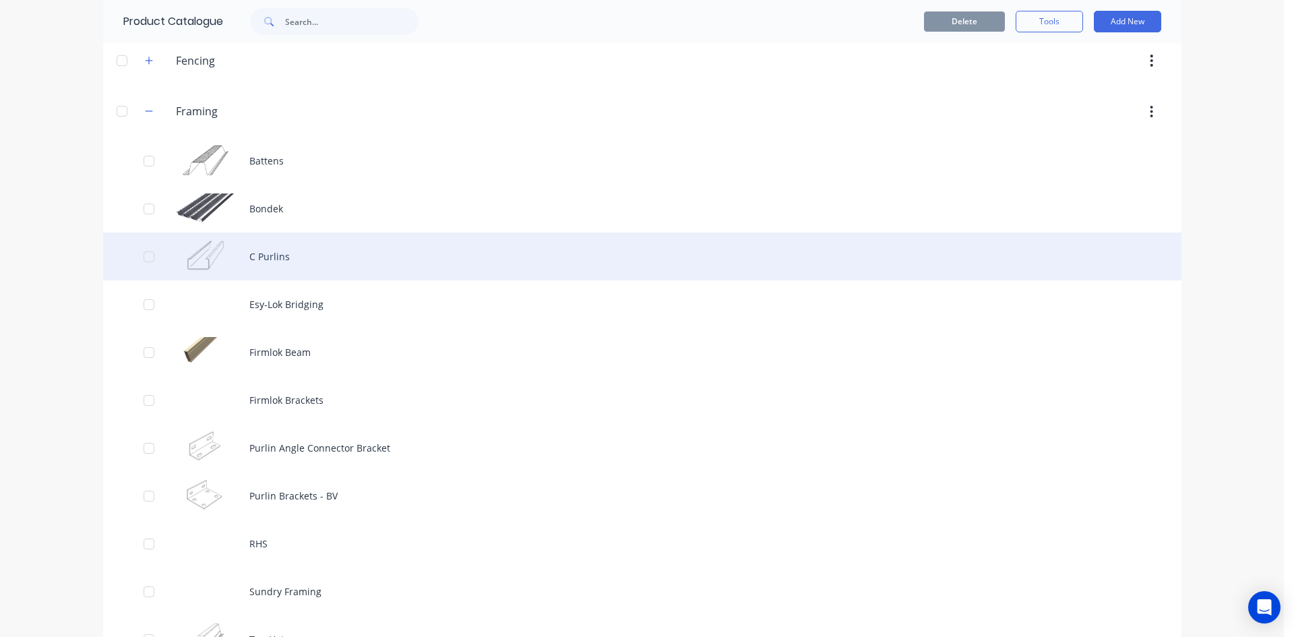
click at [323, 251] on div "C Purlins" at bounding box center [642, 257] width 1078 height 48
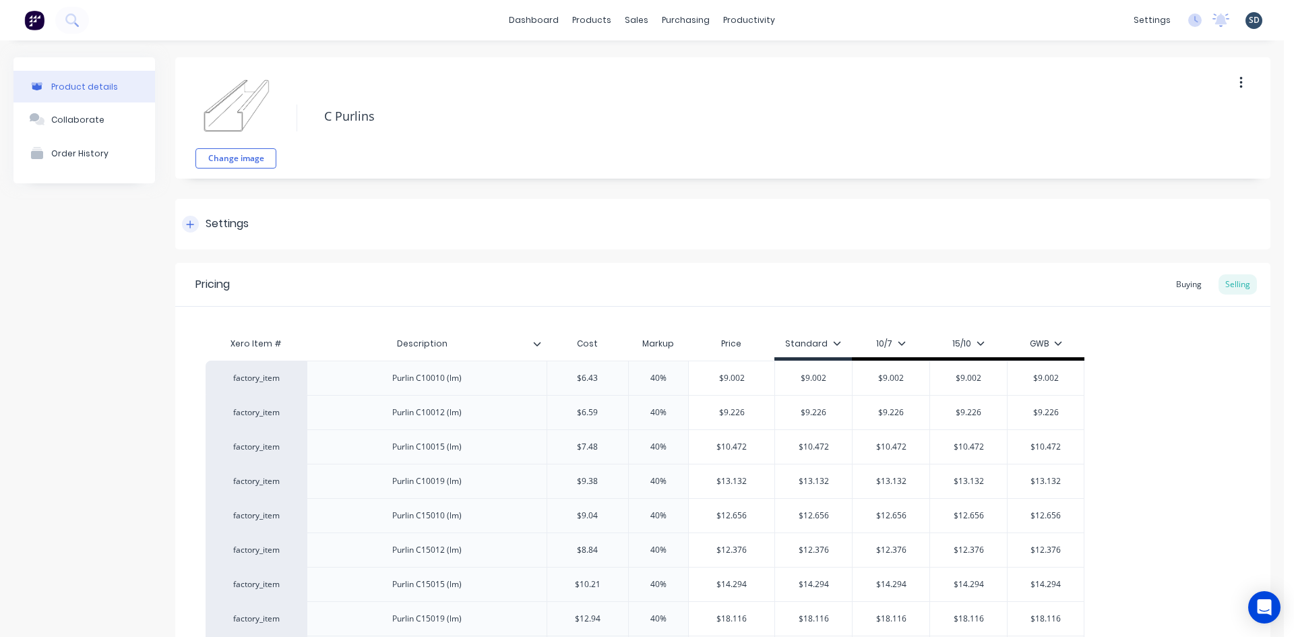
type textarea "x"
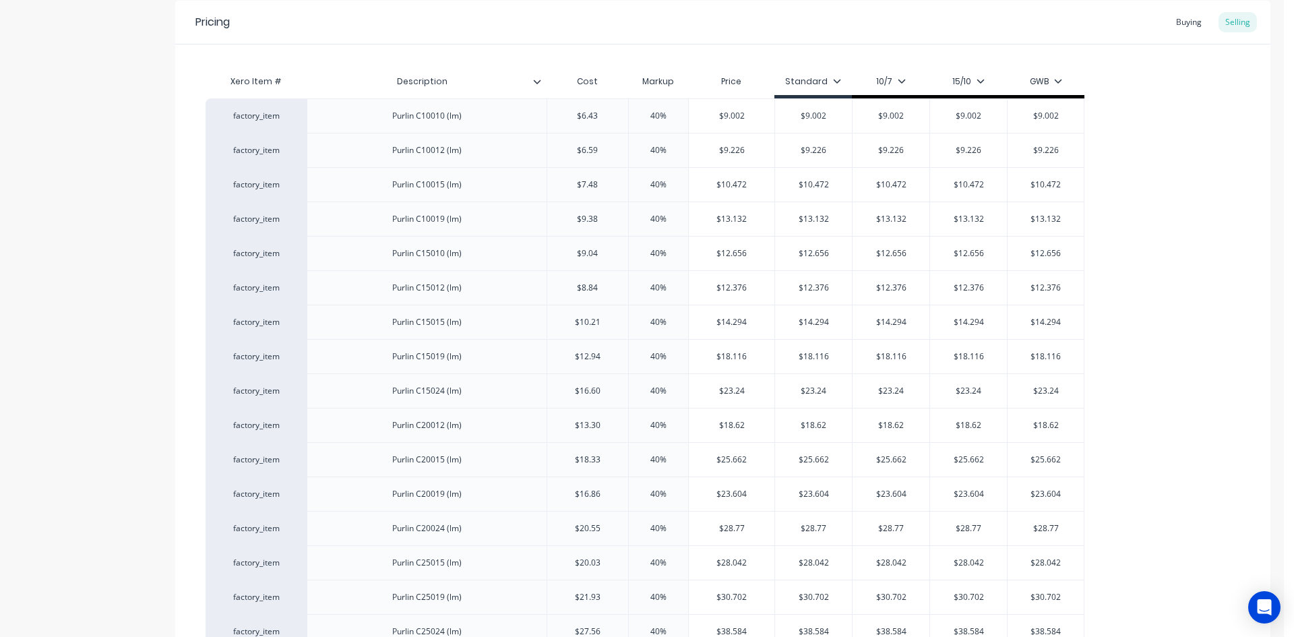
scroll to position [135, 0]
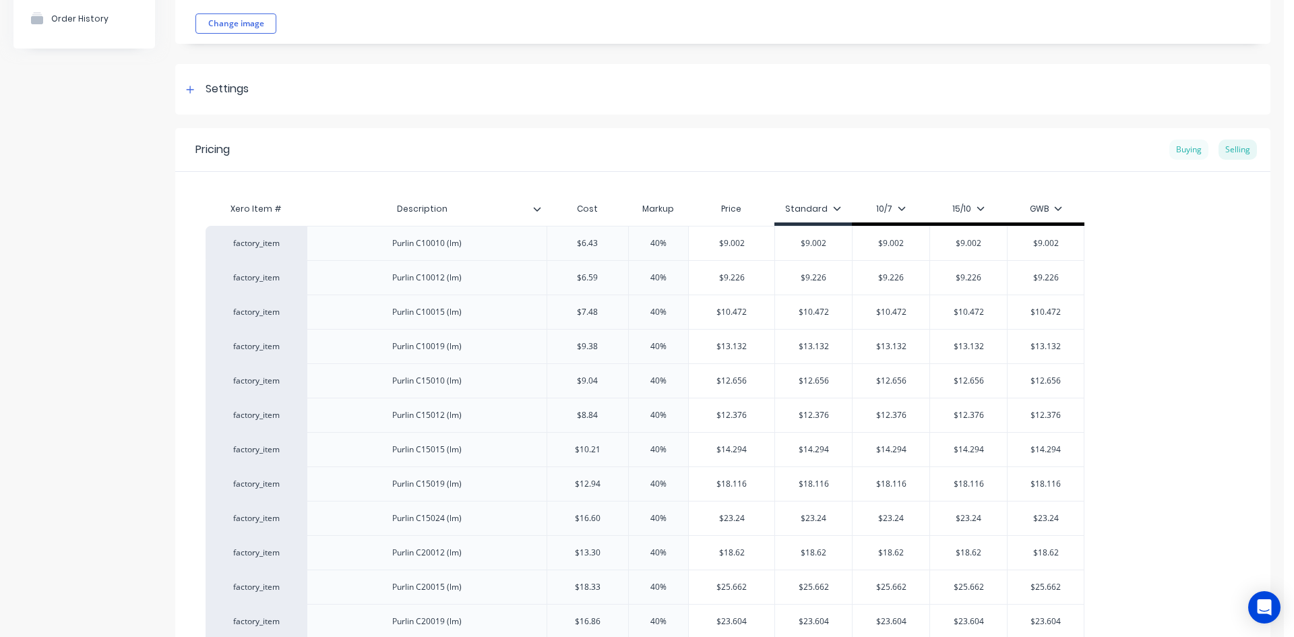
click at [1173, 149] on div "Buying" at bounding box center [1188, 150] width 39 height 20
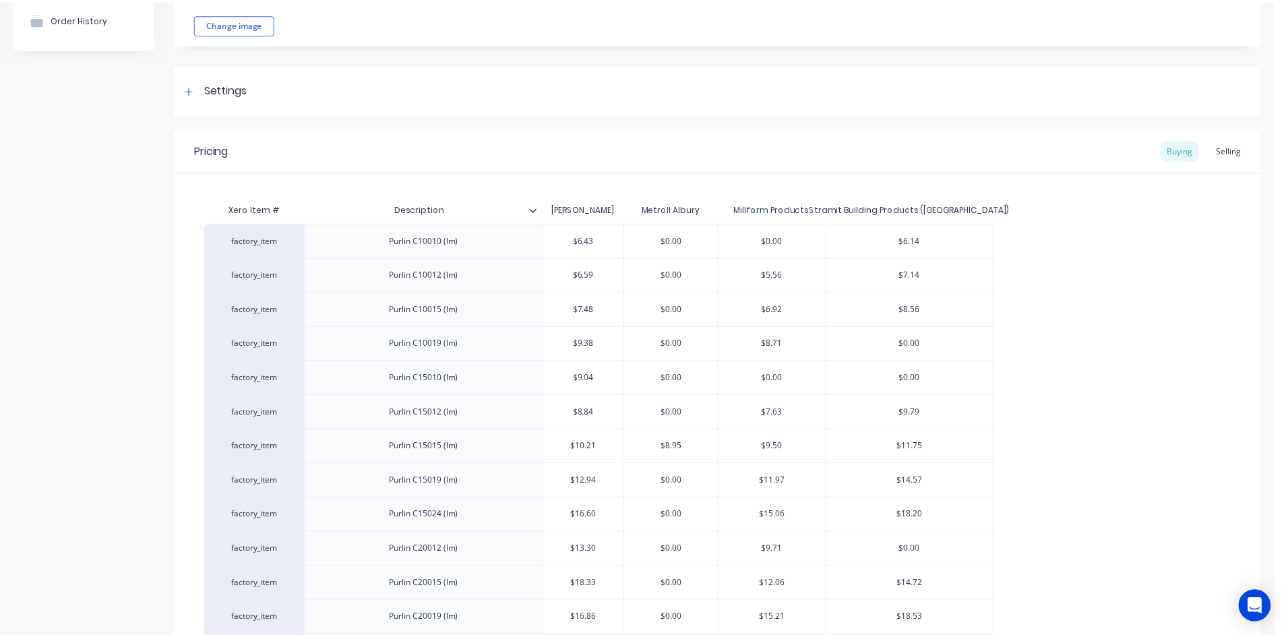
scroll to position [0, 0]
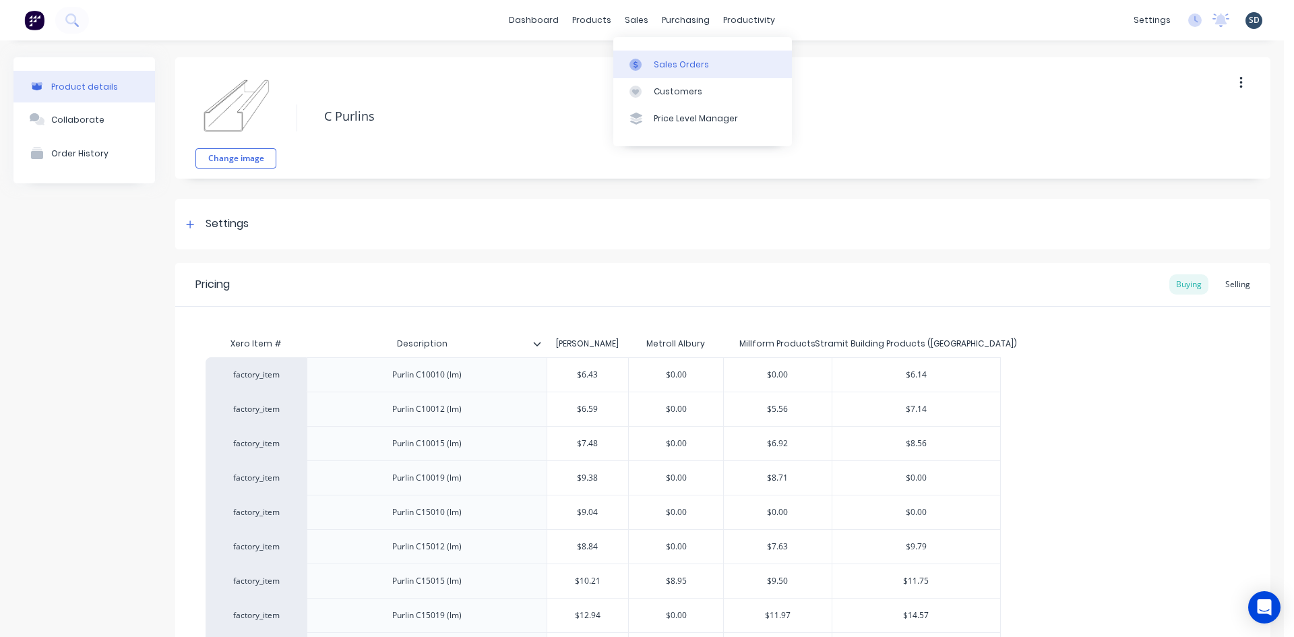
click at [666, 63] on div "Sales Orders" at bounding box center [681, 65] width 55 height 12
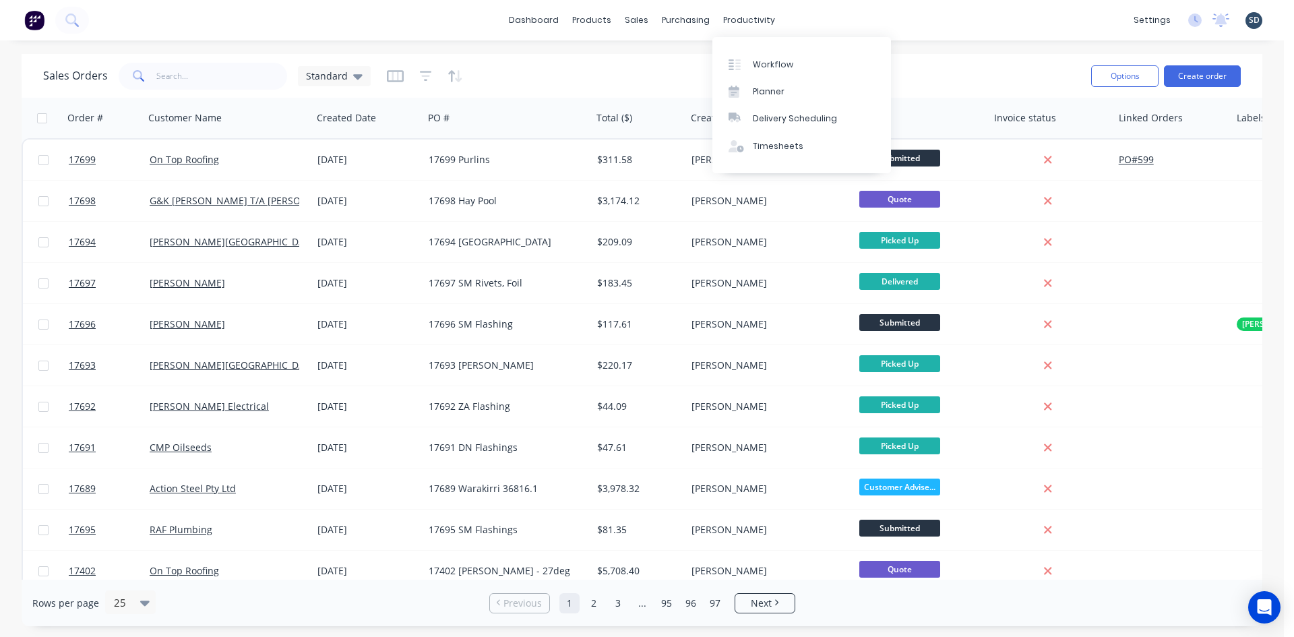
click at [819, 23] on div "dashboard products sales purchasing productivity dashboard products Product Cat…" at bounding box center [642, 20] width 1284 height 40
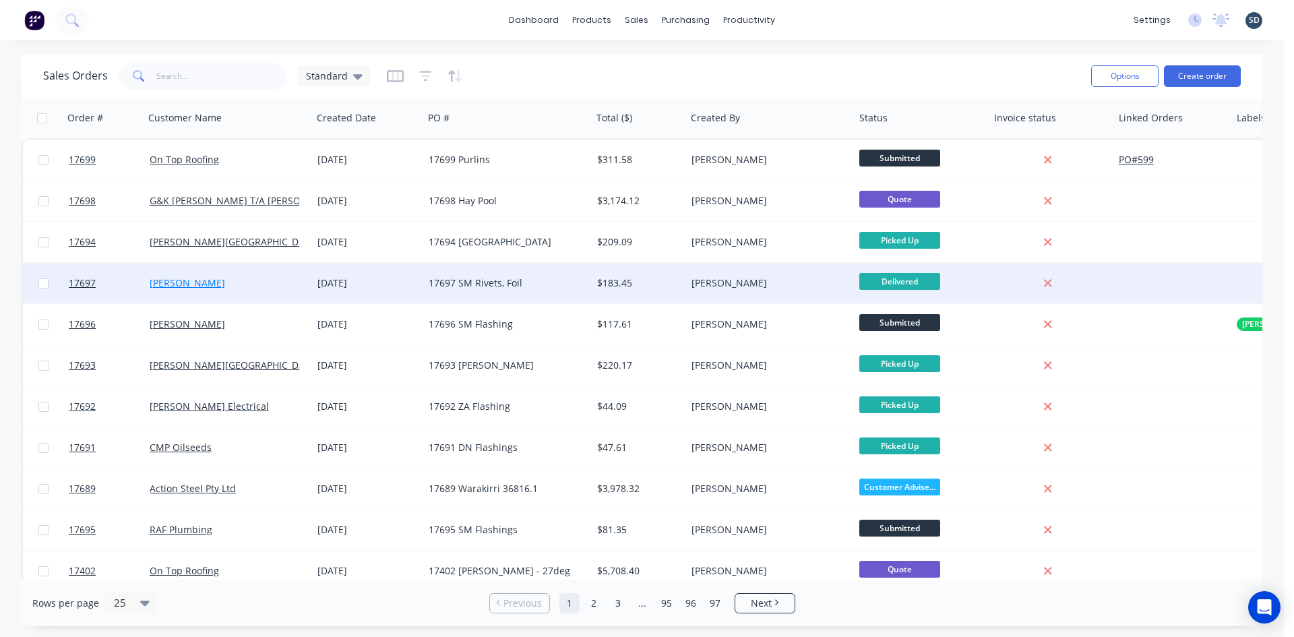
click at [194, 284] on link "[PERSON_NAME]" at bounding box center [187, 282] width 75 height 13
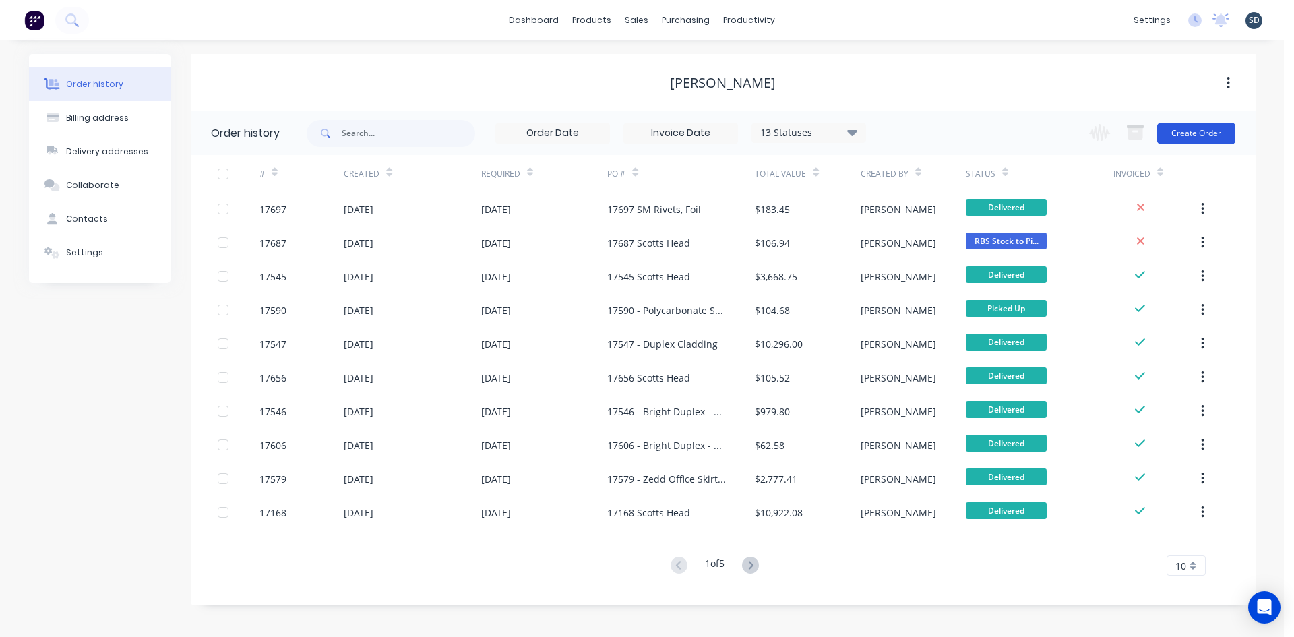
click at [1197, 137] on button "Create Order" at bounding box center [1196, 134] width 78 height 22
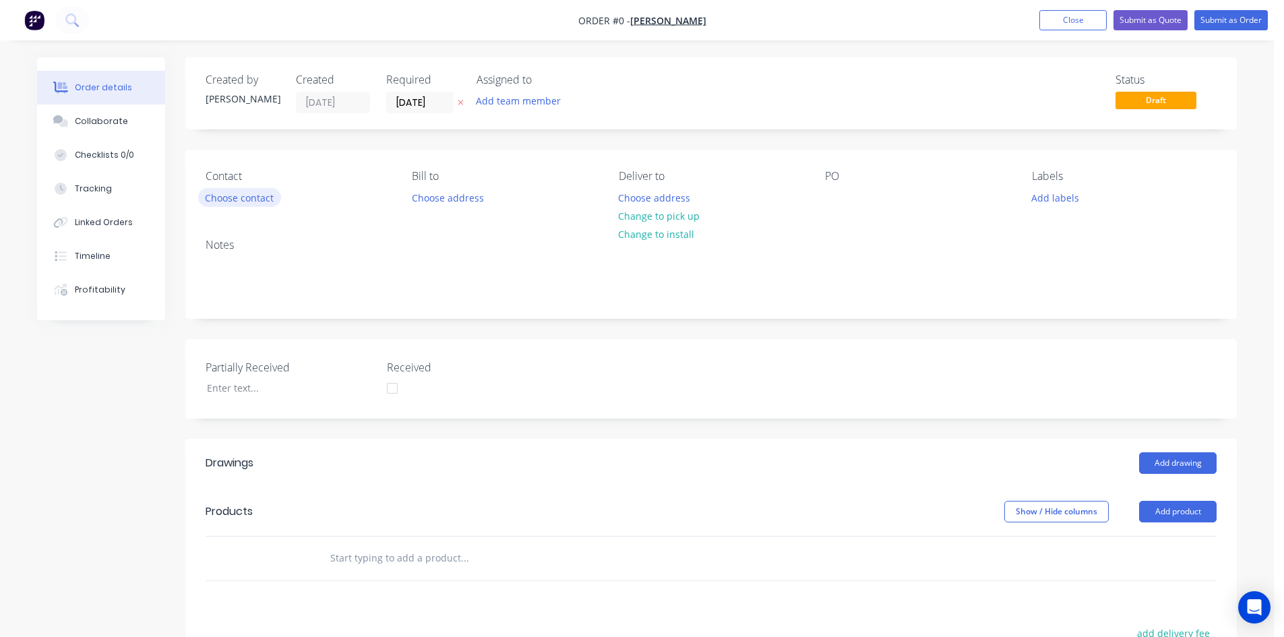
click at [223, 194] on button "Choose contact" at bounding box center [239, 197] width 83 height 18
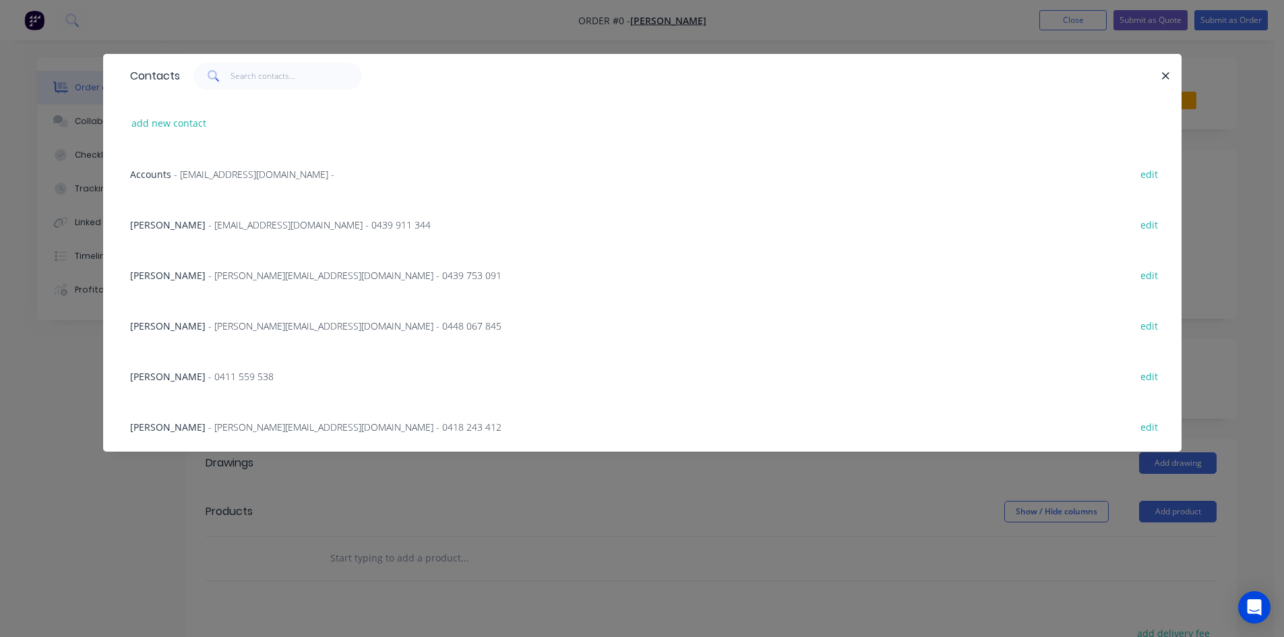
click at [208, 429] on span "- stuart@zedddevelopments.com.au - 0418 243 412" at bounding box center [354, 427] width 293 height 13
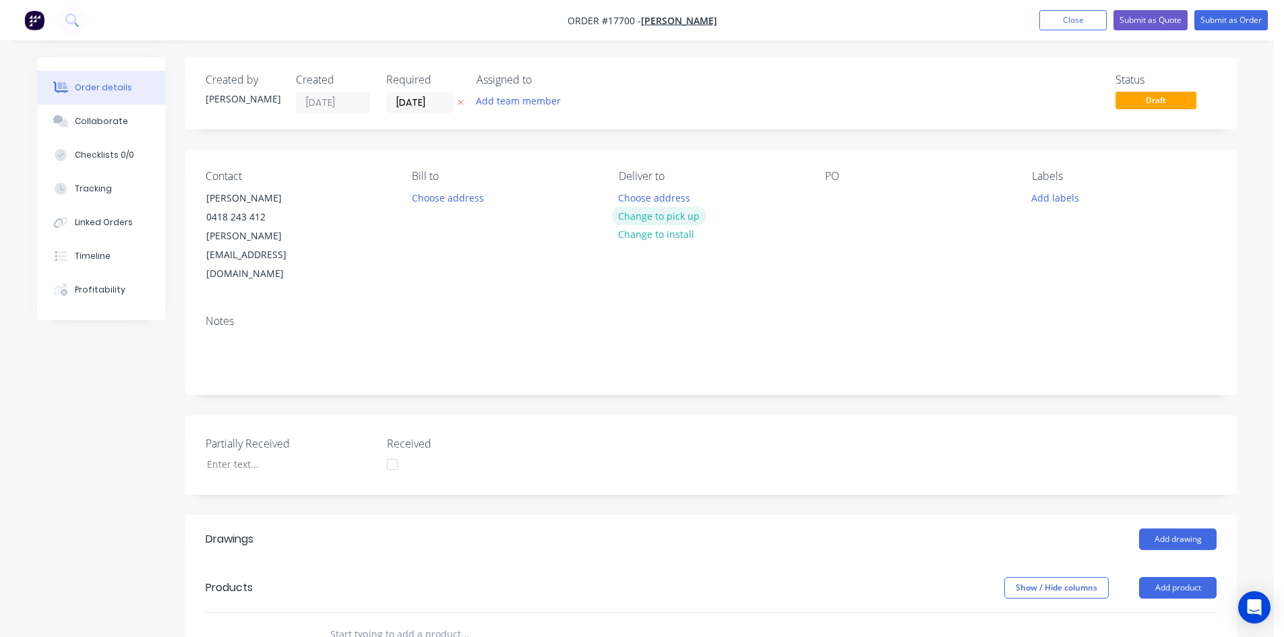
click at [675, 212] on button "Change to pick up" at bounding box center [659, 216] width 96 height 18
click at [840, 196] on div at bounding box center [836, 198] width 22 height 20
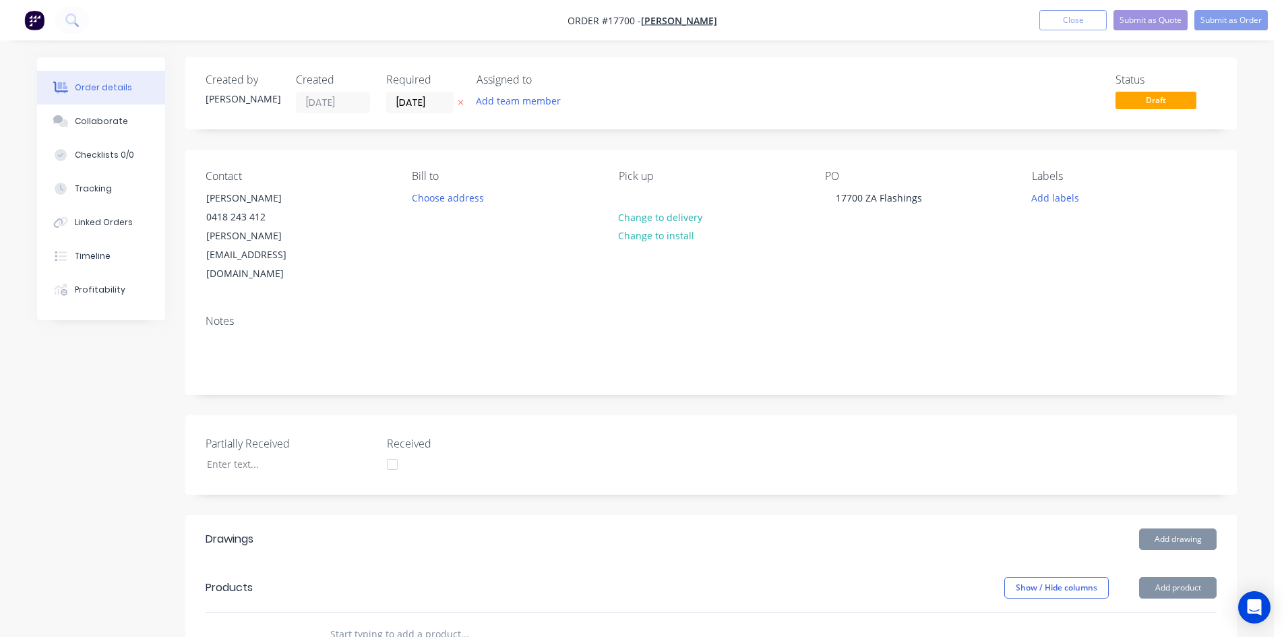
click at [790, 304] on div "Notes" at bounding box center [710, 349] width 1051 height 90
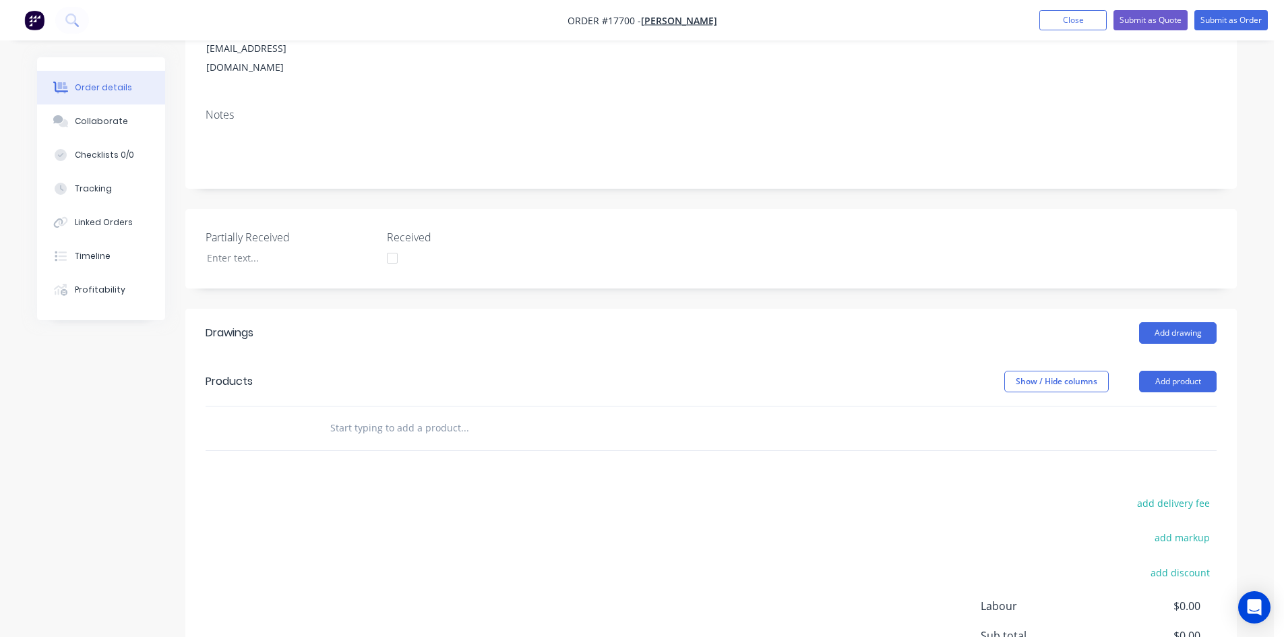
scroll to position [202, 0]
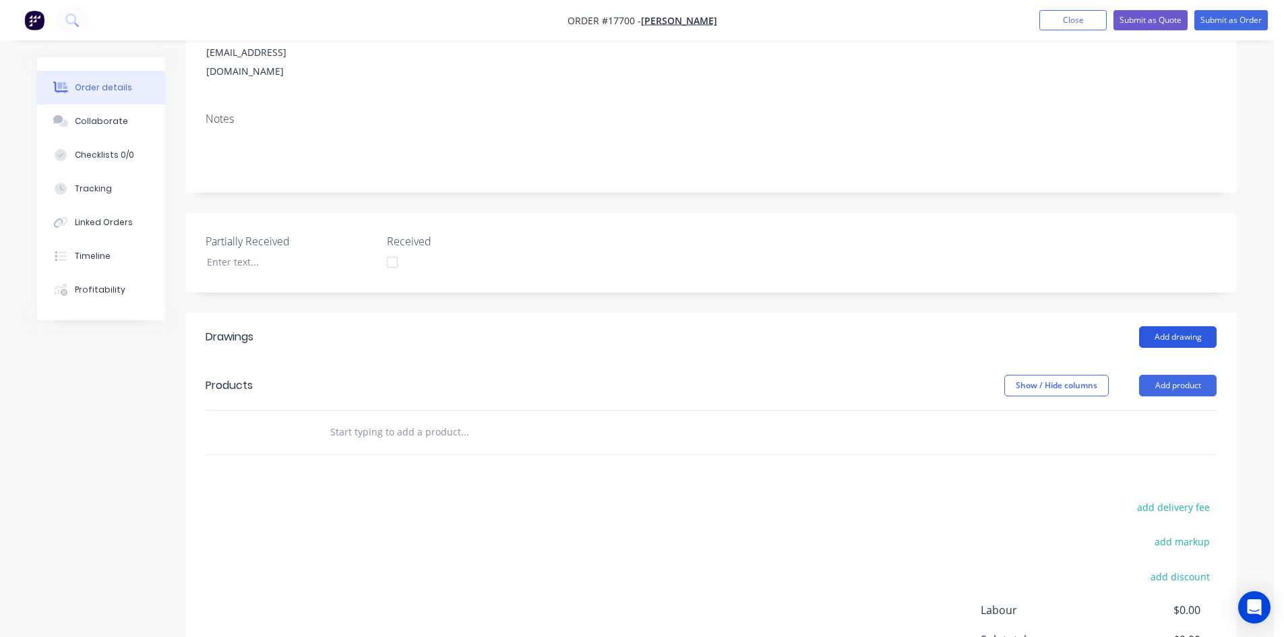
click at [1197, 326] on button "Add drawing" at bounding box center [1178, 337] width 78 height 22
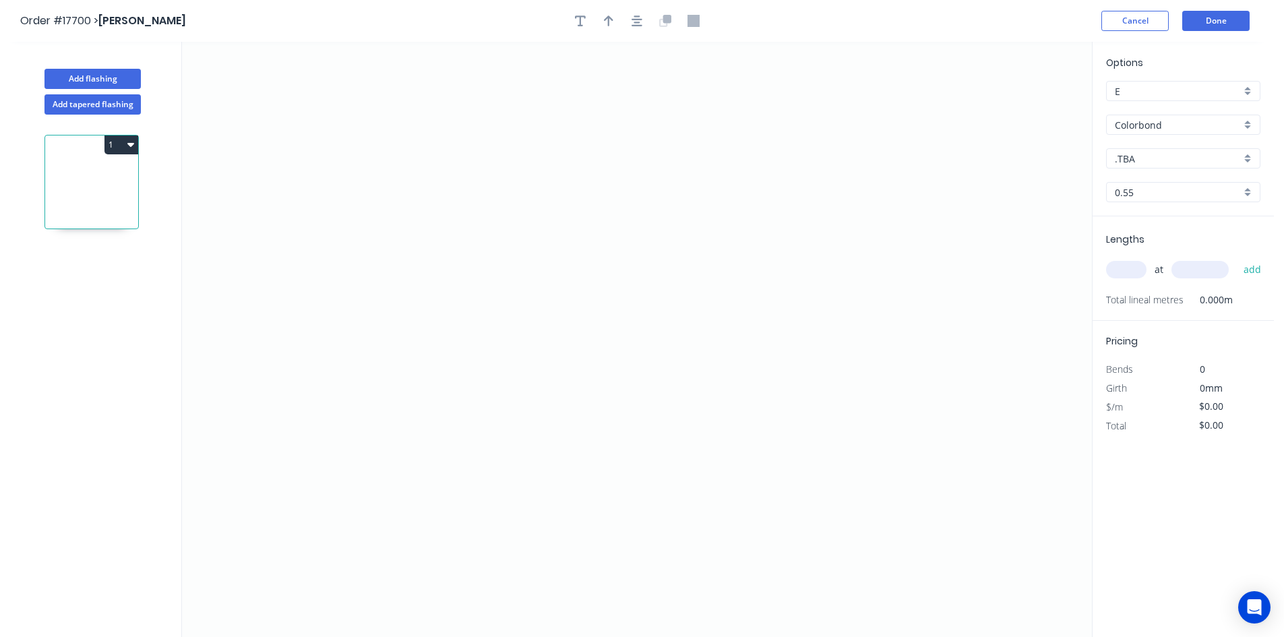
click at [1162, 152] on input ".TBA" at bounding box center [1178, 159] width 126 height 14
click at [1167, 126] on input "Colorbond" at bounding box center [1178, 125] width 126 height 14
click at [1168, 245] on div "Zincalume" at bounding box center [1183, 245] width 153 height 24
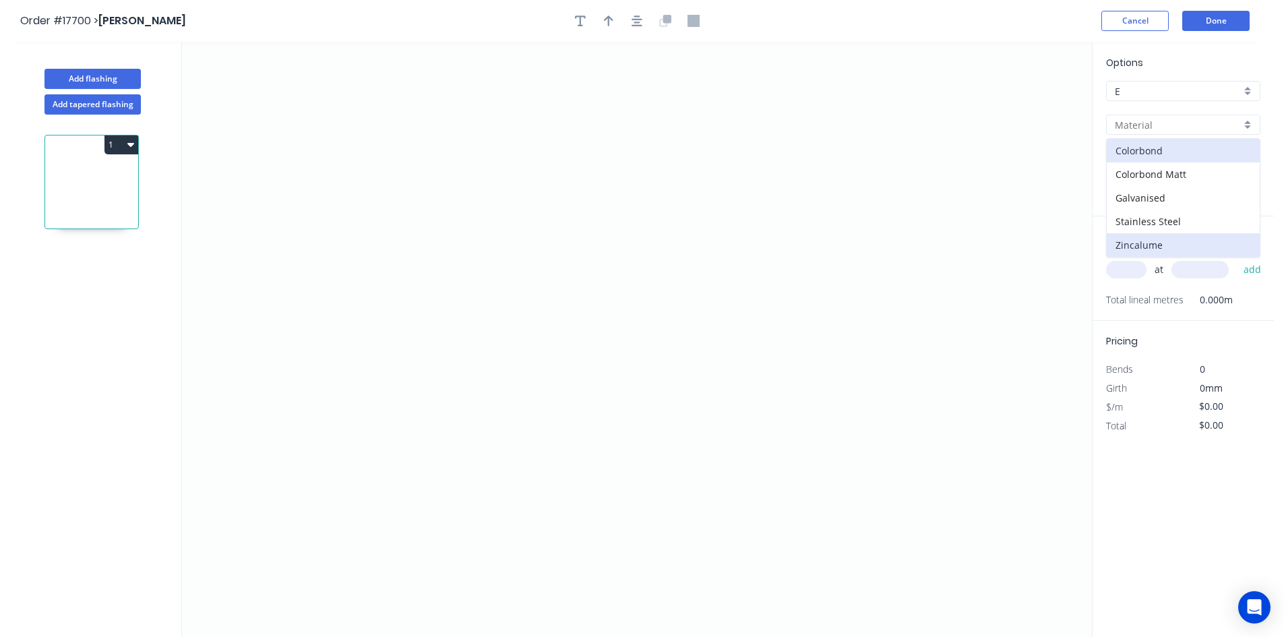
type input "Zincalume"
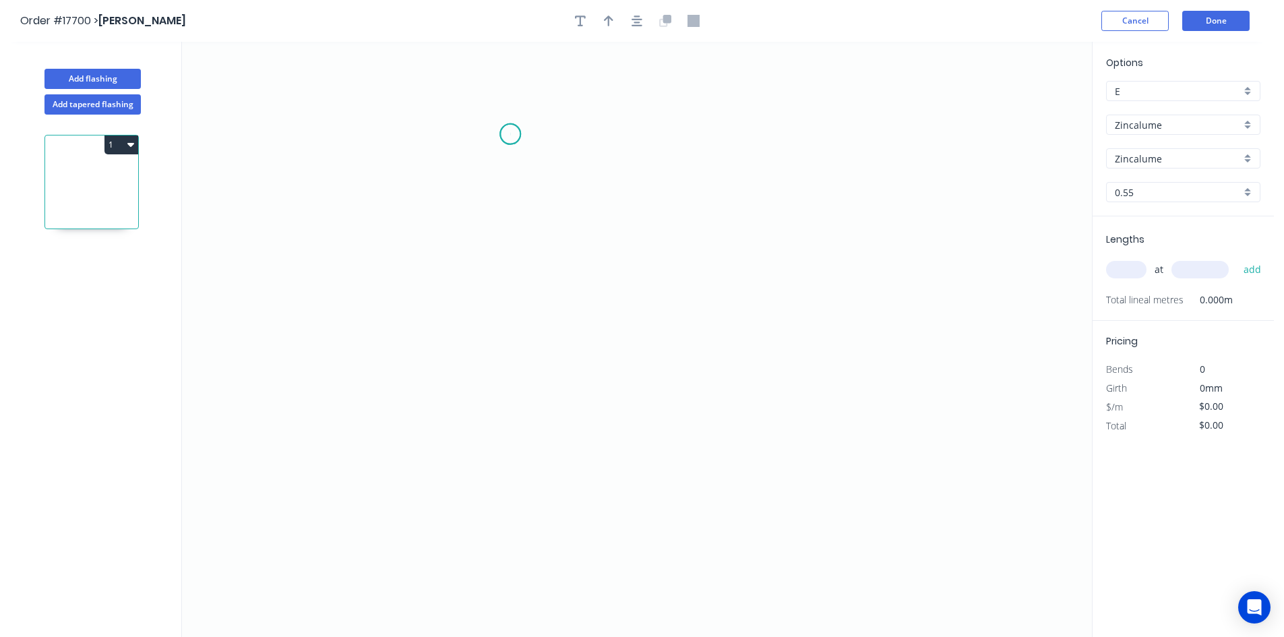
click at [510, 134] on icon "0" at bounding box center [637, 339] width 910 height 595
click at [509, 402] on icon "0" at bounding box center [637, 339] width 910 height 595
click at [514, 135] on circle at bounding box center [510, 134] width 20 height 20
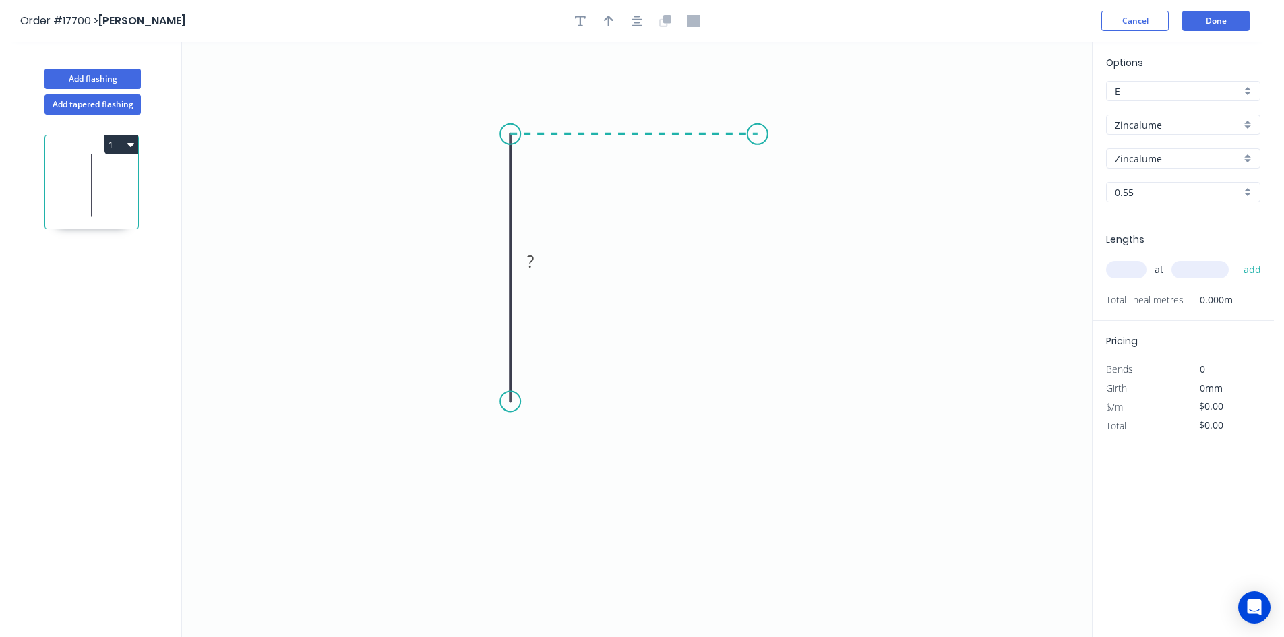
click at [758, 140] on icon "0 ?" at bounding box center [637, 339] width 910 height 595
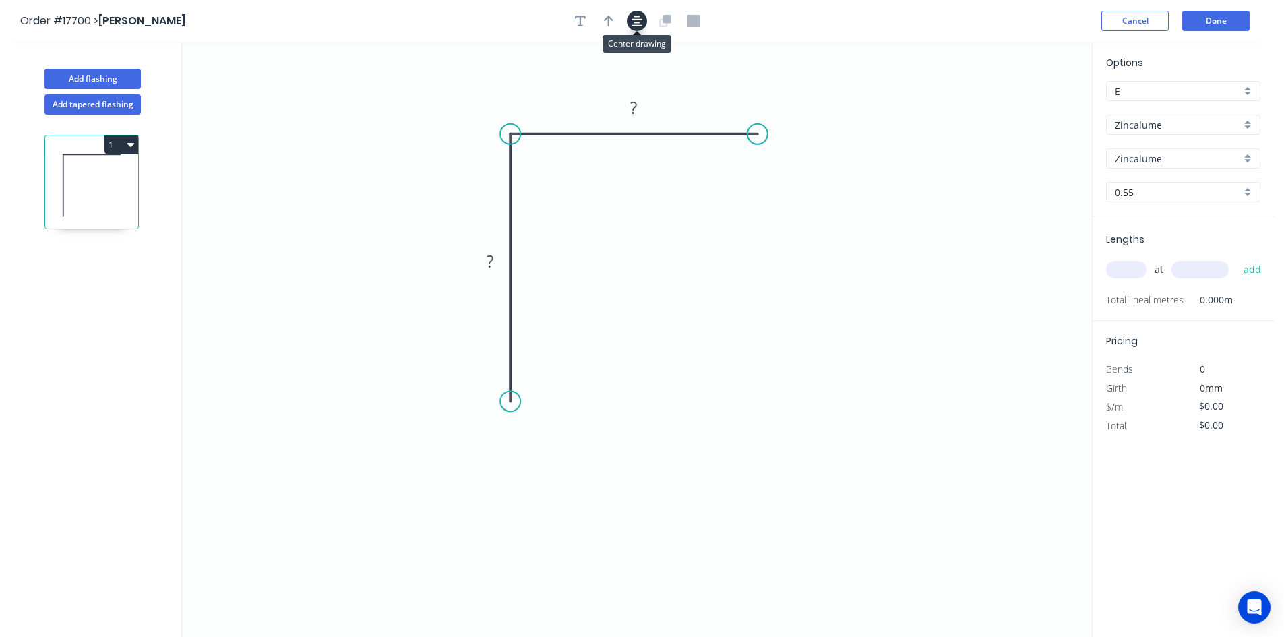
click at [635, 13] on button "button" at bounding box center [637, 21] width 20 height 20
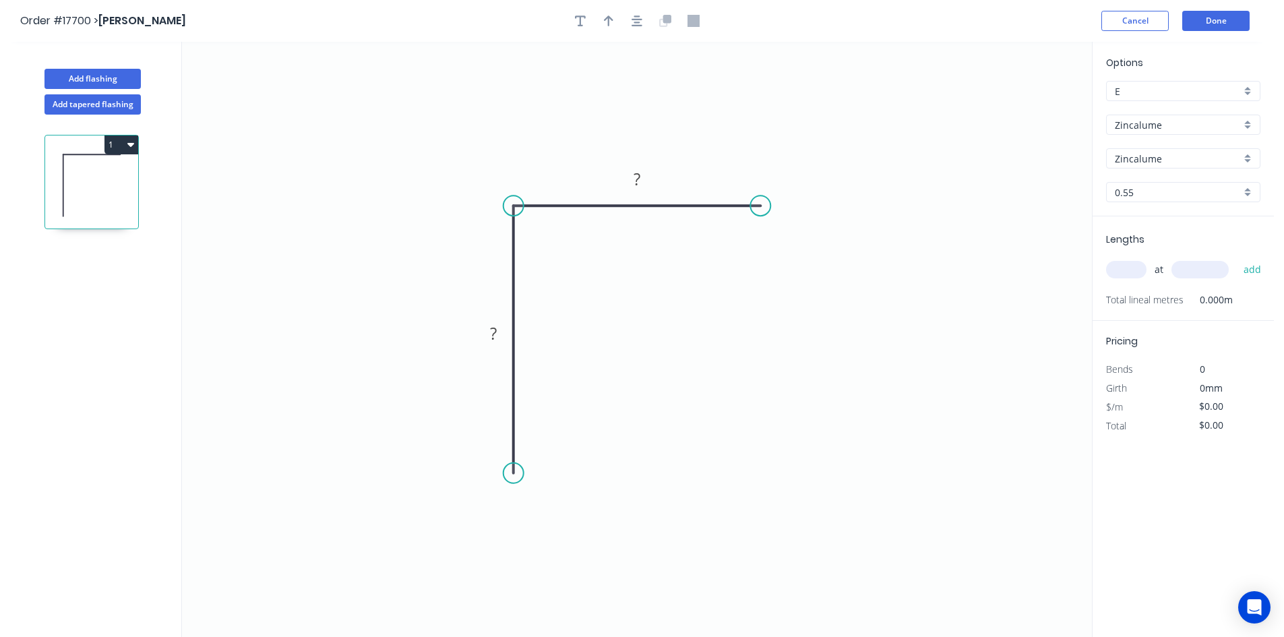
click at [599, 29] on div at bounding box center [637, 21] width 142 height 20
click at [607, 25] on icon "button" at bounding box center [608, 21] width 9 height 12
drag, startPoint x: 1023, startPoint y: 106, endPoint x: 425, endPoint y: 152, distance: 599.5
click at [425, 152] on icon at bounding box center [414, 140] width 39 height 39
click at [648, 179] on rect at bounding box center [636, 180] width 27 height 19
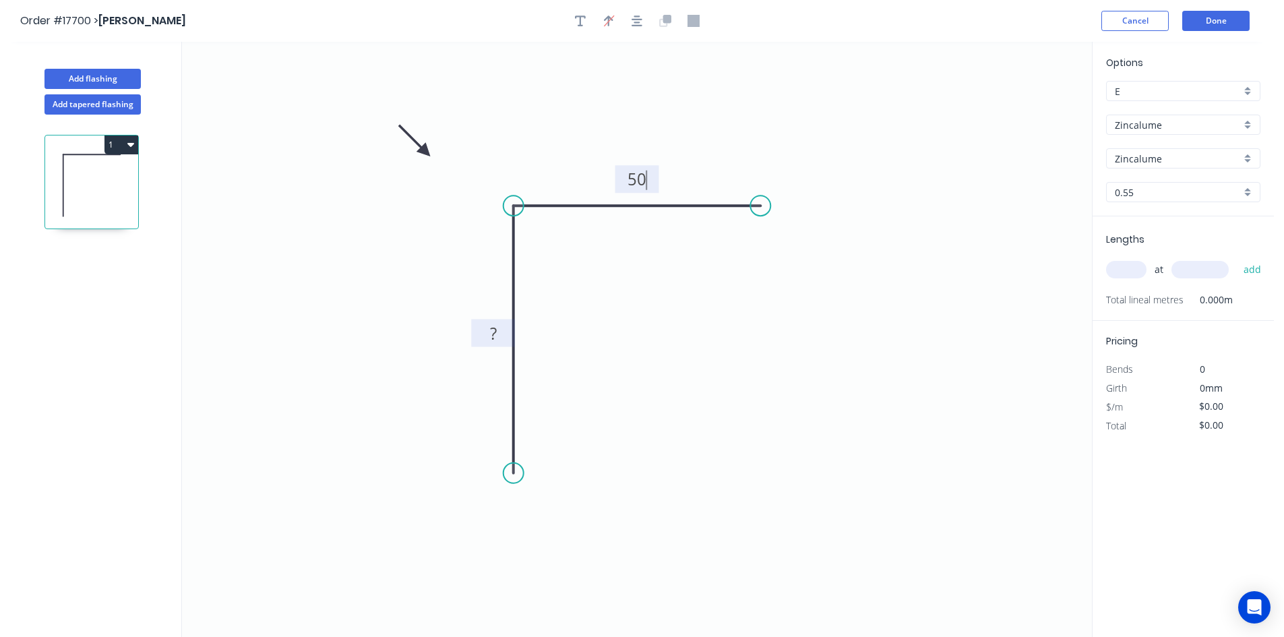
click at [497, 335] on rect at bounding box center [493, 334] width 27 height 19
click at [910, 376] on icon "0 50 50" at bounding box center [637, 339] width 910 height 595
click at [550, 247] on div "Show angle" at bounding box center [581, 249] width 135 height 28
click at [549, 235] on rect at bounding box center [537, 229] width 27 height 19
click at [582, 282] on icon "0 50 50 92 º" at bounding box center [637, 339] width 910 height 595
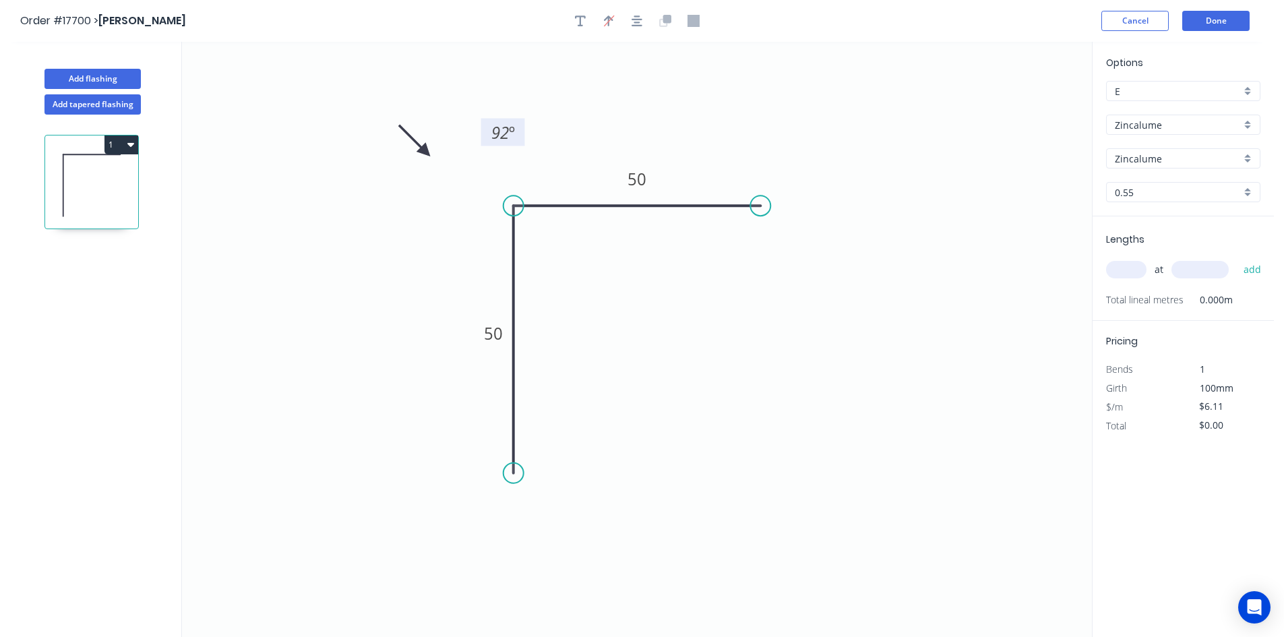
drag, startPoint x: 555, startPoint y: 235, endPoint x: 528, endPoint y: 136, distance: 102.7
click at [525, 136] on rect at bounding box center [503, 133] width 44 height 28
click at [1122, 270] on input "text" at bounding box center [1126, 270] width 40 height 18
click at [1194, 266] on input "text" at bounding box center [1199, 270] width 57 height 18
click at [1249, 268] on button "add" at bounding box center [1253, 269] width 32 height 23
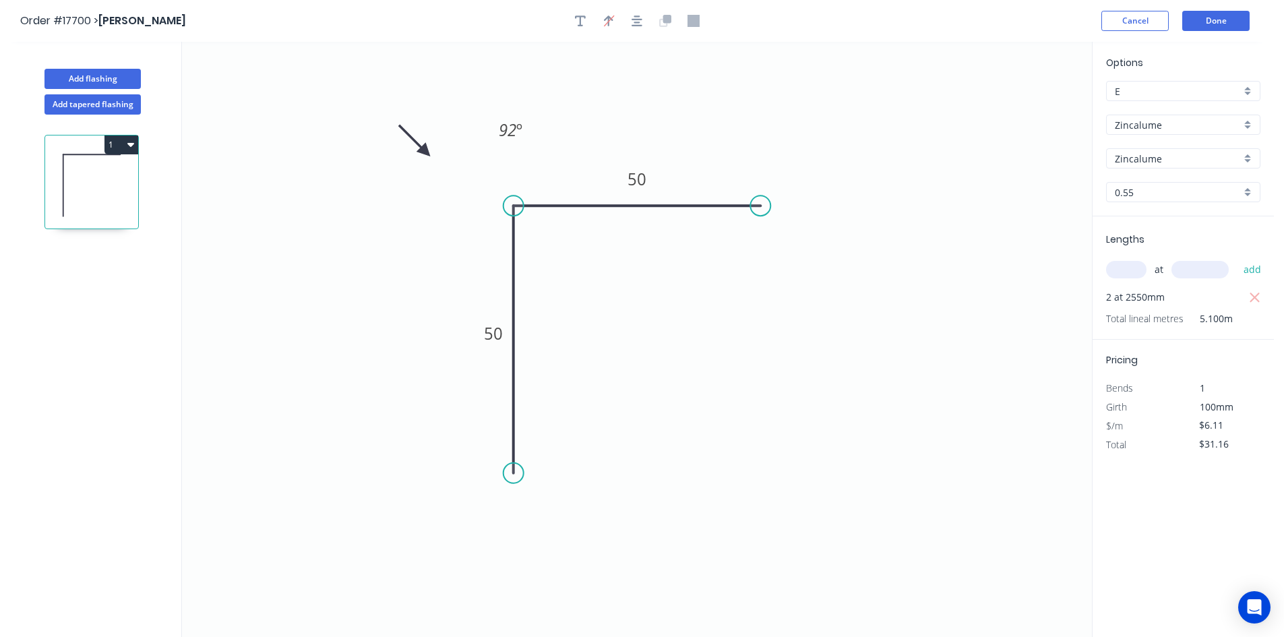
click at [132, 145] on icon "button" at bounding box center [130, 145] width 7 height 4
click at [104, 173] on div "Duplicate" at bounding box center [74, 178] width 104 height 20
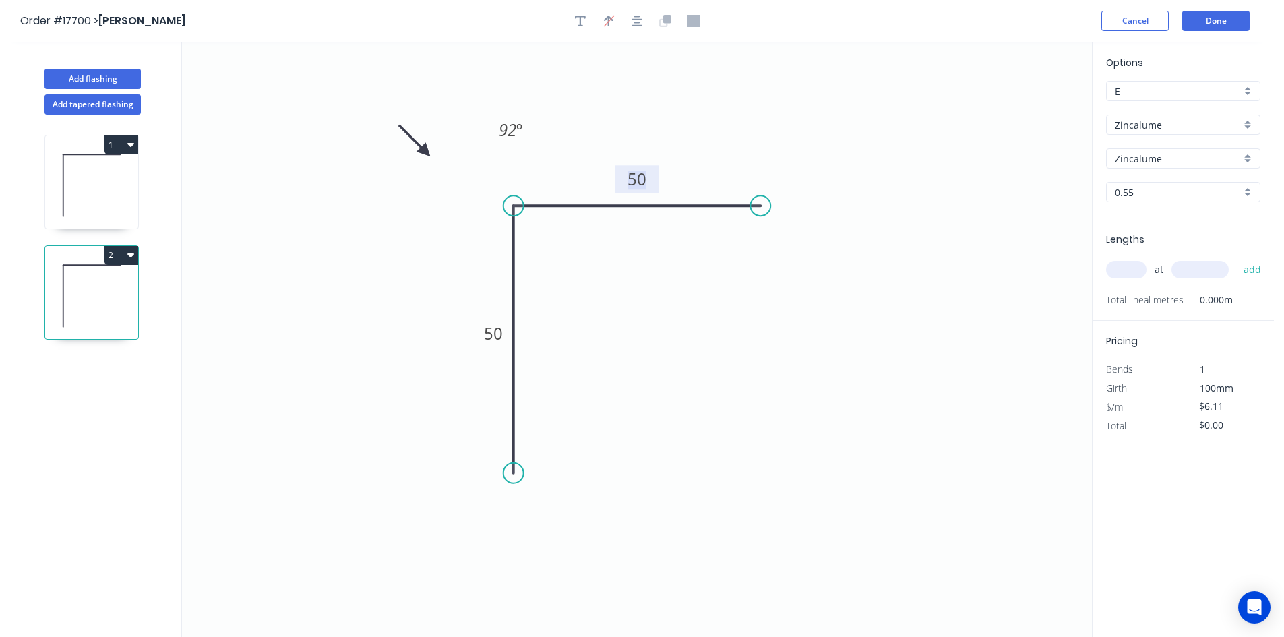
click at [639, 179] on tspan "50" at bounding box center [636, 179] width 19 height 22
click at [491, 334] on tspan "50" at bounding box center [493, 333] width 19 height 22
click at [760, 206] on circle at bounding box center [760, 205] width 20 height 20
click at [791, 237] on icon at bounding box center [775, 221] width 31 height 31
click at [514, 476] on circle at bounding box center [513, 473] width 20 height 20
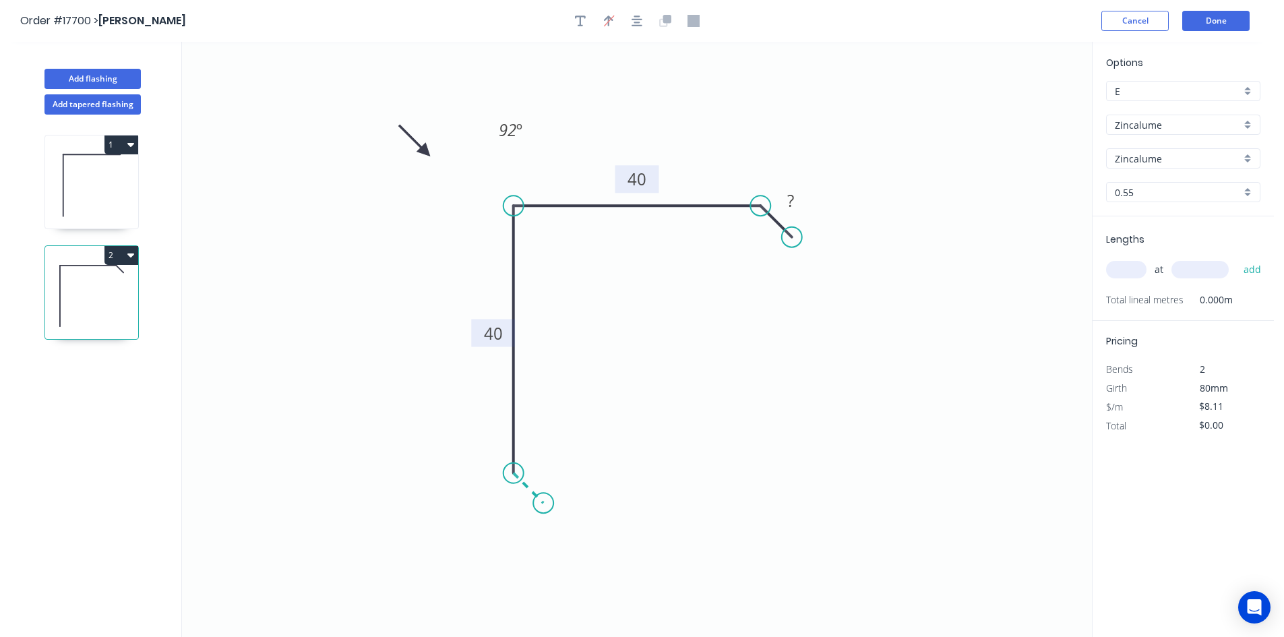
click at [543, 505] on icon "0 40 40 ? 92 º" at bounding box center [637, 339] width 910 height 595
drag, startPoint x: 795, startPoint y: 235, endPoint x: 823, endPoint y: 237, distance: 27.8
click at [823, 237] on circle at bounding box center [823, 237] width 20 height 20
drag, startPoint x: 759, startPoint y: 208, endPoint x: 792, endPoint y: 210, distance: 33.1
click at [792, 210] on circle at bounding box center [792, 206] width 20 height 20
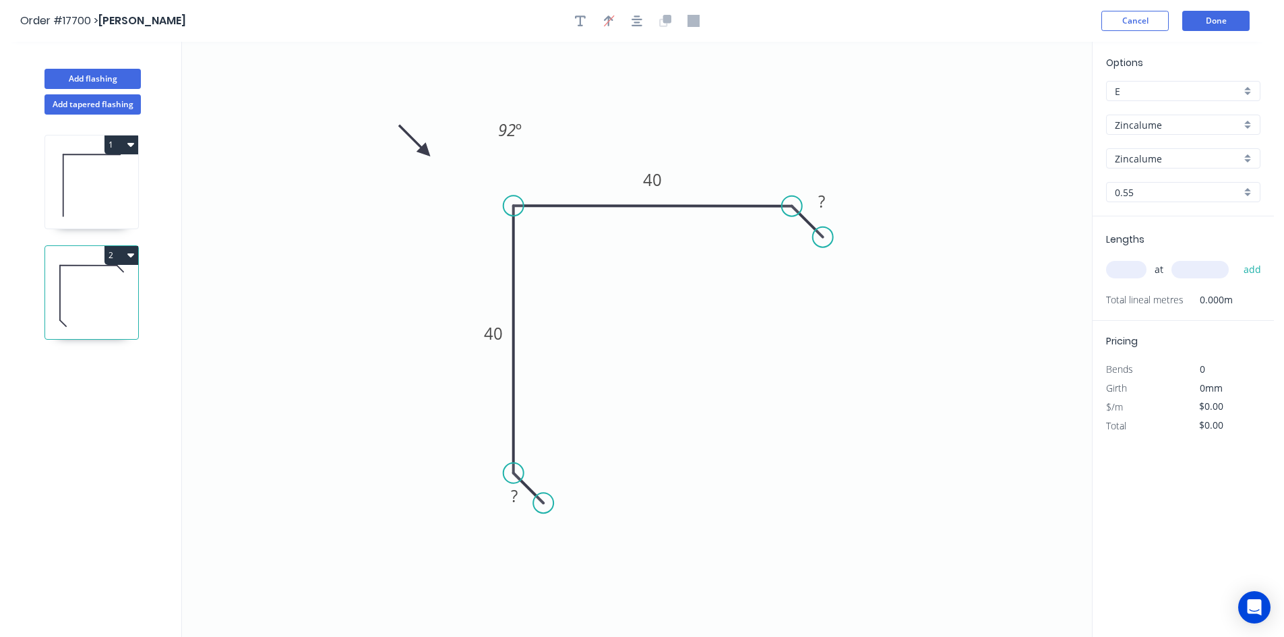
click at [775, 354] on icon "0 ? 40 40 ? 92 º" at bounding box center [637, 339] width 910 height 595
click at [640, 23] on icon "button" at bounding box center [636, 21] width 11 height 12
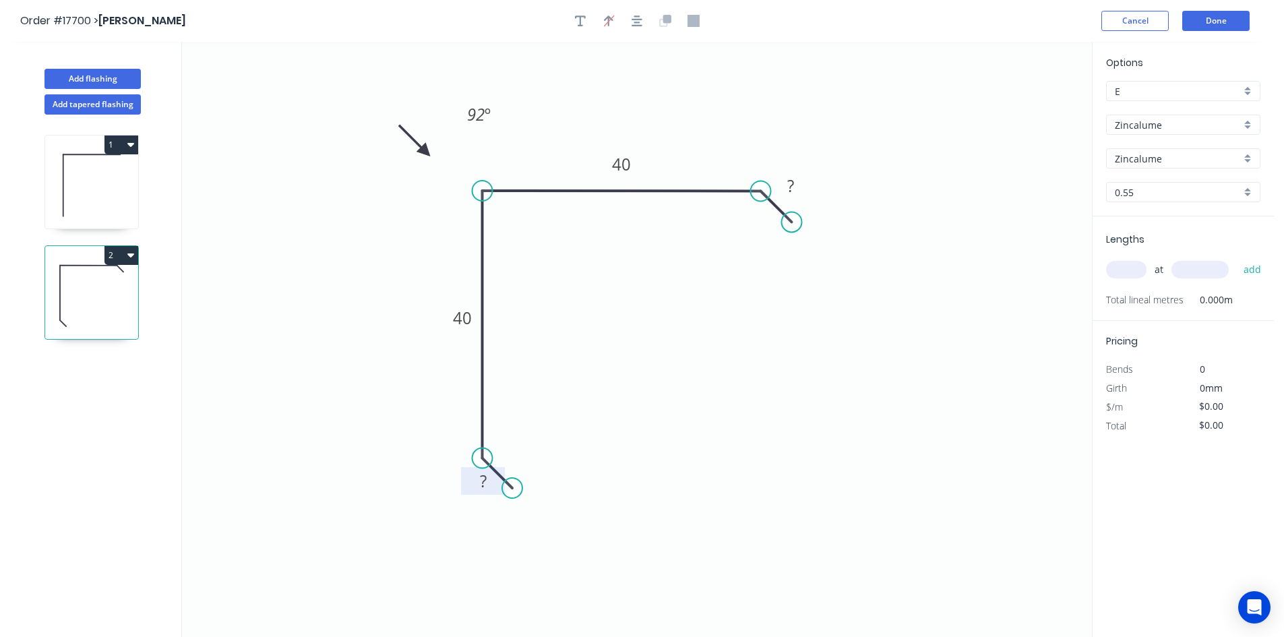
click at [480, 484] on tspan "?" at bounding box center [483, 481] width 7 height 22
click at [793, 188] on tspan "?" at bounding box center [790, 186] width 7 height 22
click at [778, 235] on div "Show angle" at bounding box center [825, 238] width 135 height 28
click at [756, 217] on rect at bounding box center [747, 222] width 27 height 19
drag, startPoint x: 731, startPoint y: 214, endPoint x: 759, endPoint y: 109, distance: 108.7
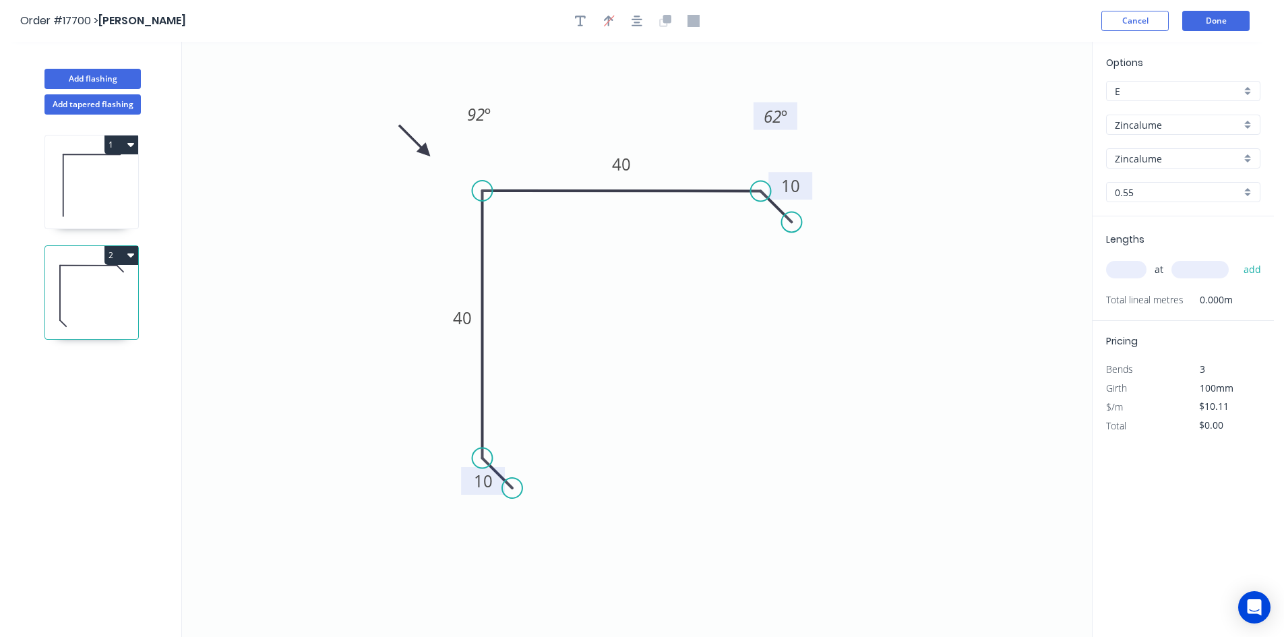
click at [759, 109] on rect at bounding box center [775, 116] width 44 height 28
click at [524, 505] on div "Show angle" at bounding box center [544, 501] width 135 height 28
click at [512, 440] on tspan "?" at bounding box center [510, 444] width 7 height 22
drag, startPoint x: 580, startPoint y: 385, endPoint x: 534, endPoint y: 419, distance: 57.8
click at [579, 385] on icon "0 10 40 40 10 92 º 62 º 62 º" at bounding box center [637, 339] width 910 height 595
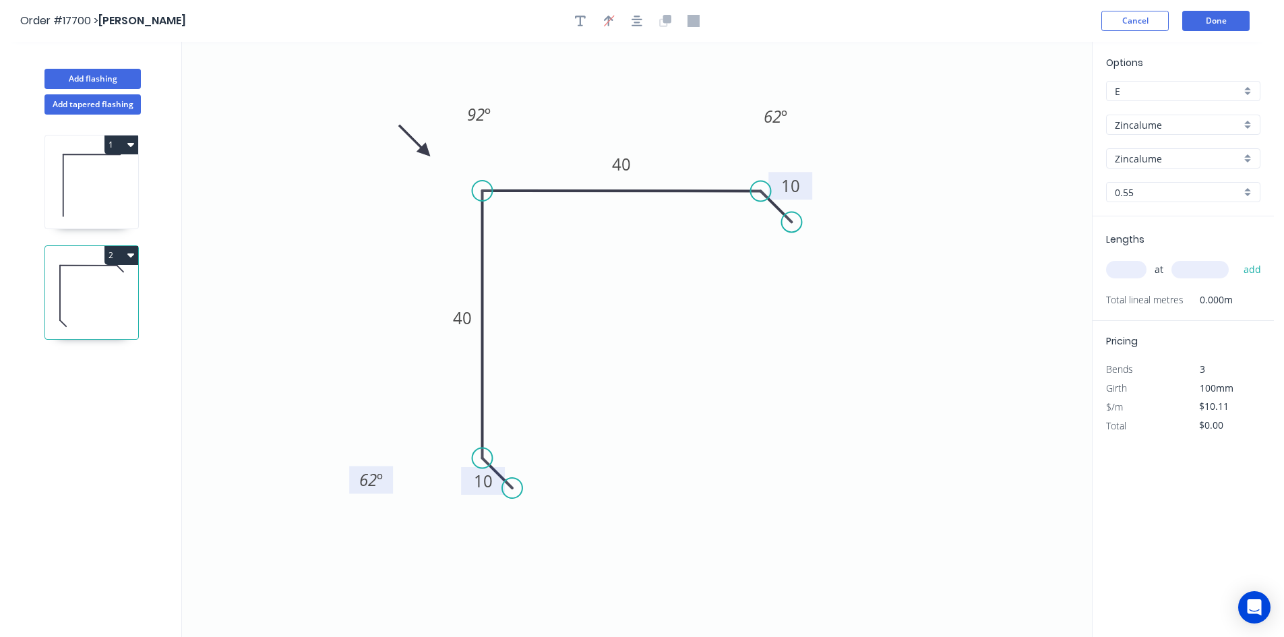
drag, startPoint x: 533, startPoint y: 433, endPoint x: 391, endPoint y: 469, distance: 146.6
click at [391, 469] on rect at bounding box center [371, 480] width 44 height 28
click at [641, 16] on icon "button" at bounding box center [636, 21] width 11 height 12
click at [1124, 266] on input "text" at bounding box center [1126, 270] width 40 height 18
click at [1200, 268] on input "text" at bounding box center [1199, 270] width 57 height 18
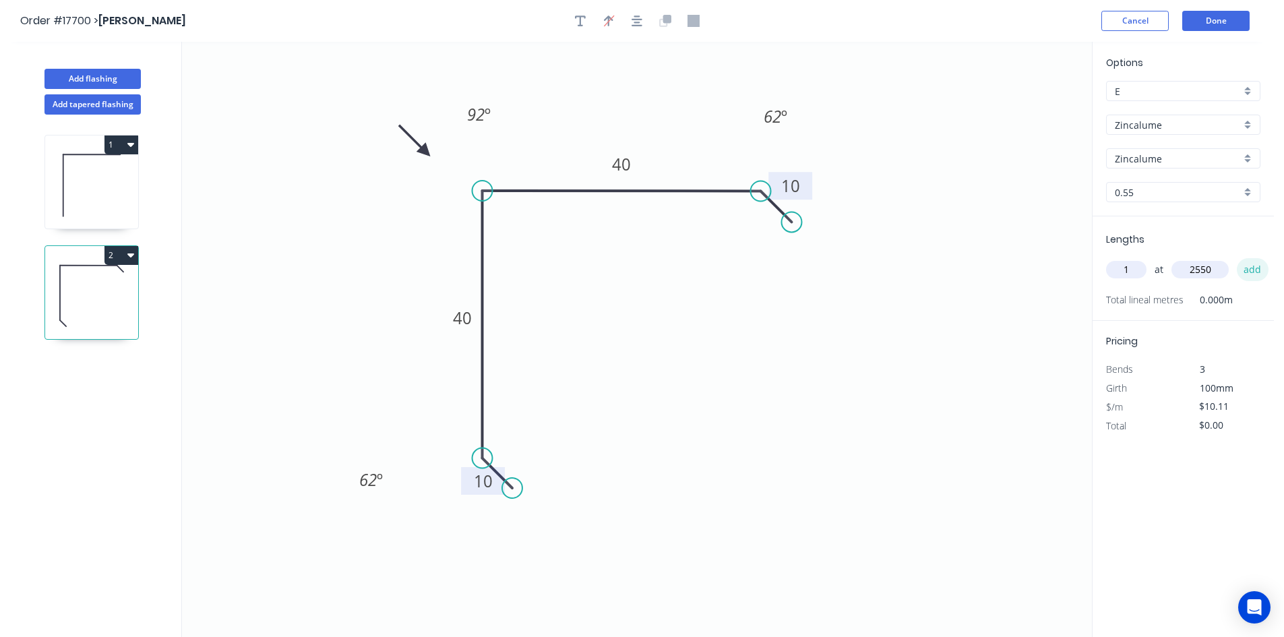
click at [1250, 271] on button "add" at bounding box center [1253, 269] width 32 height 23
click at [1211, 18] on button "Done" at bounding box center [1215, 21] width 67 height 20
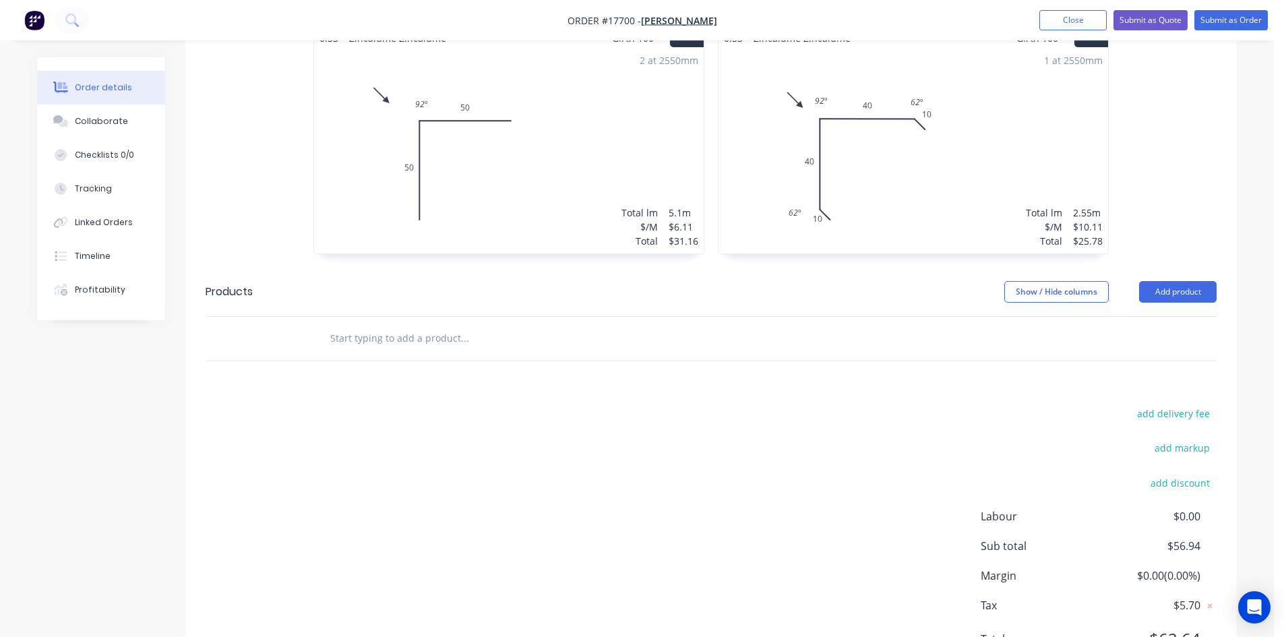
scroll to position [566, 0]
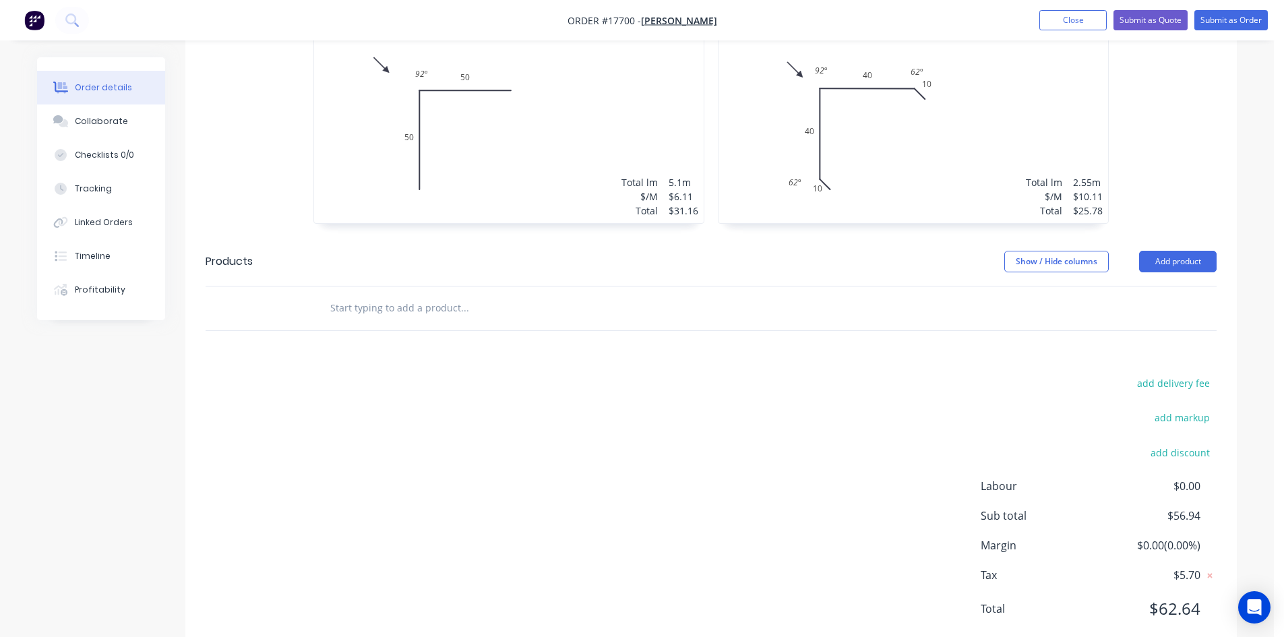
click at [365, 295] on input "text" at bounding box center [465, 308] width 270 height 27
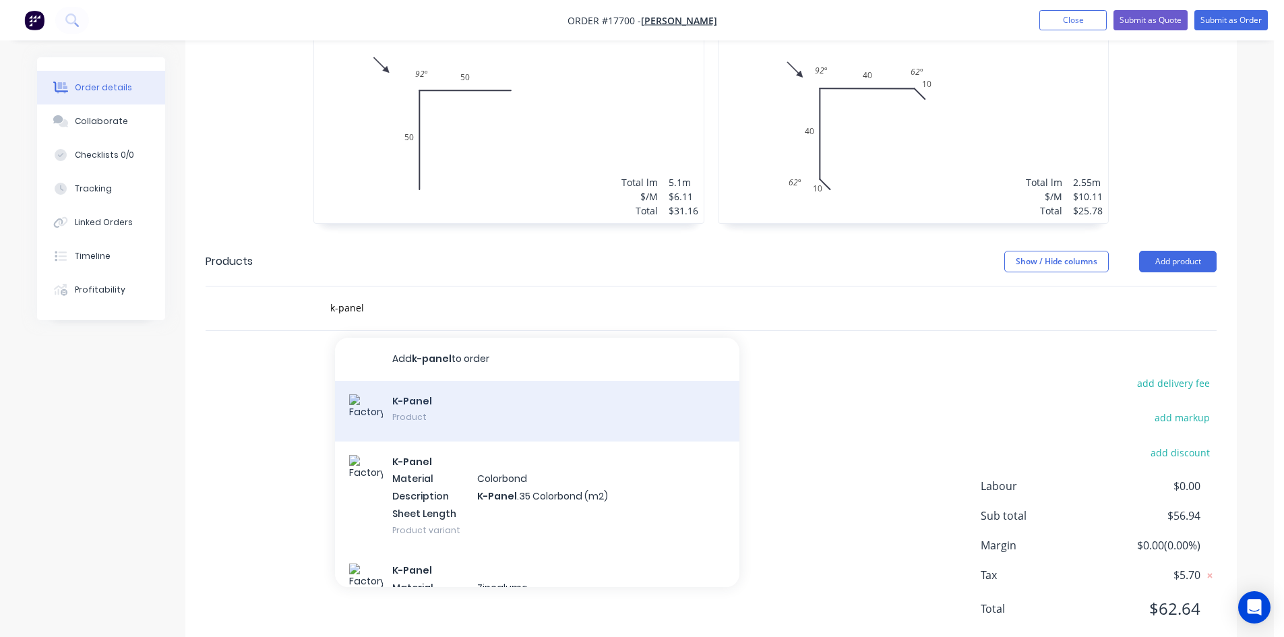
click at [447, 383] on div "K-Panel Product" at bounding box center [537, 411] width 404 height 61
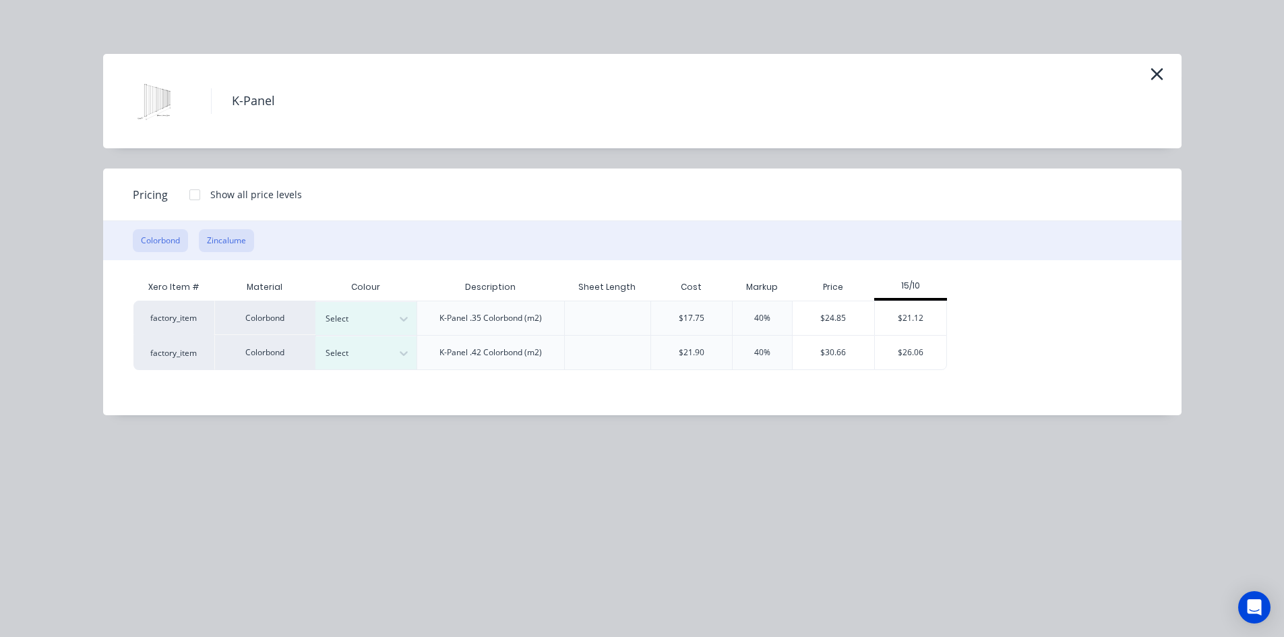
click at [228, 239] on button "Zincalume" at bounding box center [226, 240] width 55 height 23
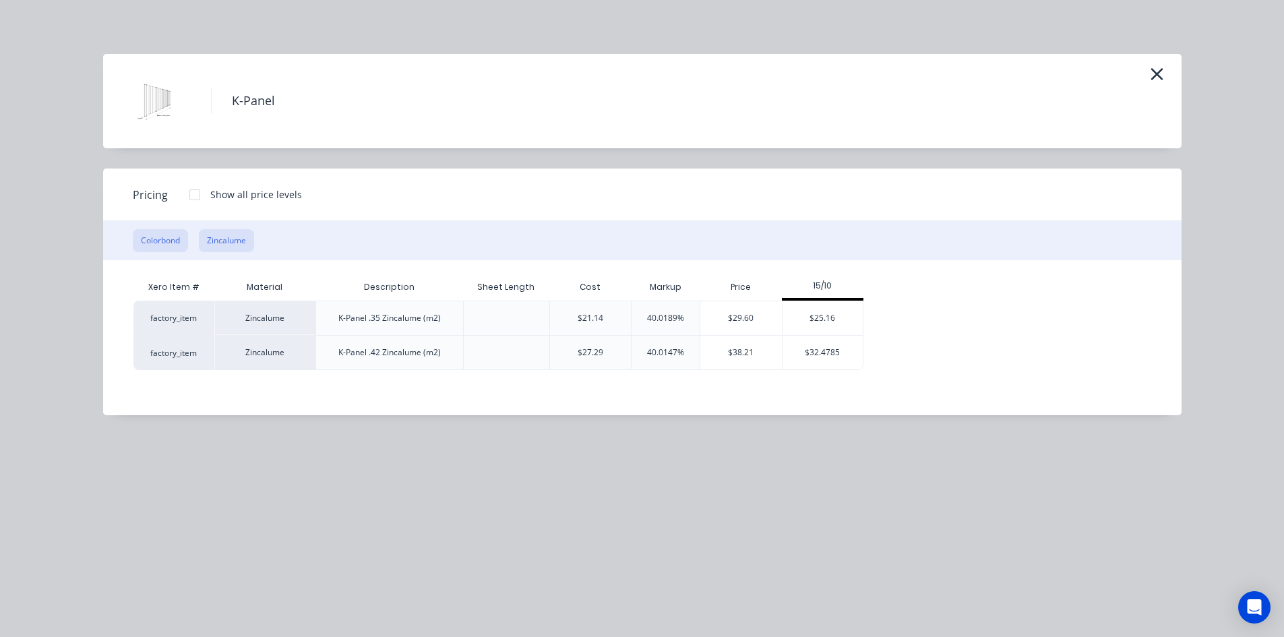
click at [158, 237] on button "Colorbond" at bounding box center [160, 240] width 55 height 23
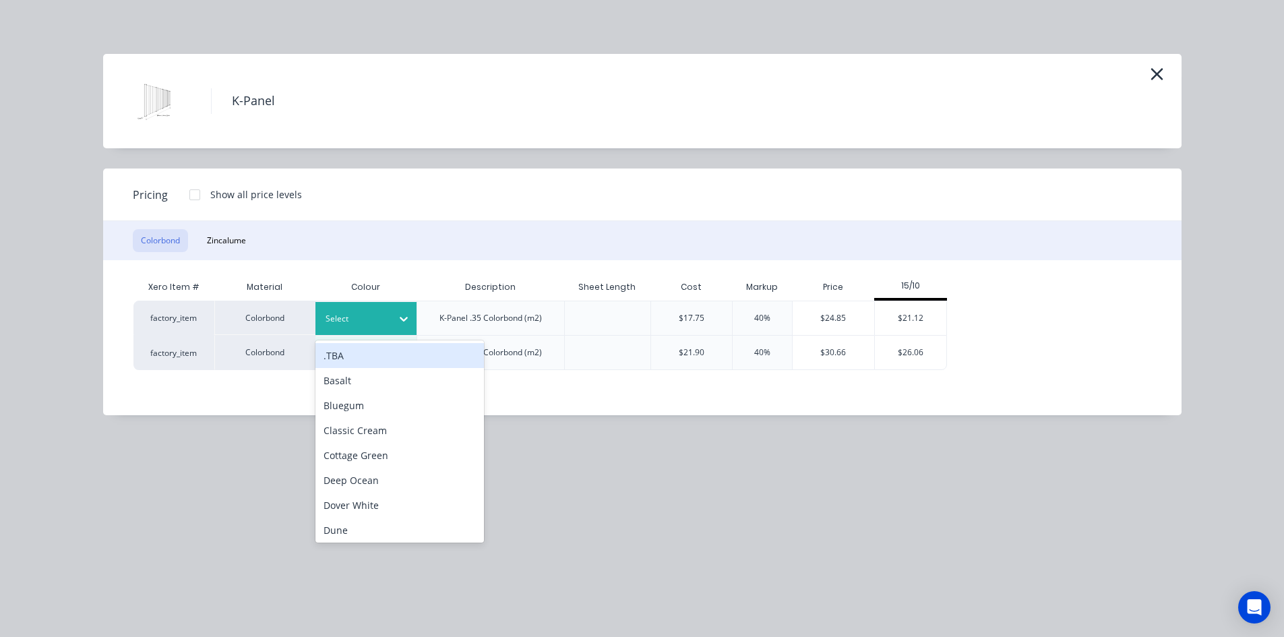
click at [388, 315] on div "Select" at bounding box center [353, 319] width 75 height 18
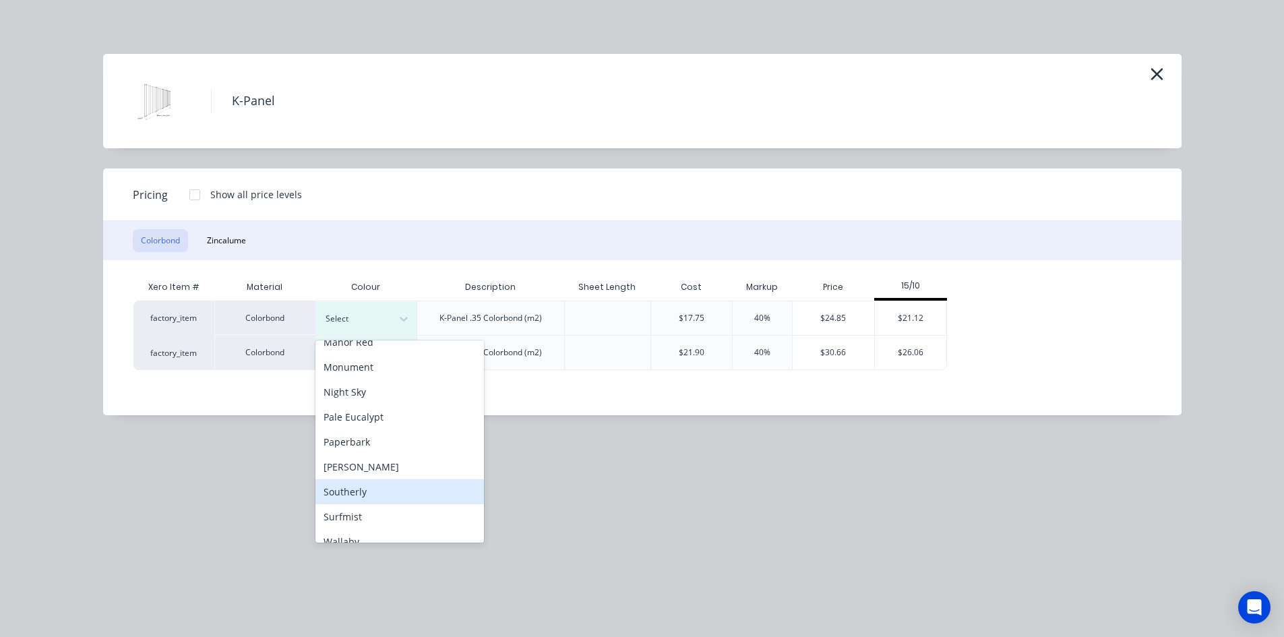
scroll to position [337, 0]
click at [394, 501] on div "Surfmist" at bounding box center [399, 492] width 168 height 25
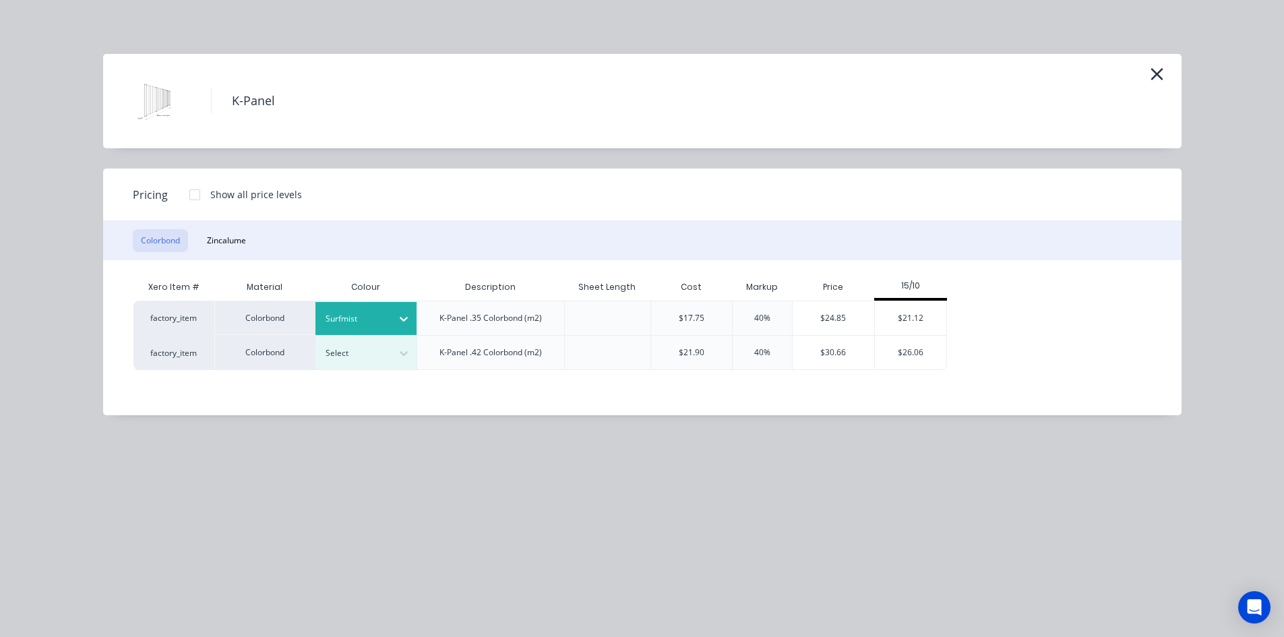
click at [195, 196] on div at bounding box center [194, 194] width 27 height 27
click at [195, 195] on div at bounding box center [194, 194] width 27 height 27
click at [929, 315] on div "$21.12" at bounding box center [911, 318] width 72 height 34
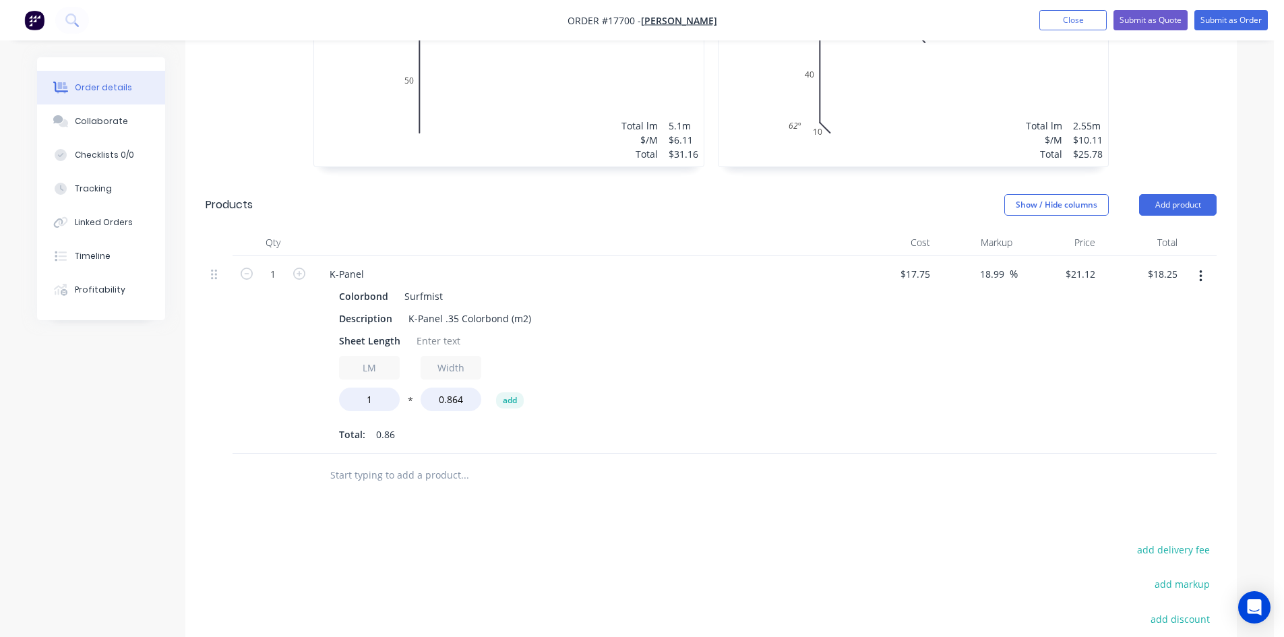
scroll to position [701, 0]
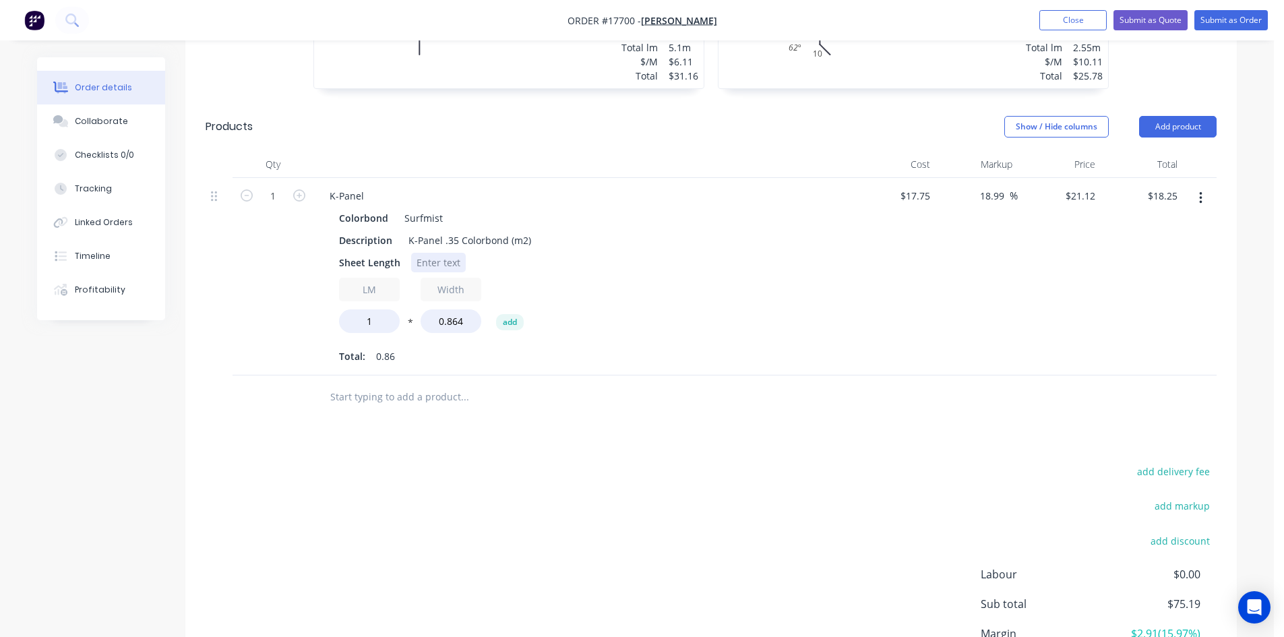
click at [438, 253] on div at bounding box center [438, 263] width 55 height 20
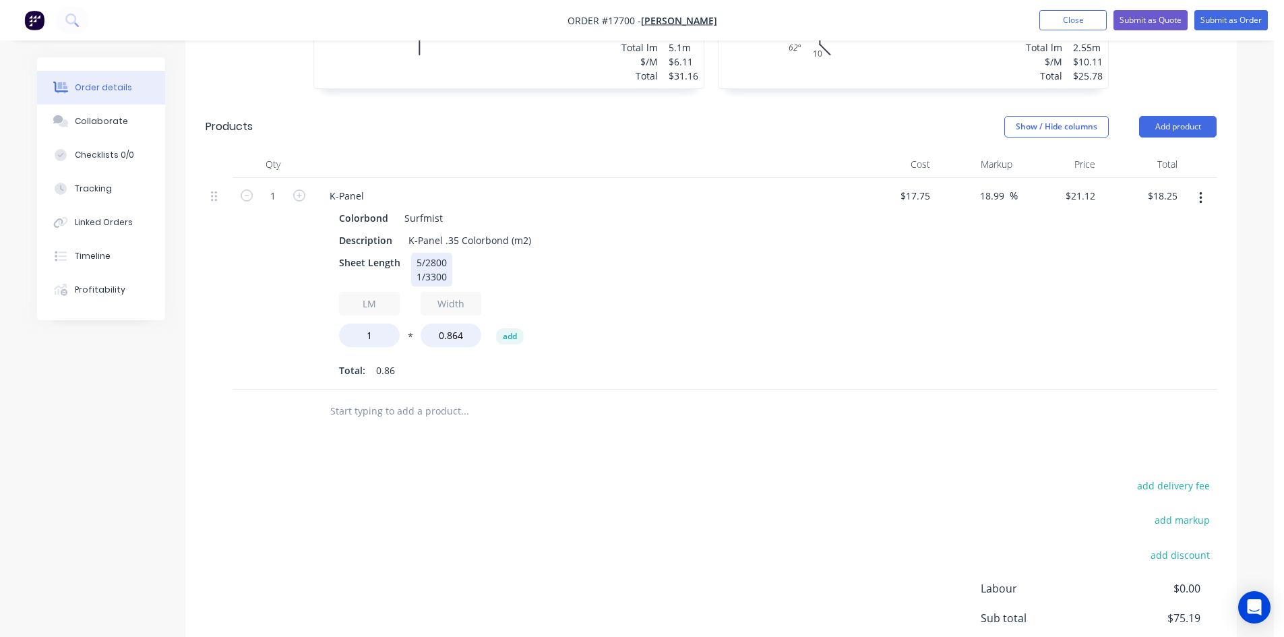
click at [687, 253] on div "Sheet Length 5/2800 1/3300" at bounding box center [580, 270] width 493 height 34
click at [372, 323] on input "1" at bounding box center [369, 335] width 61 height 24
click at [379, 323] on input "14" at bounding box center [369, 335] width 61 height 24
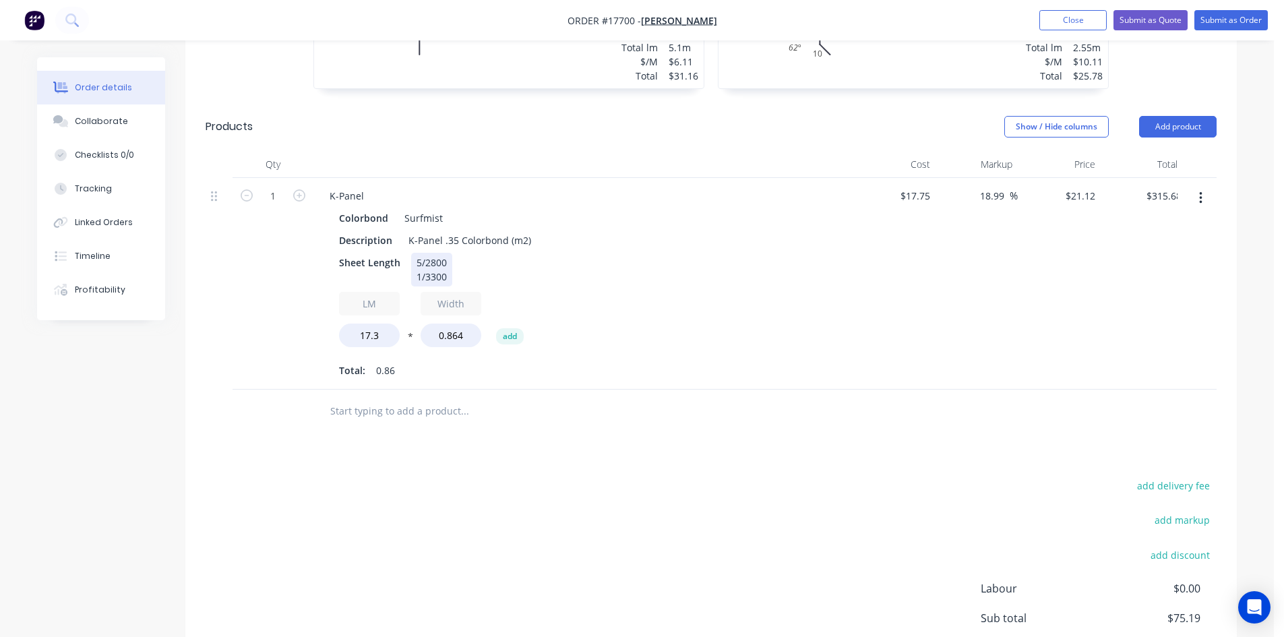
click at [766, 253] on div "Sheet Length 5/2800 1/3300" at bounding box center [580, 270] width 493 height 34
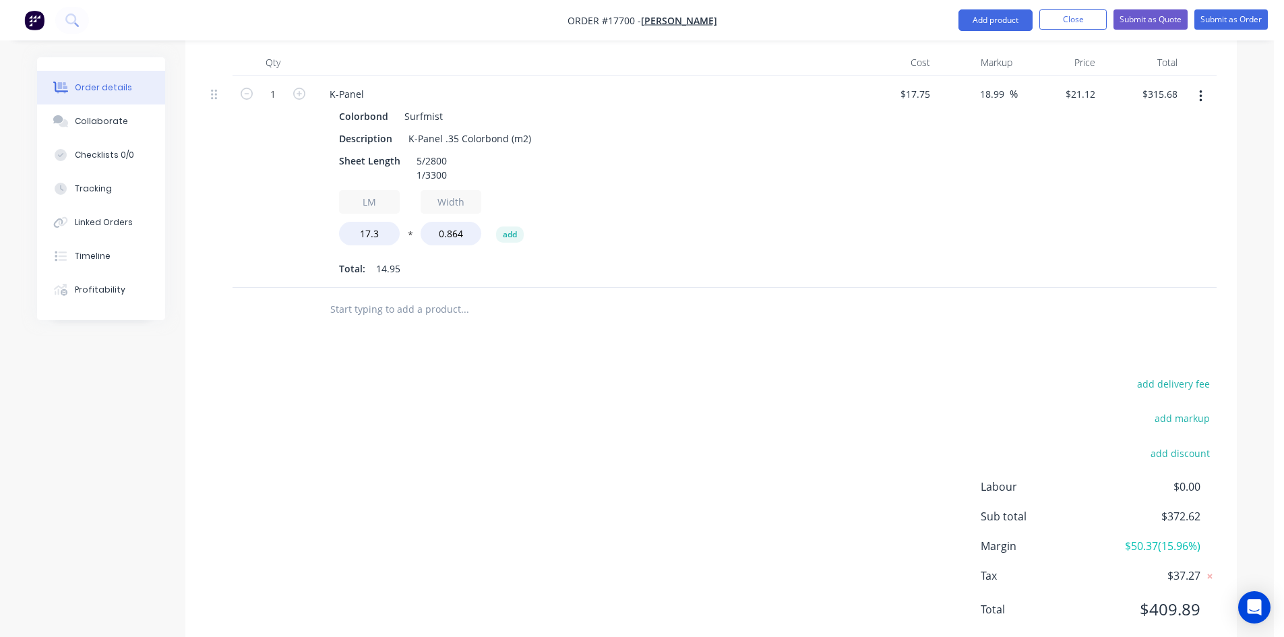
scroll to position [803, 0]
click at [388, 295] on input "text" at bounding box center [465, 308] width 270 height 27
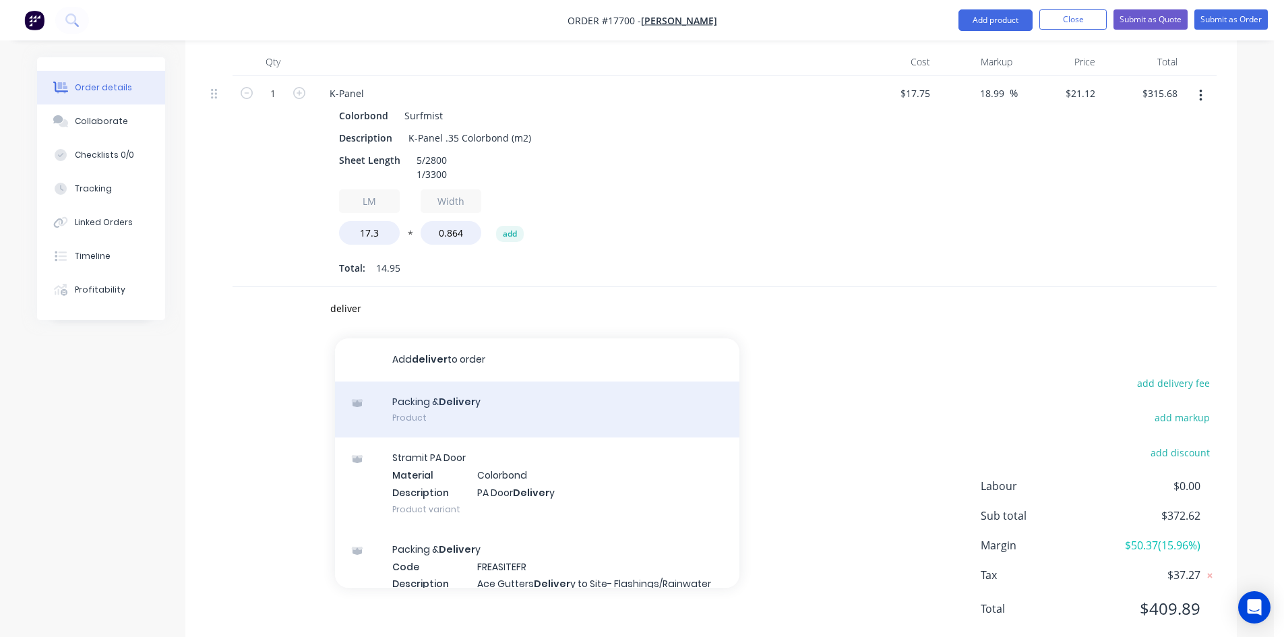
click at [435, 381] on div "Packing & Deliver y Product" at bounding box center [537, 409] width 404 height 57
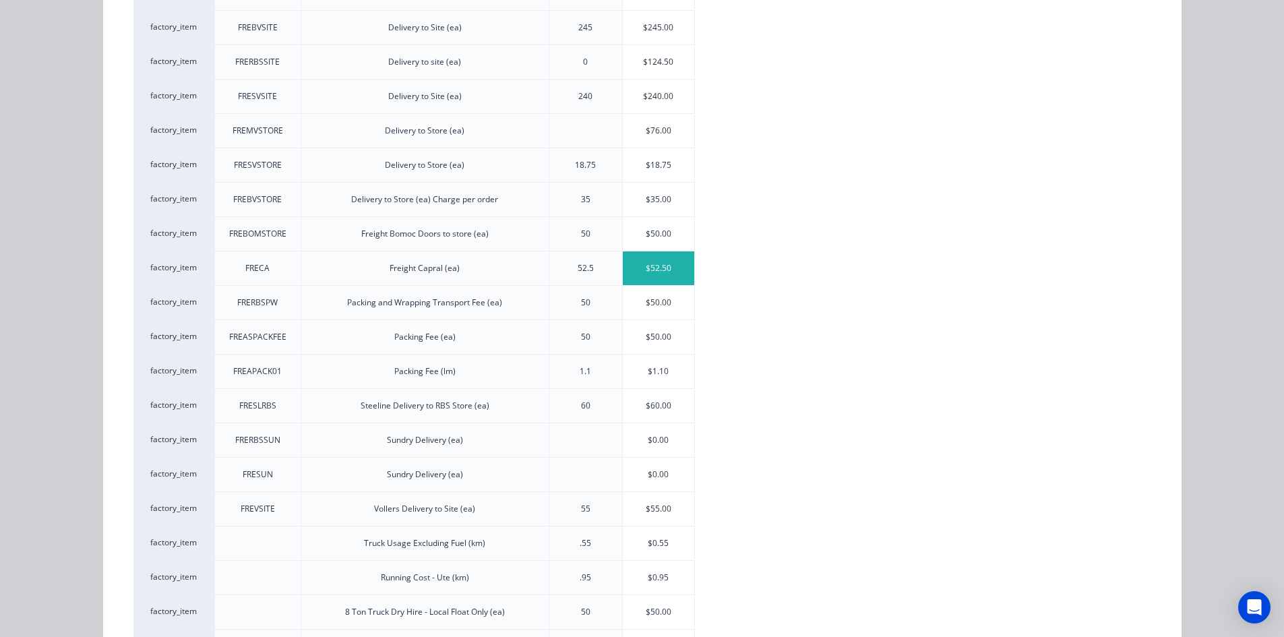
scroll to position [452, 0]
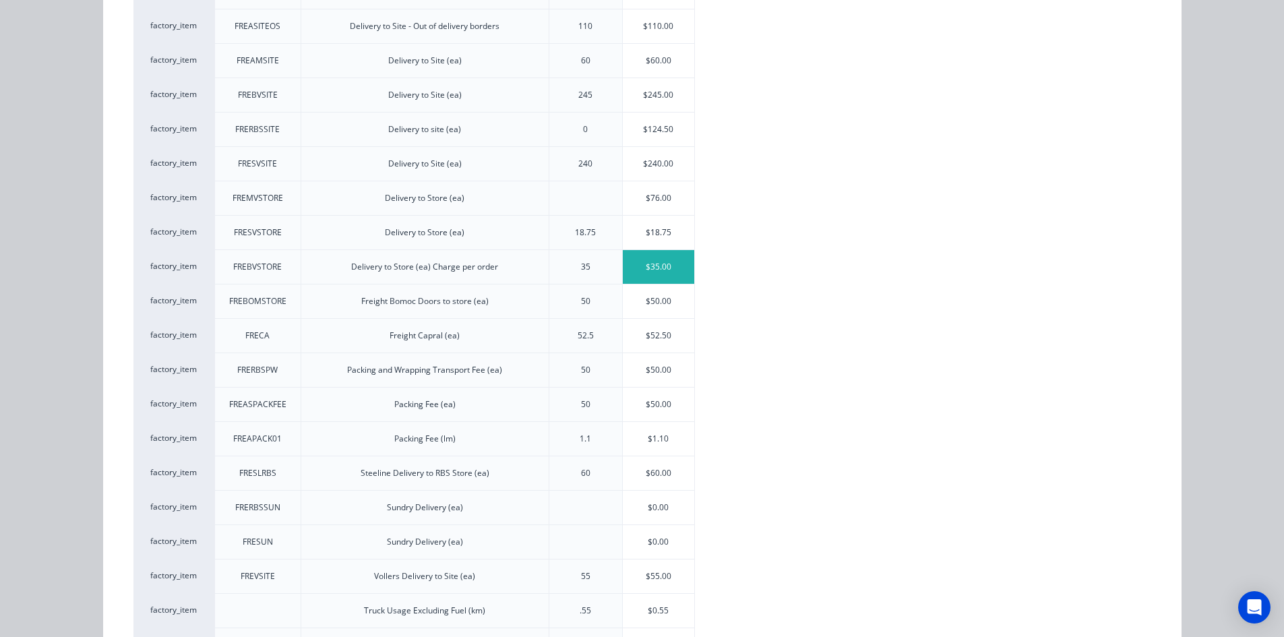
click at [654, 261] on div "$35.00" at bounding box center [659, 267] width 72 height 34
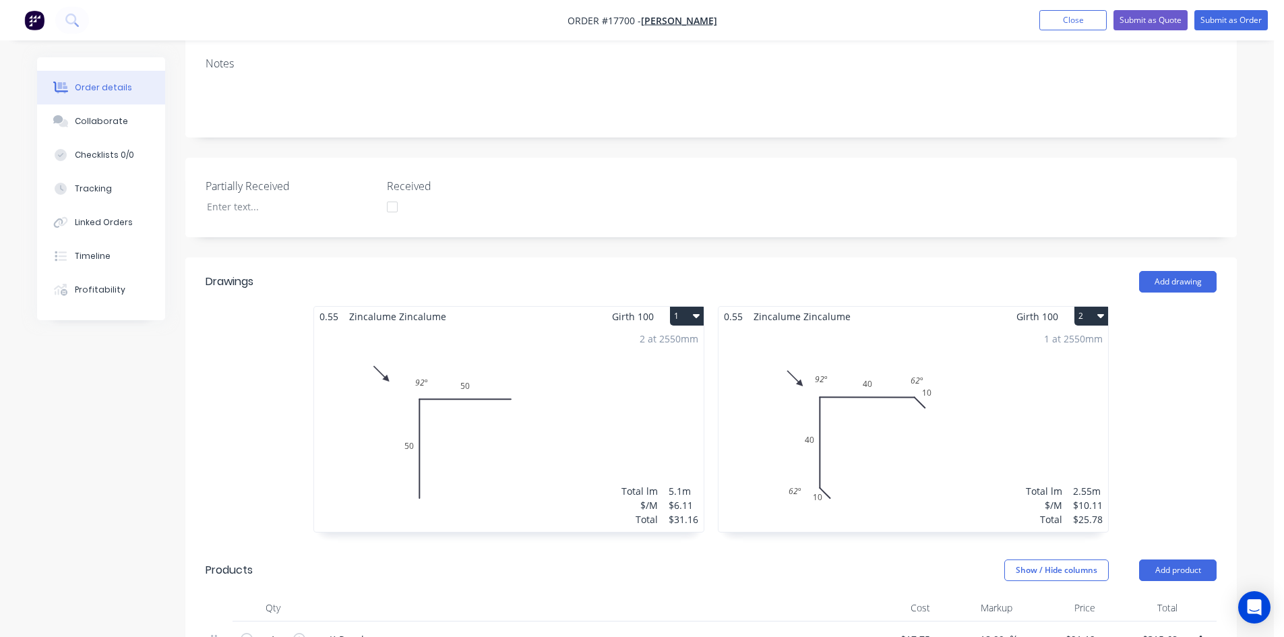
scroll to position [146, 0]
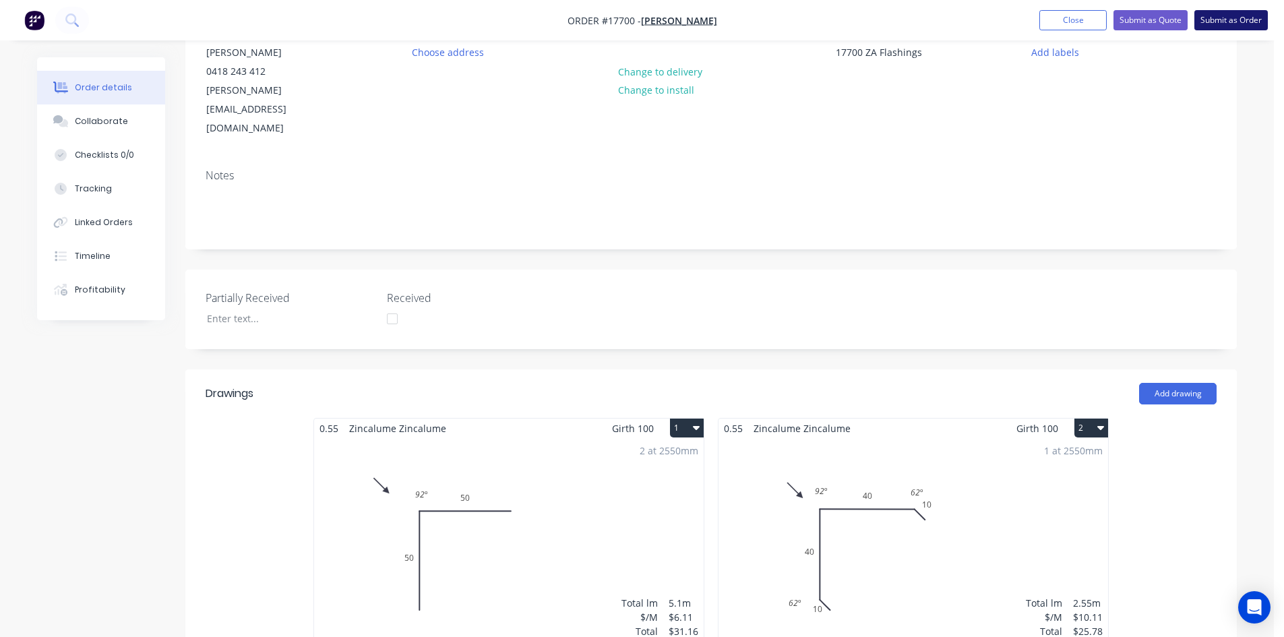
click at [1236, 18] on button "Submit as Order" at bounding box center [1230, 20] width 73 height 20
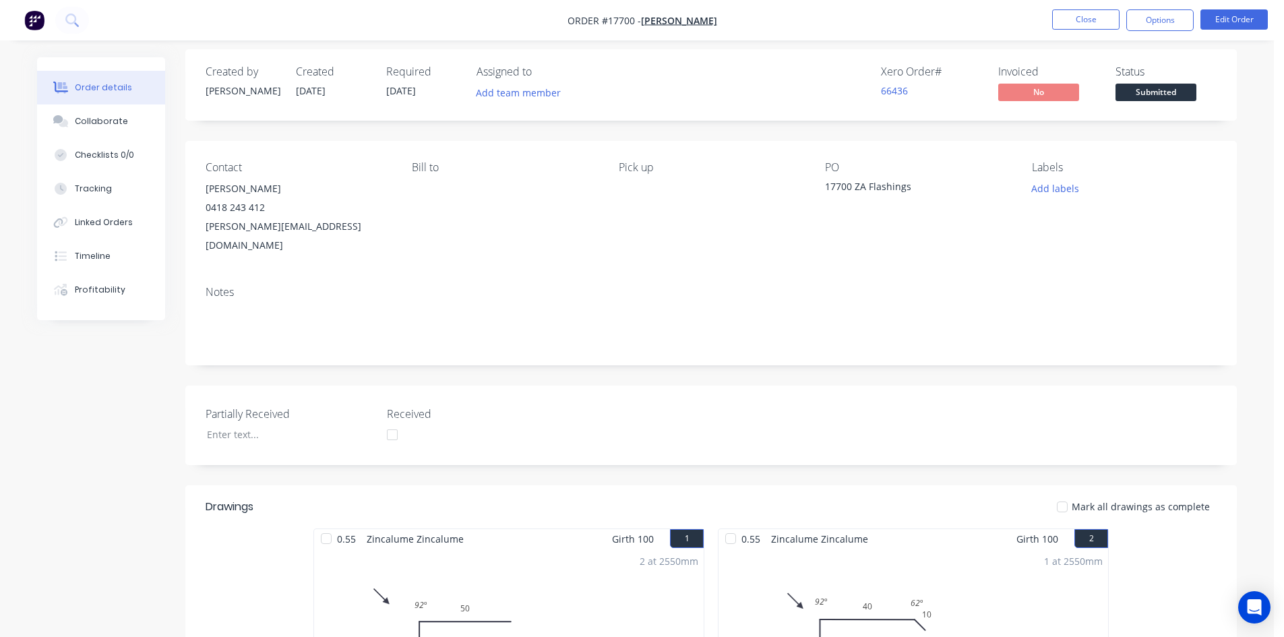
scroll to position [0, 0]
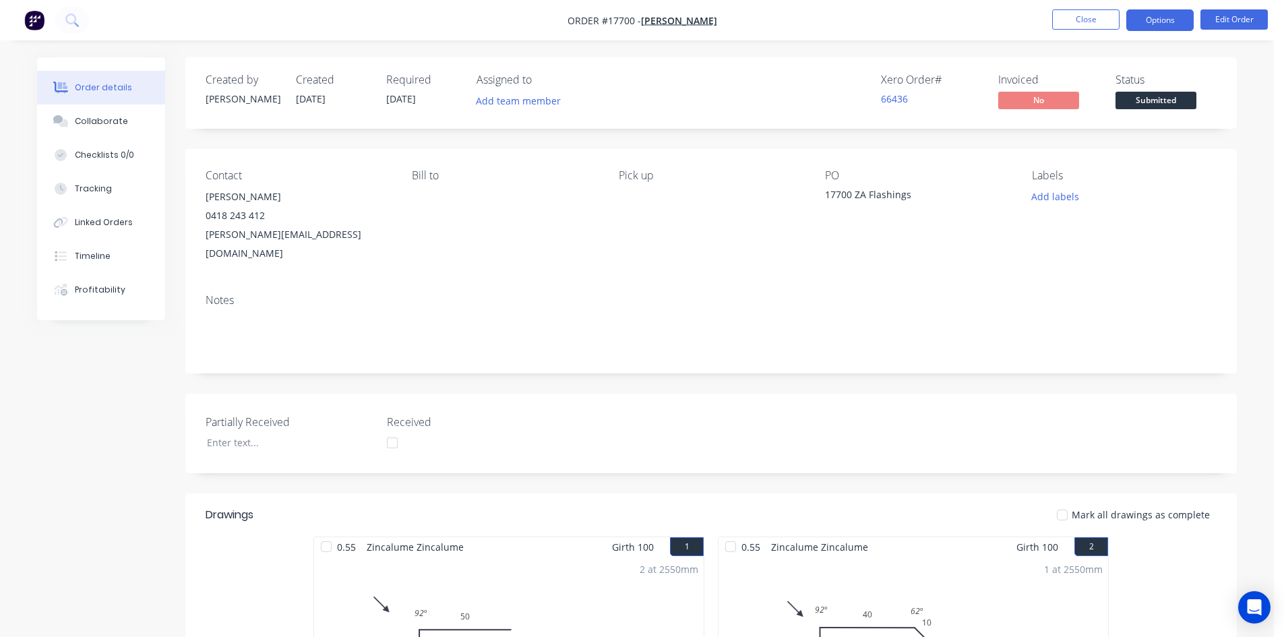
click at [1152, 22] on button "Options" at bounding box center [1159, 20] width 67 height 22
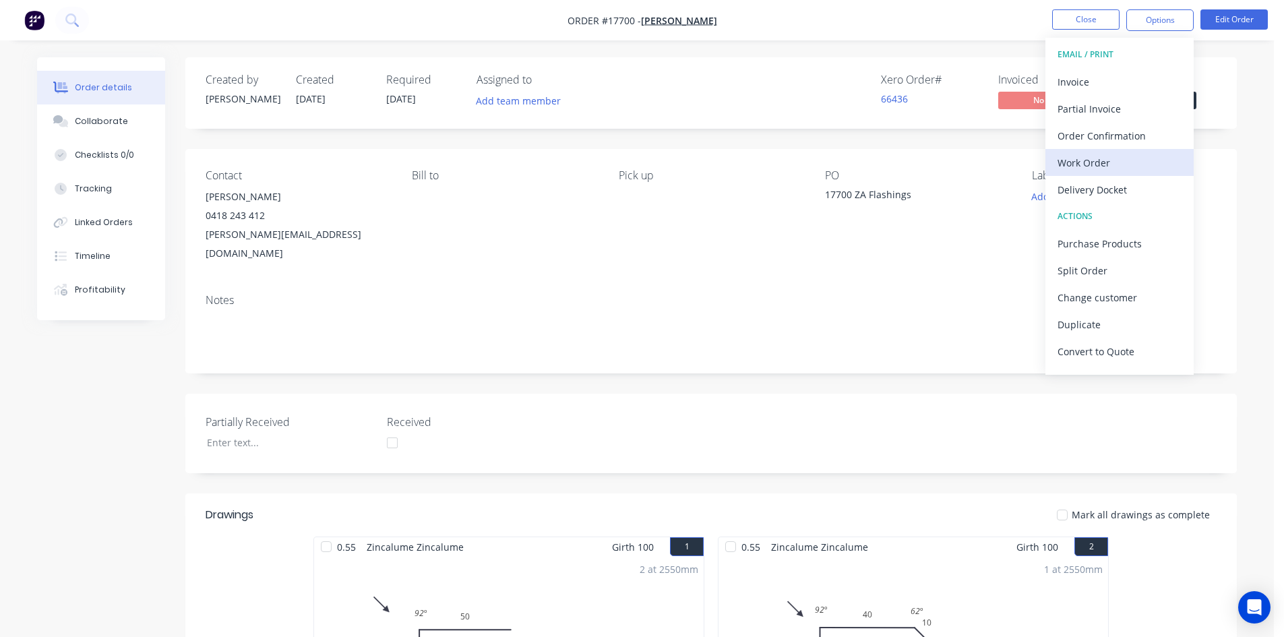
click at [1114, 162] on div "Work Order" at bounding box center [1119, 163] width 124 height 20
click at [1114, 162] on div "Custom" at bounding box center [1119, 163] width 124 height 20
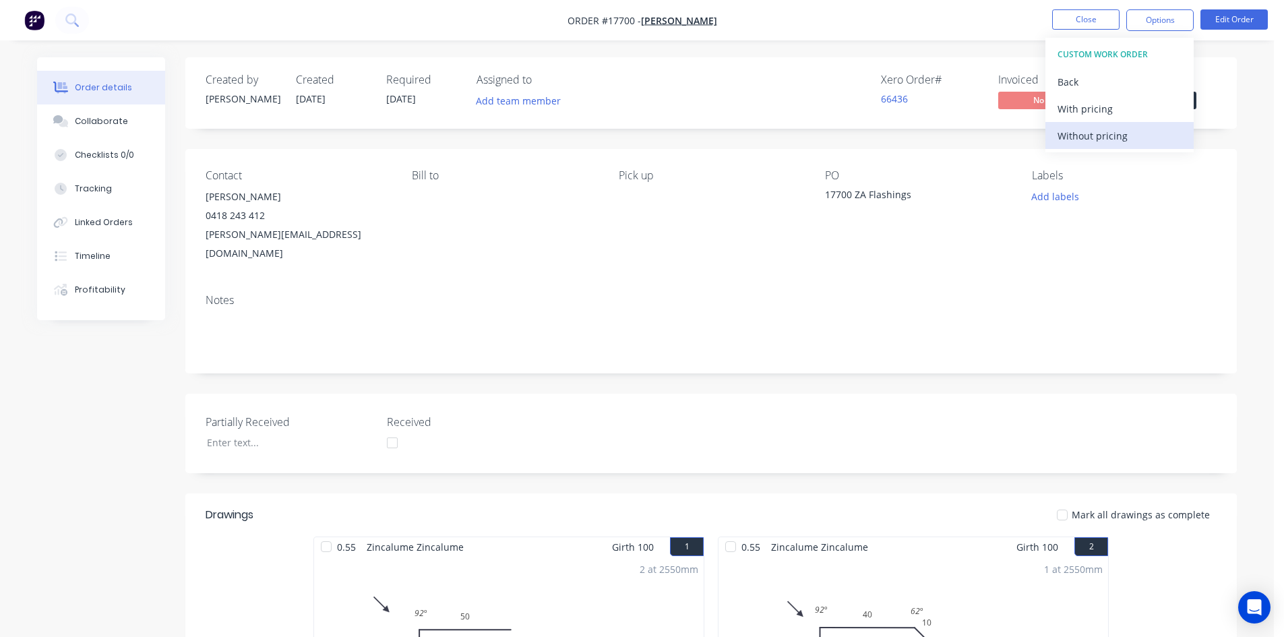
click at [1119, 142] on div "Without pricing" at bounding box center [1119, 136] width 124 height 20
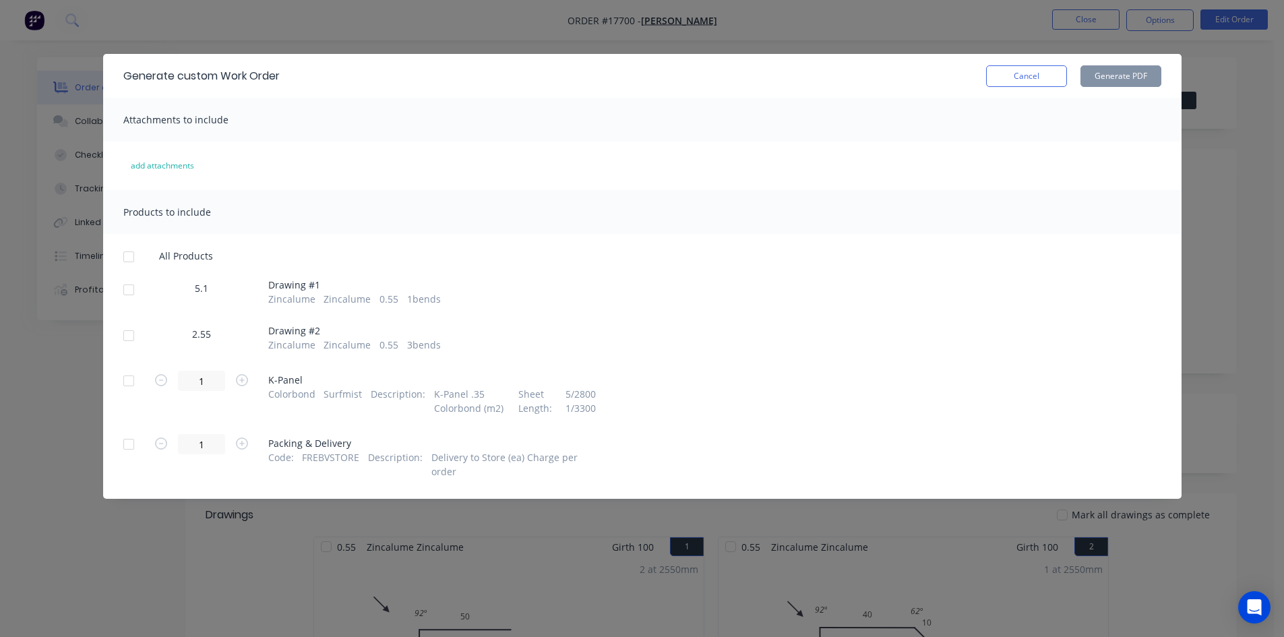
click at [129, 290] on div at bounding box center [128, 289] width 27 height 27
click at [129, 337] on div at bounding box center [128, 335] width 27 height 27
click at [1123, 71] on button "Generate PDF" at bounding box center [1120, 76] width 81 height 22
click at [1037, 74] on button "Cancel" at bounding box center [1026, 76] width 81 height 22
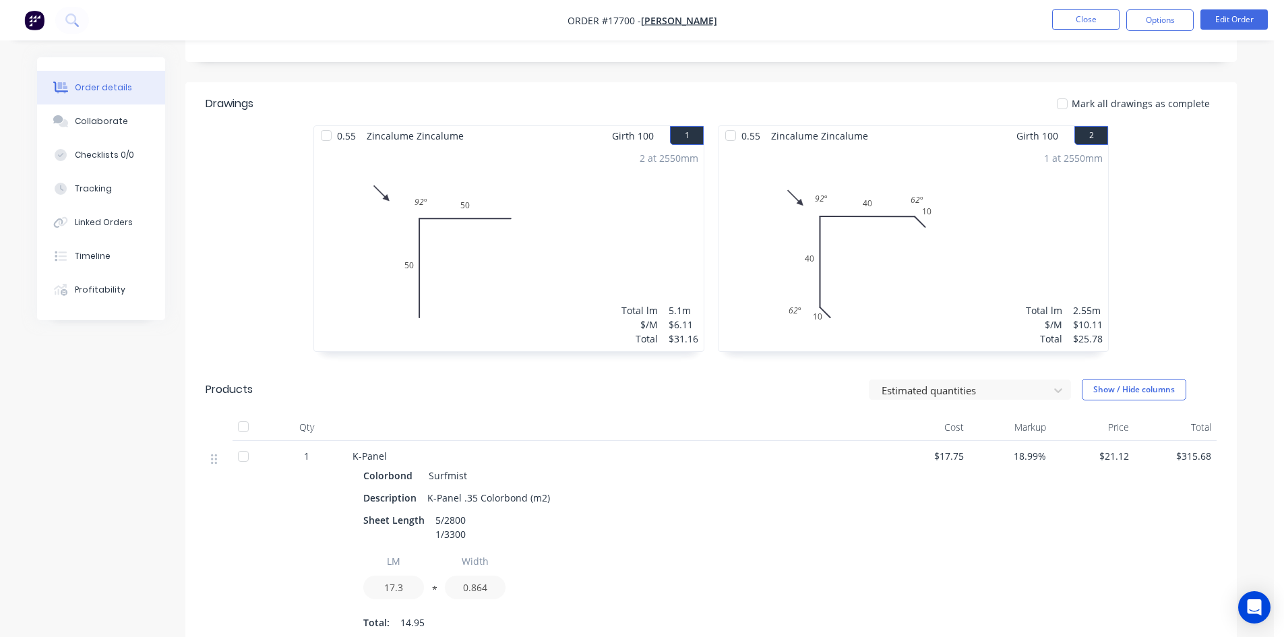
scroll to position [539, 0]
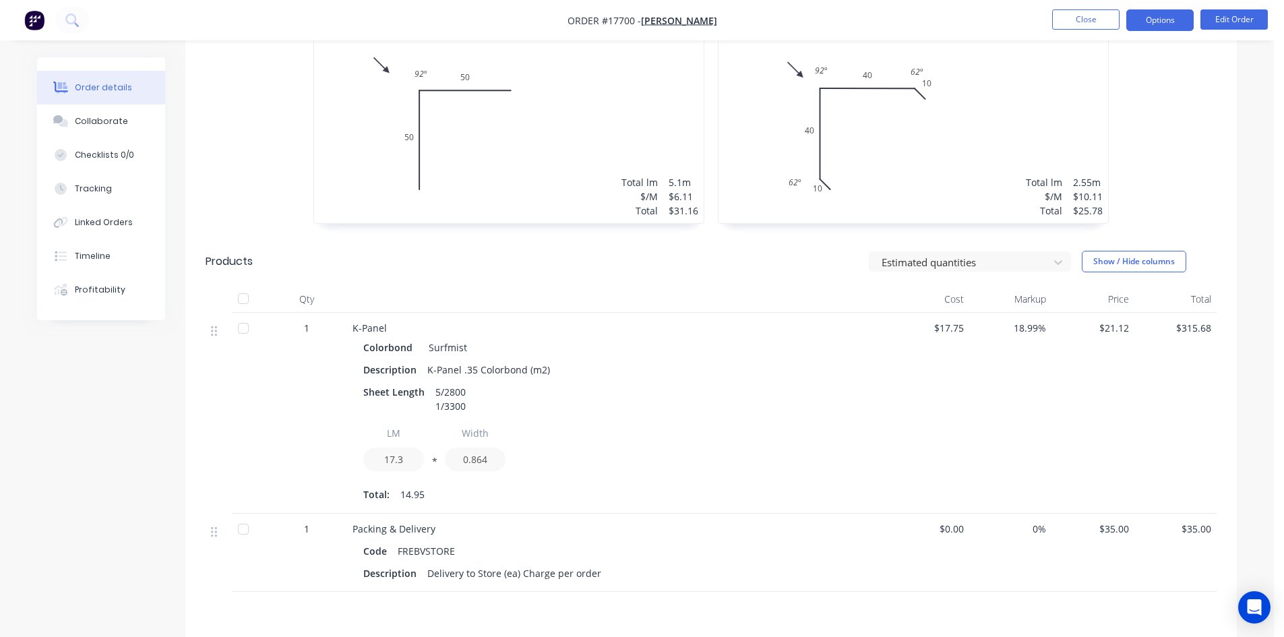
click at [1158, 28] on button "Options" at bounding box center [1159, 20] width 67 height 22
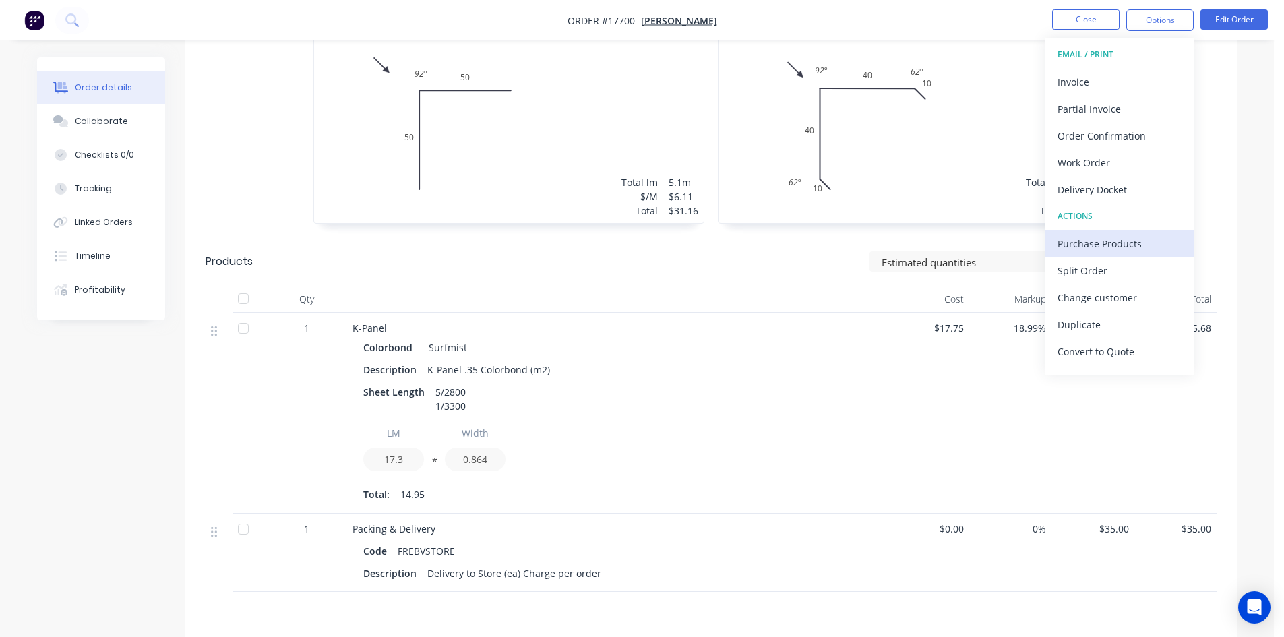
click at [1095, 239] on div "Purchase Products" at bounding box center [1119, 244] width 124 height 20
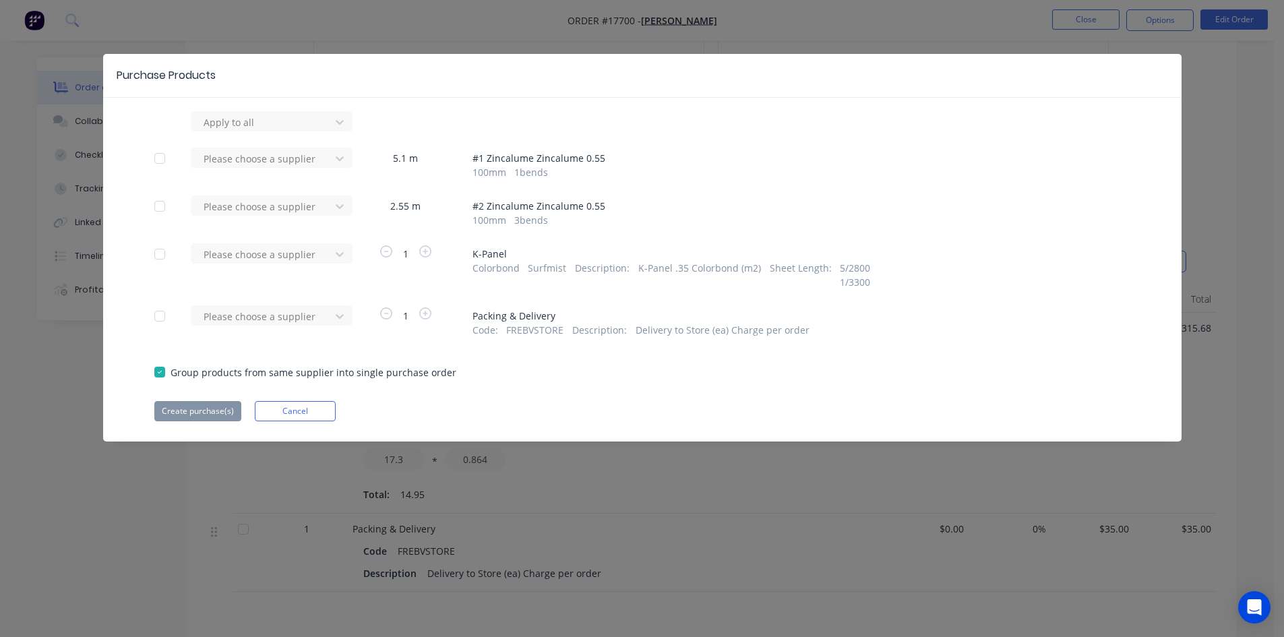
click at [160, 255] on div at bounding box center [159, 254] width 27 height 27
click at [280, 257] on div at bounding box center [262, 254] width 121 height 17
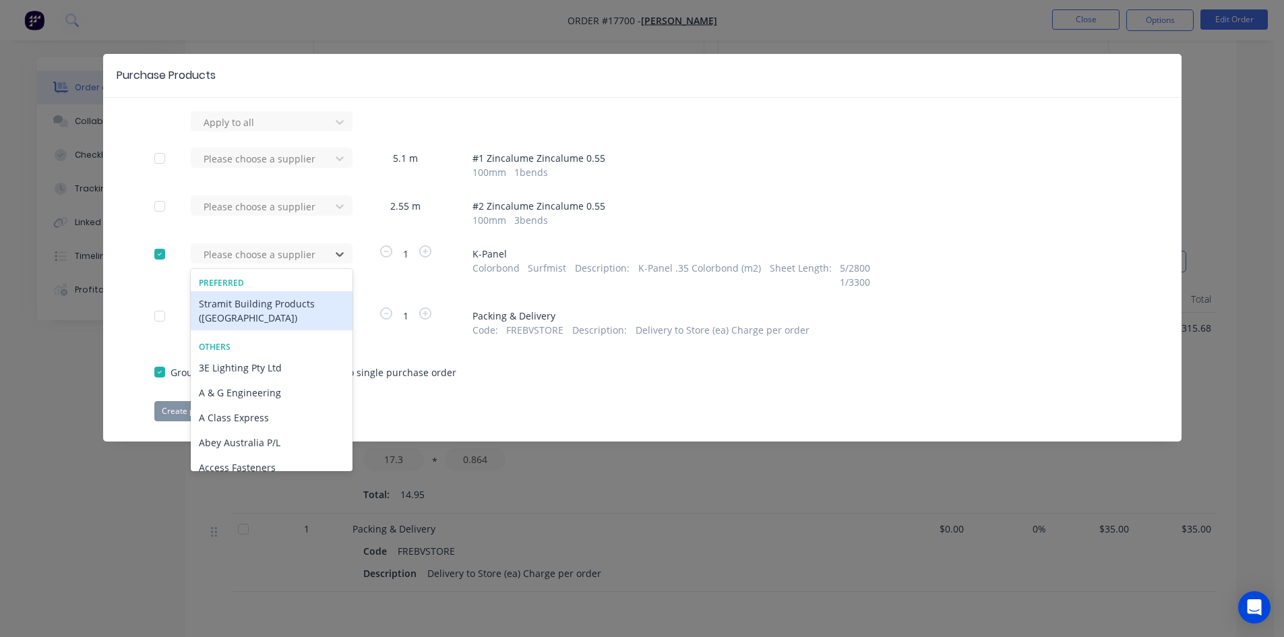
click at [259, 307] on div "Stramit Building Products (VIC)" at bounding box center [272, 310] width 162 height 39
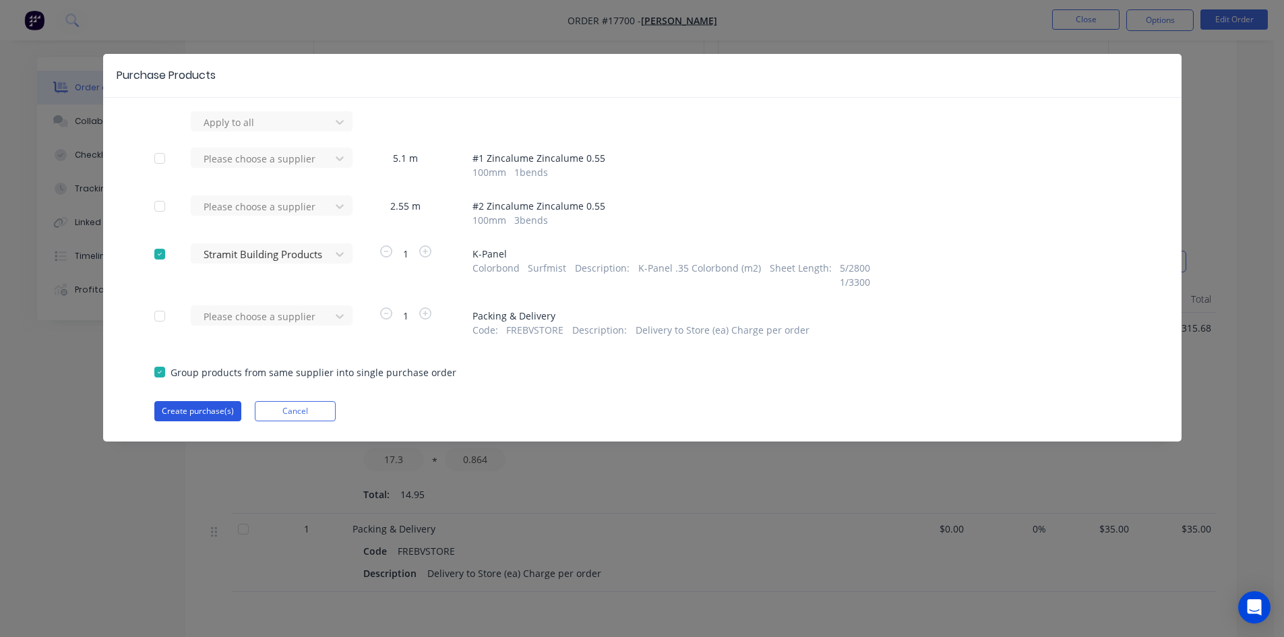
click at [206, 414] on button "Create purchase(s)" at bounding box center [197, 411] width 87 height 20
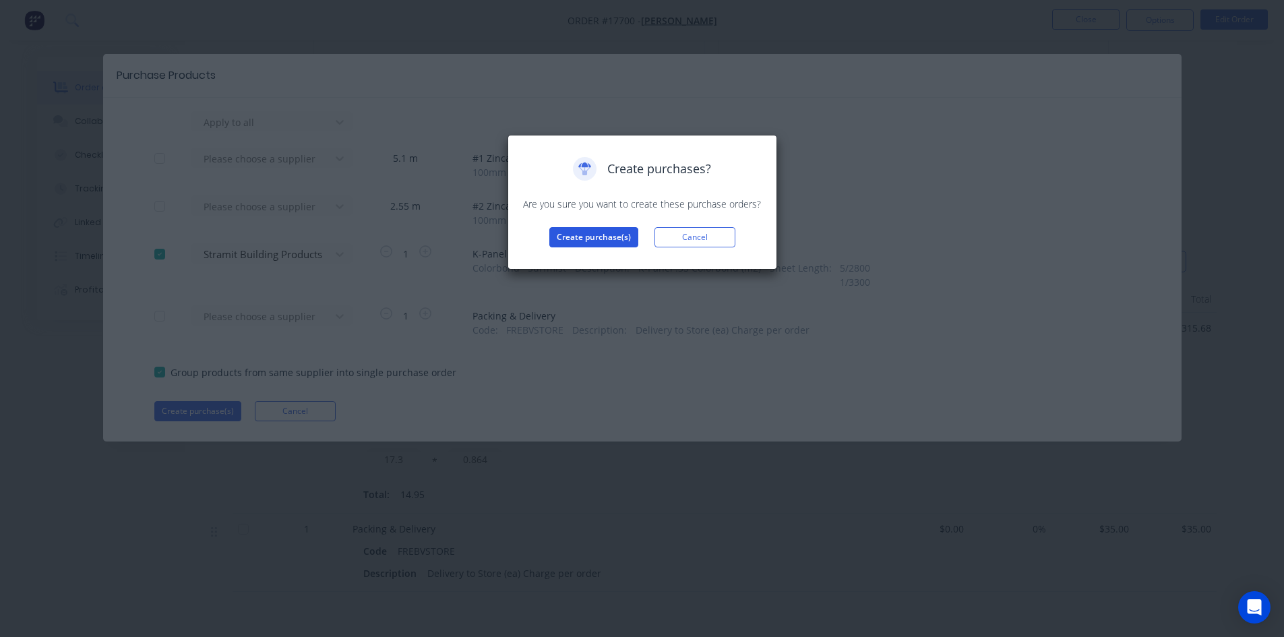
click at [605, 236] on button "Create purchase(s)" at bounding box center [593, 237] width 89 height 20
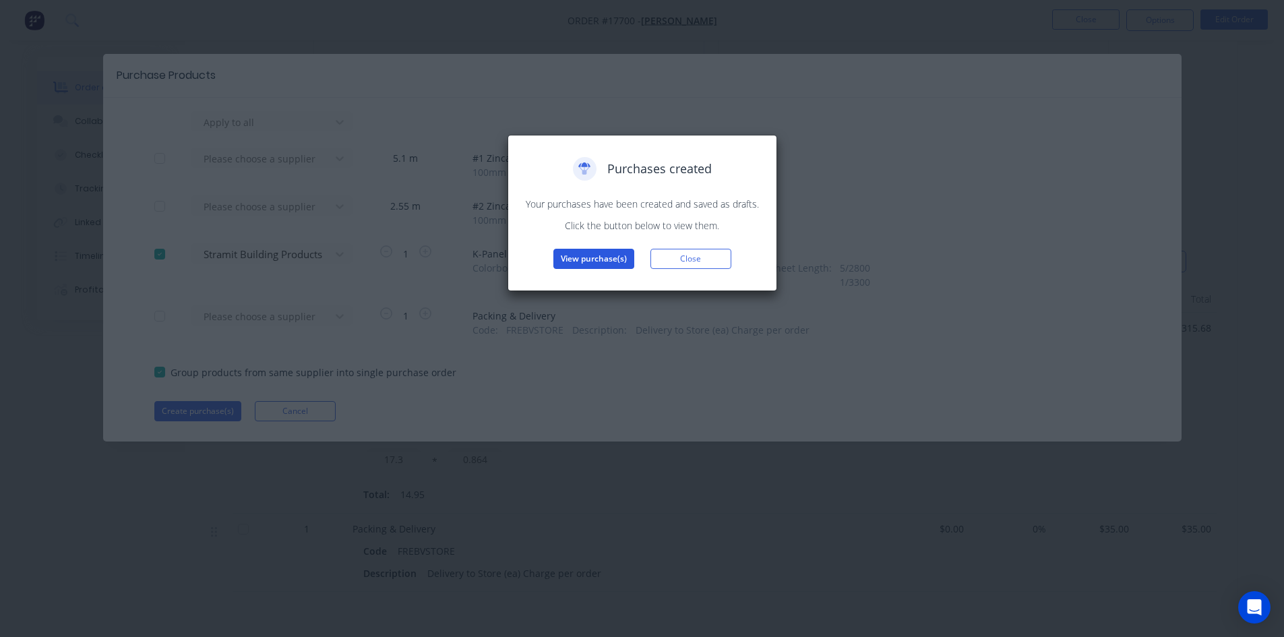
click at [599, 264] on button "View purchase(s)" at bounding box center [593, 259] width 81 height 20
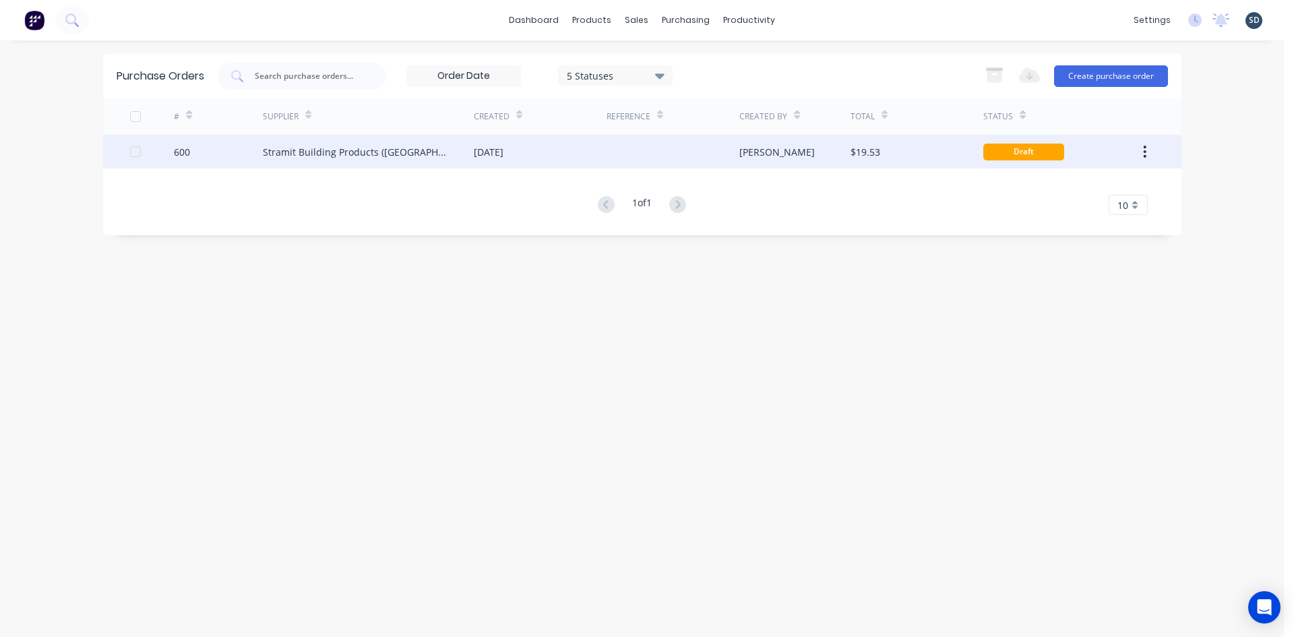
click at [592, 159] on div "[DATE]" at bounding box center [540, 152] width 133 height 34
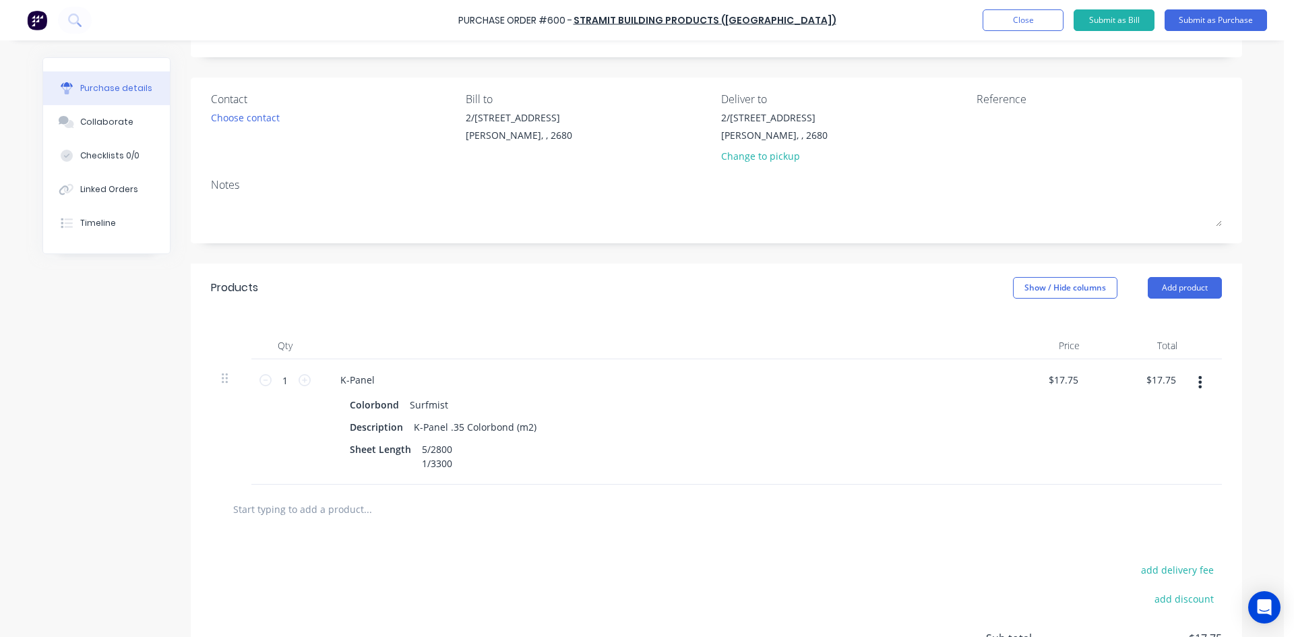
scroll to position [69, 0]
click at [288, 389] on input "1" at bounding box center [285, 383] width 27 height 20
click at [594, 282] on div "Products Show / Hide columns Add product" at bounding box center [716, 290] width 1051 height 49
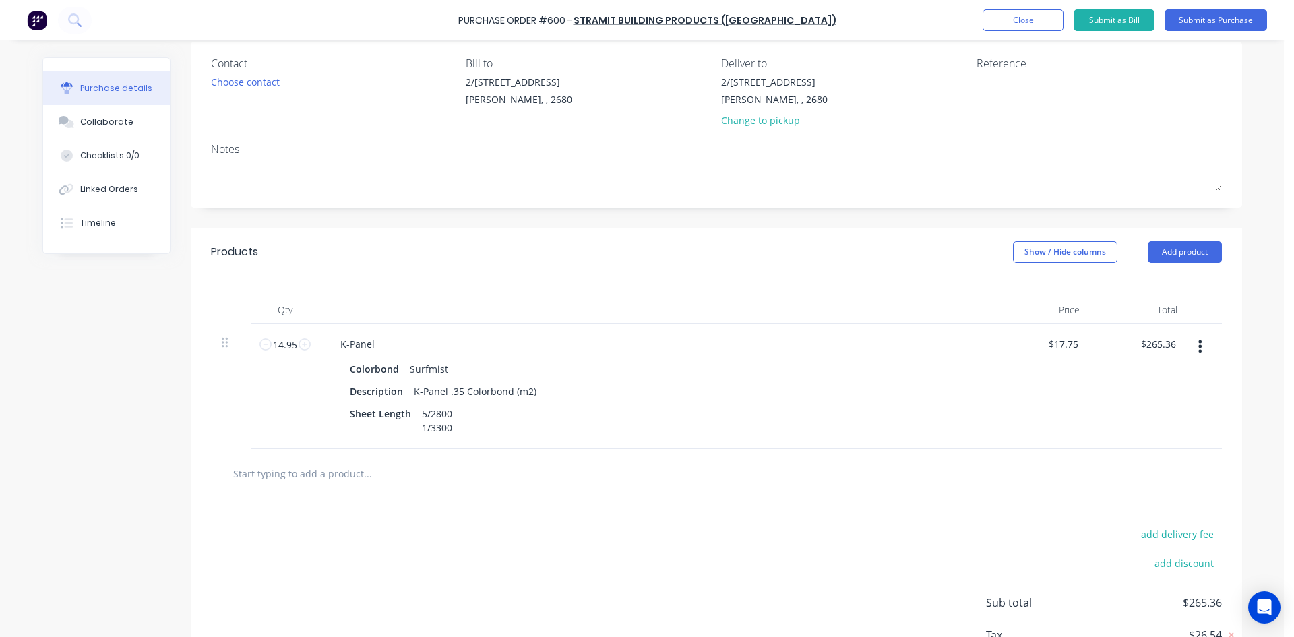
scroll to position [0, 0]
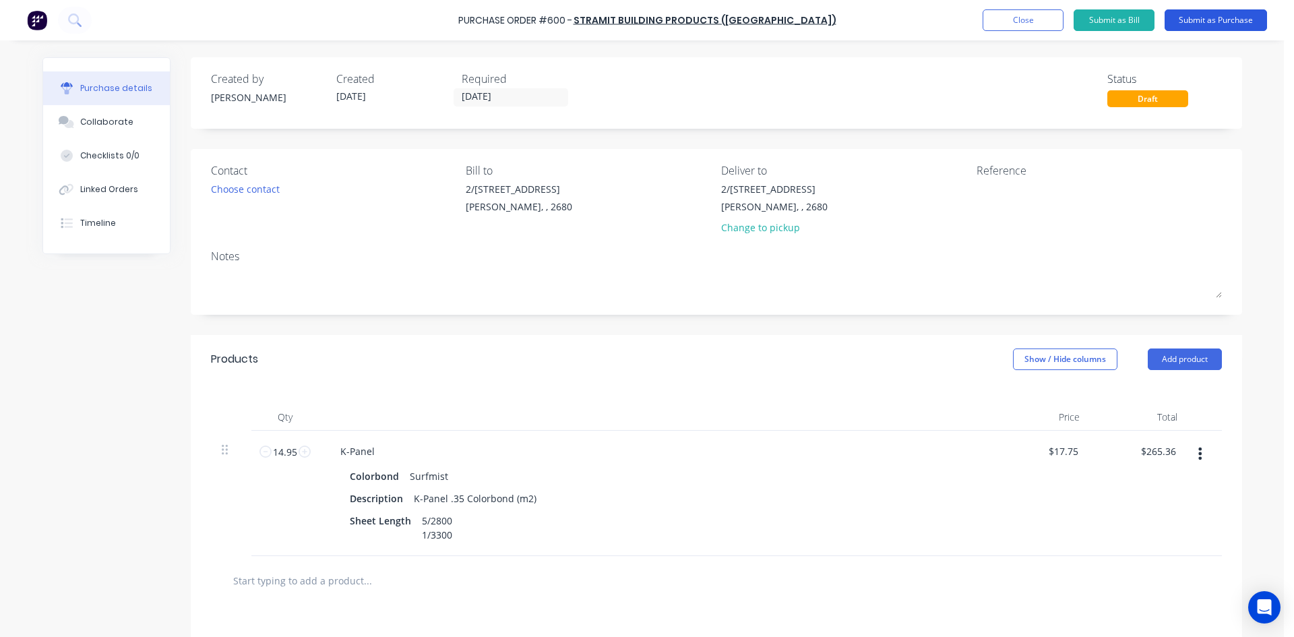
click at [1216, 20] on button "Submit as Purchase" at bounding box center [1216, 20] width 102 height 22
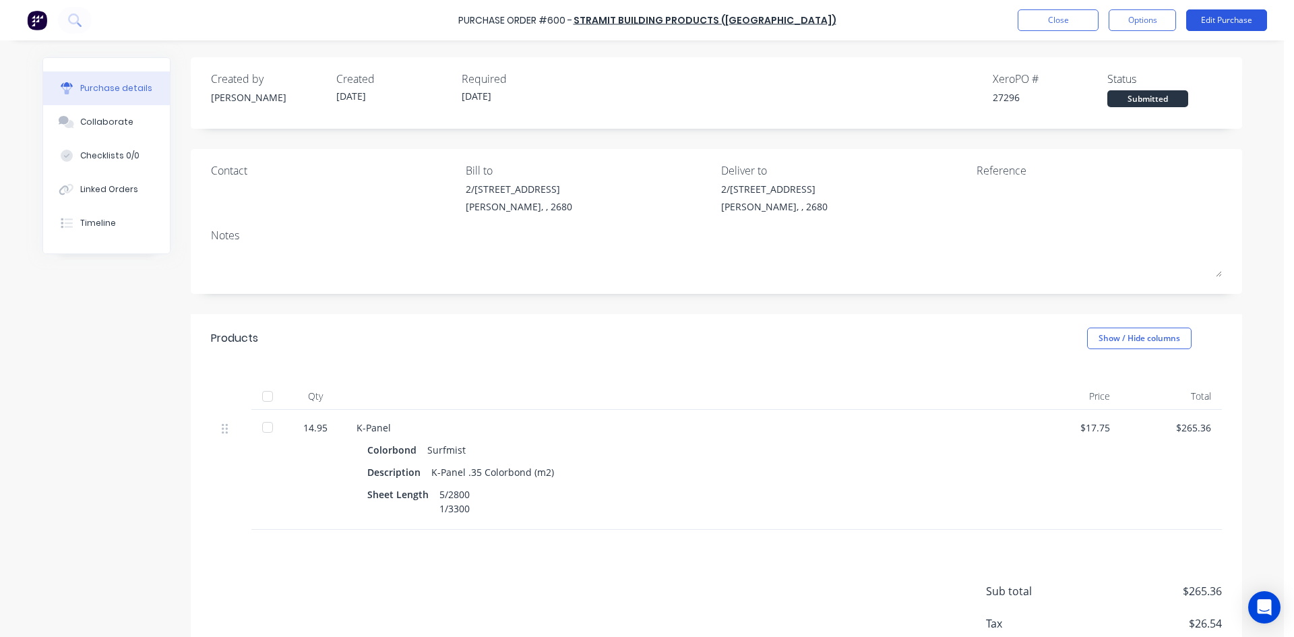
click at [1222, 21] on button "Edit Purchase" at bounding box center [1226, 20] width 81 height 22
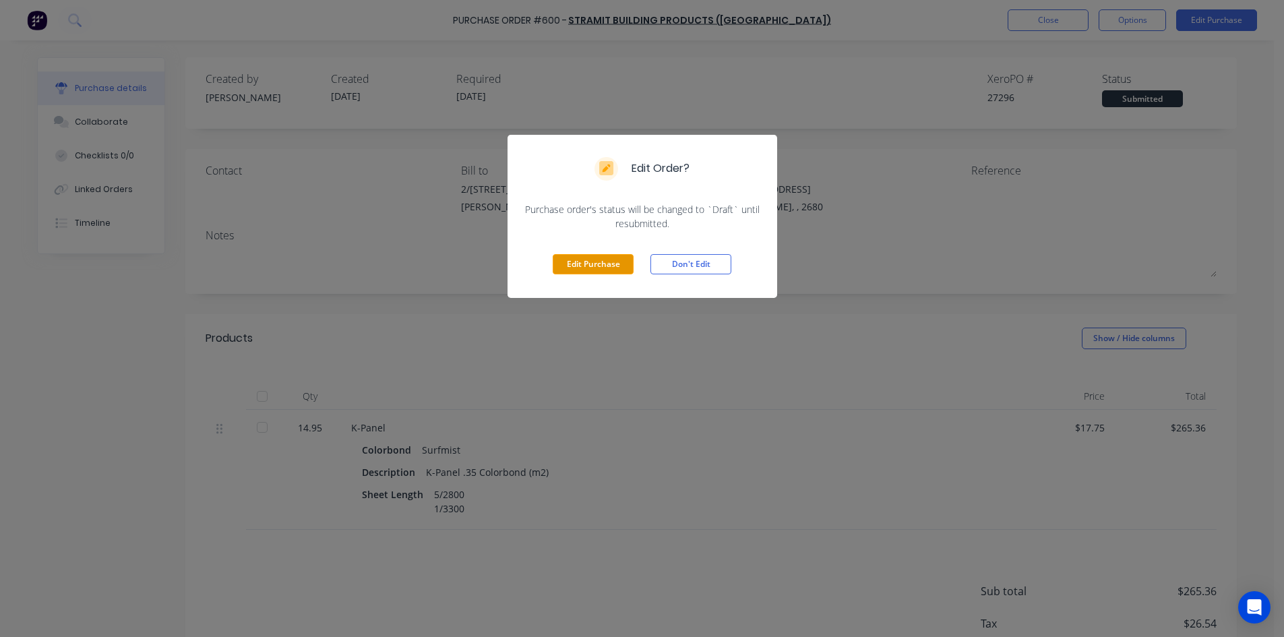
click at [591, 271] on button "Edit Purchase" at bounding box center [593, 264] width 81 height 20
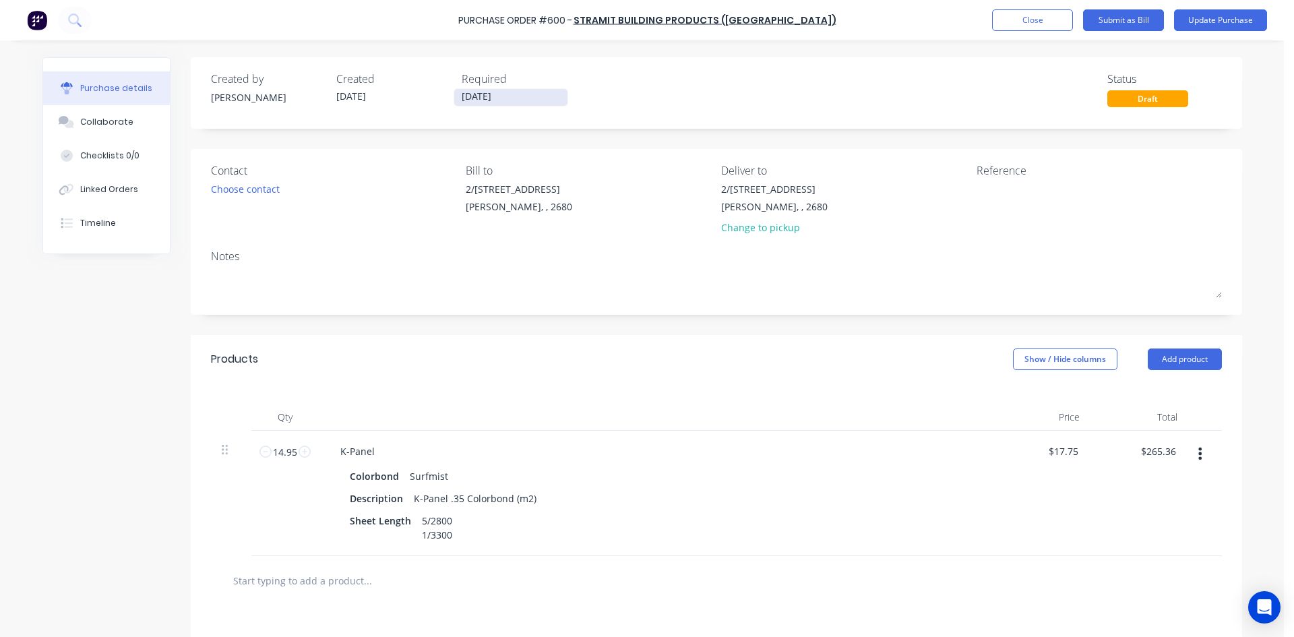
click at [505, 94] on input "[DATE]" at bounding box center [510, 97] width 113 height 17
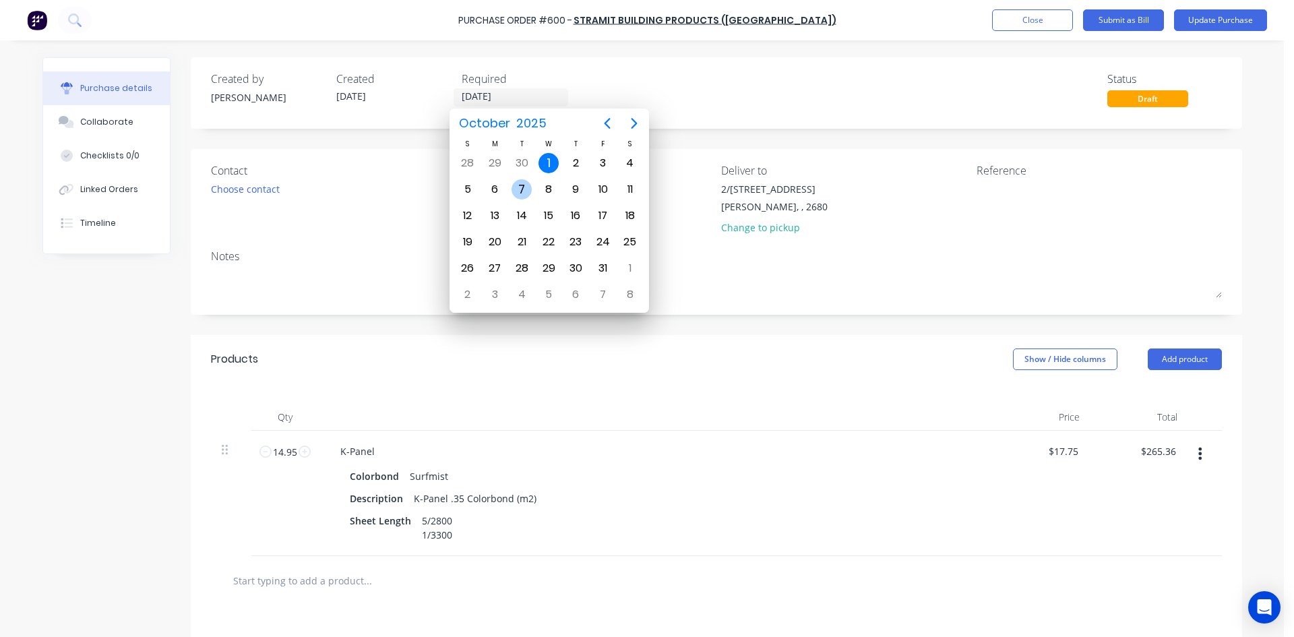
click at [526, 193] on div "7" at bounding box center [522, 189] width 20 height 20
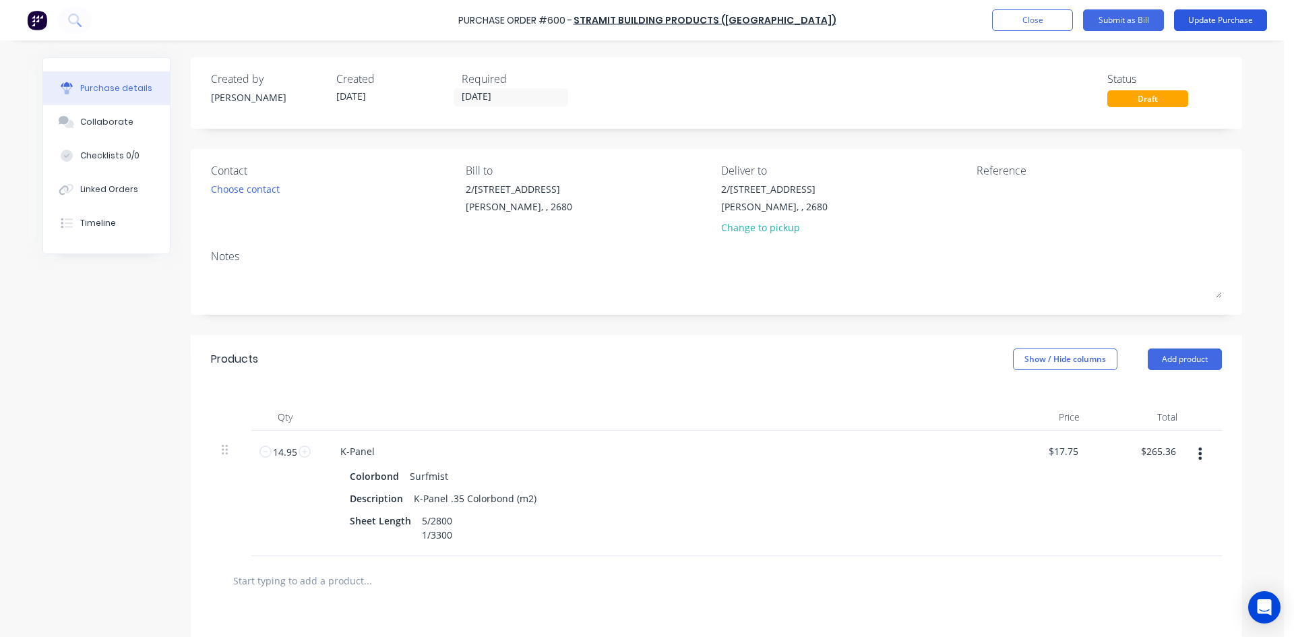
click at [1214, 16] on button "Update Purchase" at bounding box center [1220, 20] width 93 height 22
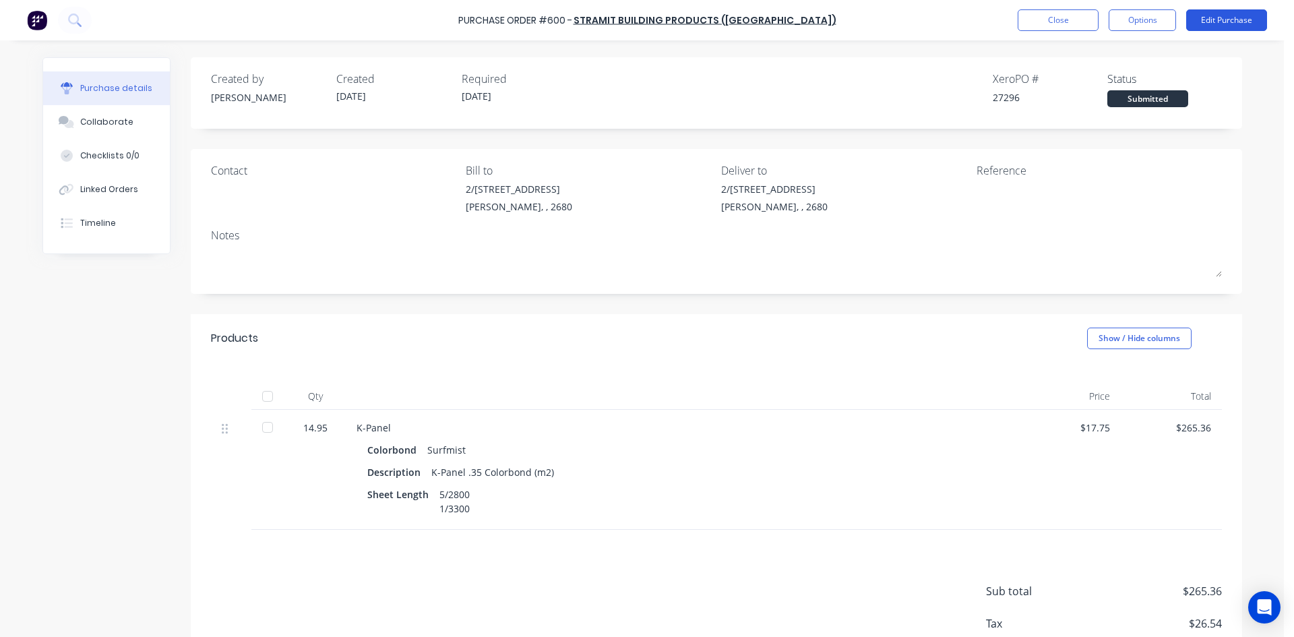
click at [1202, 22] on button "Edit Purchase" at bounding box center [1226, 20] width 81 height 22
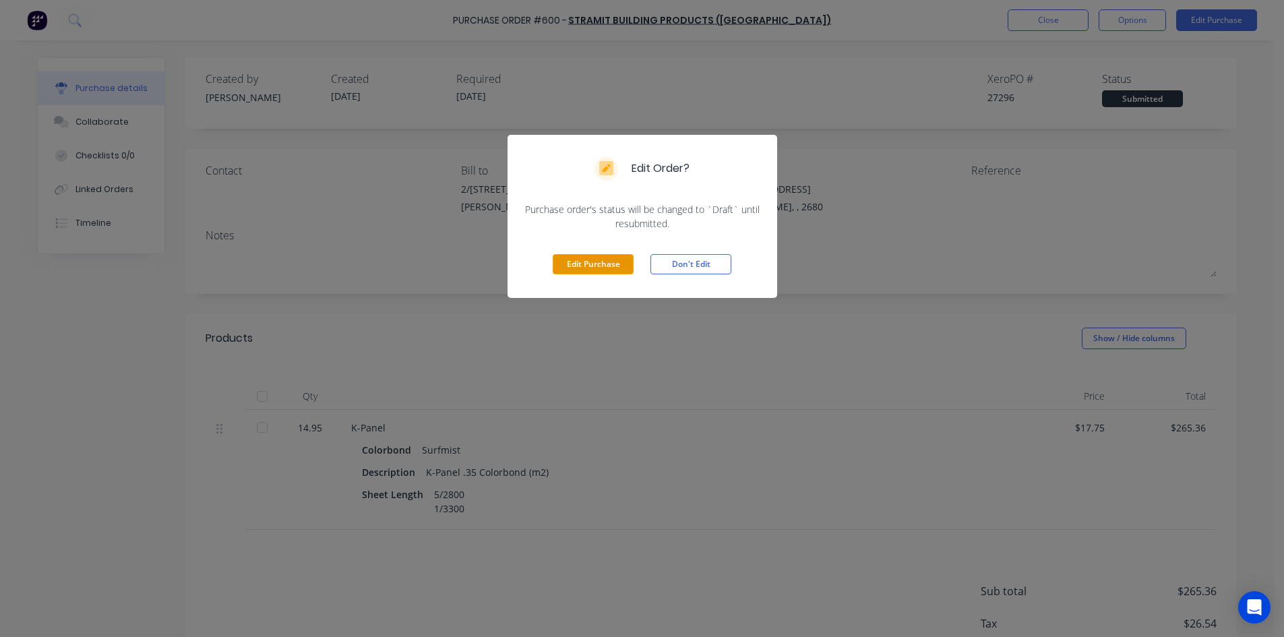
click at [565, 266] on button "Edit Purchase" at bounding box center [593, 264] width 81 height 20
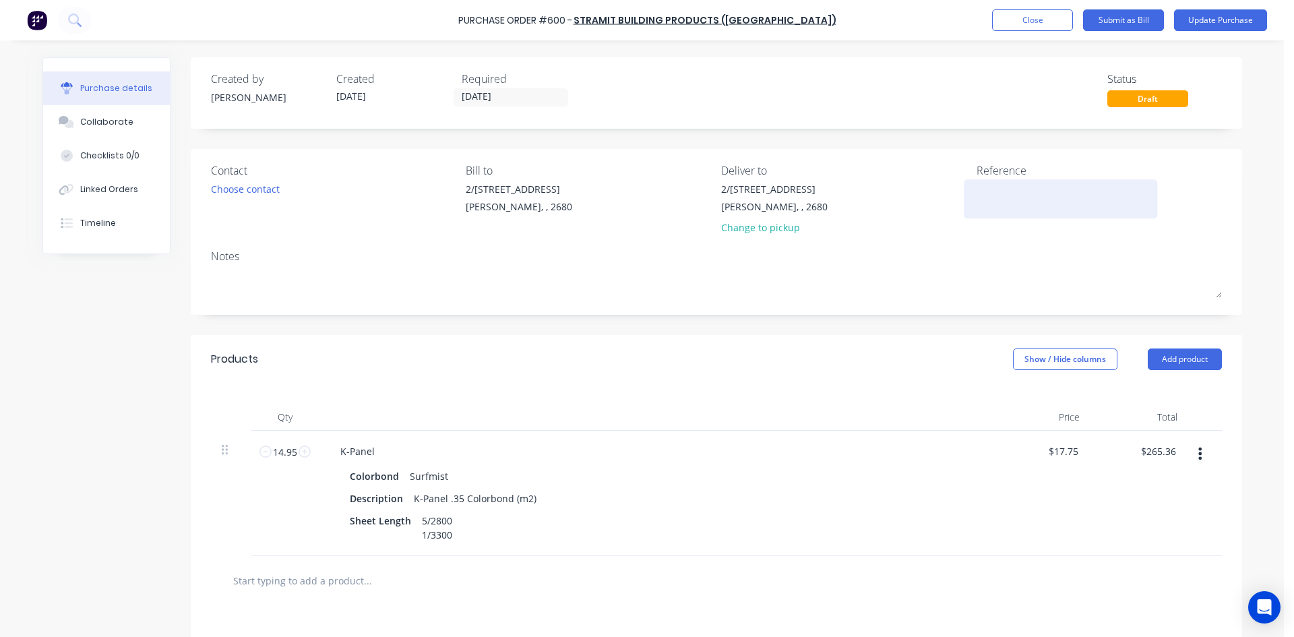
click at [1028, 198] on textarea at bounding box center [1061, 197] width 168 height 30
click at [109, 193] on div "Linked Orders" at bounding box center [109, 189] width 58 height 12
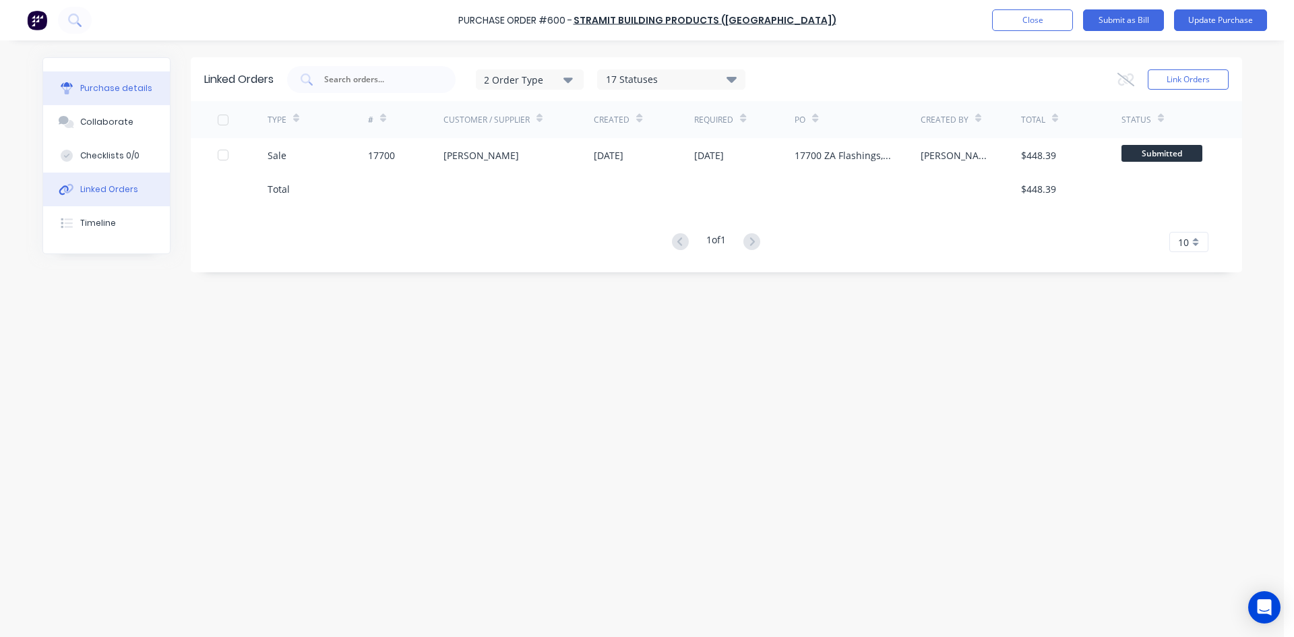
click at [122, 94] on button "Purchase details" at bounding box center [106, 88] width 127 height 34
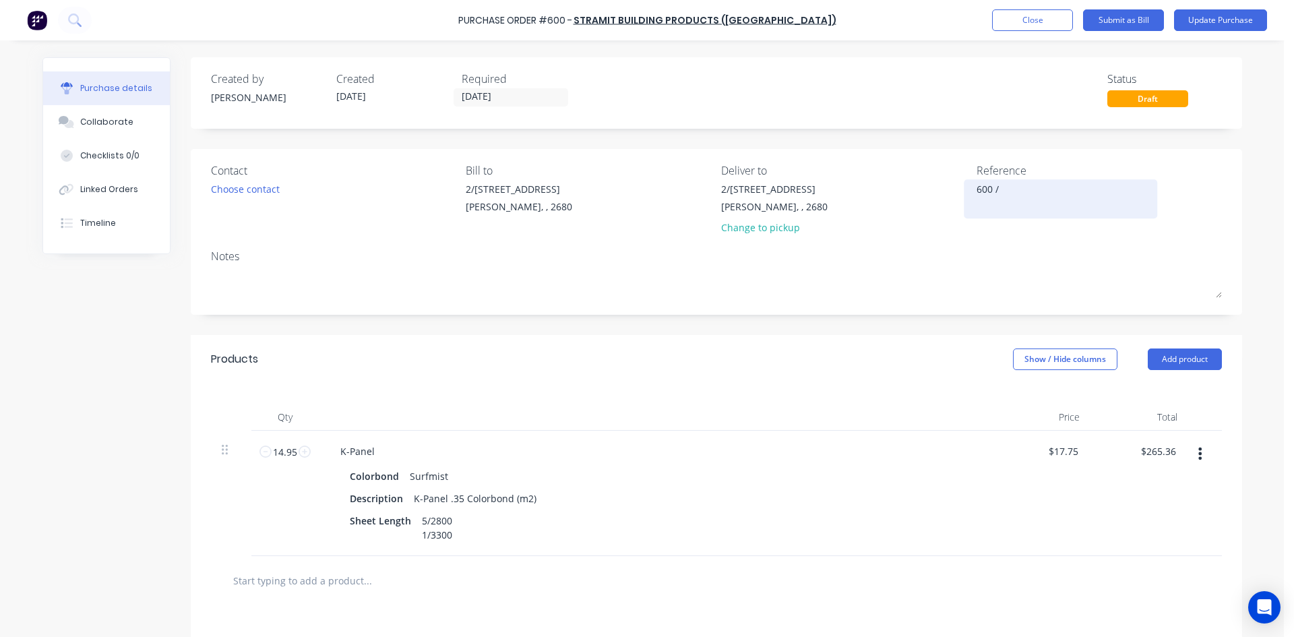
click at [1011, 193] on textarea "600 /" at bounding box center [1061, 197] width 168 height 30
click at [946, 251] on div "Notes" at bounding box center [716, 256] width 1011 height 16
click at [1206, 24] on button "Update Purchase" at bounding box center [1220, 20] width 93 height 22
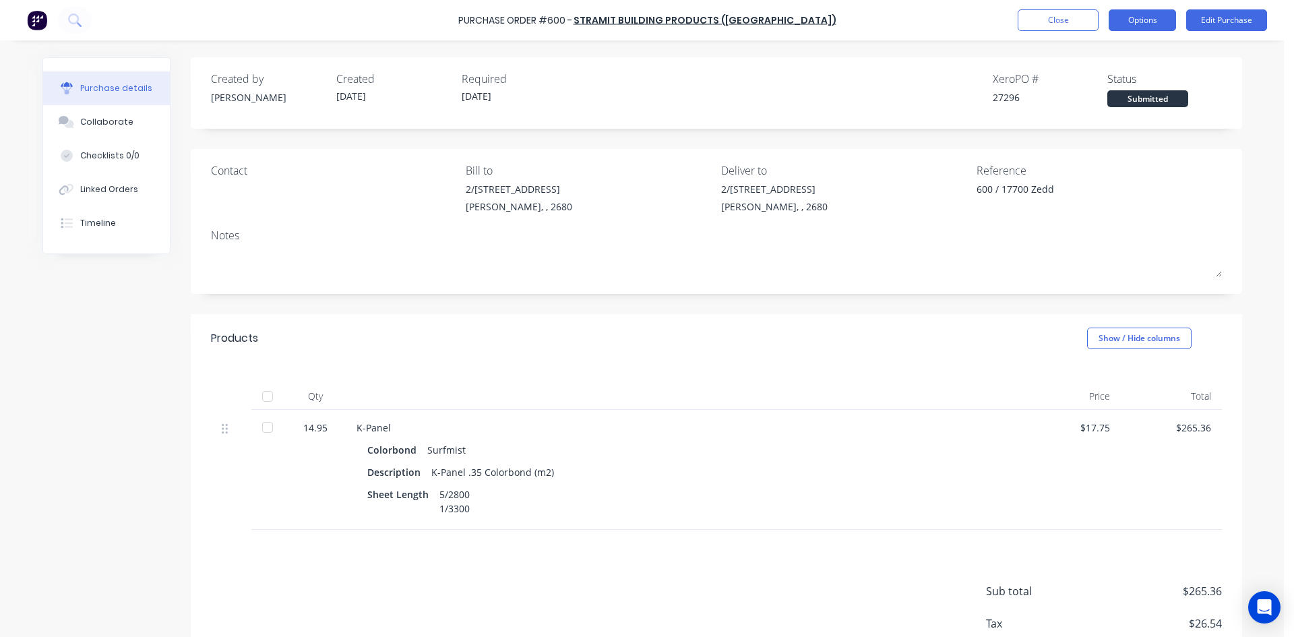
click at [1155, 20] on button "Options" at bounding box center [1142, 20] width 67 height 22
click at [1229, 23] on button "Edit Purchase" at bounding box center [1226, 20] width 81 height 22
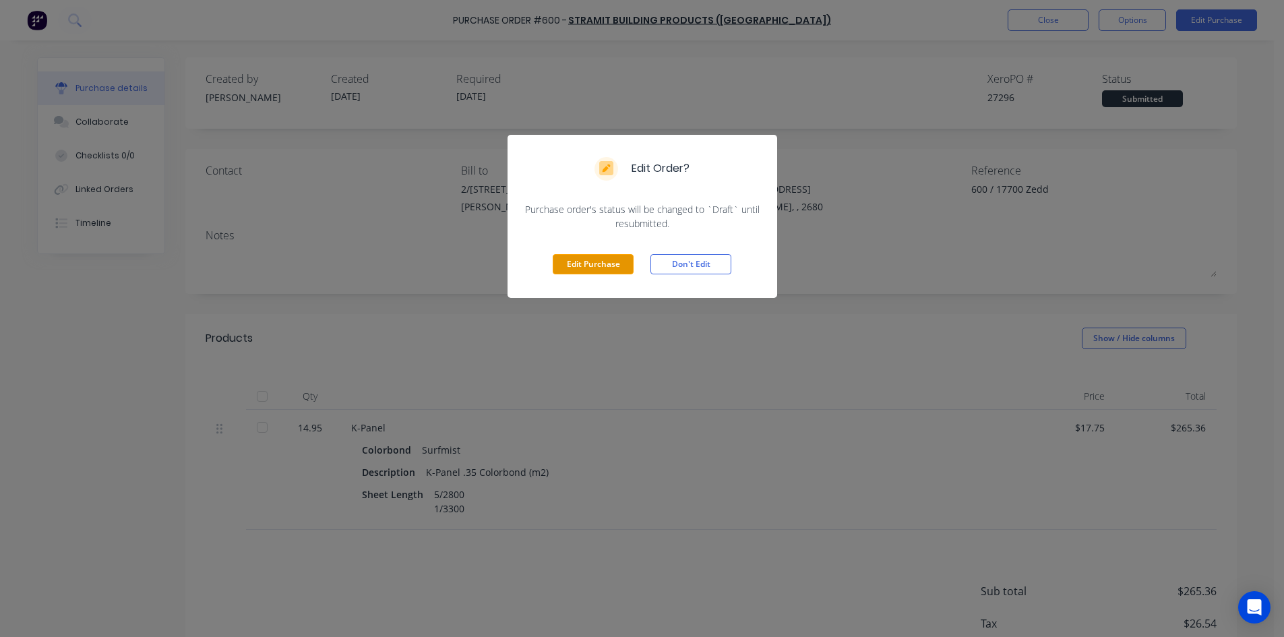
click at [592, 265] on button "Edit Purchase" at bounding box center [593, 264] width 81 height 20
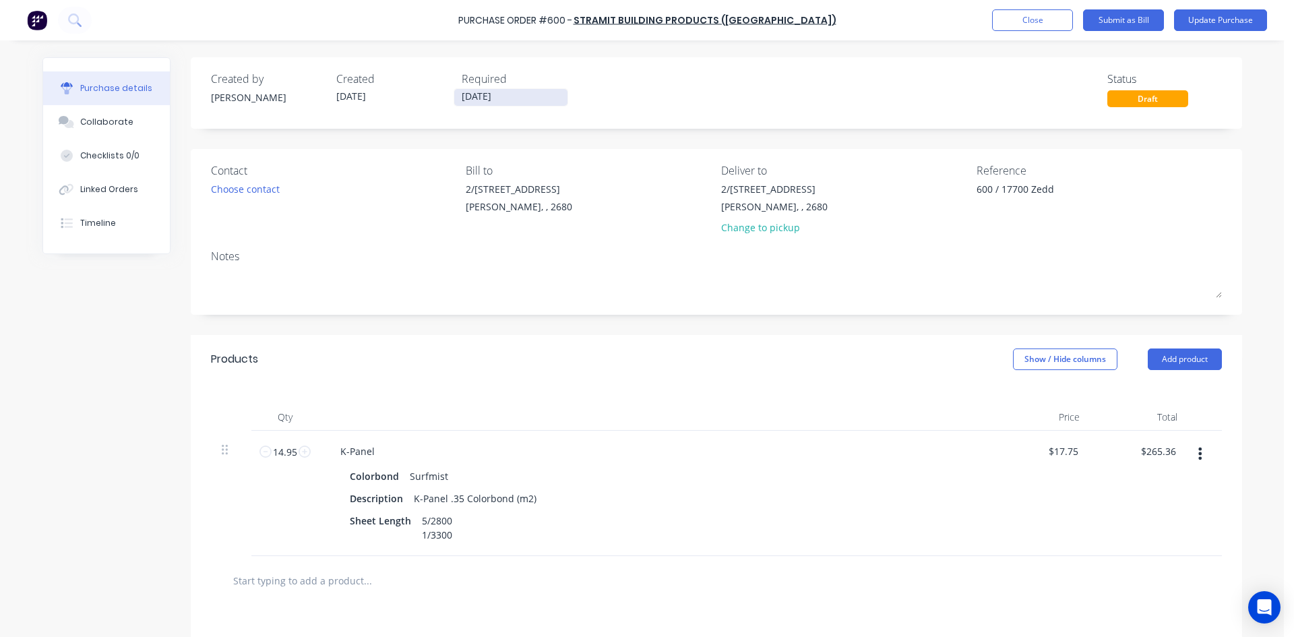
click at [525, 101] on input "07/10/25" at bounding box center [510, 97] width 113 height 17
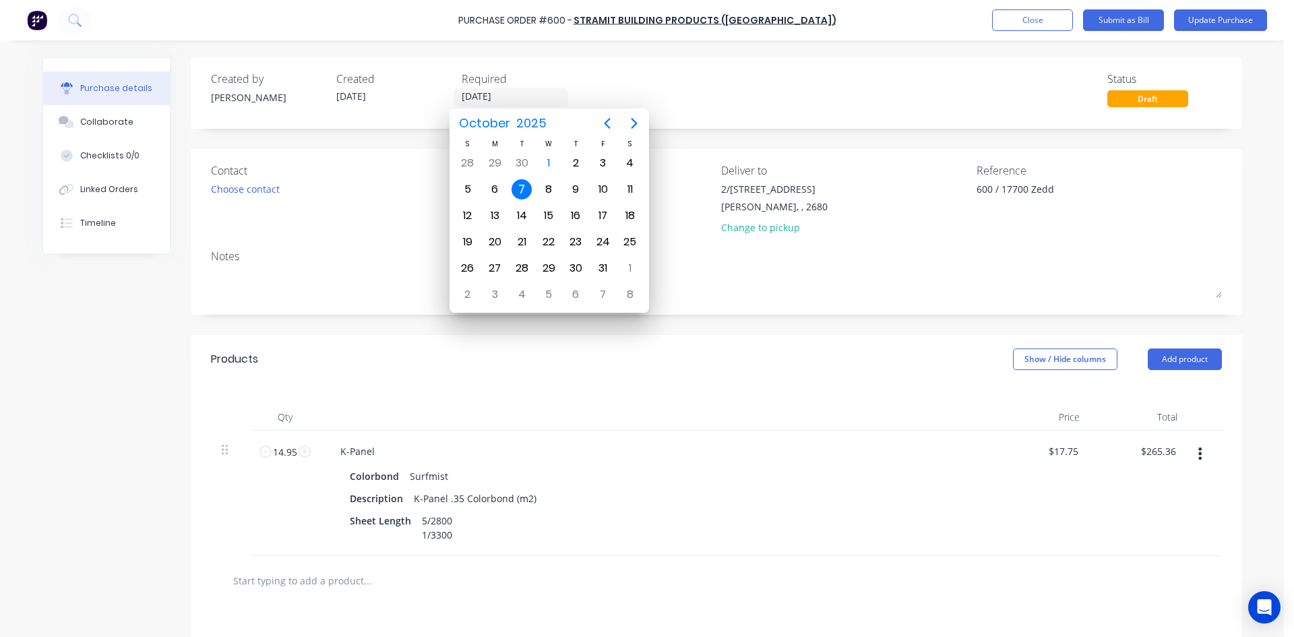
click at [520, 189] on div "7" at bounding box center [522, 189] width 20 height 20
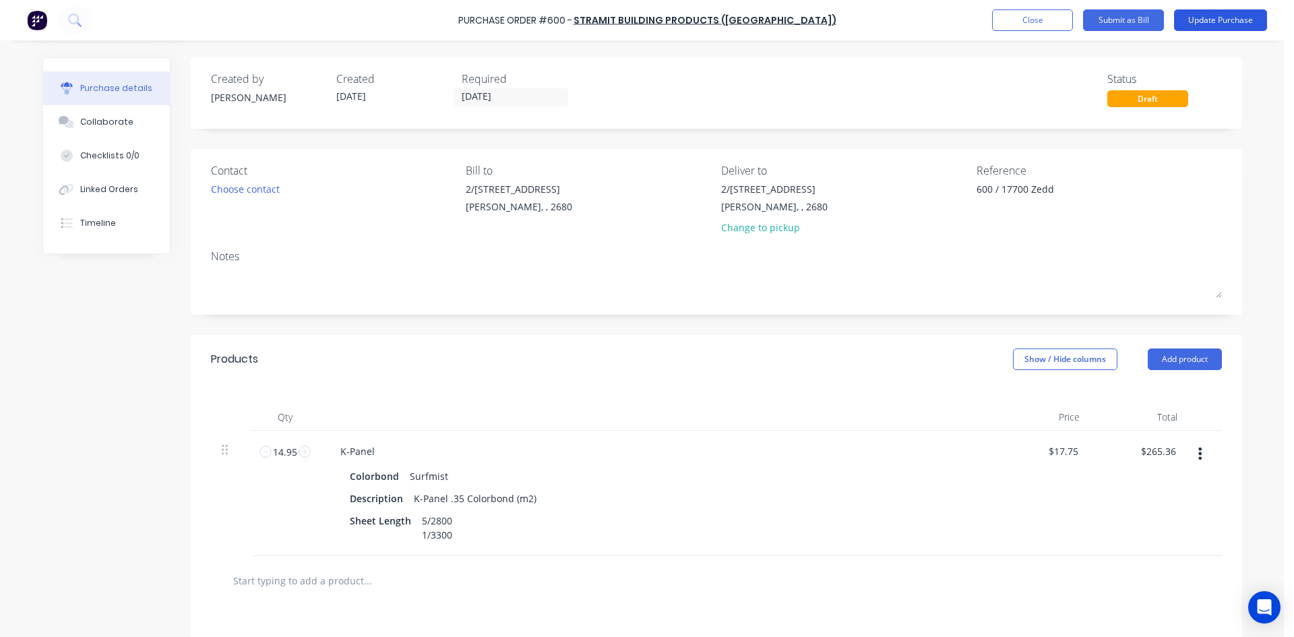
click at [1191, 18] on button "Update Purchase" at bounding box center [1220, 20] width 93 height 22
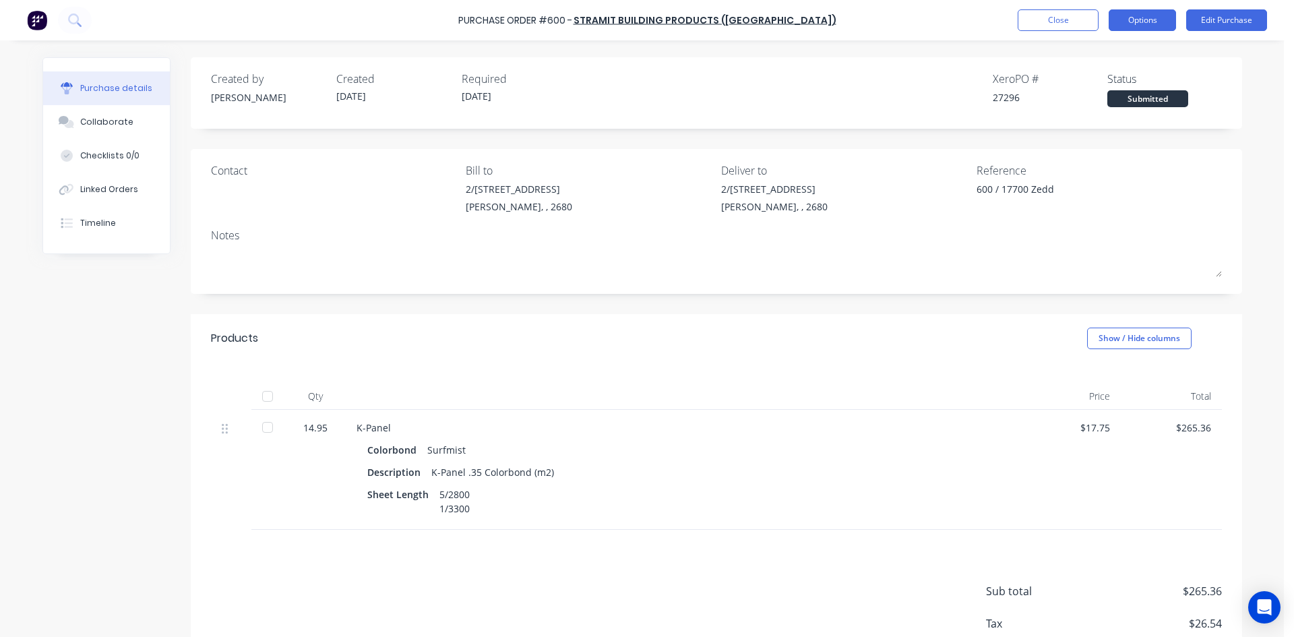
click at [1138, 11] on button "Options" at bounding box center [1142, 20] width 67 height 22
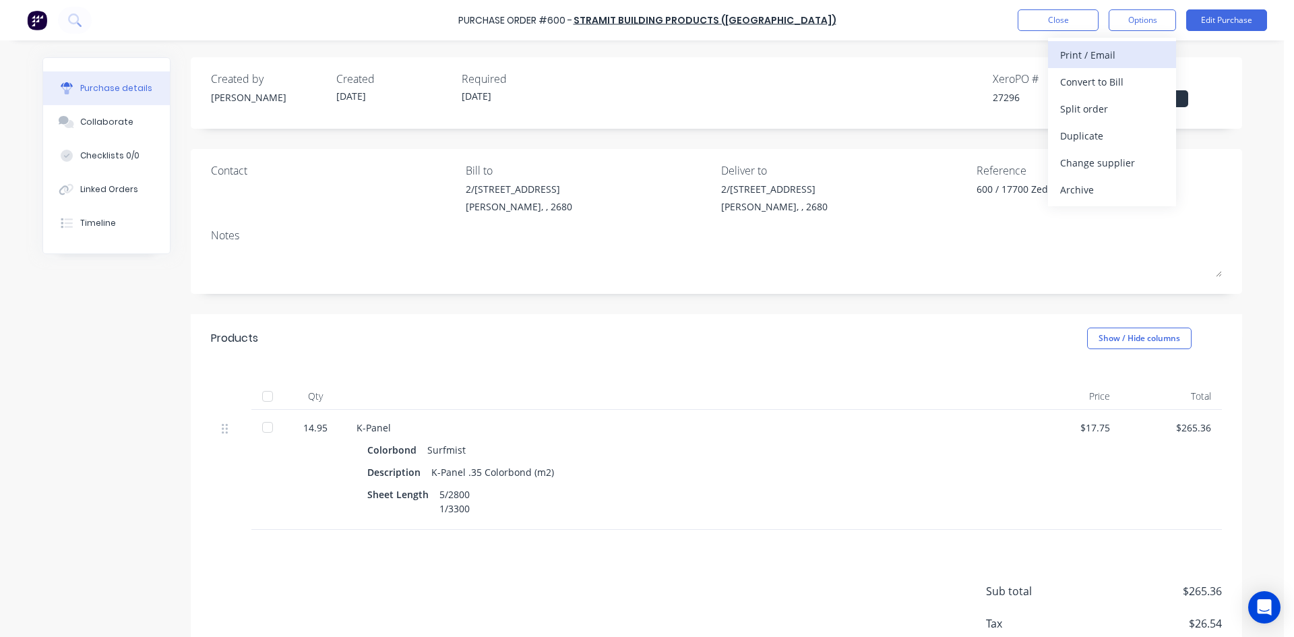
click at [1110, 54] on div "Print / Email" at bounding box center [1112, 55] width 104 height 20
click at [1097, 84] on div "With pricing" at bounding box center [1112, 82] width 104 height 20
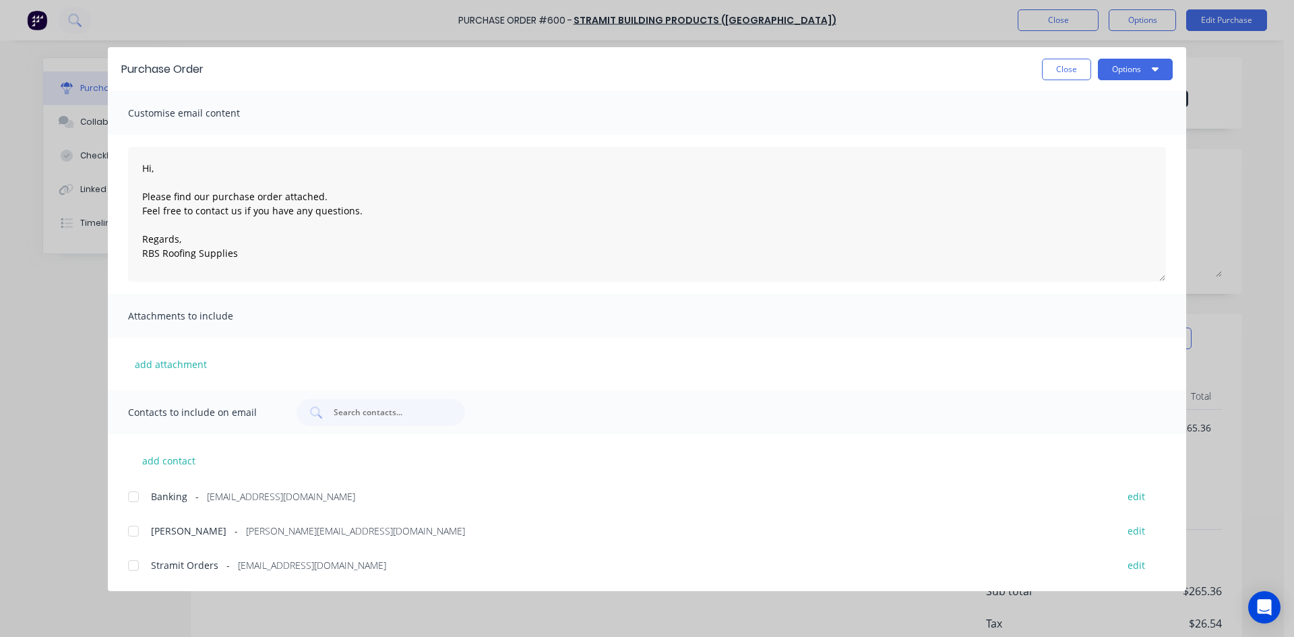
click at [140, 566] on div at bounding box center [133, 565] width 27 height 27
click at [1141, 71] on button "Options" at bounding box center [1135, 70] width 75 height 22
click at [1121, 149] on div "Email" at bounding box center [1109, 158] width 104 height 20
click at [1074, 69] on button "Close" at bounding box center [1066, 70] width 49 height 22
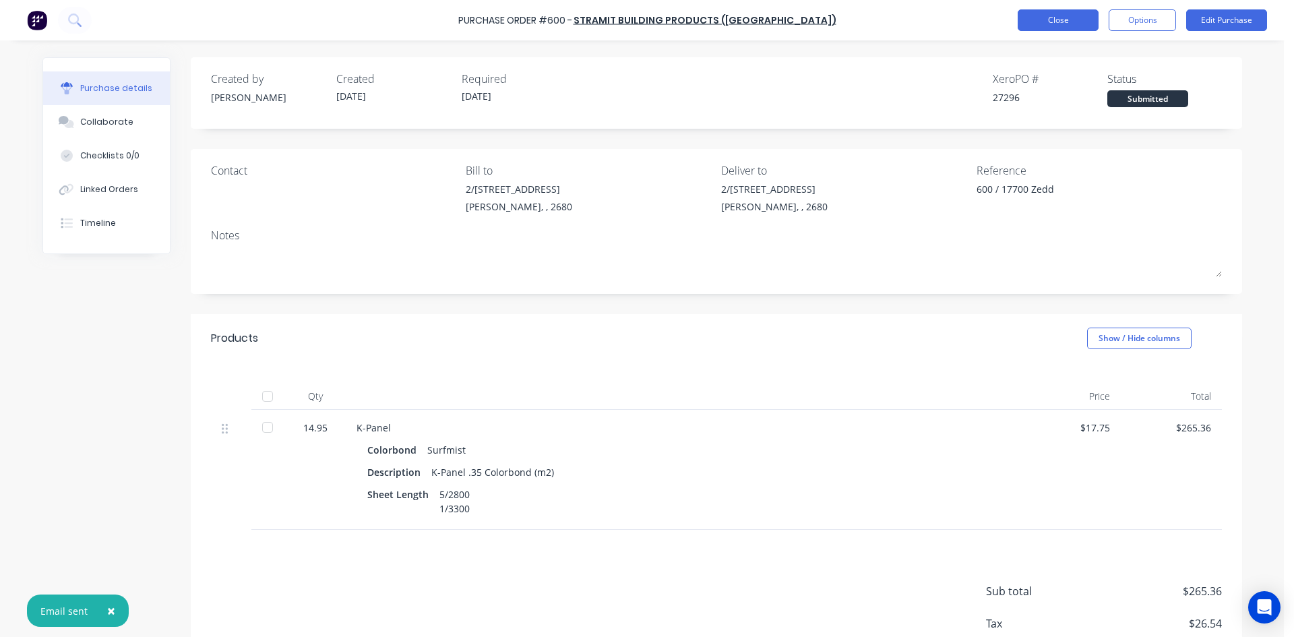
click at [1074, 24] on button "Close" at bounding box center [1058, 20] width 81 height 22
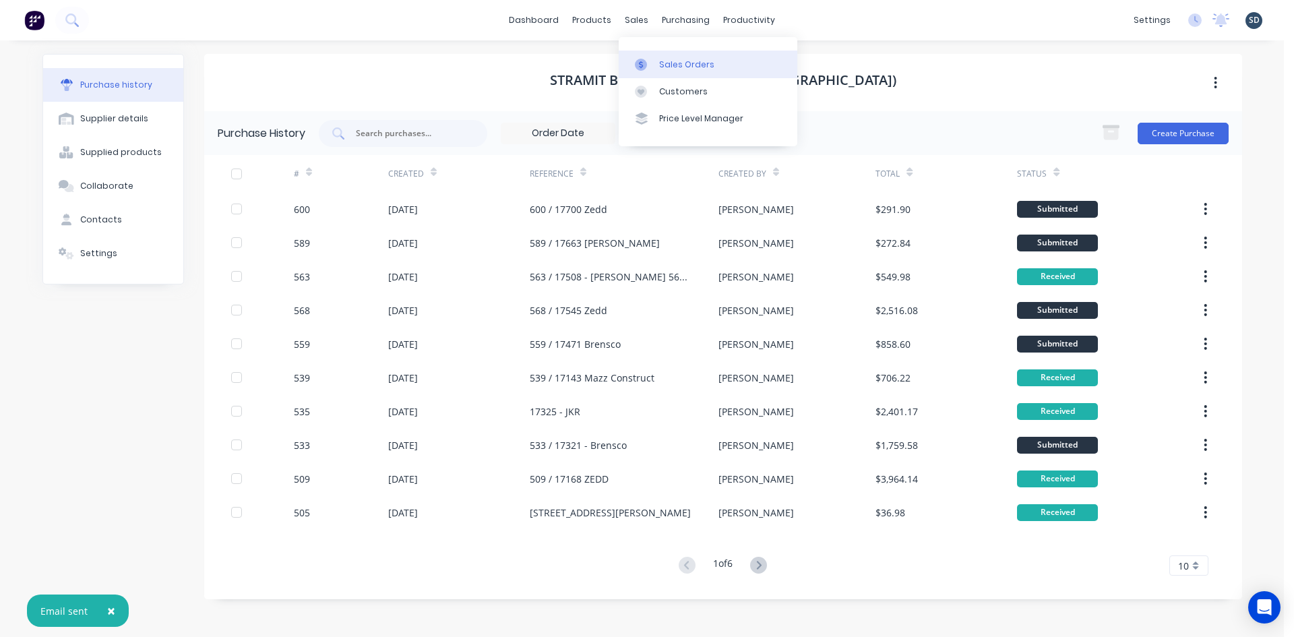
click at [663, 65] on div "Sales Orders" at bounding box center [686, 65] width 55 height 12
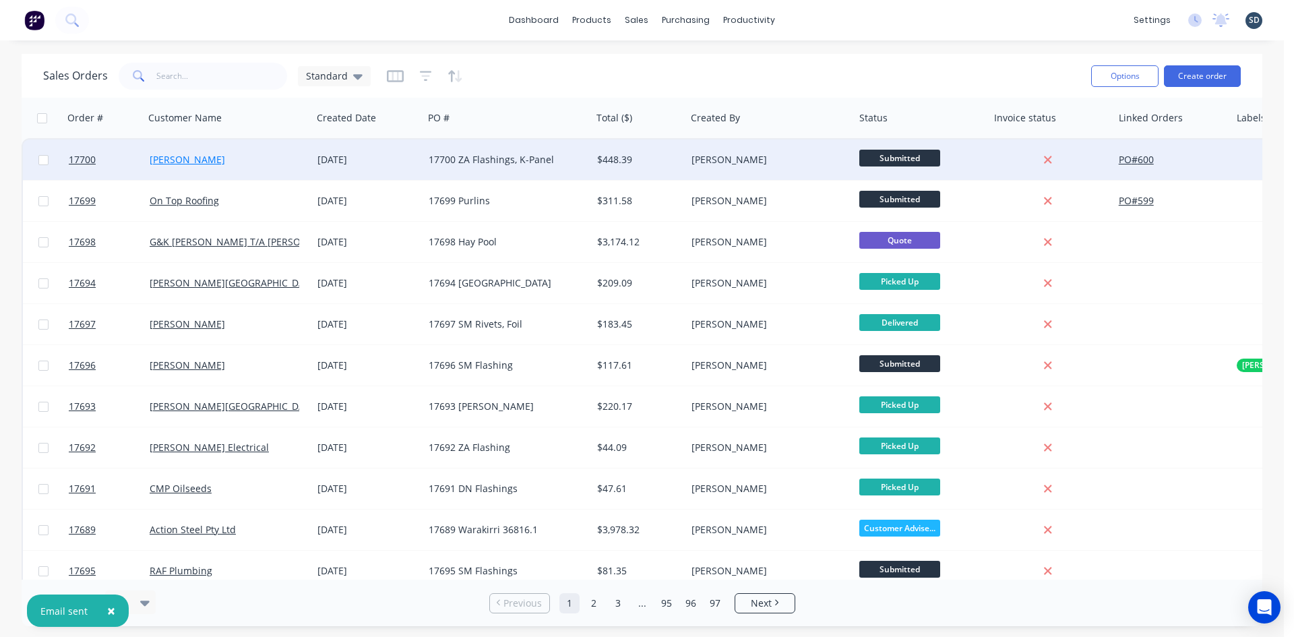
click at [183, 158] on link "[PERSON_NAME]" at bounding box center [187, 159] width 75 height 13
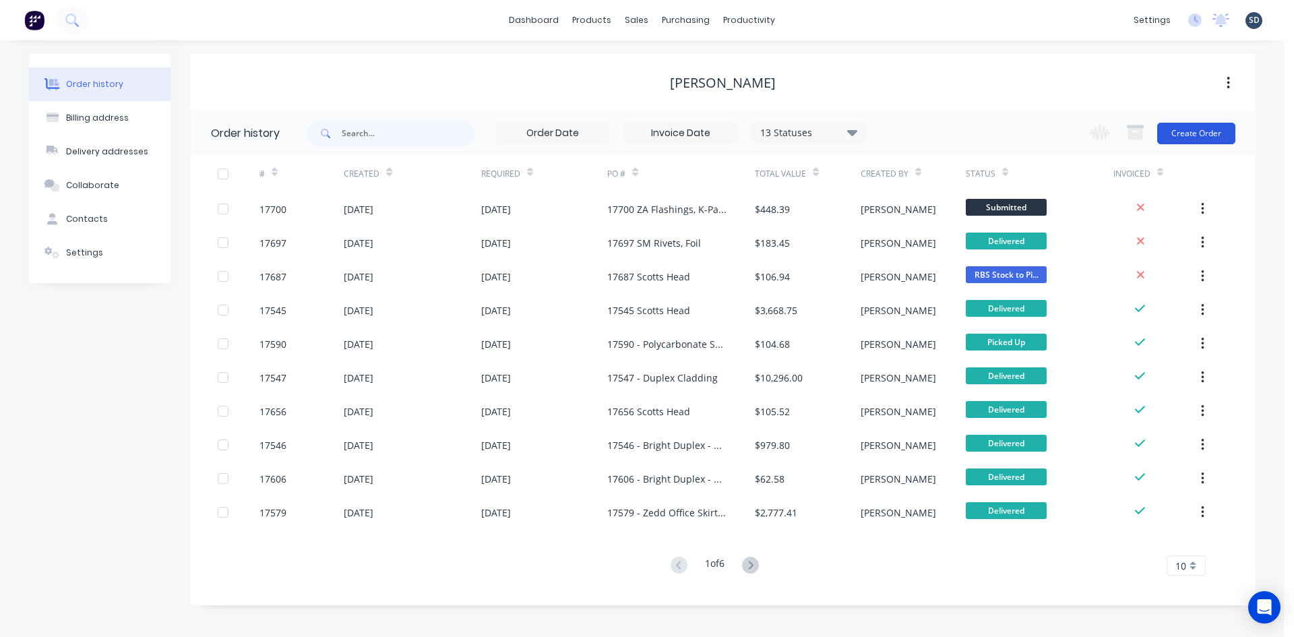
click at [1199, 133] on button "Create Order" at bounding box center [1196, 134] width 78 height 22
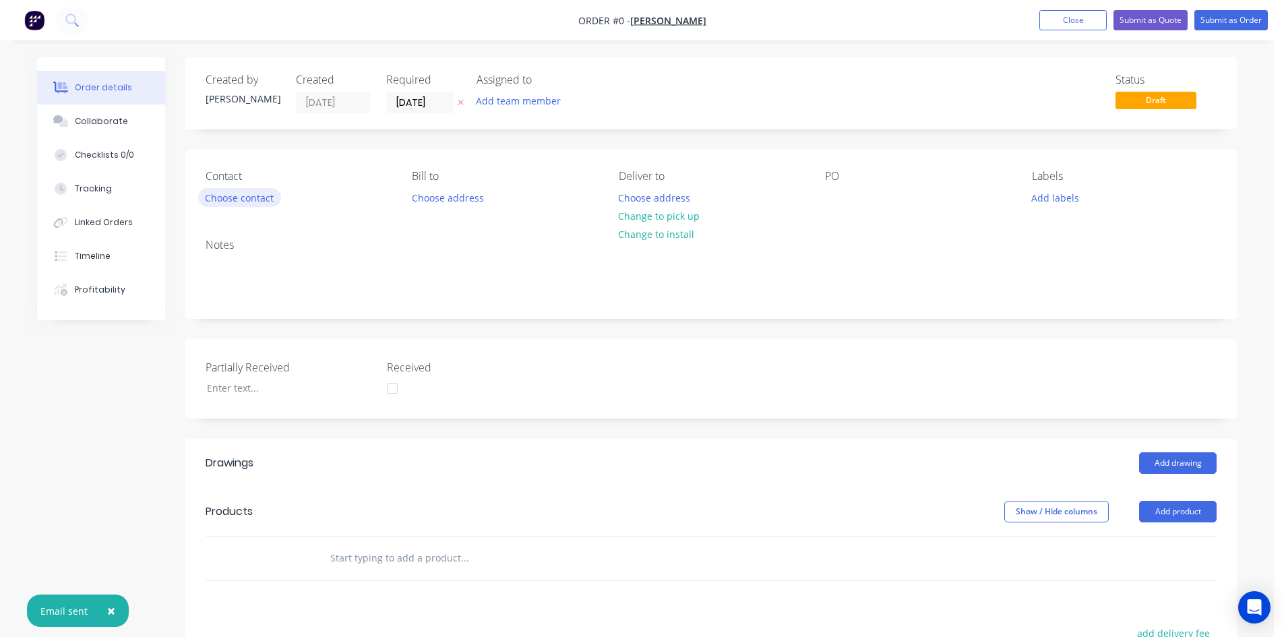
click at [255, 197] on button "Choose contact" at bounding box center [239, 197] width 83 height 18
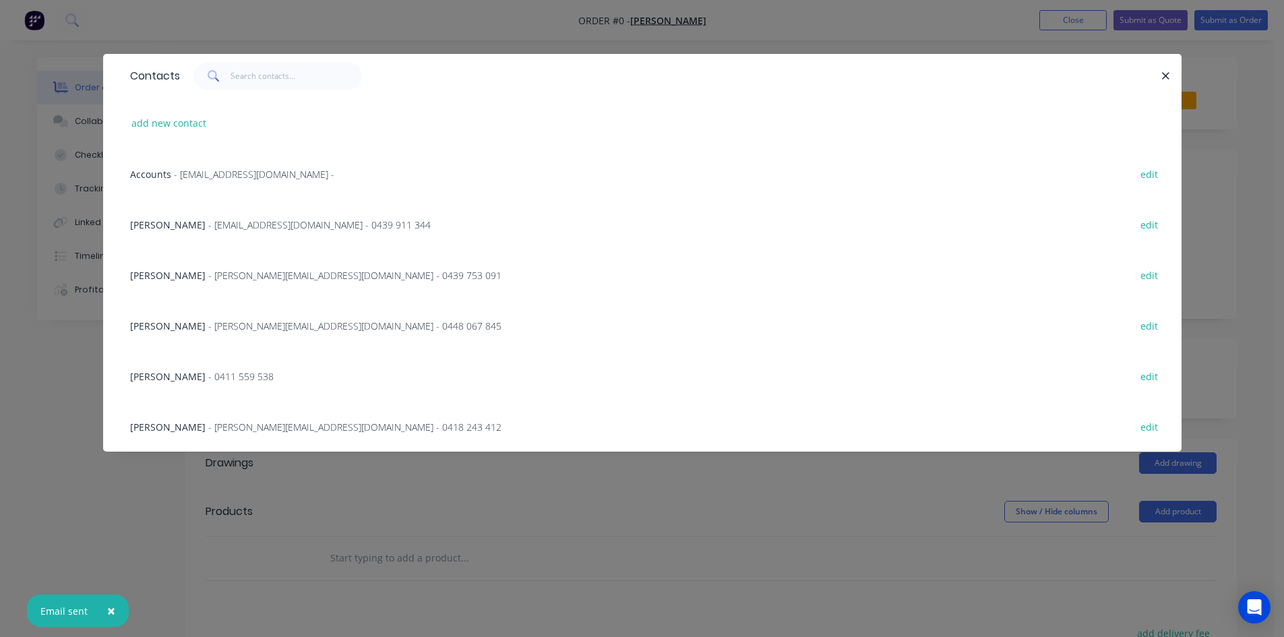
click at [226, 427] on span "- stuart@zedddevelopments.com.au - 0418 243 412" at bounding box center [354, 427] width 293 height 13
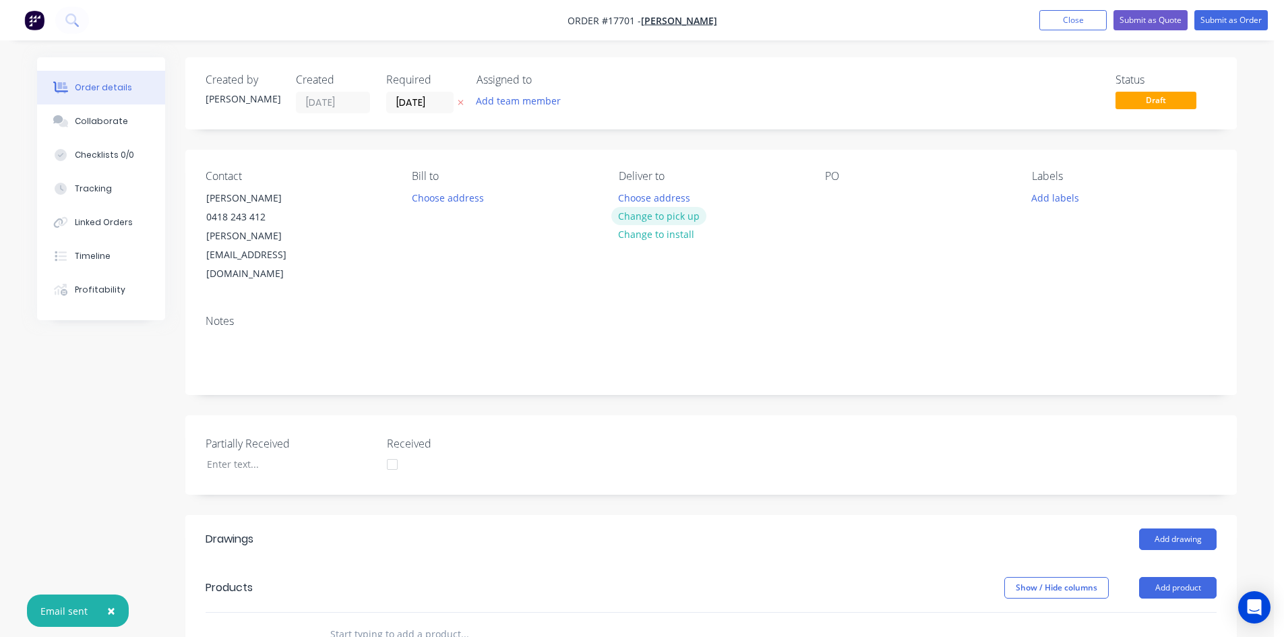
click at [685, 214] on button "Change to pick up" at bounding box center [659, 216] width 96 height 18
click at [828, 188] on div at bounding box center [836, 198] width 22 height 20
click at [852, 261] on div "Contact Stuart John 0418 243 412 stuart@zedddevelopments.com.au Bill to Choose …" at bounding box center [710, 227] width 1051 height 154
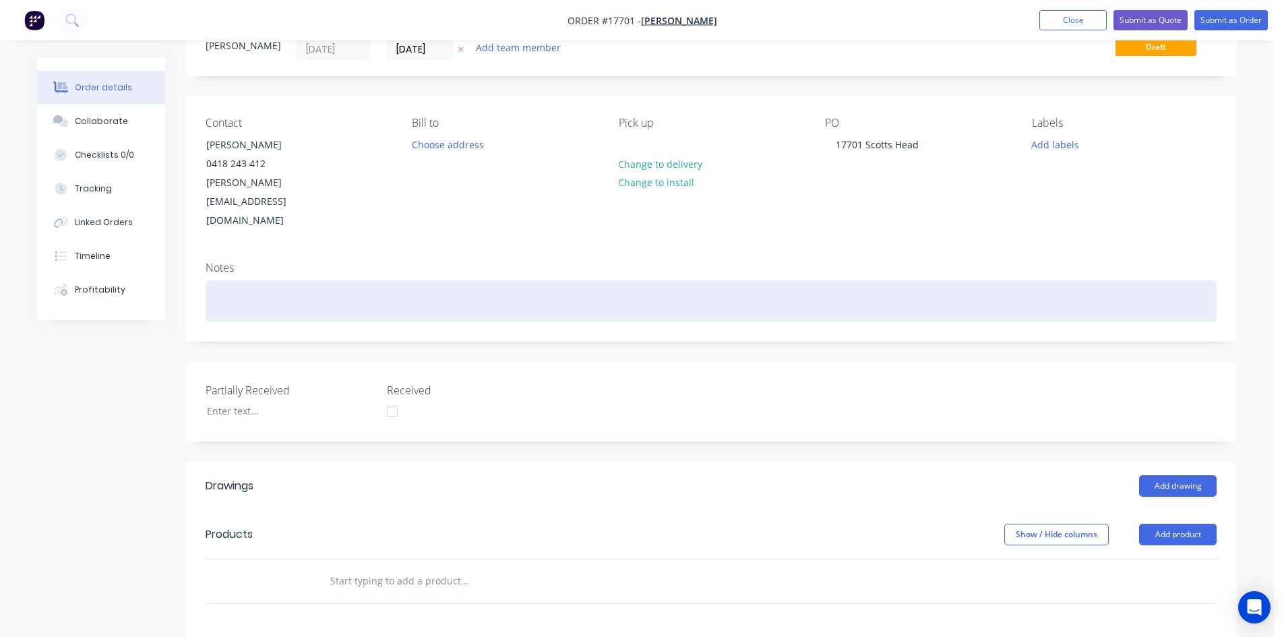
scroll to position [326, 0]
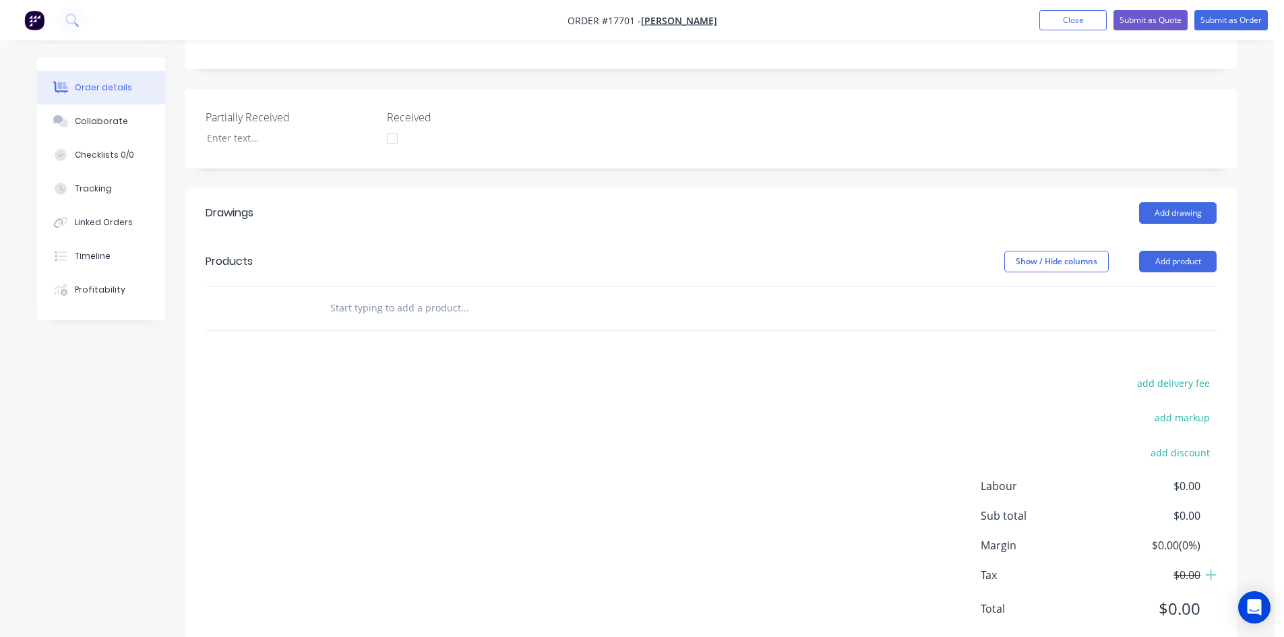
click at [333, 295] on input "text" at bounding box center [465, 308] width 270 height 27
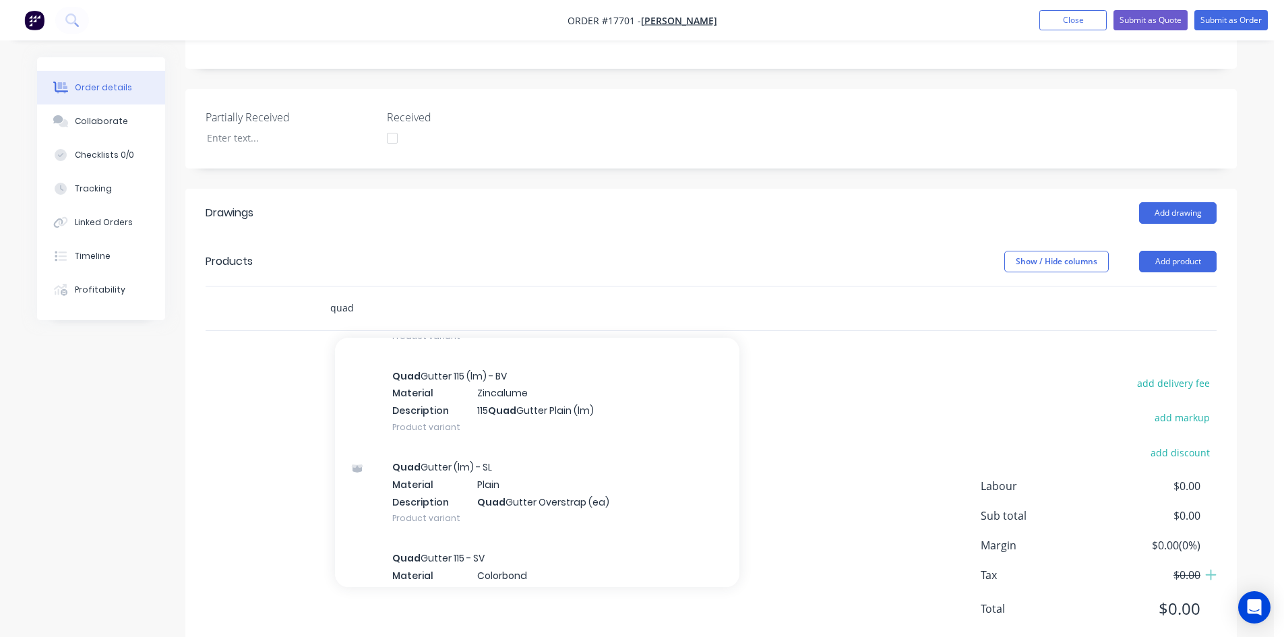
scroll to position [1550, 0]
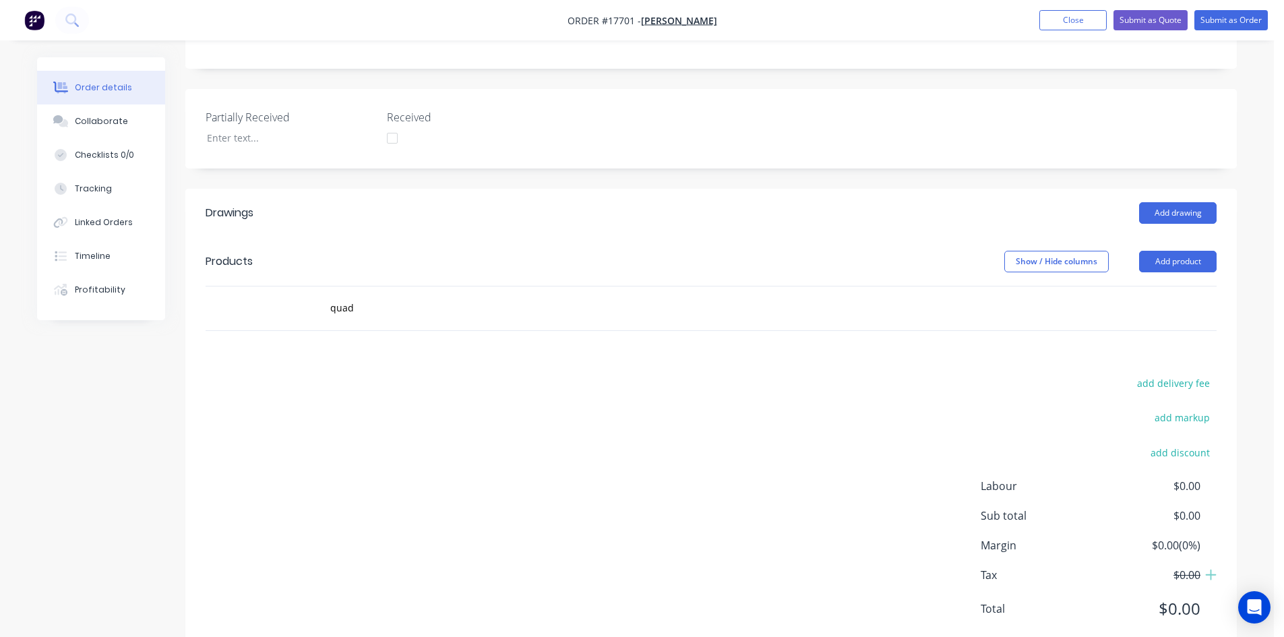
click at [241, 406] on div "add delivery fee add markup add discount Labour $0.00 Sub total $0.00 Margin $0…" at bounding box center [711, 504] width 1011 height 260
click at [1174, 251] on button "Add product" at bounding box center [1178, 262] width 78 height 22
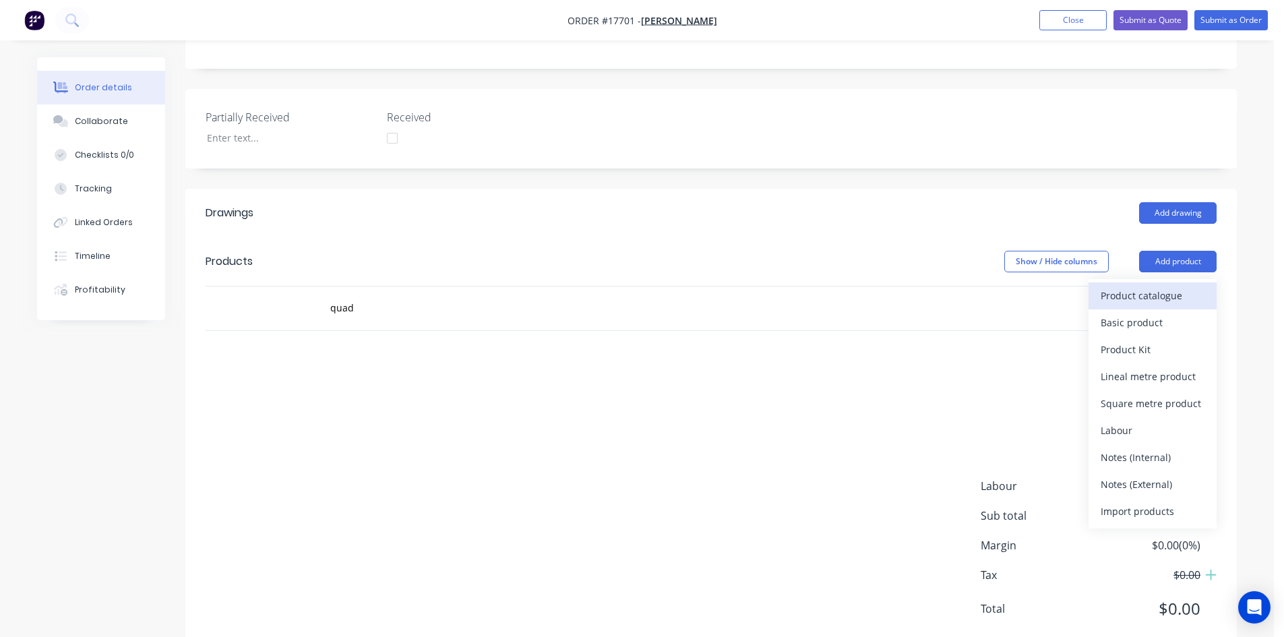
click at [1140, 286] on div "Product catalogue" at bounding box center [1153, 296] width 104 height 20
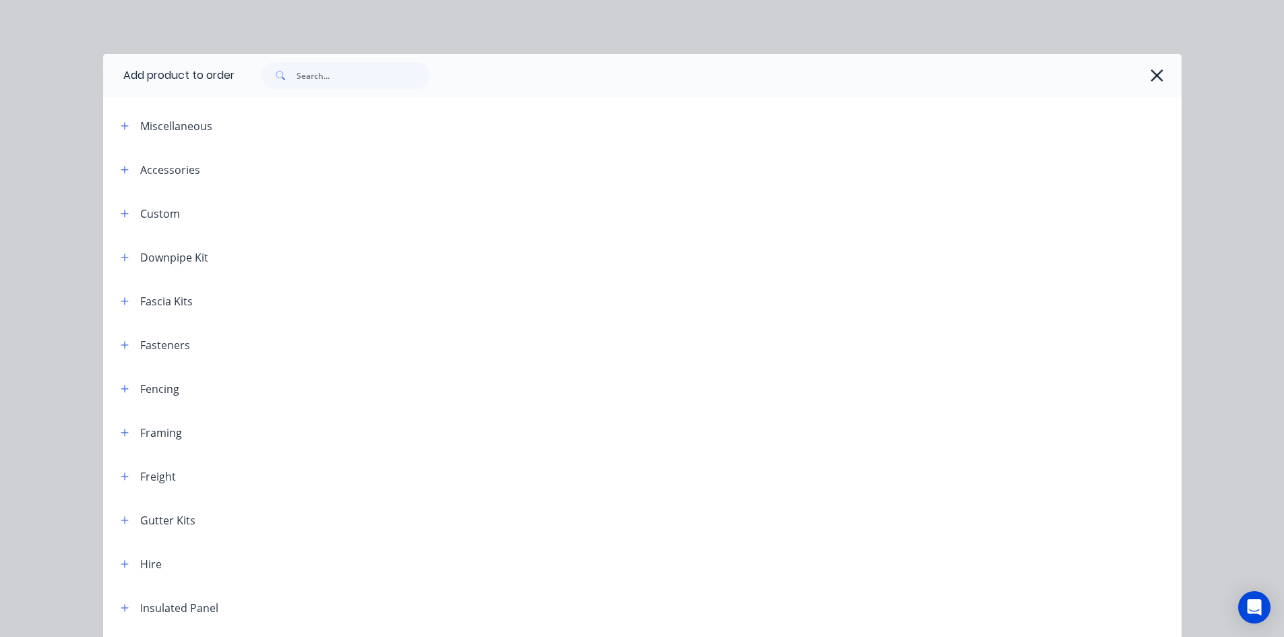
click at [287, 76] on span at bounding box center [278, 75] width 35 height 27
click at [321, 92] on div at bounding box center [708, 75] width 947 height 43
click at [325, 69] on input "text" at bounding box center [363, 75] width 133 height 27
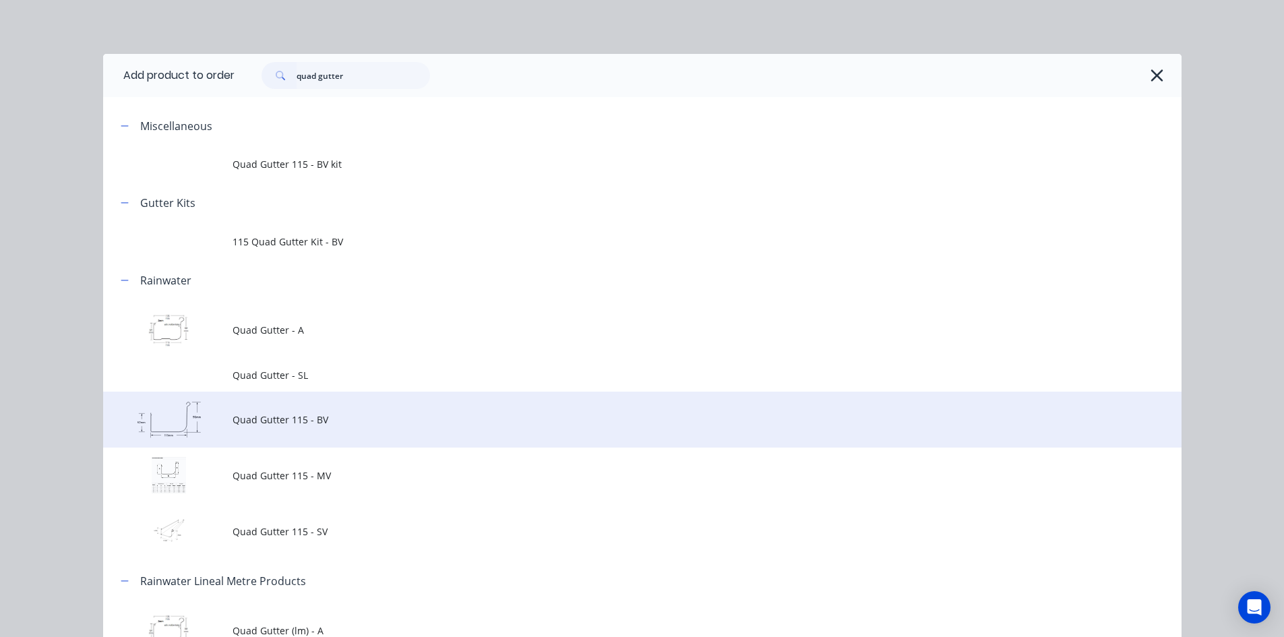
click at [286, 424] on span "Quad Gutter 115 - BV" at bounding box center [612, 419] width 759 height 14
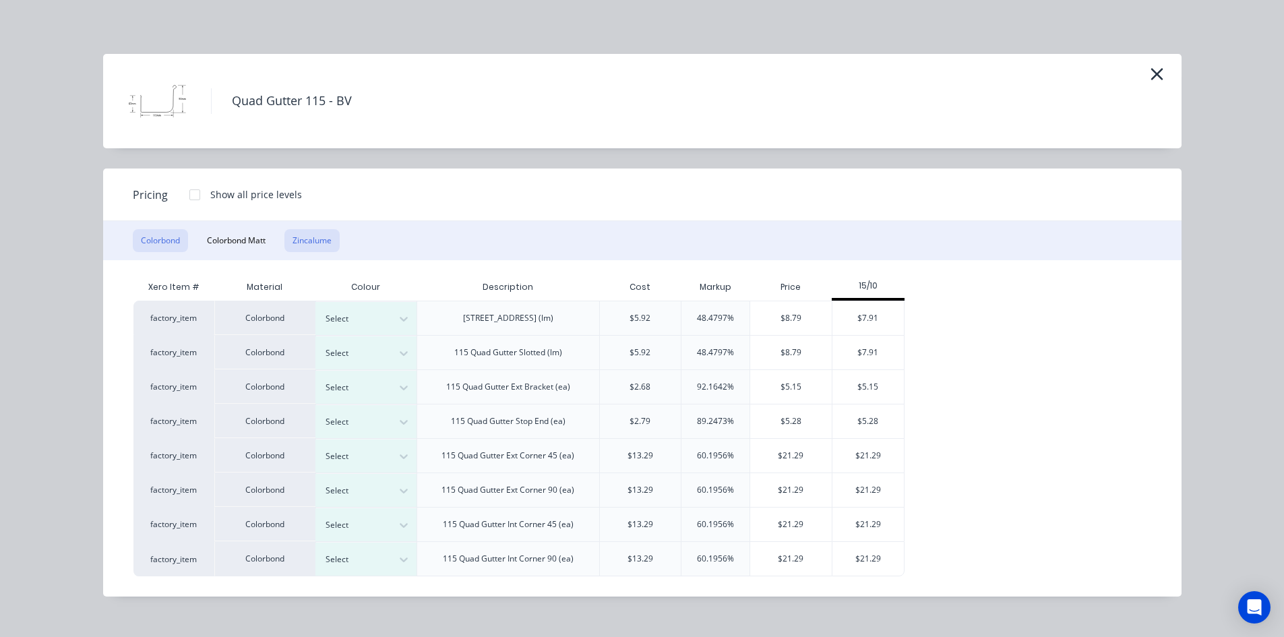
click at [331, 240] on button "Zincalume" at bounding box center [311, 240] width 55 height 23
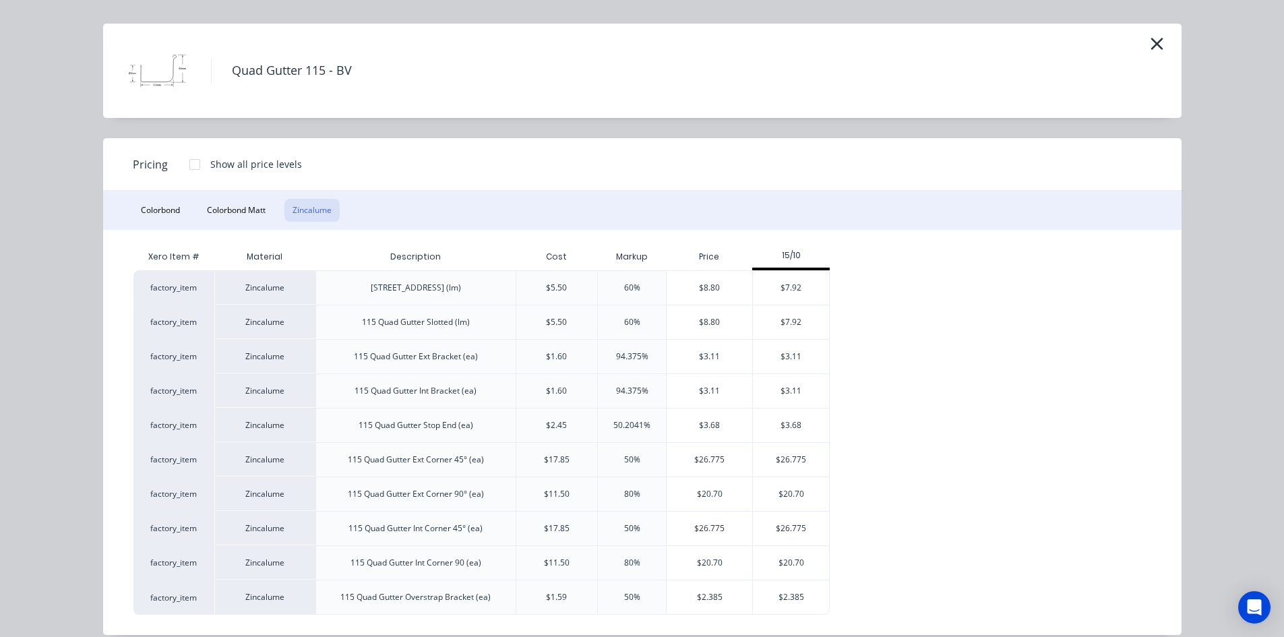
scroll to position [47, 0]
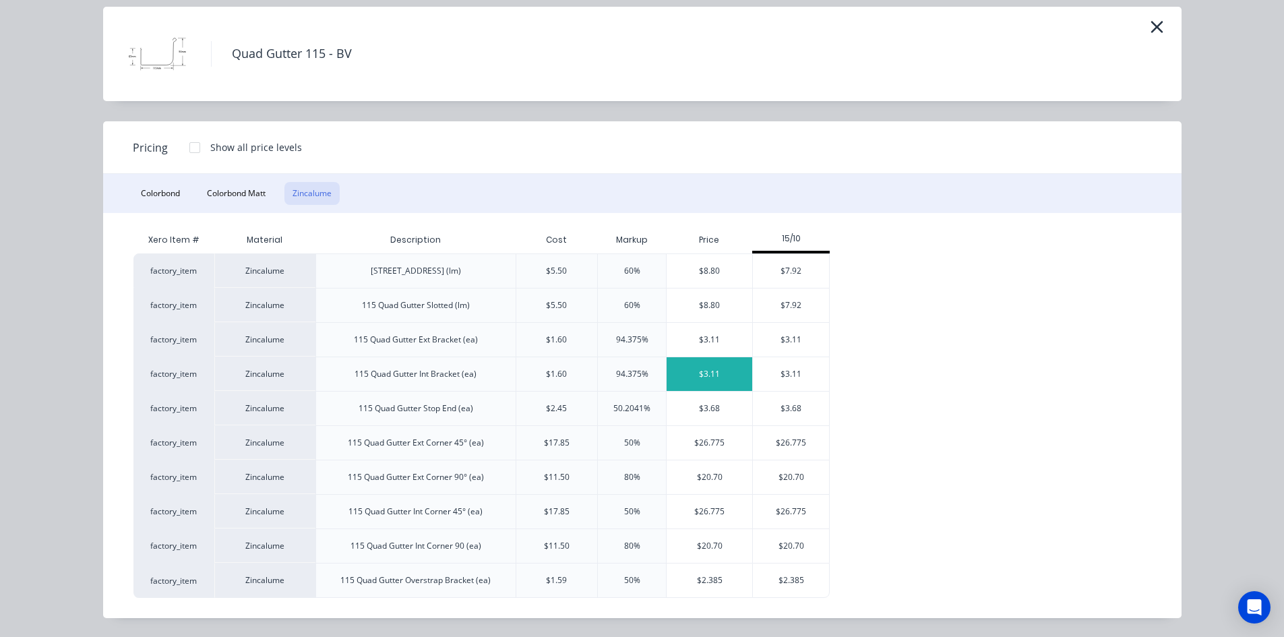
click at [710, 373] on div "$3.11" at bounding box center [710, 374] width 86 height 34
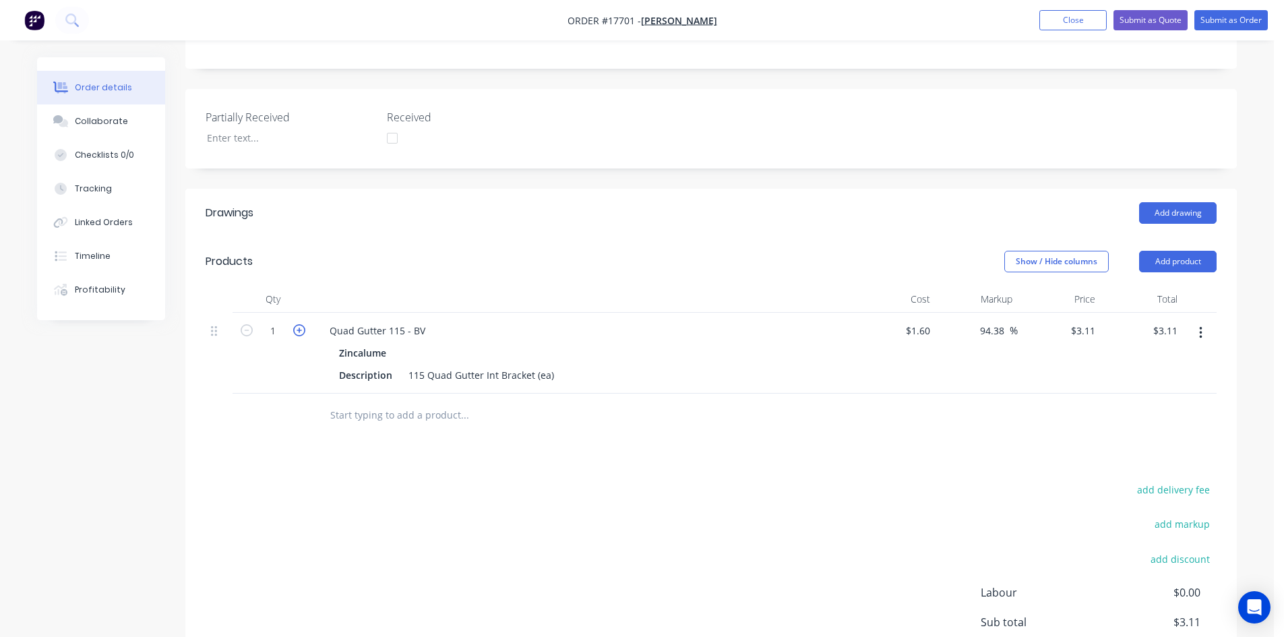
click at [297, 324] on icon "button" at bounding box center [299, 330] width 12 height 12
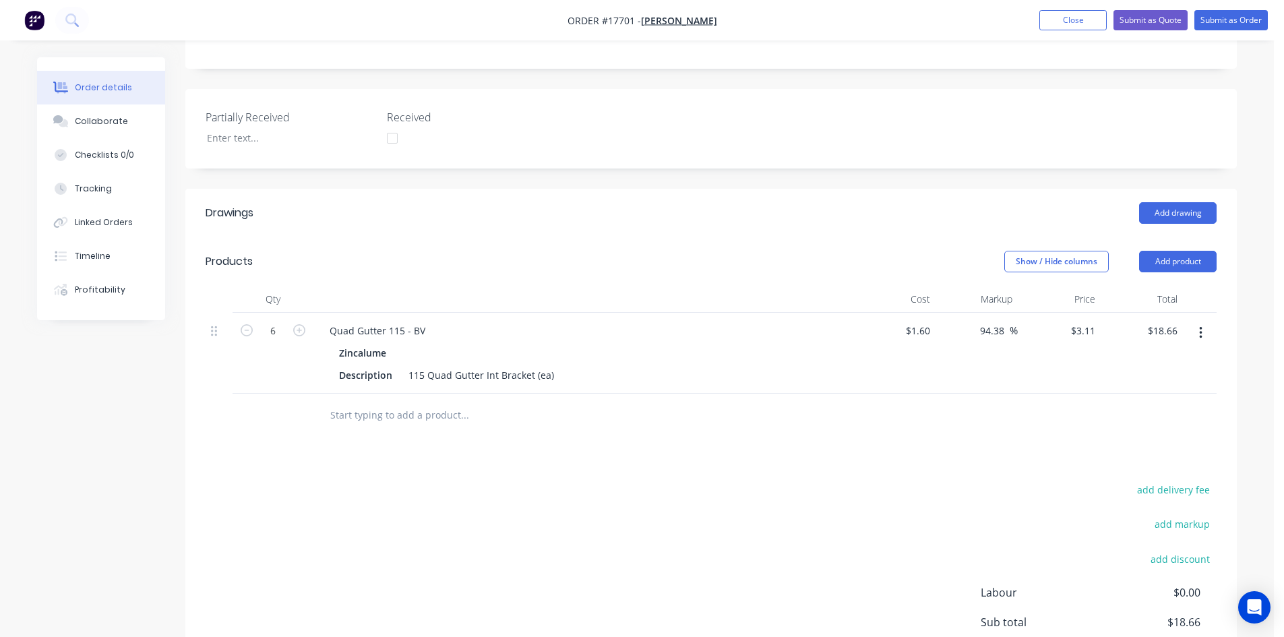
click at [359, 402] on input "text" at bounding box center [465, 415] width 270 height 27
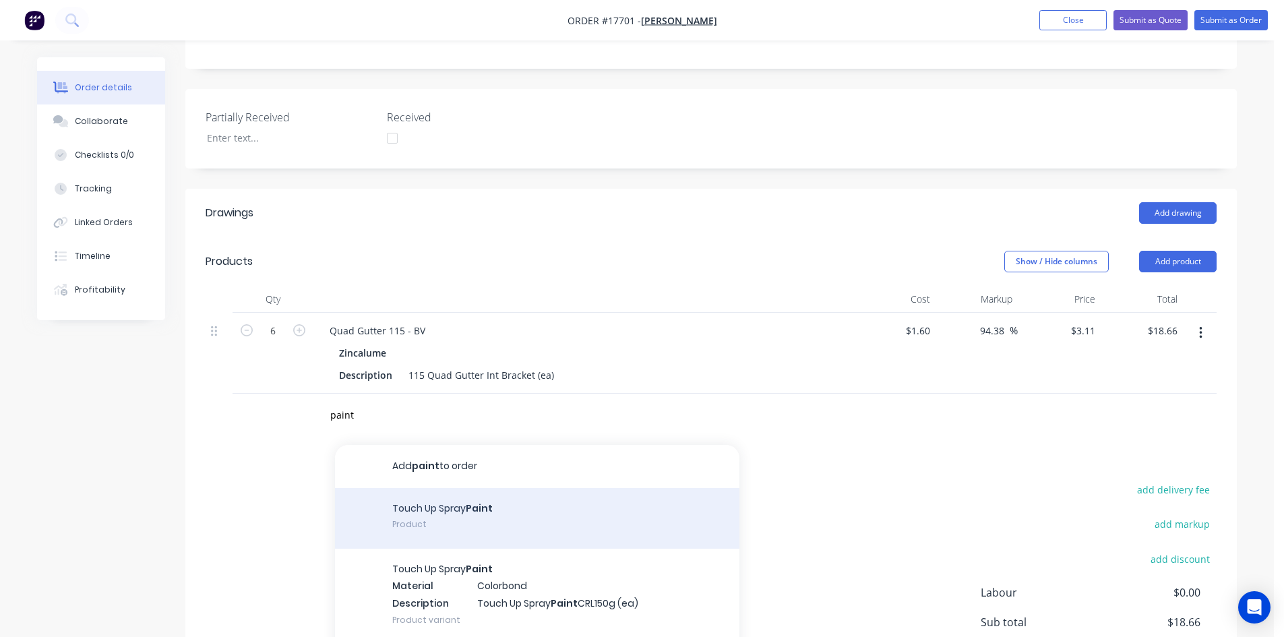
click at [430, 488] on div "Touch Up Spray Paint Product" at bounding box center [537, 518] width 404 height 61
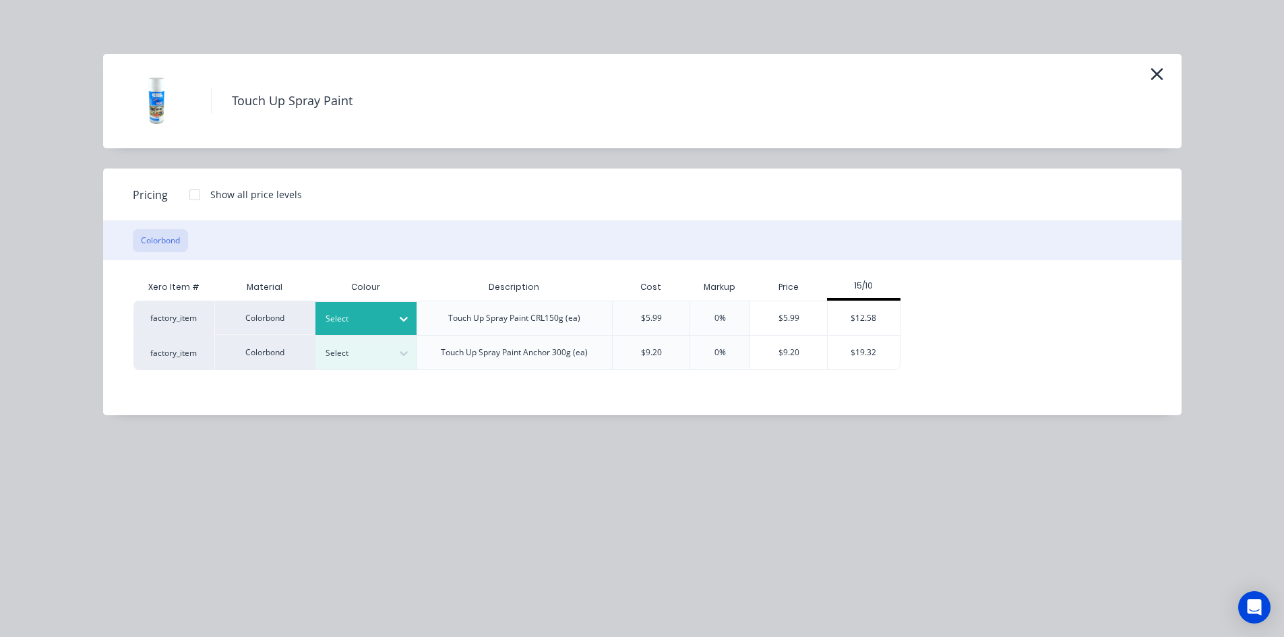
click at [377, 317] on div at bounding box center [356, 318] width 61 height 15
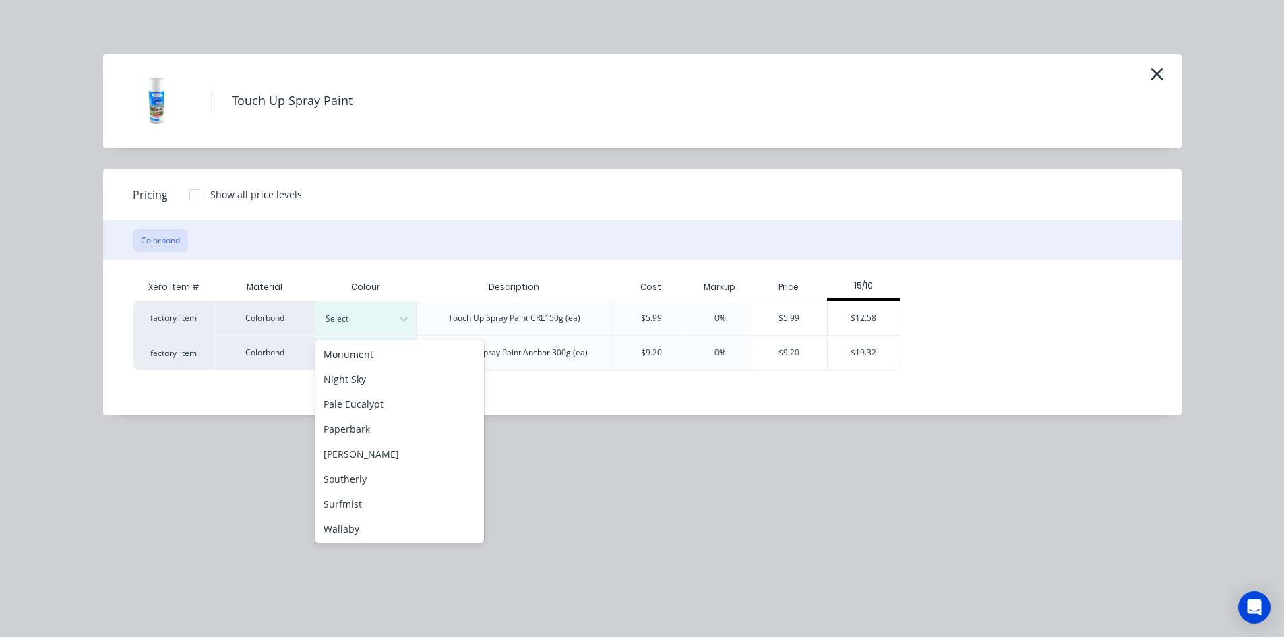
scroll to position [337, 0]
click at [373, 441] on div "Shale Grey" at bounding box center [399, 442] width 168 height 25
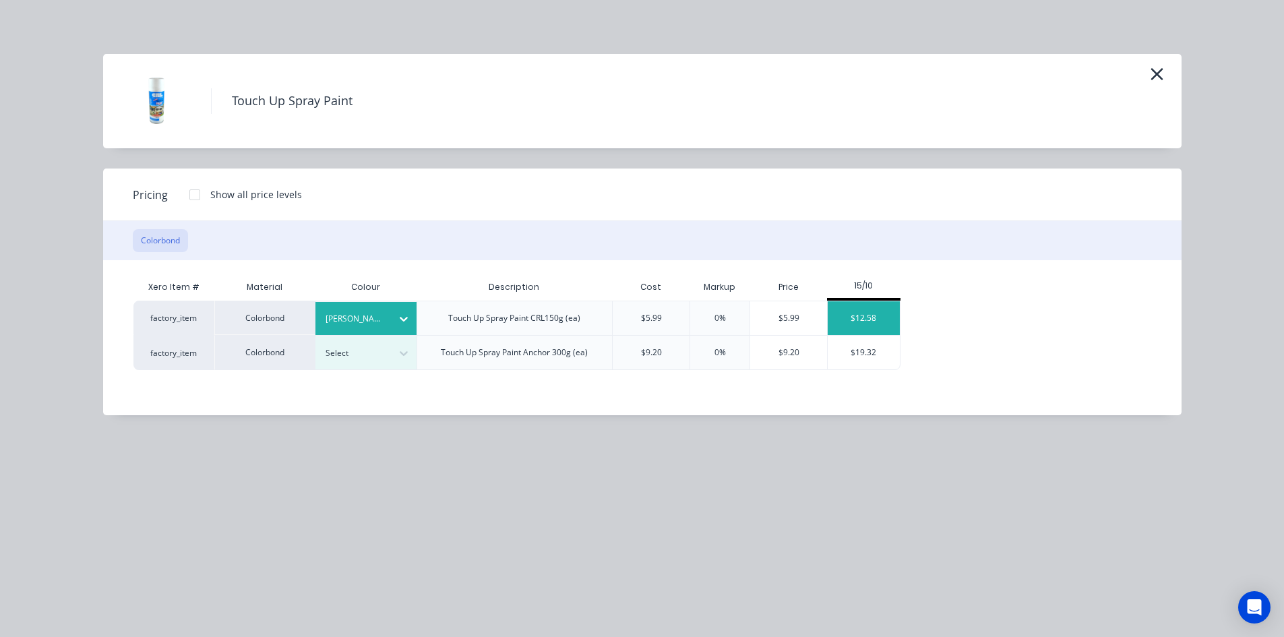
click at [871, 313] on div "$12.58" at bounding box center [864, 318] width 72 height 34
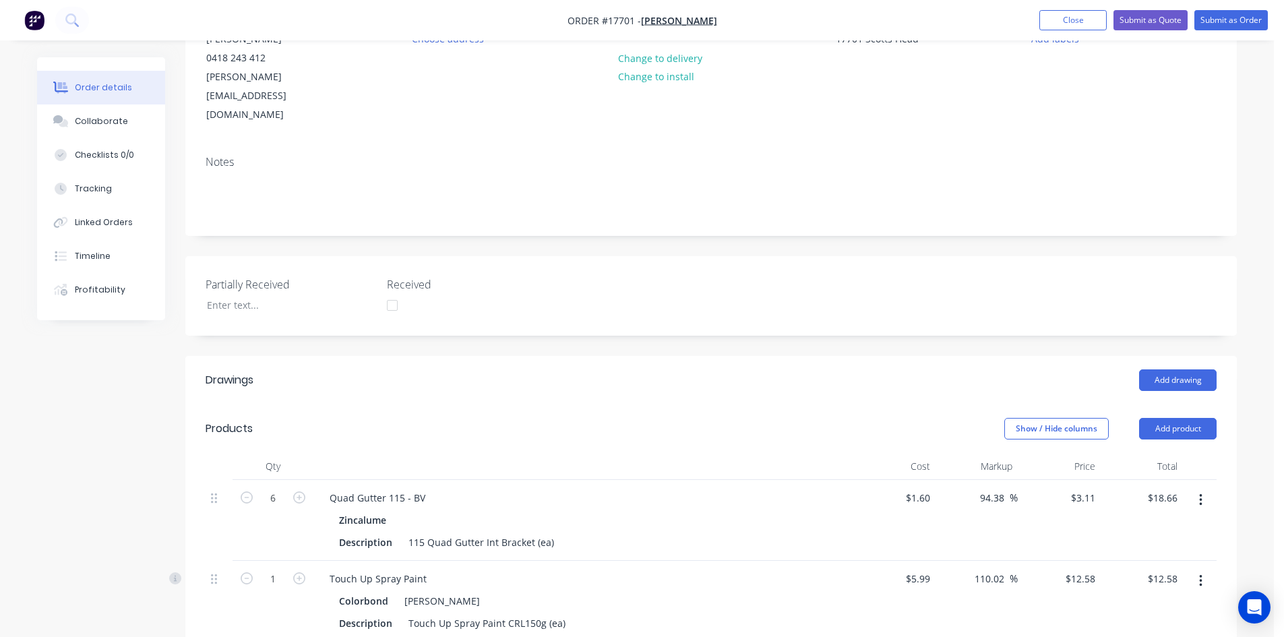
scroll to position [109, 0]
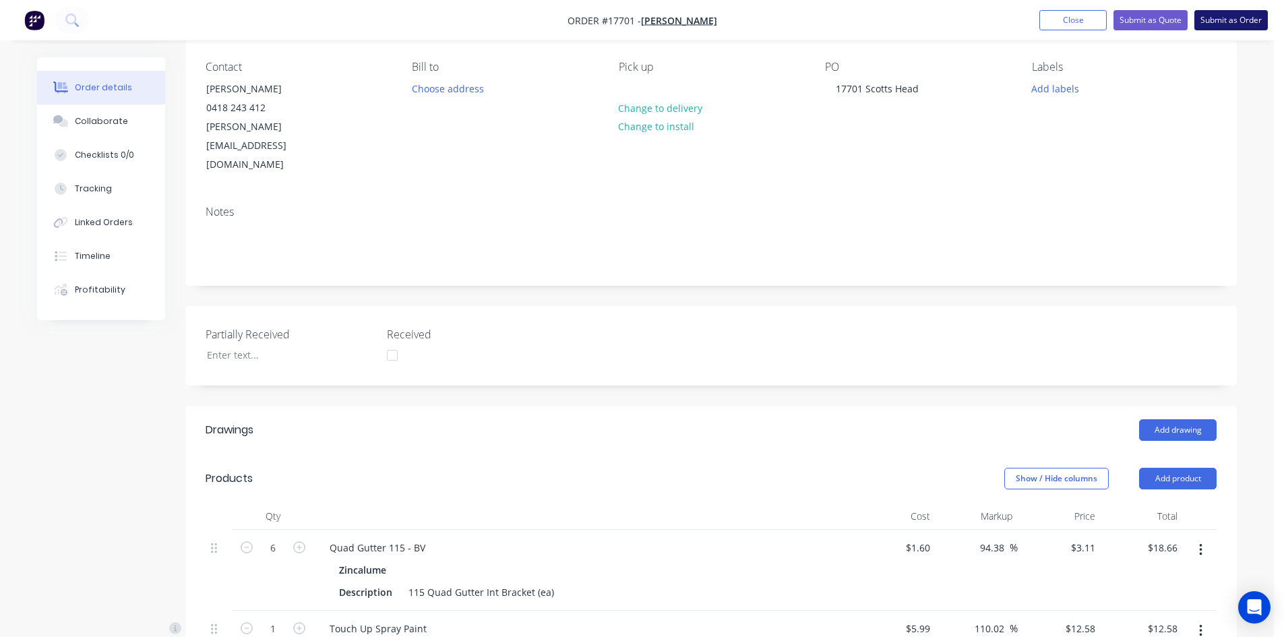
click at [1233, 20] on button "Submit as Order" at bounding box center [1230, 20] width 73 height 20
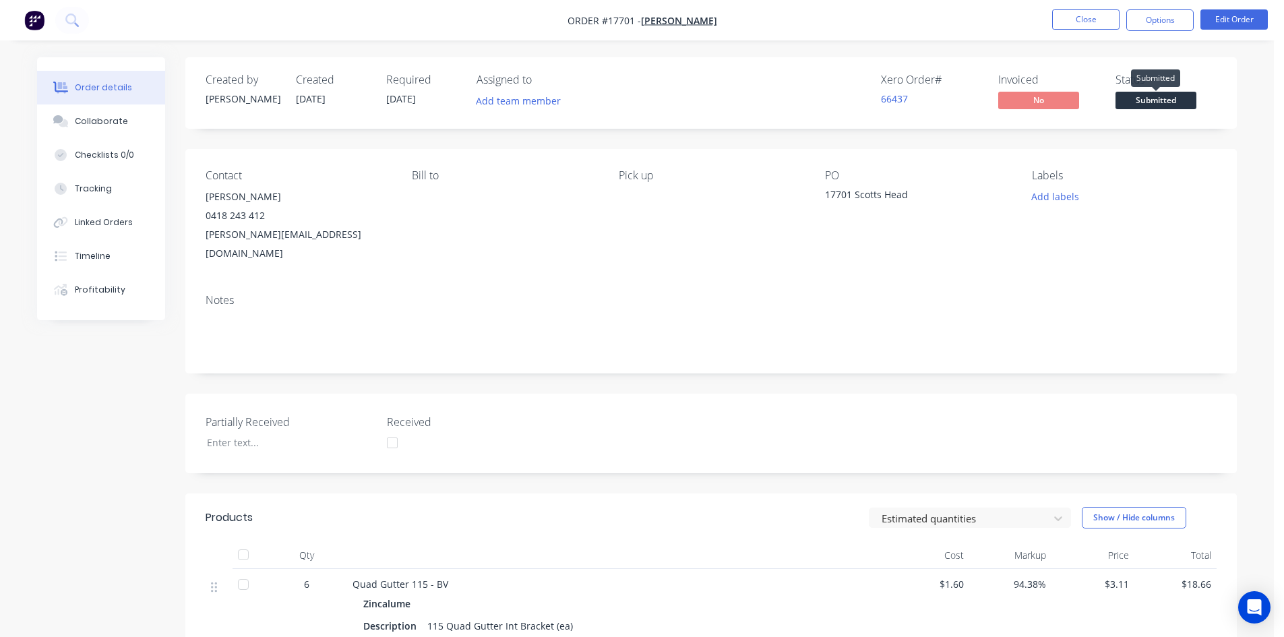
click at [1163, 99] on span "Submitted" at bounding box center [1155, 100] width 81 height 17
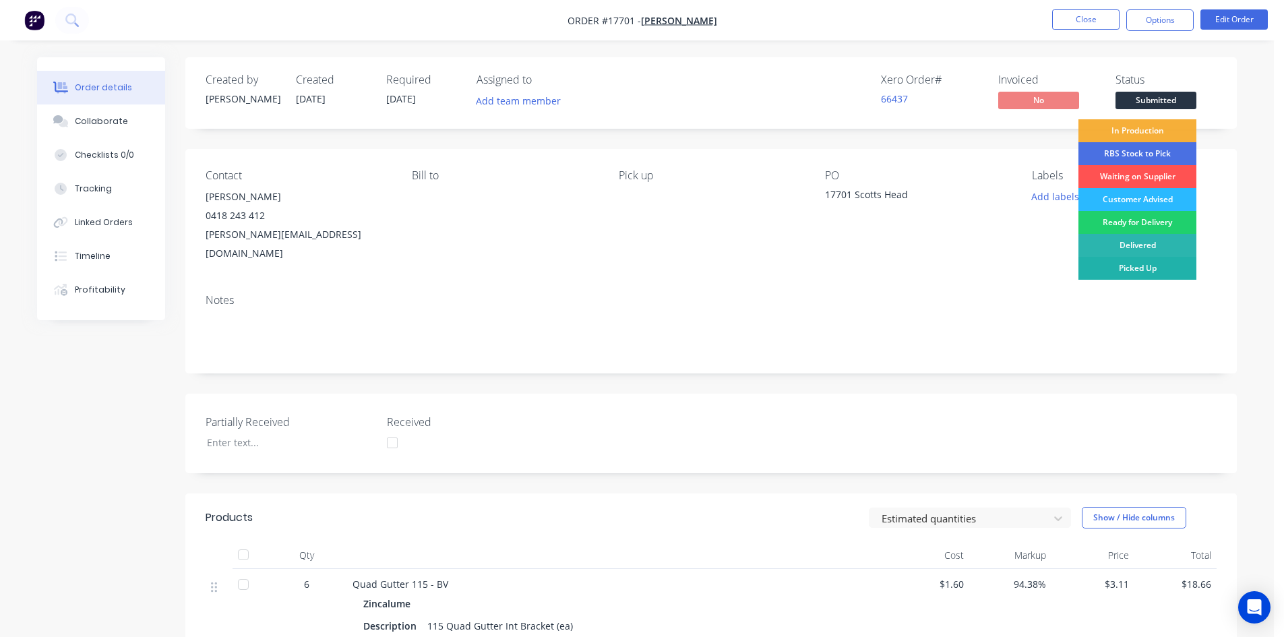
click at [1127, 267] on div "Picked Up" at bounding box center [1137, 268] width 118 height 23
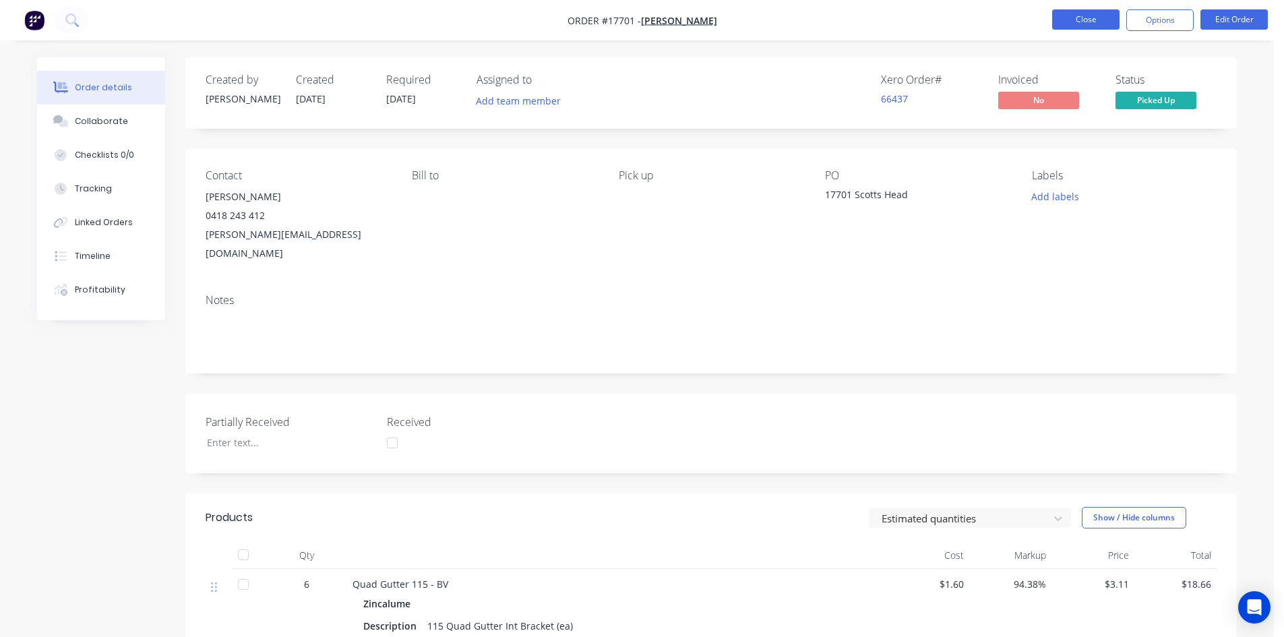
click at [1092, 15] on button "Close" at bounding box center [1085, 19] width 67 height 20
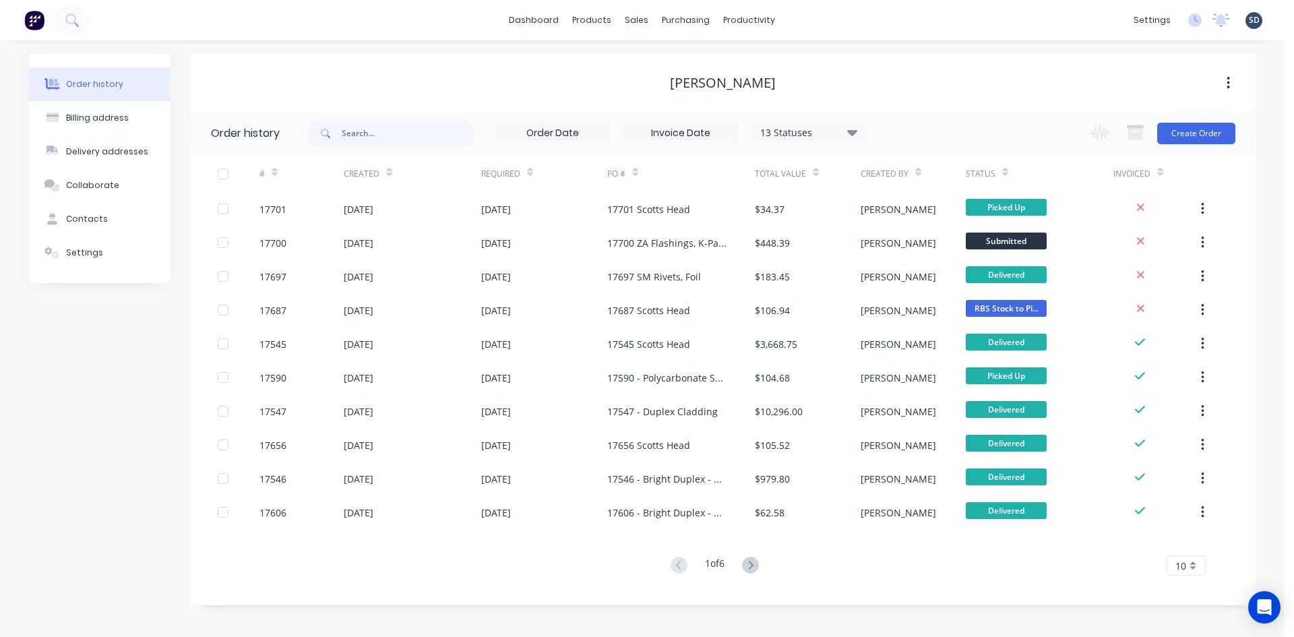
click at [916, 34] on div "dashboard products sales purchasing productivity dashboard products Product Cat…" at bounding box center [642, 20] width 1284 height 40
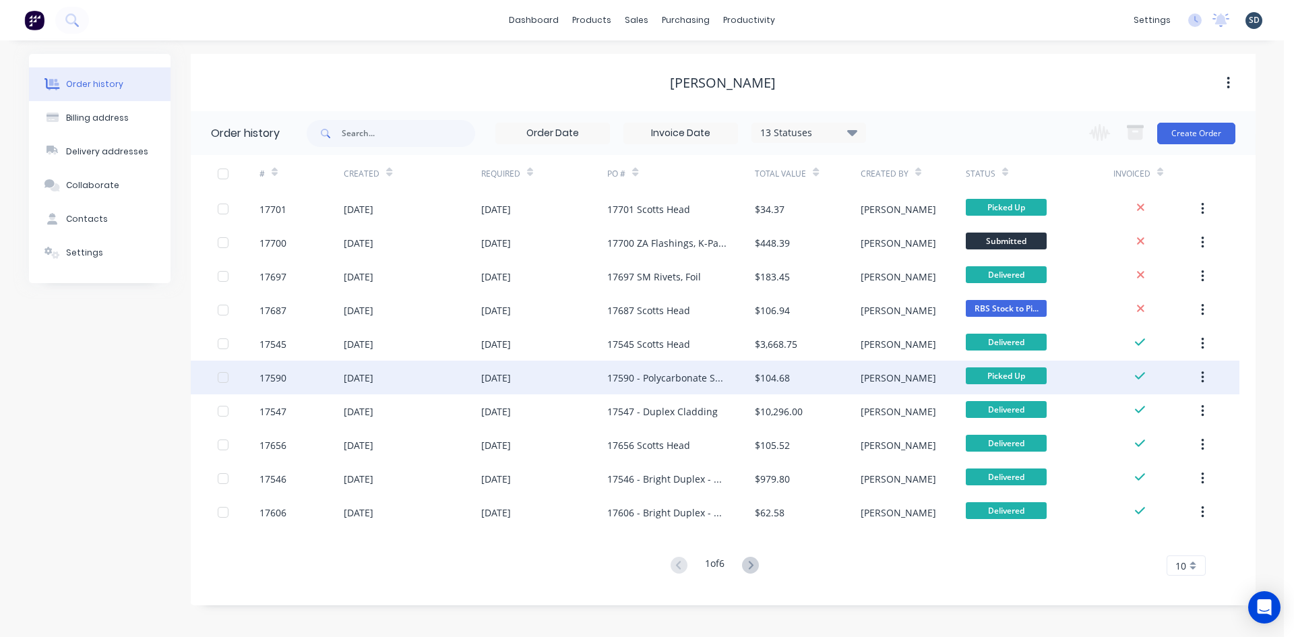
click at [771, 374] on div "$104.68" at bounding box center [772, 378] width 35 height 14
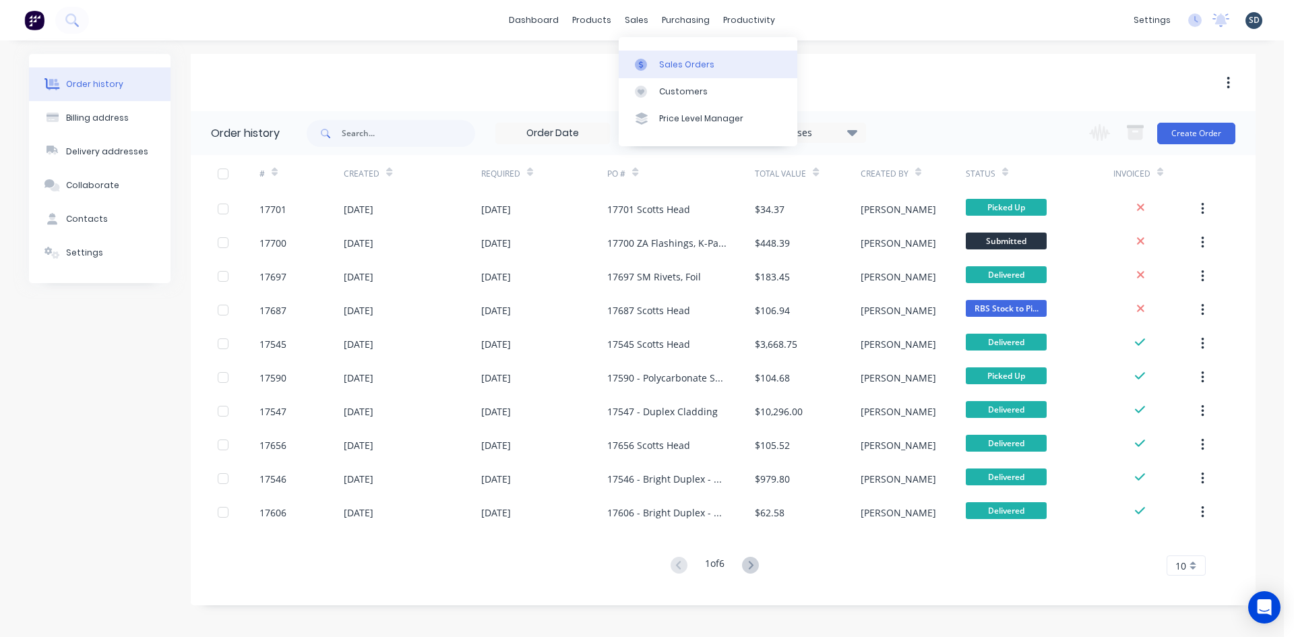
click at [668, 62] on div "Sales Orders" at bounding box center [686, 65] width 55 height 12
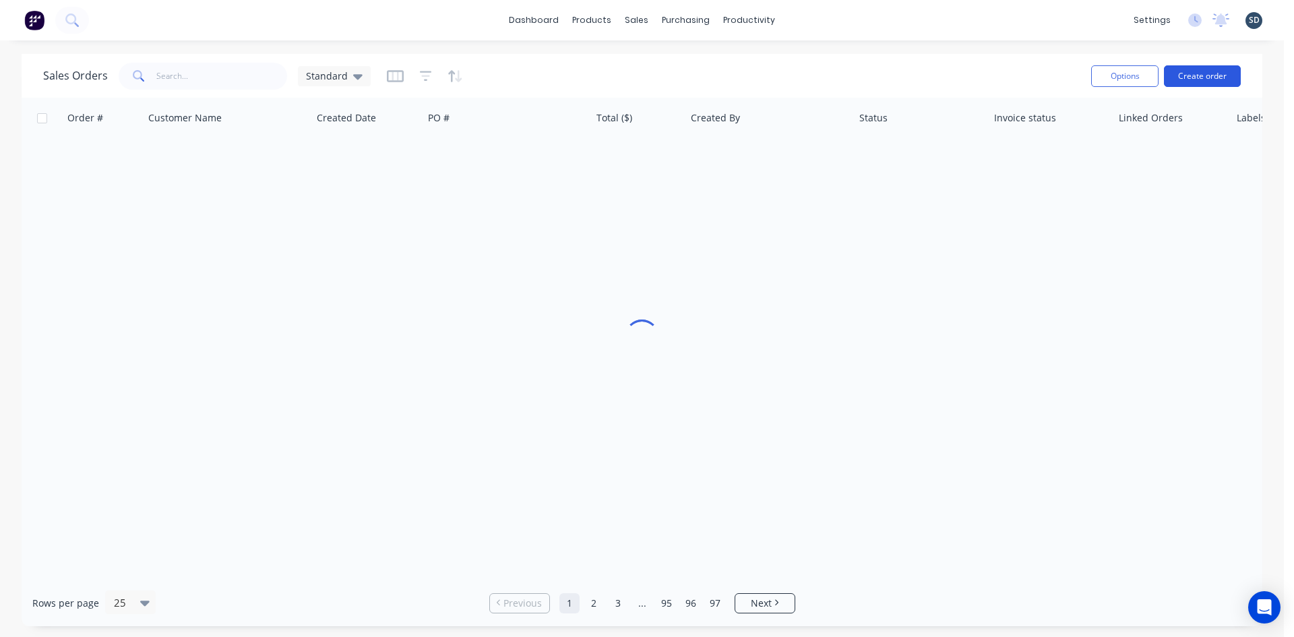
click at [1210, 82] on button "Create order" at bounding box center [1202, 76] width 77 height 22
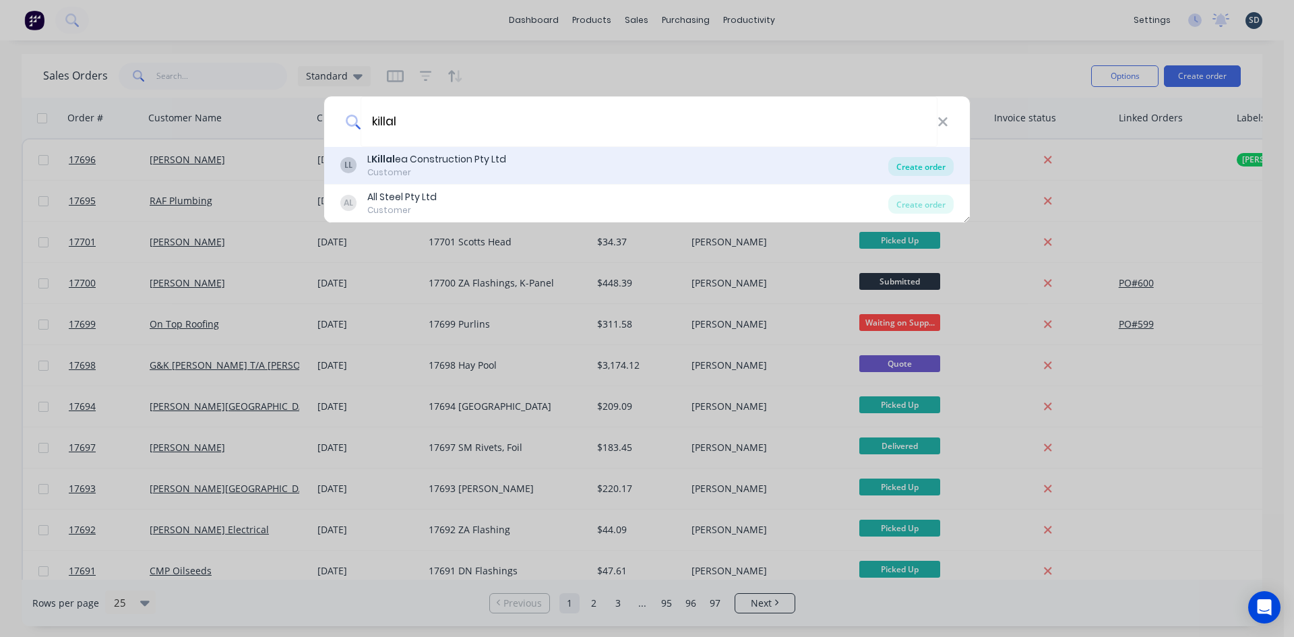
click at [934, 166] on div "Create order" at bounding box center [920, 166] width 65 height 19
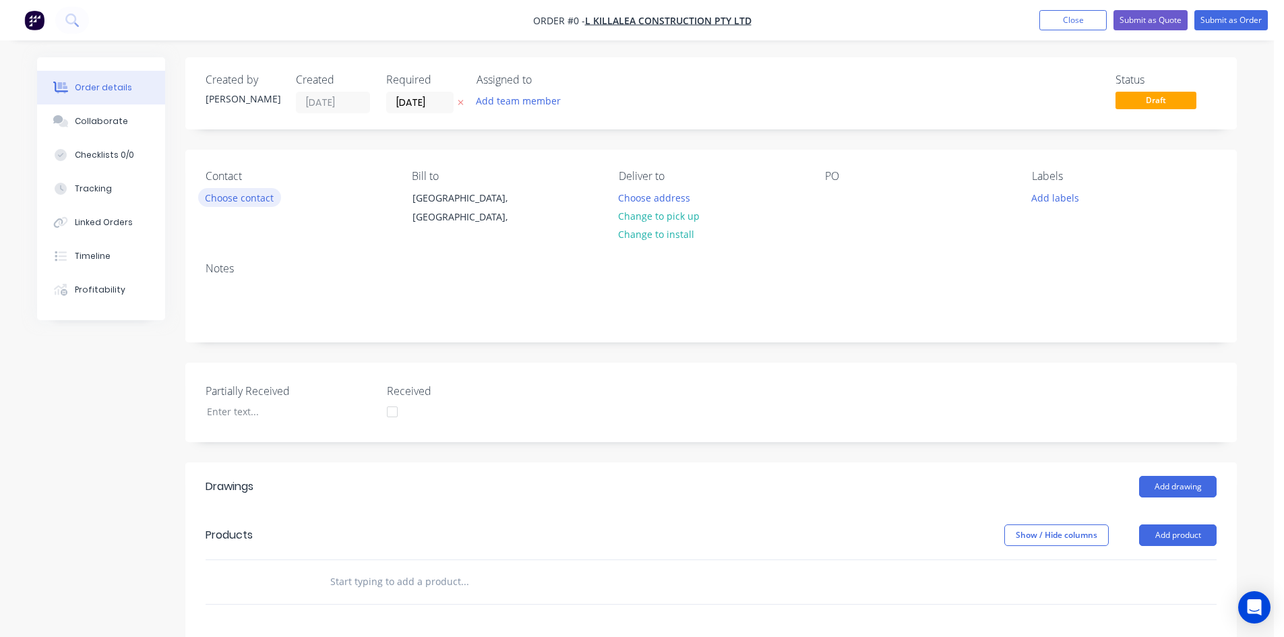
click at [253, 199] on button "Choose contact" at bounding box center [239, 197] width 83 height 18
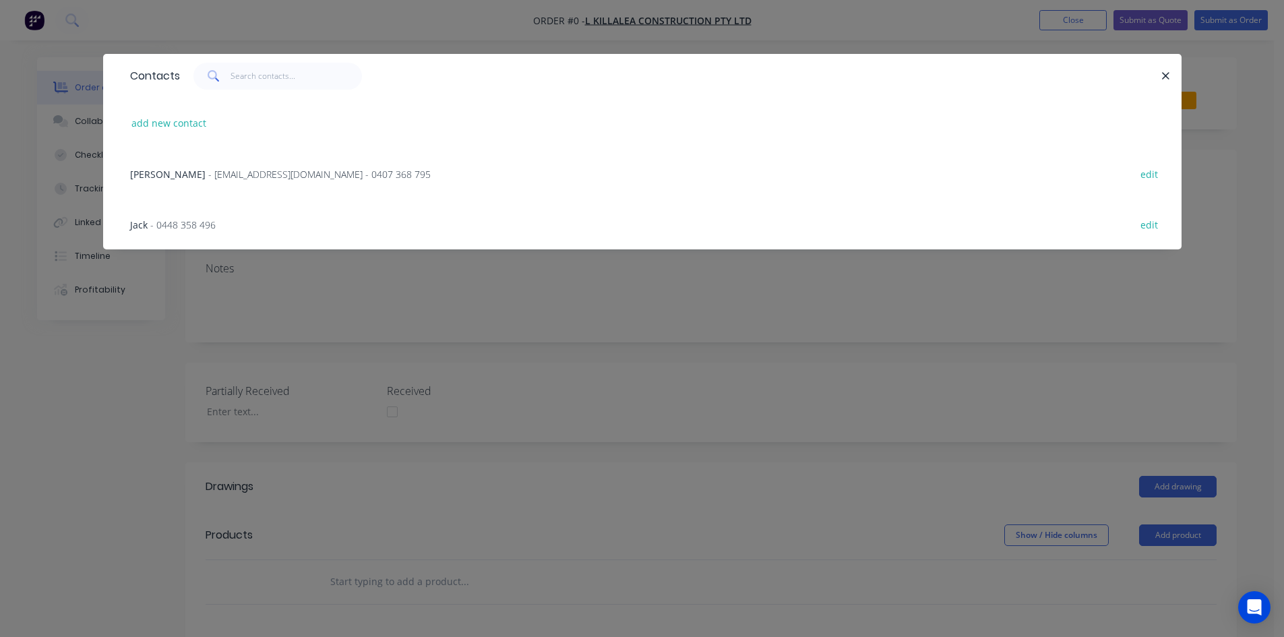
click at [235, 173] on span "- lkillaleaconstructions@gmail.com - 0407 368 795" at bounding box center [319, 174] width 222 height 13
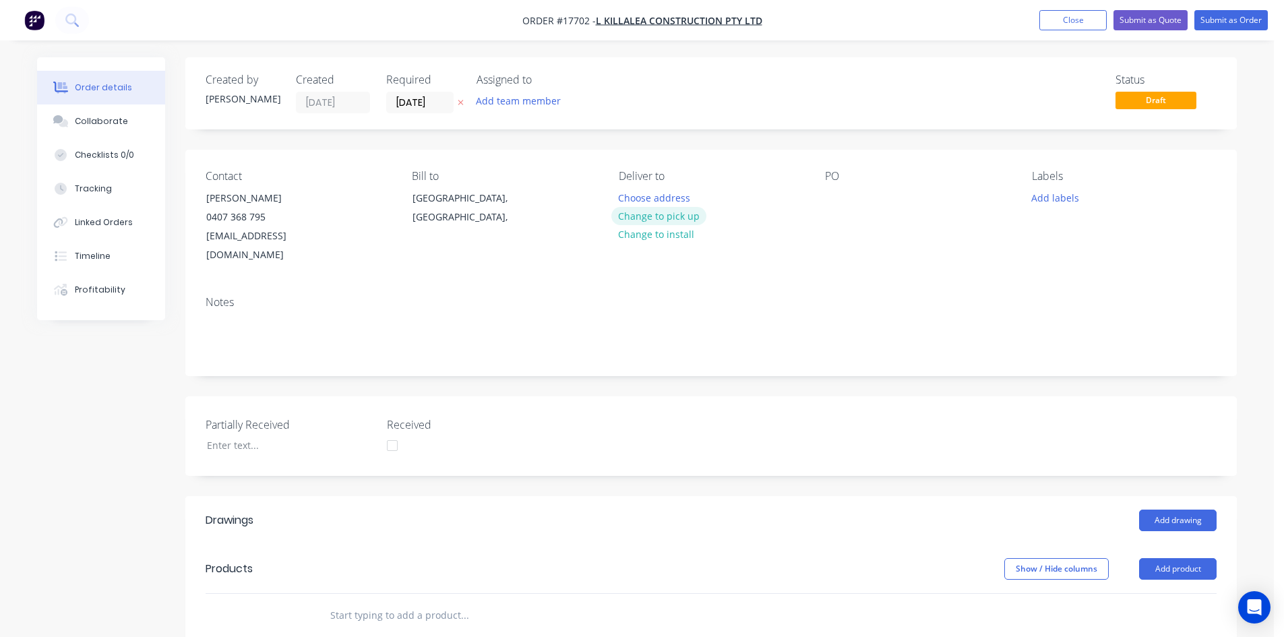
click at [667, 210] on button "Change to pick up" at bounding box center [659, 216] width 96 height 18
click at [836, 200] on div at bounding box center [836, 198] width 22 height 20
click at [768, 296] on div "Notes" at bounding box center [711, 302] width 1011 height 13
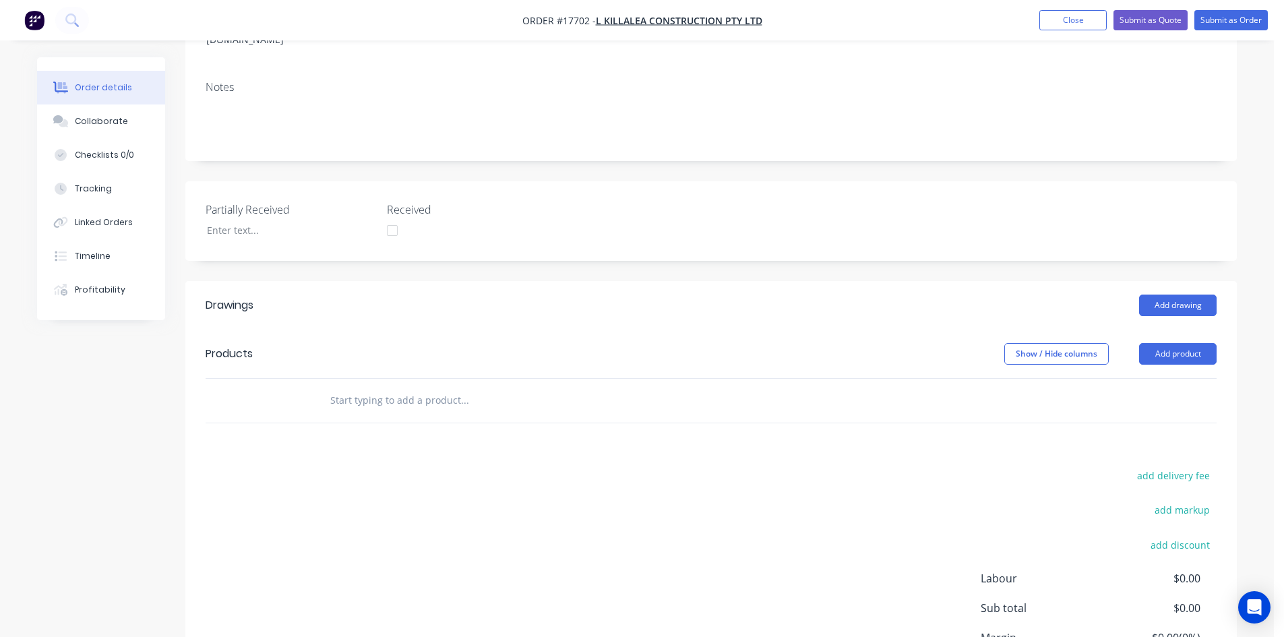
scroll to position [270, 0]
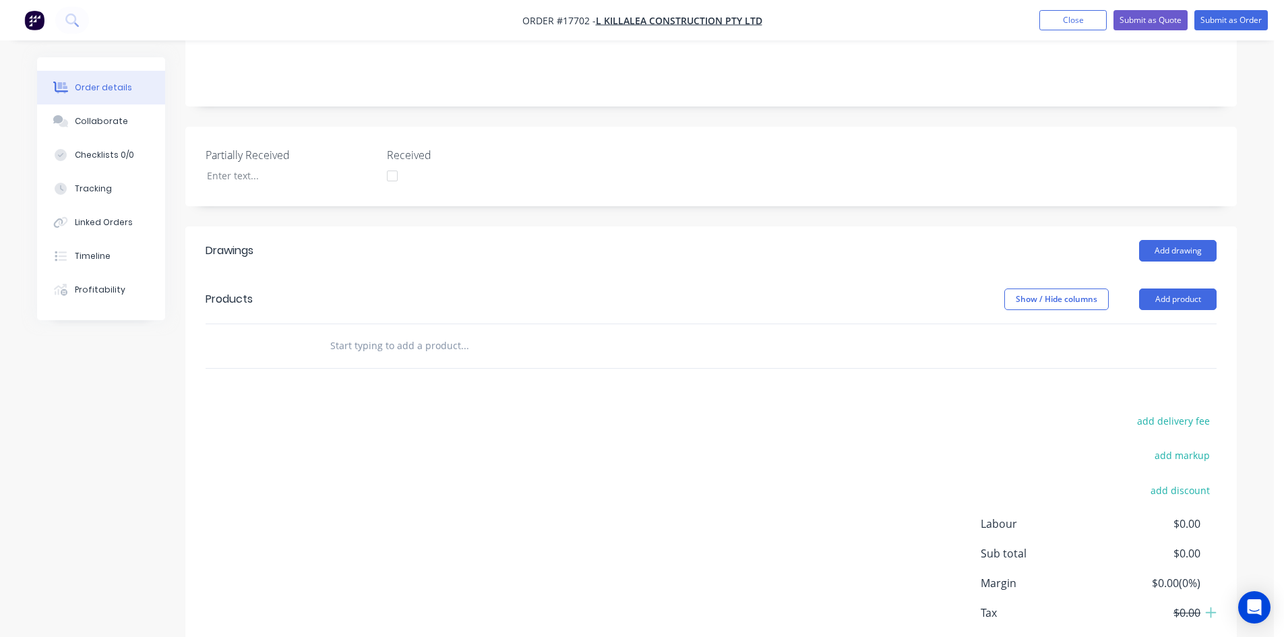
click at [371, 334] on input "text" at bounding box center [465, 345] width 270 height 27
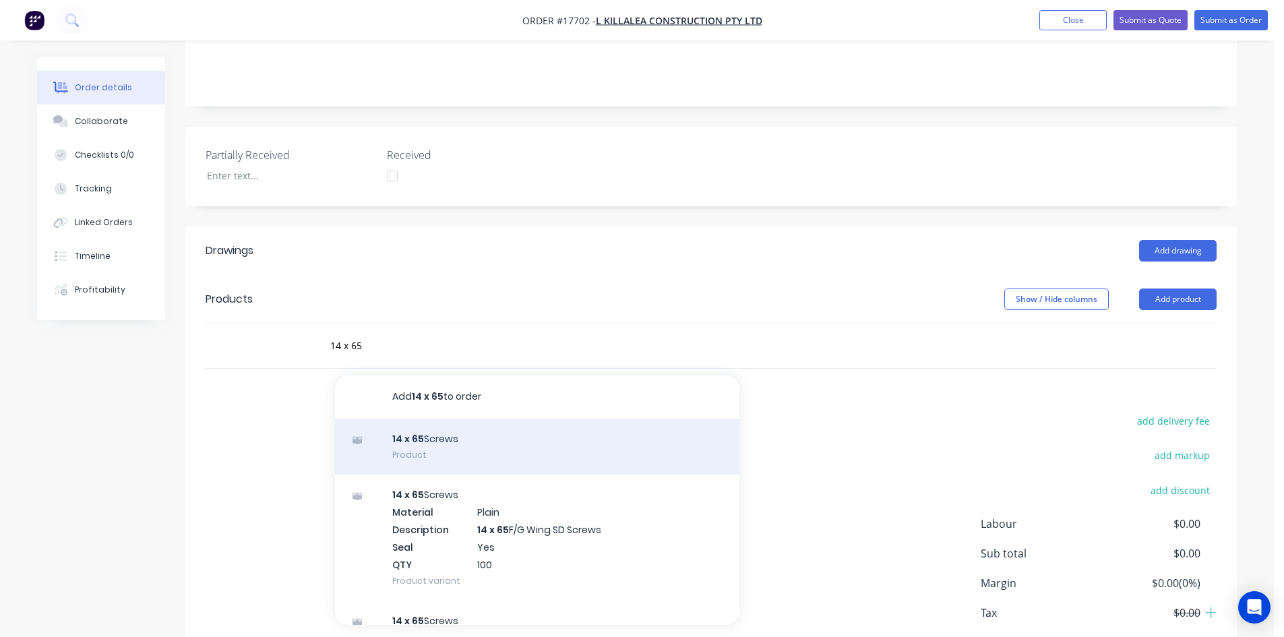
click at [432, 427] on div "14 x 65 Screws Product" at bounding box center [537, 447] width 404 height 57
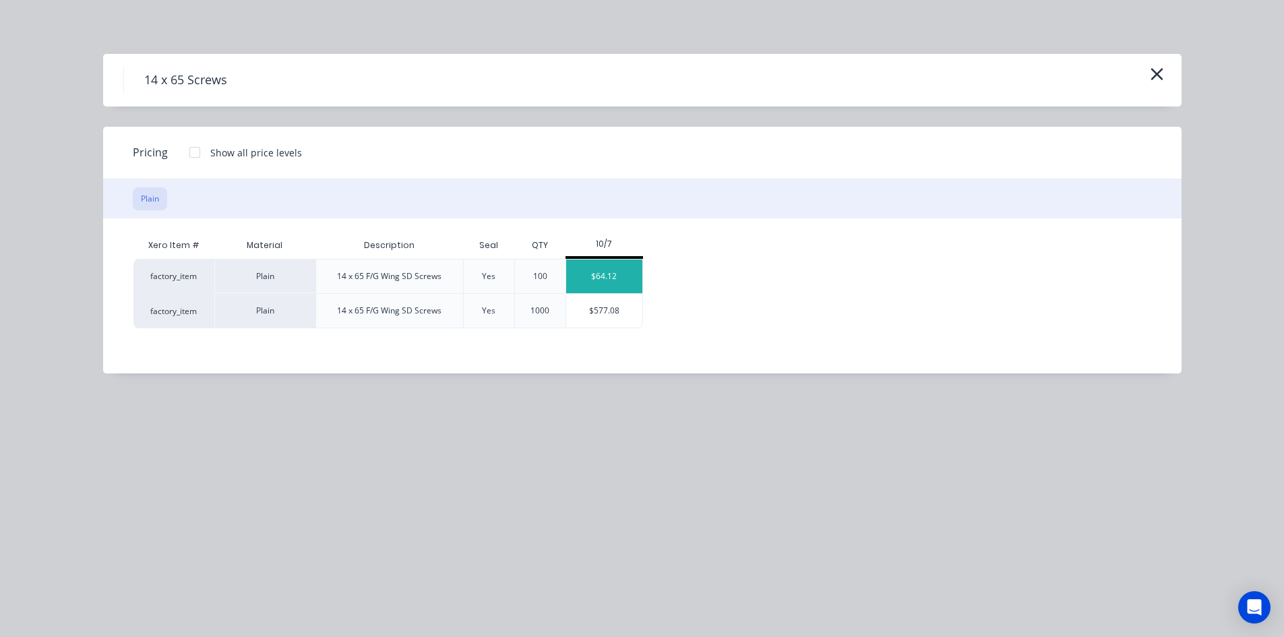
click at [609, 274] on div "$64.12" at bounding box center [604, 276] width 76 height 34
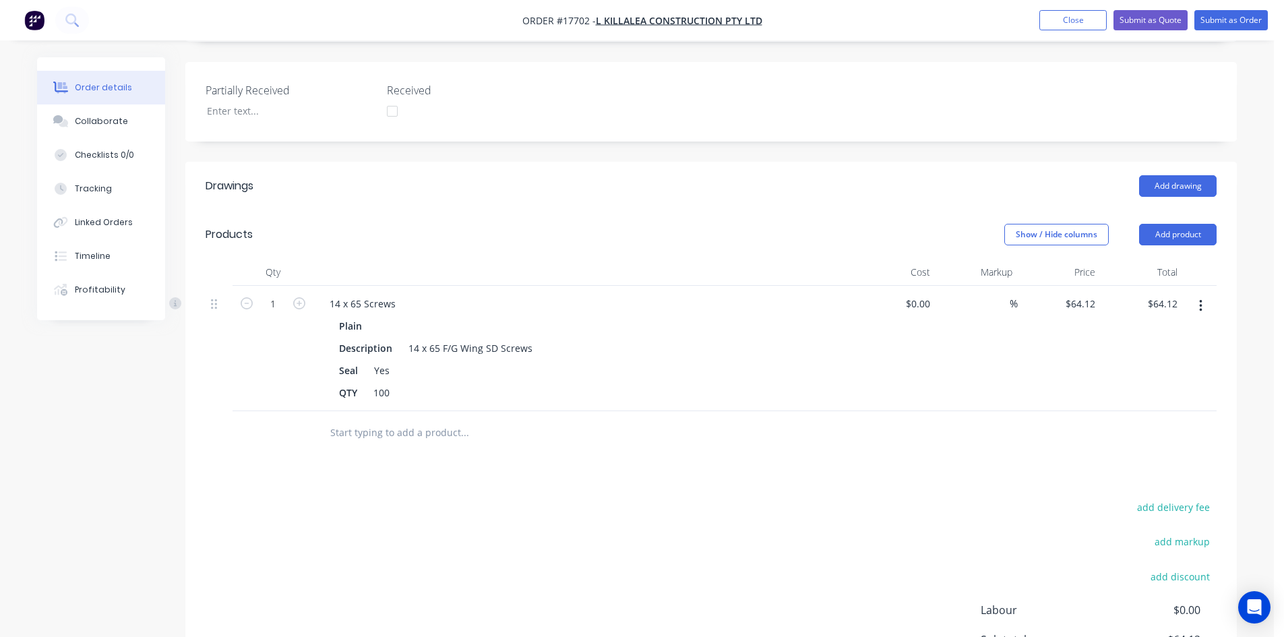
scroll to position [472, 0]
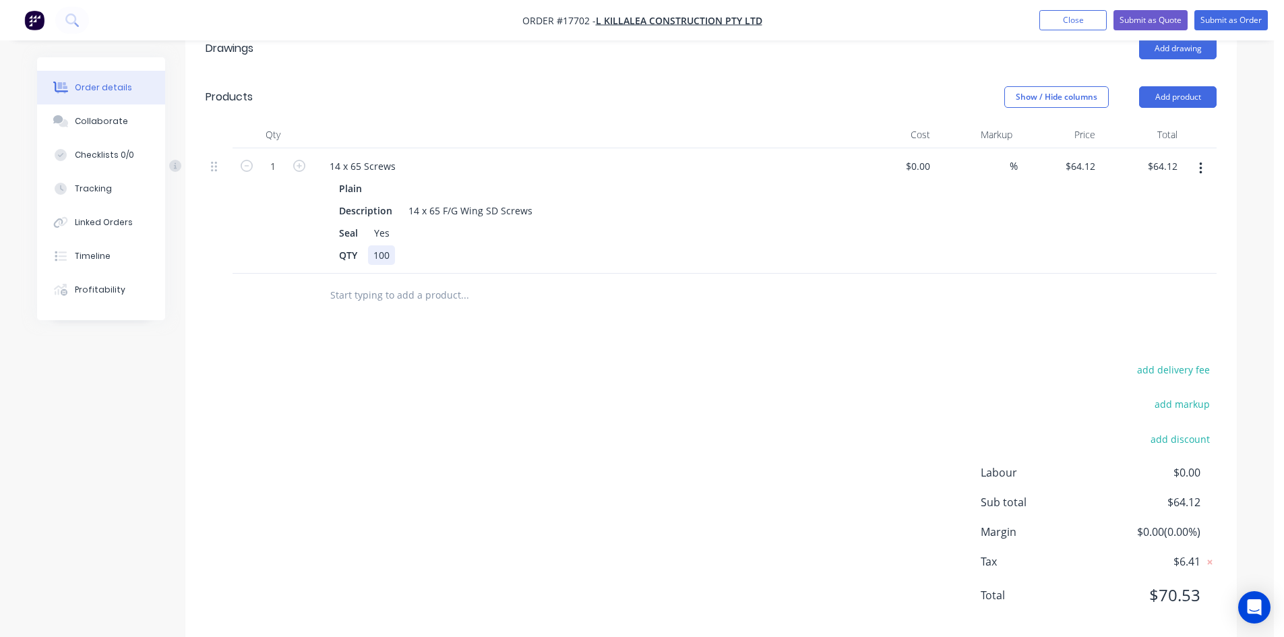
click at [390, 245] on div "100" at bounding box center [381, 255] width 27 height 20
click at [268, 156] on input "1" at bounding box center [272, 166] width 35 height 20
click at [568, 101] on header "Products Show / Hide columns Add product" at bounding box center [710, 97] width 1051 height 49
drag, startPoint x: 485, startPoint y: 193, endPoint x: 442, endPoint y: 187, distance: 42.9
click at [442, 201] on div "14 x 65 F/G Wing SD Screws" at bounding box center [470, 211] width 135 height 20
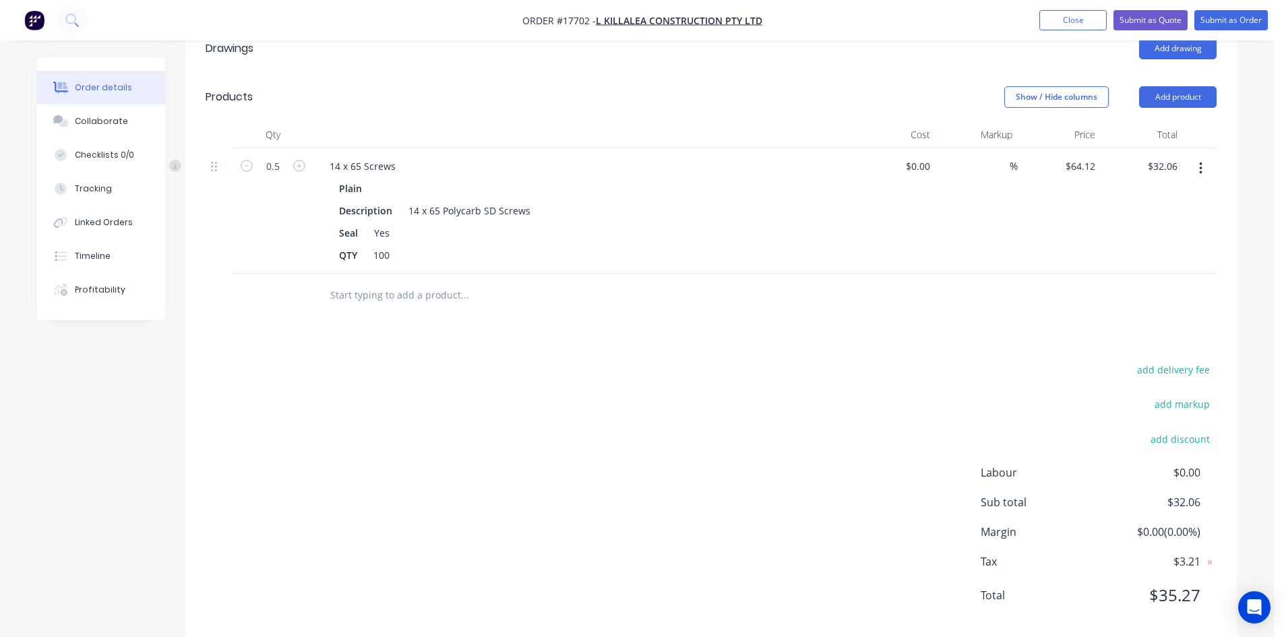
click at [539, 328] on div "Drawings Add drawing Products Show / Hide columns Add product Qty Cost Markup P…" at bounding box center [710, 332] width 1051 height 617
click at [1227, 20] on button "Submit as Order" at bounding box center [1230, 20] width 73 height 20
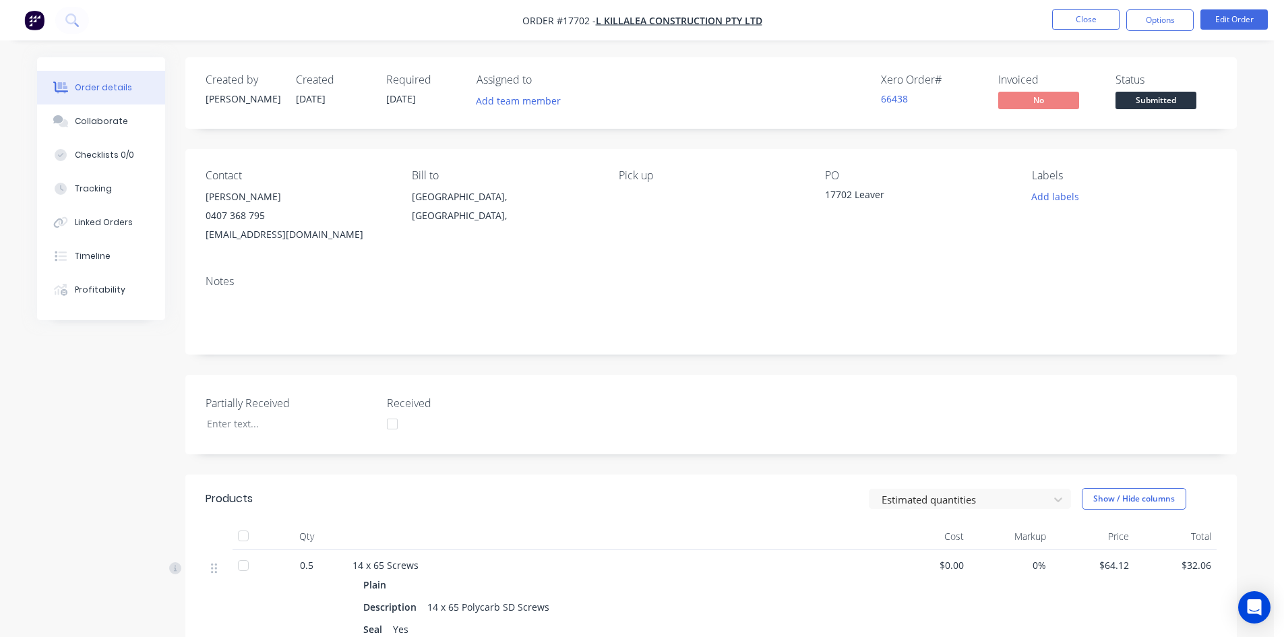
click at [1169, 9] on nav "Order #17702 - L Killalea Construction Pty Ltd Close Options Edit Order" at bounding box center [642, 20] width 1284 height 40
click at [1169, 22] on button "Options" at bounding box center [1159, 20] width 67 height 22
click at [1003, 40] on div "Order details Collaborate Checklists 0/0 Tracking Linked Orders Timeline Profit…" at bounding box center [637, 455] width 1274 height 910
click at [1167, 100] on span "Submitted" at bounding box center [1155, 100] width 81 height 17
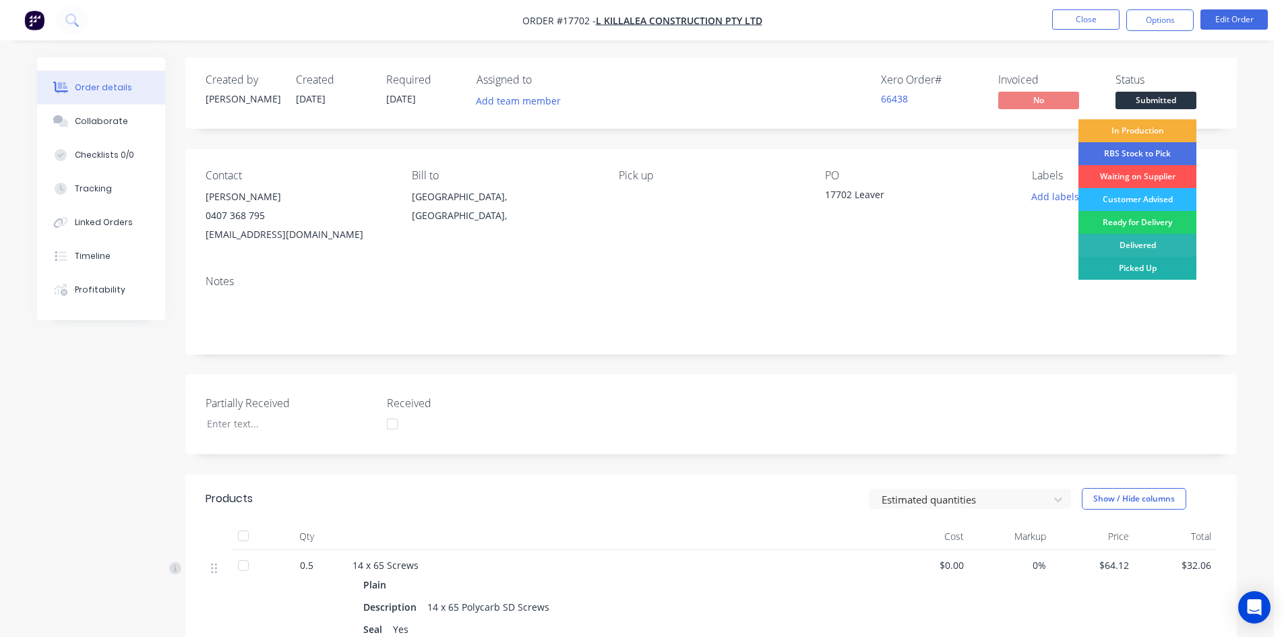
click at [1163, 265] on div "Picked Up" at bounding box center [1137, 268] width 118 height 23
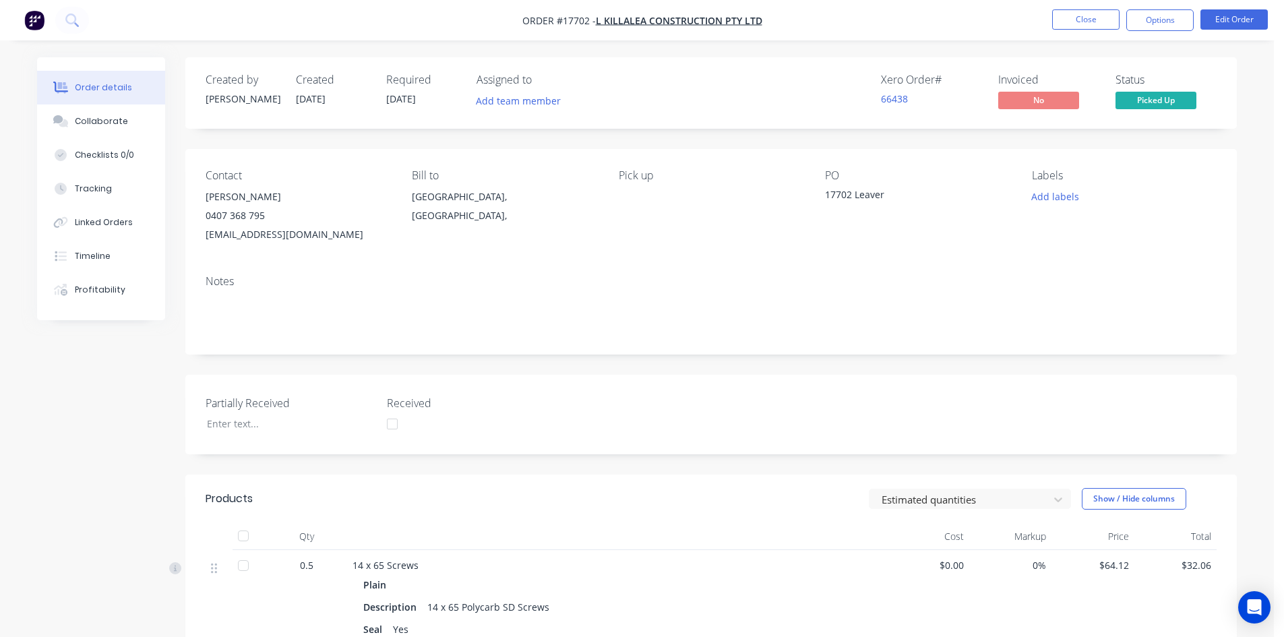
click at [811, 148] on div "Created by Sam Created 01/10/25 Required 01/10/25 Assigned to Add team member X…" at bounding box center [710, 473] width 1051 height 832
click at [824, 53] on div "Order details Collaborate Checklists 0/0 Tracking Linked Orders Timeline Profit…" at bounding box center [637, 455] width 1274 height 910
click at [1080, 25] on button "Close" at bounding box center [1085, 19] width 67 height 20
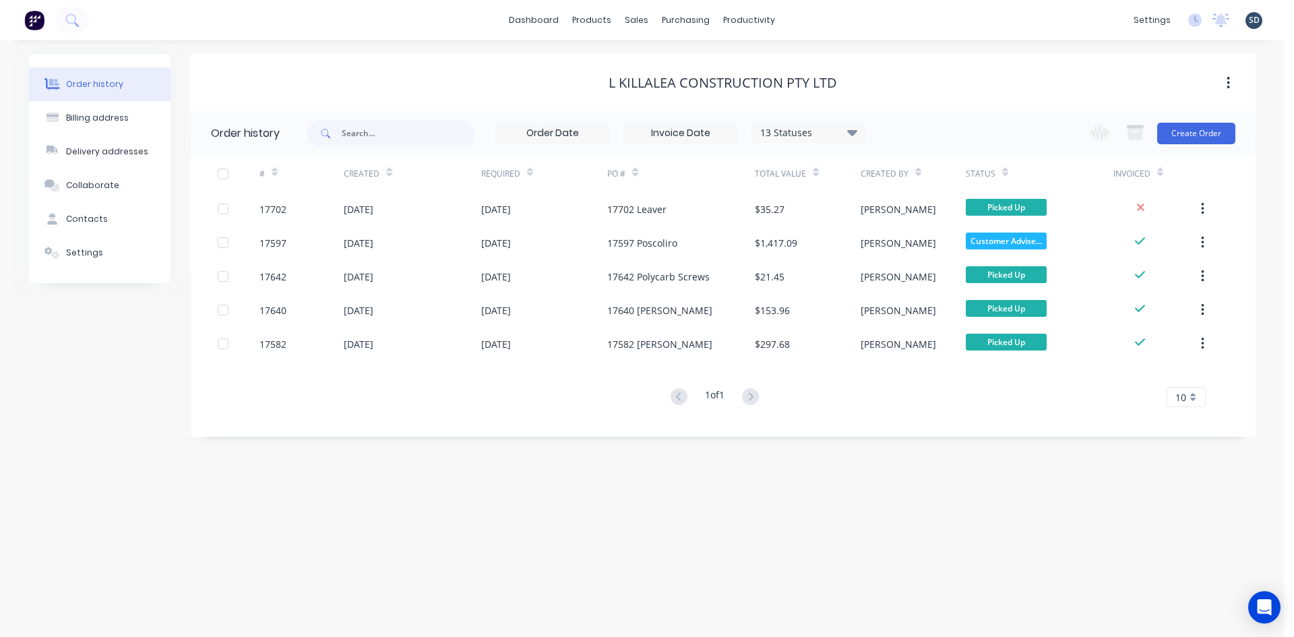
click at [913, 58] on div "L Killalea Construction Pty Ltd" at bounding box center [723, 82] width 1065 height 57
click at [850, 21] on div "dashboard products sales purchasing productivity dashboard products Product Cat…" at bounding box center [642, 20] width 1284 height 40
click at [660, 61] on div "Sales Orders" at bounding box center [686, 65] width 55 height 12
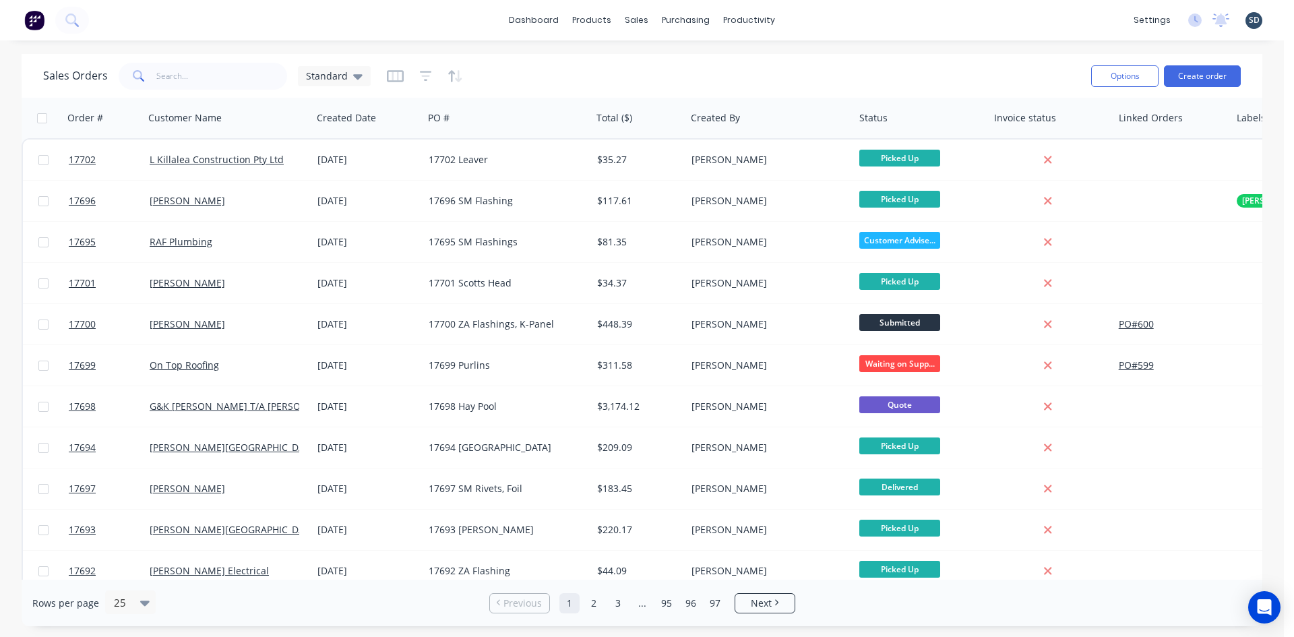
click at [827, 22] on div "dashboard products sales purchasing productivity dashboard products Product Cat…" at bounding box center [642, 20] width 1284 height 40
click at [841, 28] on div "dashboard products sales purchasing productivity dashboard products Product Cat…" at bounding box center [642, 20] width 1284 height 40
click at [347, 78] on div "Standard" at bounding box center [334, 76] width 57 height 12
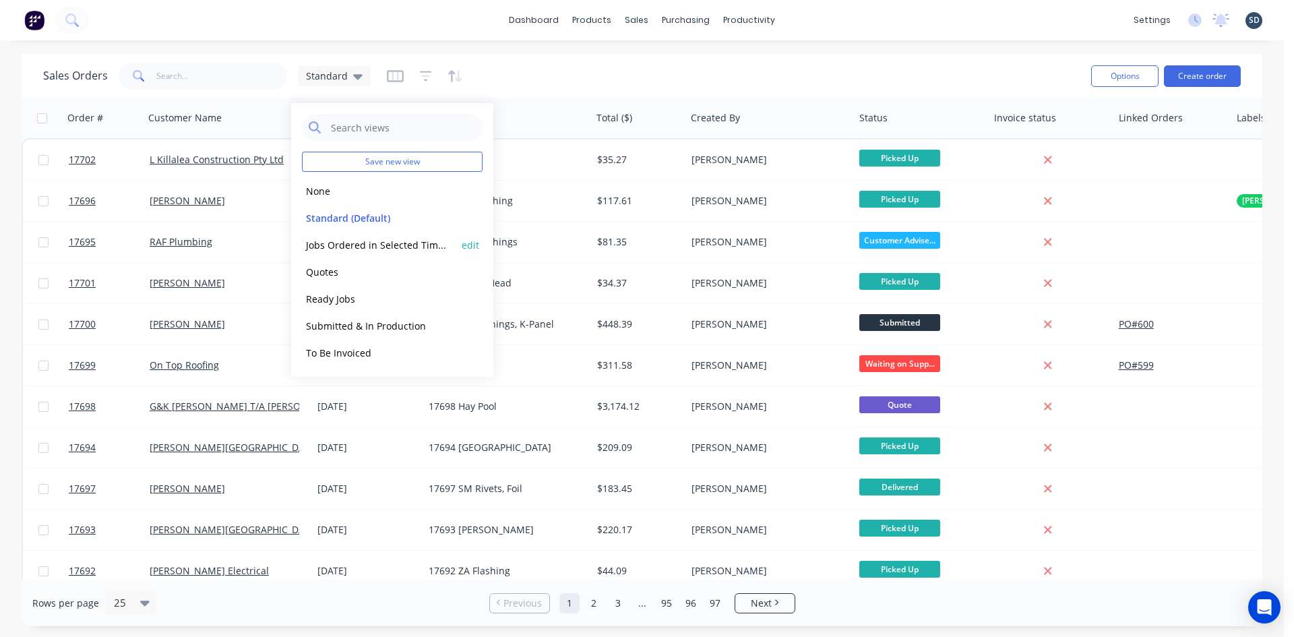
click at [373, 241] on button "Jobs Ordered in Selected Timeframe" at bounding box center [379, 245] width 154 height 16
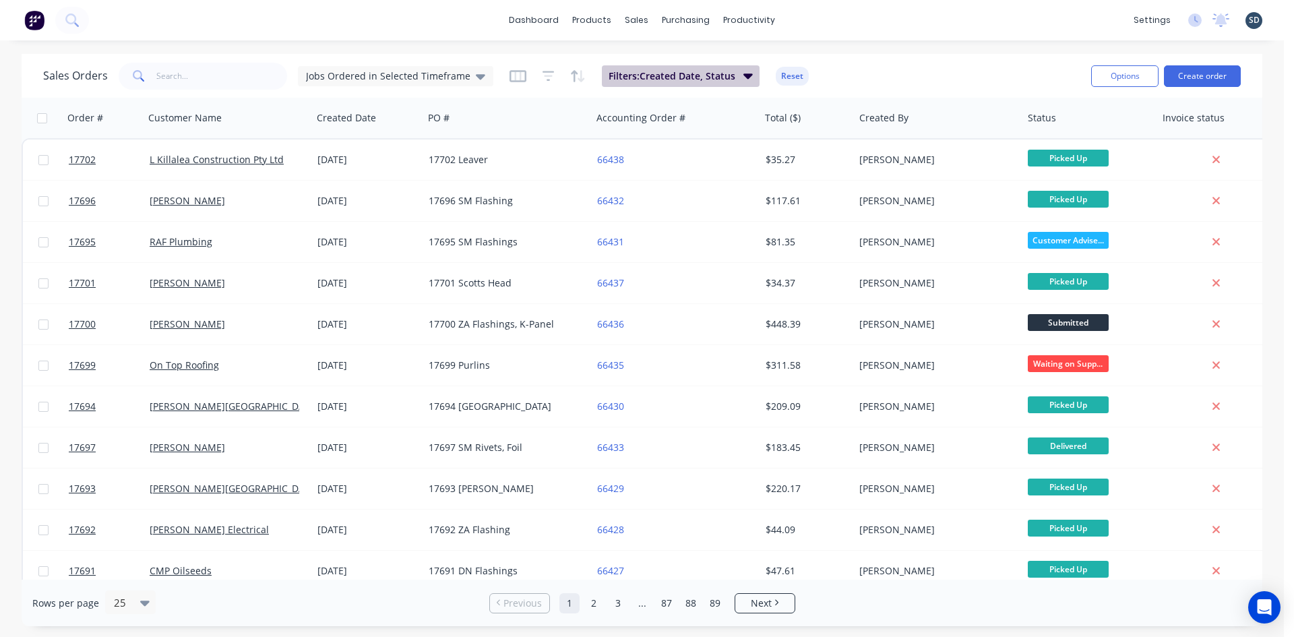
click at [718, 76] on span "Filters: Created Date, Status" at bounding box center [672, 75] width 127 height 13
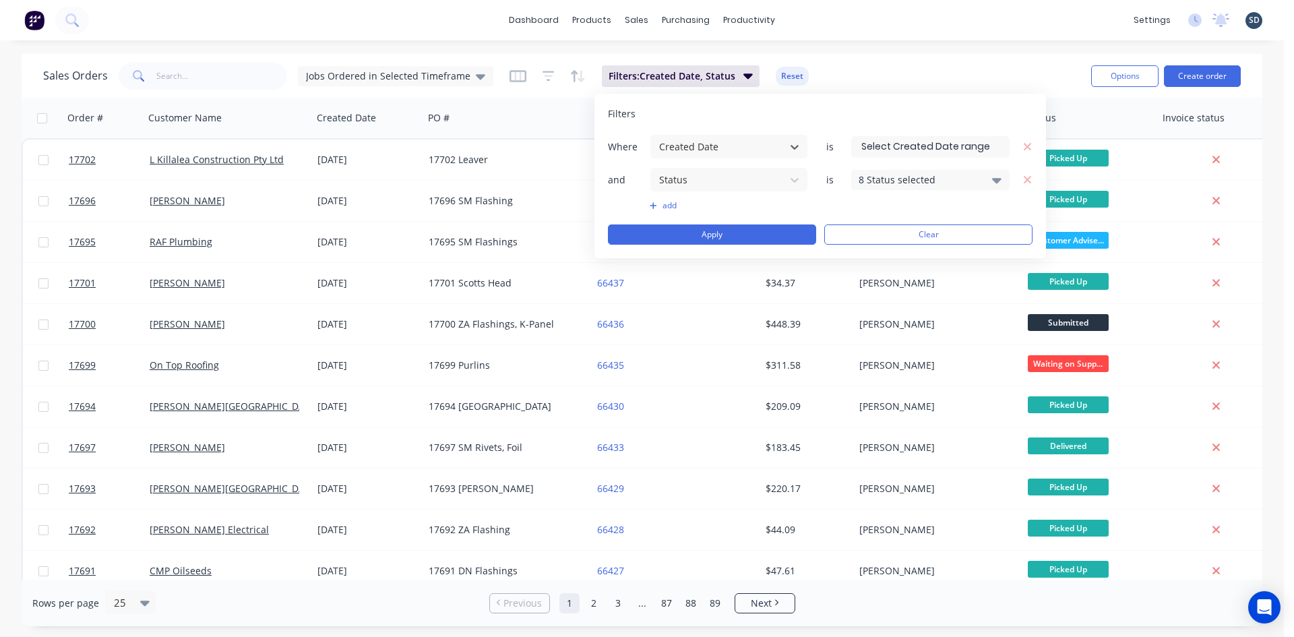
click at [913, 144] on input at bounding box center [930, 147] width 157 height 20
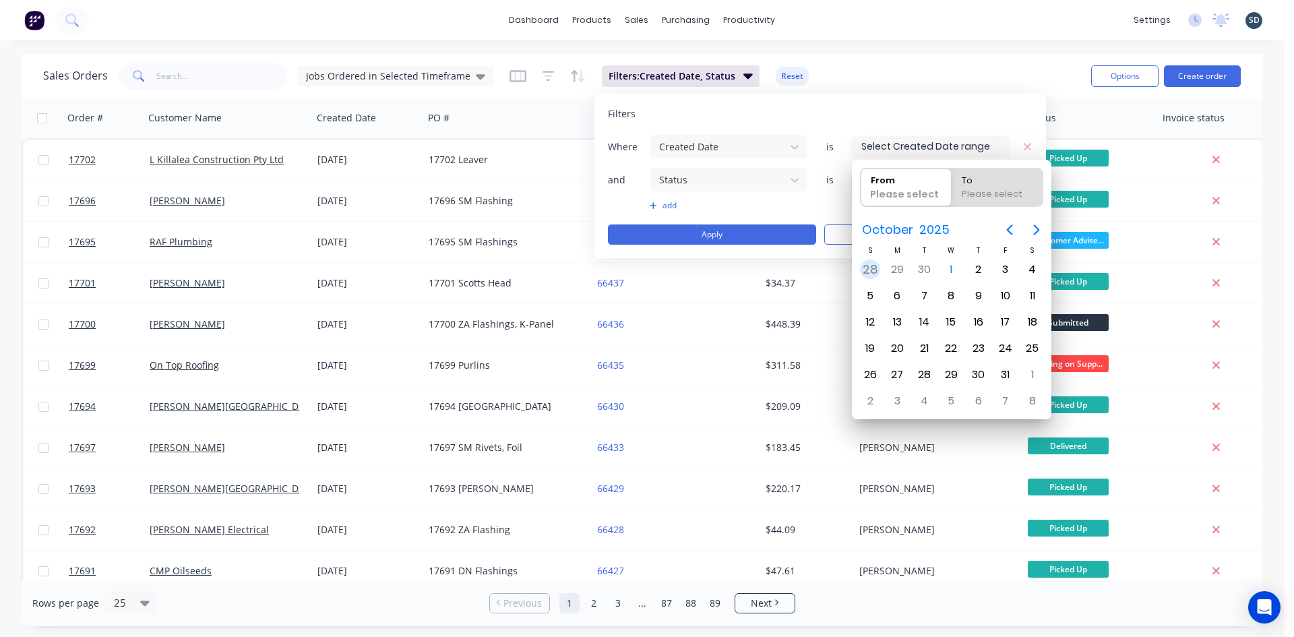
click at [864, 269] on div "28" at bounding box center [870, 269] width 20 height 20
click at [1006, 268] on div "3" at bounding box center [1005, 269] width 20 height 20
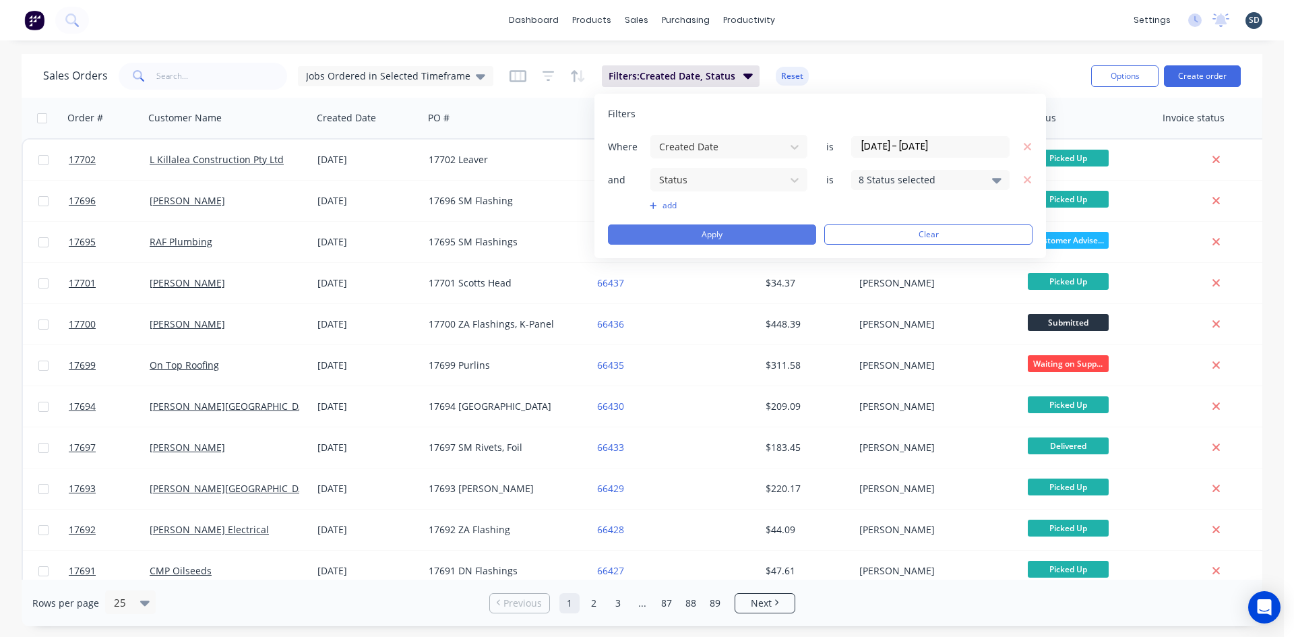
click at [762, 241] on button "Apply" at bounding box center [712, 234] width 208 height 20
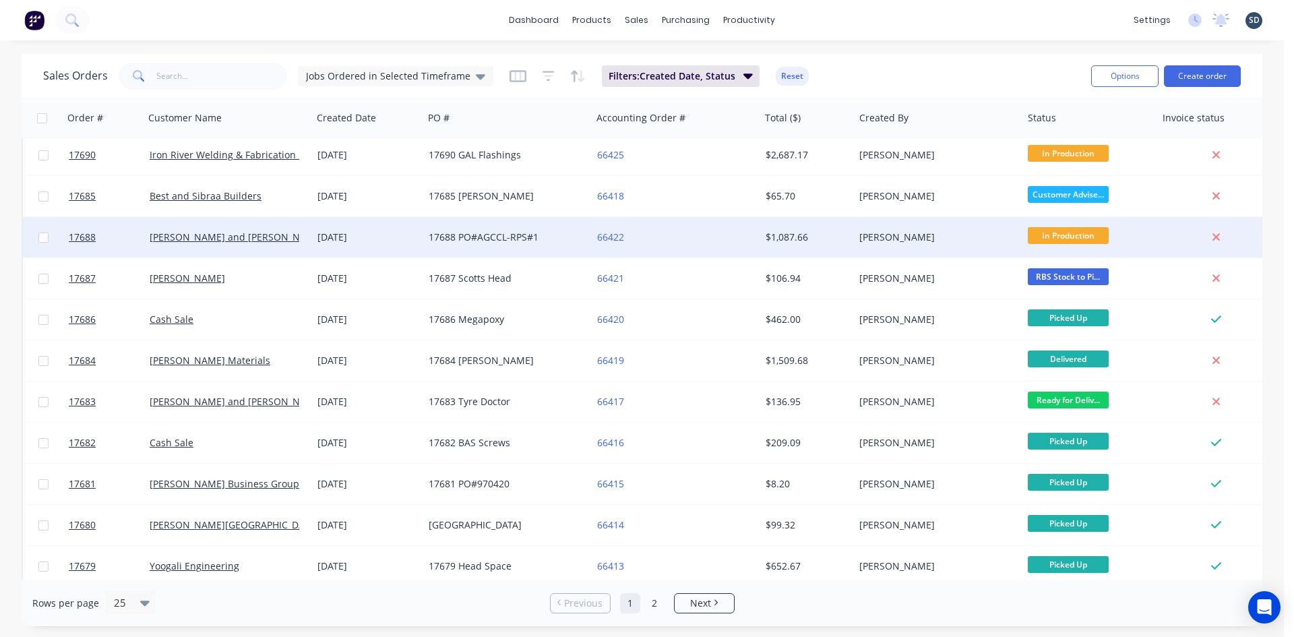
scroll to position [593, 0]
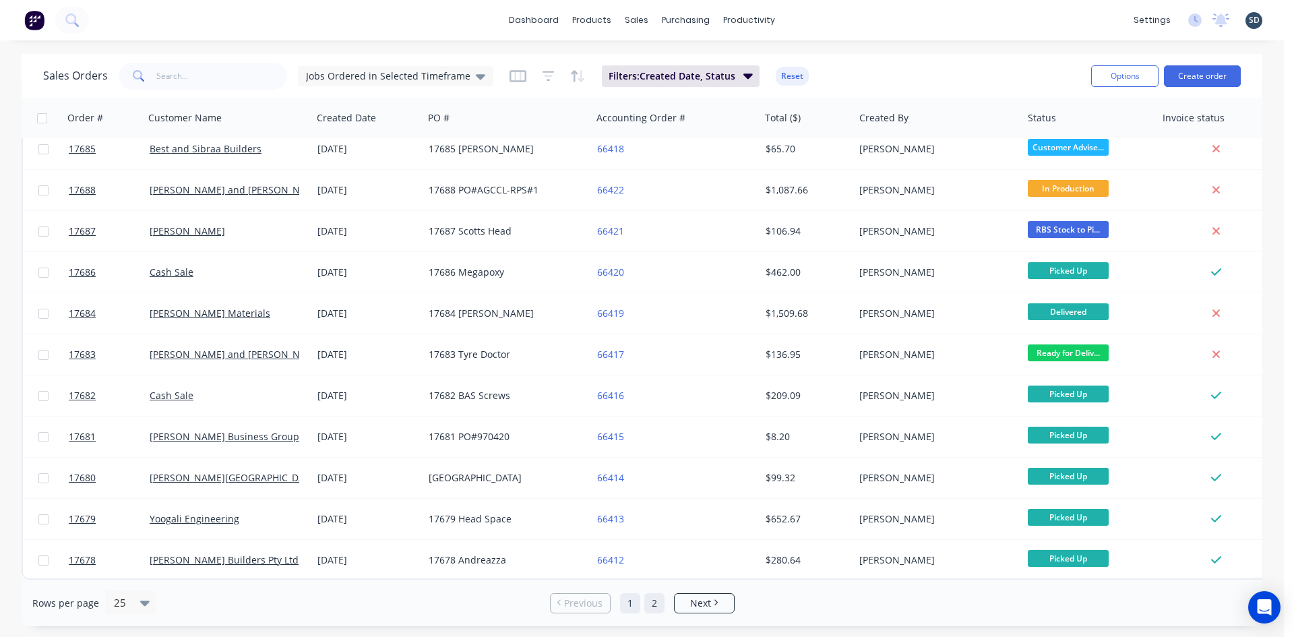
click at [656, 607] on link "2" at bounding box center [654, 603] width 20 height 20
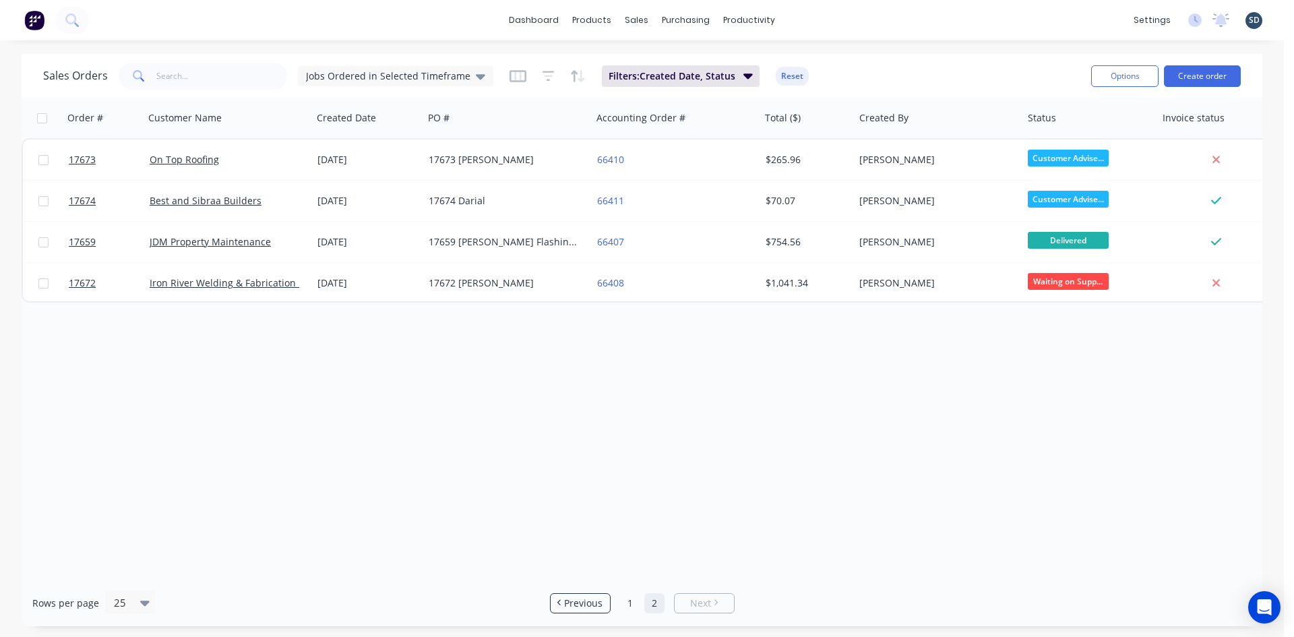
scroll to position [0, 0]
click at [439, 73] on span "Jobs Ordered in Selected Timeframe" at bounding box center [388, 76] width 164 height 14
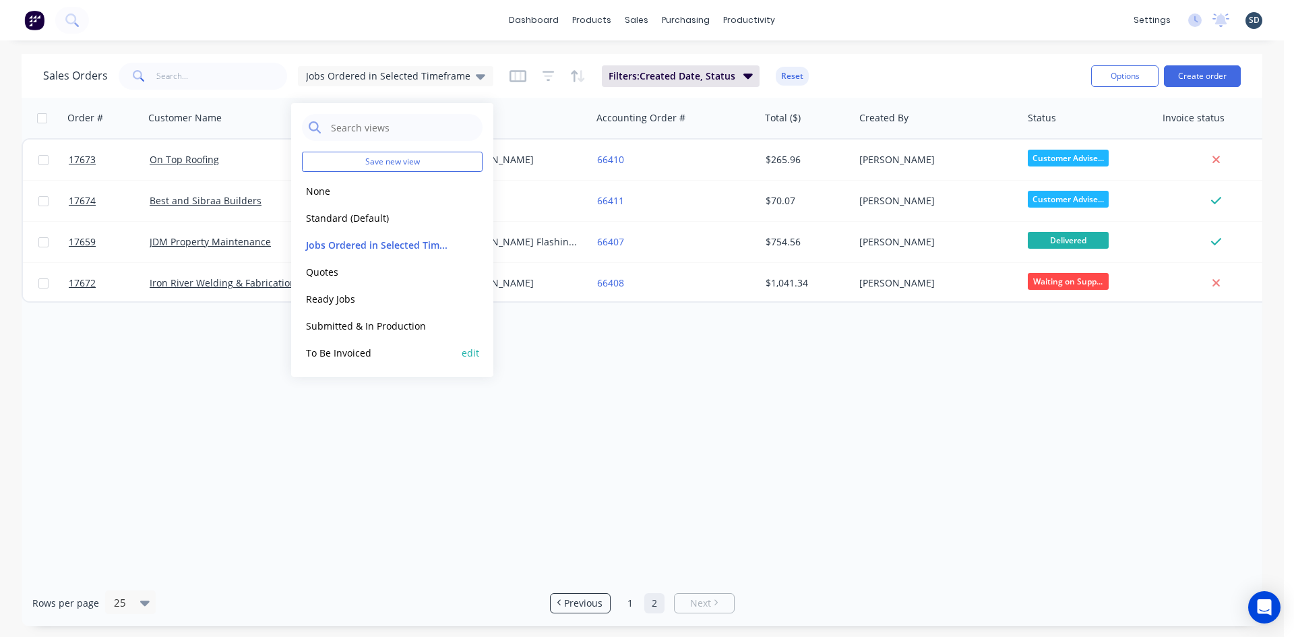
click at [336, 348] on button "To Be Invoiced" at bounding box center [379, 353] width 154 height 16
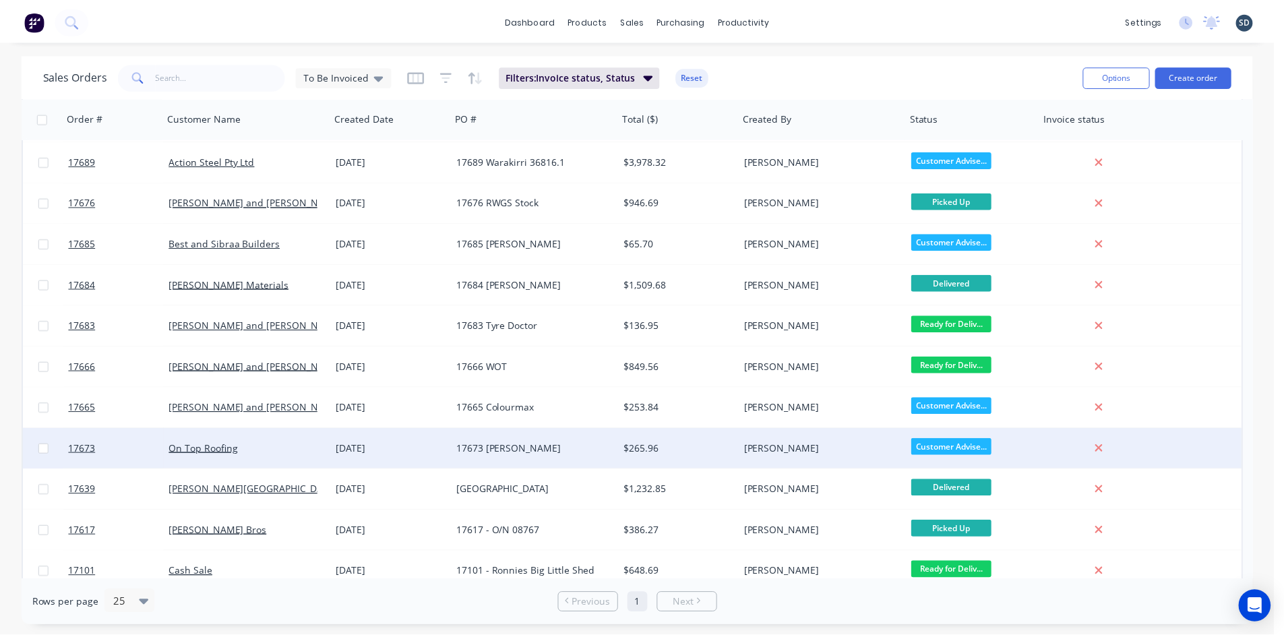
scroll to position [302, 0]
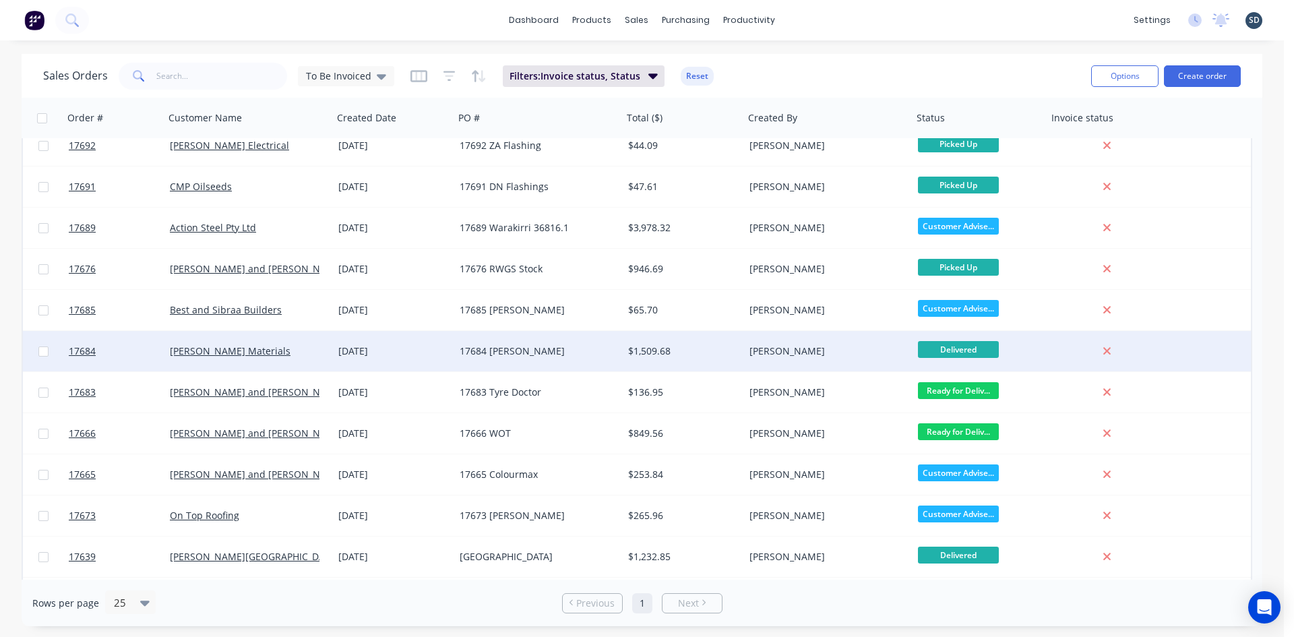
click at [541, 353] on div "17684 [PERSON_NAME]" at bounding box center [535, 350] width 150 height 13
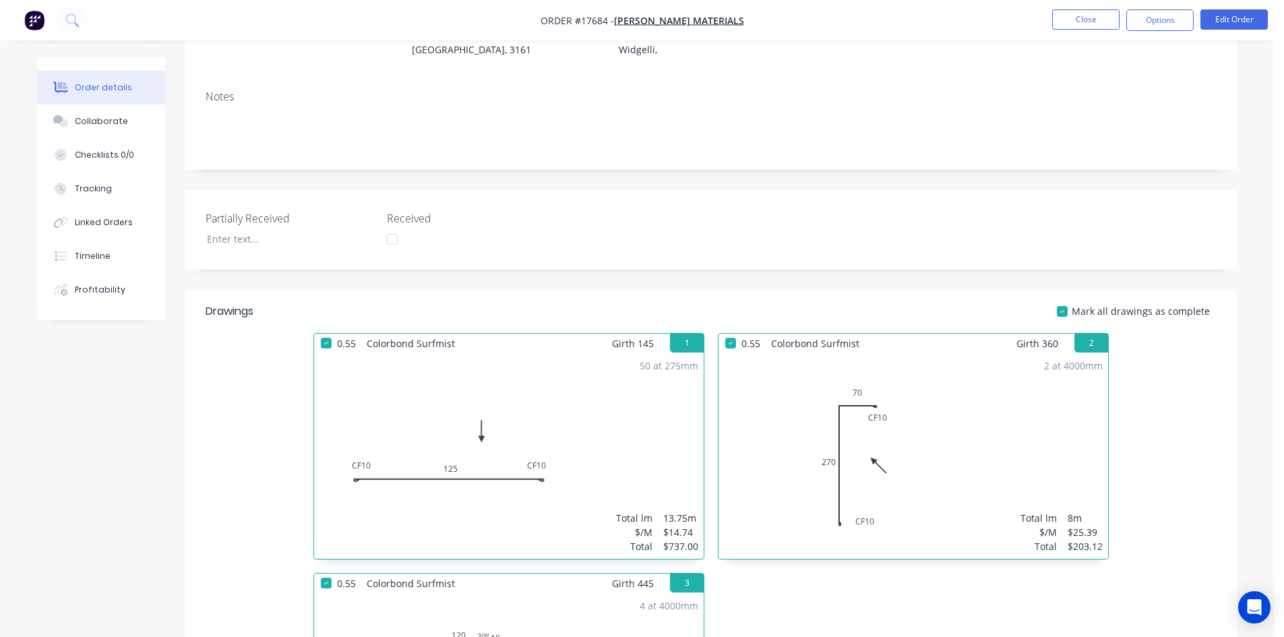
scroll to position [183, 0]
click at [607, 439] on div "50 at 275mm Total lm $/M Total 13.75m $14.74 $737.00" at bounding box center [509, 458] width 390 height 206
click at [1237, 21] on button "Edit Order" at bounding box center [1233, 19] width 67 height 20
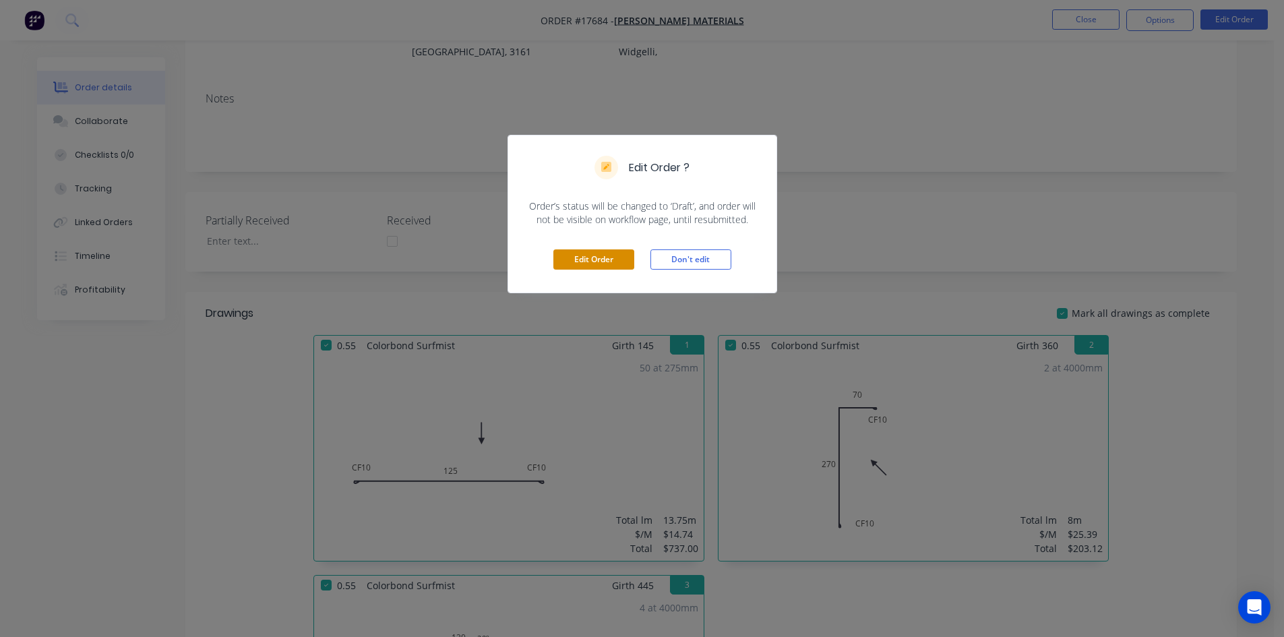
click at [578, 264] on button "Edit Order" at bounding box center [593, 259] width 81 height 20
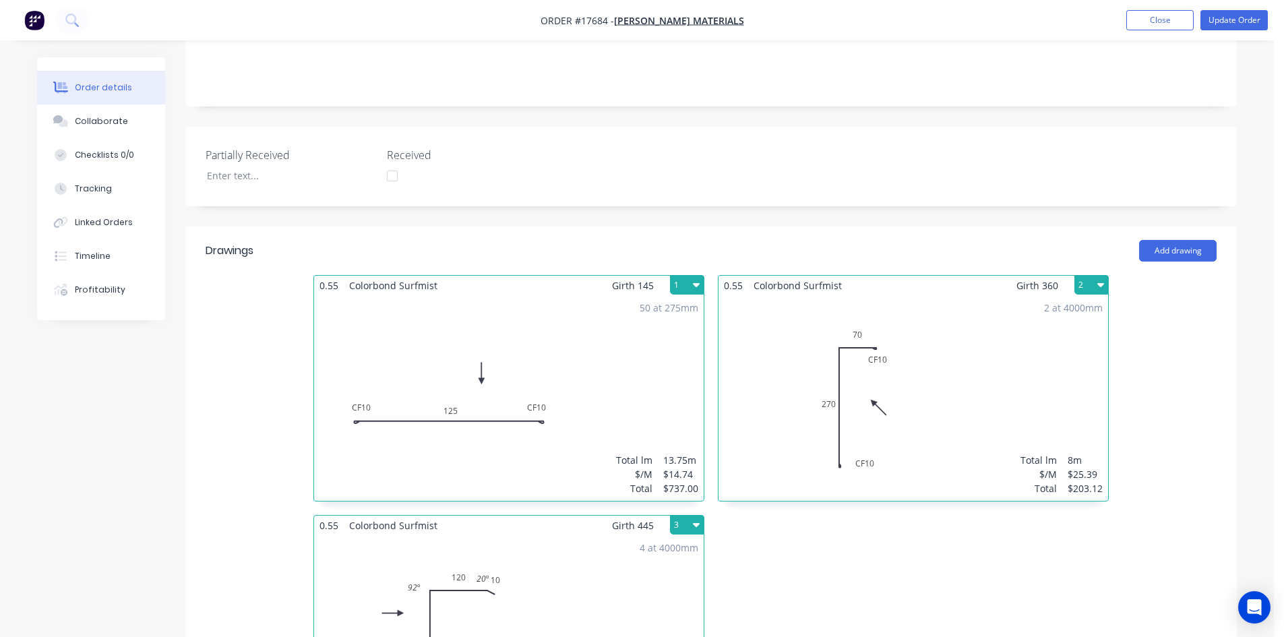
click at [634, 364] on div "50 at 275mm Total lm $/M Total 13.75m $14.74 $737.00" at bounding box center [509, 398] width 390 height 206
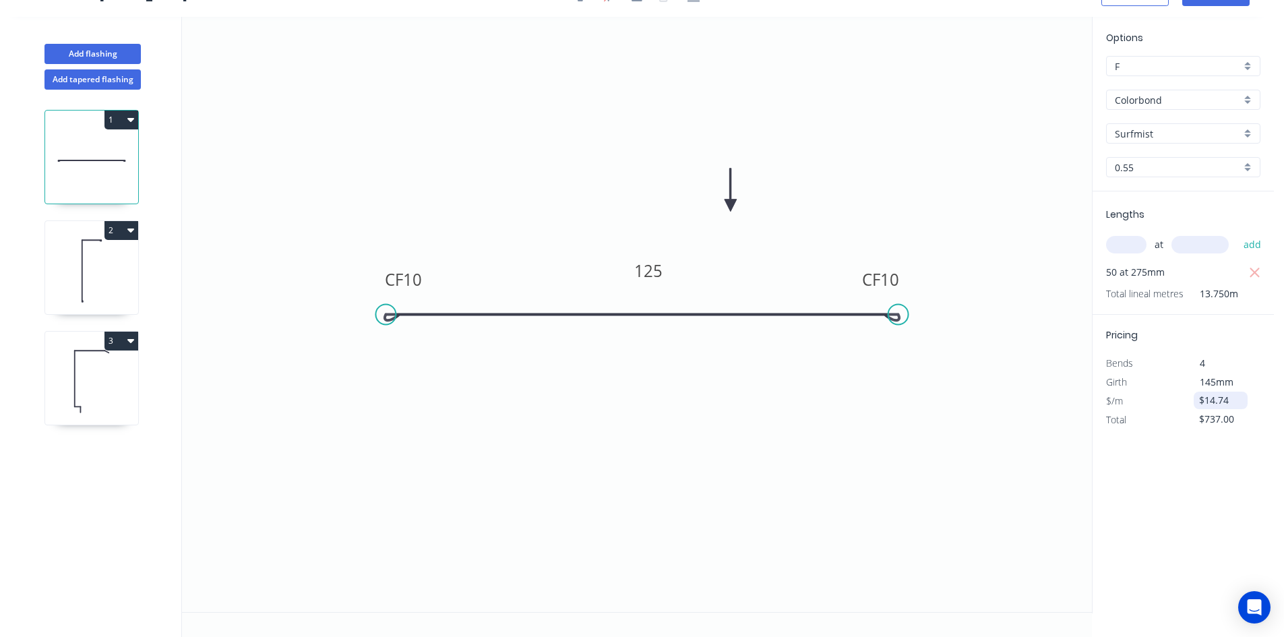
click at [1232, 399] on input "$14.74" at bounding box center [1222, 400] width 46 height 19
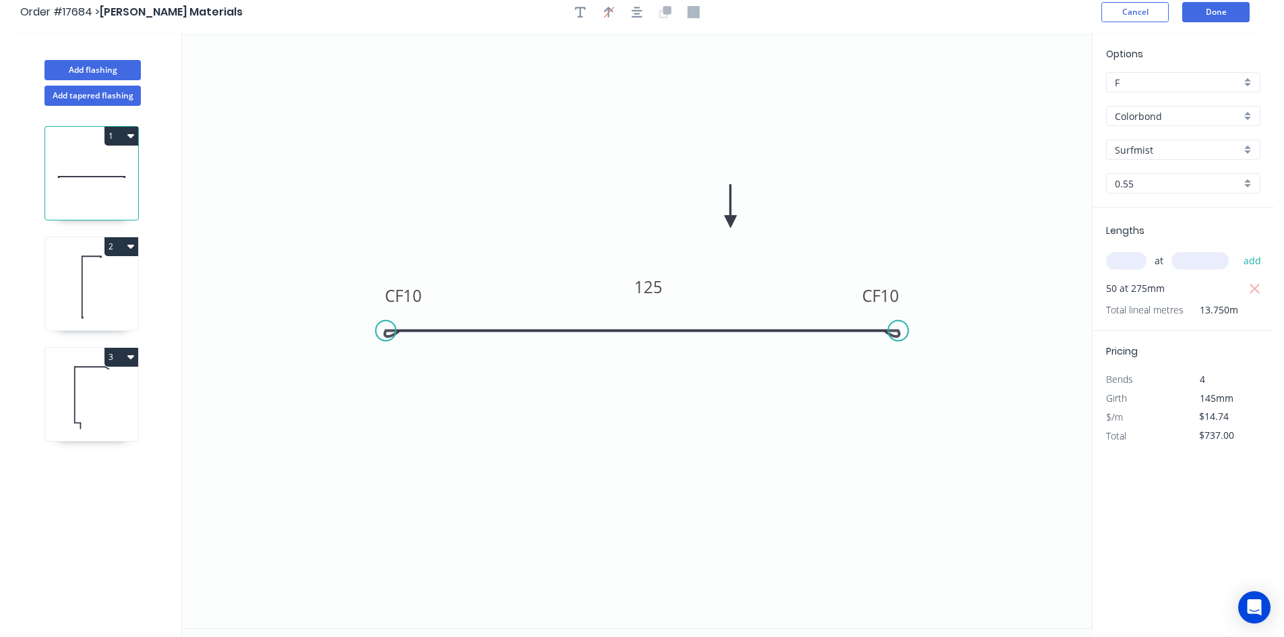
scroll to position [0, 0]
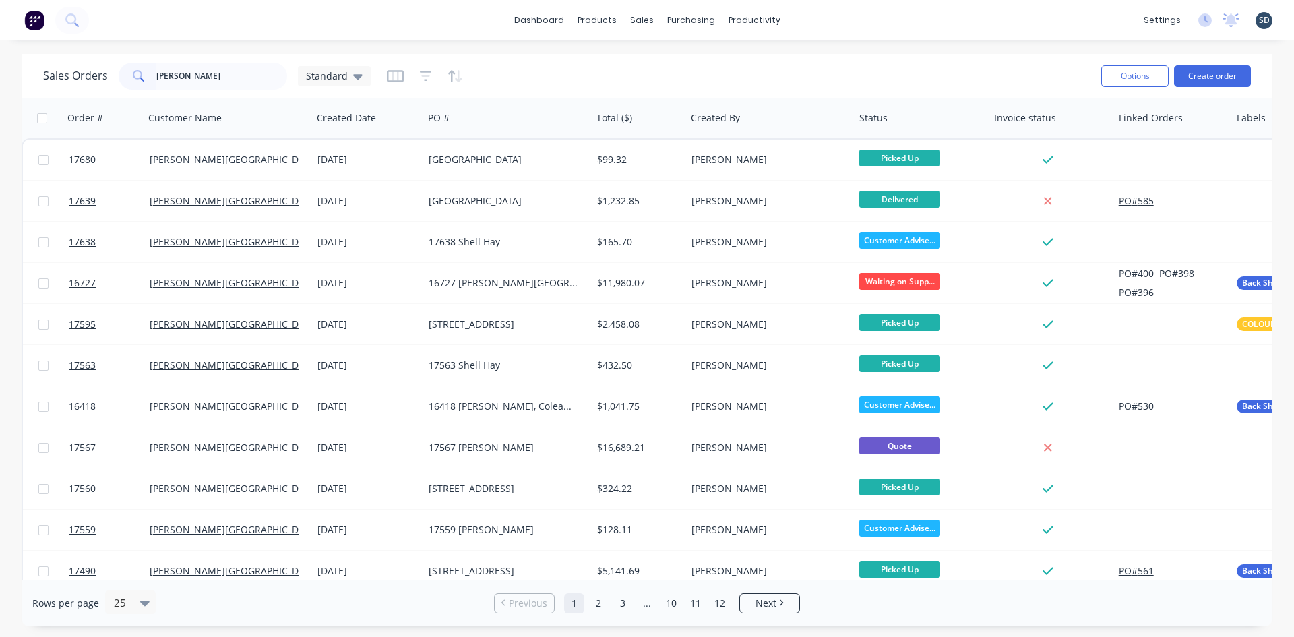
click at [218, 73] on input "glenn walsh" at bounding box center [221, 76] width 131 height 27
type input "kill"
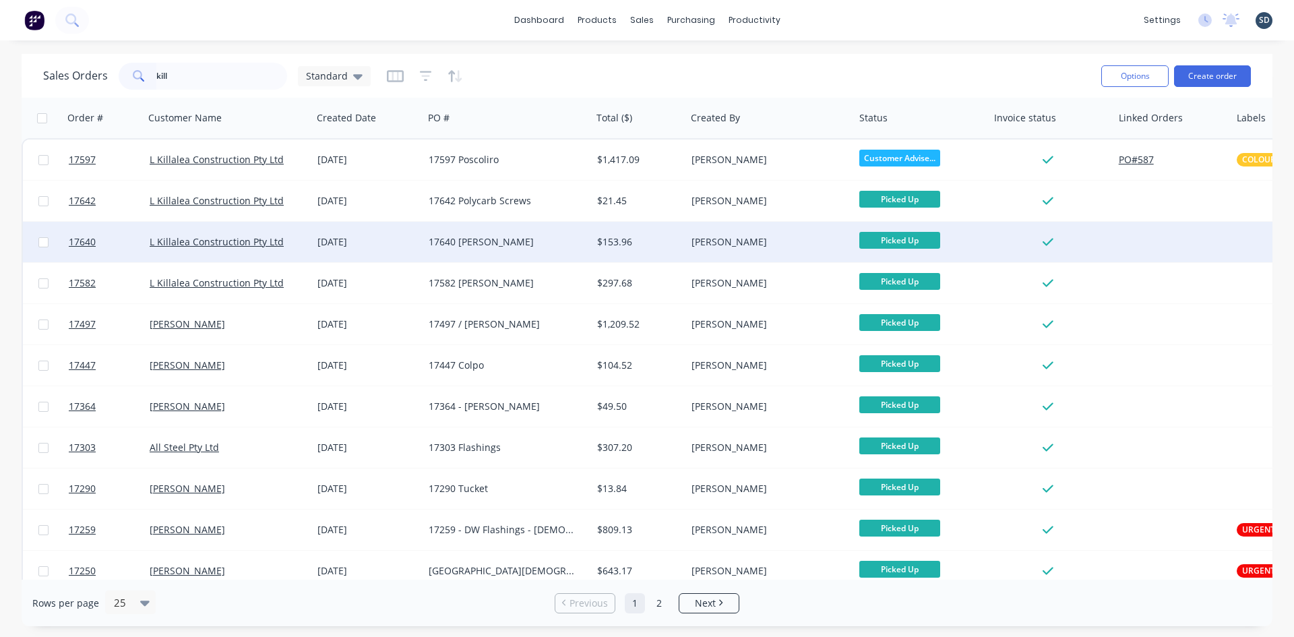
click at [539, 243] on div "17640 [PERSON_NAME]" at bounding box center [504, 241] width 150 height 13
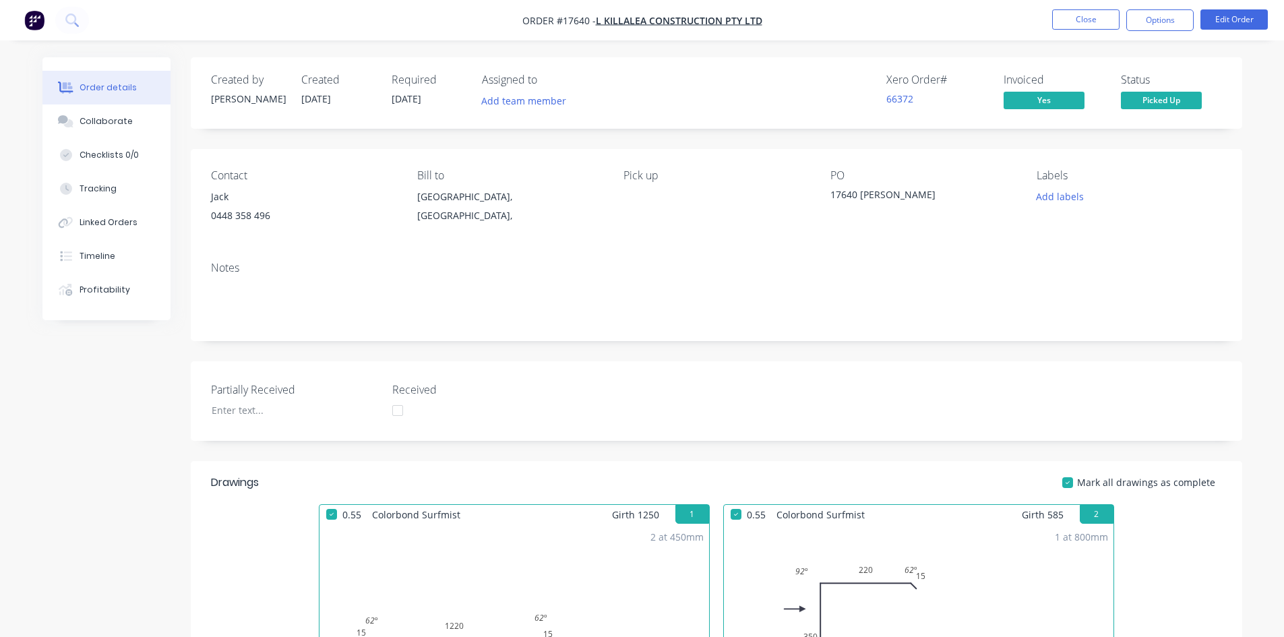
scroll to position [347, 0]
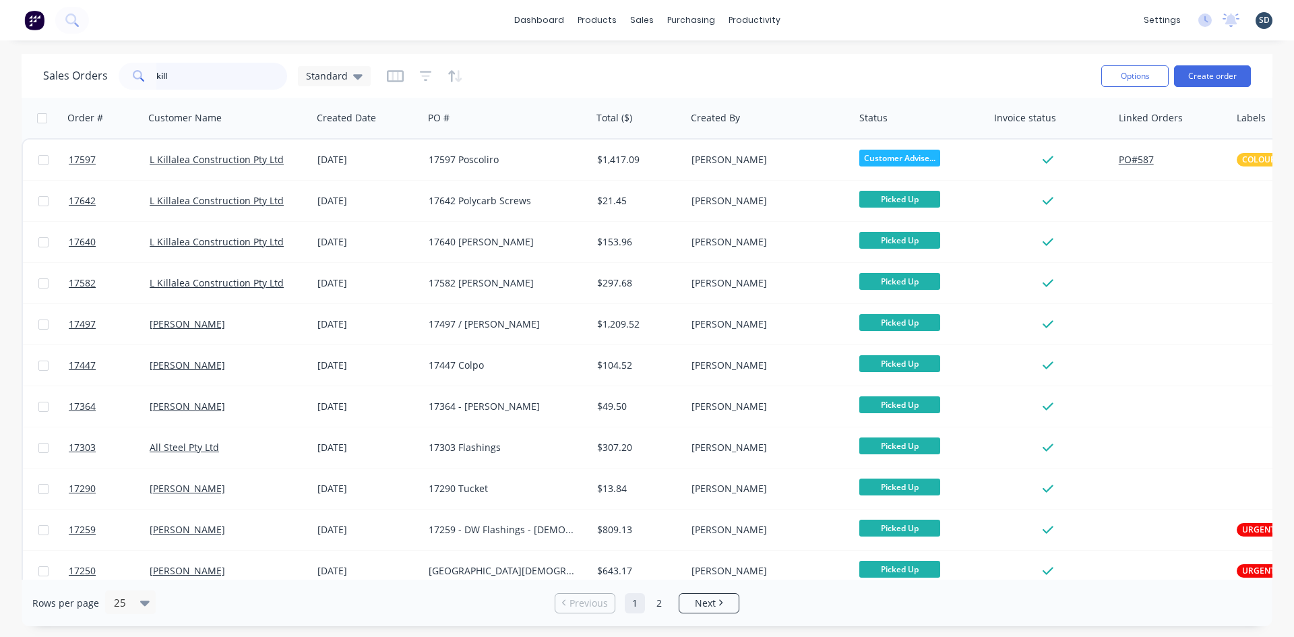
click at [182, 89] on input "kill" at bounding box center [221, 76] width 131 height 27
click at [181, 88] on input "kill" at bounding box center [221, 76] width 131 height 27
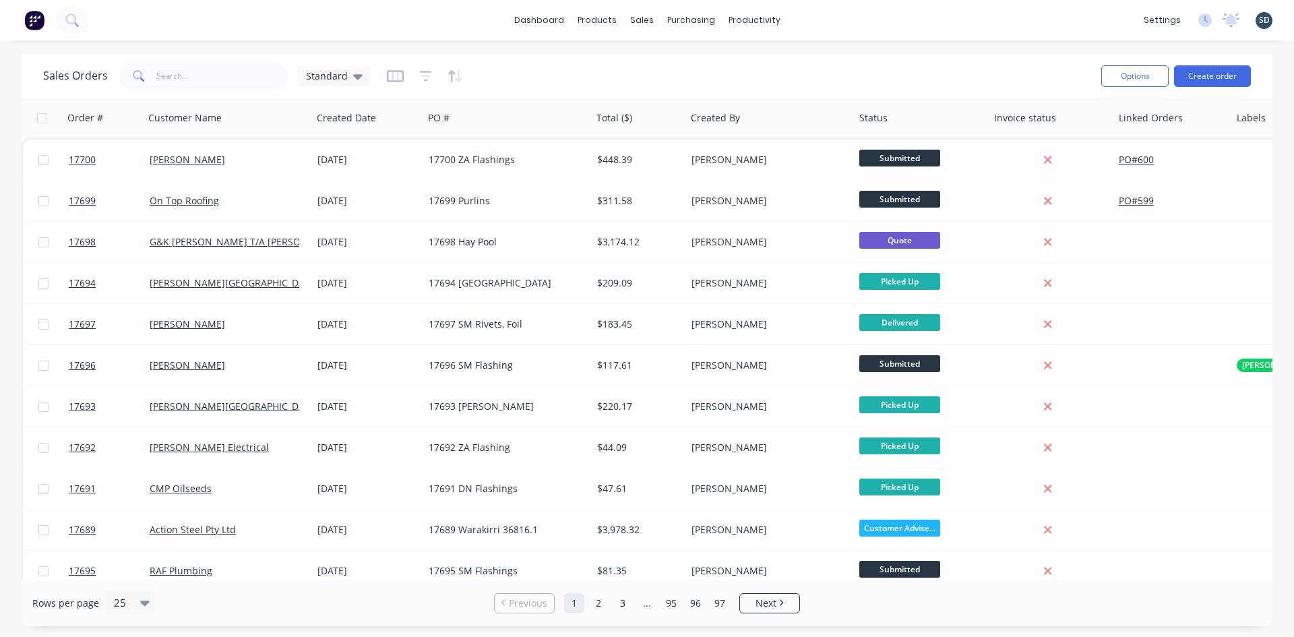
click at [547, 72] on div "Sales Orders Standard" at bounding box center [566, 75] width 1047 height 33
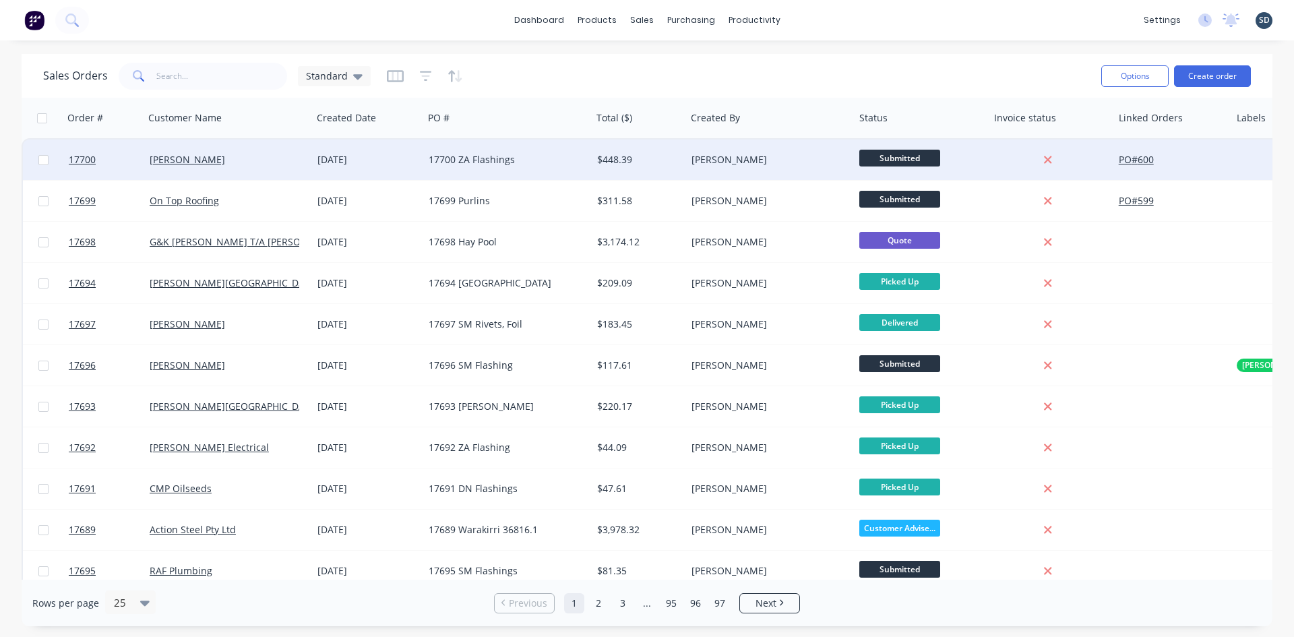
click at [311, 160] on div "Zedd Cabins" at bounding box center [228, 160] width 168 height 40
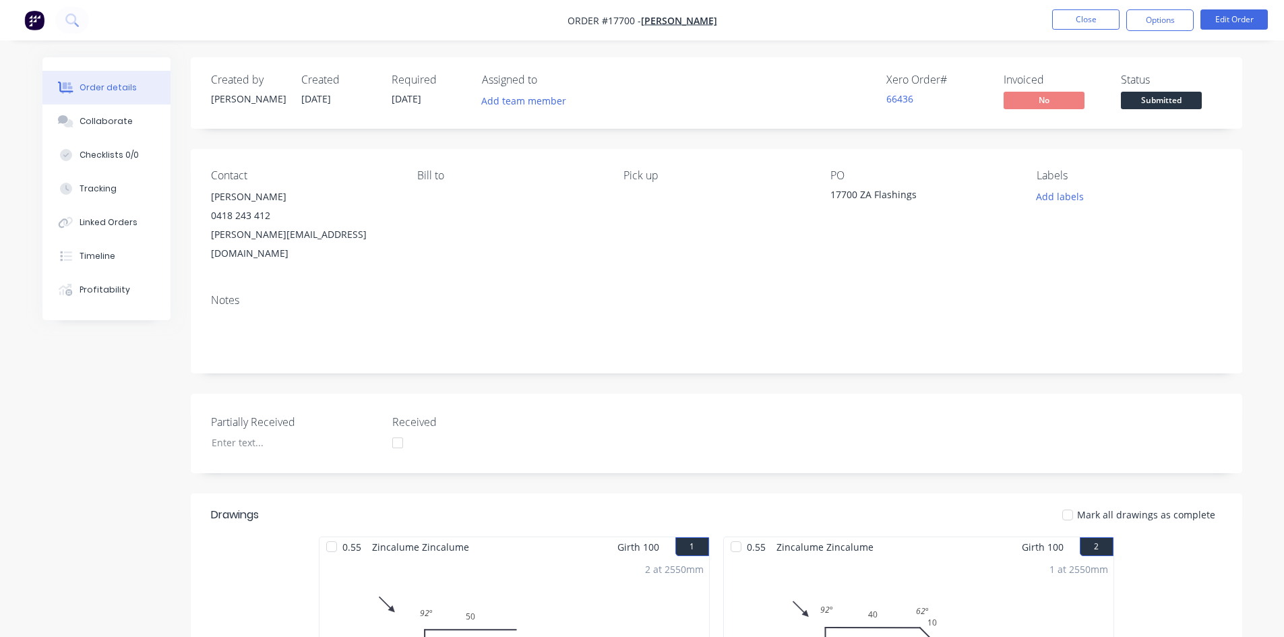
click at [933, 194] on div "17700 ZA Flashings" at bounding box center [914, 196] width 168 height 19
click at [1224, 19] on button "Edit Order" at bounding box center [1233, 19] width 67 height 20
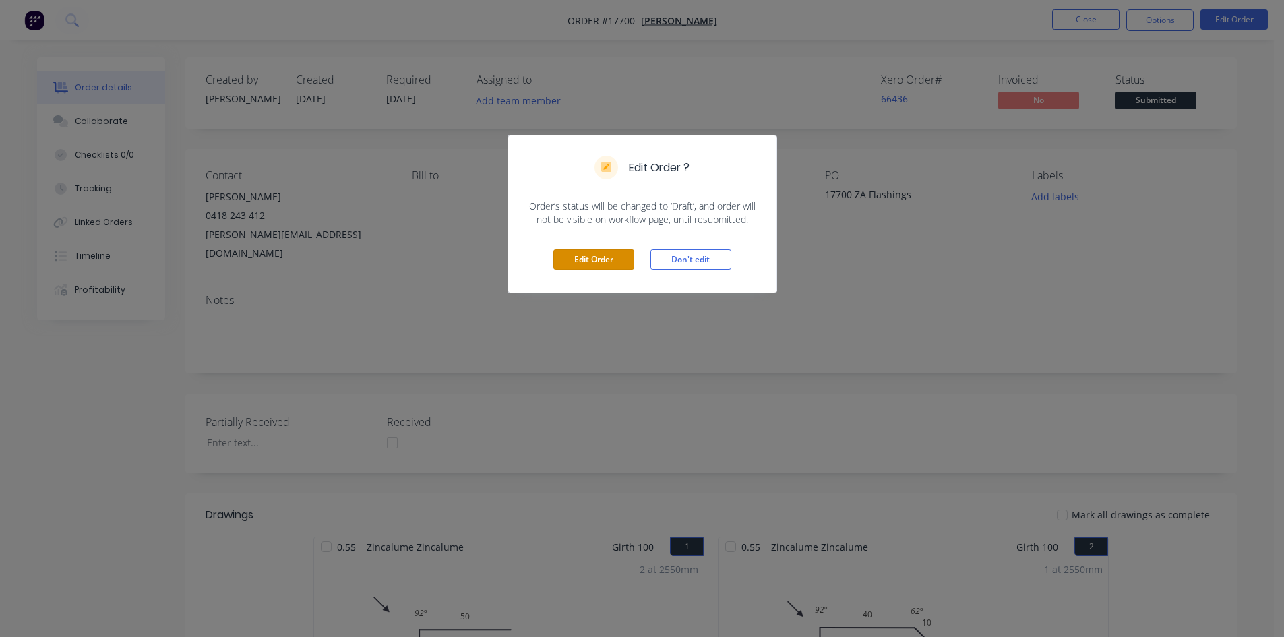
drag, startPoint x: 566, startPoint y: 258, endPoint x: 610, endPoint y: 256, distance: 43.9
click at [567, 257] on button "Edit Order" at bounding box center [593, 259] width 81 height 20
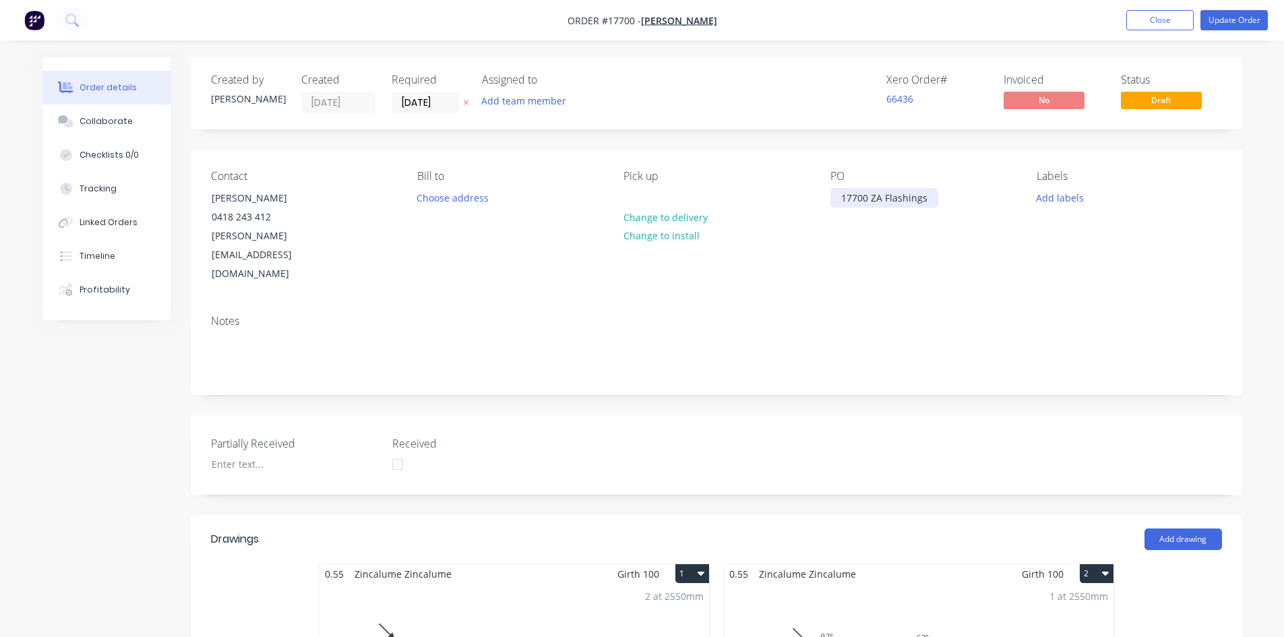
click at [931, 200] on div "17700 ZA Flashings" at bounding box center [884, 198] width 108 height 20
drag, startPoint x: 978, startPoint y: 271, endPoint x: 989, endPoint y: 251, distance: 23.2
click at [980, 304] on div "Notes" at bounding box center [716, 349] width 1051 height 90
click at [1225, 22] on button "Update Order" at bounding box center [1233, 20] width 67 height 20
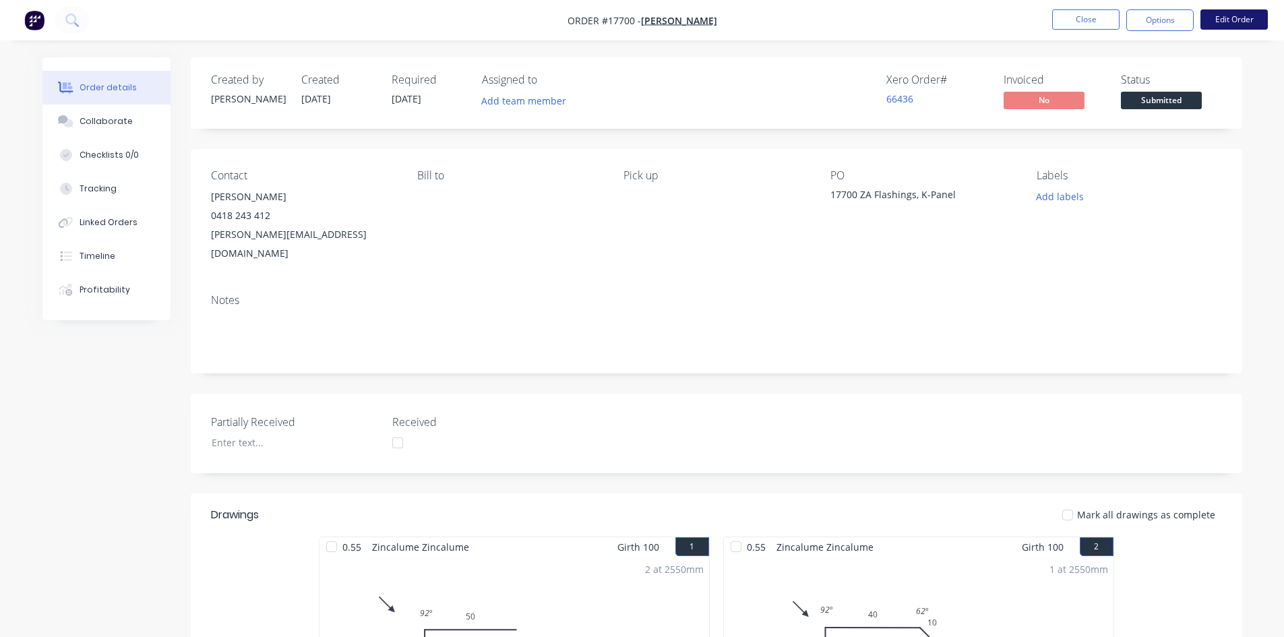
click at [1241, 21] on button "Edit Order" at bounding box center [1233, 19] width 67 height 20
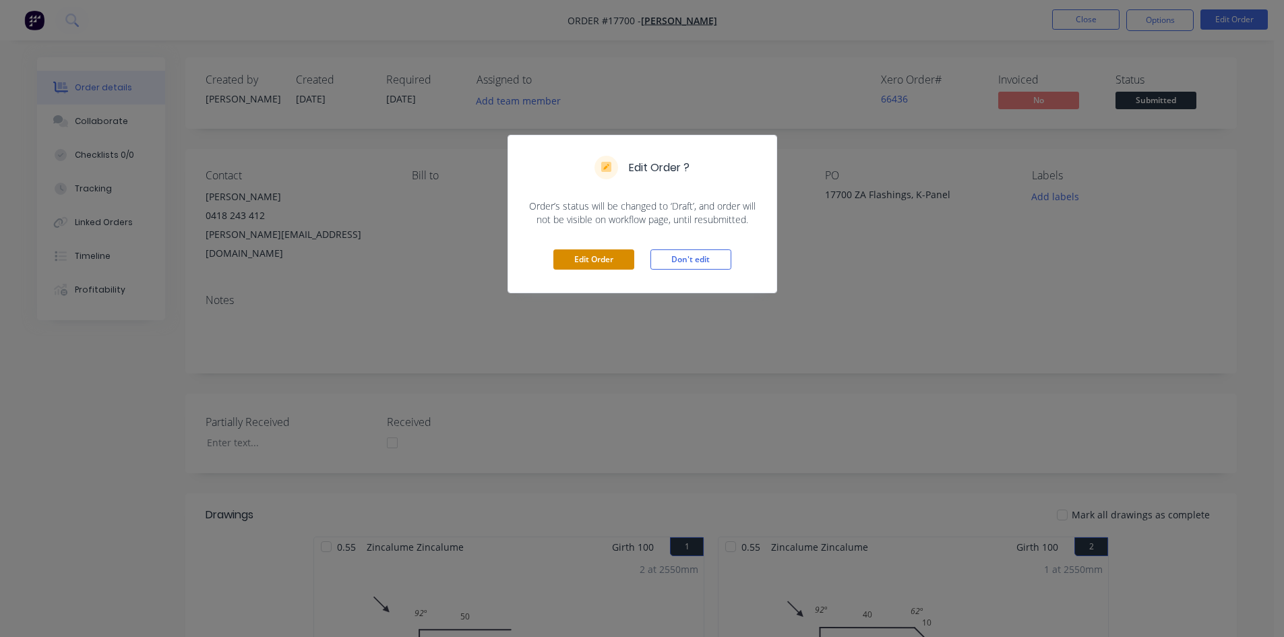
click at [604, 258] on button "Edit Order" at bounding box center [593, 259] width 81 height 20
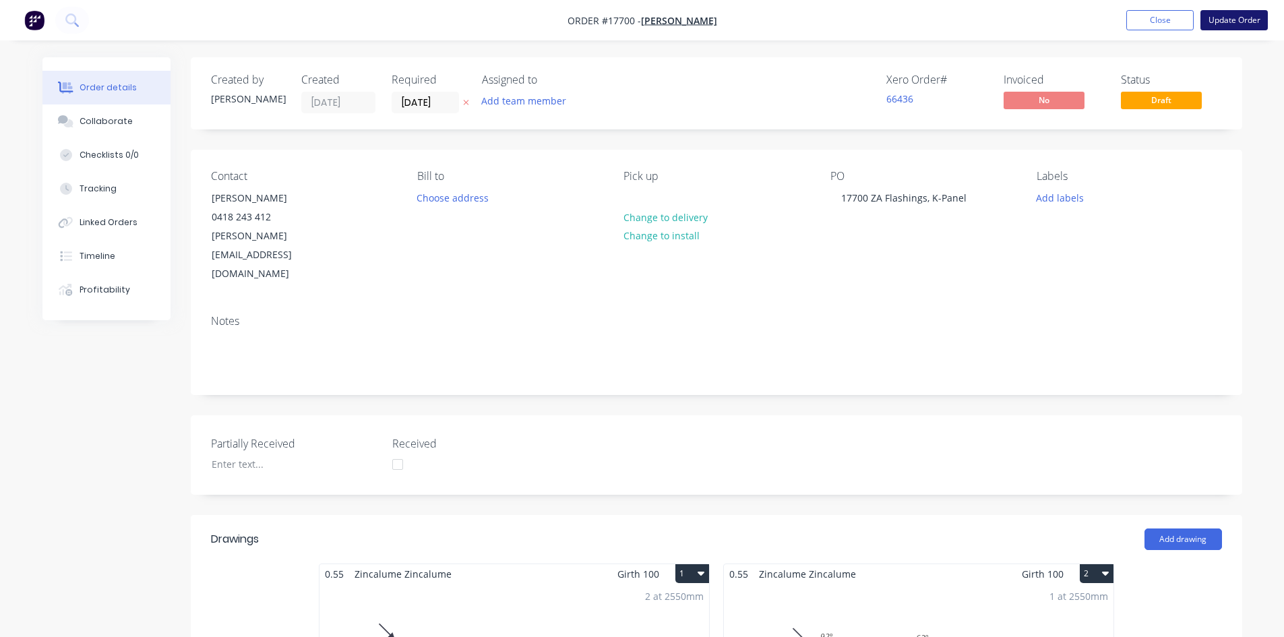
click at [1229, 22] on button "Update Order" at bounding box center [1233, 20] width 67 height 20
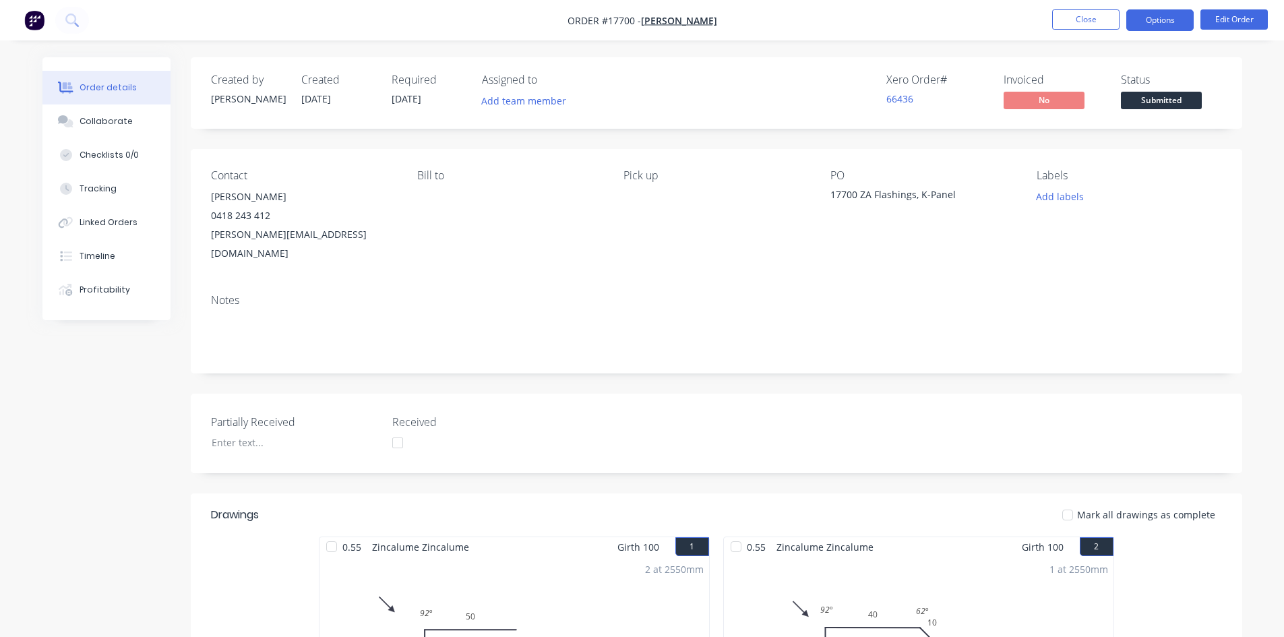
click at [1172, 22] on button "Options" at bounding box center [1159, 20] width 67 height 22
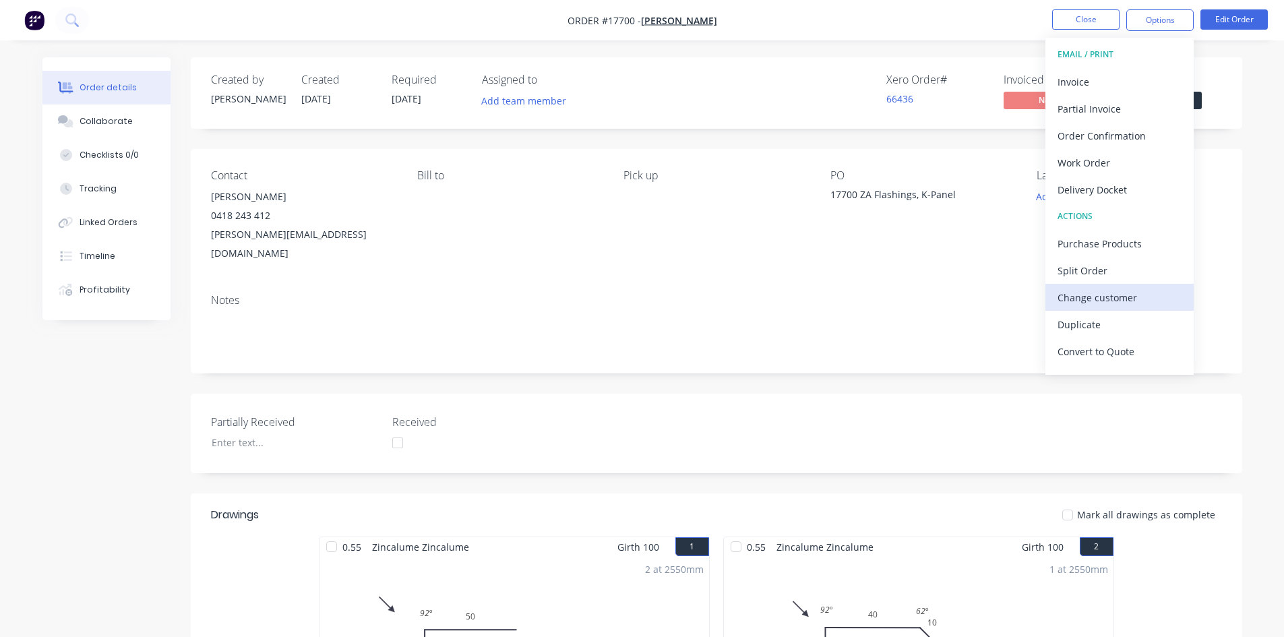
click at [1104, 301] on div "Change customer" at bounding box center [1119, 298] width 124 height 20
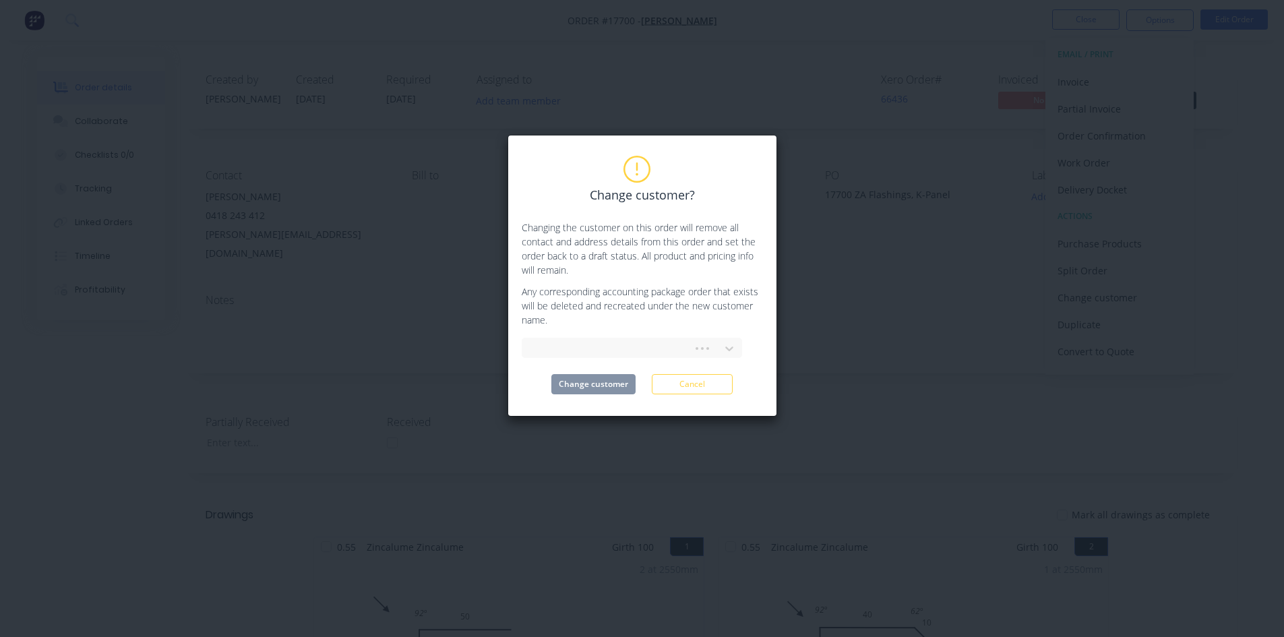
click at [596, 337] on div at bounding box center [632, 346] width 220 height 24
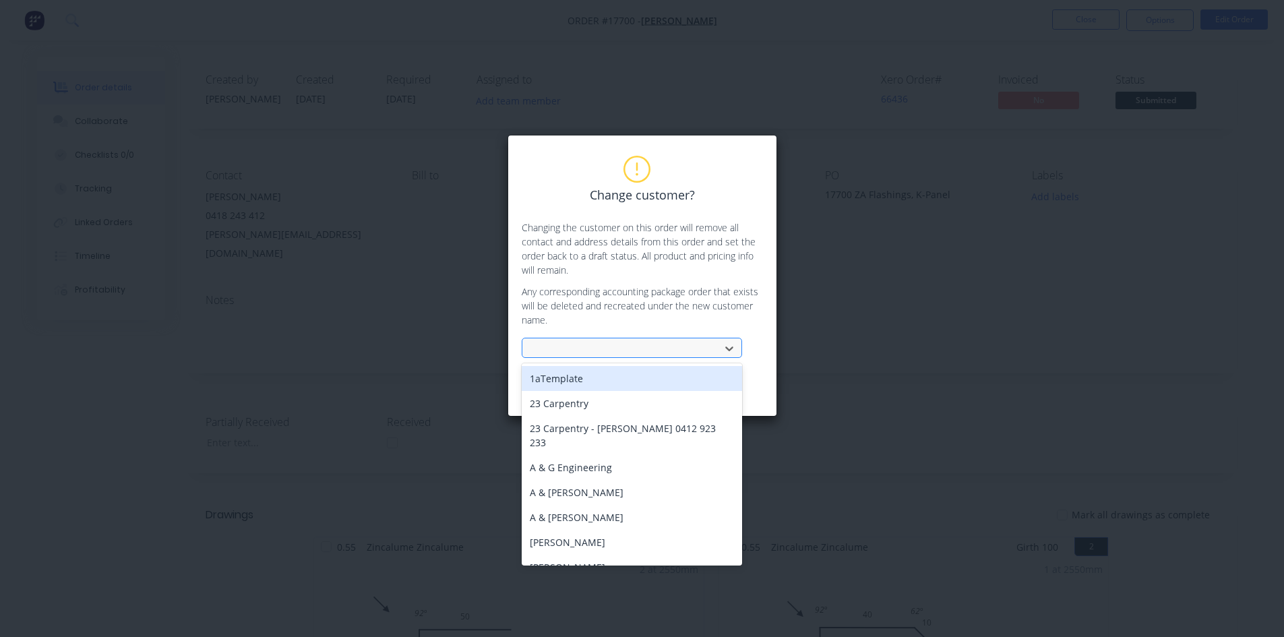
click at [594, 344] on div at bounding box center [623, 348] width 180 height 17
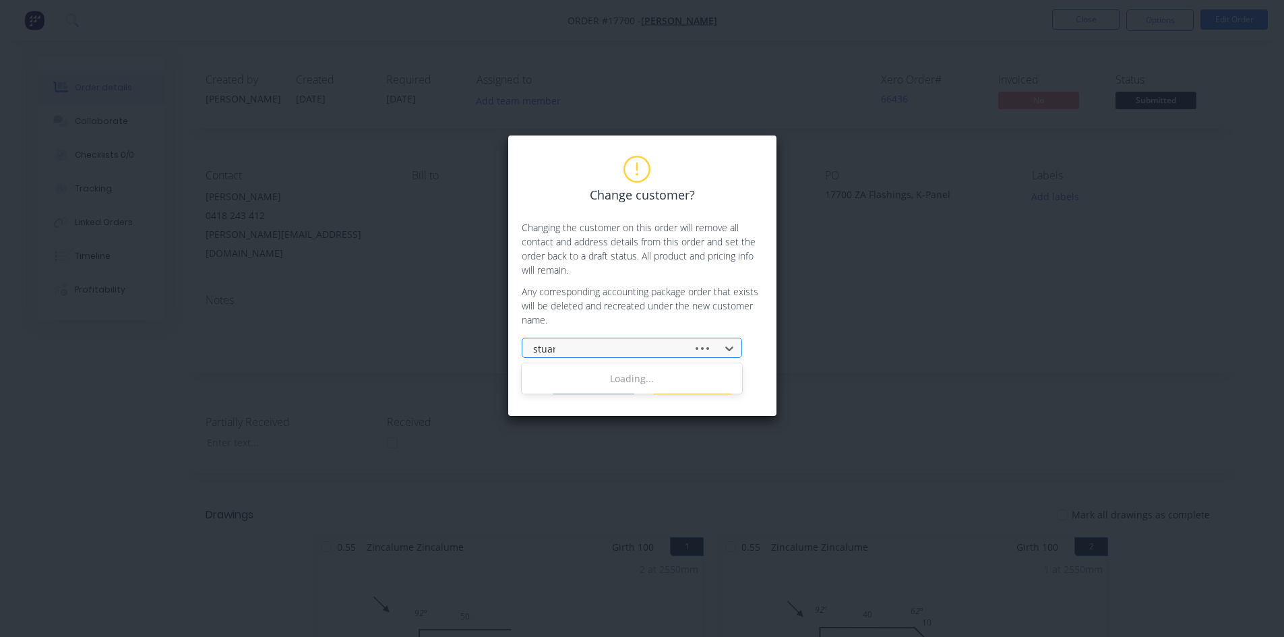
type input "stuart"
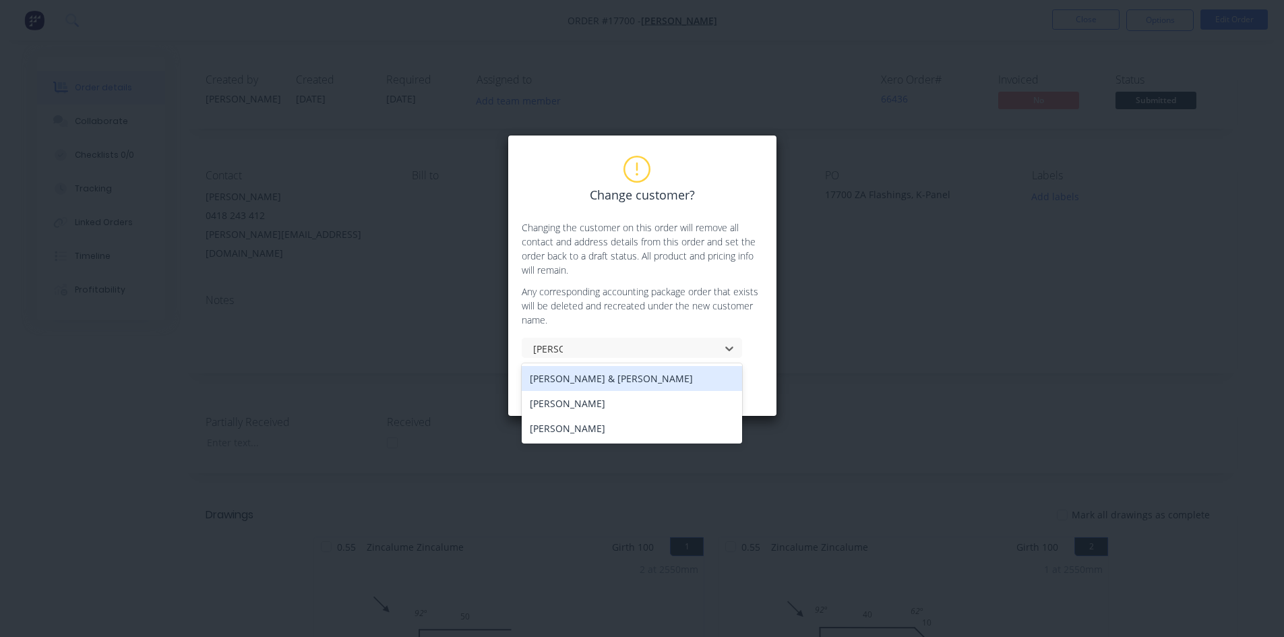
click at [611, 379] on div "Stuart & Bronte John" at bounding box center [632, 378] width 220 height 25
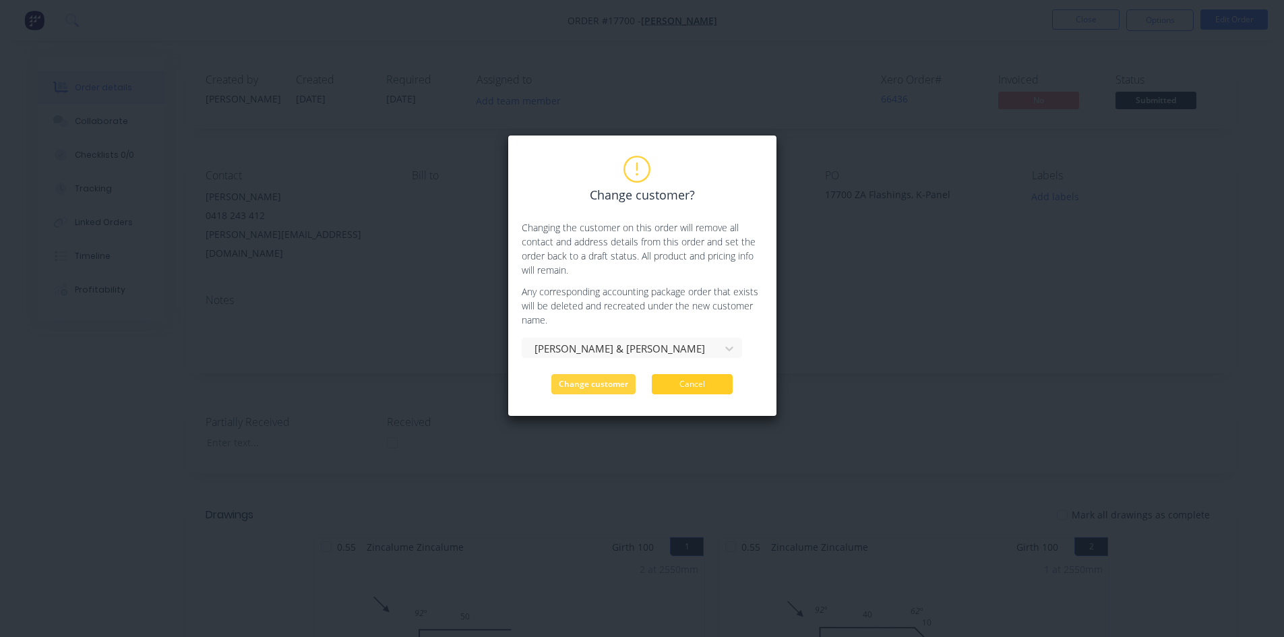
click at [706, 384] on button "Cancel" at bounding box center [692, 384] width 81 height 20
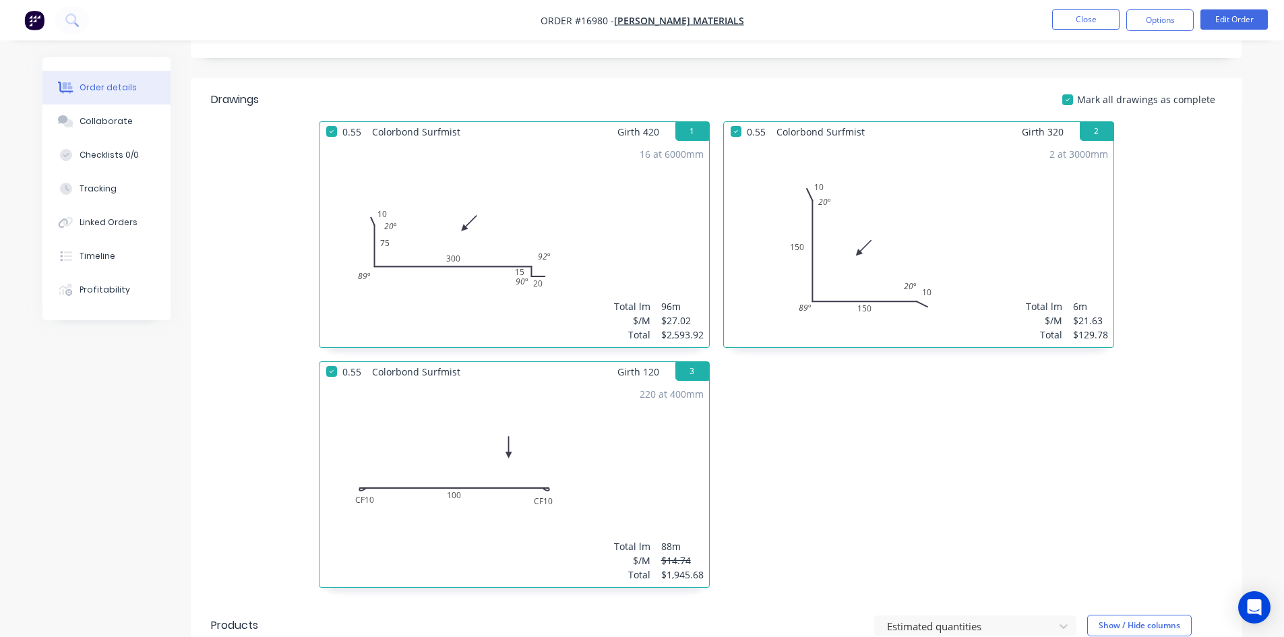
scroll to position [539, 0]
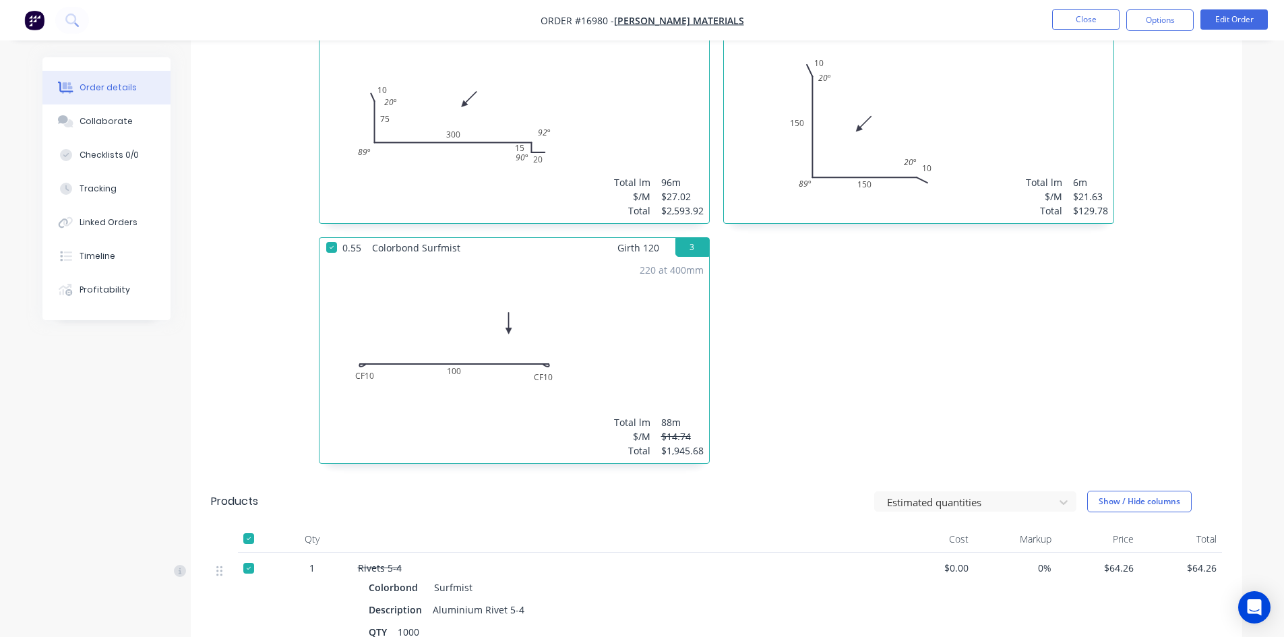
click at [612, 319] on div "220 at 400mm Total lm $/M Total 88m $14.74 $1,945.68" at bounding box center [514, 360] width 390 height 206
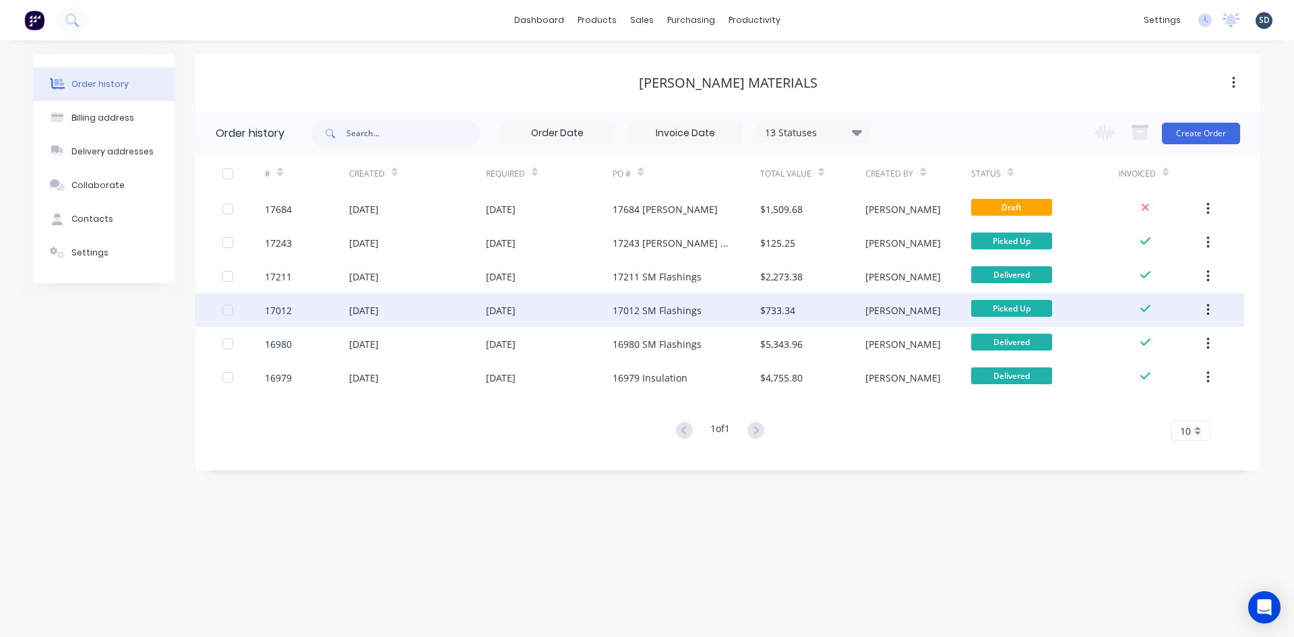
click at [600, 317] on div "13 Jun 2025" at bounding box center [549, 310] width 127 height 34
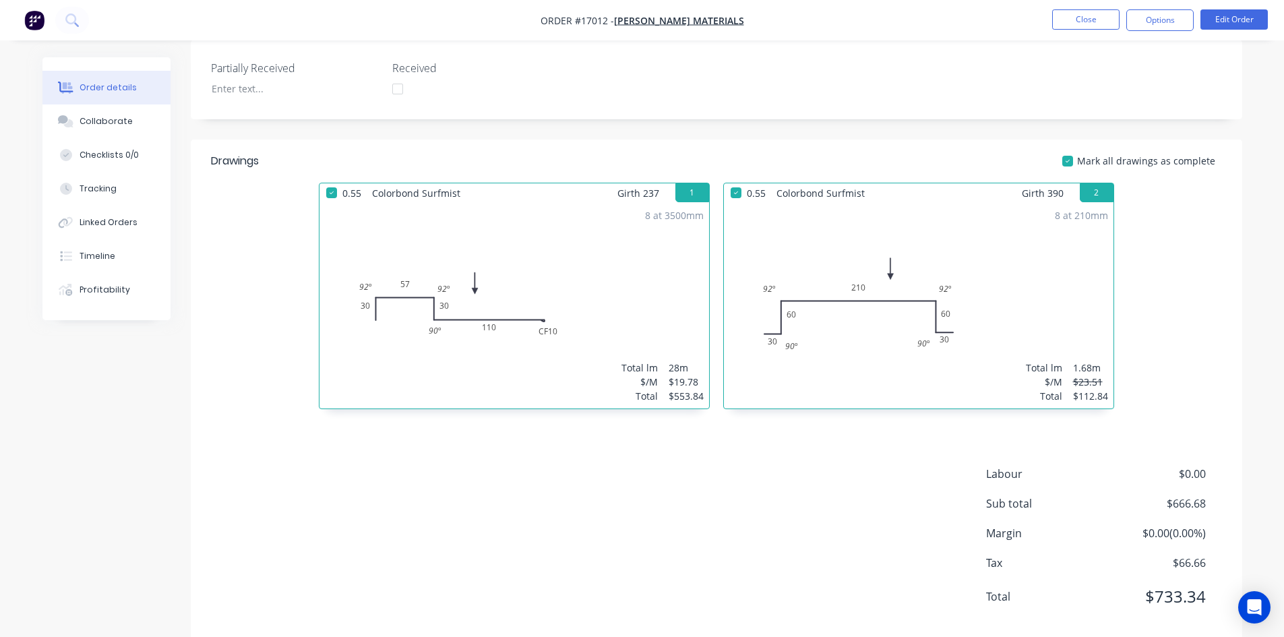
scroll to position [361, 0]
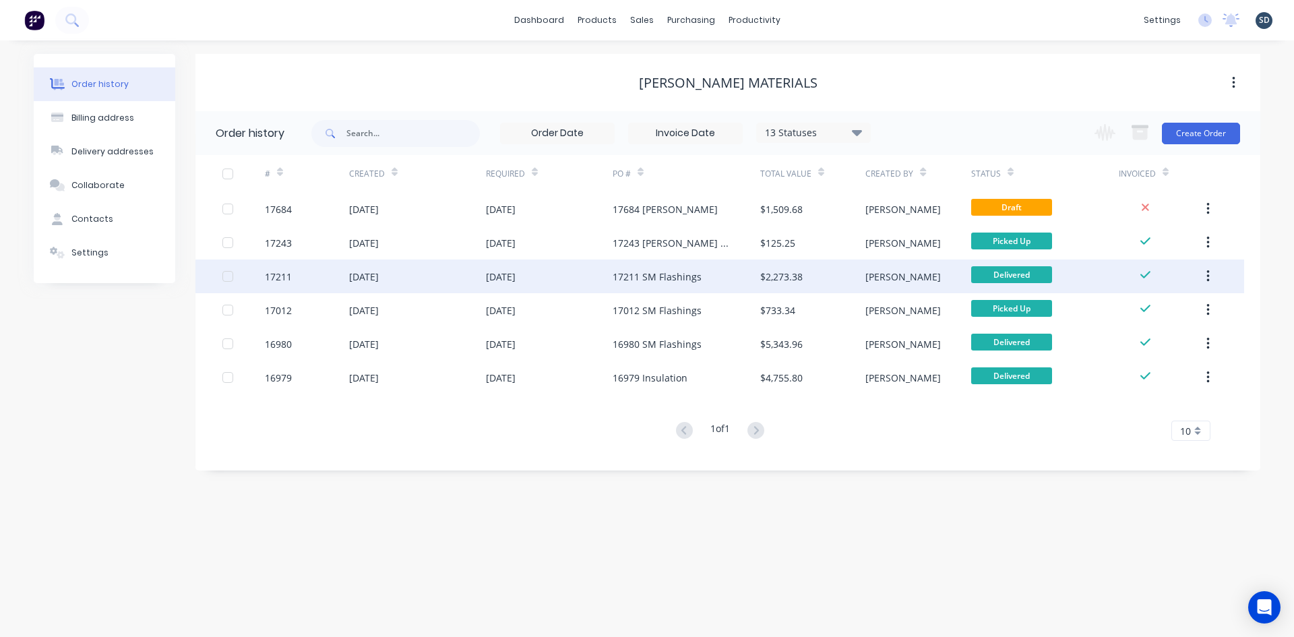
click at [584, 274] on div "22 Jul 2025" at bounding box center [549, 276] width 127 height 34
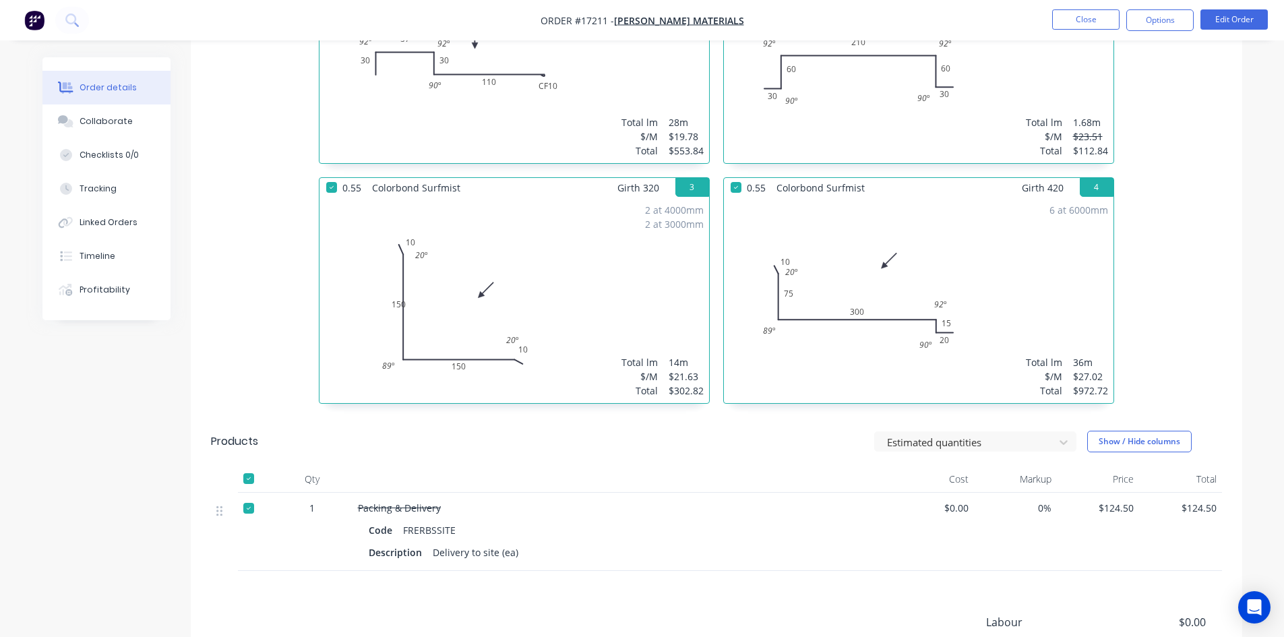
scroll to position [607, 0]
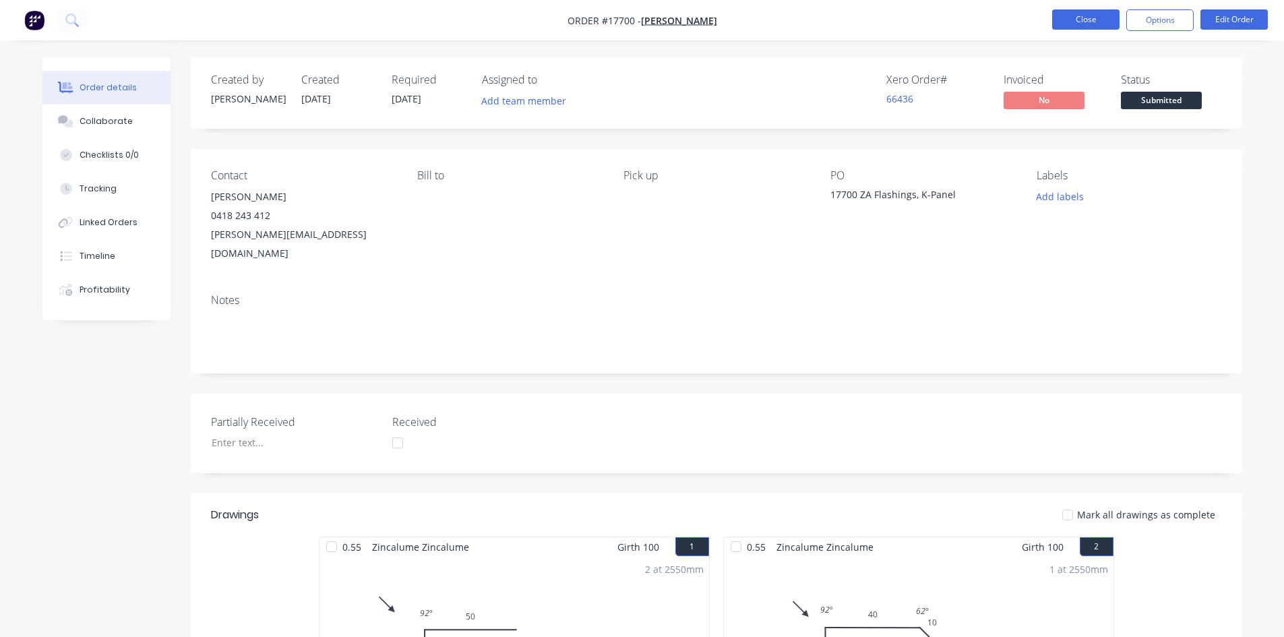
click at [1090, 22] on button "Close" at bounding box center [1085, 19] width 67 height 20
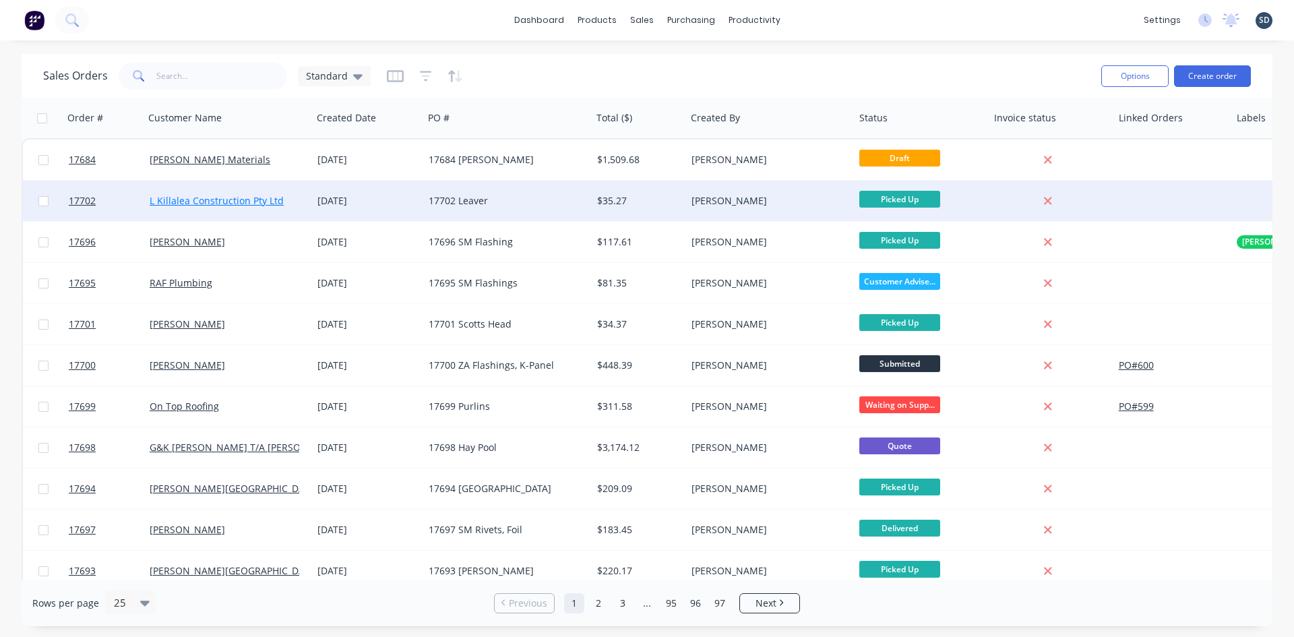
click at [240, 200] on link "L Killalea Construction Pty Ltd" at bounding box center [217, 200] width 134 height 13
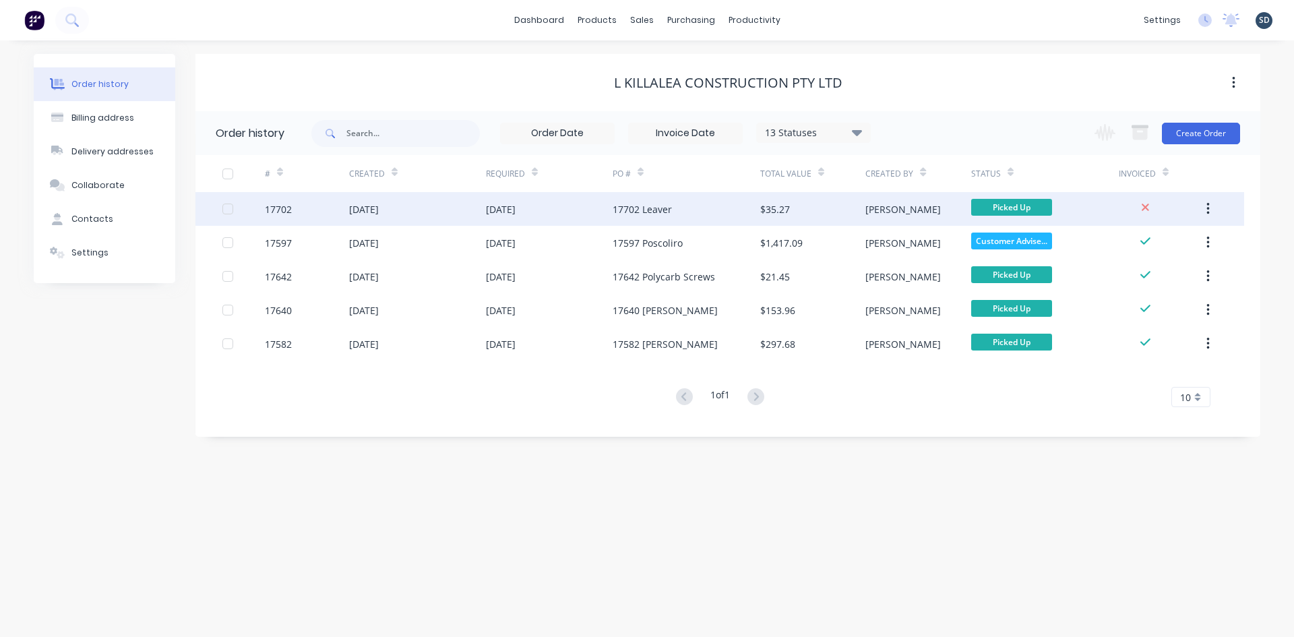
click at [695, 207] on div "17702 Leaver" at bounding box center [687, 209] width 148 height 34
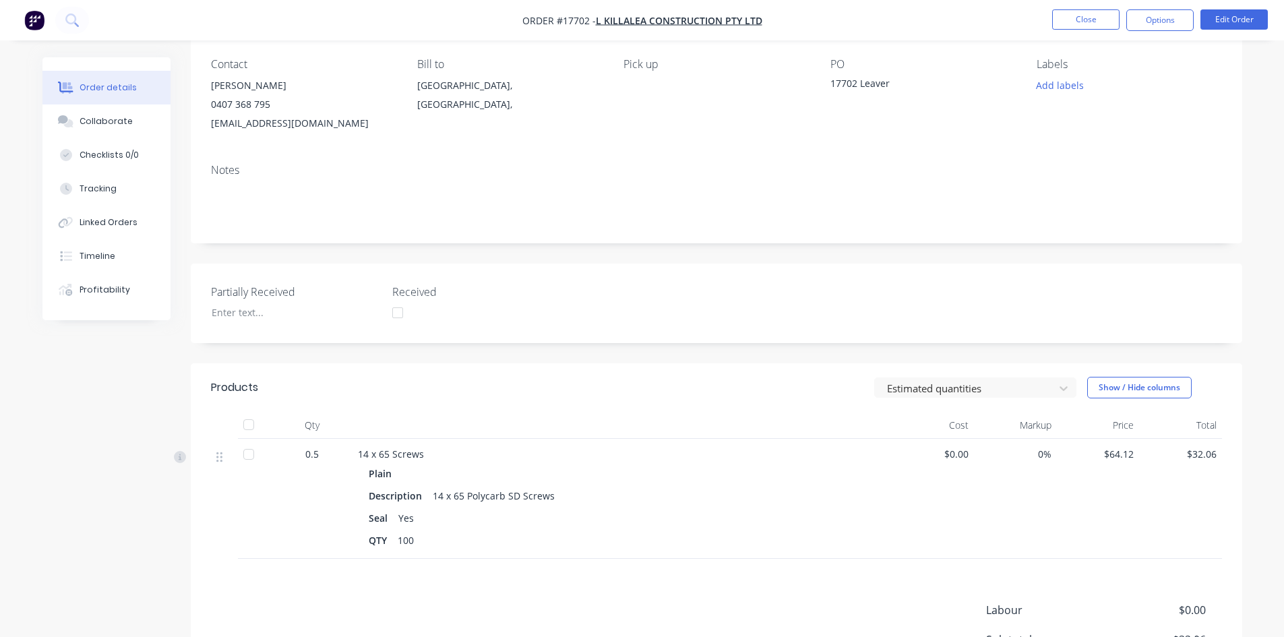
scroll to position [273, 0]
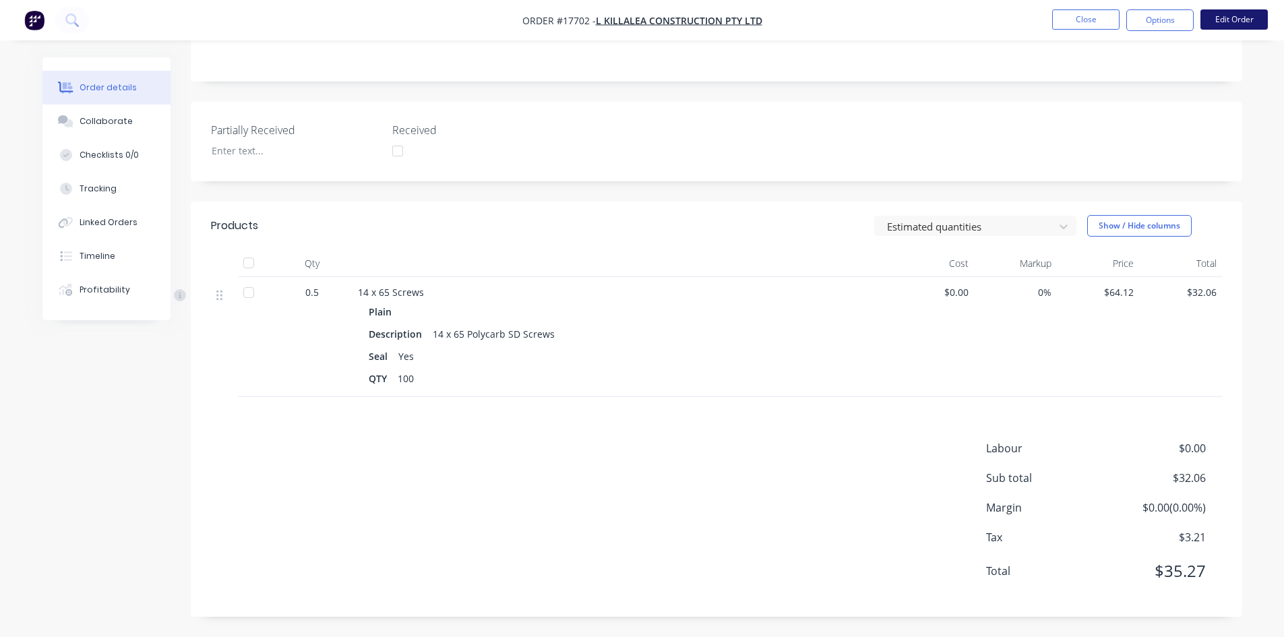
click at [1233, 18] on button "Edit Order" at bounding box center [1233, 19] width 67 height 20
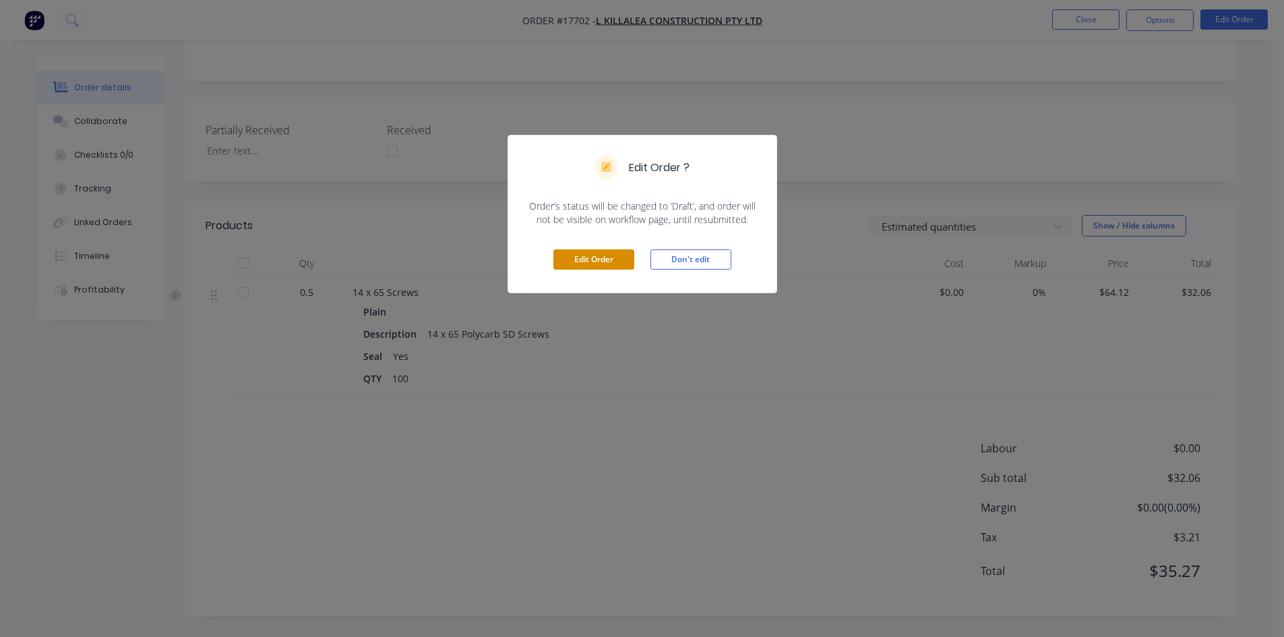
click at [578, 267] on button "Edit Order" at bounding box center [593, 259] width 81 height 20
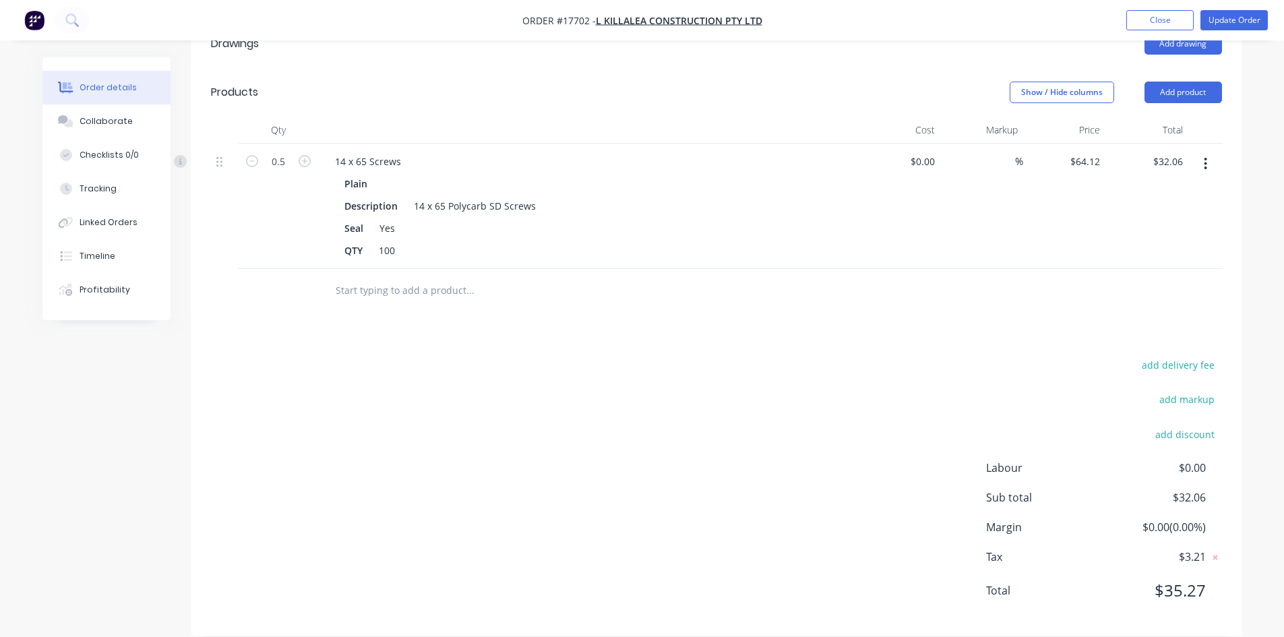
scroll to position [477, 0]
click at [402, 278] on input "text" at bounding box center [470, 289] width 270 height 27
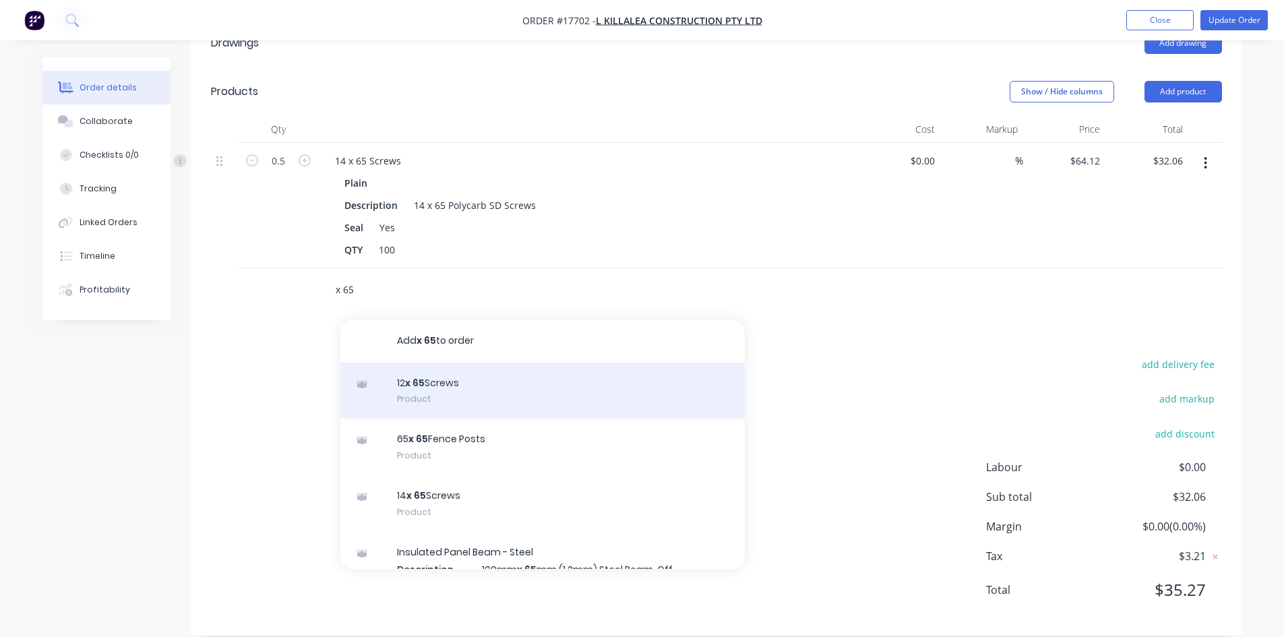
type input "x 65"
click at [469, 372] on div "12 x 65 Screws Product" at bounding box center [542, 391] width 404 height 57
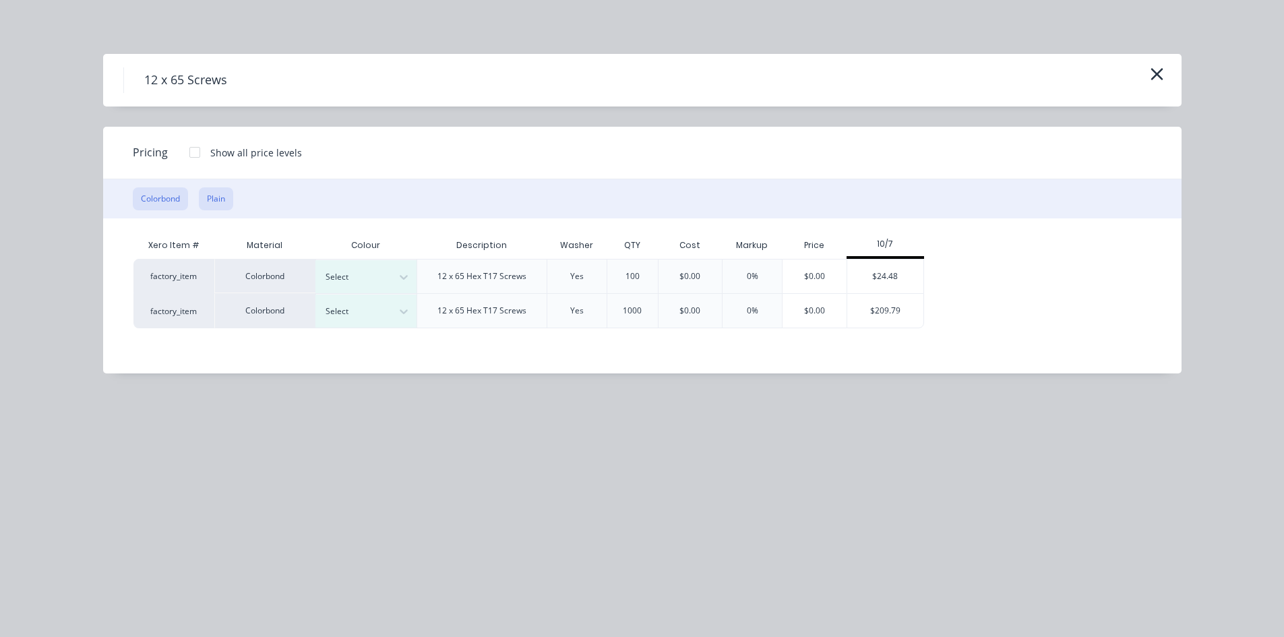
click at [220, 192] on button "Plain" at bounding box center [216, 198] width 34 height 23
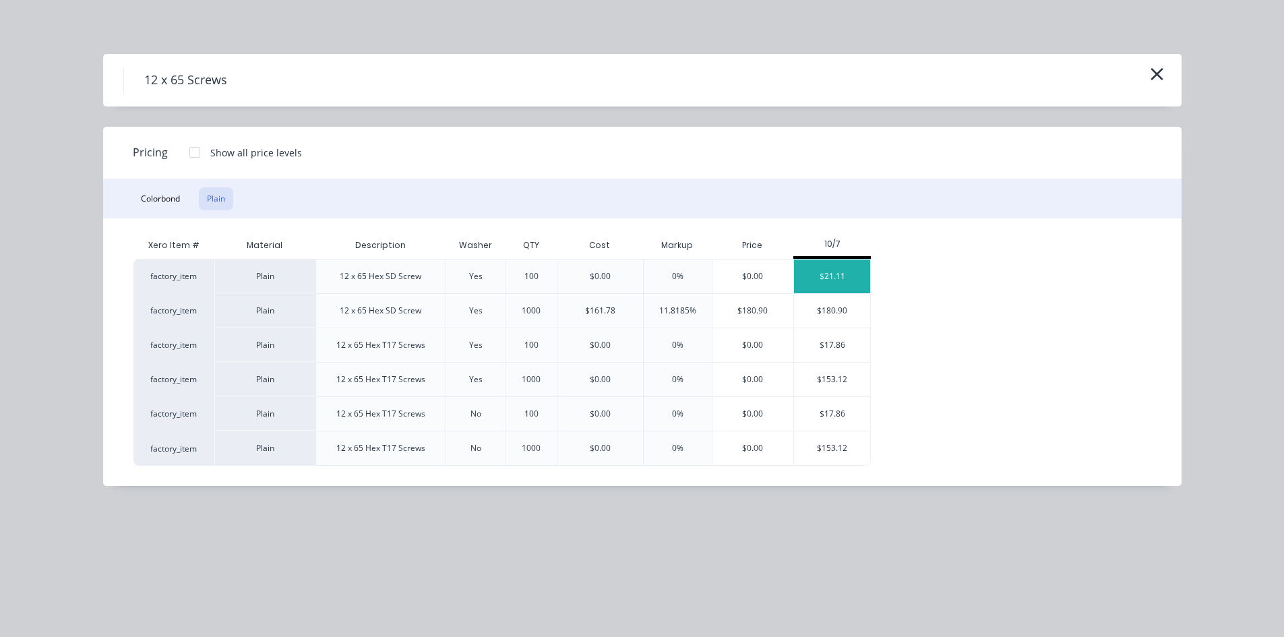
click at [841, 276] on div "$21.11" at bounding box center [832, 276] width 76 height 34
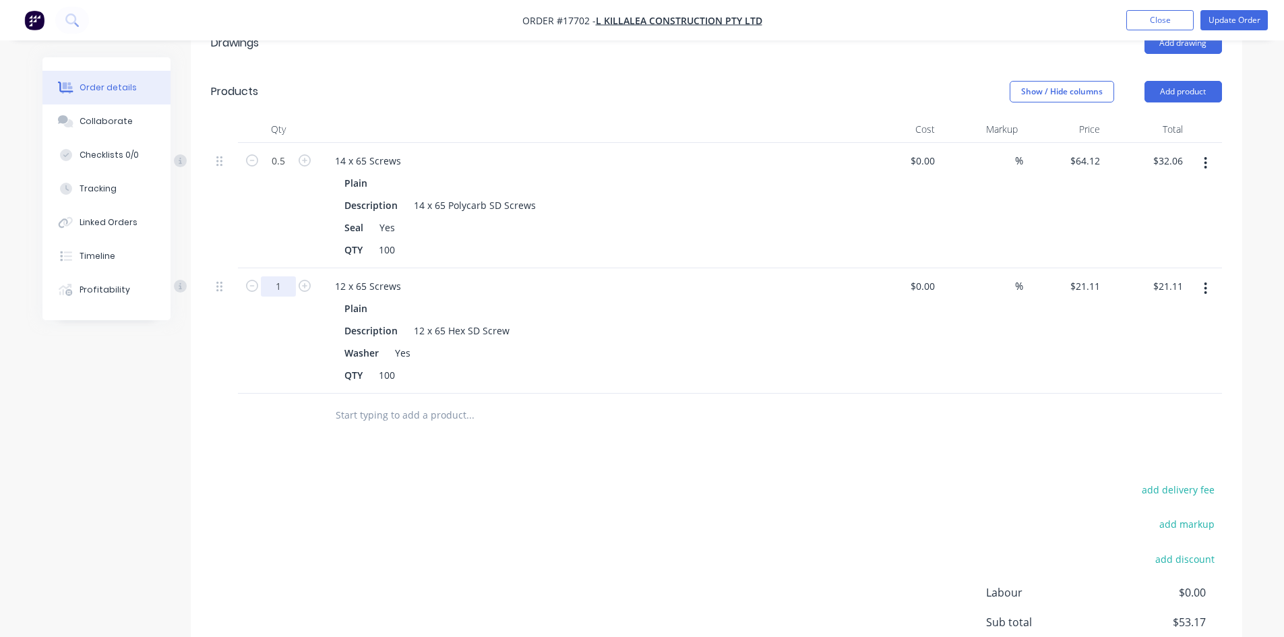
click at [270, 276] on input "1" at bounding box center [278, 286] width 35 height 20
type input "0.4"
type input "$8.44"
click at [652, 481] on div "add delivery fee add markup add discount Labour $0.00 Sub total $53.17 Margin $…" at bounding box center [716, 611] width 1011 height 260
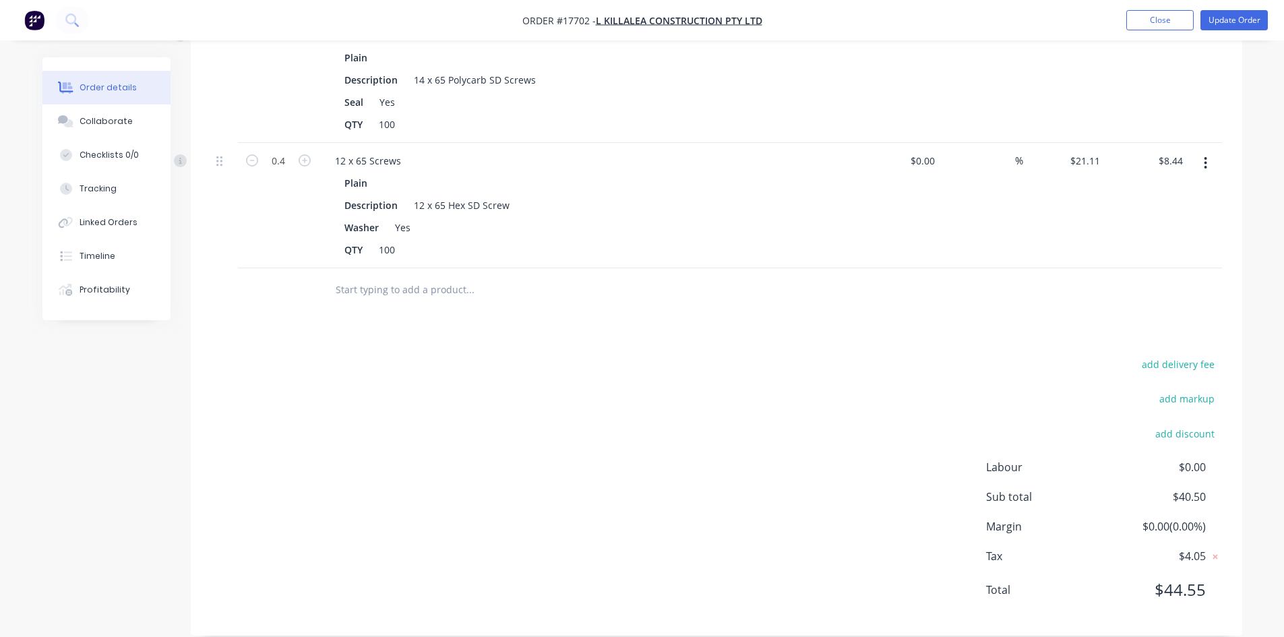
scroll to position [198, 0]
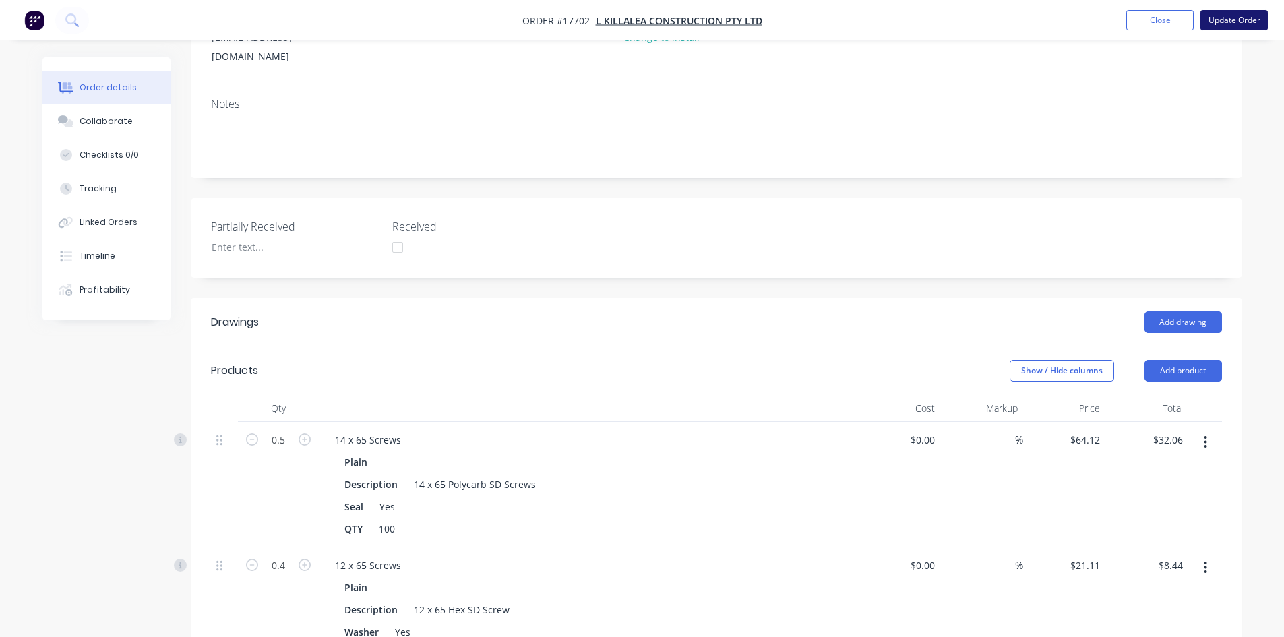
click at [1223, 24] on button "Update Order" at bounding box center [1233, 20] width 67 height 20
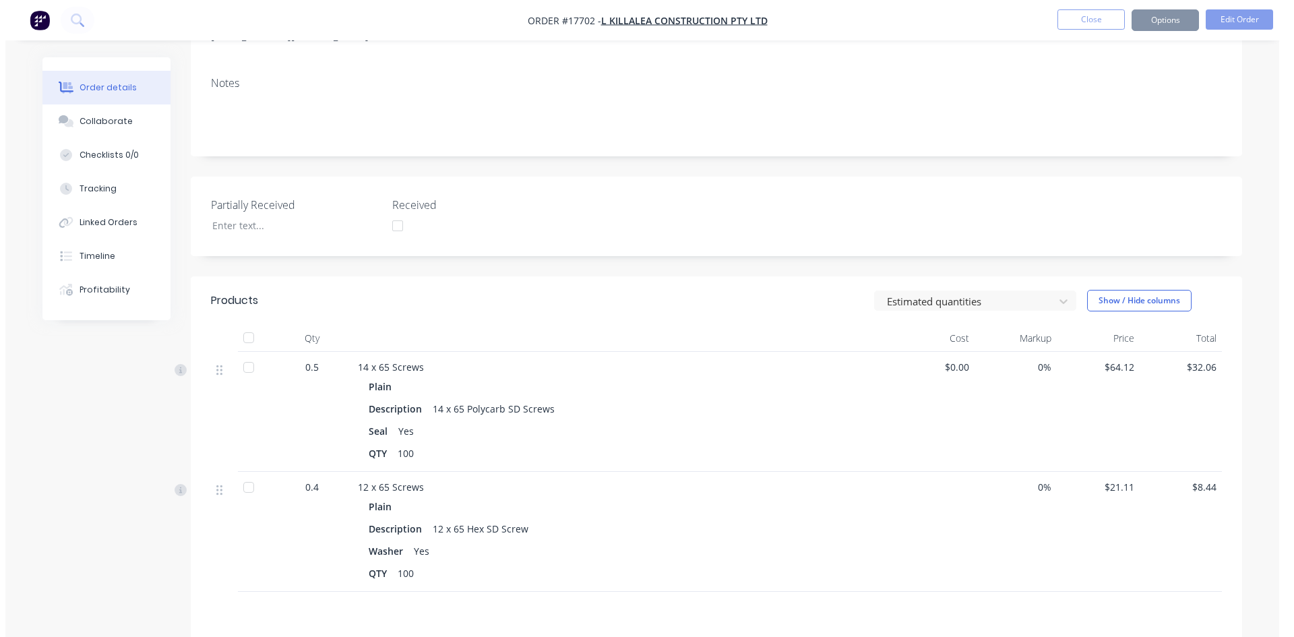
scroll to position [0, 0]
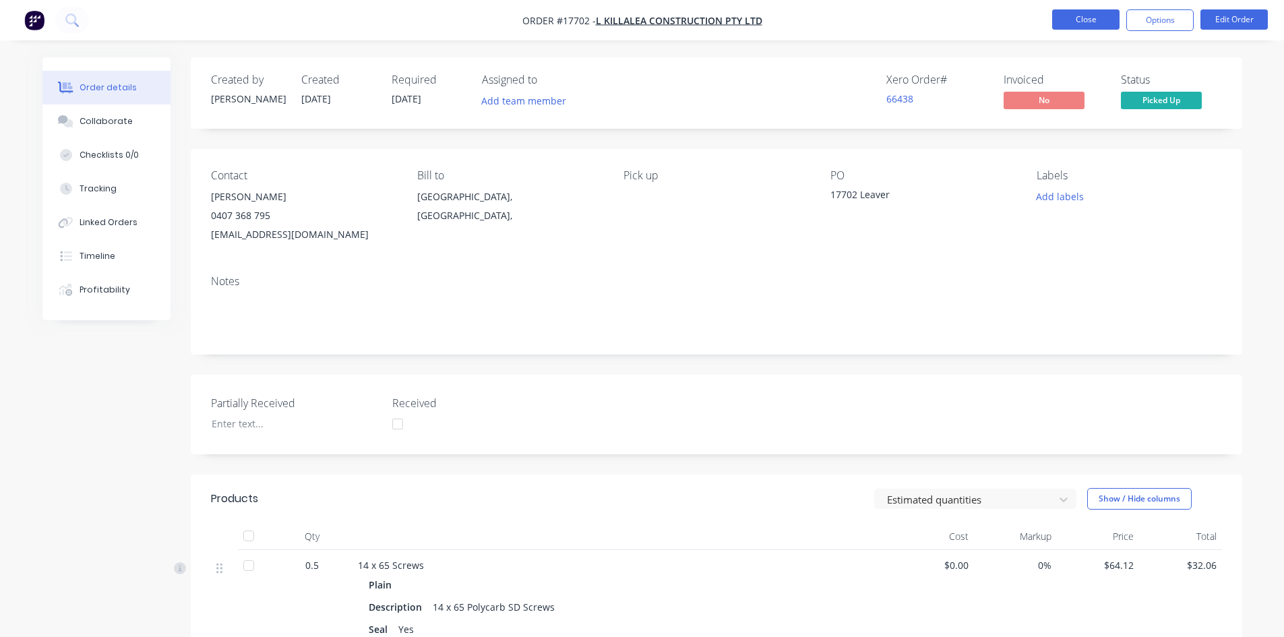
click at [1092, 18] on button "Close" at bounding box center [1085, 19] width 67 height 20
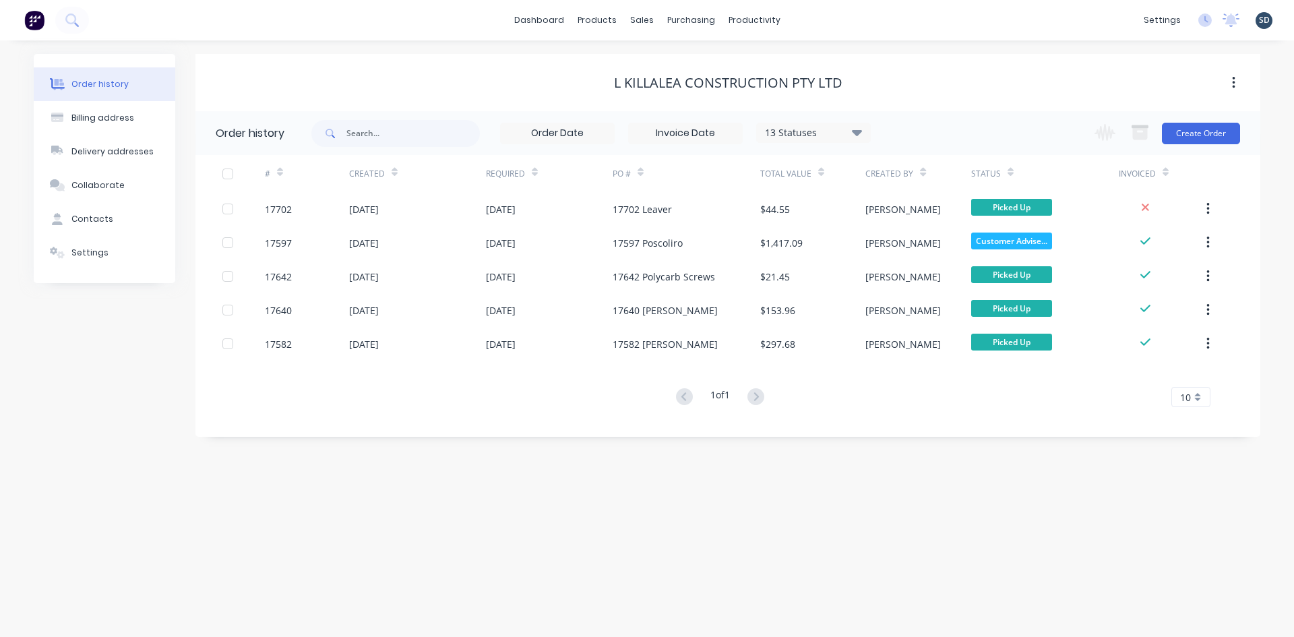
click at [815, 22] on div "dashboard products sales purchasing productivity dashboard products Product Cat…" at bounding box center [647, 20] width 1294 height 40
click at [664, 59] on div "Sales Orders" at bounding box center [691, 65] width 55 height 12
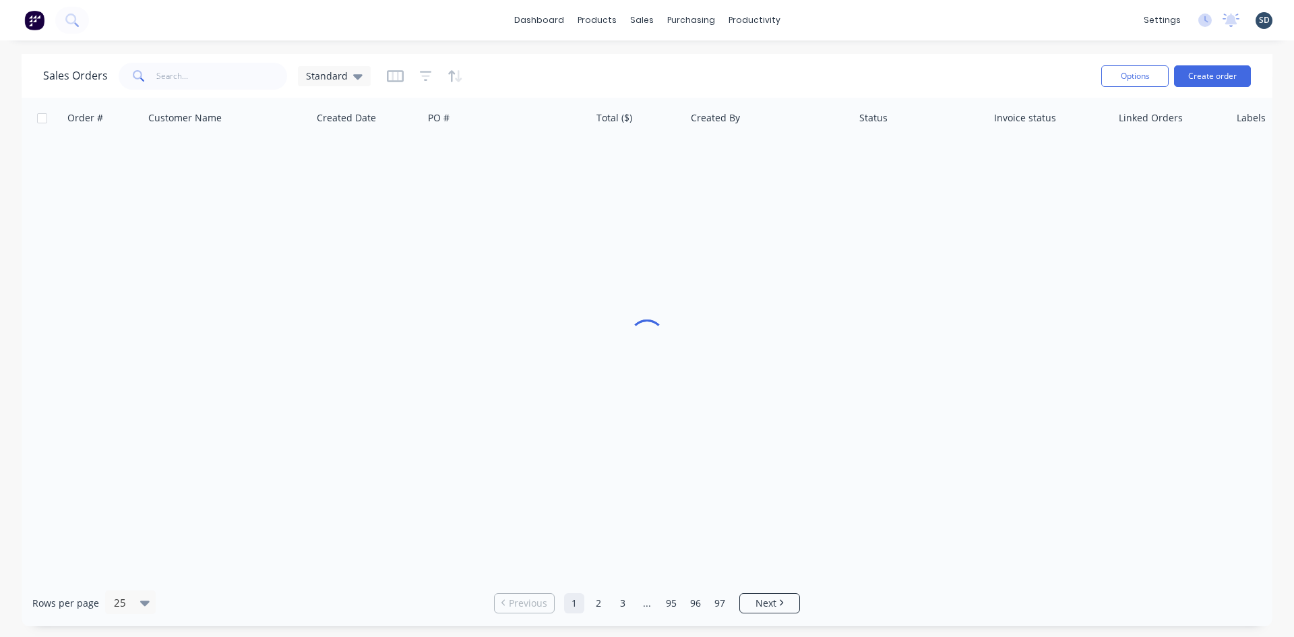
click at [813, 16] on div "dashboard products sales purchasing productivity dashboard products Product Cat…" at bounding box center [647, 20] width 1294 height 40
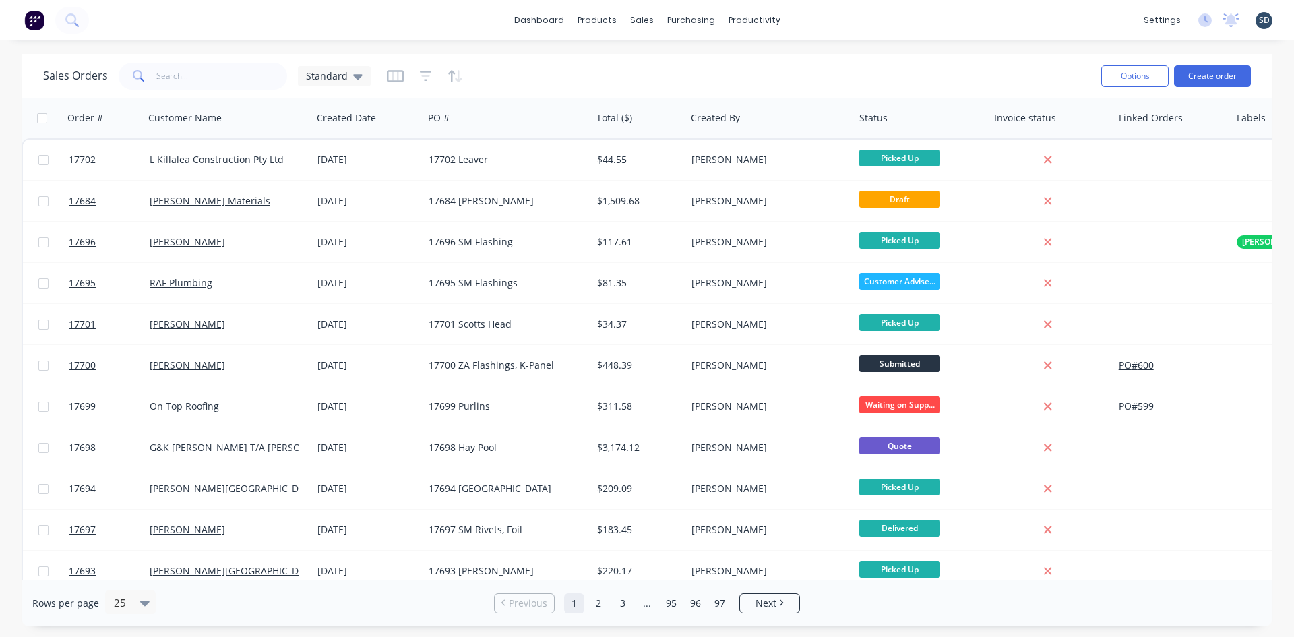
click at [836, 25] on div "dashboard products sales purchasing productivity dashboard products Product Cat…" at bounding box center [647, 20] width 1294 height 40
click at [716, 67] on div "Purchase Orders" at bounding box center [734, 65] width 71 height 12
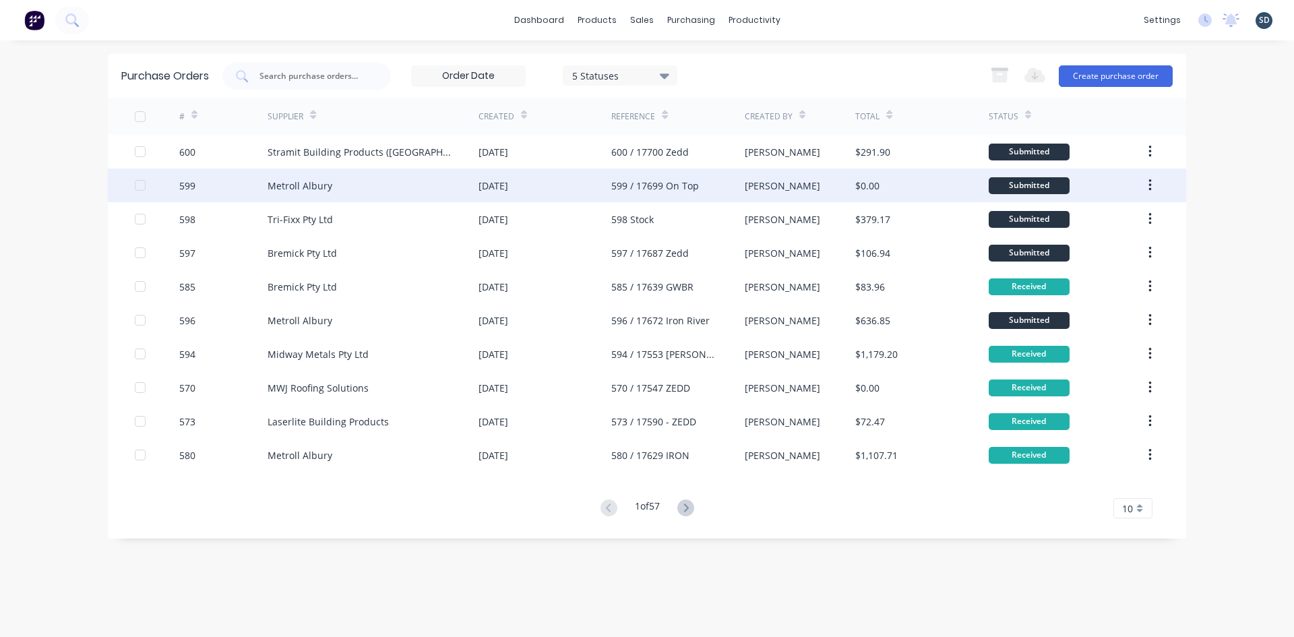
click at [382, 179] on div "Metroll Albury" at bounding box center [373, 185] width 211 height 34
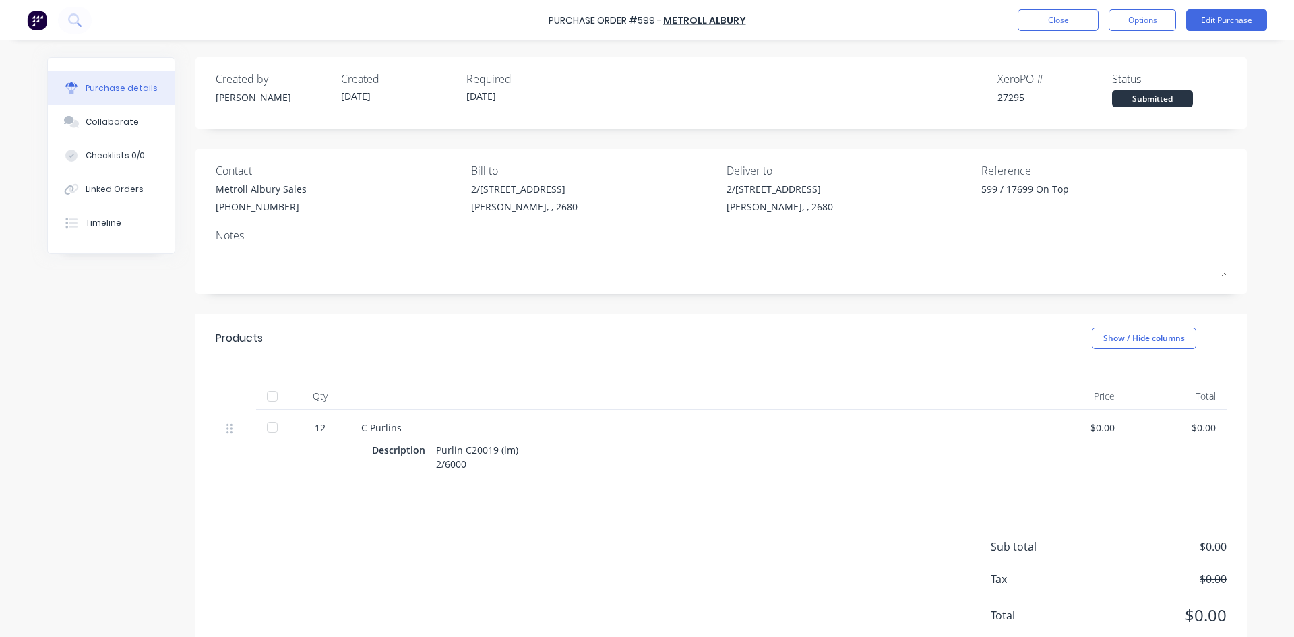
scroll to position [40, 0]
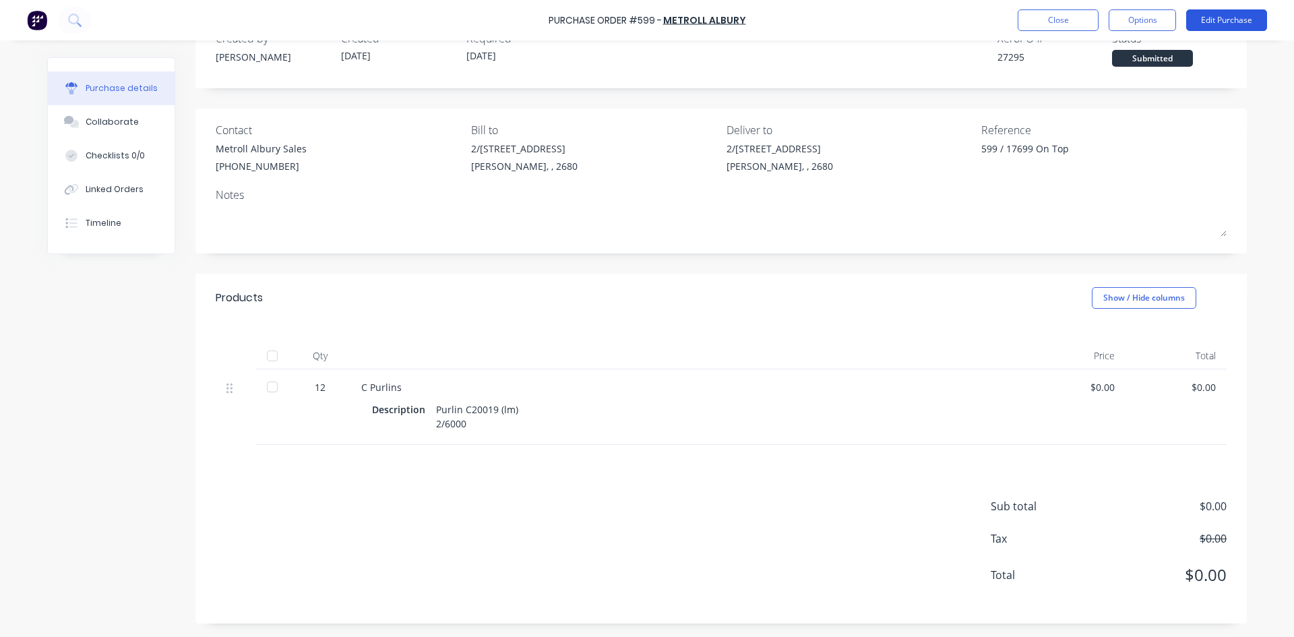
click at [1237, 21] on button "Edit Purchase" at bounding box center [1226, 20] width 81 height 22
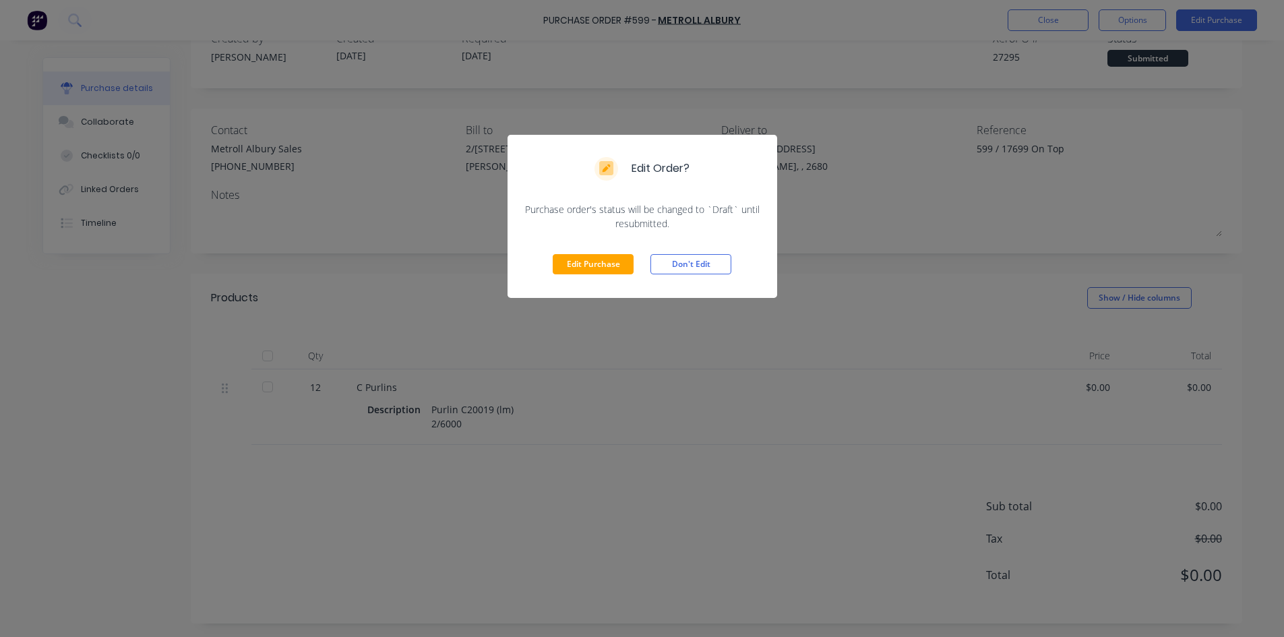
click at [590, 264] on button "Edit Purchase" at bounding box center [593, 264] width 81 height 20
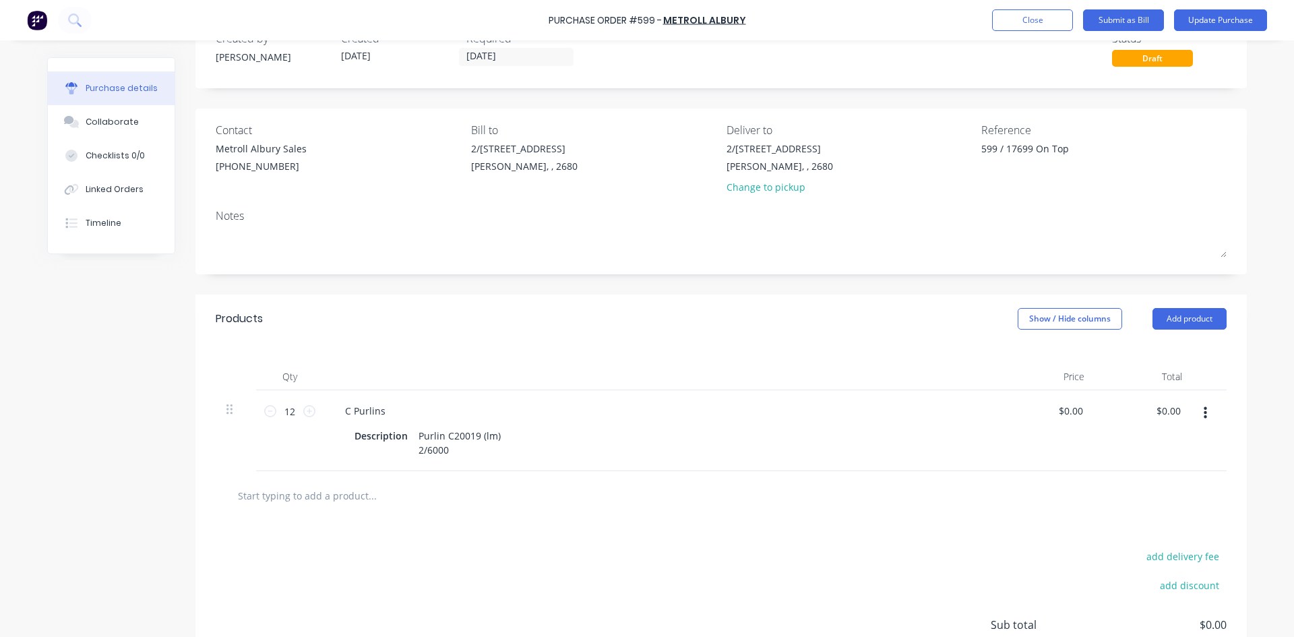
scroll to position [159, 0]
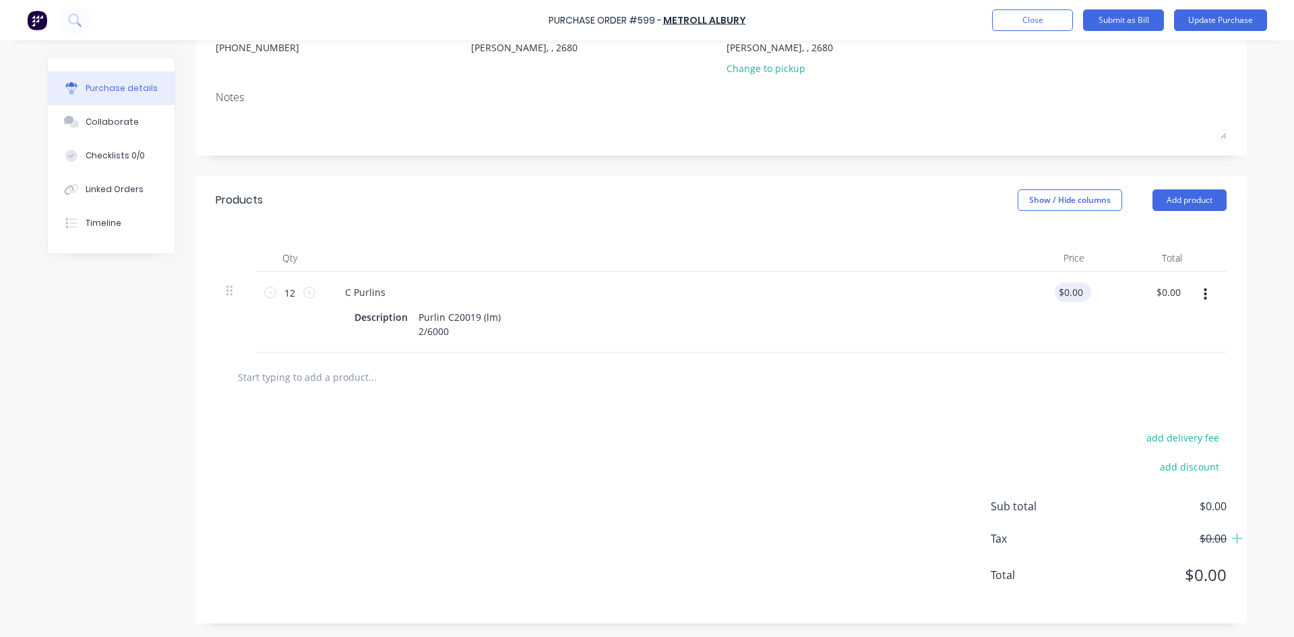
type textarea "x"
type input "0.00"
click at [1072, 292] on input "0.00" at bounding box center [1070, 292] width 31 height 20
type textarea "x"
click at [1072, 292] on input "0.00" at bounding box center [1073, 292] width 26 height 20
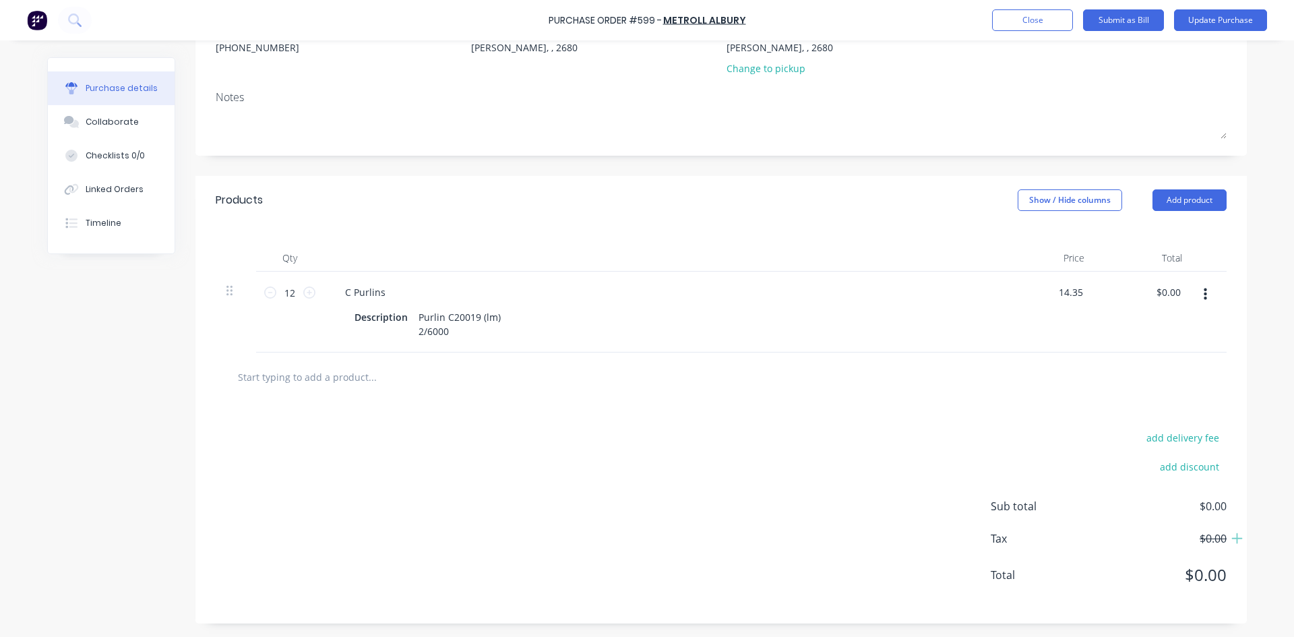
type input "14.35"
type textarea "x"
type input "$14.35"
type input "$172.20"
click at [1029, 373] on div at bounding box center [720, 376] width 989 height 27
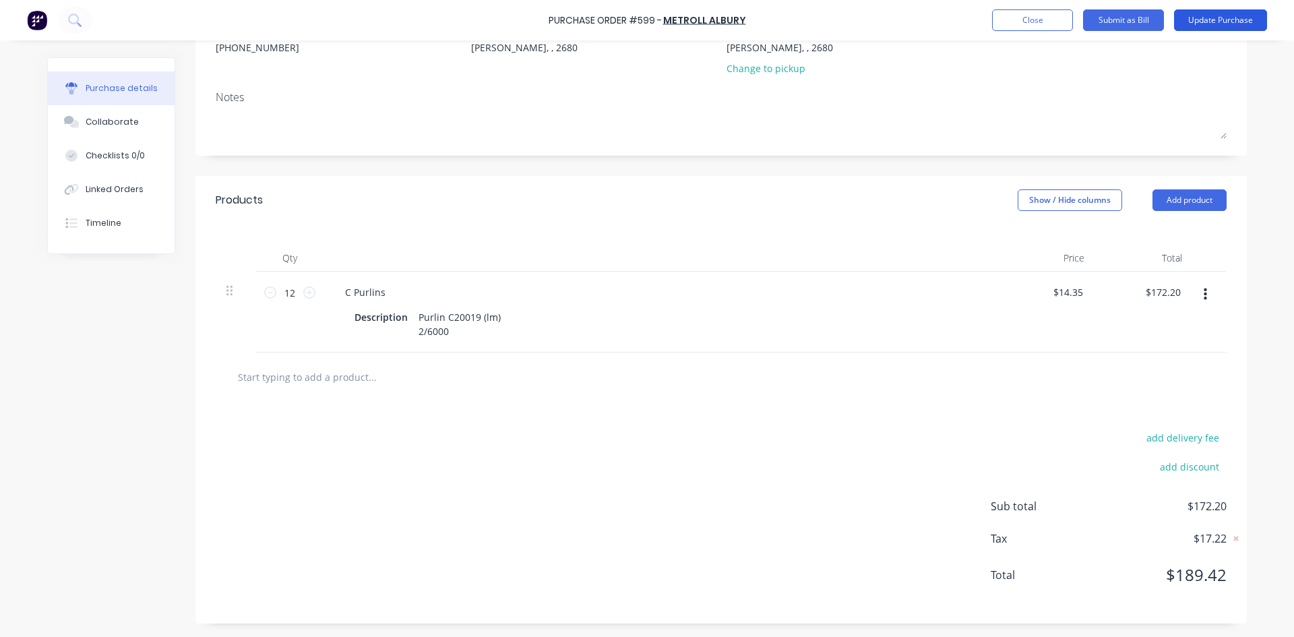
click at [1213, 20] on button "Update Purchase" at bounding box center [1220, 20] width 93 height 22
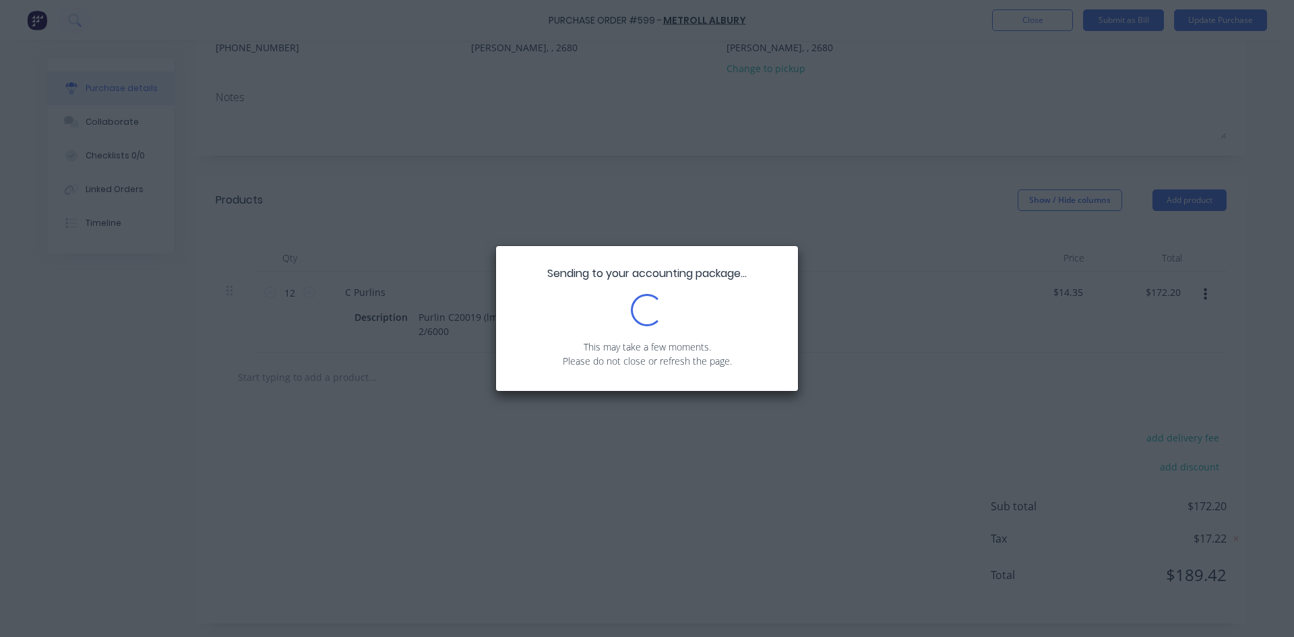
type textarea "x"
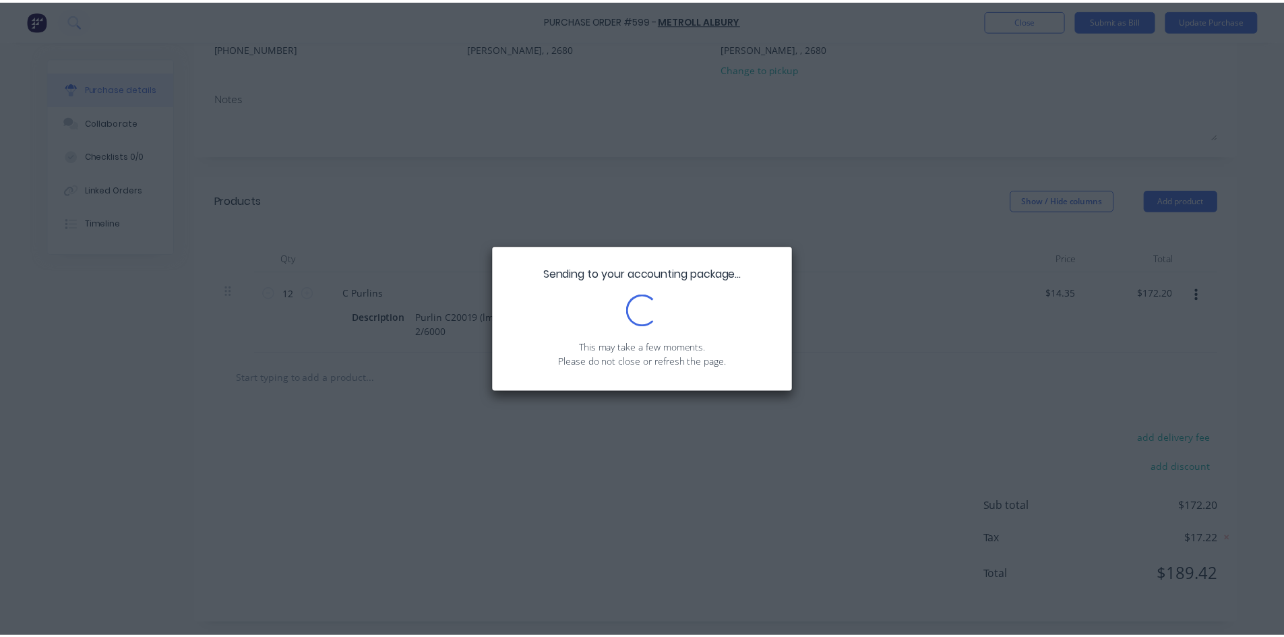
scroll to position [0, 0]
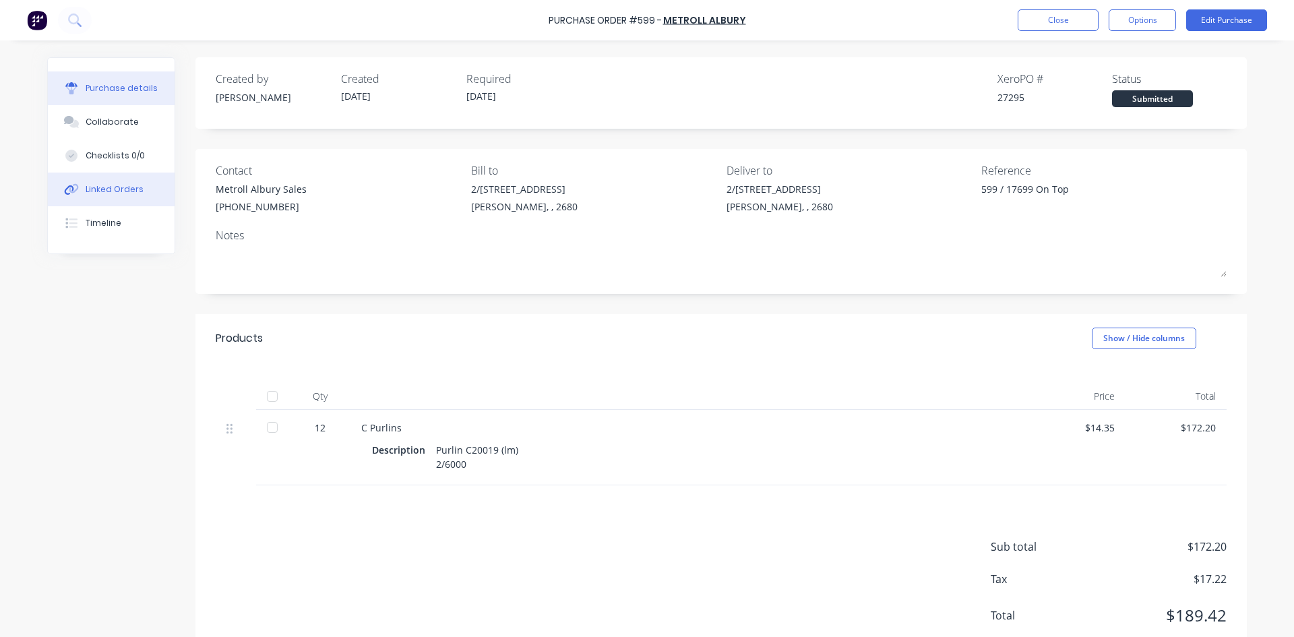
click at [122, 185] on div "Linked Orders" at bounding box center [115, 189] width 58 height 12
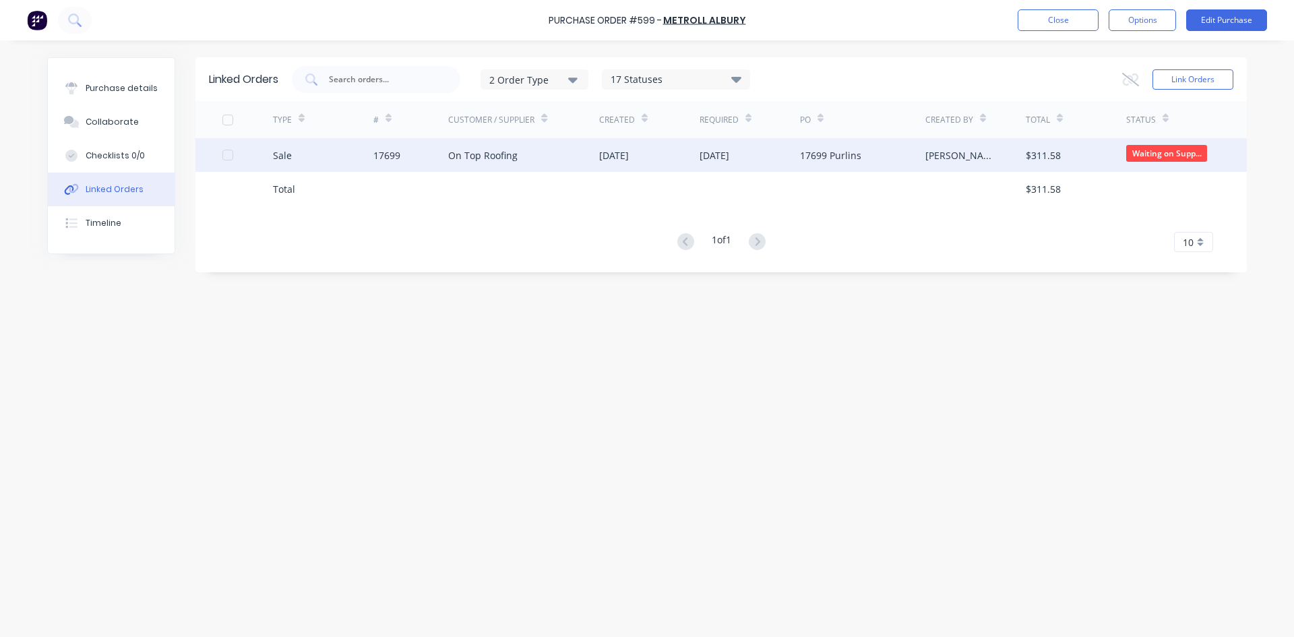
click at [542, 154] on div "On Top Roofing" at bounding box center [523, 155] width 151 height 34
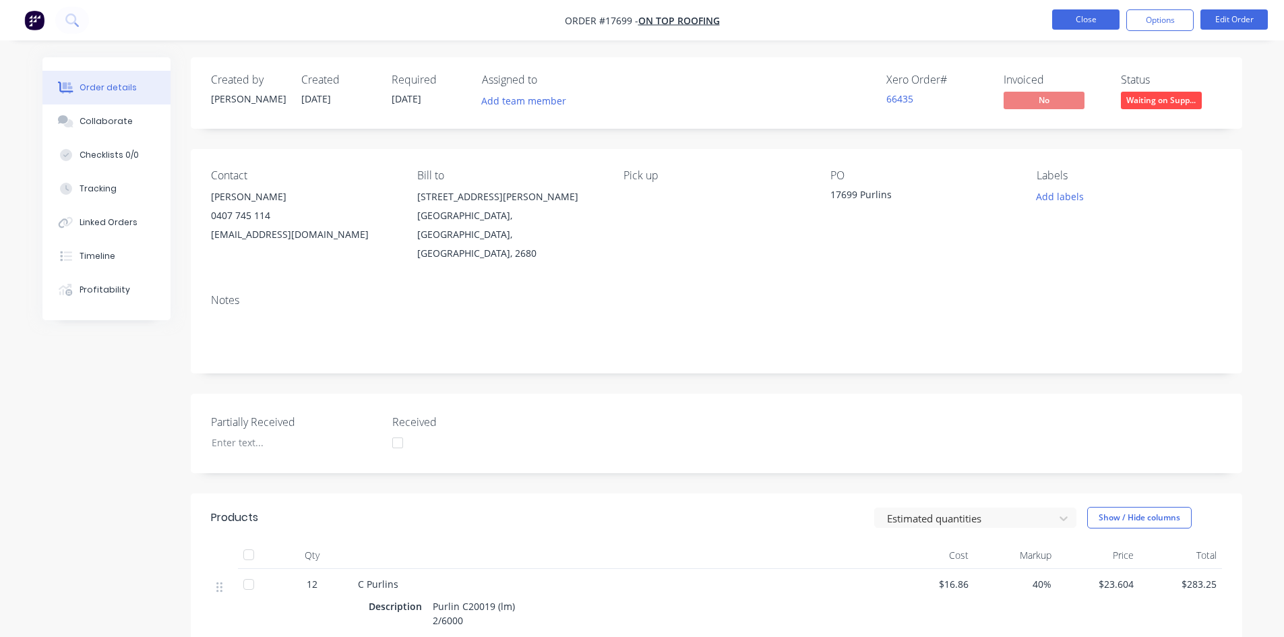
click at [1089, 20] on button "Close" at bounding box center [1085, 19] width 67 height 20
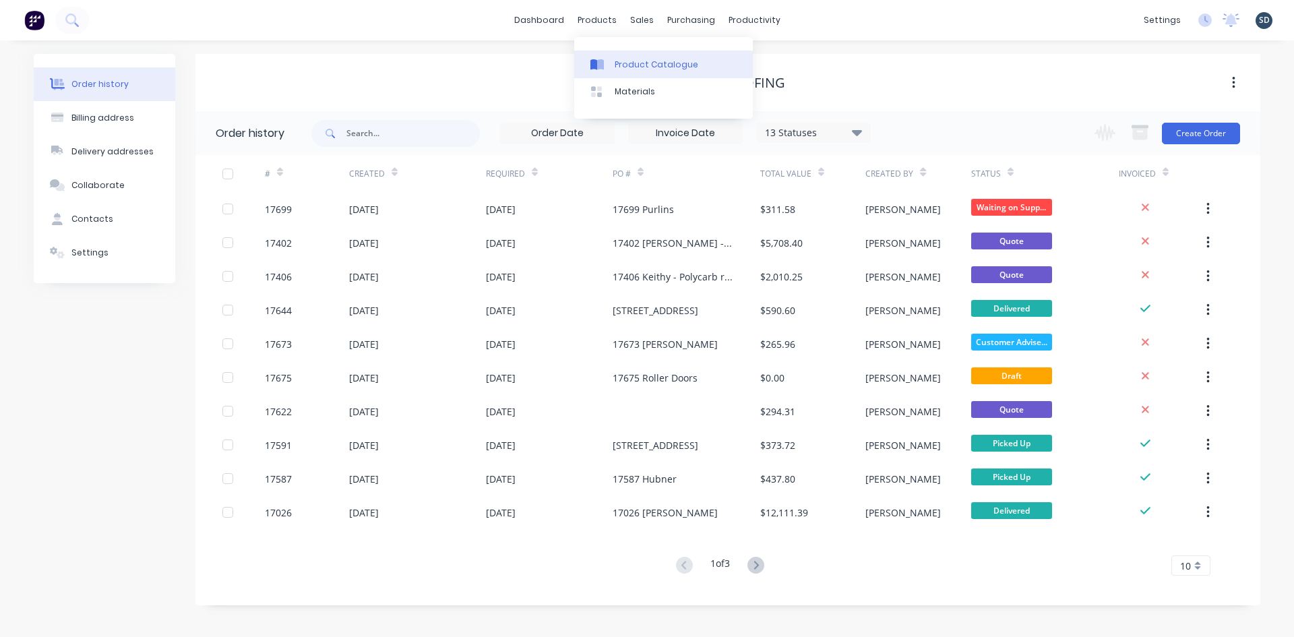
click at [650, 67] on div "Product Catalogue" at bounding box center [657, 65] width 84 height 12
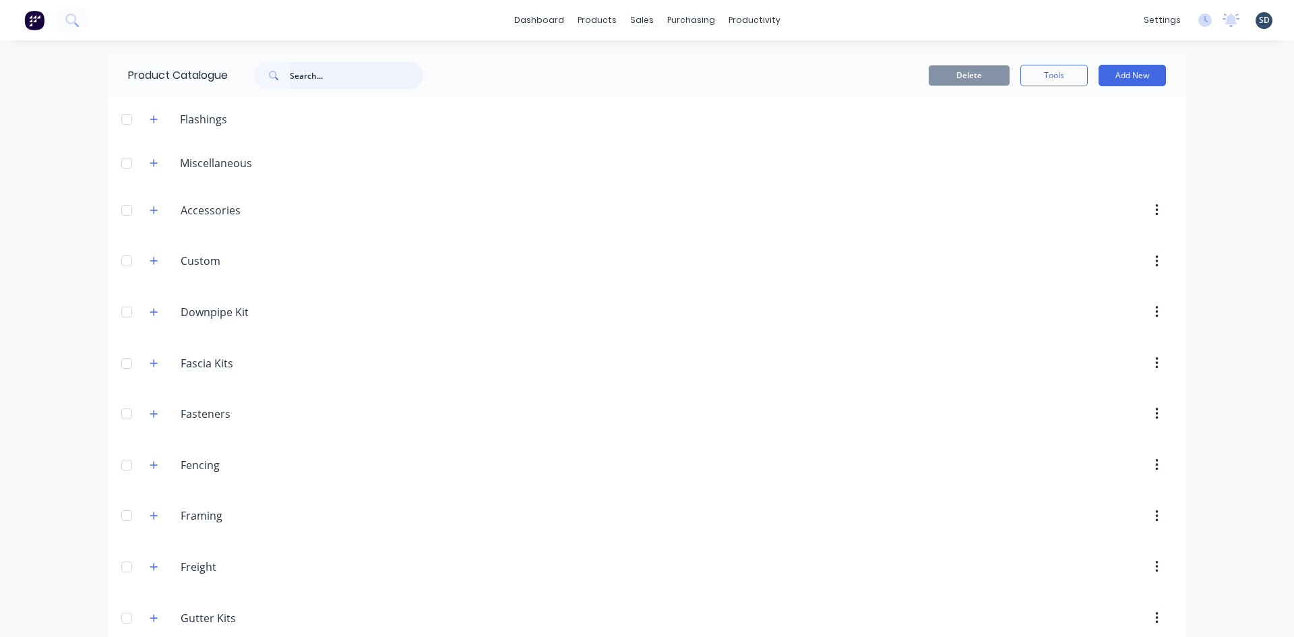
click at [324, 83] on input "text" at bounding box center [356, 75] width 133 height 27
type input "purlin"
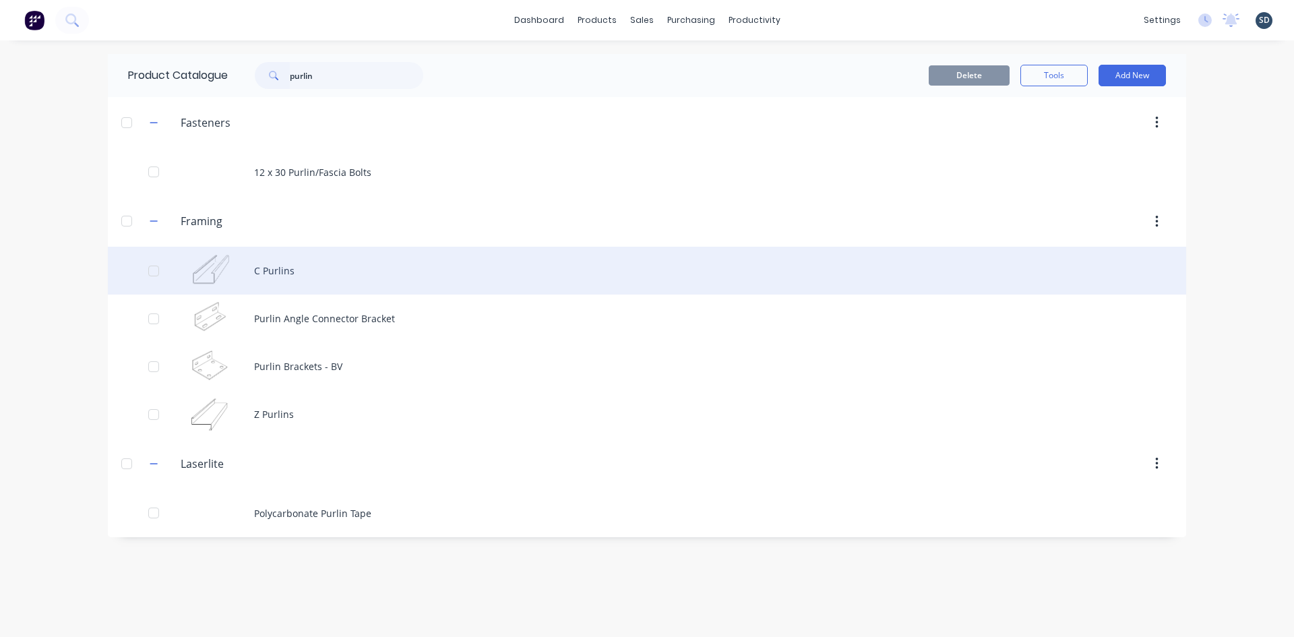
click at [299, 259] on div "C Purlins" at bounding box center [647, 271] width 1078 height 48
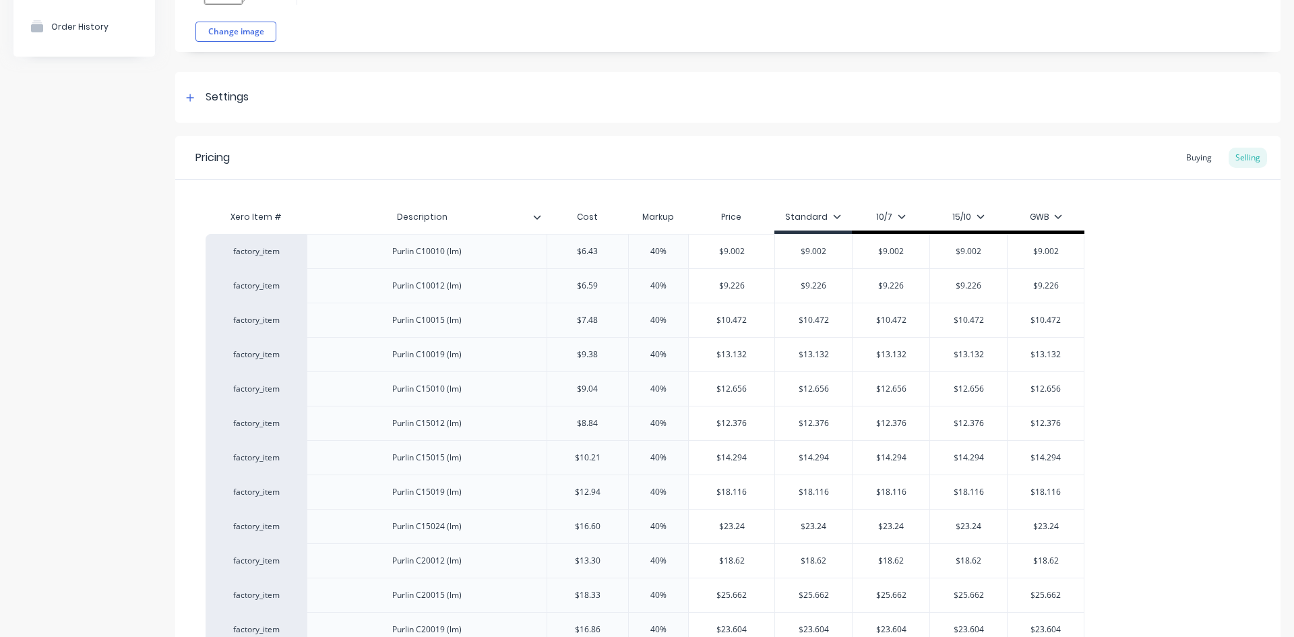
scroll to position [135, 0]
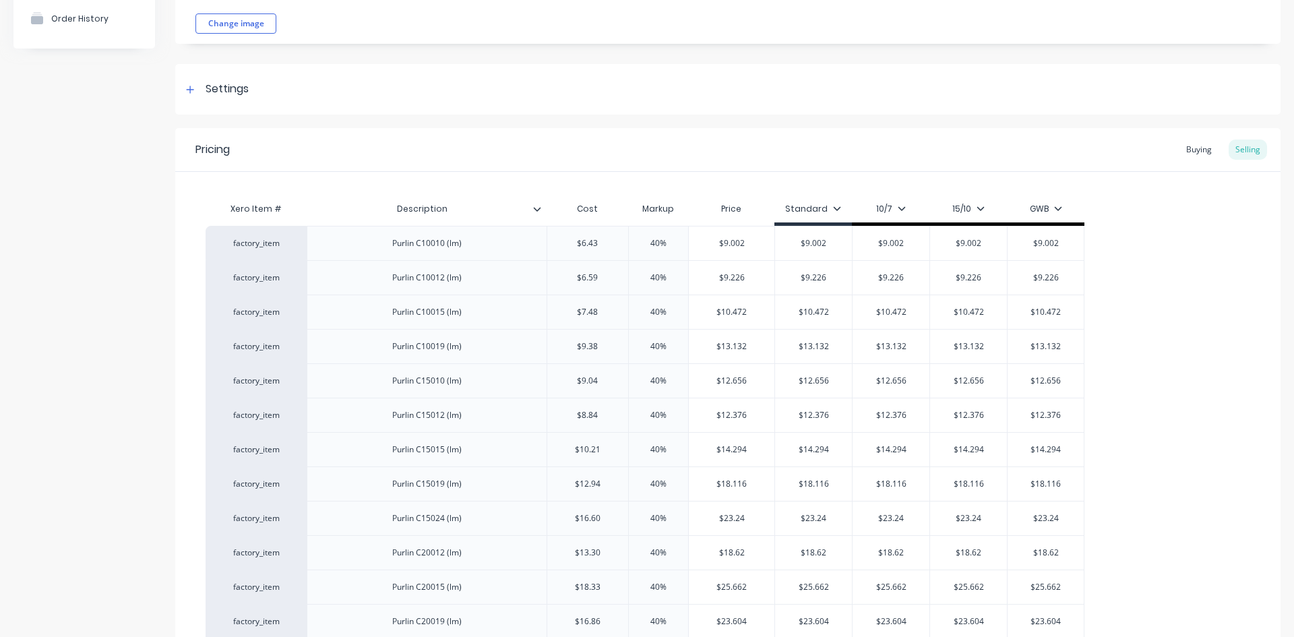
type textarea "x"
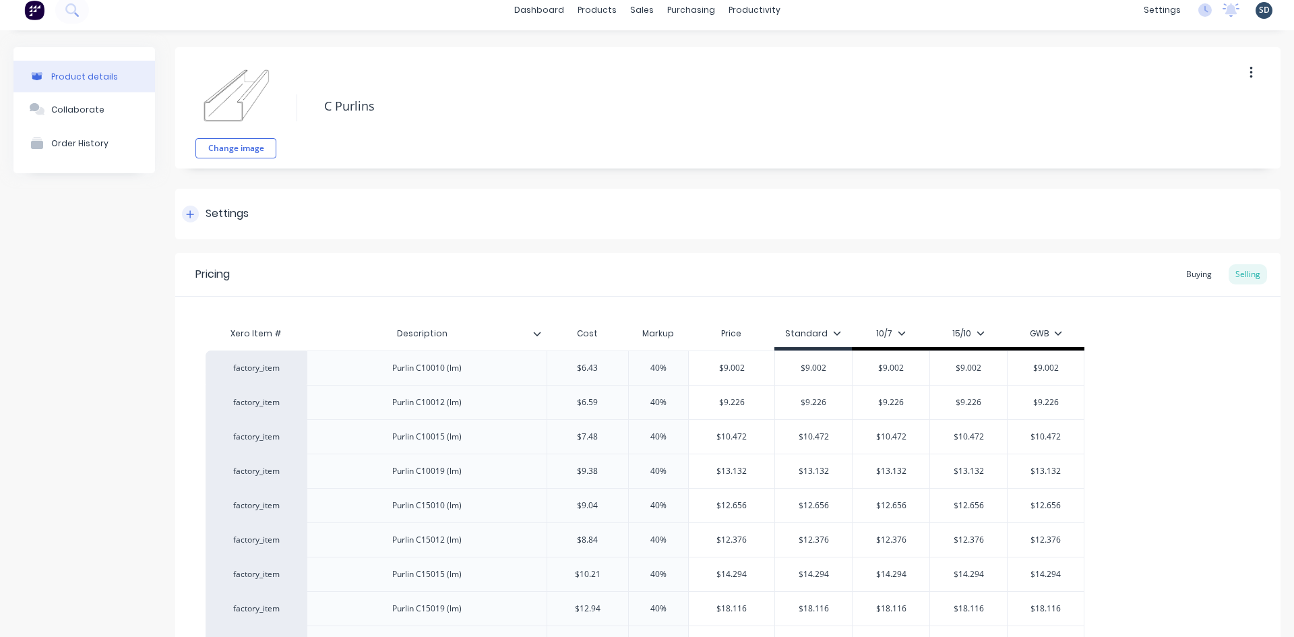
scroll to position [0, 0]
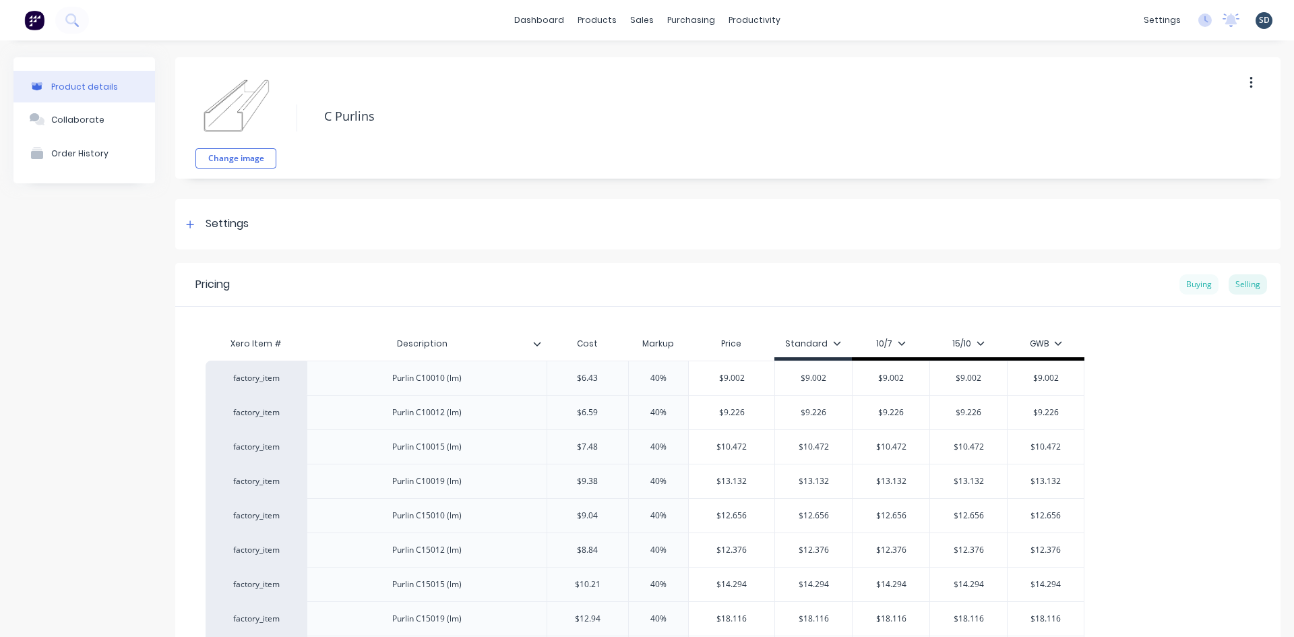
click at [1189, 284] on div "Buying" at bounding box center [1198, 284] width 39 height 20
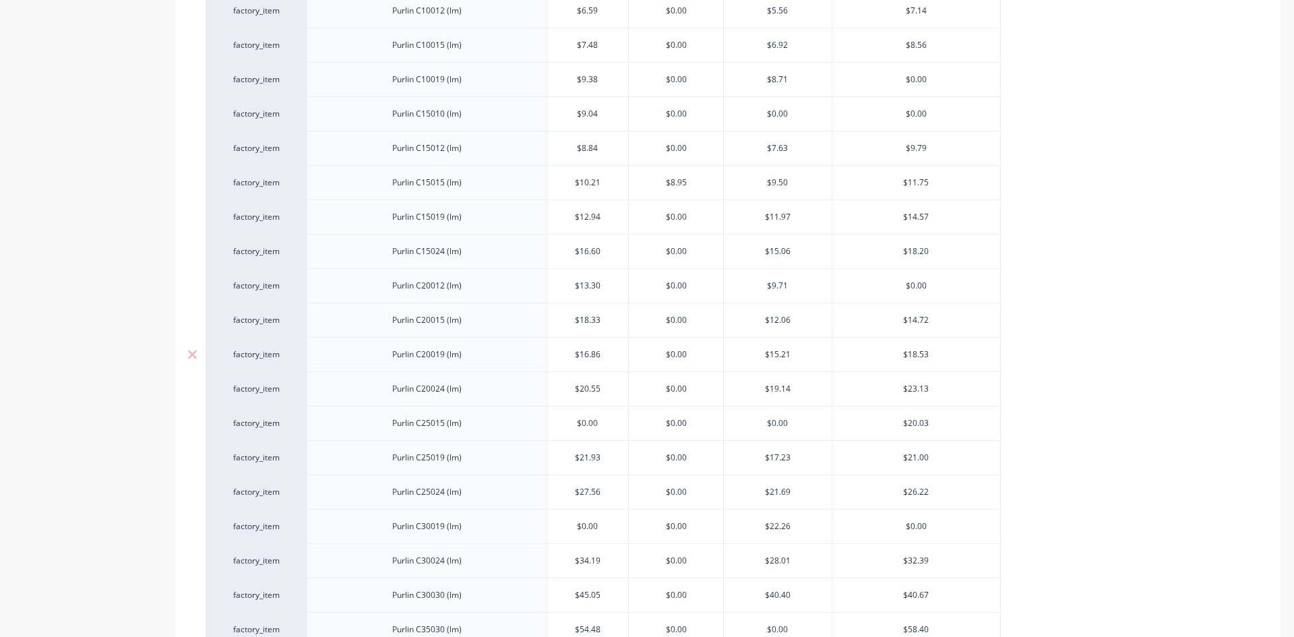
scroll to position [404, 0]
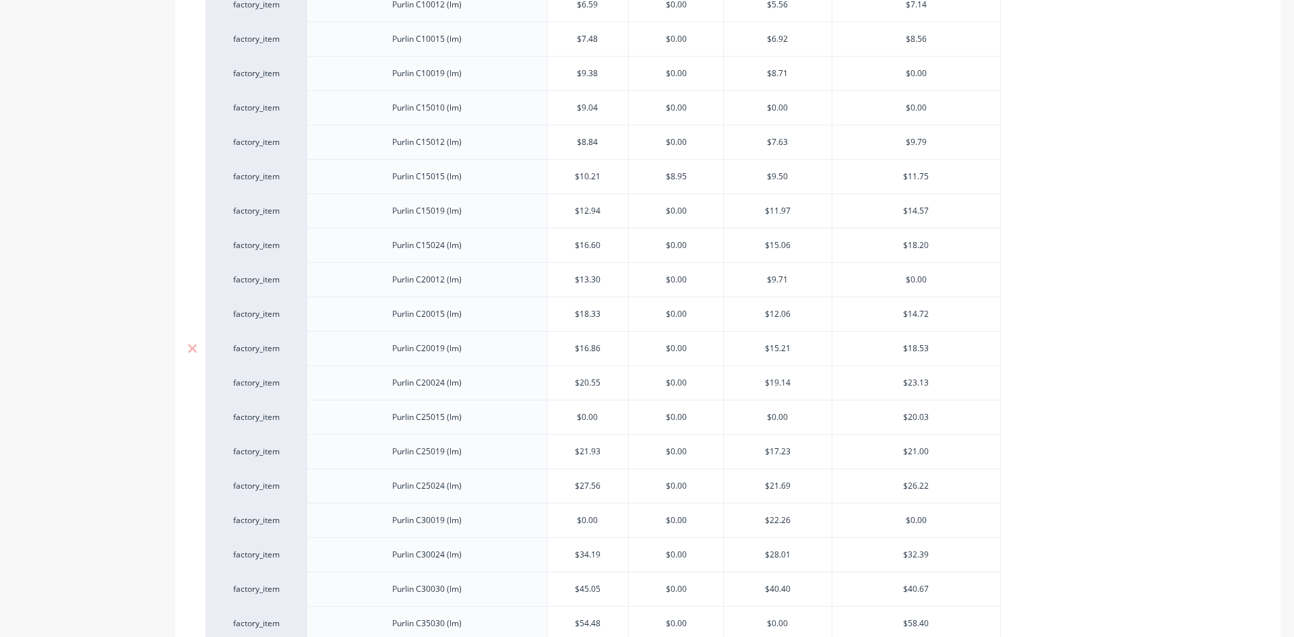
type input "$0.00"
drag, startPoint x: 693, startPoint y: 350, endPoint x: 671, endPoint y: 350, distance: 21.6
click at [671, 350] on input "$0.00" at bounding box center [676, 348] width 94 height 12
type textarea "x"
type input "$1"
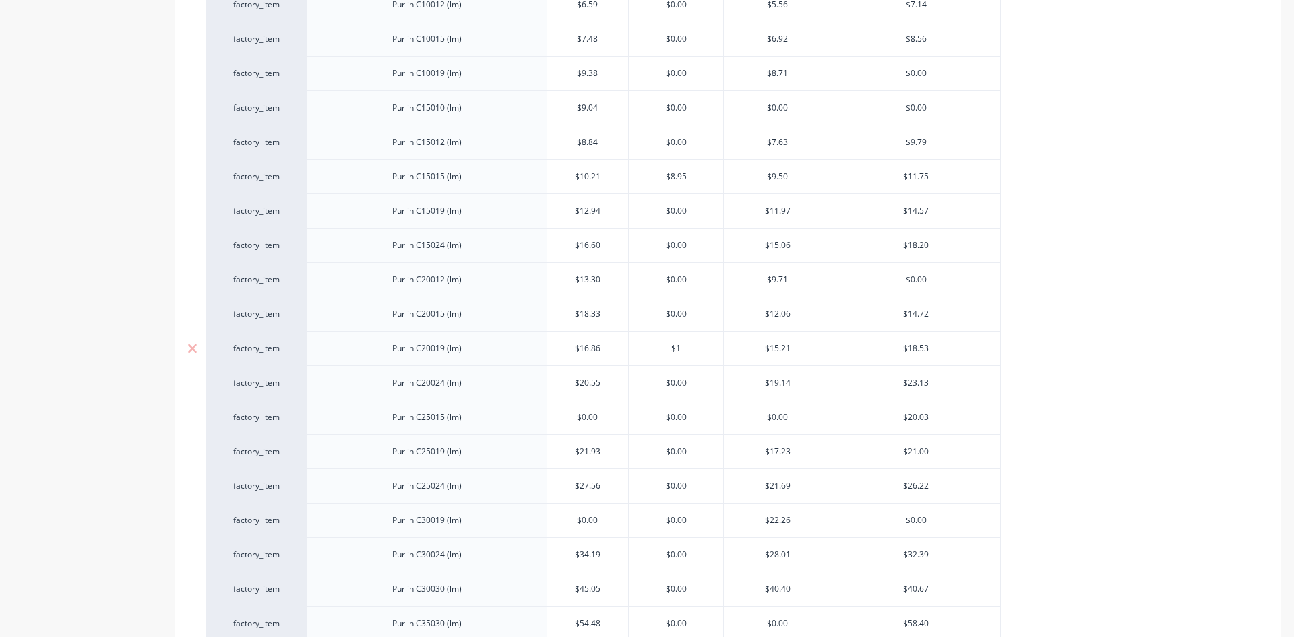
type textarea "x"
type input "$14"
type textarea "x"
type input "$14."
type textarea "x"
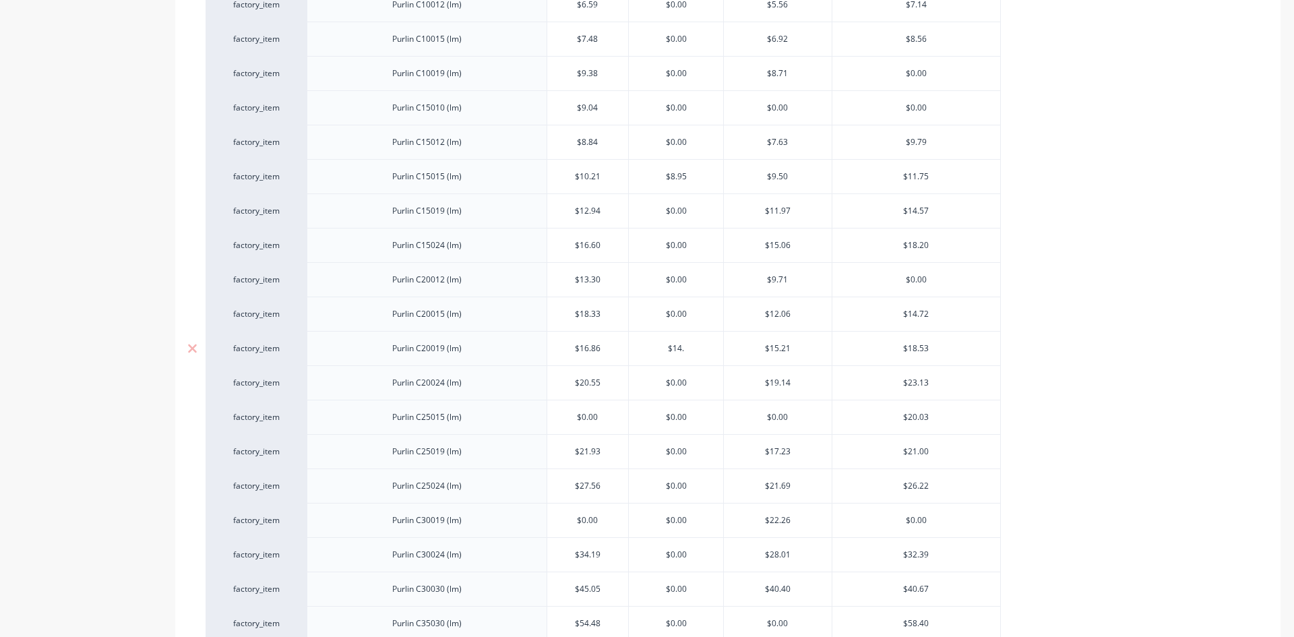
type input "$14.3"
type textarea "x"
type input "$14.35"
click at [1037, 349] on div "factory_item Purlin C10010 (lm) $6.43 $0.00 $0.00 $6.14 factory_item Purlin C10…" at bounding box center [728, 503] width 1045 height 1101
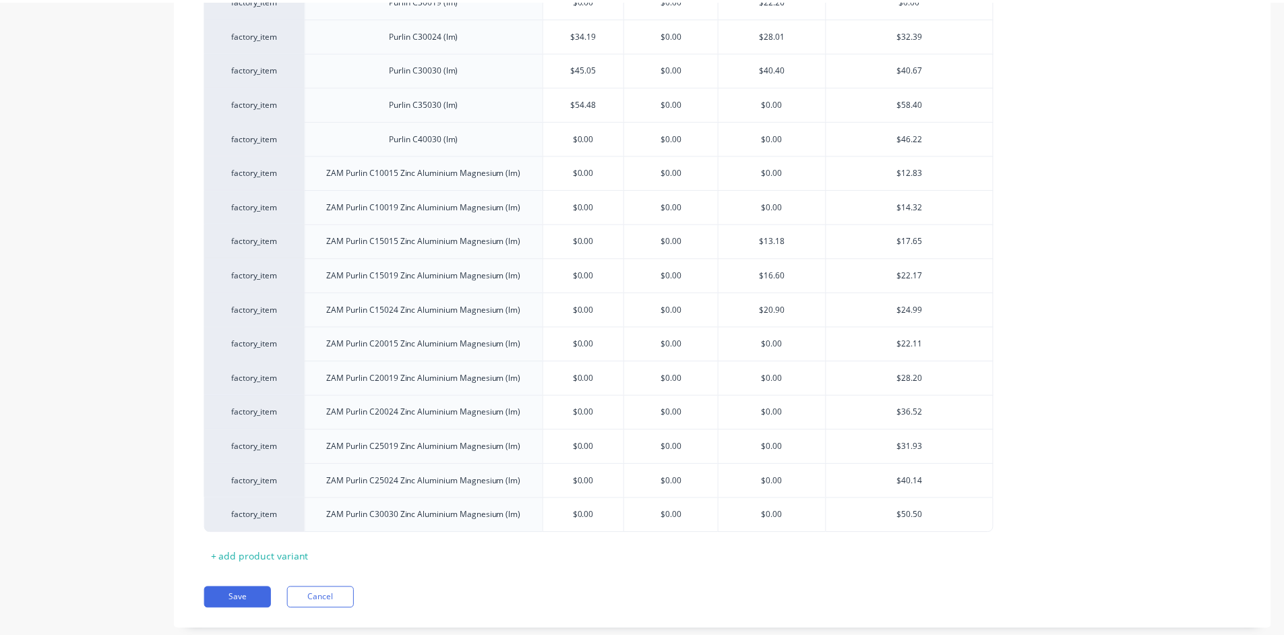
scroll to position [954, 0]
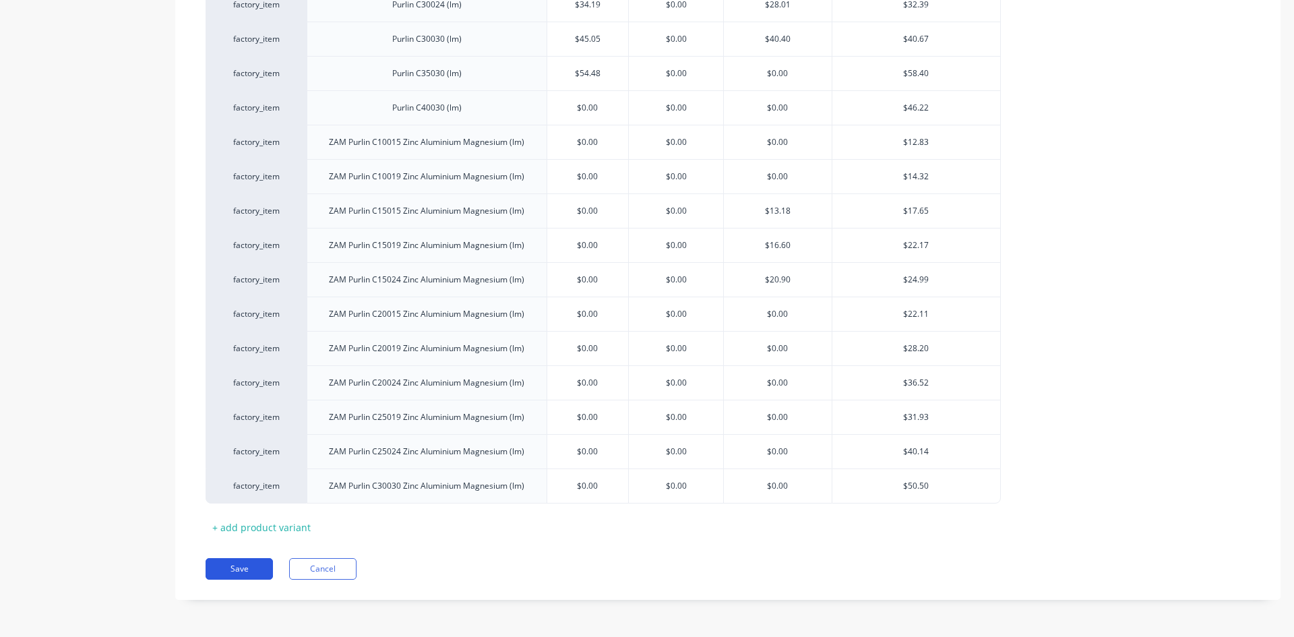
click at [254, 566] on button "Save" at bounding box center [239, 569] width 67 height 22
type textarea "x"
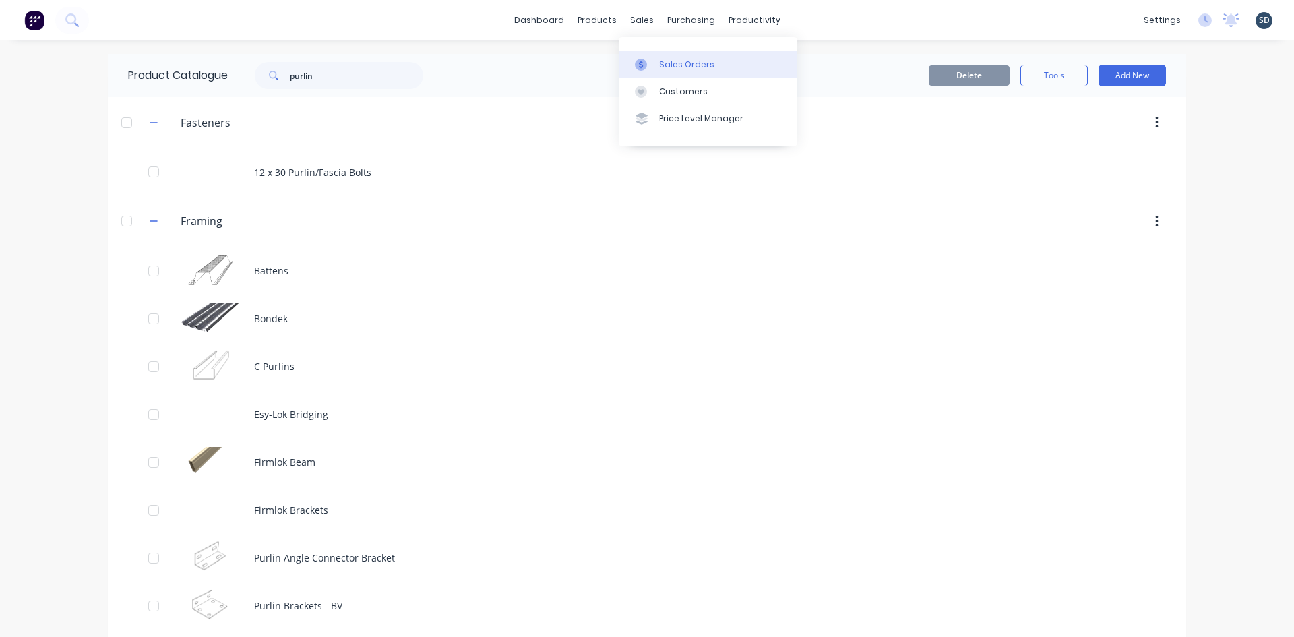
click at [663, 60] on div "Sales Orders" at bounding box center [686, 65] width 55 height 12
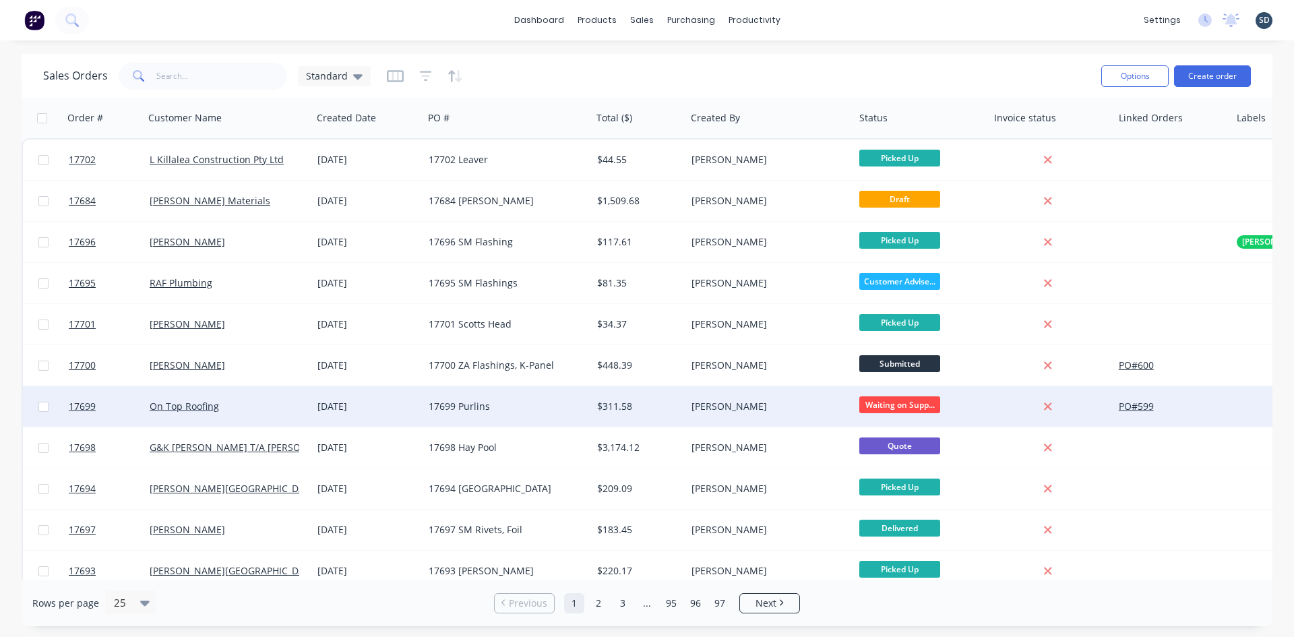
click at [264, 414] on div "On Top Roofing" at bounding box center [228, 406] width 168 height 40
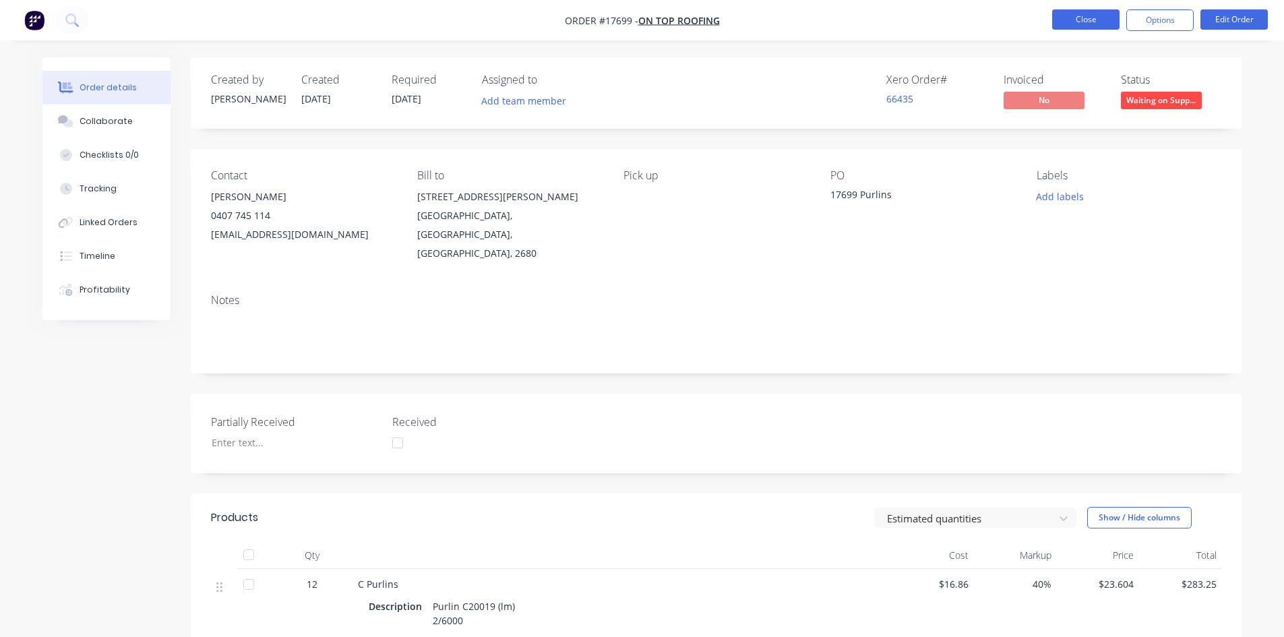
click at [1098, 20] on button "Close" at bounding box center [1085, 19] width 67 height 20
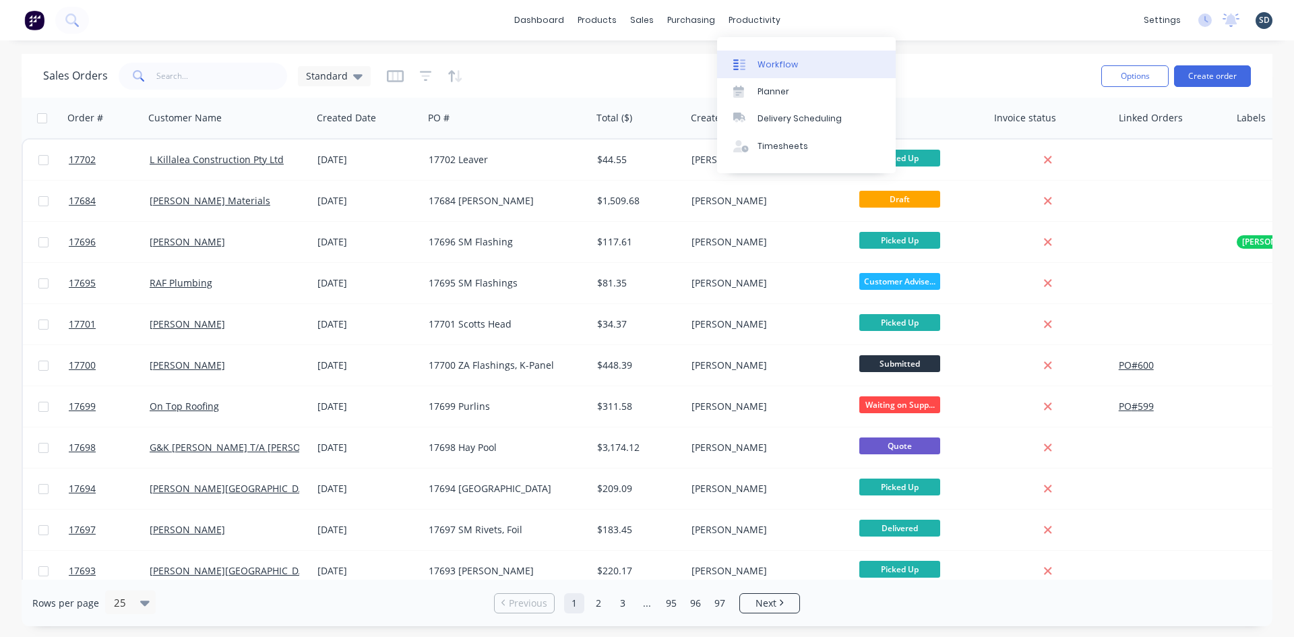
click at [782, 59] on div "Workflow" at bounding box center [778, 65] width 40 height 12
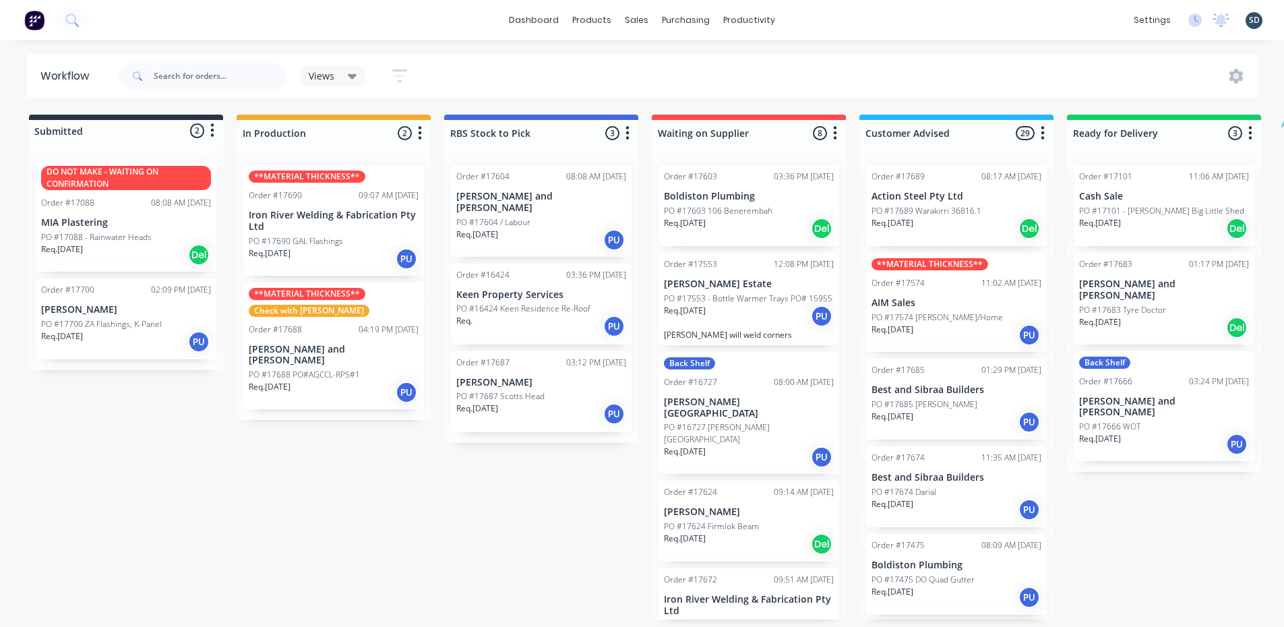
click at [514, 51] on div "dashboard products sales purchasing productivity dashboard products Product Cat…" at bounding box center [642, 273] width 1284 height 546
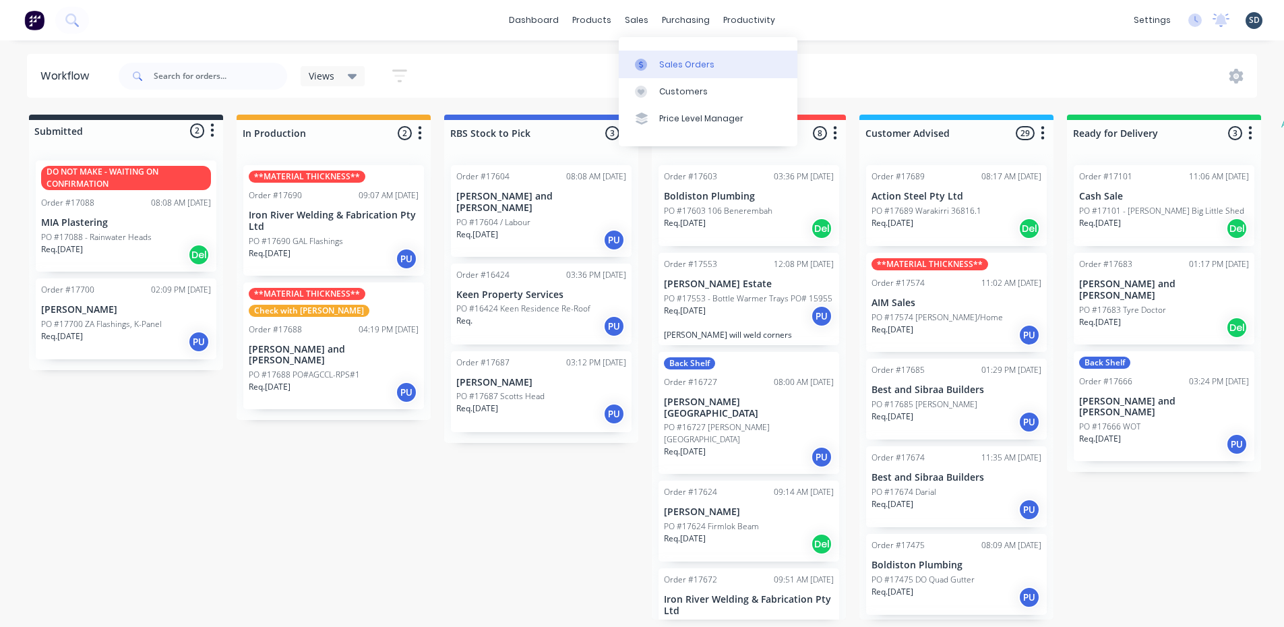
click at [672, 76] on link "Sales Orders" at bounding box center [708, 64] width 179 height 27
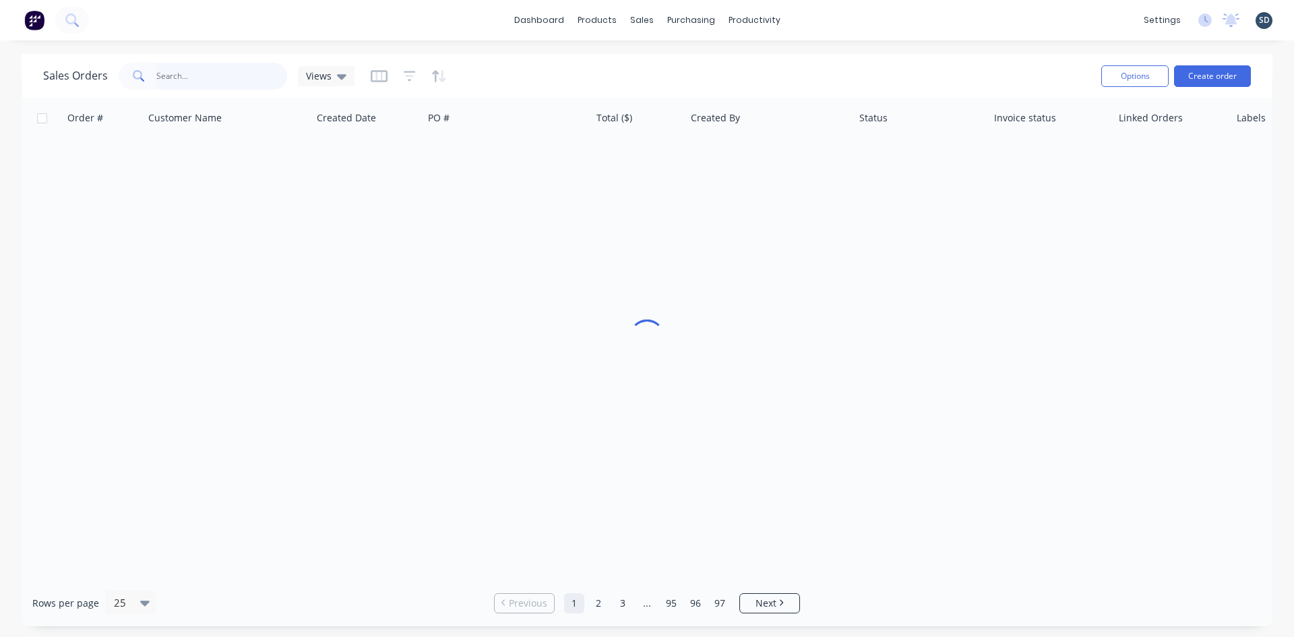
click at [171, 83] on input "text" at bounding box center [221, 76] width 131 height 27
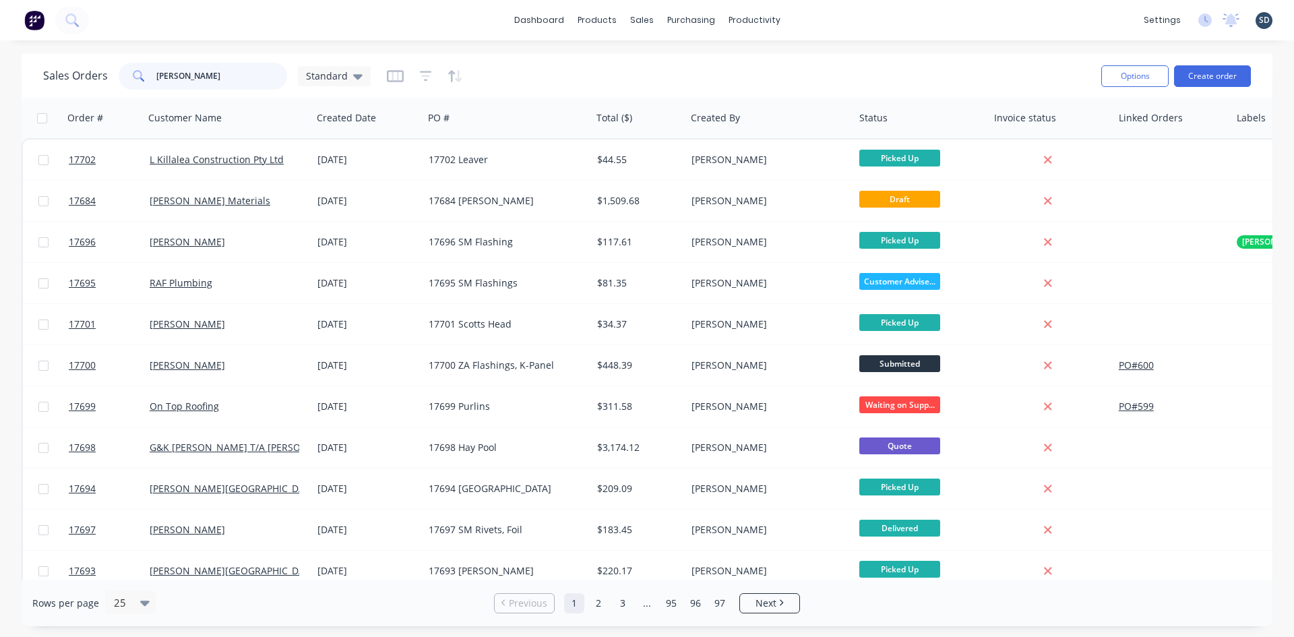
type input "JOHNSTON"
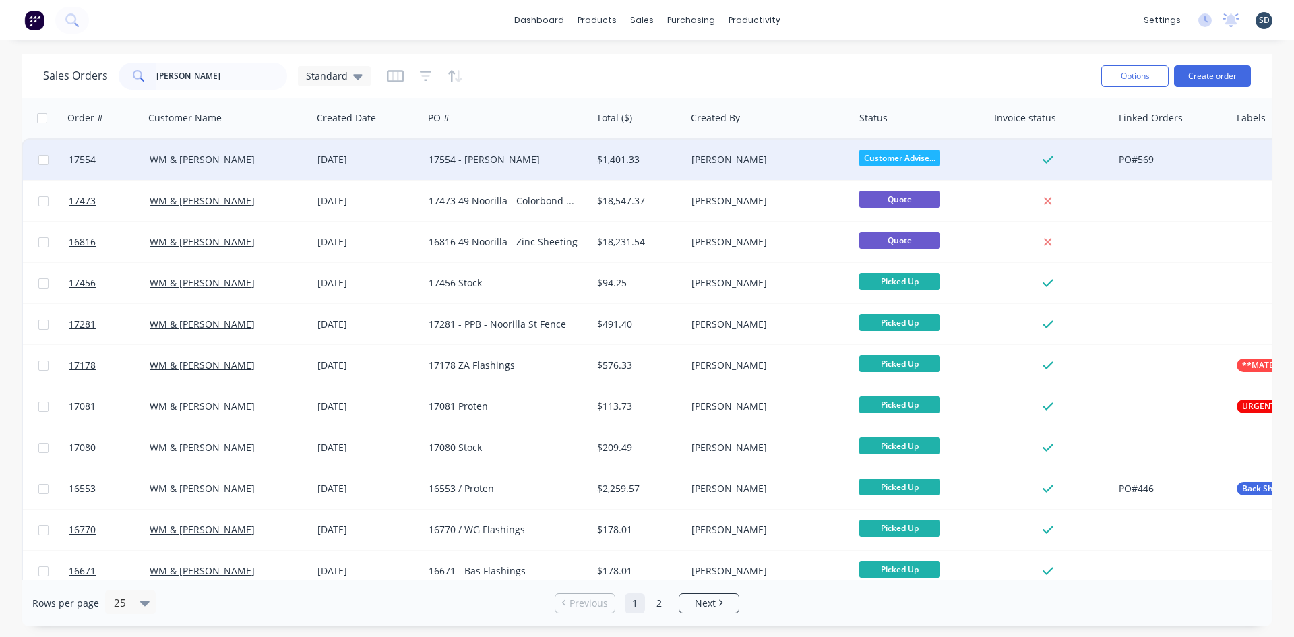
click at [282, 167] on div "WM & TM Johnston" at bounding box center [228, 160] width 168 height 40
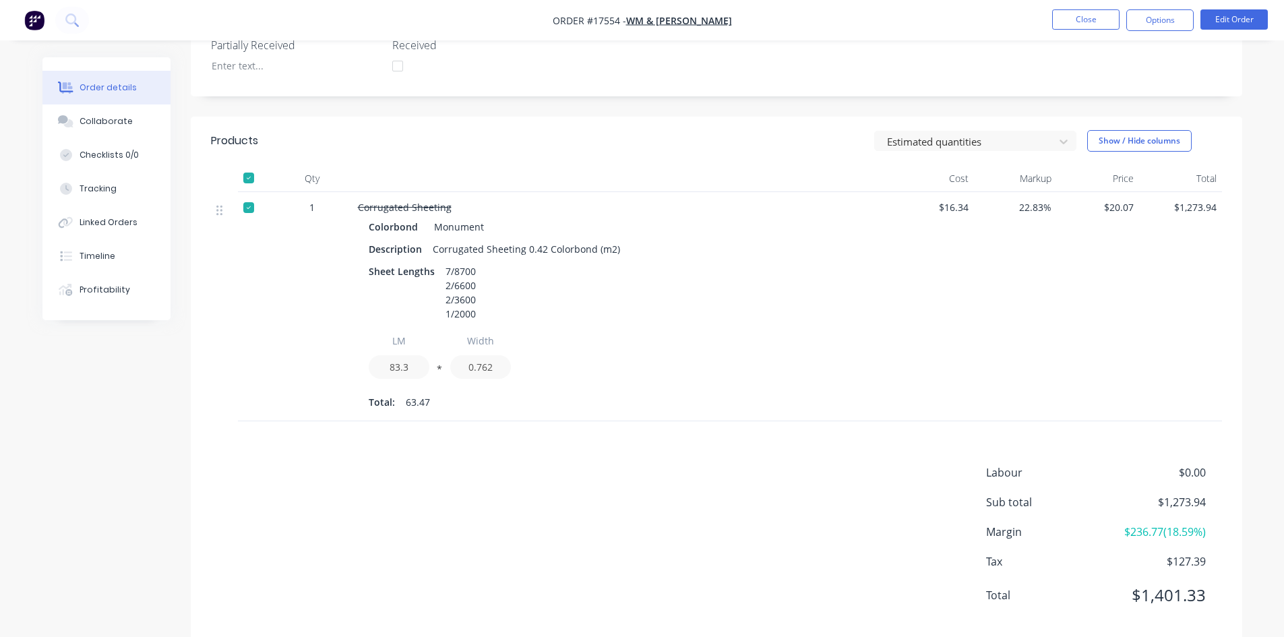
scroll to position [382, 0]
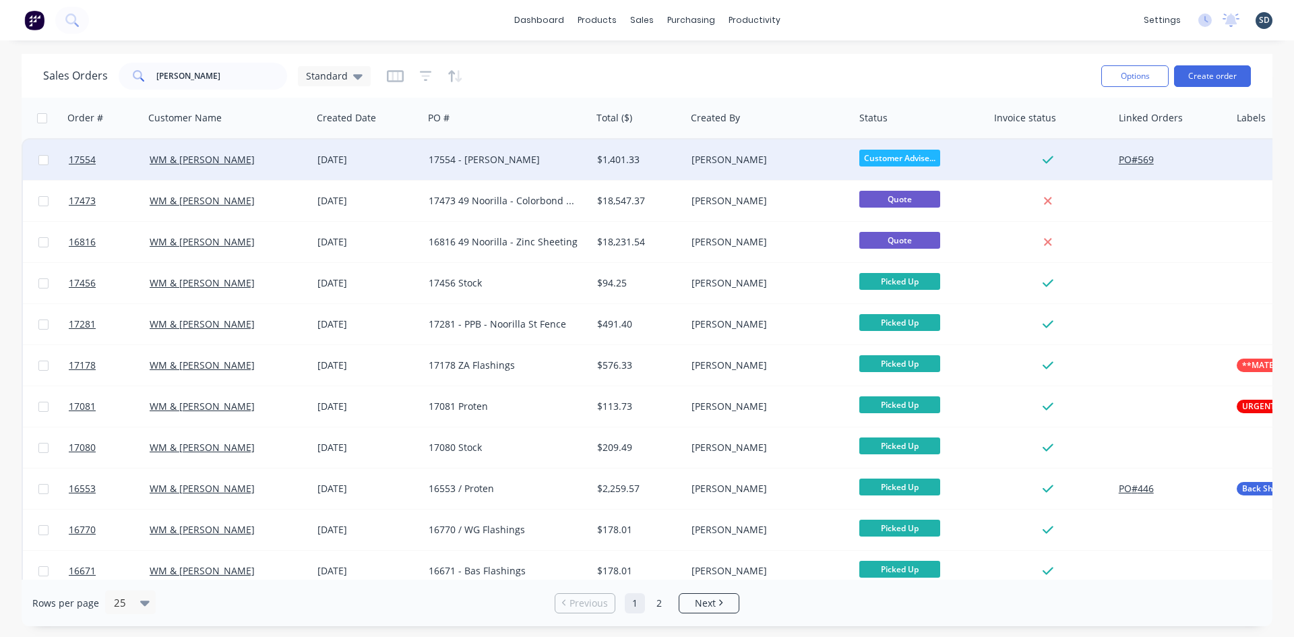
click at [547, 160] on div "17554 - Zappacosta" at bounding box center [504, 159] width 150 height 13
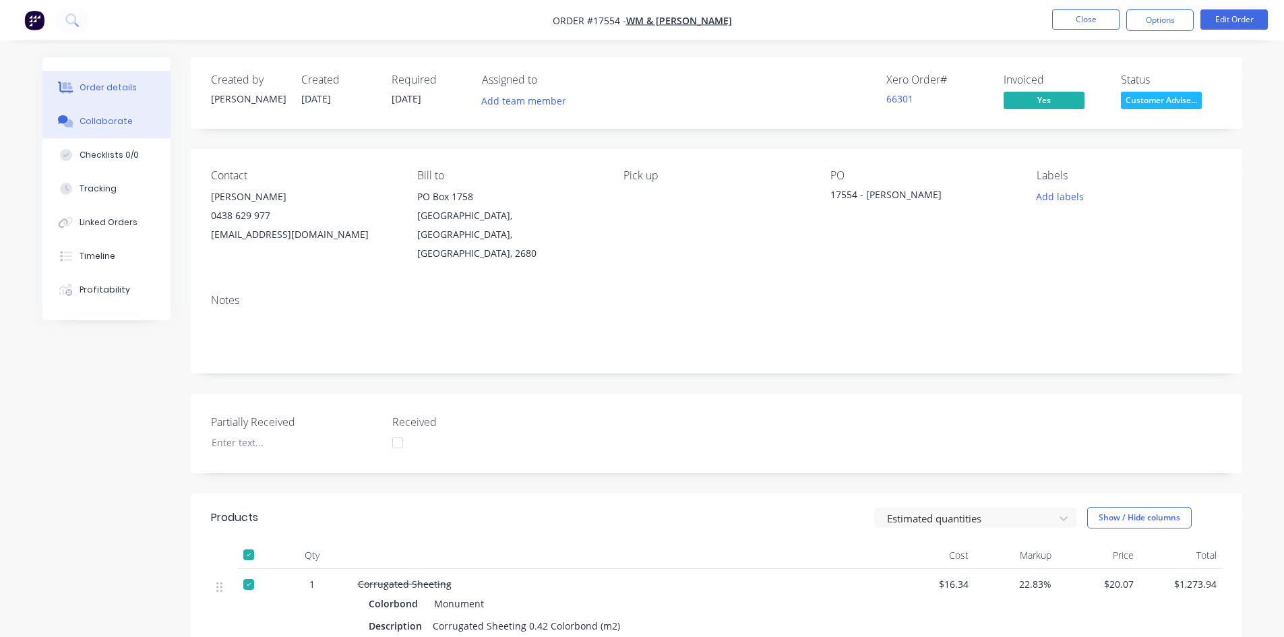
click at [117, 125] on div "Collaborate" at bounding box center [106, 121] width 53 height 12
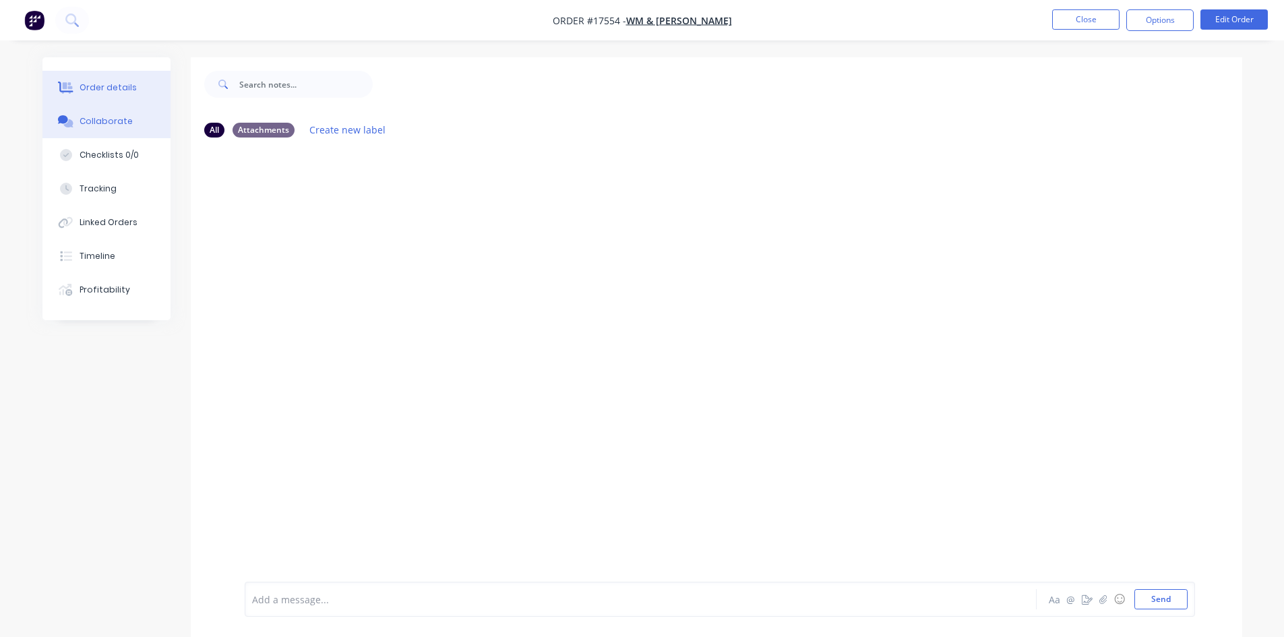
click at [92, 76] on button "Order details" at bounding box center [106, 88] width 128 height 34
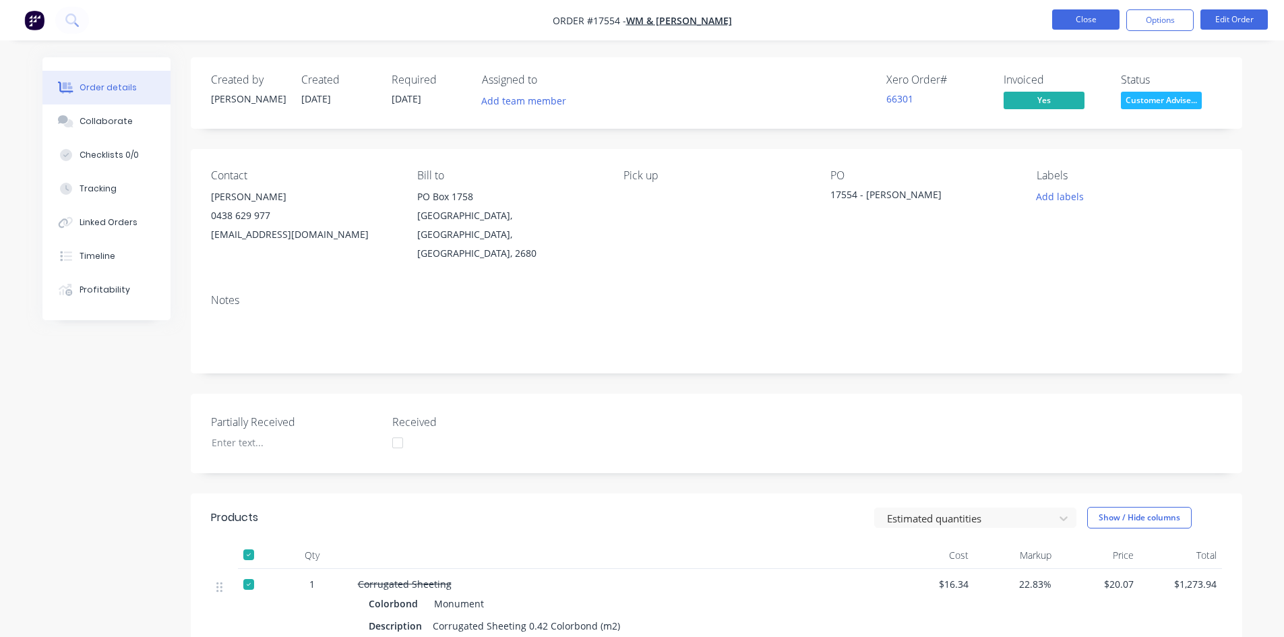
click at [1103, 24] on button "Close" at bounding box center [1085, 19] width 67 height 20
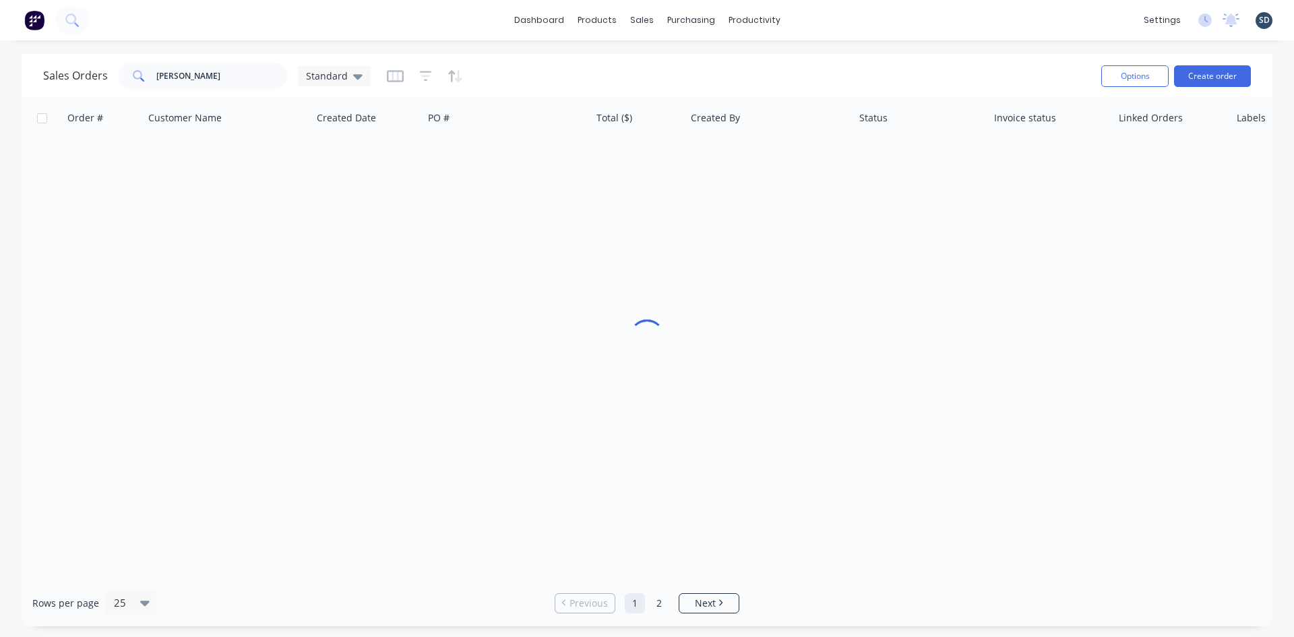
click at [877, 22] on div "dashboard products sales purchasing productivity dashboard products Product Cat…" at bounding box center [647, 20] width 1294 height 40
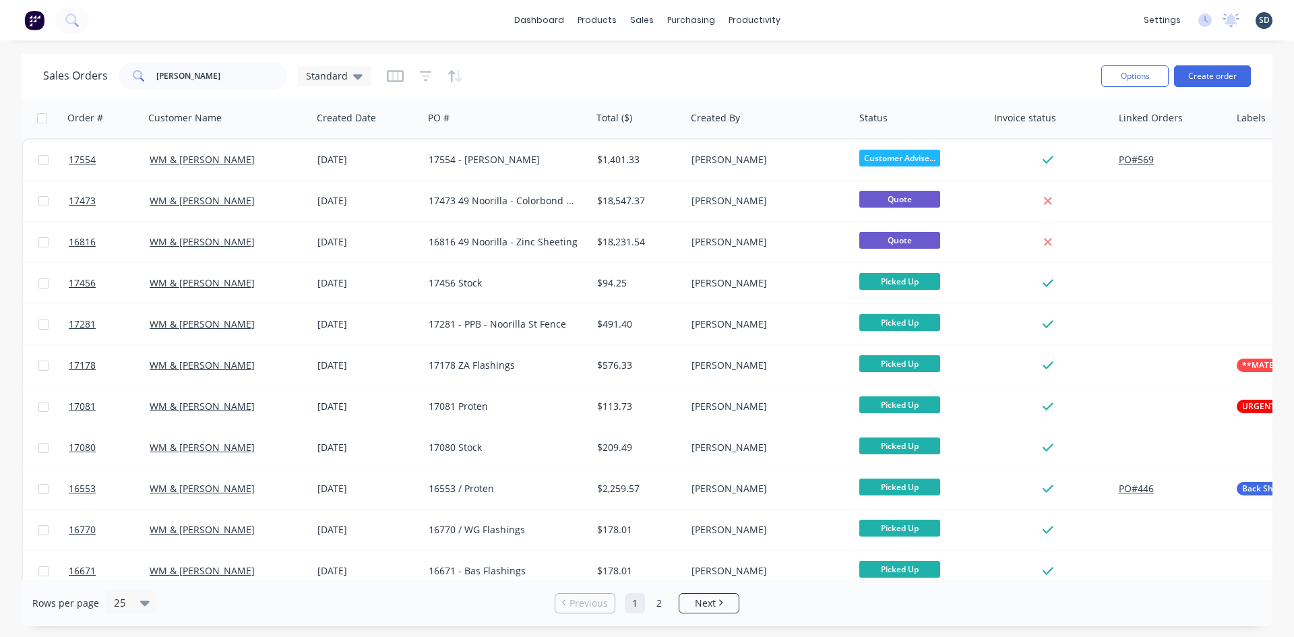
click at [818, 23] on div "dashboard products sales purchasing productivity dashboard products Product Cat…" at bounding box center [647, 20] width 1294 height 40
click at [824, 16] on div "dashboard products sales purchasing productivity dashboard products Product Cat…" at bounding box center [647, 20] width 1294 height 40
click at [822, 18] on div "dashboard products sales purchasing productivity dashboard products Product Cat…" at bounding box center [647, 20] width 1294 height 40
click at [818, 24] on div "dashboard products sales purchasing productivity dashboard products Product Cat…" at bounding box center [647, 20] width 1294 height 40
click at [846, 17] on div "dashboard products sales purchasing productivity dashboard products Product Cat…" at bounding box center [647, 20] width 1294 height 40
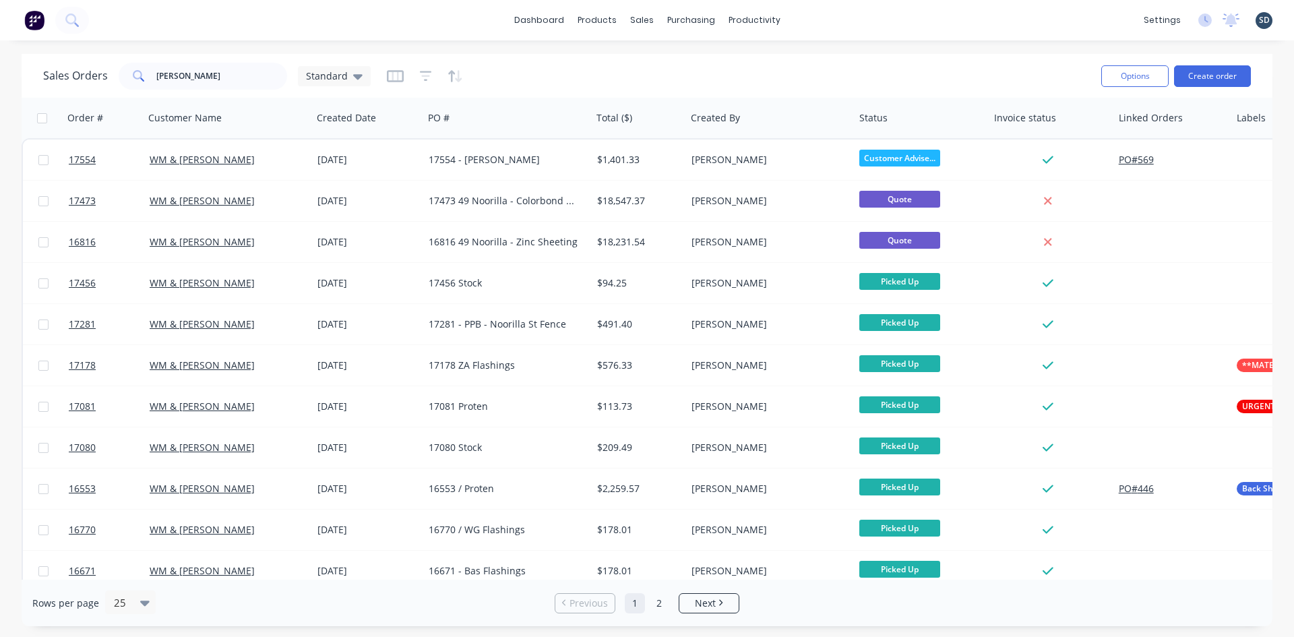
click at [808, 6] on div "dashboard products sales purchasing productivity dashboard products Product Cat…" at bounding box center [647, 20] width 1294 height 40
click at [197, 72] on input "JOHNSTON" at bounding box center [221, 76] width 131 height 27
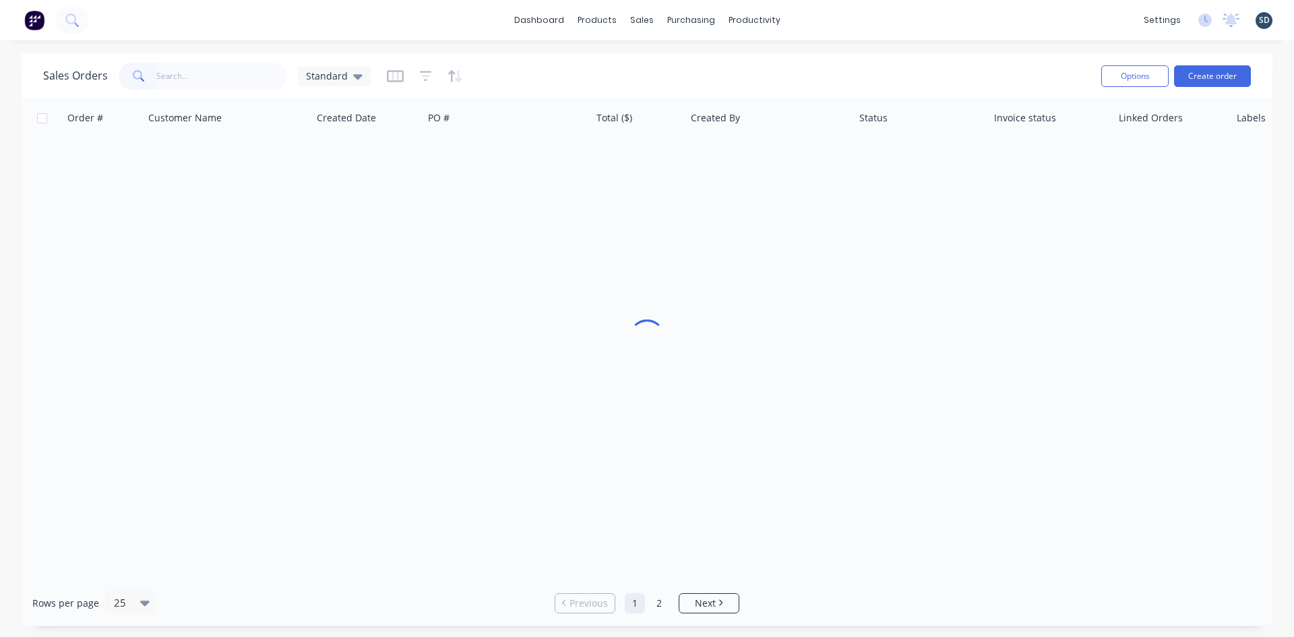
click at [580, 77] on div "Sales Orders Standard" at bounding box center [566, 75] width 1047 height 33
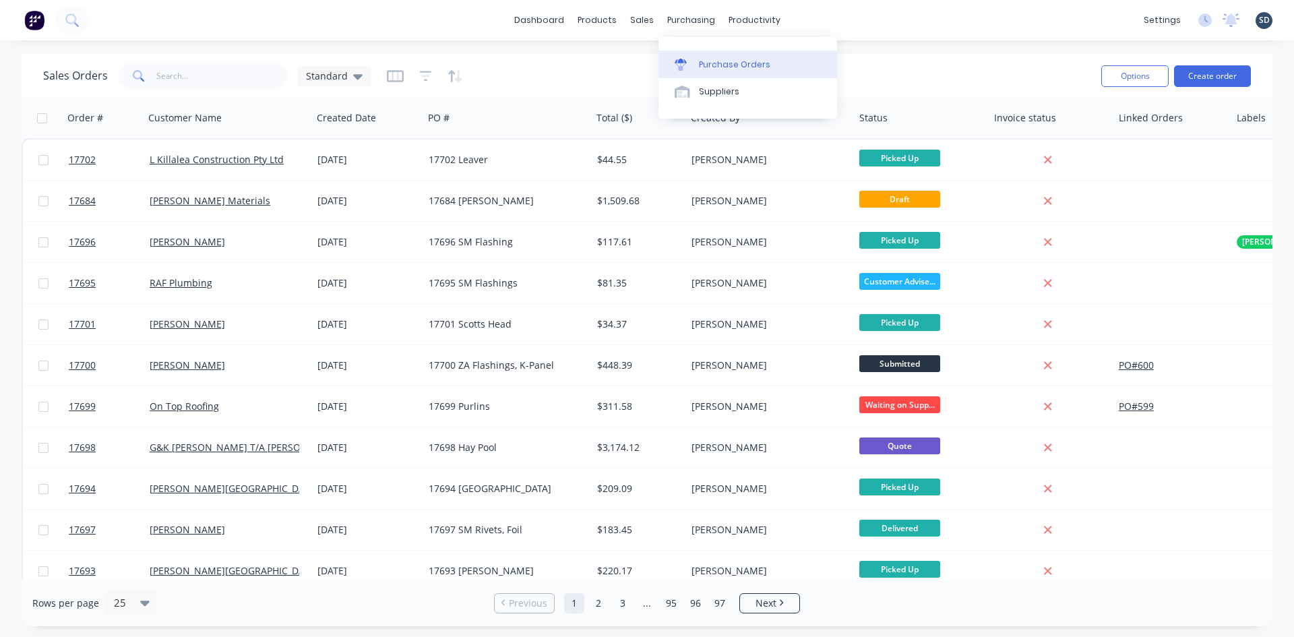
click at [716, 70] on div "Purchase Orders" at bounding box center [734, 65] width 71 height 12
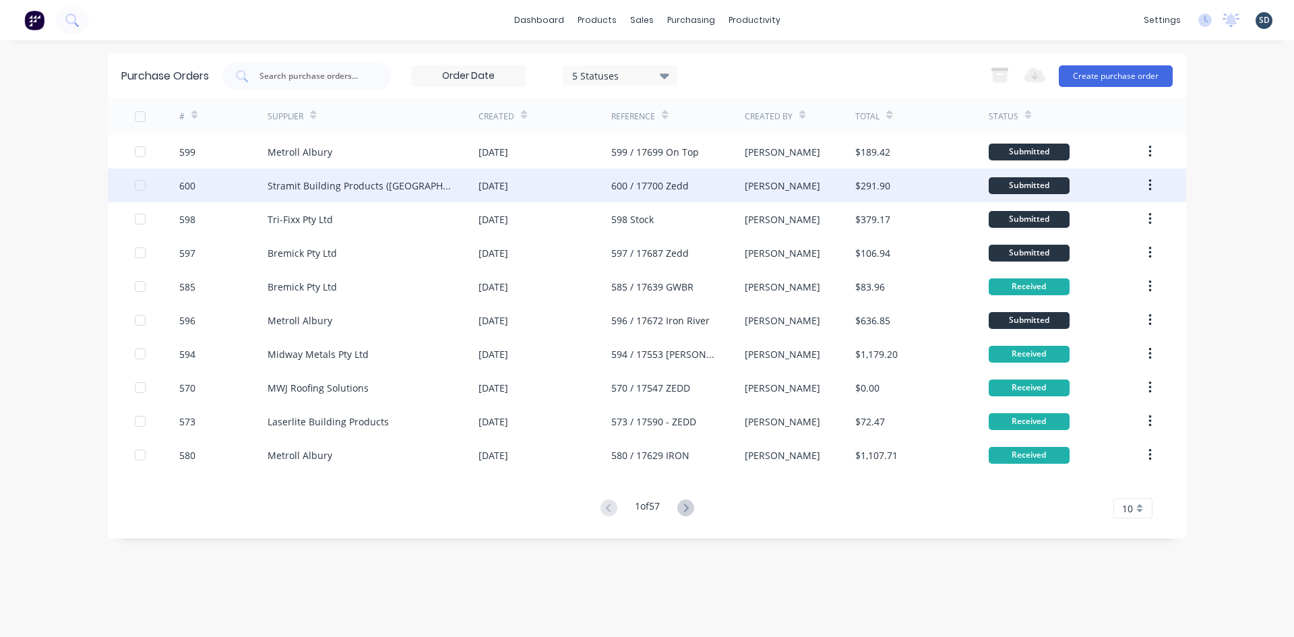
click at [320, 191] on div "Stramit Building Products (VIC)" at bounding box center [360, 186] width 184 height 14
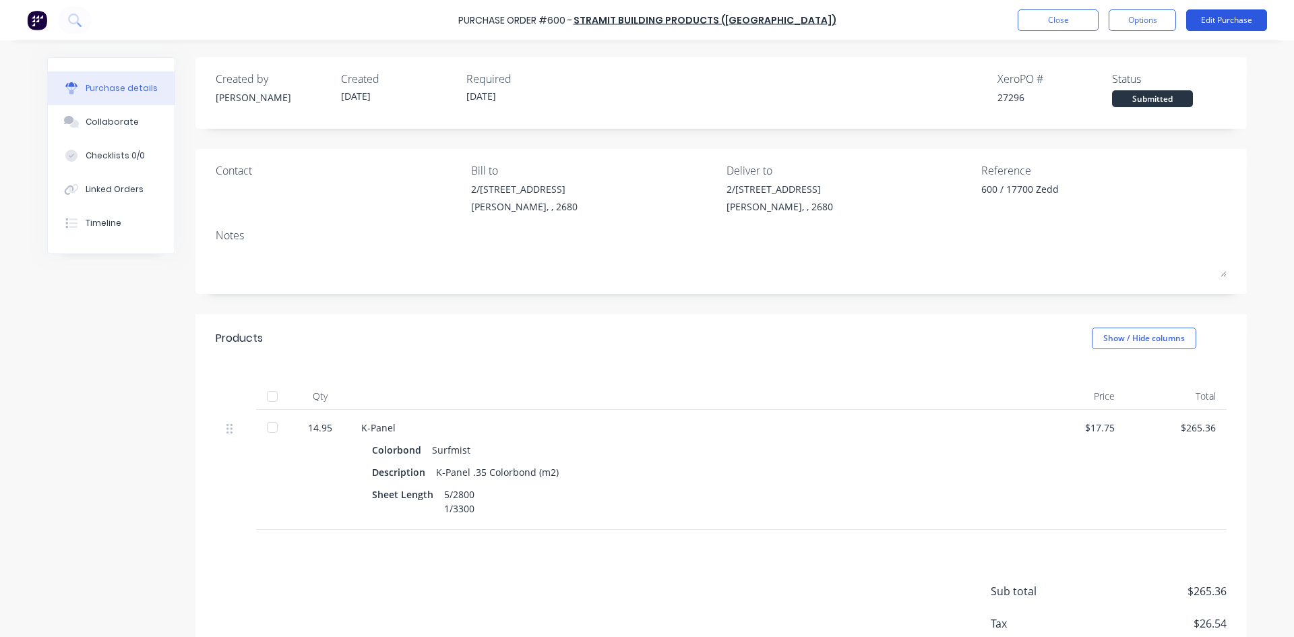
click at [1224, 24] on button "Edit Purchase" at bounding box center [1226, 20] width 81 height 22
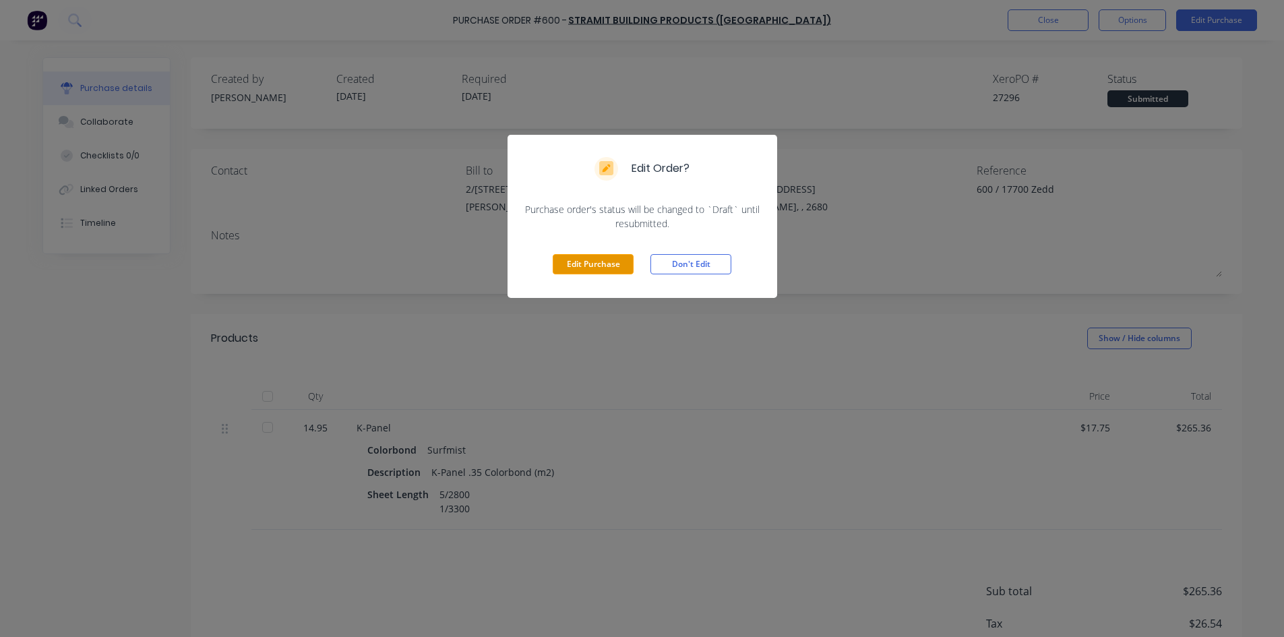
click at [569, 268] on button "Edit Purchase" at bounding box center [593, 264] width 81 height 20
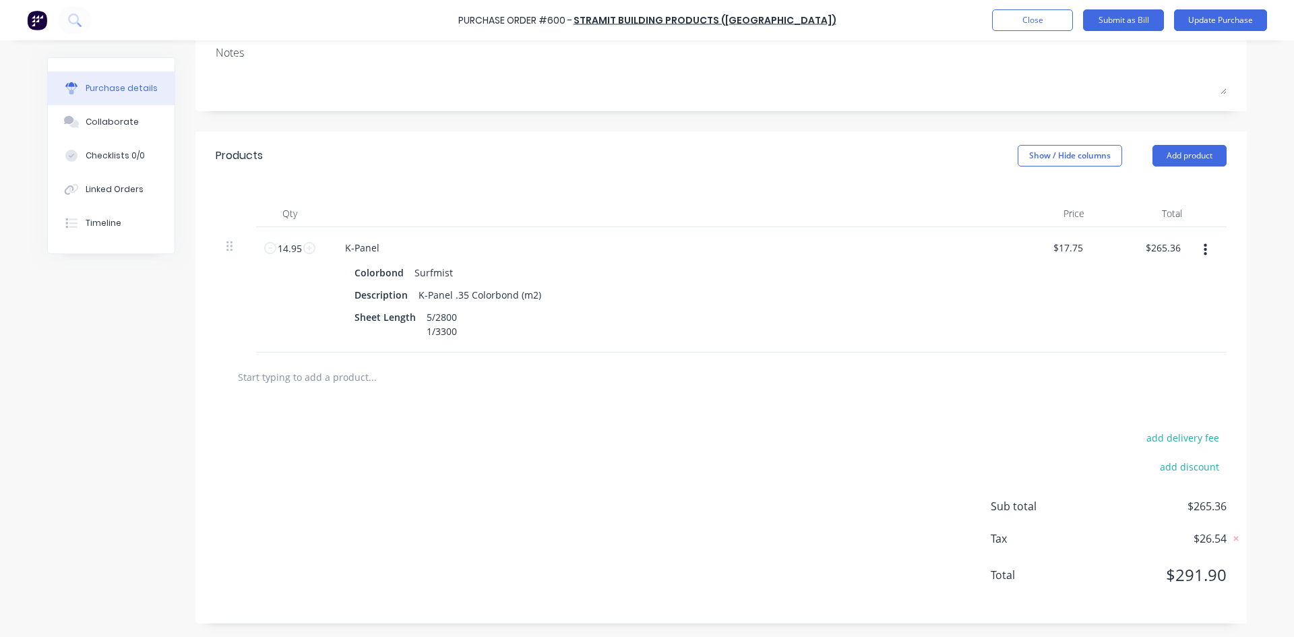
scroll to position [136, 0]
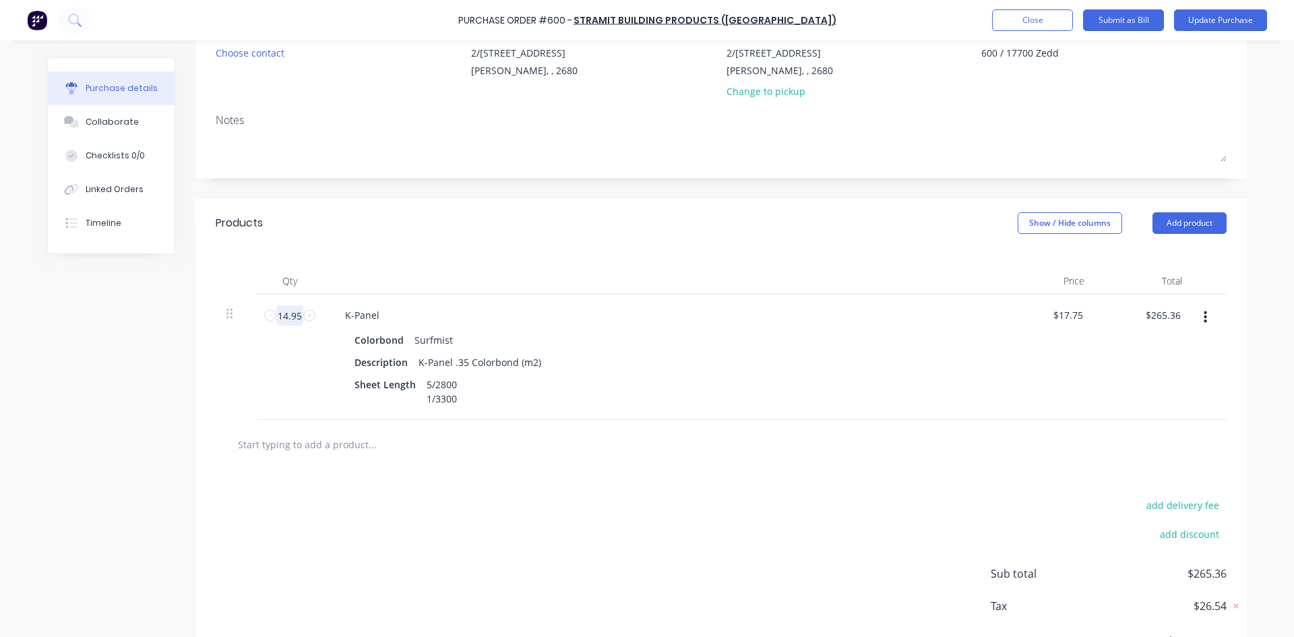
click at [288, 316] on input "14.95" at bounding box center [289, 315] width 27 height 20
click at [290, 316] on input "14.95" at bounding box center [289, 315] width 27 height 20
drag, startPoint x: 292, startPoint y: 315, endPoint x: 299, endPoint y: 313, distance: 6.9
click at [299, 313] on div "14.95 14.95" at bounding box center [290, 315] width 46 height 20
type textarea "x"
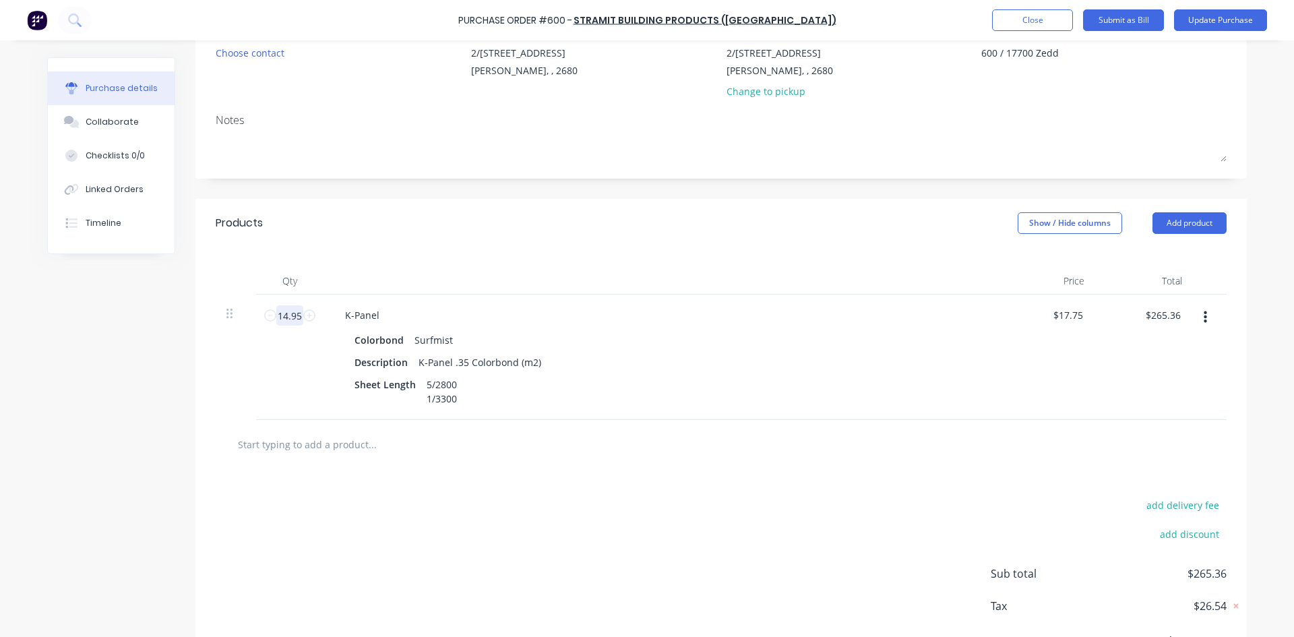
type input "14.94"
type input "$265.19"
type textarea "x"
type input "14.947"
type input "$265.31"
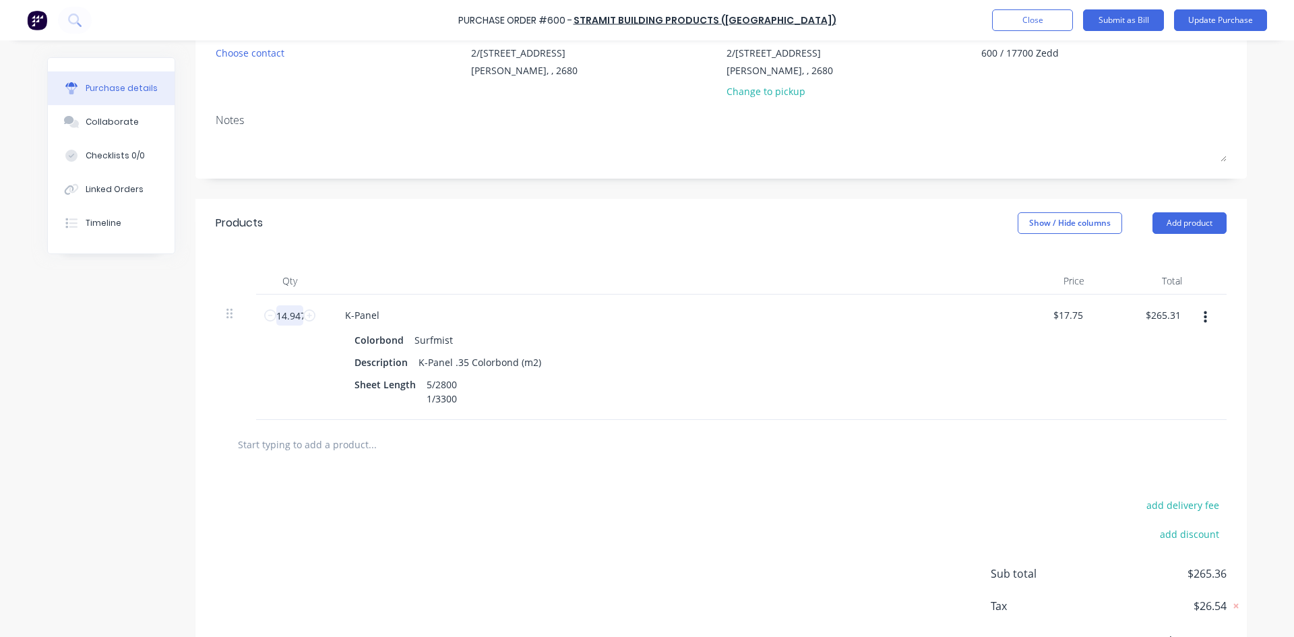
type textarea "x"
type input "14.947"
click at [427, 237] on div "Products Show / Hide columns Add product" at bounding box center [720, 223] width 1051 height 49
type textarea "x"
type input "17.75"
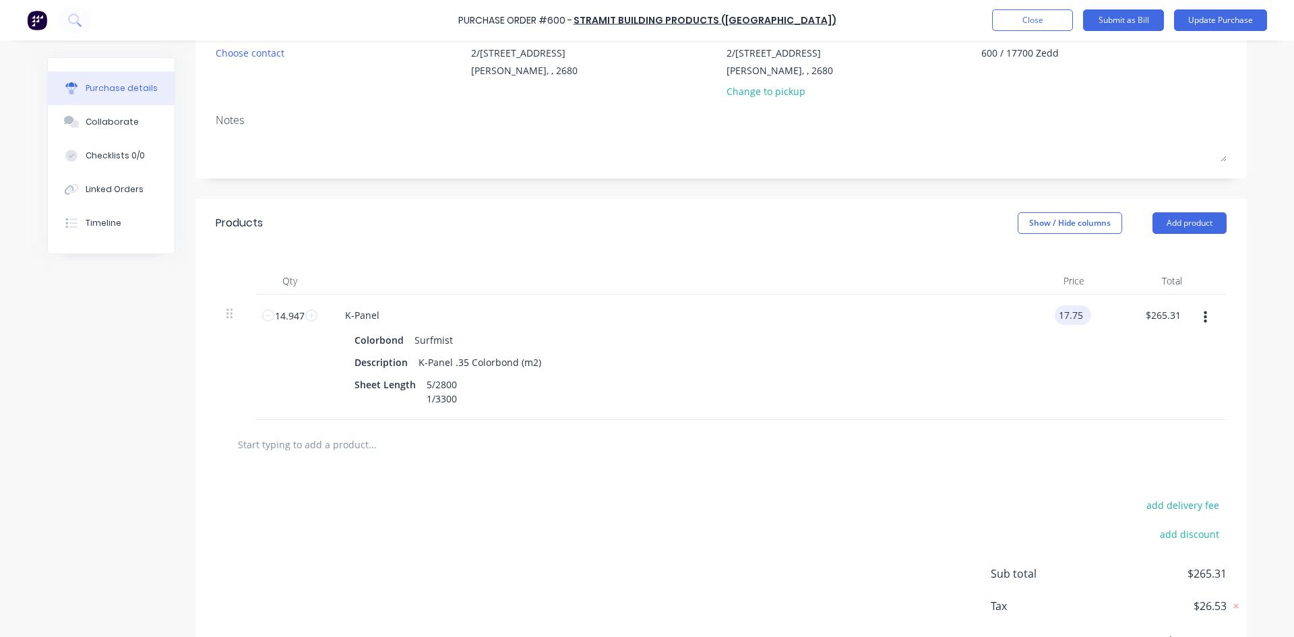
click at [1068, 315] on input "17.75" at bounding box center [1070, 315] width 31 height 20
type textarea "x"
click at [1068, 315] on input "17.75" at bounding box center [1070, 315] width 31 height 20
type input "17.74"
type textarea "x"
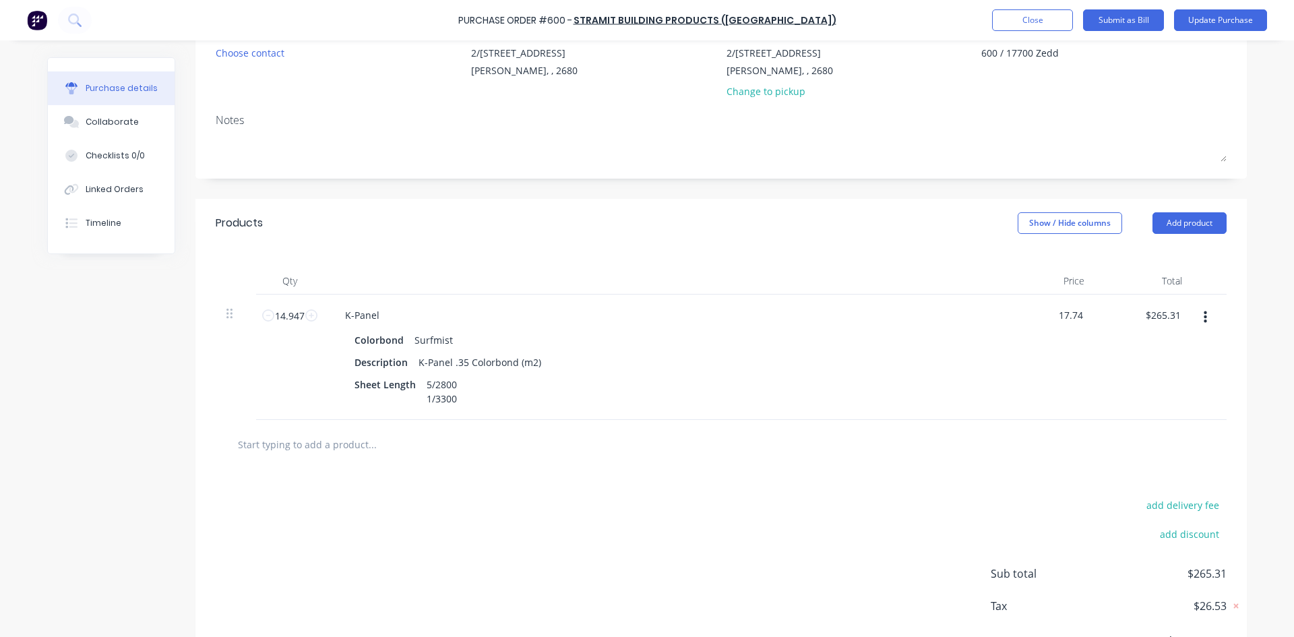
type input "$17.74"
type input "$265.16"
click at [816, 224] on div "Products Show / Hide columns Add product" at bounding box center [720, 223] width 1051 height 49
click at [305, 448] on input "text" at bounding box center [372, 444] width 270 height 27
type textarea "x"
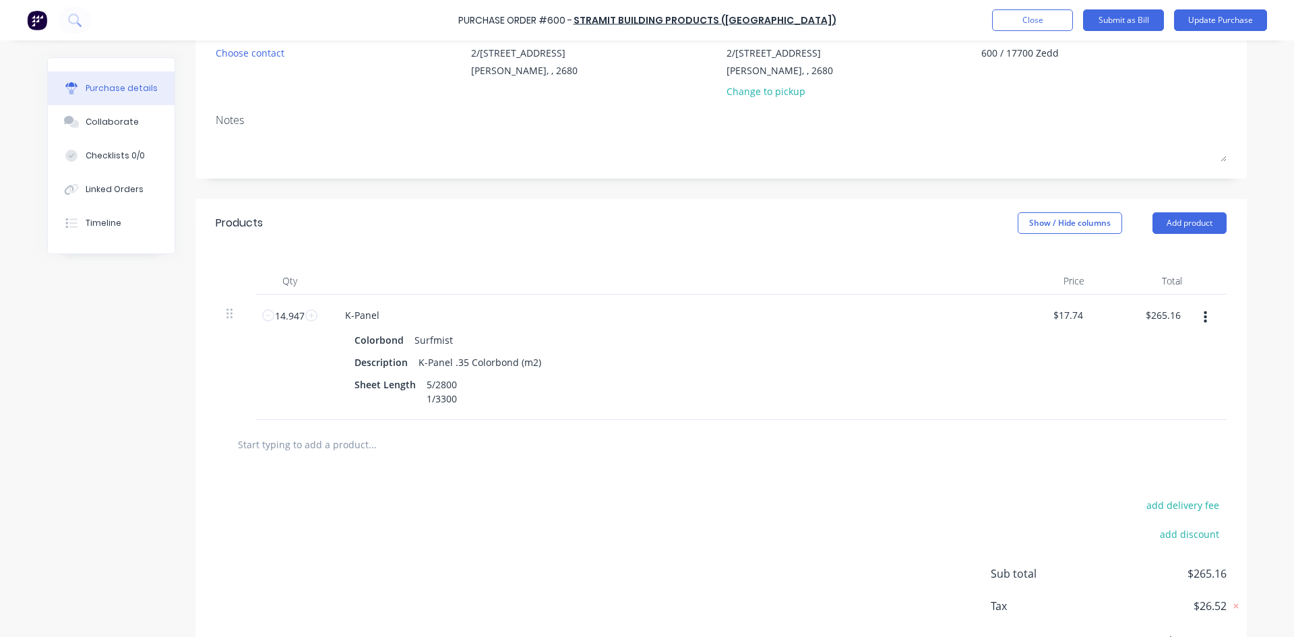
type input "D"
type textarea "x"
type input "DE"
type textarea "x"
type input "DEL"
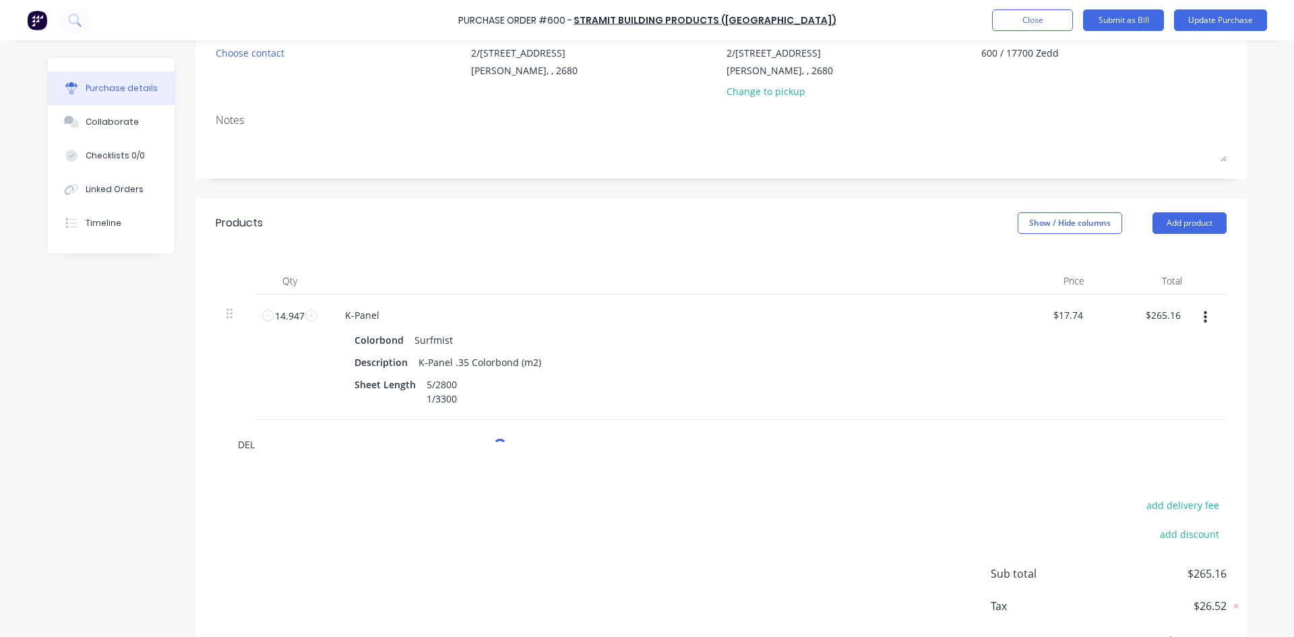
type textarea "x"
type input "DELI"
type textarea "x"
type input "DELIV"
type textarea "x"
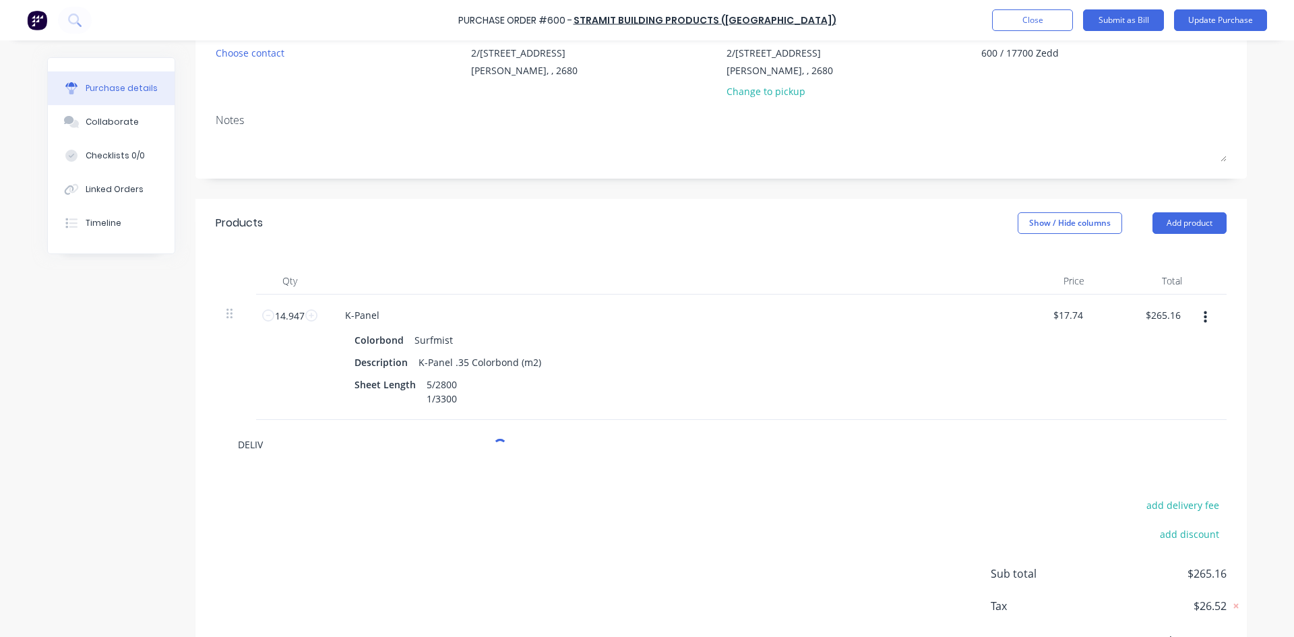
type input "DELIVE"
type textarea "x"
type input "DELIVER"
type textarea "x"
type input "DELIVERY"
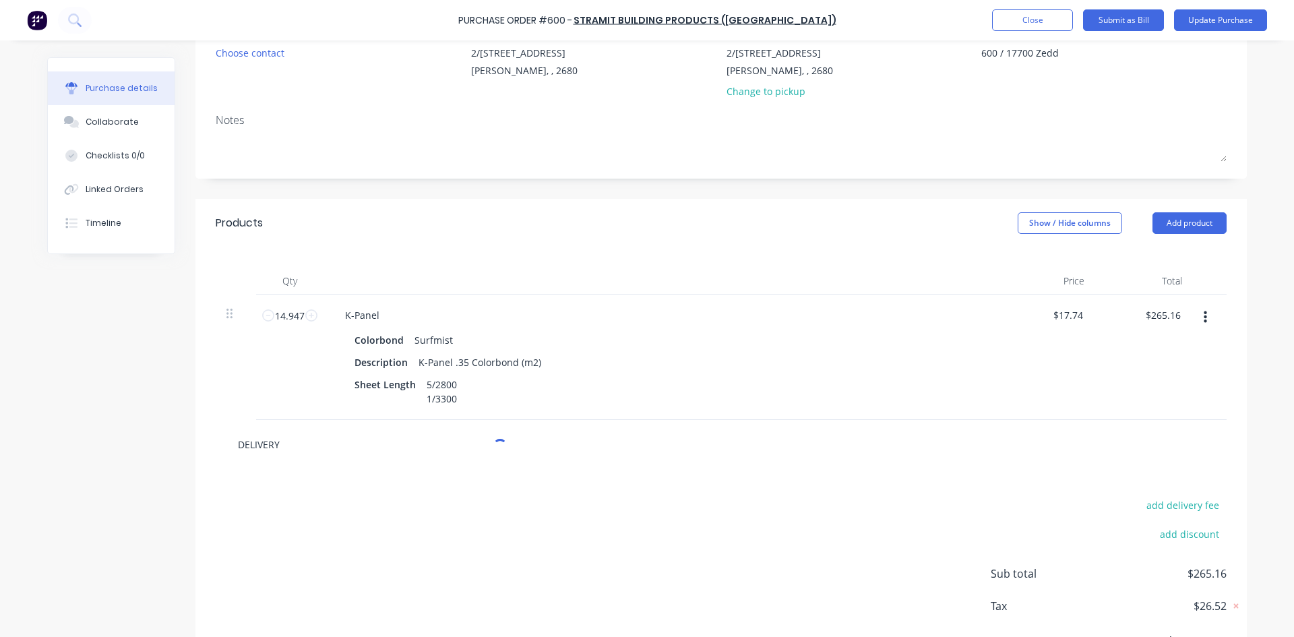
type textarea "x"
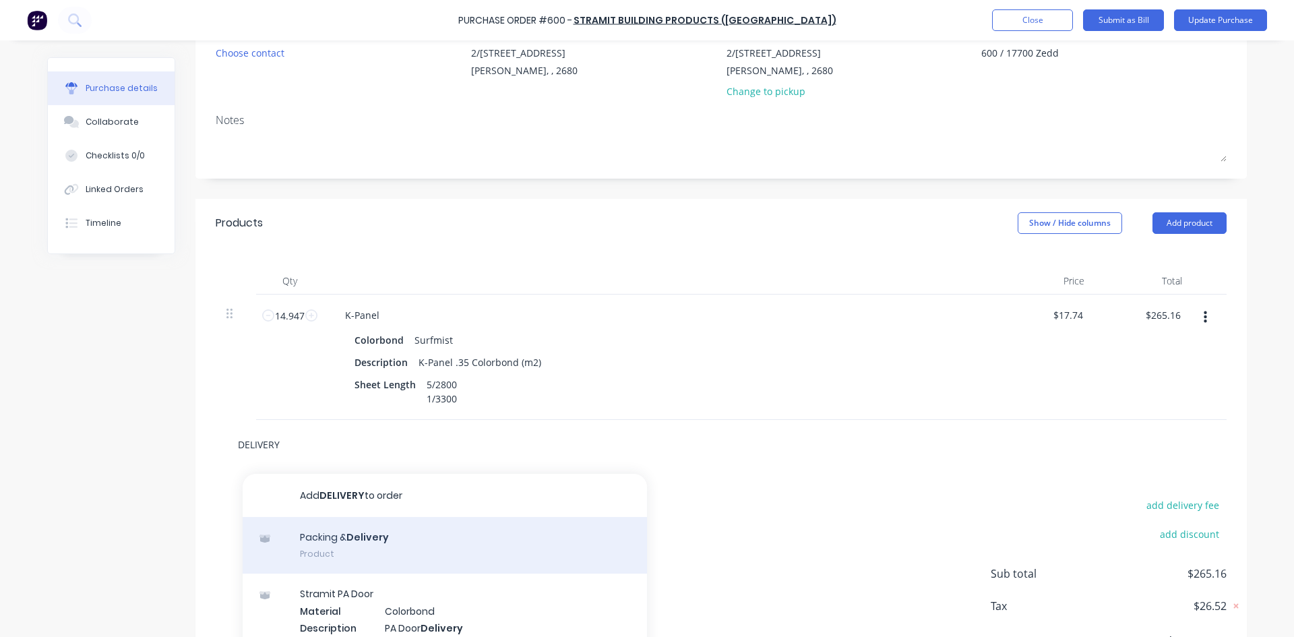
type input "DELIVERY"
click at [375, 547] on div "Packing & Delivery Product" at bounding box center [445, 545] width 404 height 57
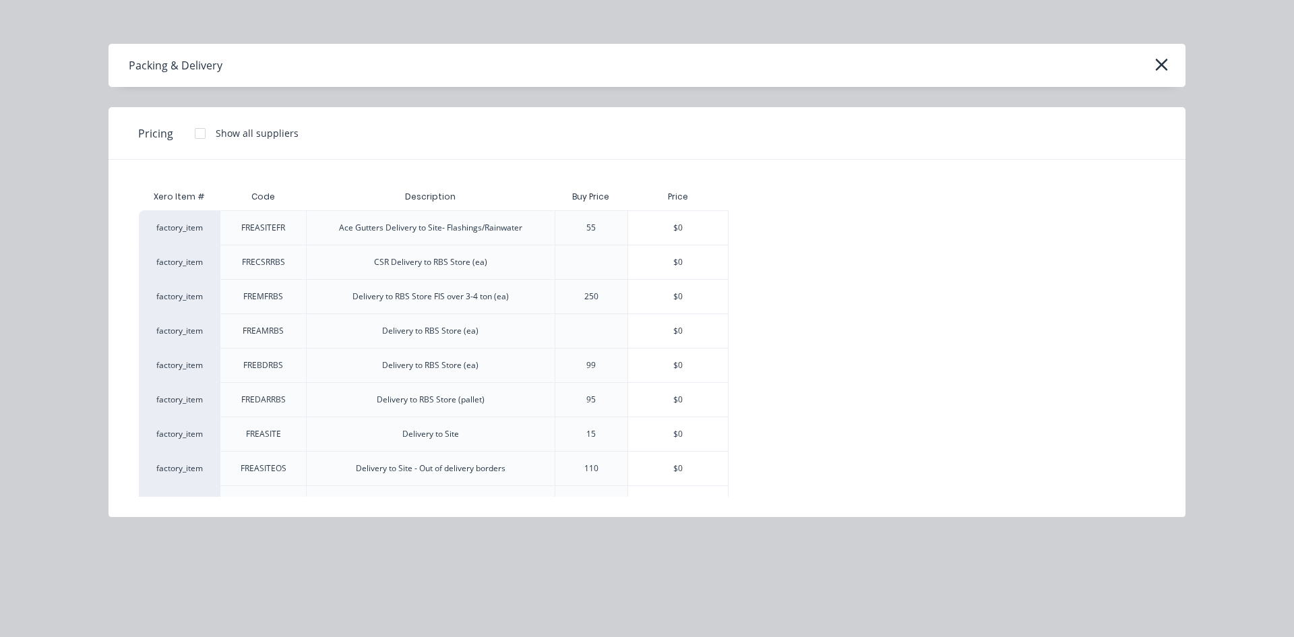
scroll to position [135, 0]
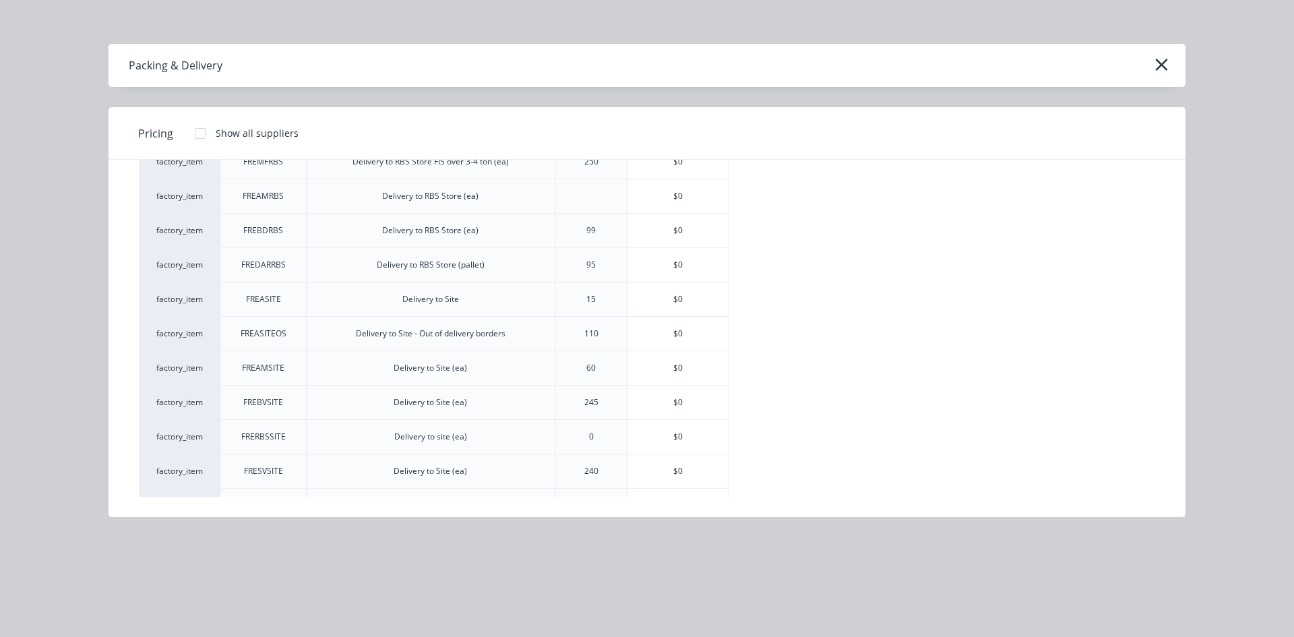
click at [1162, 53] on div "Packing & Delivery" at bounding box center [647, 65] width 1077 height 43
click at [1161, 65] on icon "button" at bounding box center [1161, 65] width 12 height 12
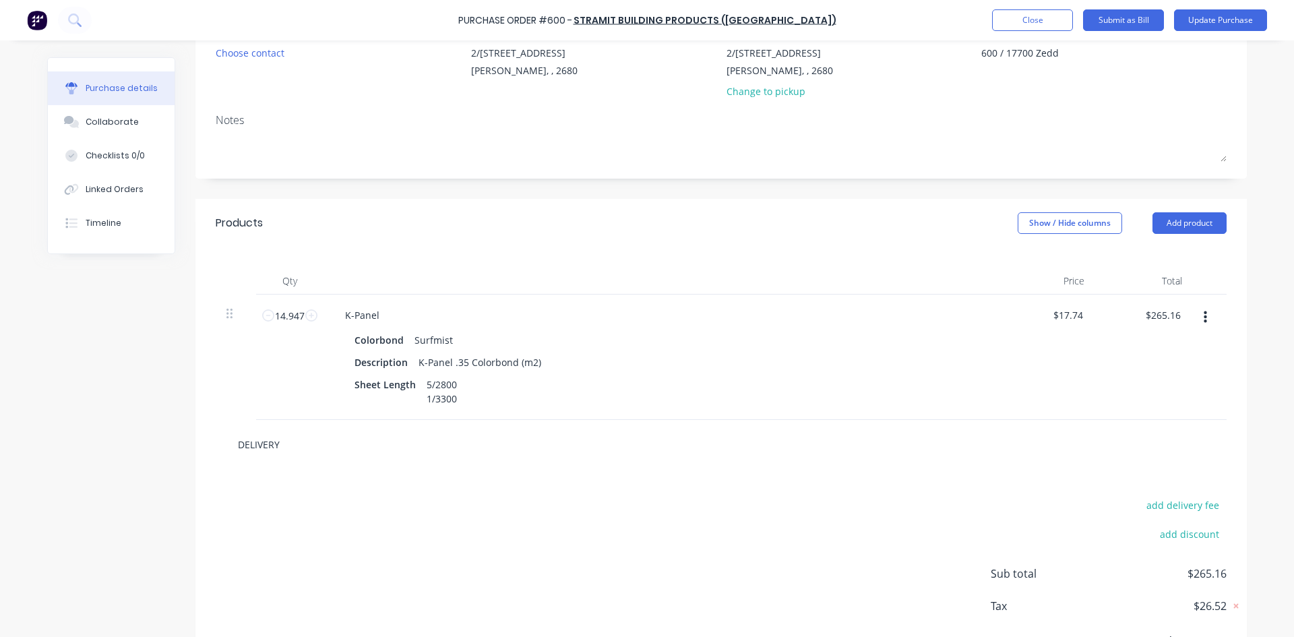
click at [315, 443] on input "DELIVERY" at bounding box center [372, 444] width 270 height 27
click at [325, 501] on button "Add DELIVERY to order" at bounding box center [445, 495] width 404 height 43
type textarea "x"
type input "0.00"
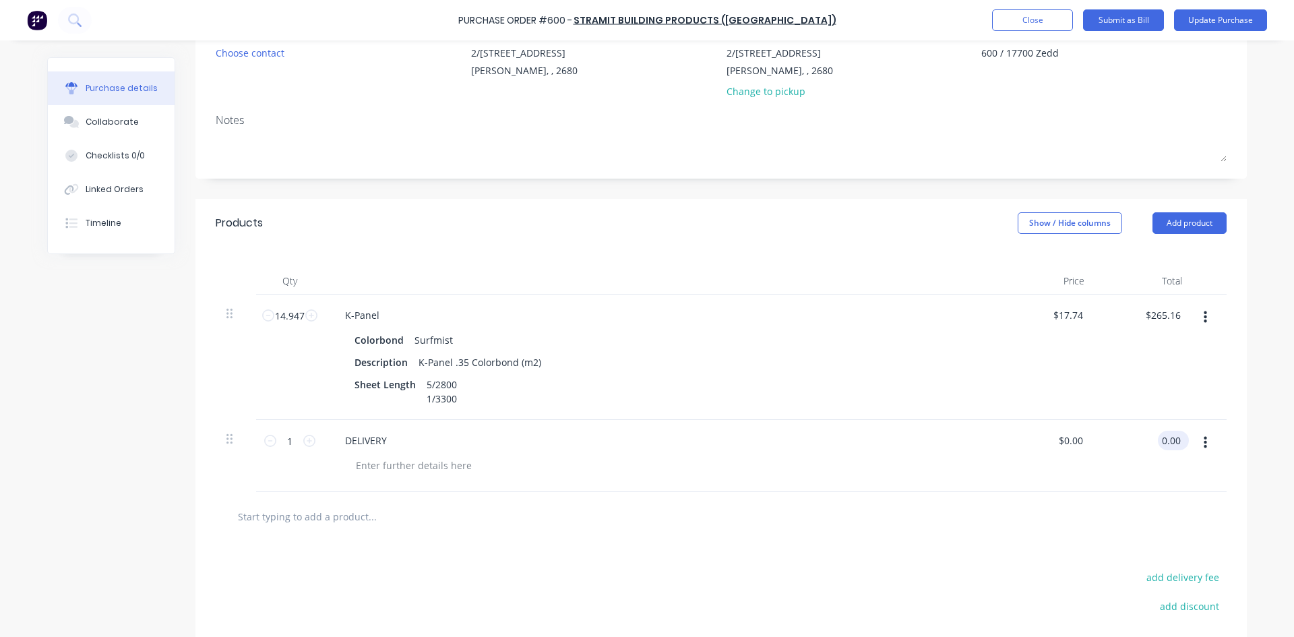
click at [1173, 439] on input "0.00" at bounding box center [1171, 441] width 26 height 20
type textarea "x"
click at [1173, 439] on input "0.00" at bounding box center [1171, 441] width 26 height 20
type input "18.75"
type textarea "x"
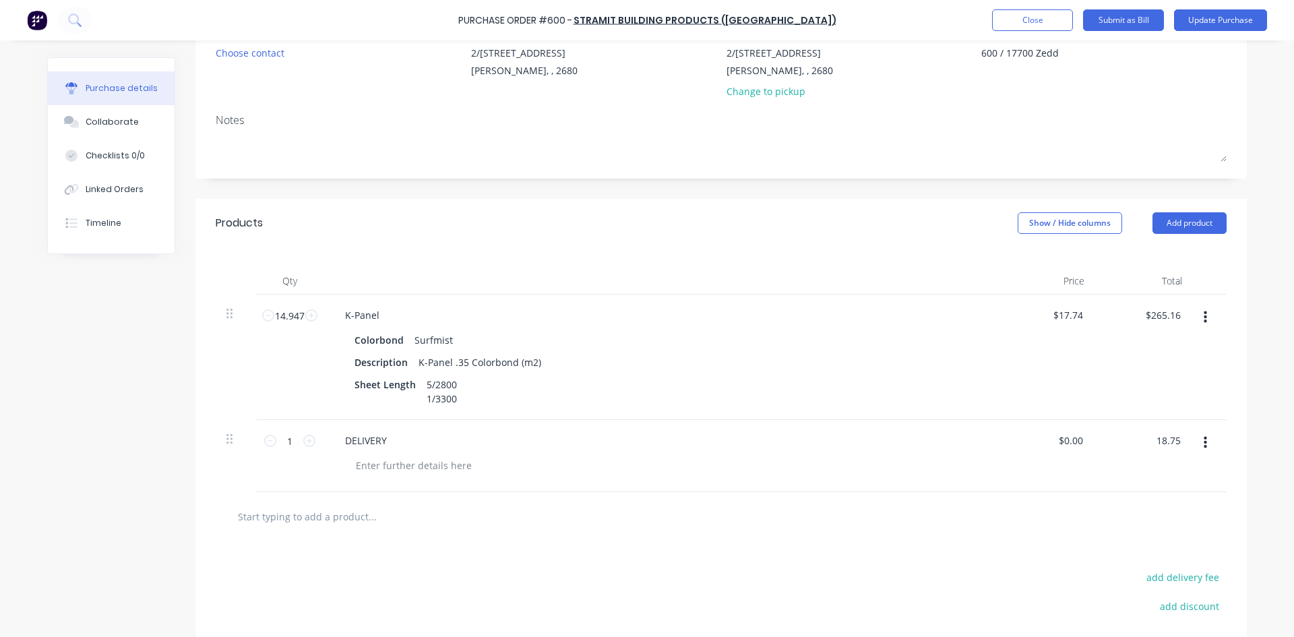
type input "$18.75"
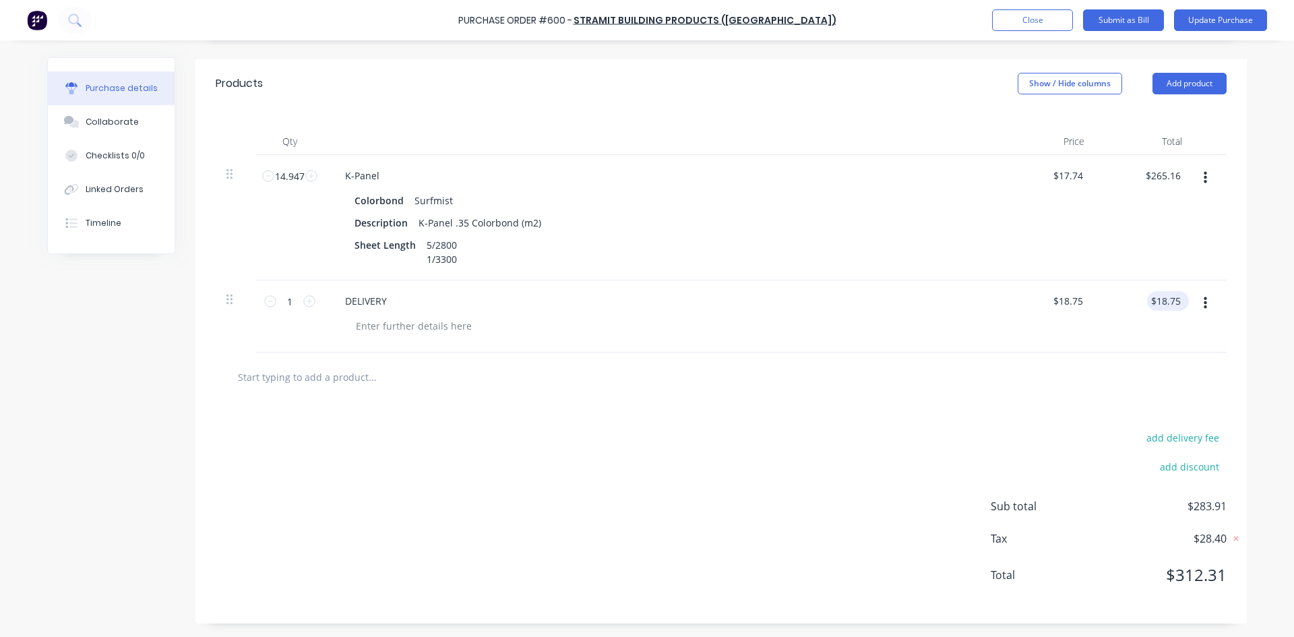
type textarea "x"
type input "18.75"
click at [1173, 309] on input "18.75" at bounding box center [1165, 301] width 36 height 20
type textarea "x"
click at [1173, 299] on input "18.75" at bounding box center [1167, 301] width 31 height 20
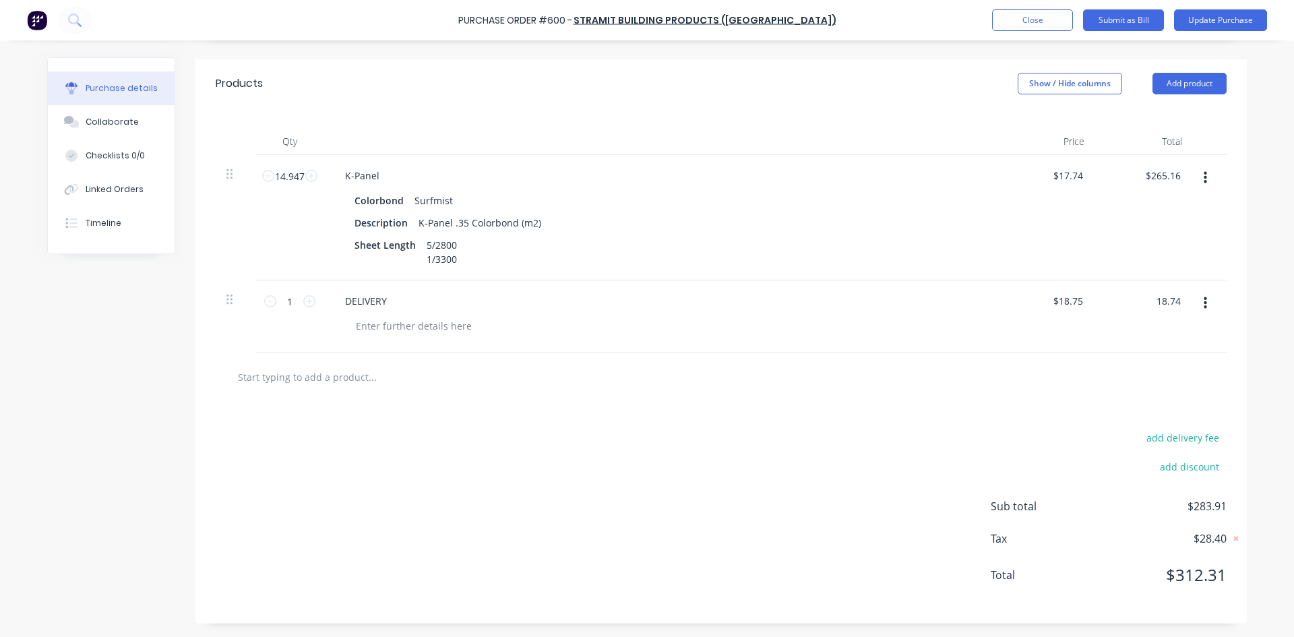
type input "18.74"
type textarea "x"
type input "$18.74"
click at [811, 414] on div "add delivery fee add discount Sub total $283.91 Tax $28.40 Total $312.31" at bounding box center [720, 513] width 1051 height 222
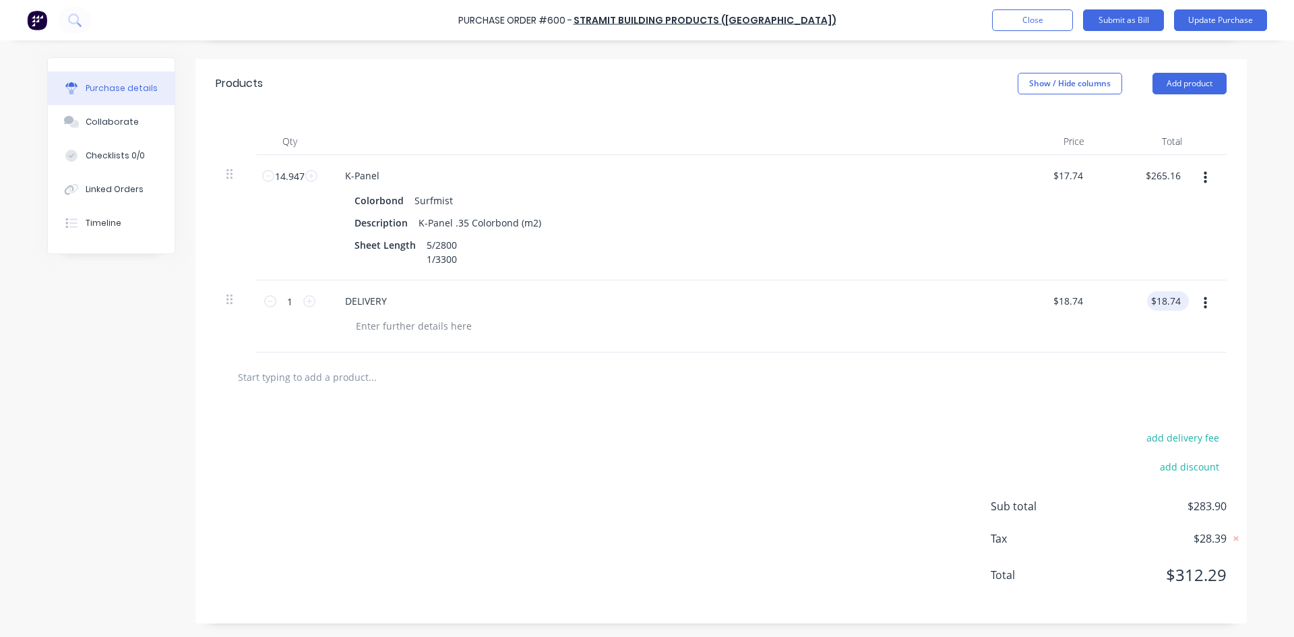
type textarea "x"
type input "18.74"
click at [1169, 301] on input "18.74" at bounding box center [1167, 301] width 31 height 20
type textarea "x"
drag, startPoint x: 1169, startPoint y: 301, endPoint x: 1177, endPoint y: 299, distance: 7.5
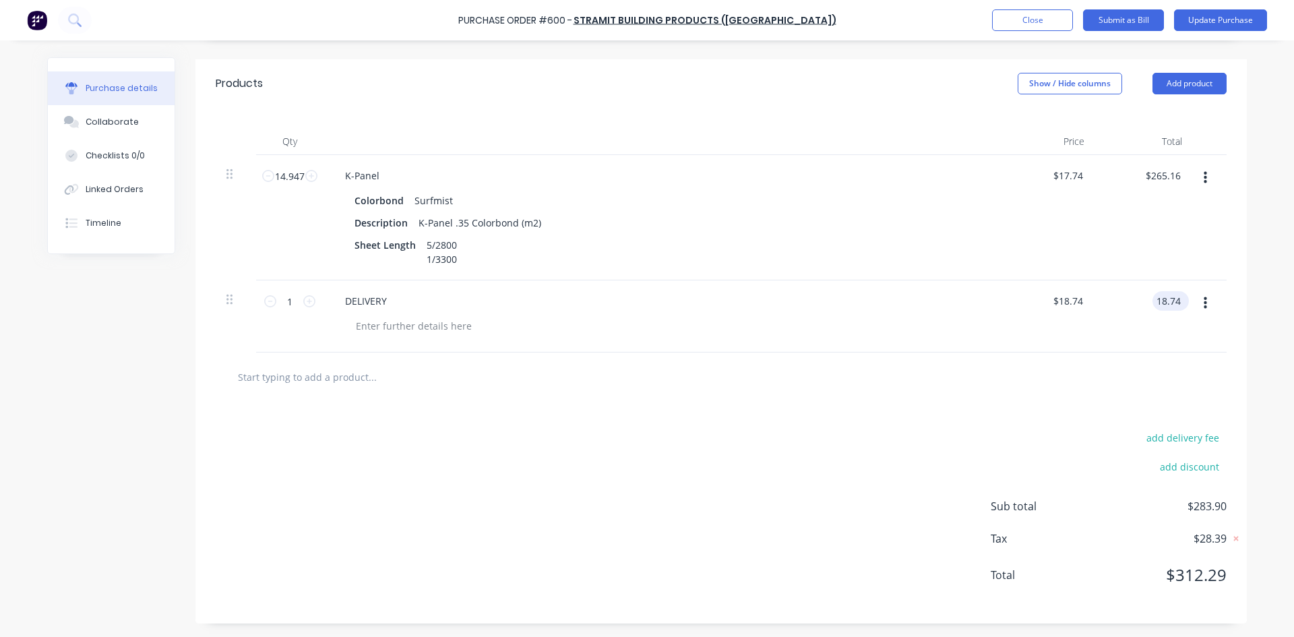
click at [1177, 299] on input "18.74" at bounding box center [1167, 301] width 31 height 20
type input "18.75"
type textarea "x"
type input "$18.75"
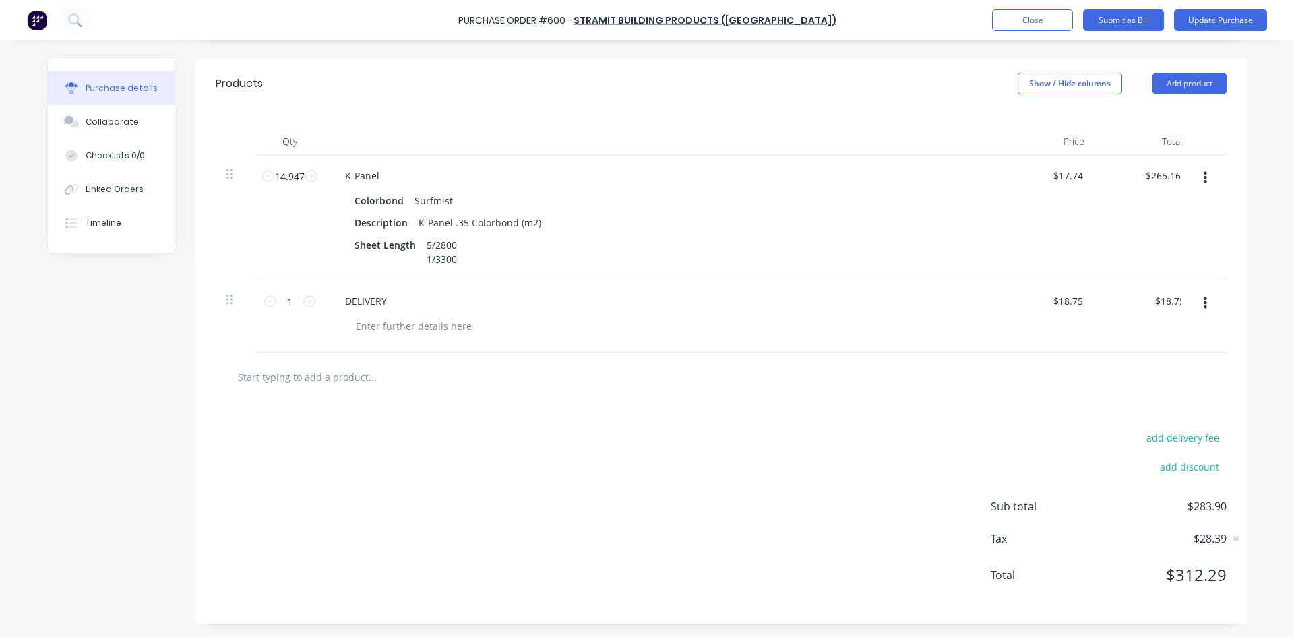
click at [804, 382] on div at bounding box center [720, 376] width 989 height 27
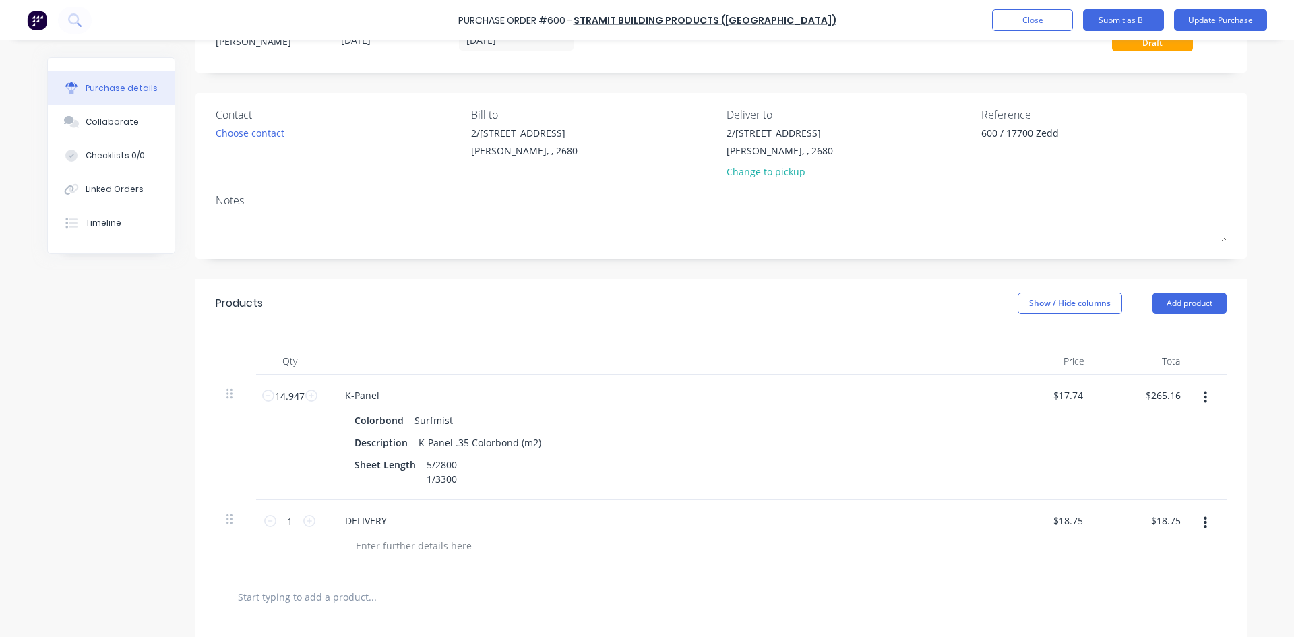
scroll to position [0, 0]
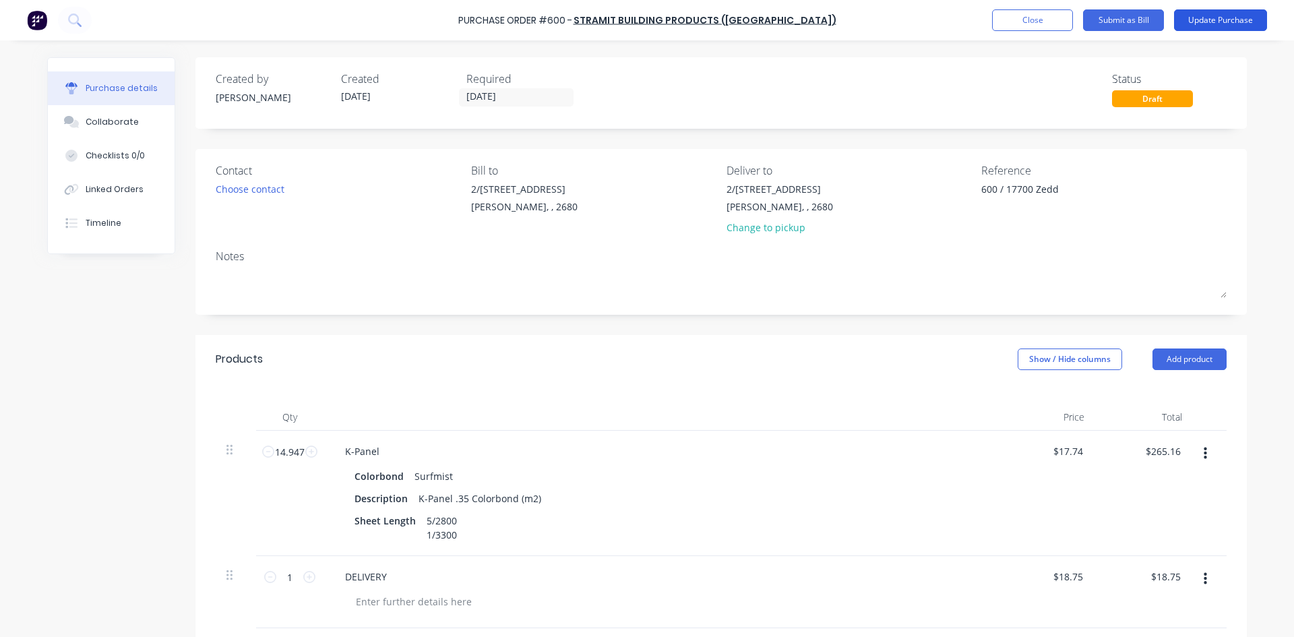
click at [1216, 20] on button "Update Purchase" at bounding box center [1220, 20] width 93 height 22
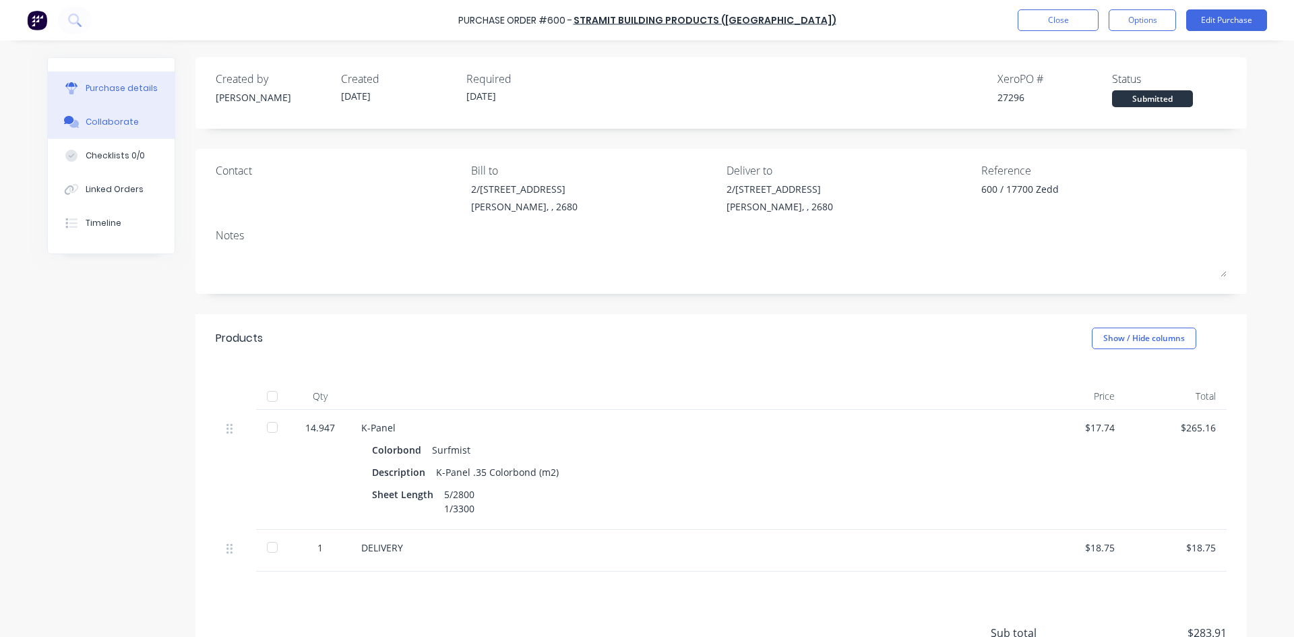
click at [69, 122] on icon at bounding box center [72, 122] width 16 height 12
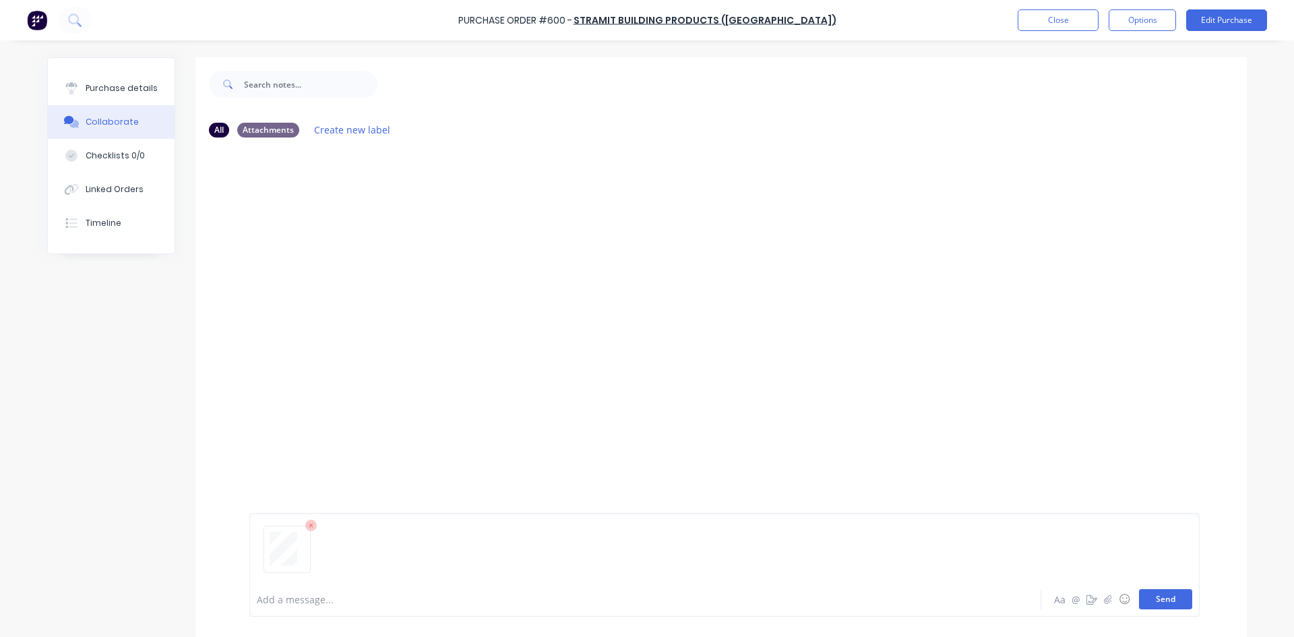
click at [1161, 592] on button "Send" at bounding box center [1165, 599] width 53 height 20
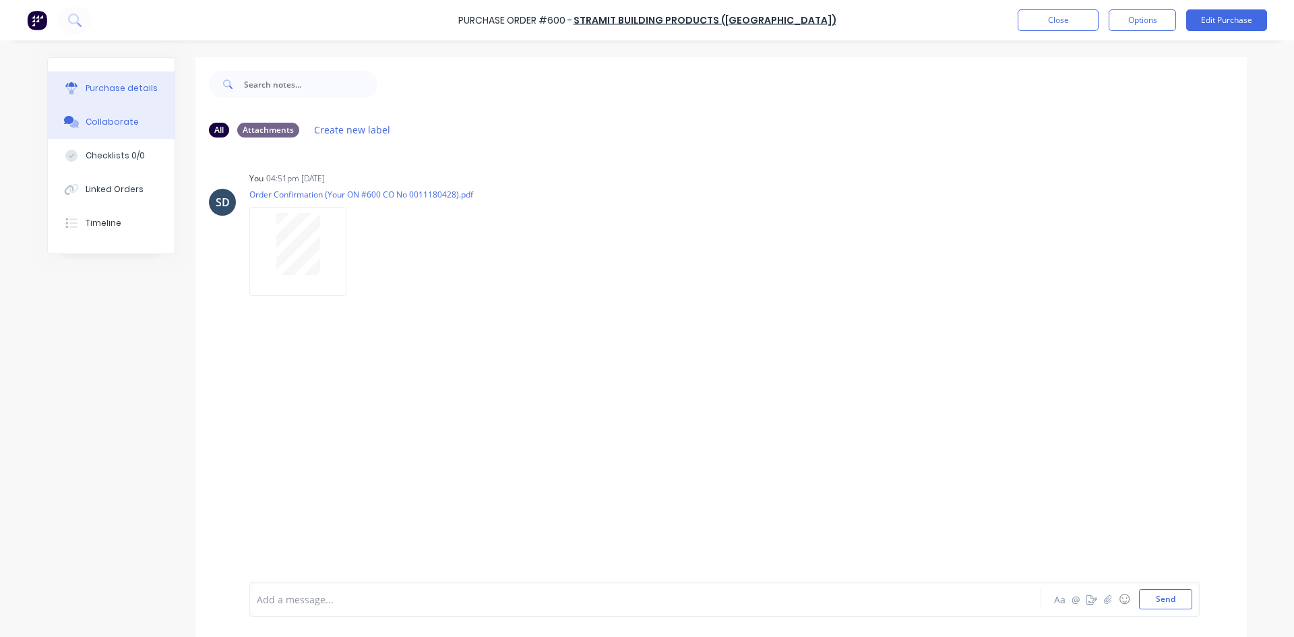
click at [137, 92] on div "Purchase details" at bounding box center [122, 88] width 72 height 12
type textarea "x"
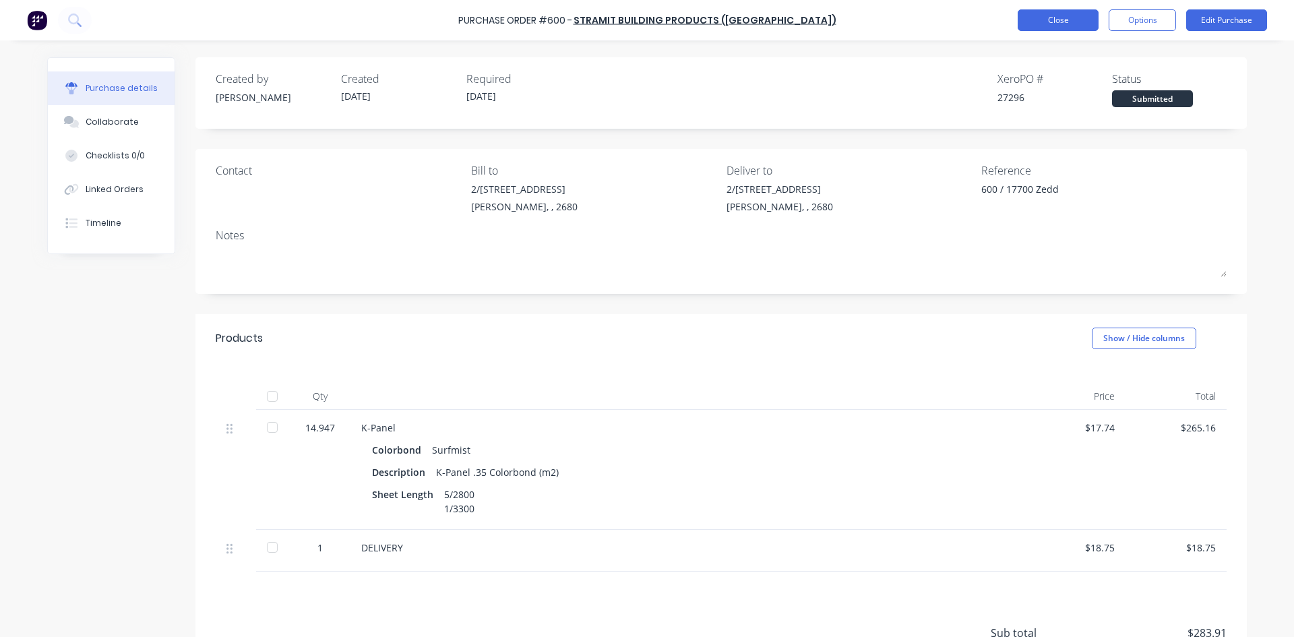
click at [1076, 22] on button "Close" at bounding box center [1058, 20] width 81 height 22
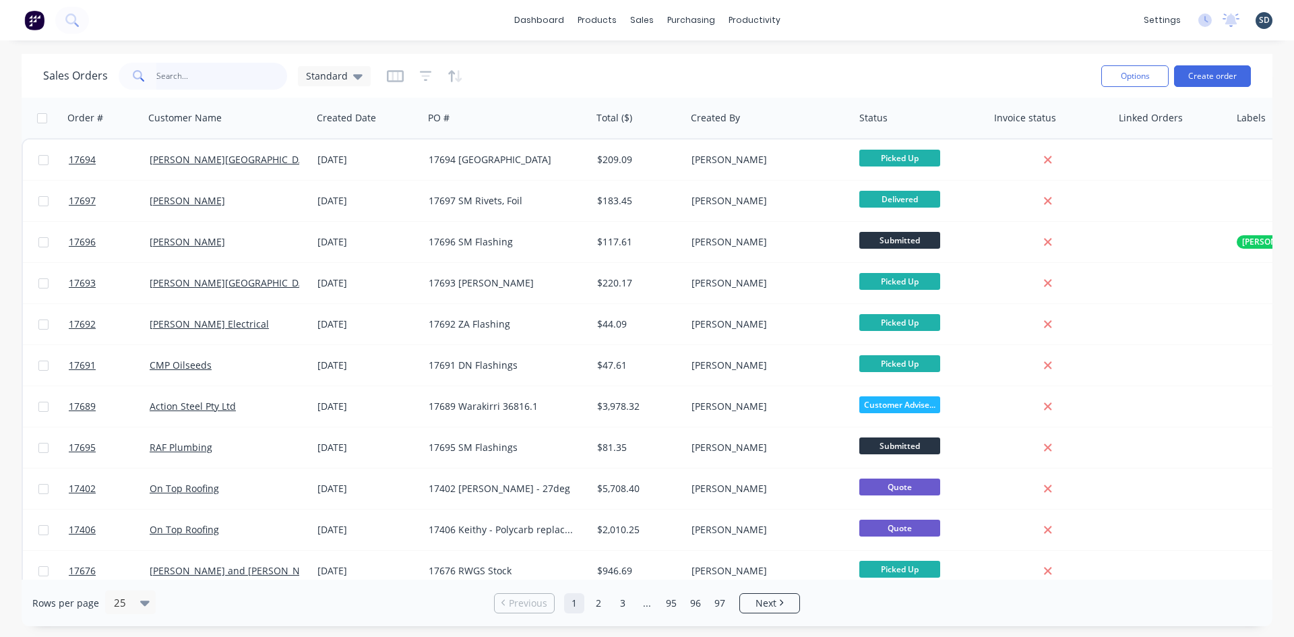
click at [195, 82] on input "text" at bounding box center [221, 76] width 131 height 27
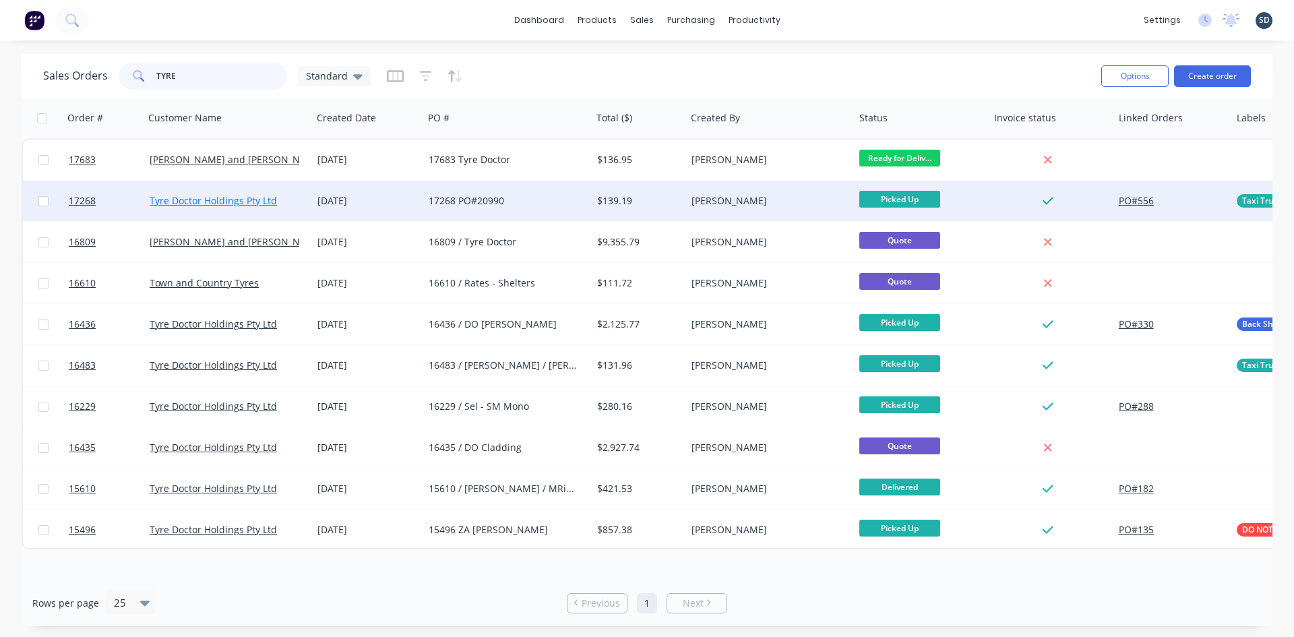
type input "TYRE"
click at [226, 199] on link "Tyre Doctor Holdings Pty Ltd" at bounding box center [213, 200] width 127 height 13
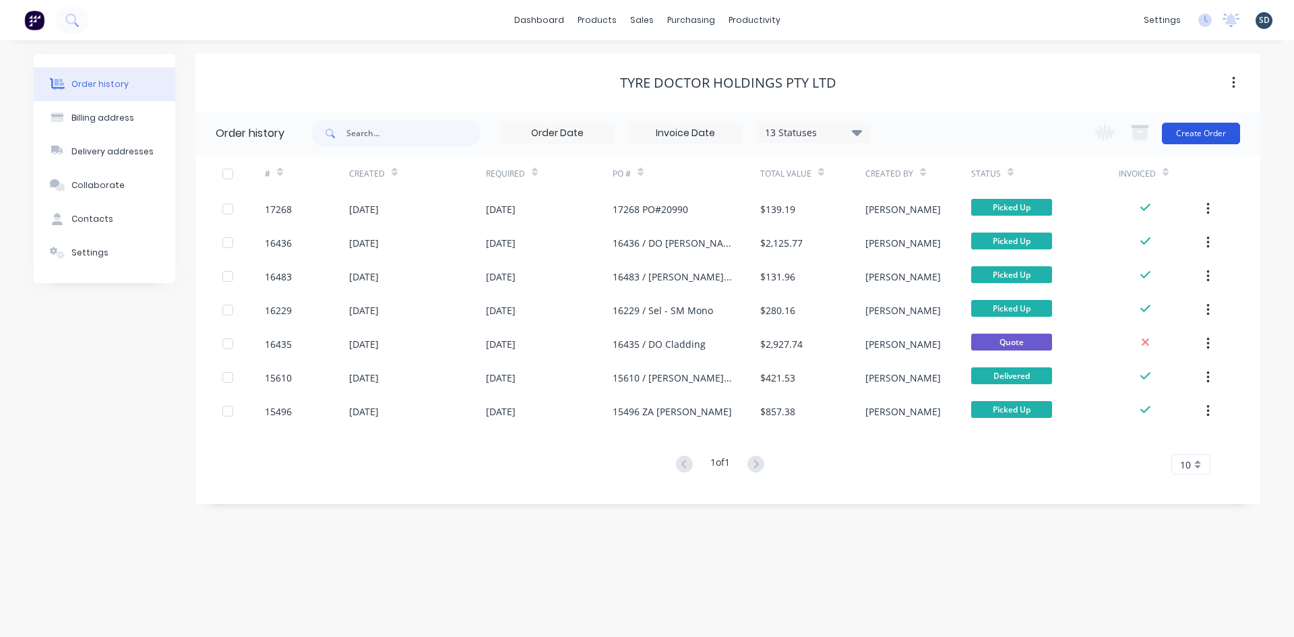
click at [1212, 135] on button "Create Order" at bounding box center [1201, 134] width 78 height 22
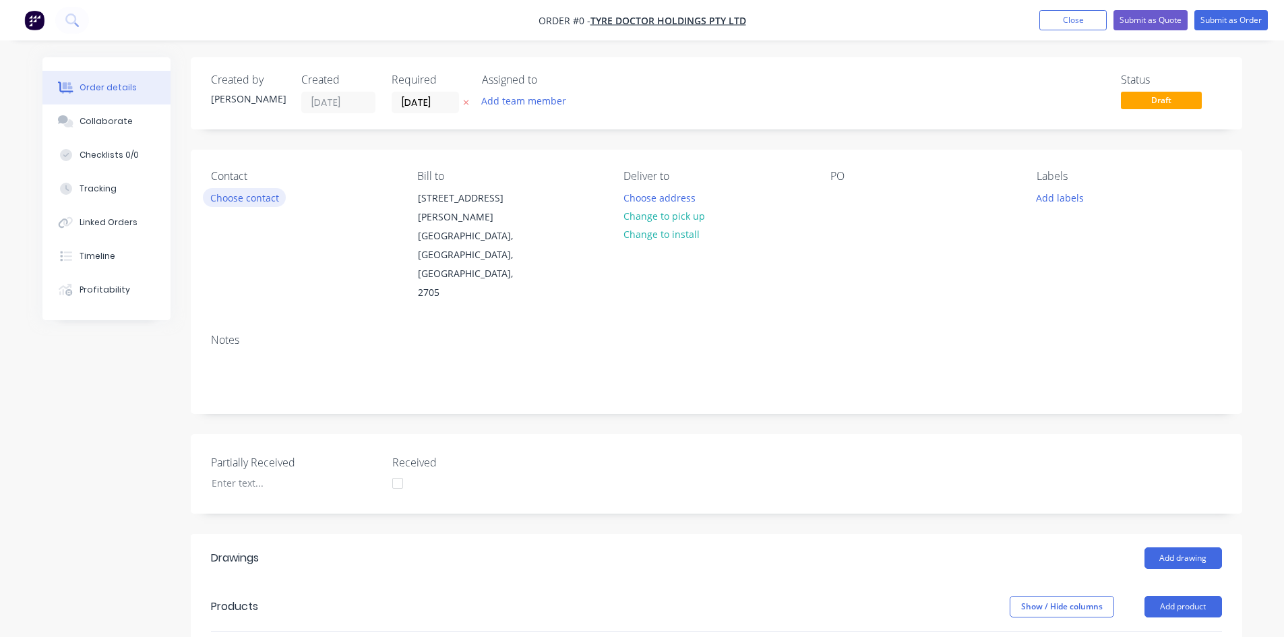
click at [239, 199] on button "Choose contact" at bounding box center [244, 197] width 83 height 18
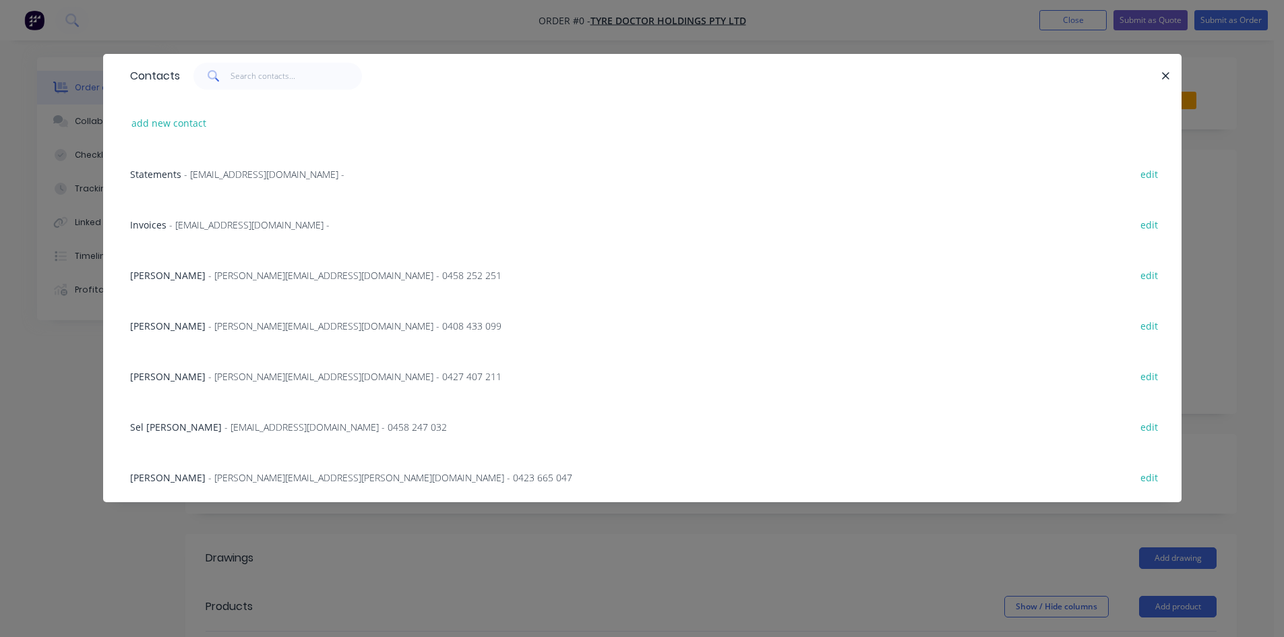
click at [245, 429] on span "- [EMAIL_ADDRESS][DOMAIN_NAME] - 0458 247 032" at bounding box center [335, 427] width 222 height 13
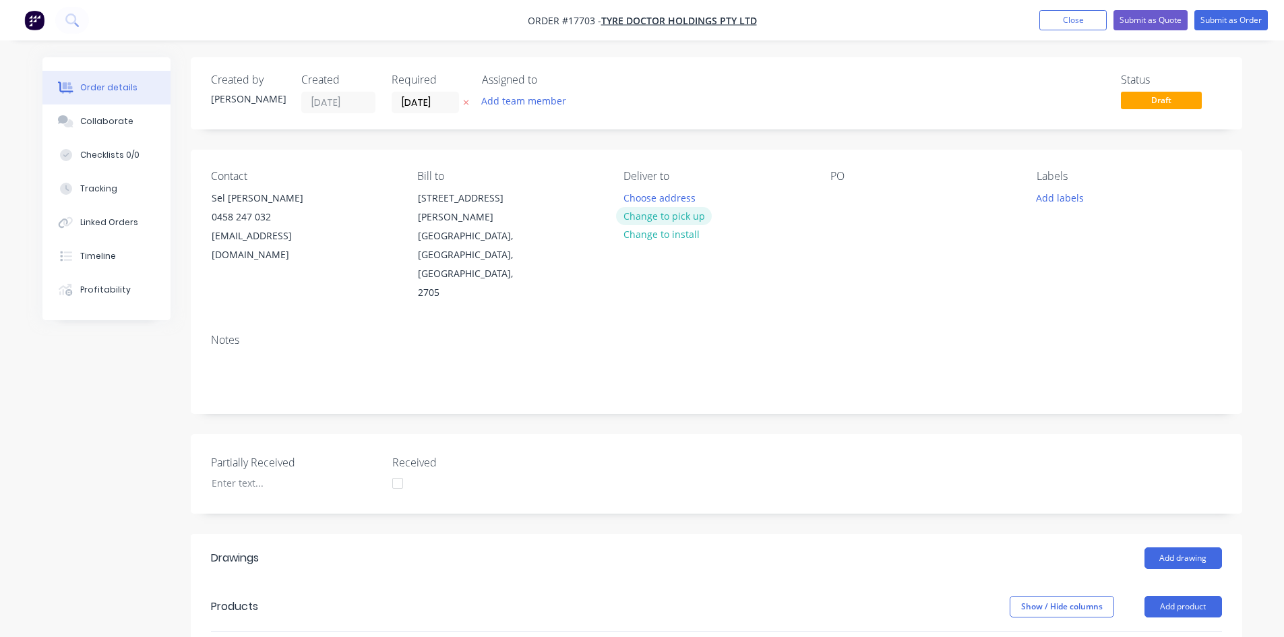
click at [661, 216] on button "Change to pick up" at bounding box center [664, 216] width 96 height 18
click at [840, 198] on div at bounding box center [841, 198] width 22 height 20
click at [840, 334] on div "Notes" at bounding box center [716, 340] width 1011 height 13
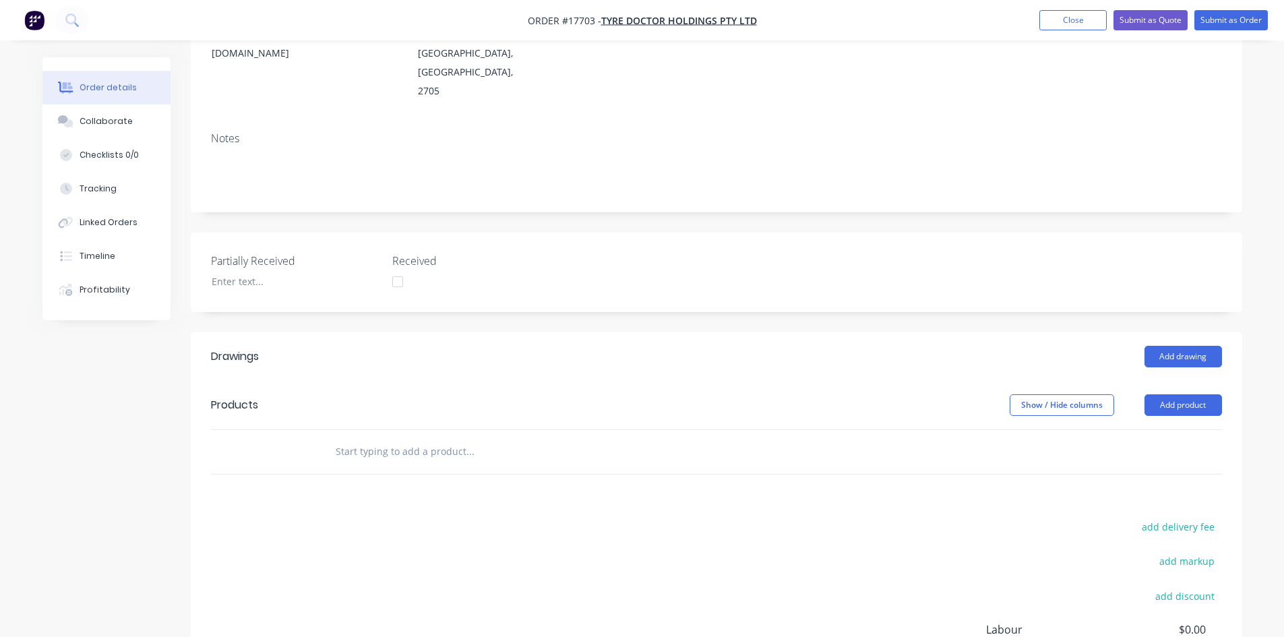
scroll to position [202, 0]
click at [363, 437] on input "text" at bounding box center [470, 450] width 270 height 27
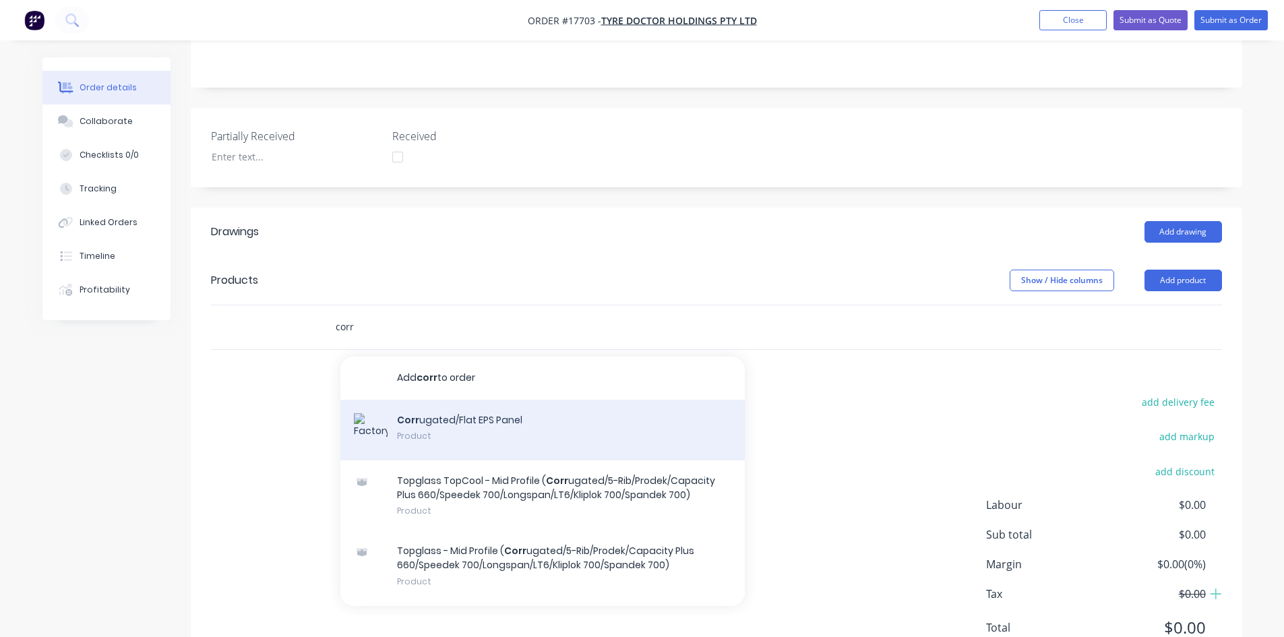
scroll to position [135, 0]
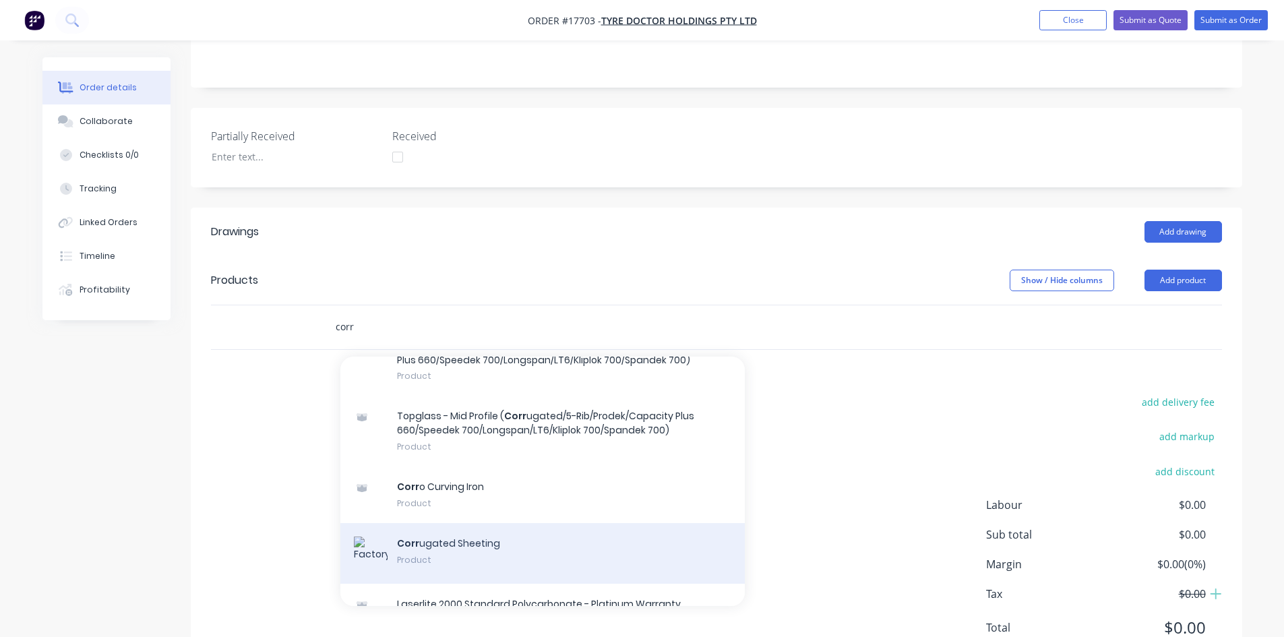
type input "corr"
click at [499, 523] on div "Corr ugated Sheeting Product" at bounding box center [542, 553] width 404 height 61
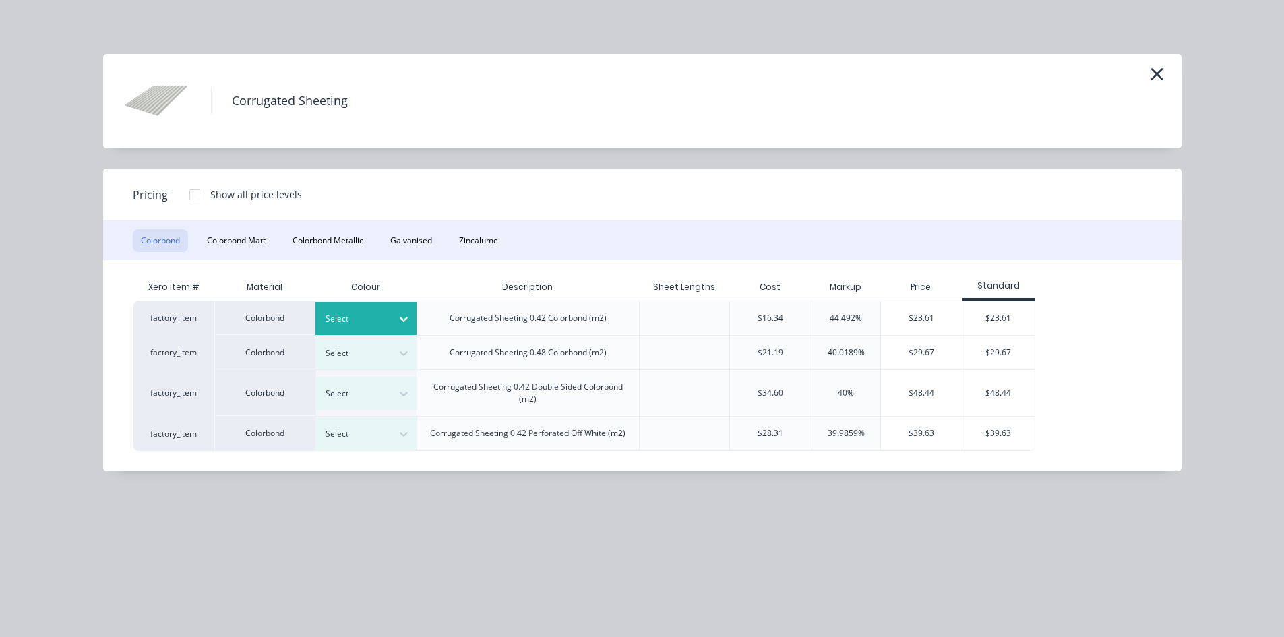
click at [383, 319] on div at bounding box center [356, 318] width 61 height 15
click at [168, 497] on div "Woodland Grey" at bounding box center [84, 484] width 168 height 25
click at [1012, 319] on div "$23.61" at bounding box center [998, 318] width 72 height 34
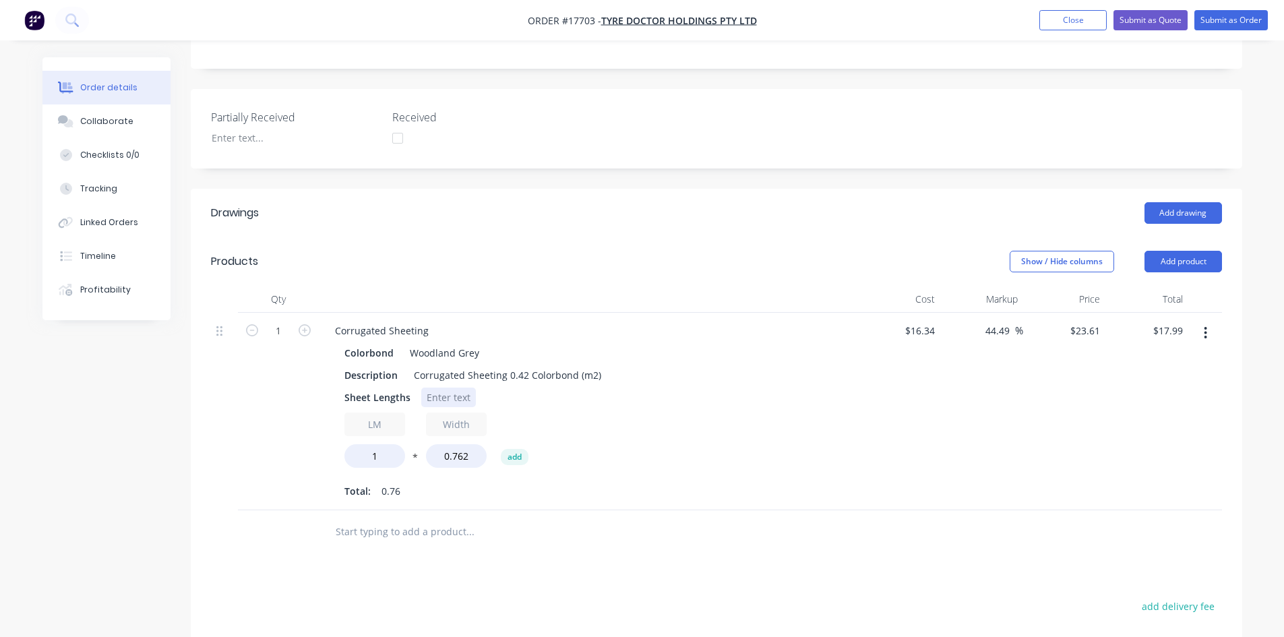
click at [453, 388] on div at bounding box center [448, 398] width 55 height 20
click at [740, 365] on div "Description Corrugated Sheeting 0.42 Colorbond (m2)" at bounding box center [585, 375] width 493 height 20
drag, startPoint x: 385, startPoint y: 401, endPoint x: 361, endPoint y: 400, distance: 23.6
click at [361, 444] on input "1" at bounding box center [374, 456] width 61 height 24
type input "8.4"
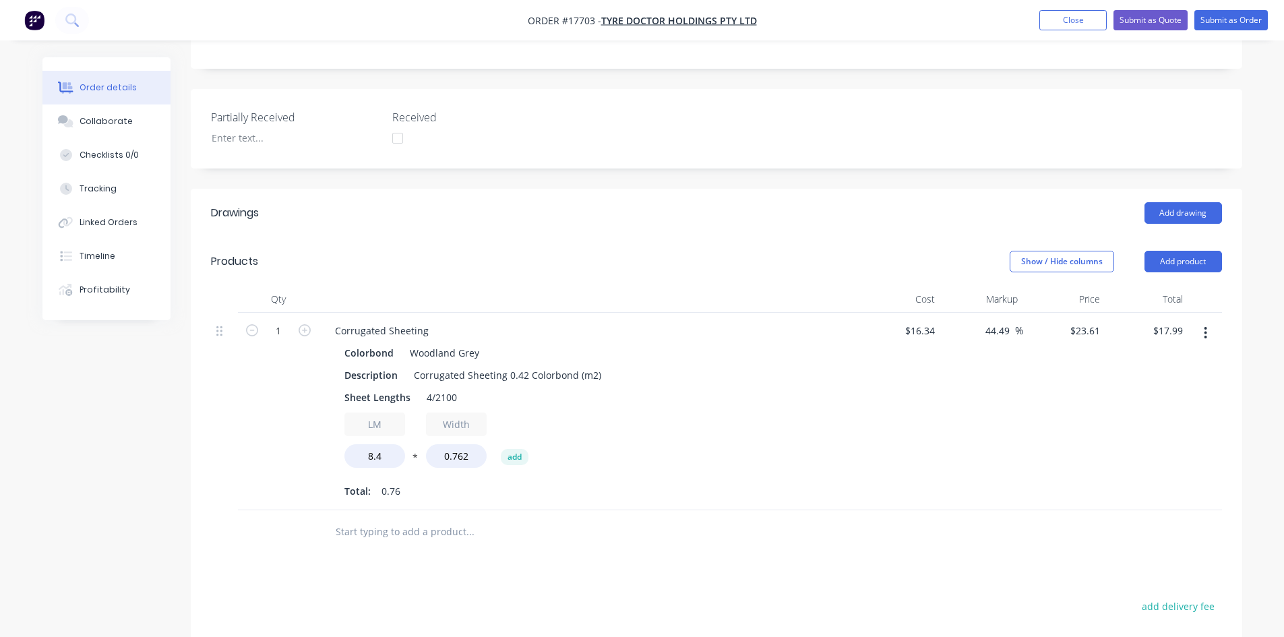
type input "$151.12"
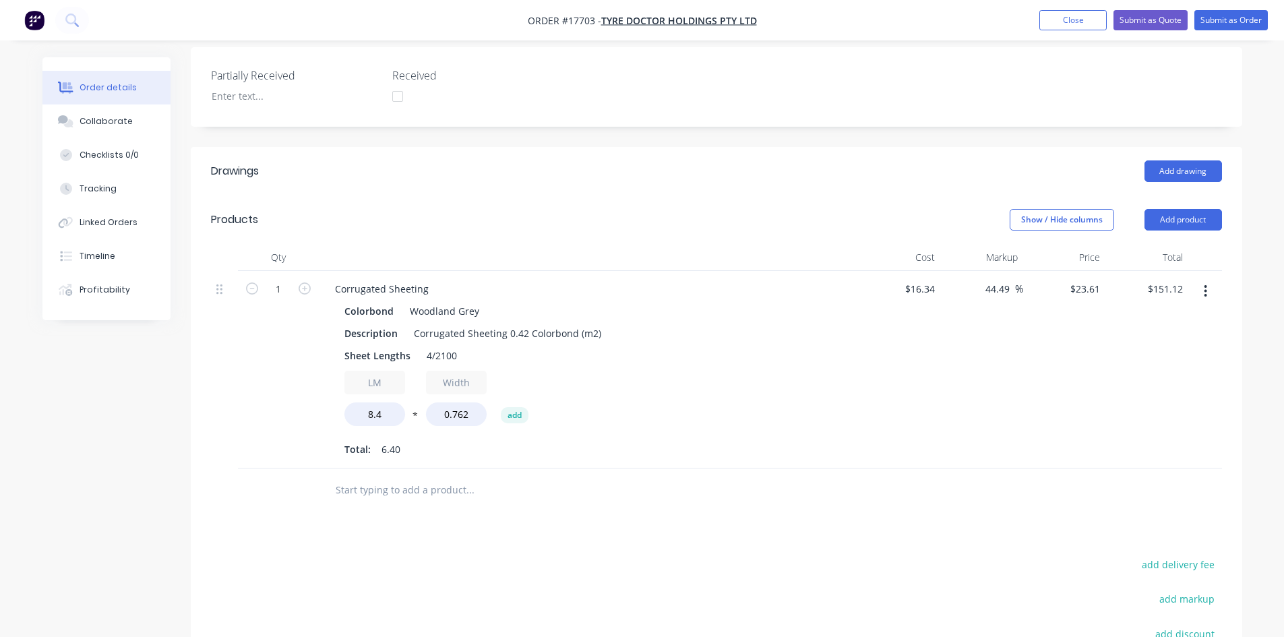
scroll to position [547, 0]
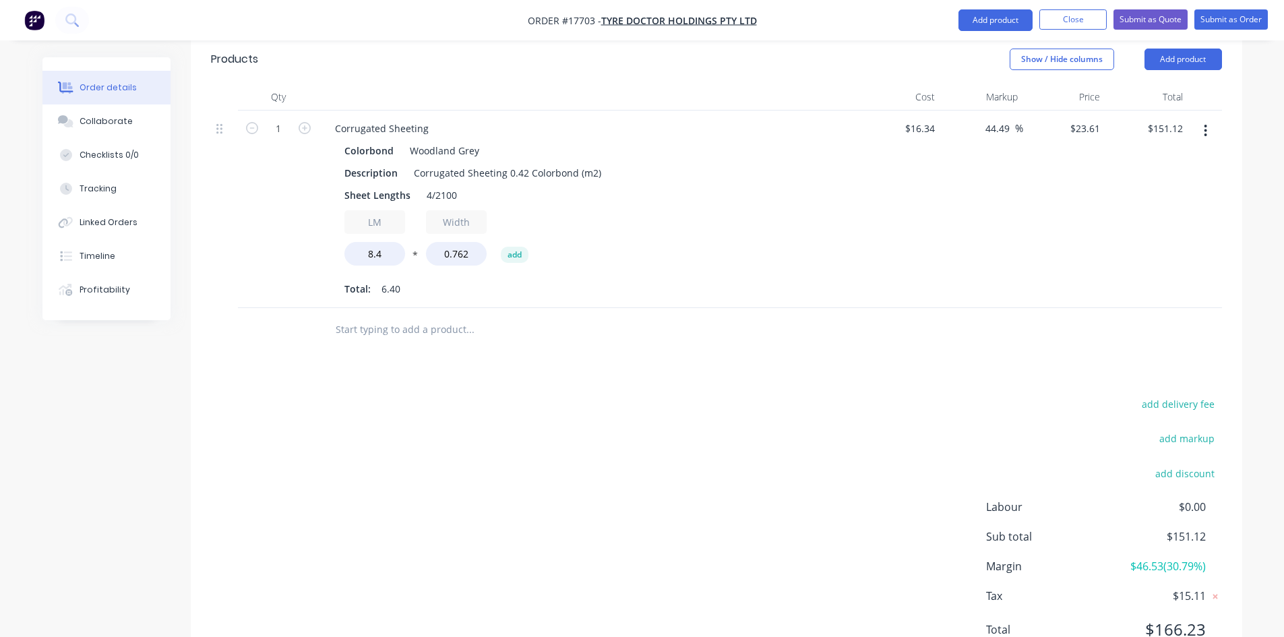
click at [371, 316] on input "text" at bounding box center [470, 329] width 270 height 27
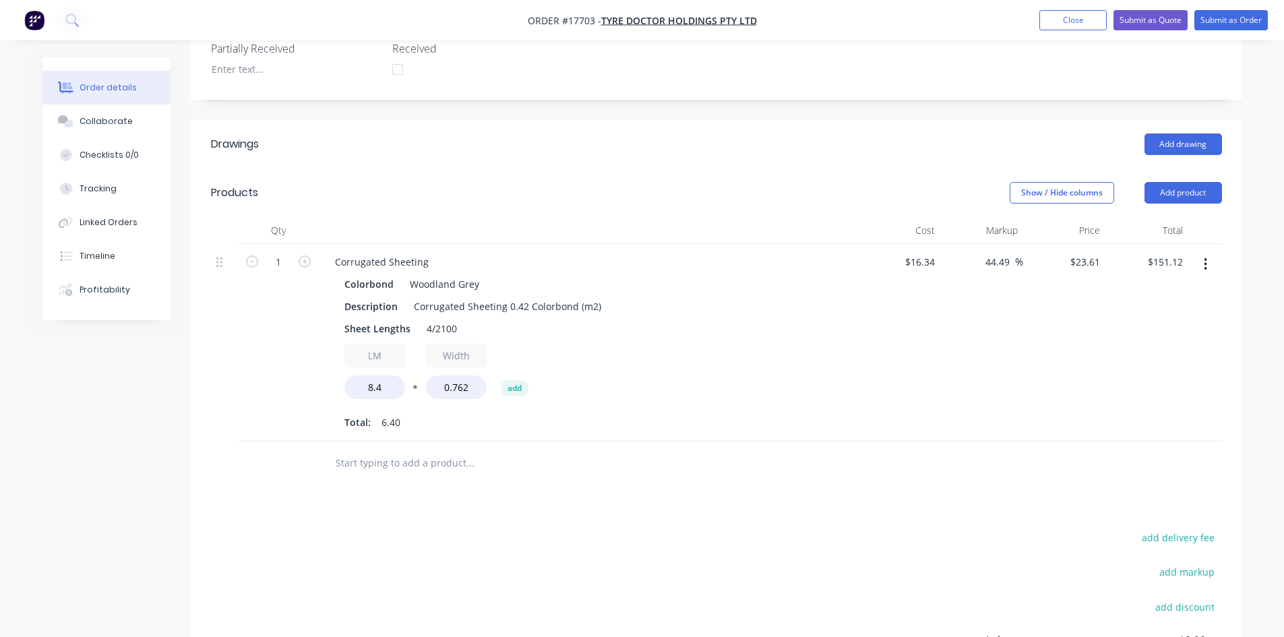
scroll to position [412, 0]
click at [1177, 135] on button "Add drawing" at bounding box center [1183, 146] width 78 height 22
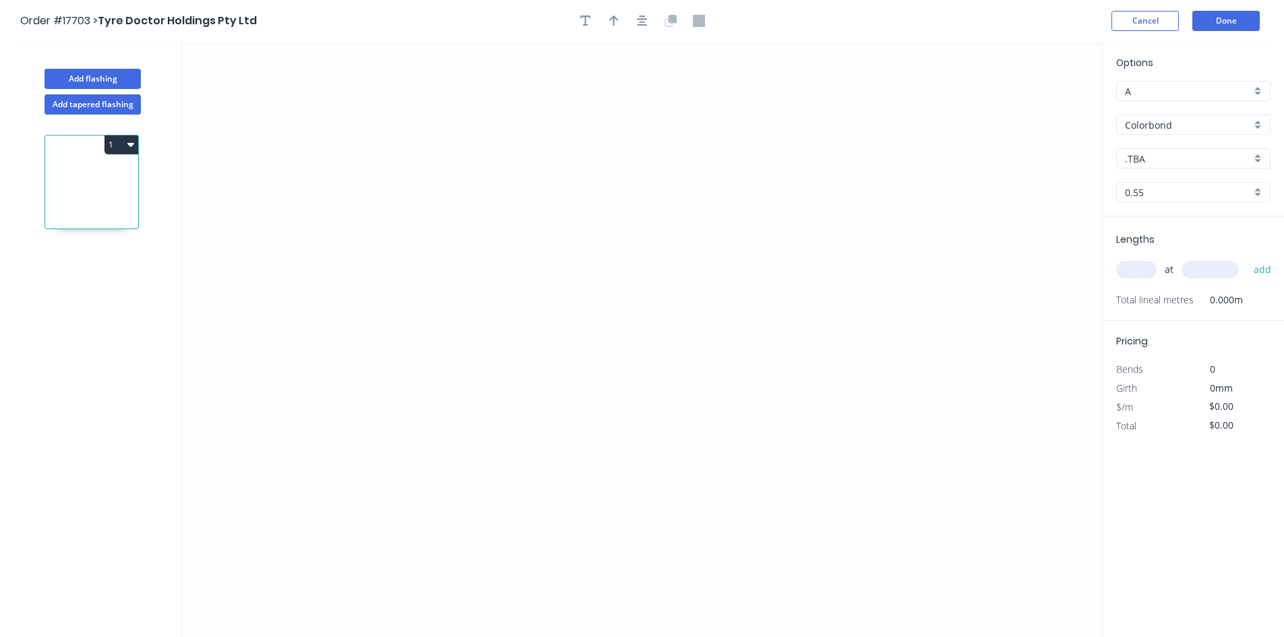
click at [1187, 157] on input ".TBA" at bounding box center [1188, 159] width 126 height 14
click at [1200, 296] on div "Woodland Grey" at bounding box center [1193, 300] width 153 height 24
type input "Woodland Grey"
click at [519, 158] on icon "0" at bounding box center [642, 339] width 920 height 595
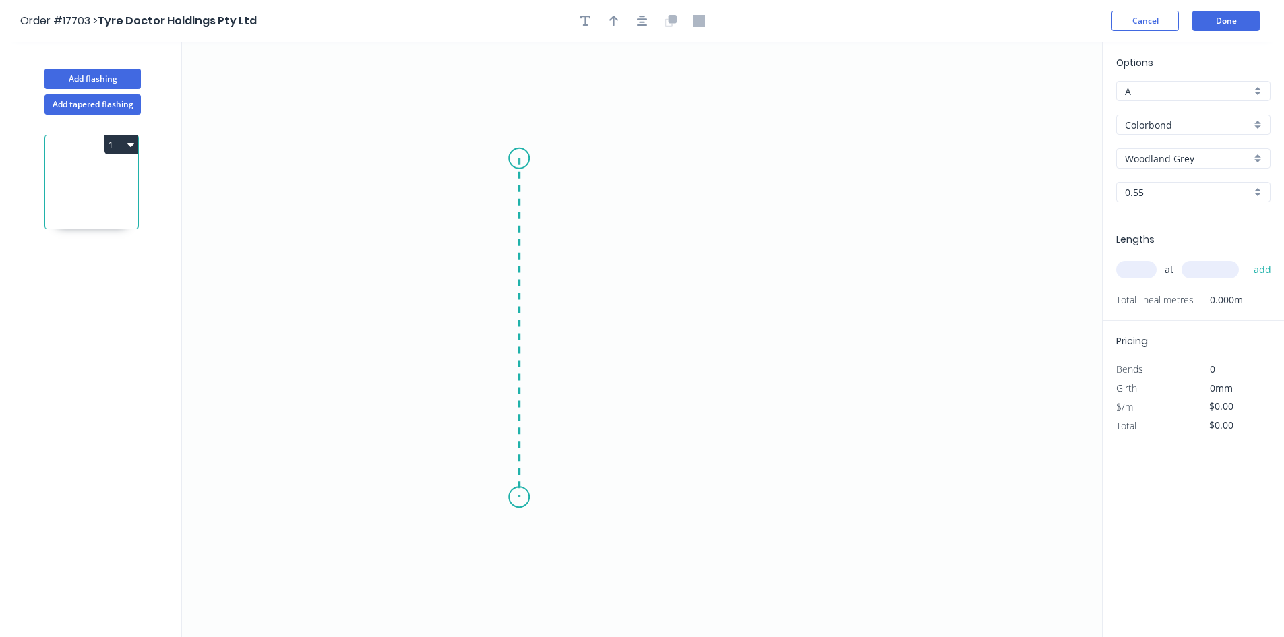
click at [520, 497] on icon "0" at bounding box center [642, 339] width 920 height 595
click at [536, 533] on icon "0 ?" at bounding box center [642, 339] width 920 height 595
click at [520, 158] on circle at bounding box center [519, 158] width 20 height 20
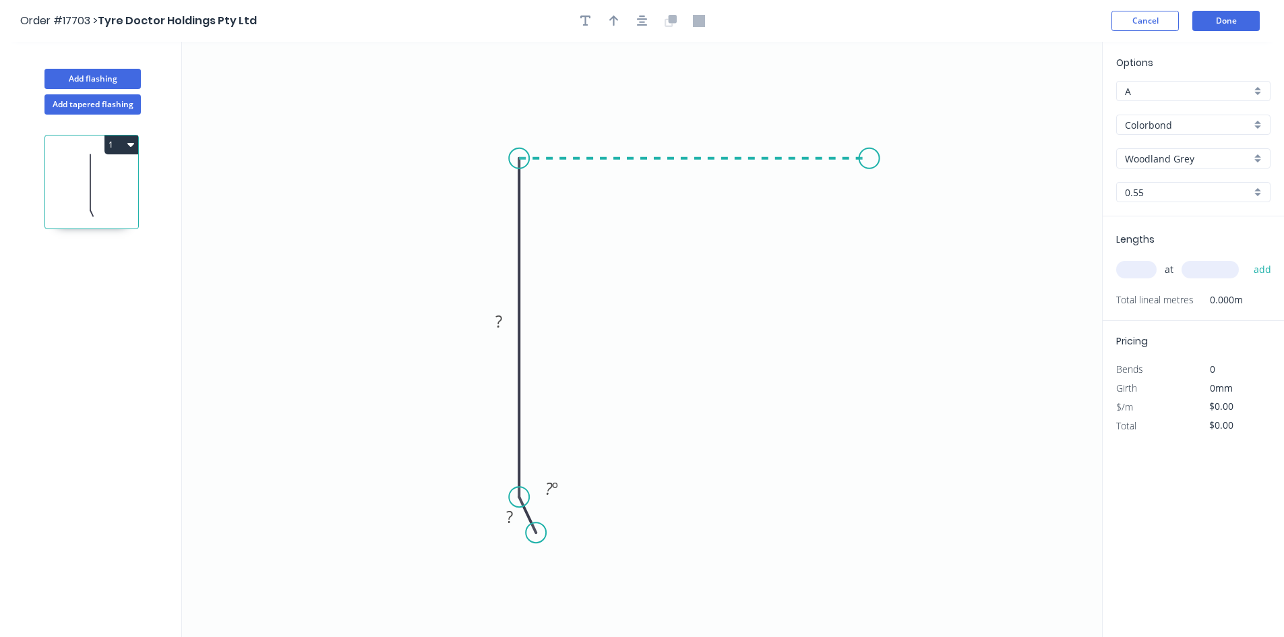
click at [869, 169] on icon "0 ? ? ? º" at bounding box center [642, 339] width 920 height 595
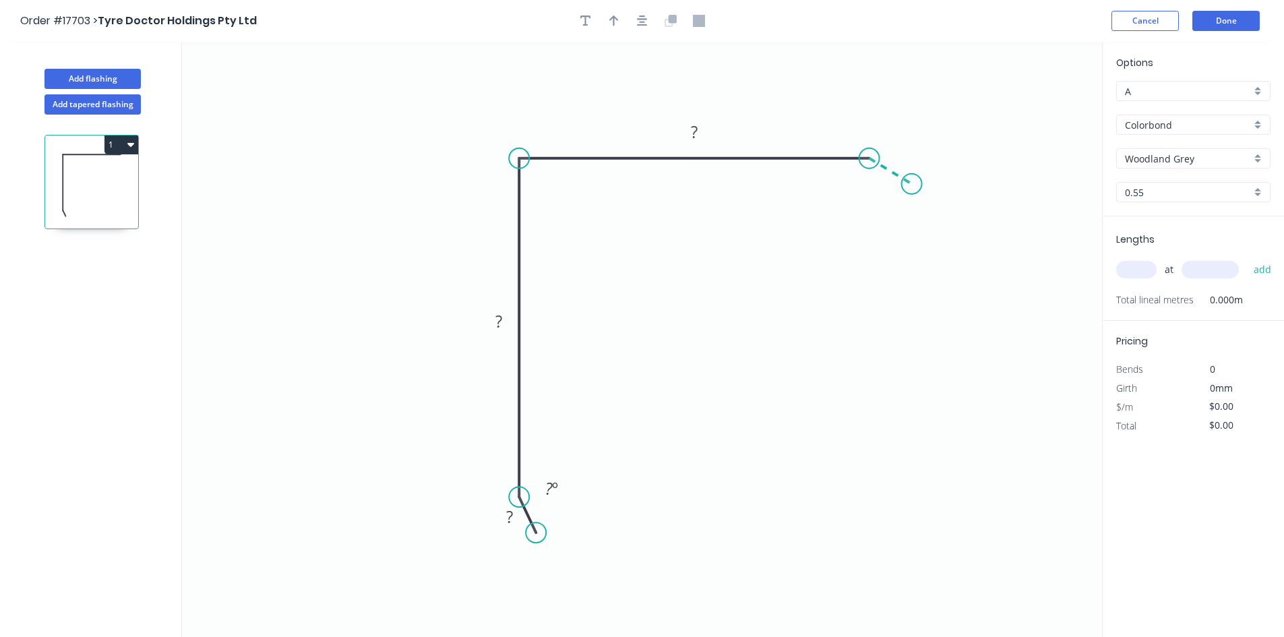
click at [912, 184] on icon "0 ? ? ? ? º" at bounding box center [642, 339] width 920 height 595
click at [644, 17] on icon "button" at bounding box center [642, 21] width 11 height 11
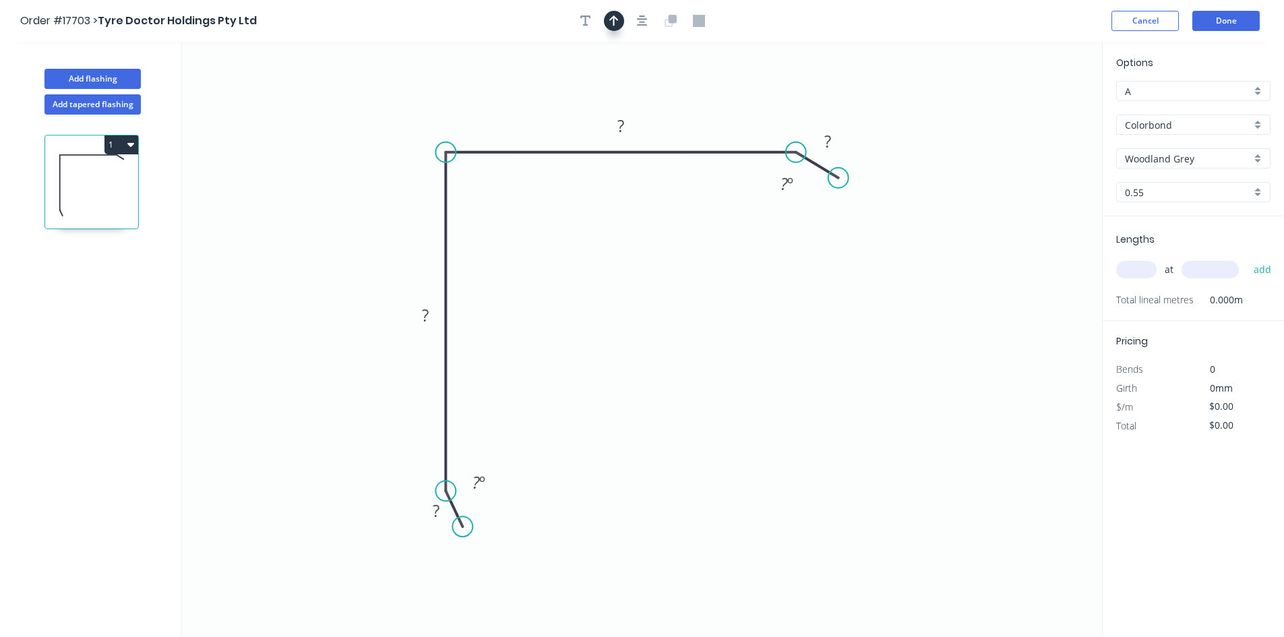
click at [612, 24] on icon "button" at bounding box center [613, 21] width 9 height 12
drag, startPoint x: 1032, startPoint y: 109, endPoint x: 348, endPoint y: 243, distance: 696.9
click at [348, 243] on icon at bounding box center [333, 243] width 43 height 12
click at [628, 127] on rect at bounding box center [620, 126] width 27 height 19
click at [431, 315] on rect at bounding box center [425, 316] width 27 height 19
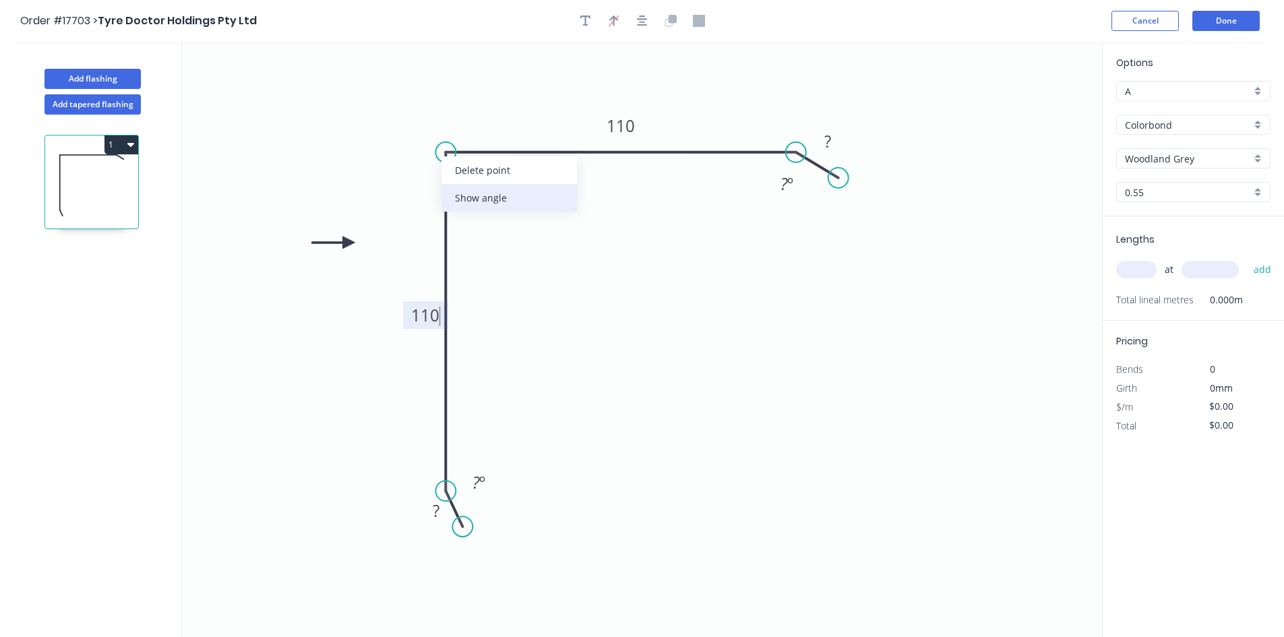
click at [491, 187] on div "Show angle" at bounding box center [508, 198] width 135 height 28
click at [473, 179] on tspan "º" at bounding box center [473, 175] width 6 height 22
click at [524, 240] on icon "0 ? 110 110 ? 93 º ? º ? º" at bounding box center [642, 339] width 920 height 595
drag, startPoint x: 486, startPoint y: 181, endPoint x: 396, endPoint y: 109, distance: 115.1
click at [380, 108] on rect at bounding box center [364, 106] width 44 height 28
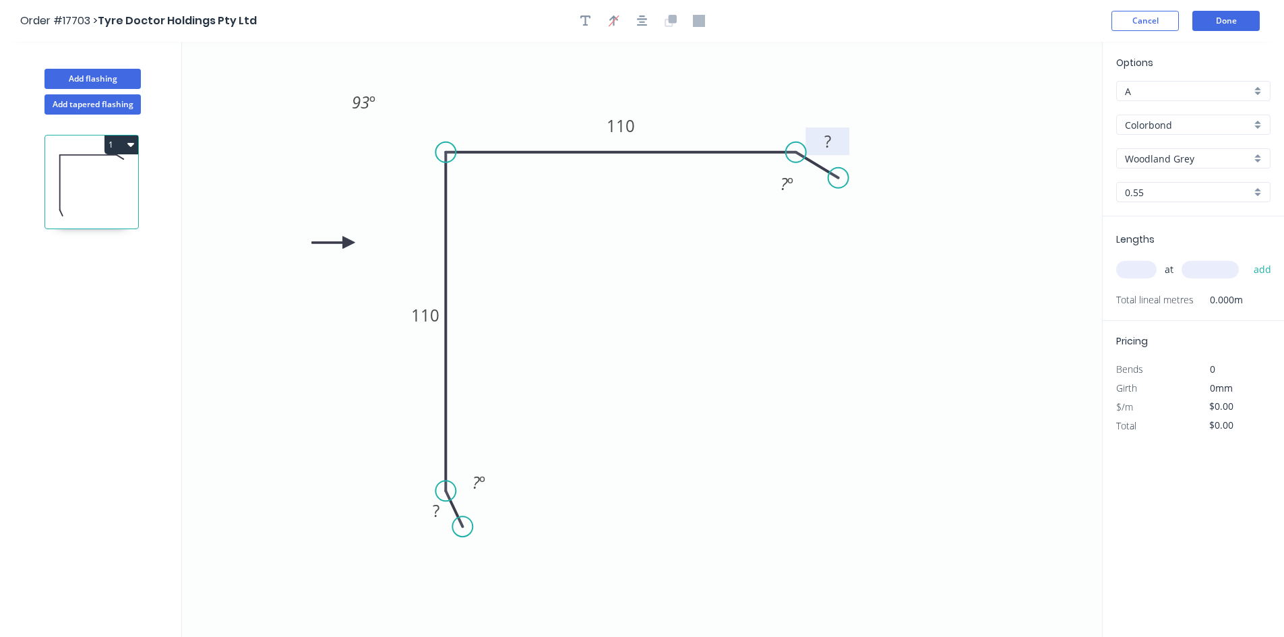
click at [830, 140] on tspan "?" at bounding box center [827, 141] width 7 height 22
click at [784, 186] on tspan "?" at bounding box center [783, 184] width 7 height 22
drag, startPoint x: 768, startPoint y: 175, endPoint x: 772, endPoint y: 78, distance: 97.1
click at [772, 78] on rect at bounding box center [789, 87] width 44 height 28
click at [436, 507] on tspan "?" at bounding box center [436, 510] width 7 height 22
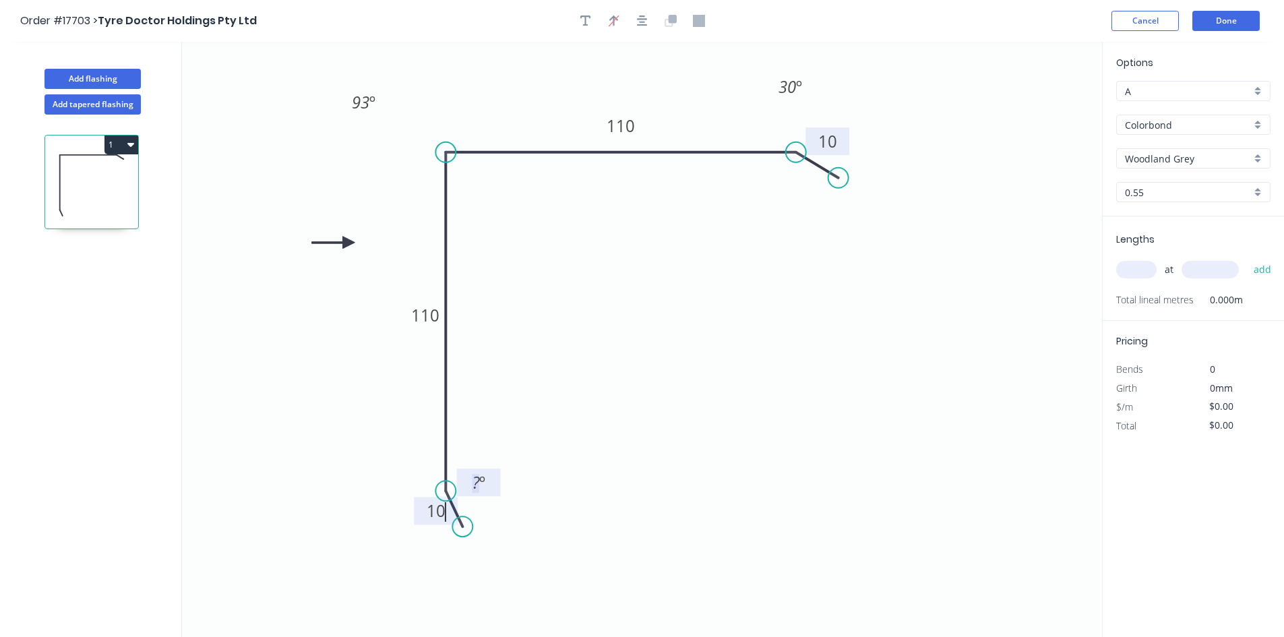
click at [484, 481] on tspan "º" at bounding box center [482, 482] width 6 height 22
type input "$21.33"
drag, startPoint x: 494, startPoint y: 472, endPoint x: 377, endPoint y: 491, distance: 118.8
click at [377, 491] on rect at bounding box center [362, 501] width 44 height 28
click at [662, 386] on icon "0 10 110 110 10 93 º 30 º 30 º" at bounding box center [642, 339] width 920 height 595
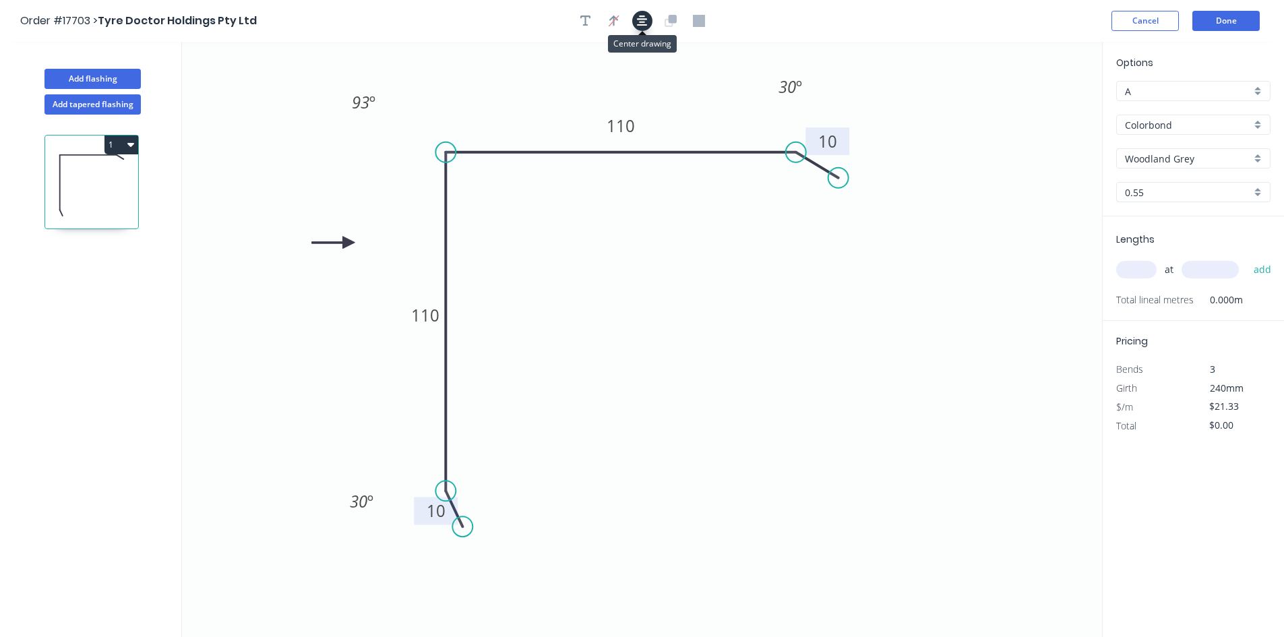
click at [639, 24] on icon "button" at bounding box center [642, 21] width 11 height 12
click at [1125, 269] on input "text" at bounding box center [1136, 270] width 40 height 18
type input "1"
click at [1218, 269] on input "text" at bounding box center [1209, 270] width 57 height 18
type input "2200"
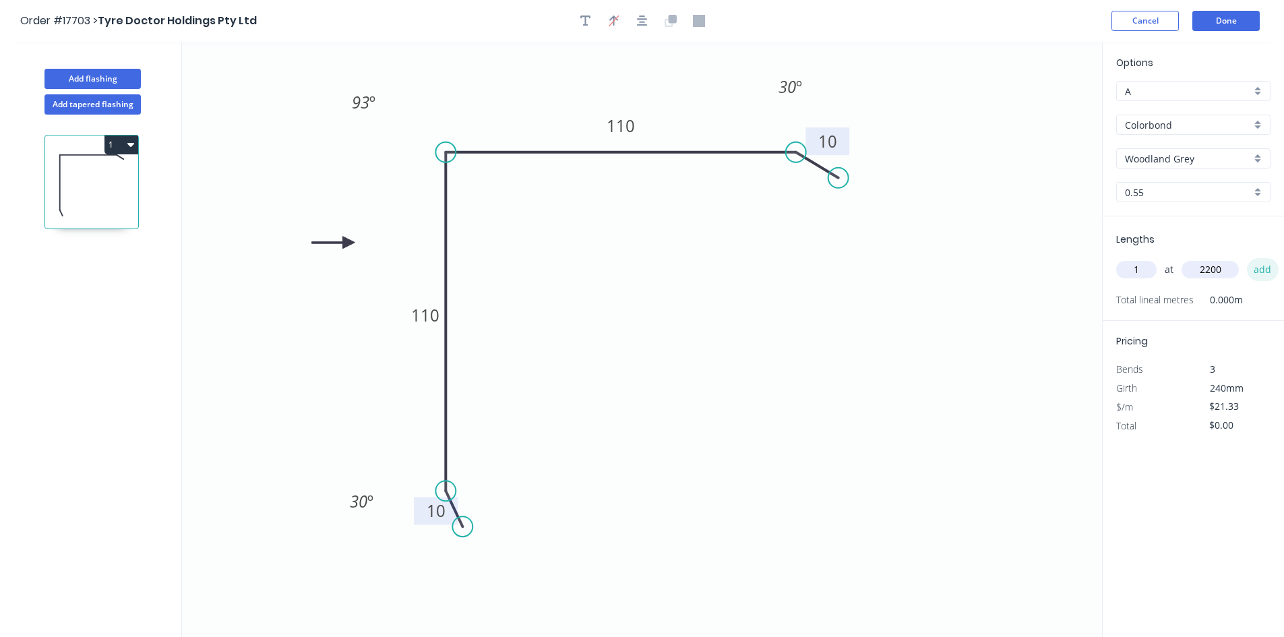
click at [1257, 268] on button "add" at bounding box center [1263, 269] width 32 height 23
type input "$46.93"
click at [1231, 24] on button "Done" at bounding box center [1225, 21] width 67 height 20
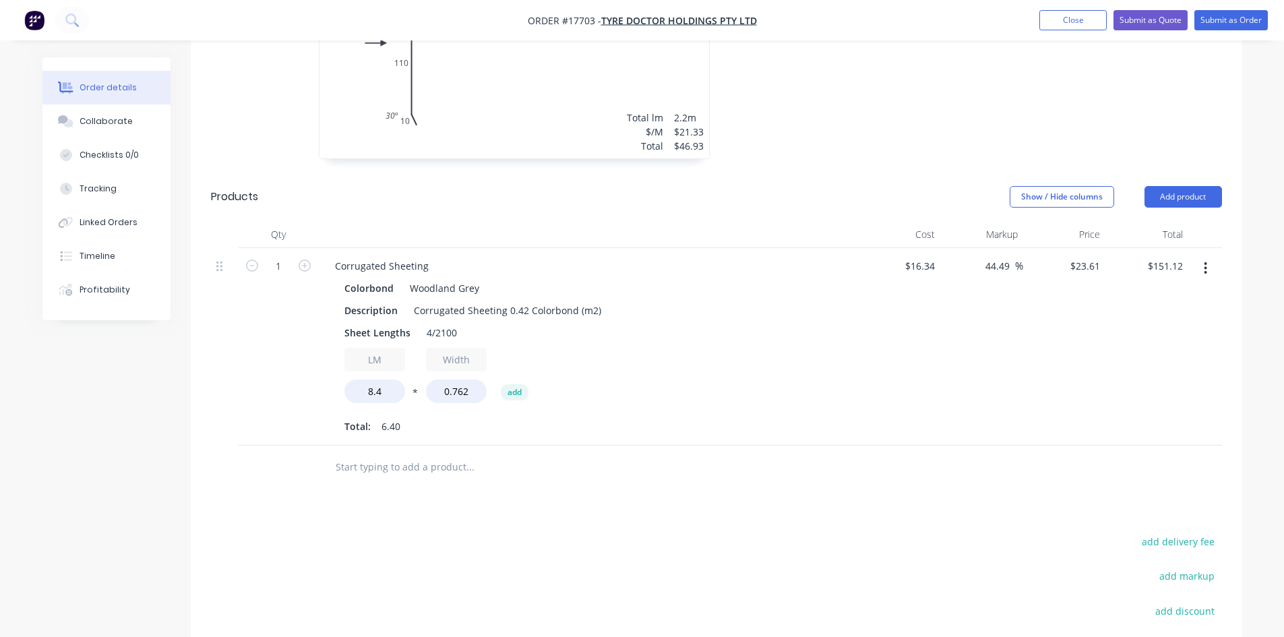
scroll to position [654, 0]
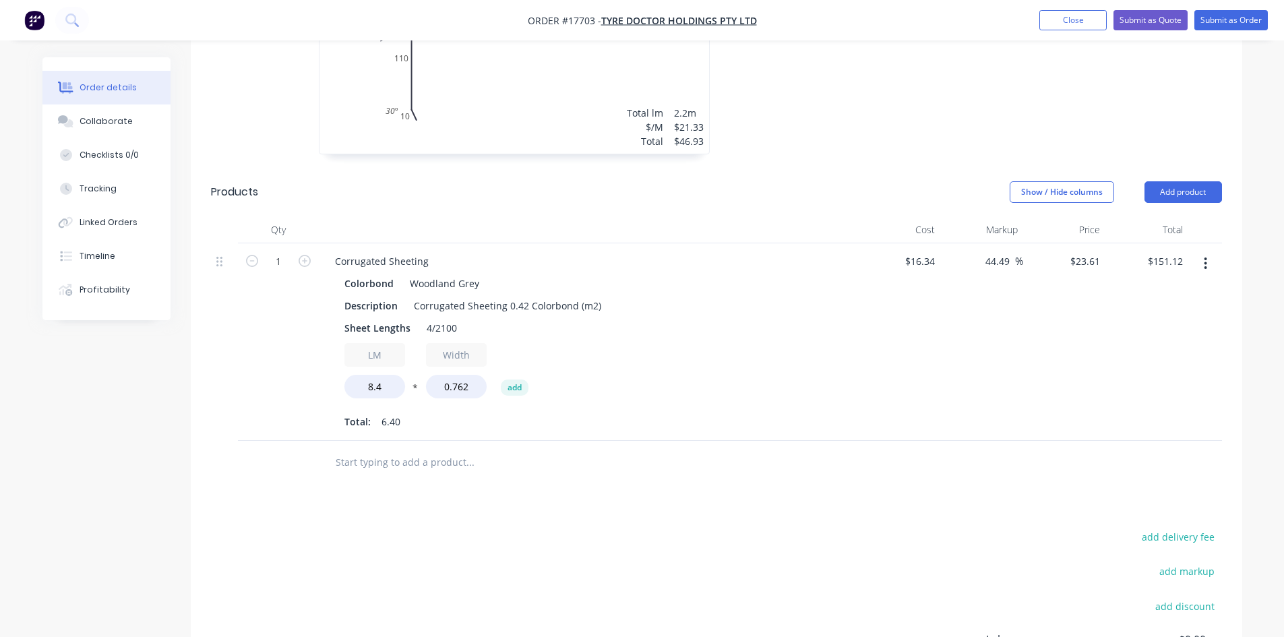
click at [438, 449] on input "text" at bounding box center [470, 462] width 270 height 27
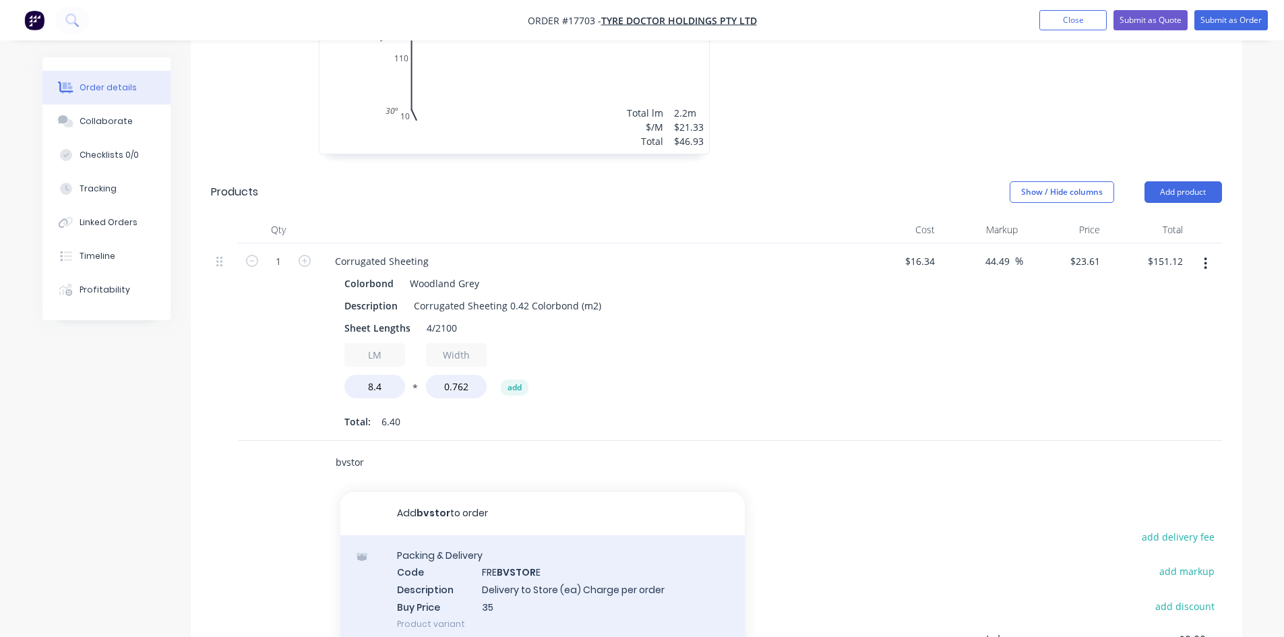
type input "bvstor"
click at [534, 535] on div "Packing & Delivery Code FRE BVSTOR E Description Delivery to Store (ea) Charge …" at bounding box center [542, 589] width 404 height 109
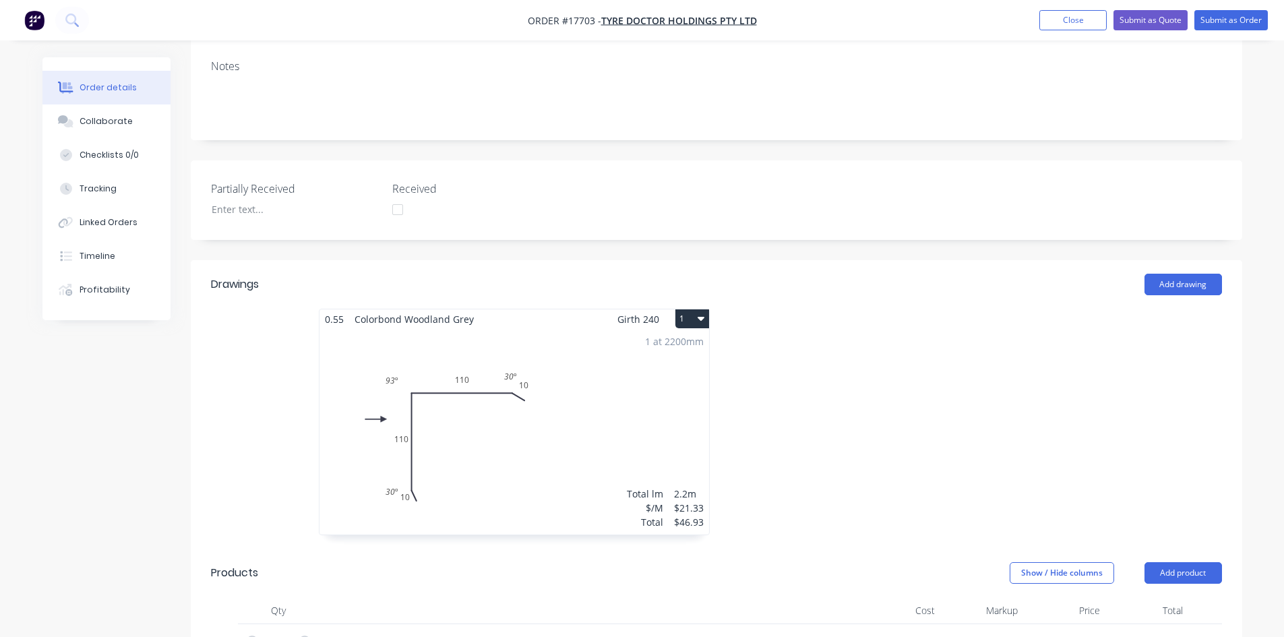
scroll to position [404, 0]
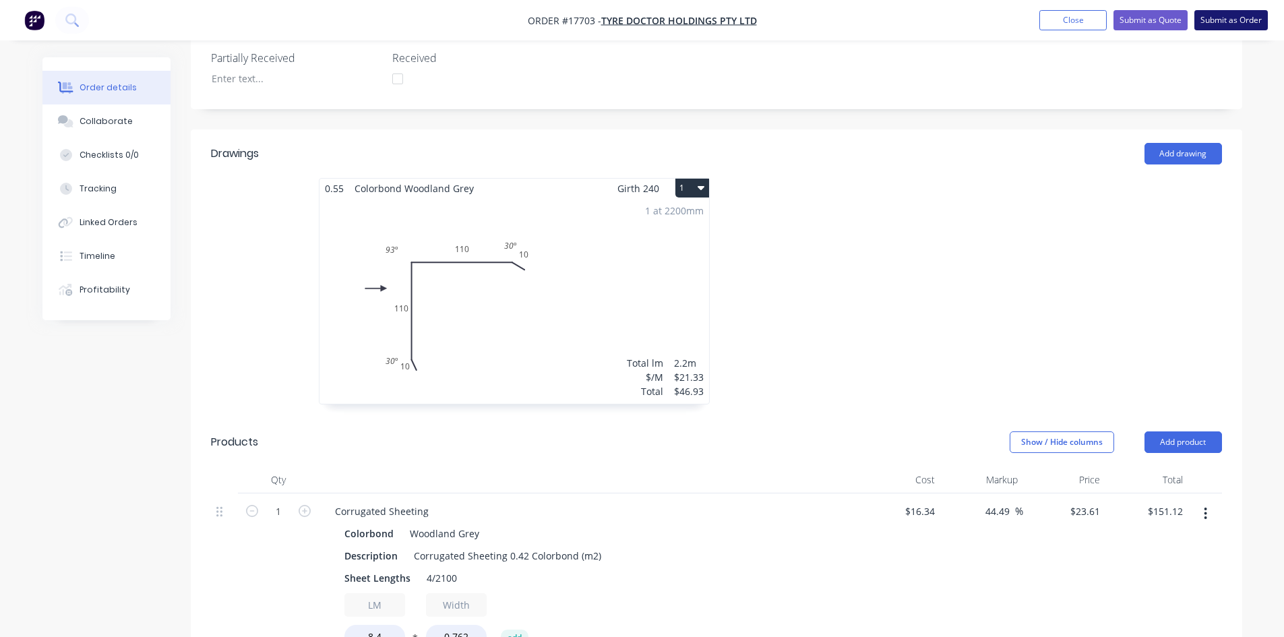
click at [1238, 22] on button "Submit as Order" at bounding box center [1230, 20] width 73 height 20
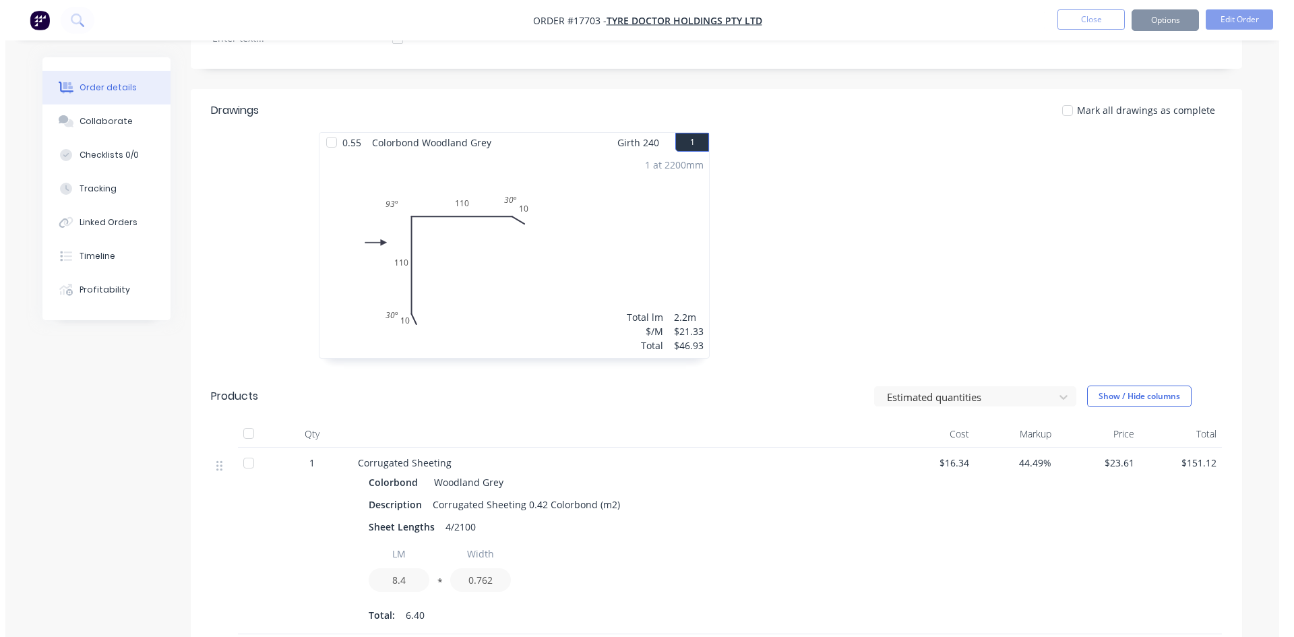
scroll to position [0, 0]
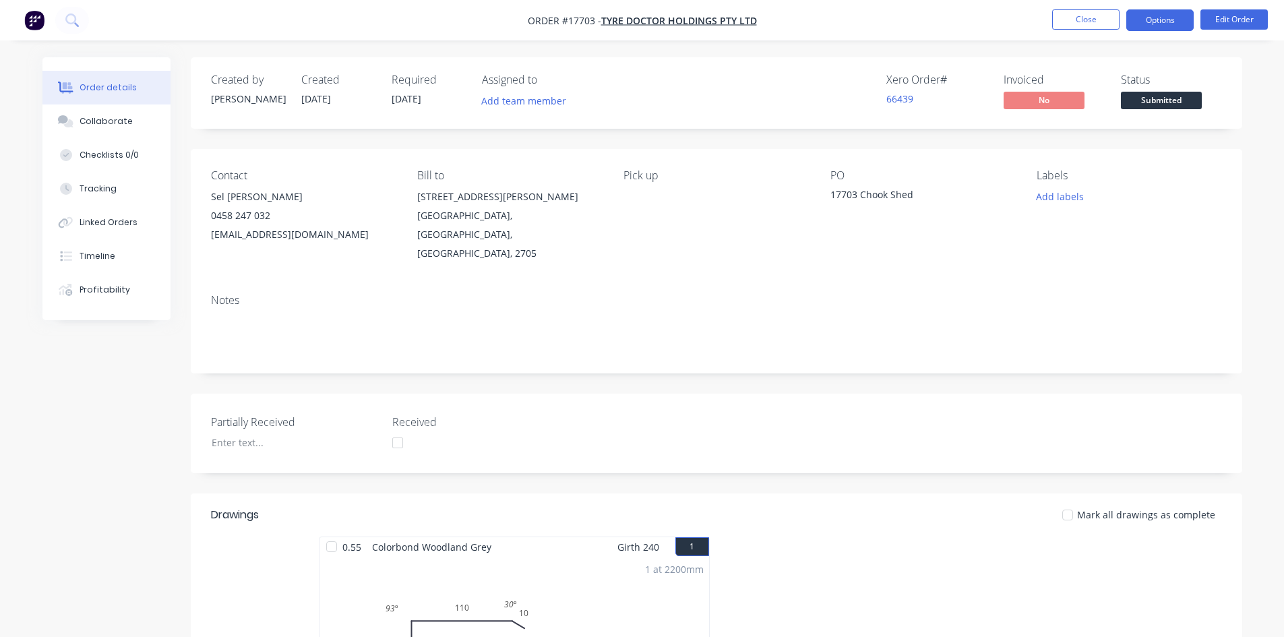
click at [1161, 24] on button "Options" at bounding box center [1159, 20] width 67 height 22
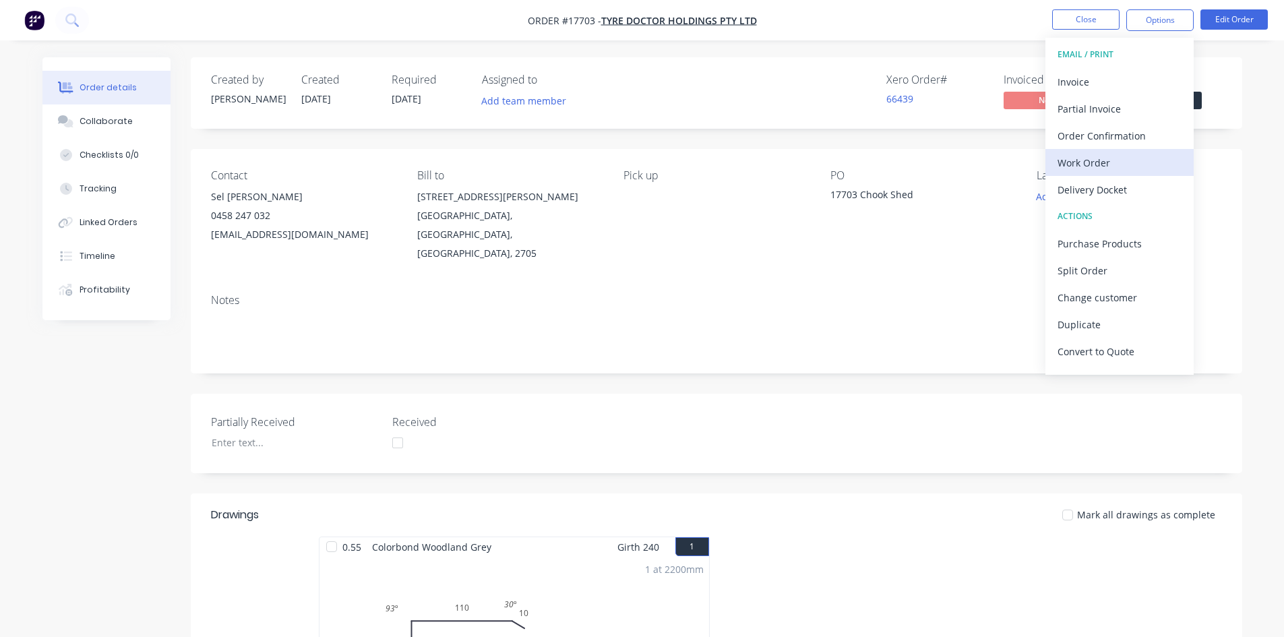
click at [1113, 160] on div "Work Order" at bounding box center [1119, 163] width 124 height 20
click at [1101, 165] on div "Custom" at bounding box center [1119, 163] width 124 height 20
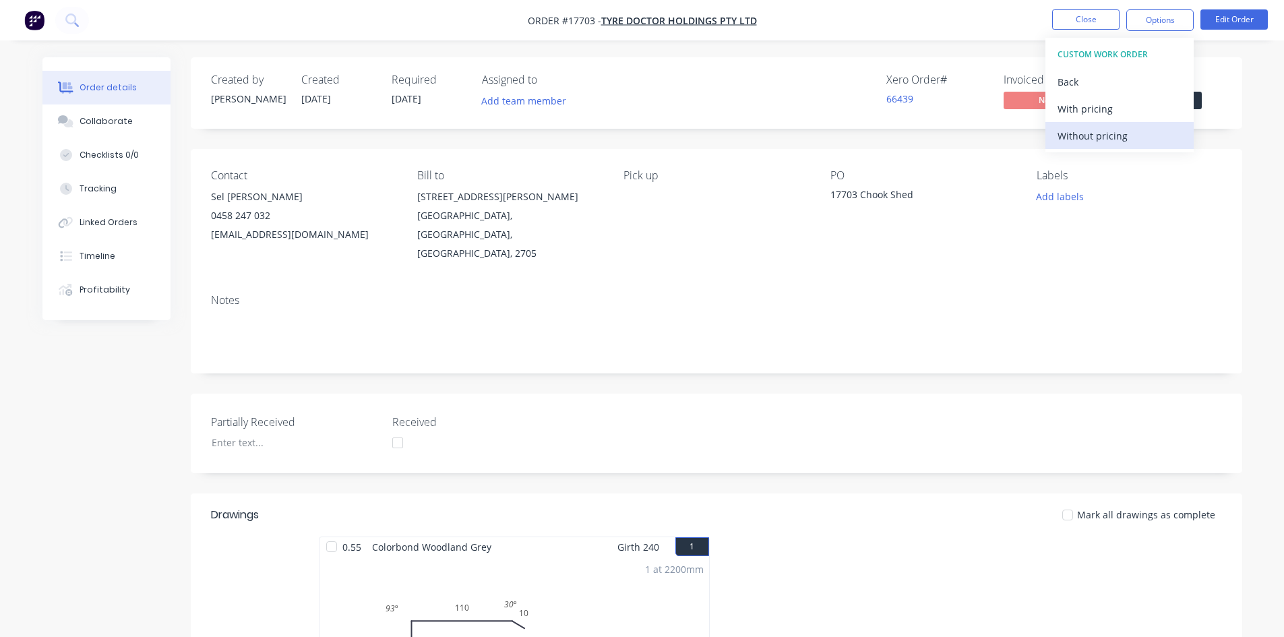
click at [1109, 141] on div "Without pricing" at bounding box center [1119, 136] width 124 height 20
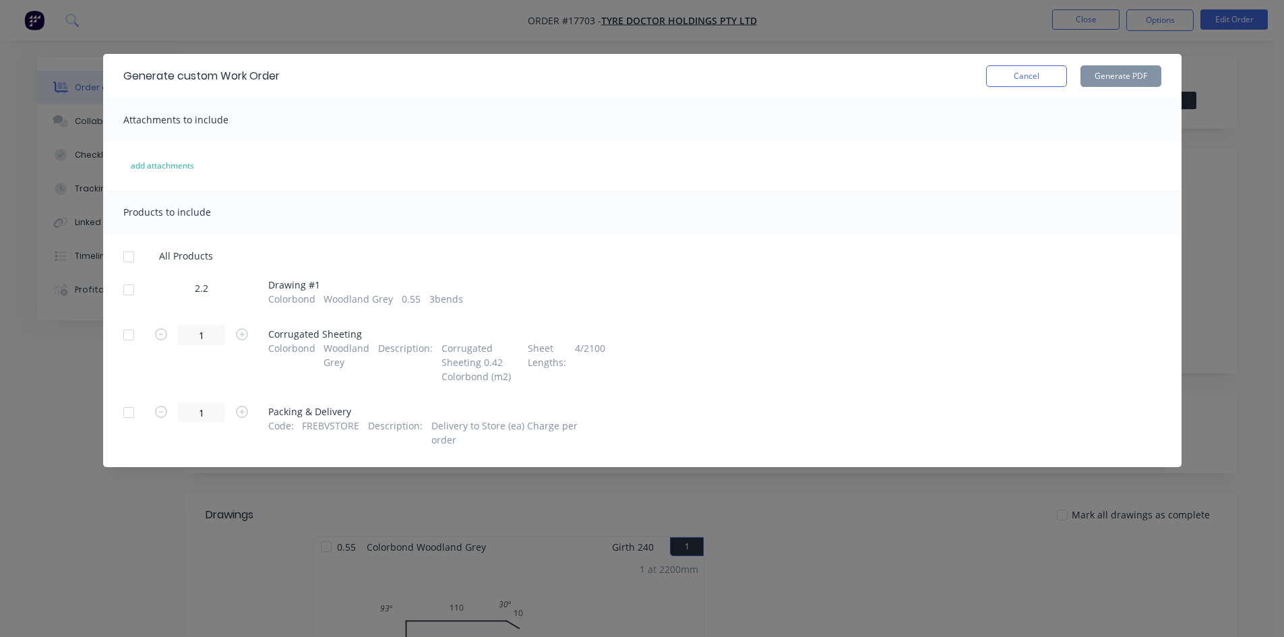
click at [129, 290] on div at bounding box center [128, 289] width 27 height 27
click at [1123, 80] on button "Generate PDF" at bounding box center [1120, 76] width 81 height 22
click at [1026, 78] on button "Cancel" at bounding box center [1026, 76] width 81 height 22
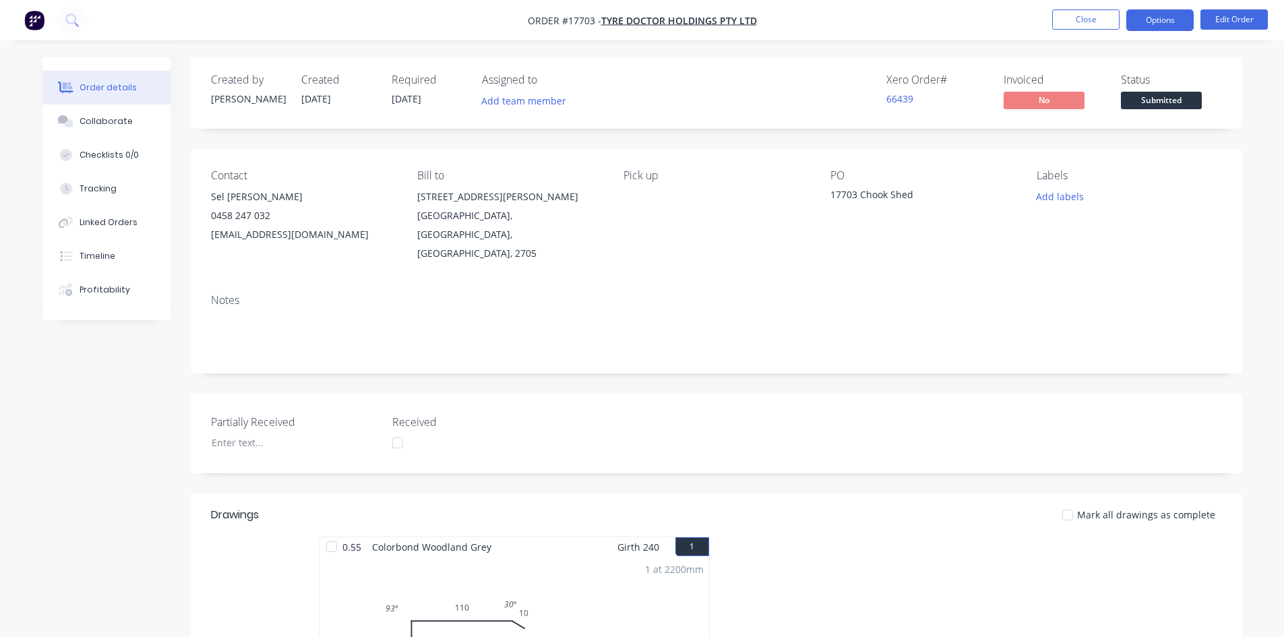
click at [1173, 20] on button "Options" at bounding box center [1159, 20] width 67 height 22
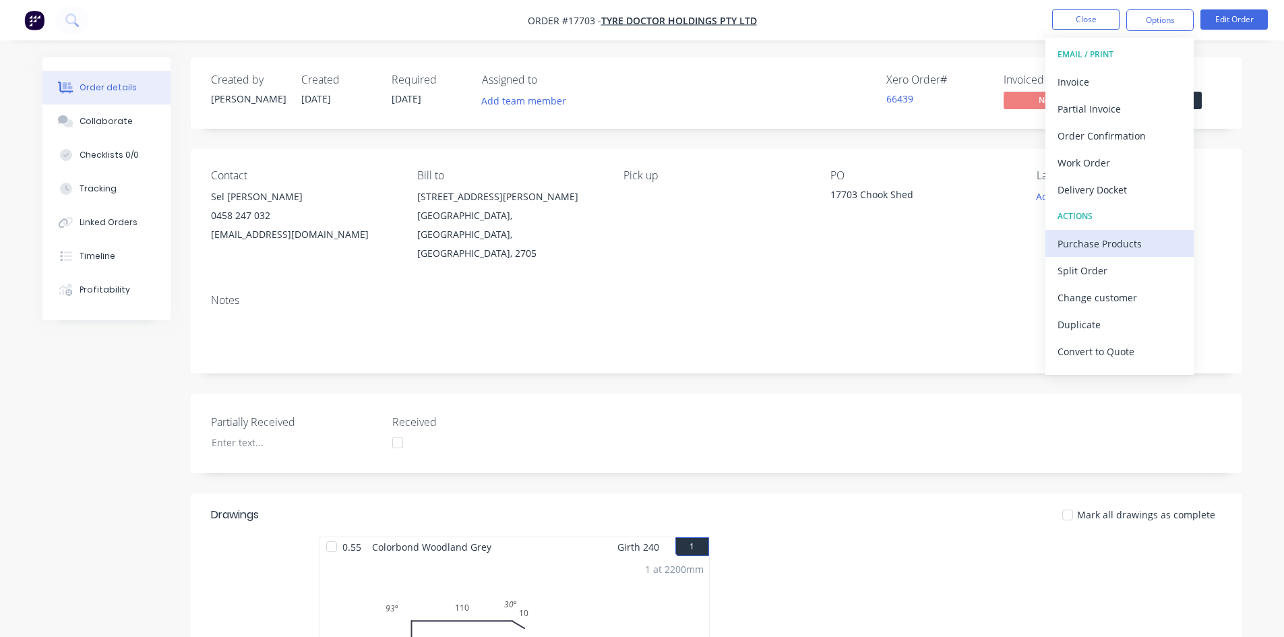
click at [1138, 243] on div "Purchase Products" at bounding box center [1119, 244] width 124 height 20
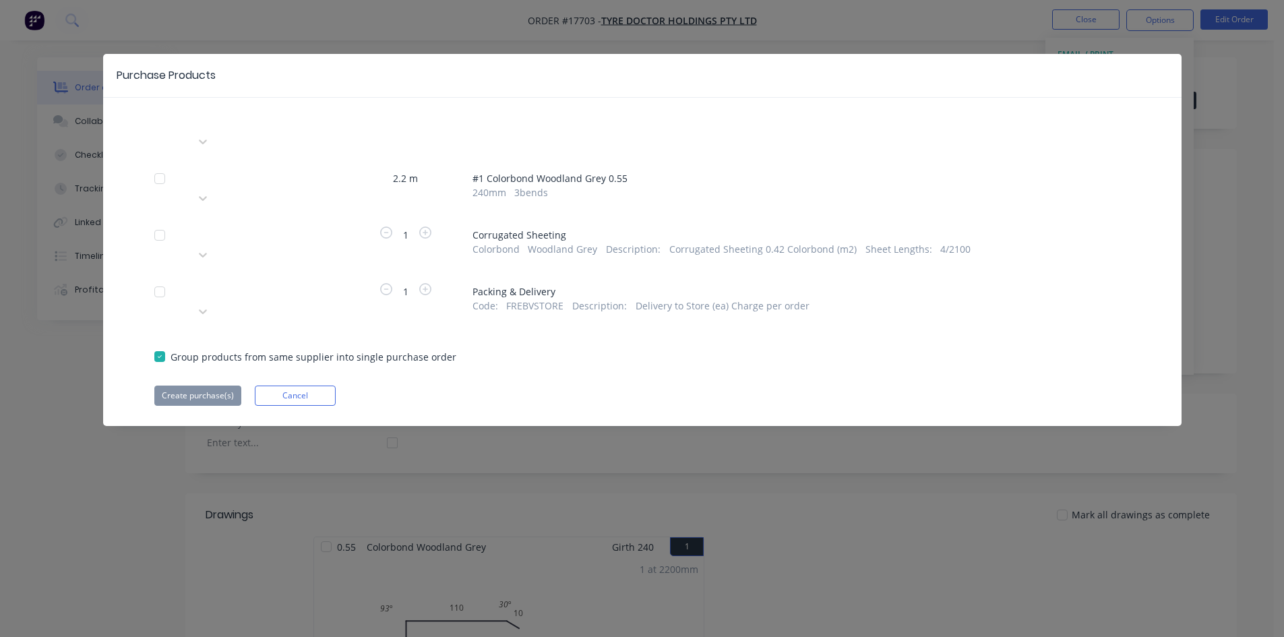
click at [292, 224] on div at bounding box center [292, 232] width 194 height 17
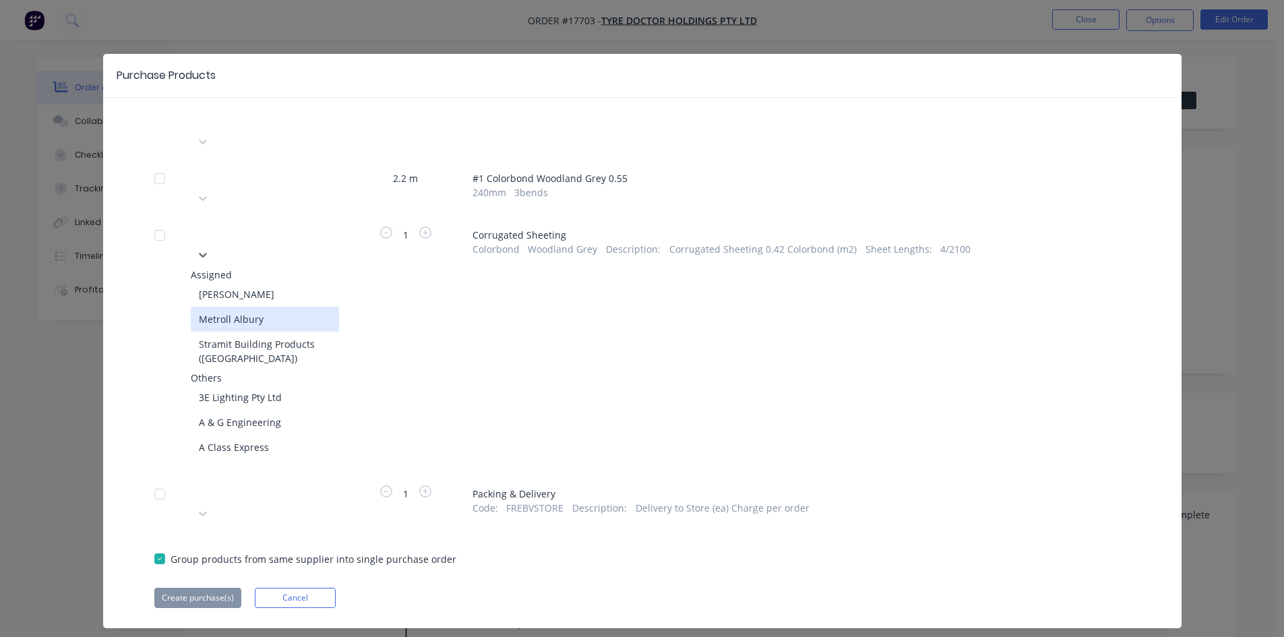
click at [252, 307] on div "Metroll Albury" at bounding box center [265, 319] width 148 height 25
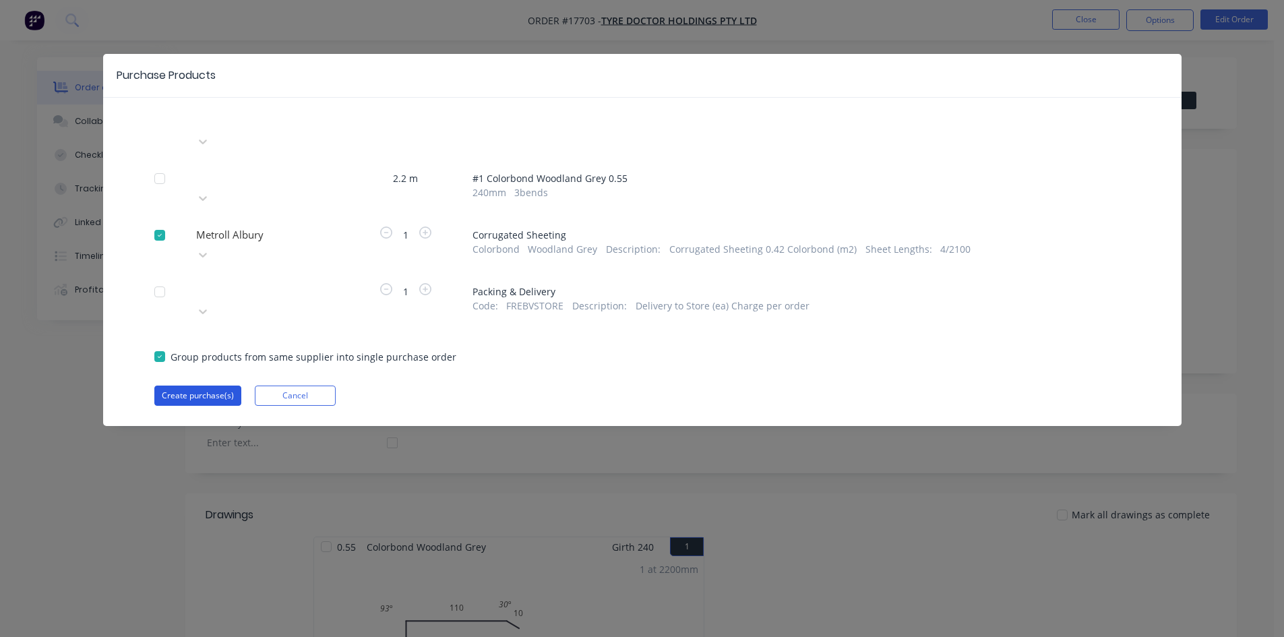
click at [206, 385] on button "Create purchase(s)" at bounding box center [197, 395] width 87 height 20
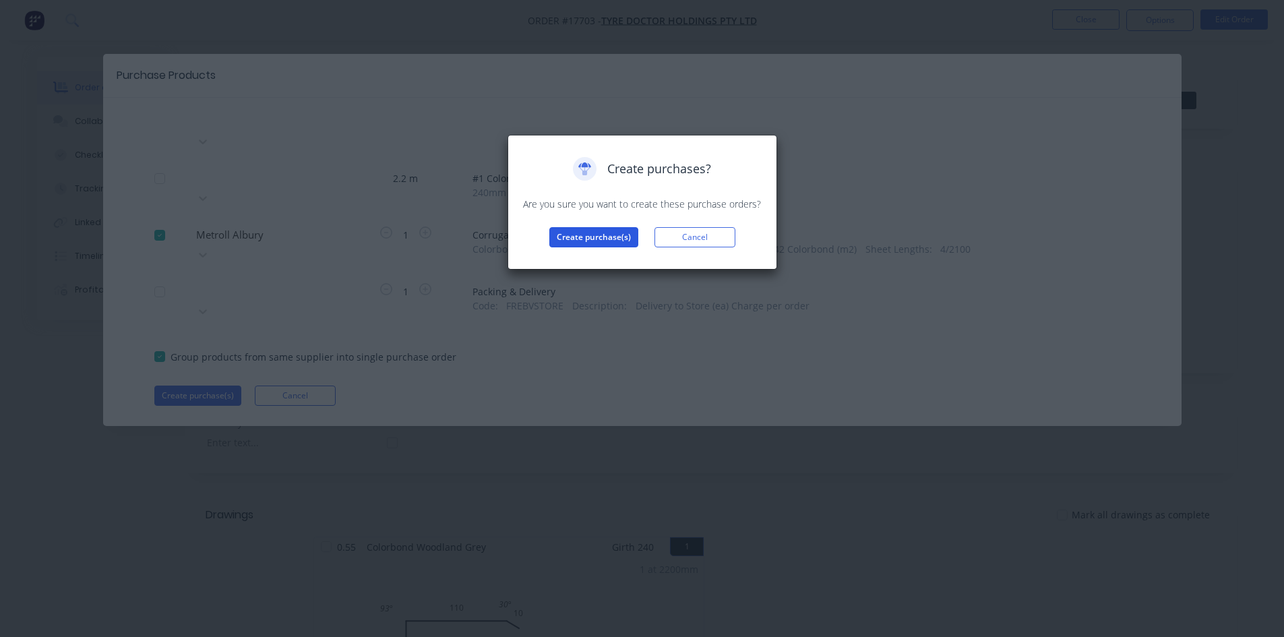
click at [603, 241] on button "Create purchase(s)" at bounding box center [593, 237] width 89 height 20
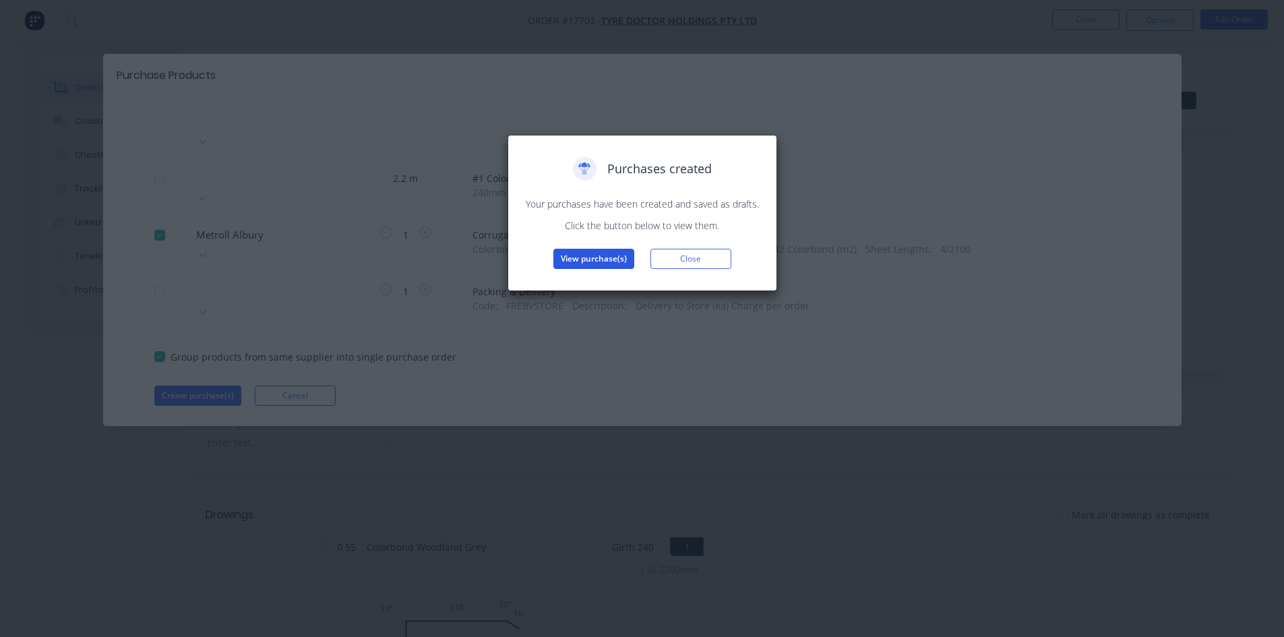
click at [613, 256] on button "View purchase(s)" at bounding box center [593, 259] width 81 height 20
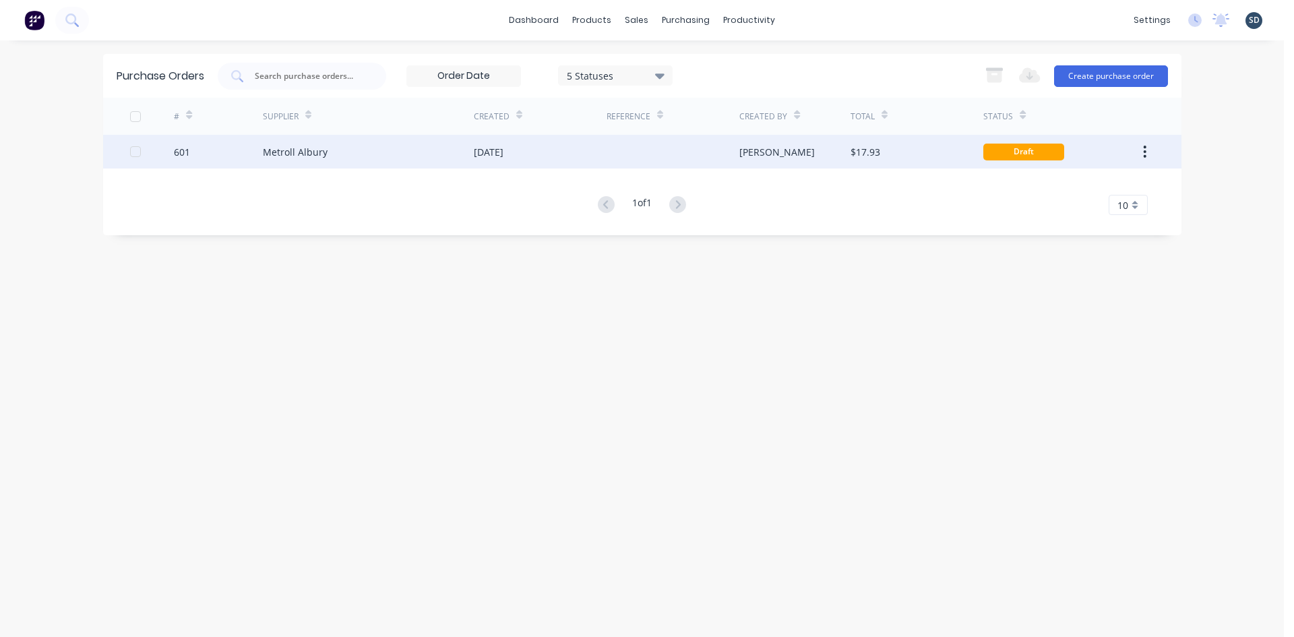
click at [571, 148] on div "[DATE]" at bounding box center [540, 152] width 133 height 34
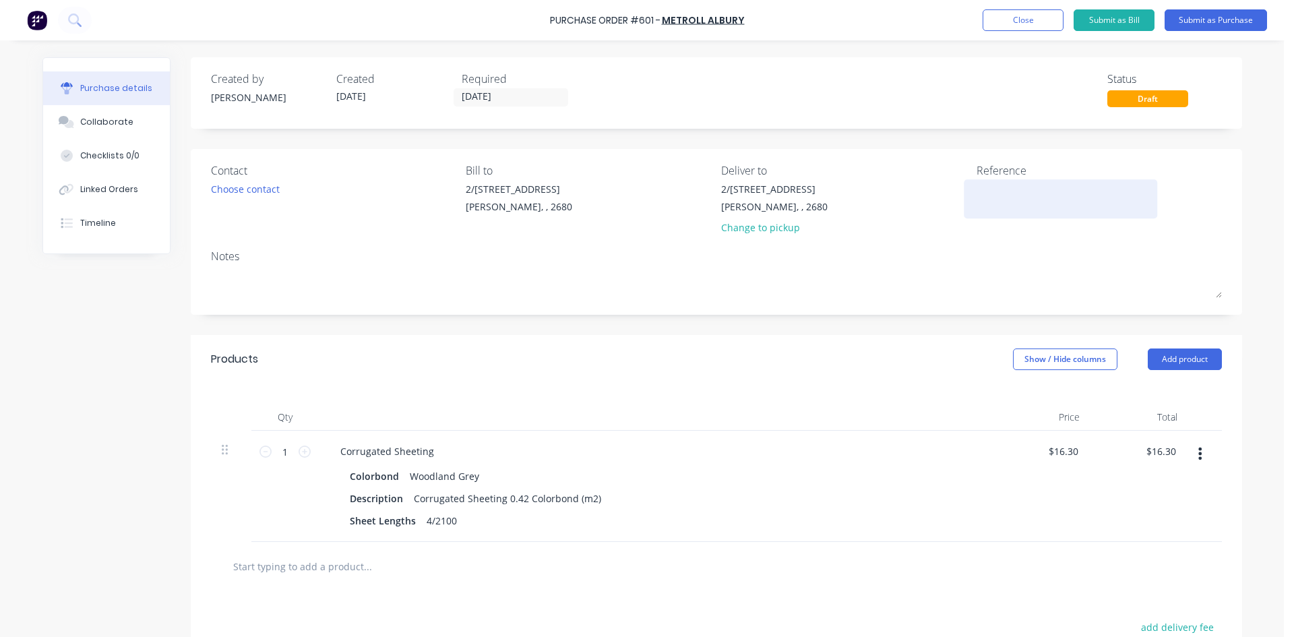
click at [1018, 191] on textarea at bounding box center [1061, 197] width 168 height 30
type textarea "x"
type textarea "6"
type textarea "x"
type textarea "60"
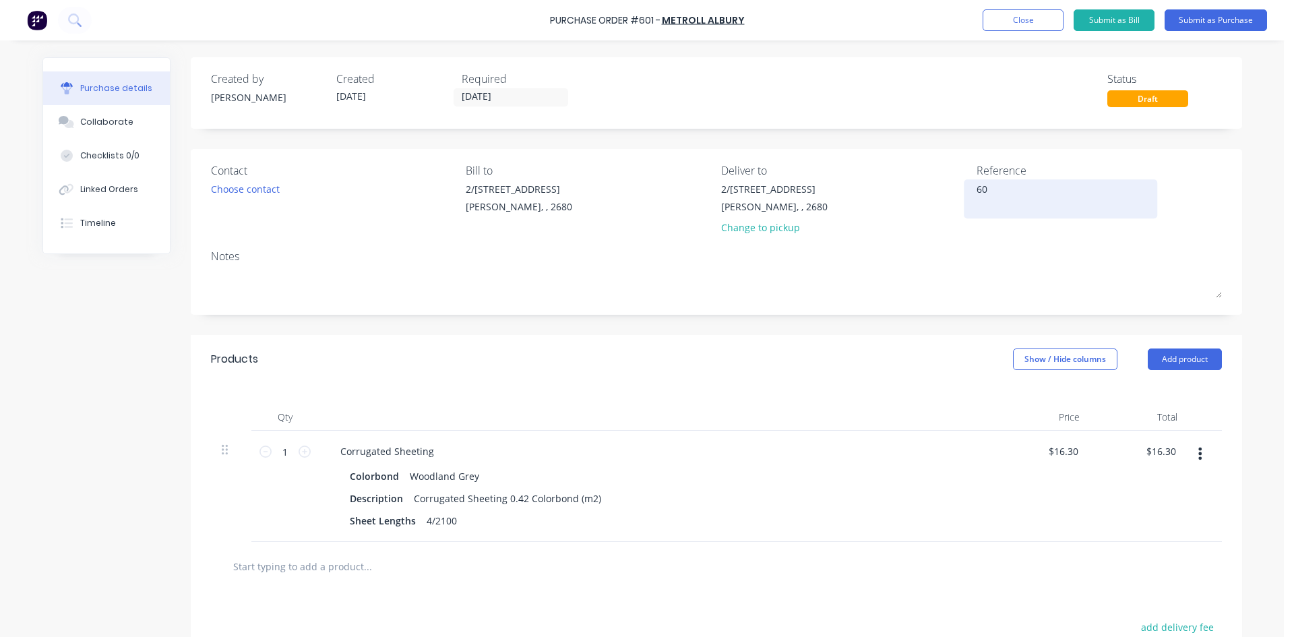
type textarea "x"
type textarea "601"
type textarea "x"
type textarea "601"
type textarea "x"
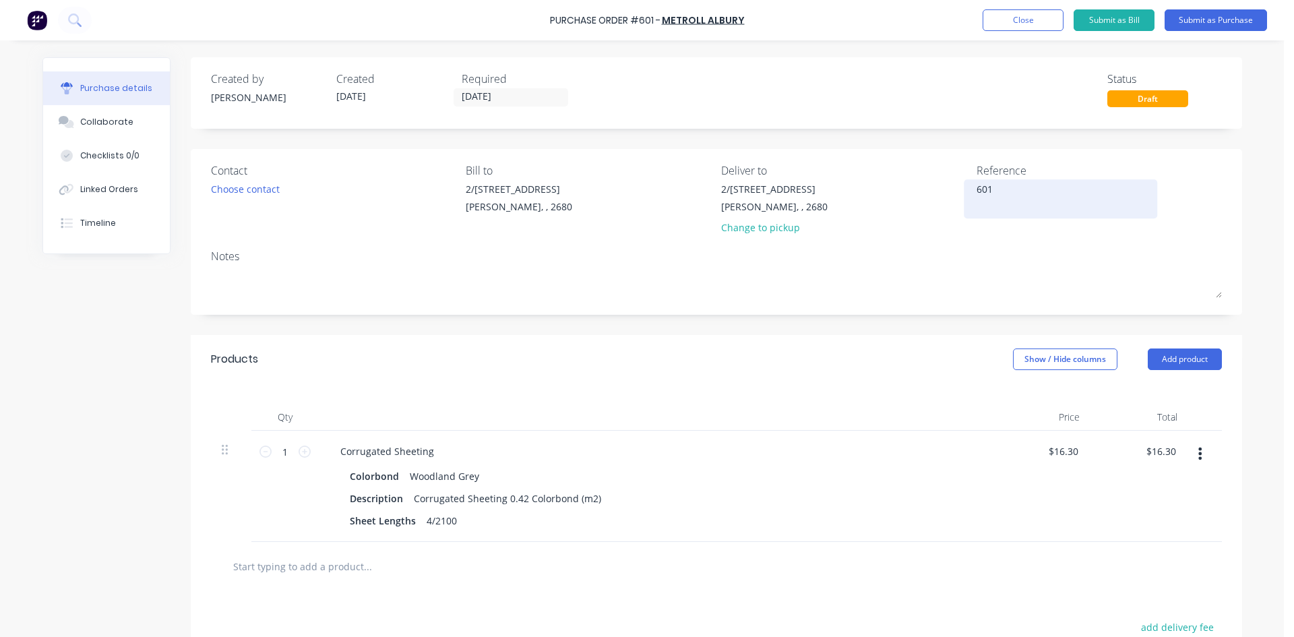
type textarea "601 /"
type textarea "x"
type textarea "601 /"
type textarea "x"
type textarea "601 /"
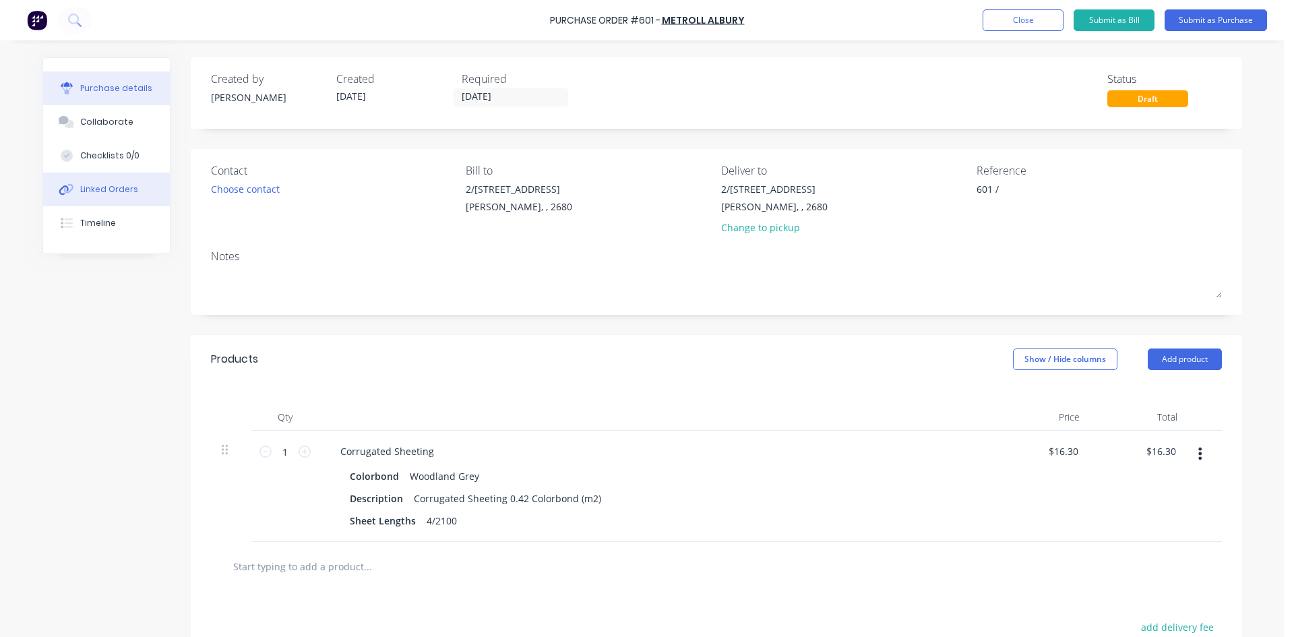
click at [92, 191] on div "Linked Orders" at bounding box center [109, 189] width 58 height 12
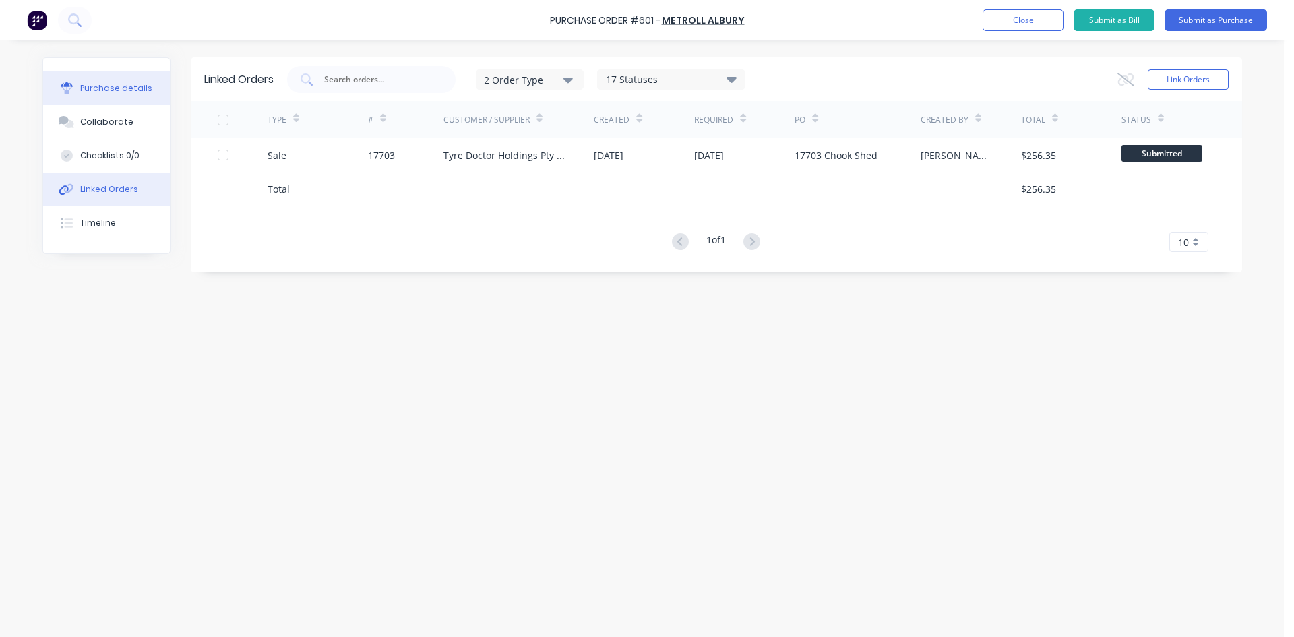
click at [98, 92] on div "Purchase details" at bounding box center [116, 88] width 72 height 12
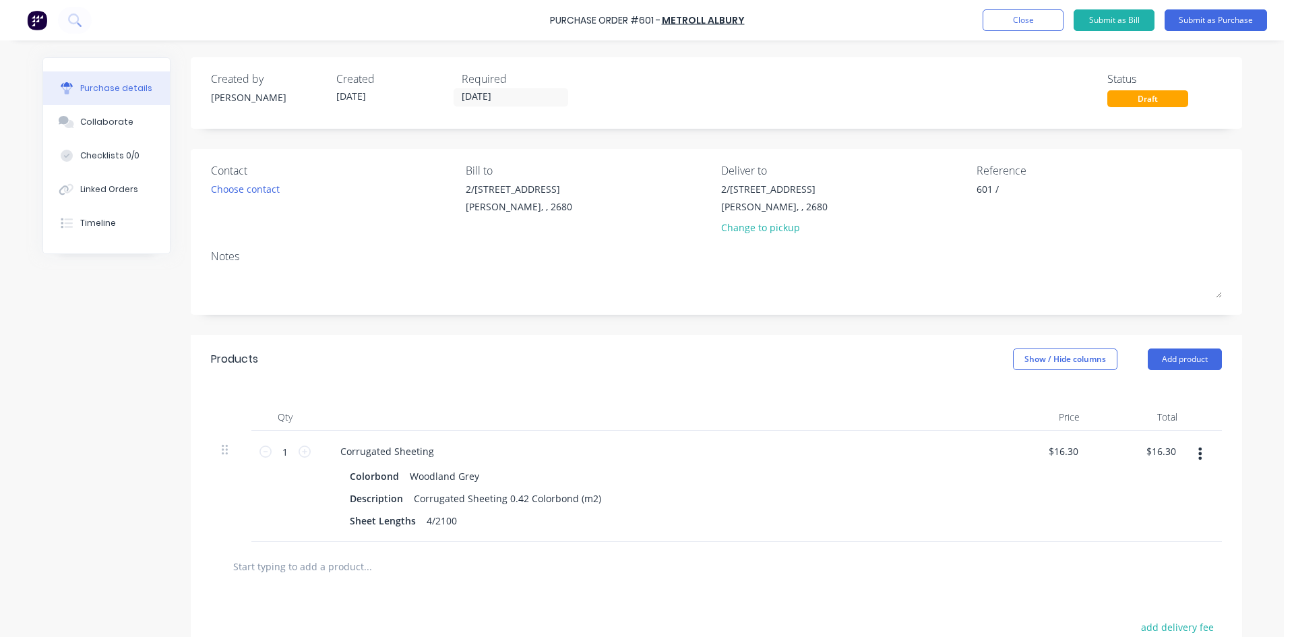
type textarea "x"
click at [1015, 195] on textarea "601 /" at bounding box center [1061, 197] width 168 height 30
type textarea "601 / 17703 Tyre"
type textarea "x"
type textarea "601 / 17703 Tyre D"
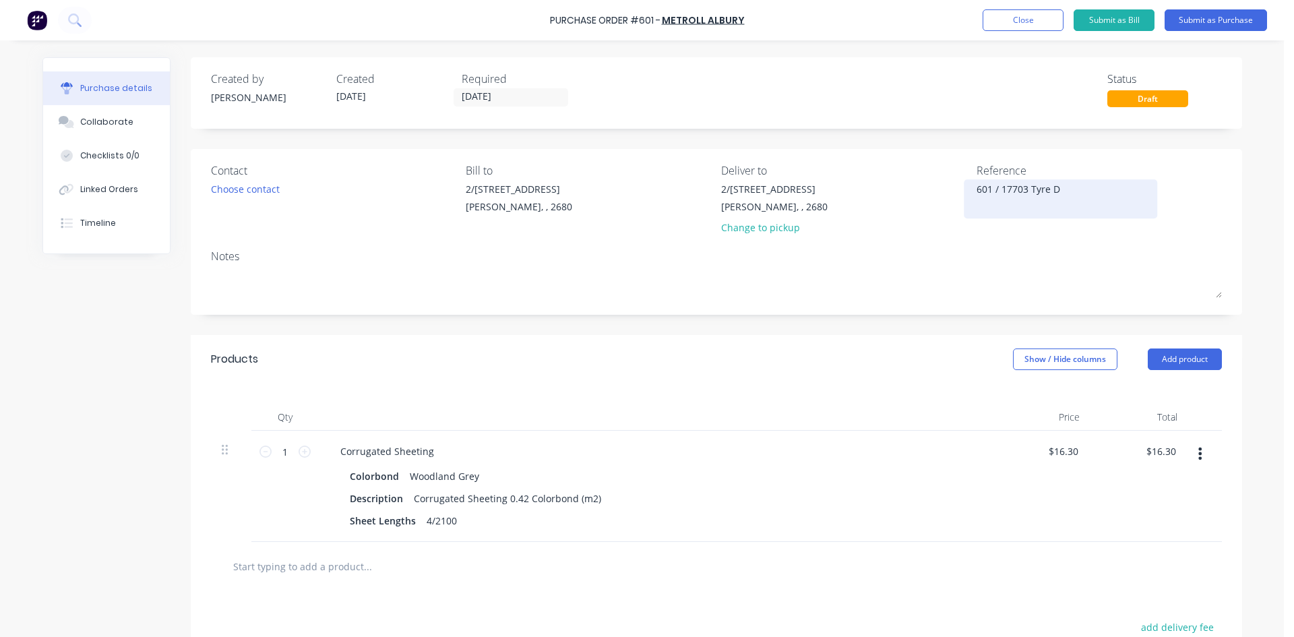
type textarea "x"
type textarea "601 / 17703 Tyre Do"
type textarea "x"
type textarea "601 / 17703 Tyre Doc"
type textarea "x"
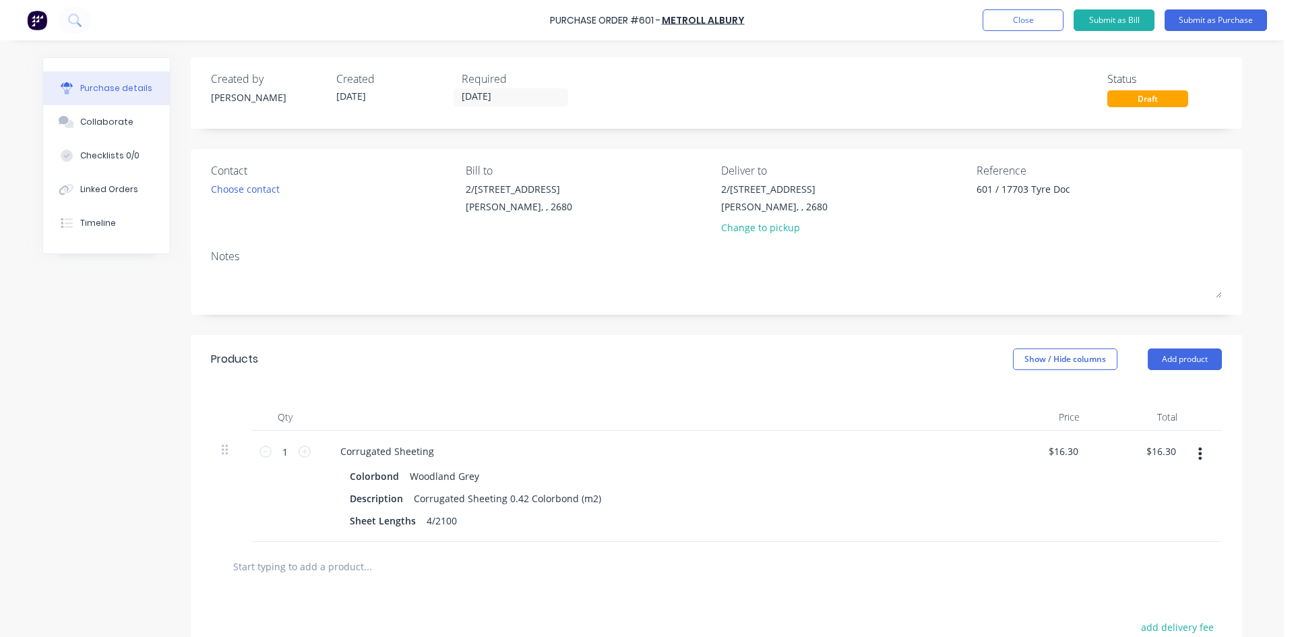
type textarea "601 / 17703 Tyre Doc"
click at [898, 264] on div "Notes" at bounding box center [716, 256] width 1011 height 16
click at [516, 101] on input "[DATE]" at bounding box center [510, 97] width 113 height 17
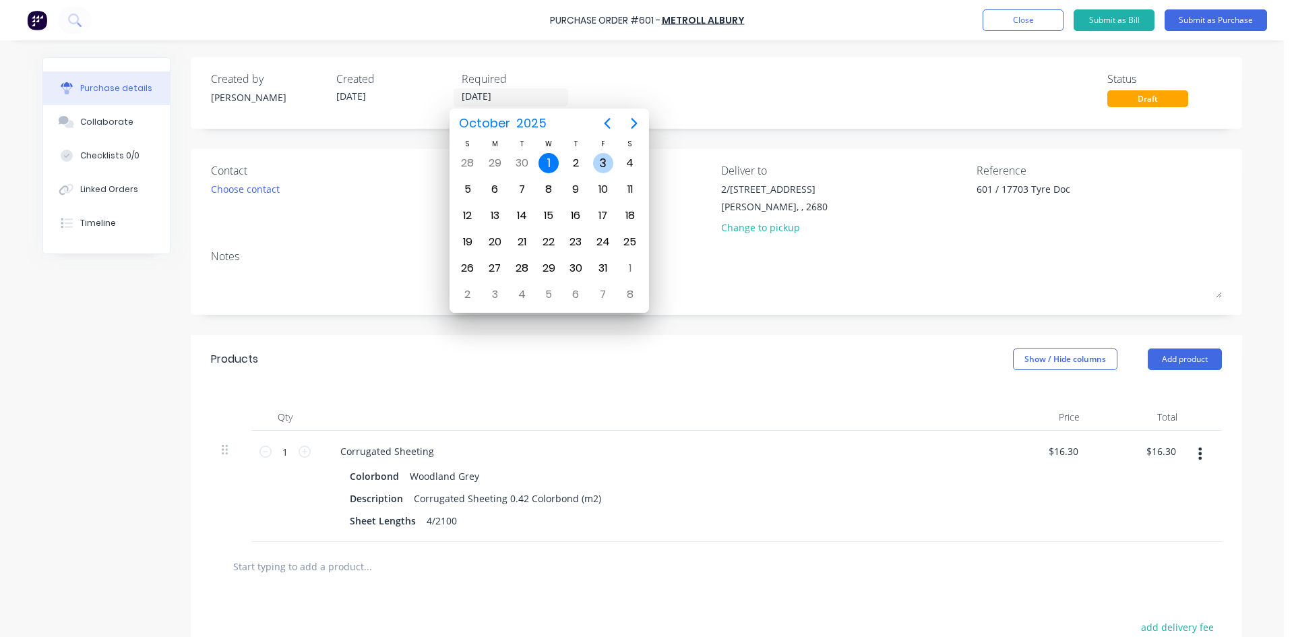
click at [595, 159] on div "3" at bounding box center [603, 163] width 20 height 20
type textarea "x"
type input "03/10/25"
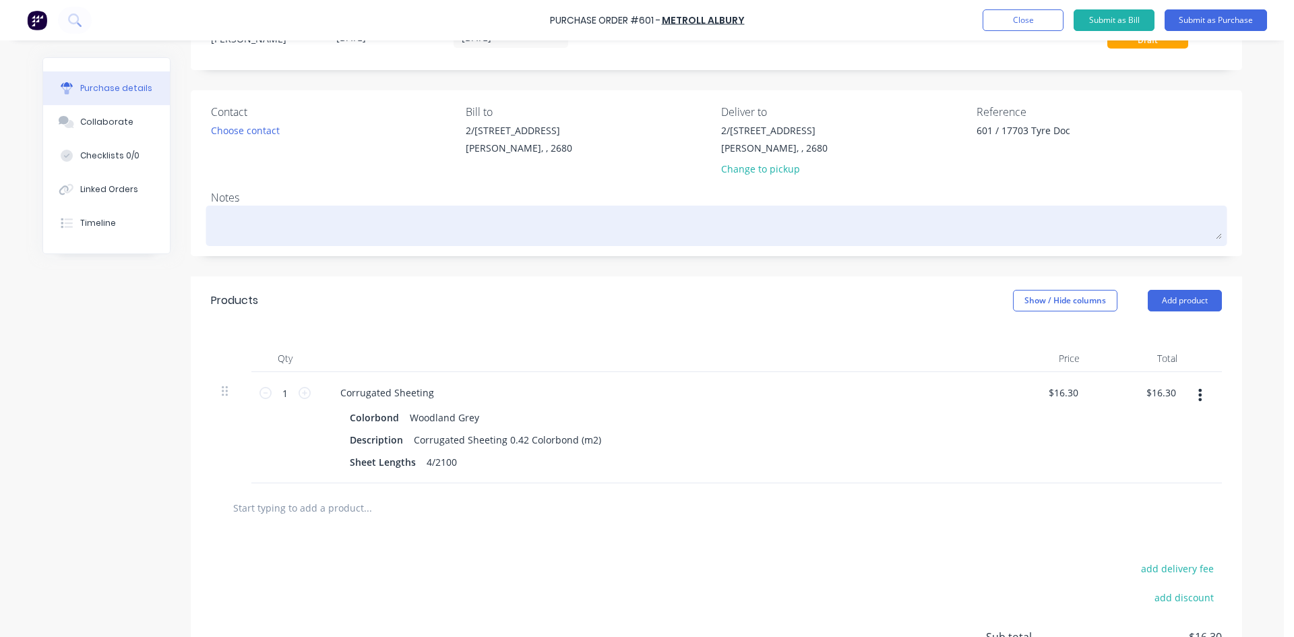
scroll to position [189, 0]
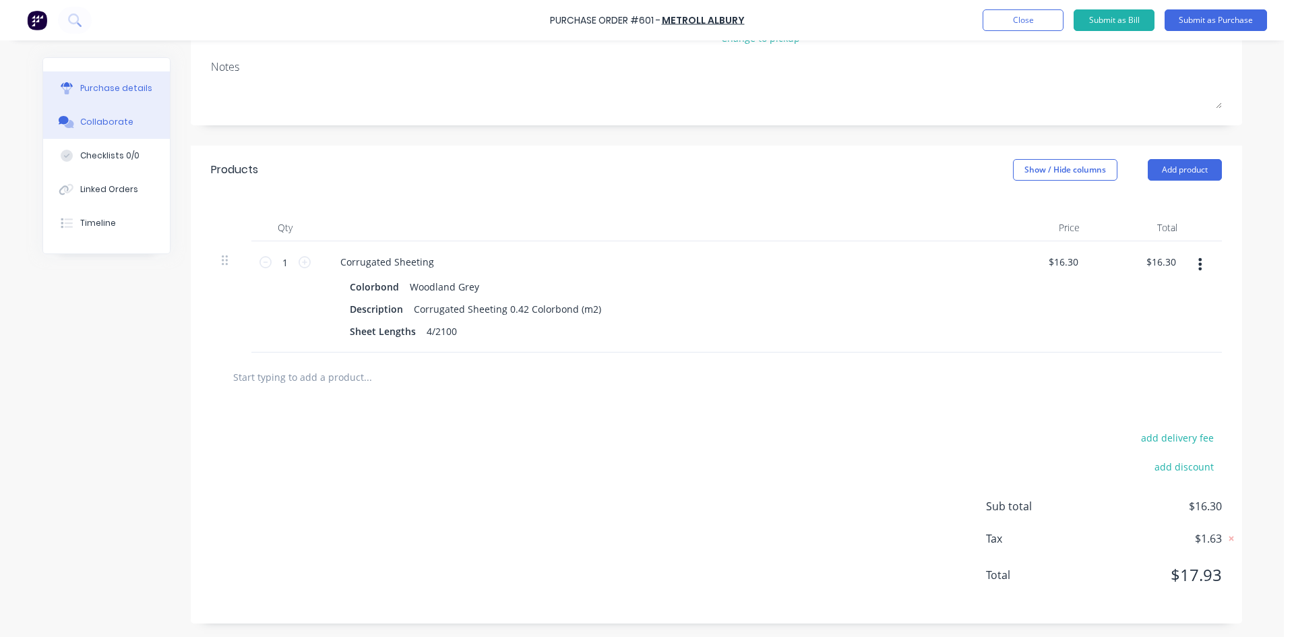
type textarea "x"
click at [111, 130] on button "Collaborate" at bounding box center [106, 122] width 127 height 34
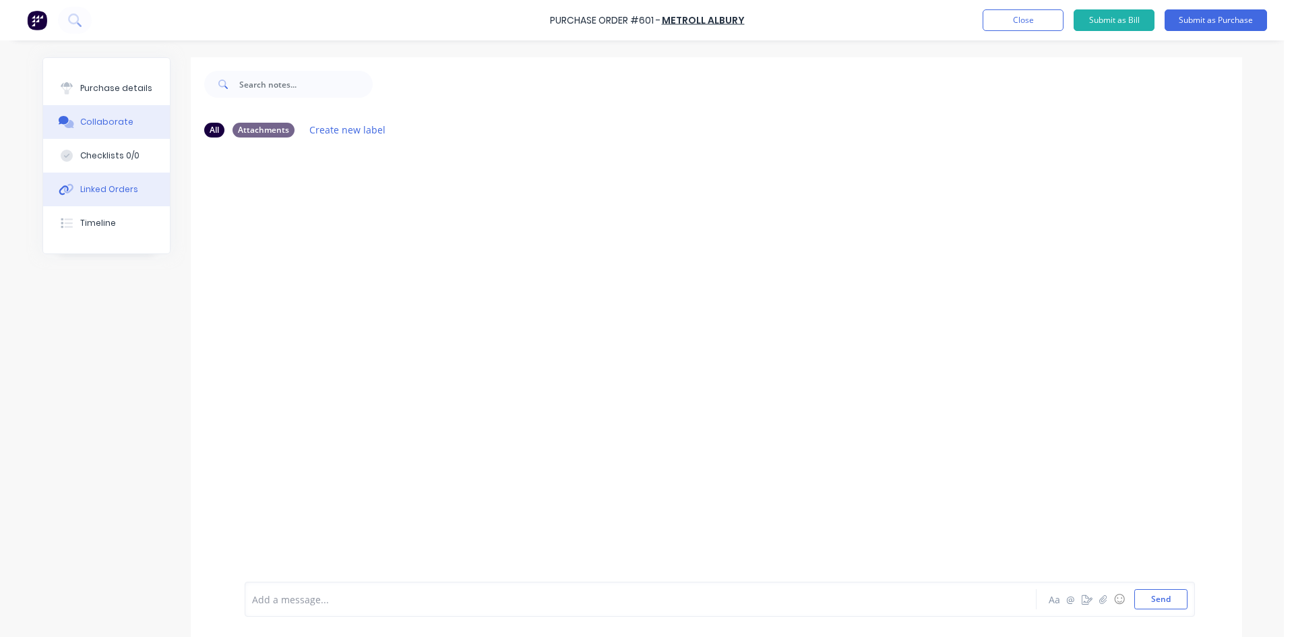
click at [120, 195] on div "Linked Orders" at bounding box center [109, 189] width 58 height 12
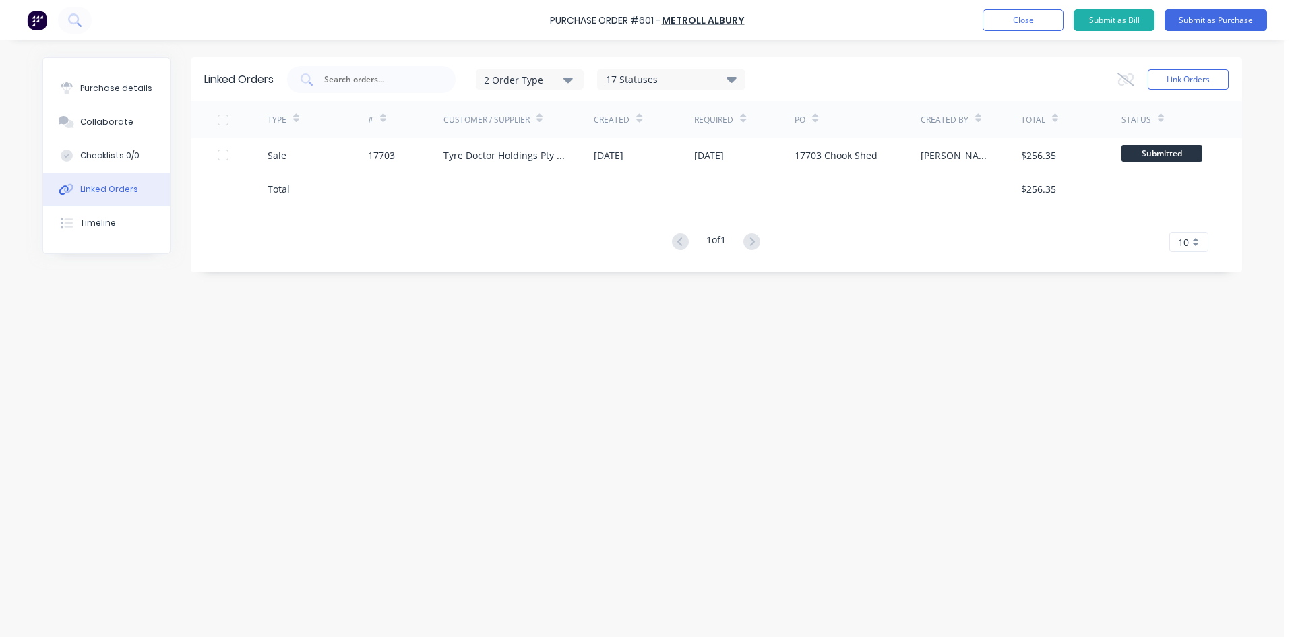
drag, startPoint x: 419, startPoint y: 158, endPoint x: 319, endPoint y: 281, distance: 158.1
click at [319, 281] on div "Linked Orders 2 Order Type 17 Statuses Sales Order Status All Archived Draft Qu…" at bounding box center [642, 335] width 1200 height 556
click at [132, 92] on div "Purchase details" at bounding box center [116, 88] width 72 height 12
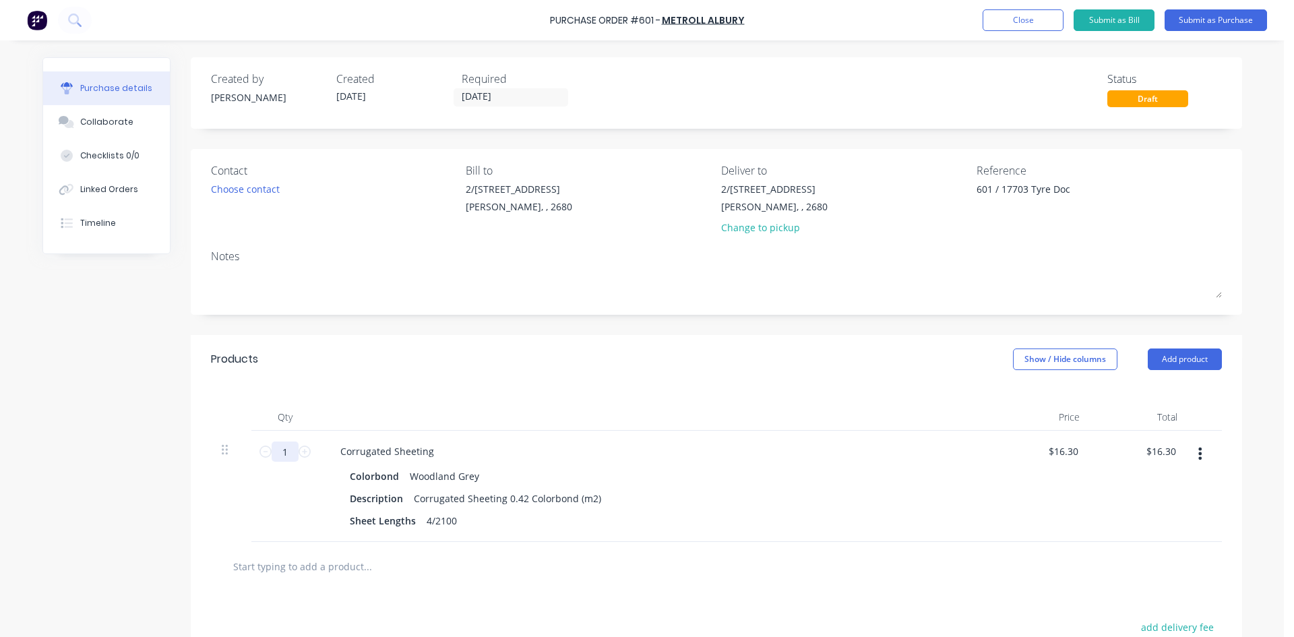
click at [285, 454] on input "1" at bounding box center [285, 451] width 27 height 20
type input "6"
type input "$97.80"
type input "6.4"
type input "$104.32"
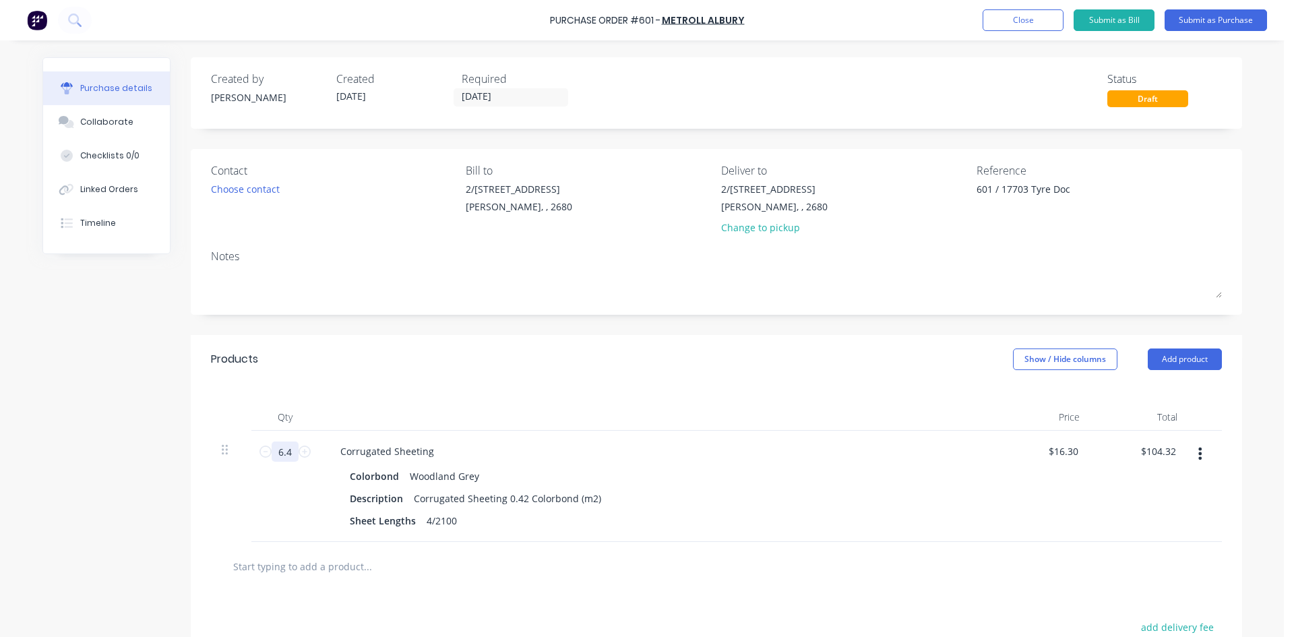
type input "6.4"
click at [618, 369] on div "Products Show / Hide columns Add product" at bounding box center [716, 359] width 1051 height 49
click at [1223, 18] on button "Submit as Purchase" at bounding box center [1216, 20] width 102 height 22
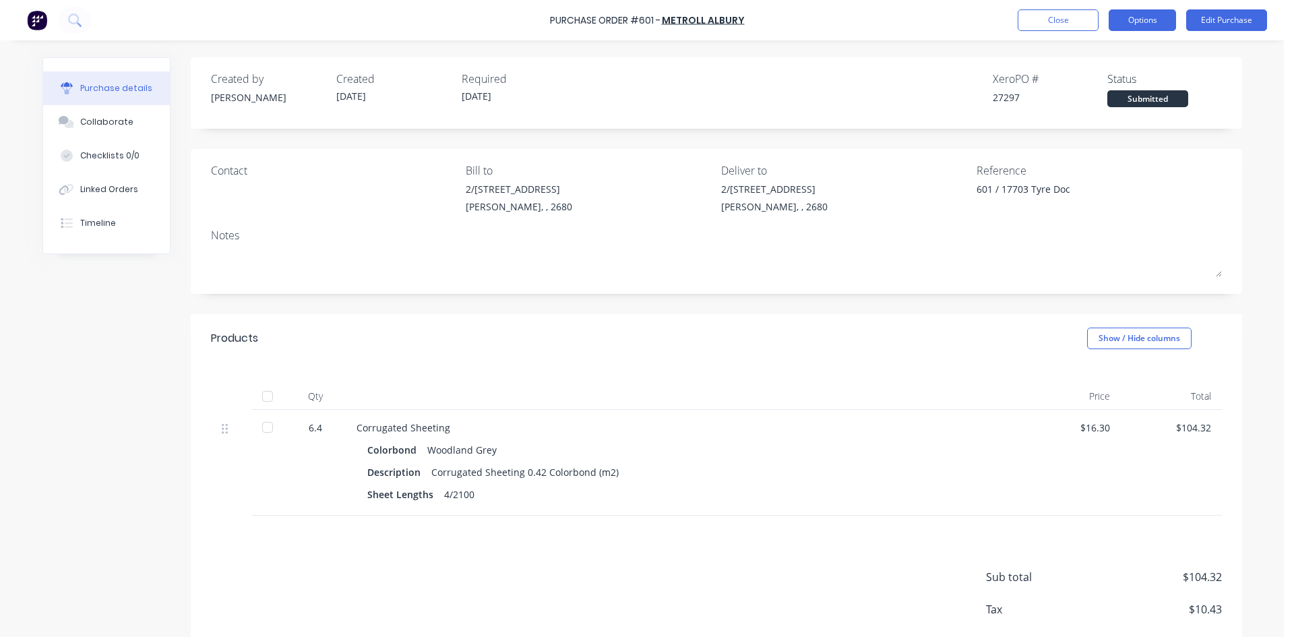
click at [1142, 23] on button "Options" at bounding box center [1142, 20] width 67 height 22
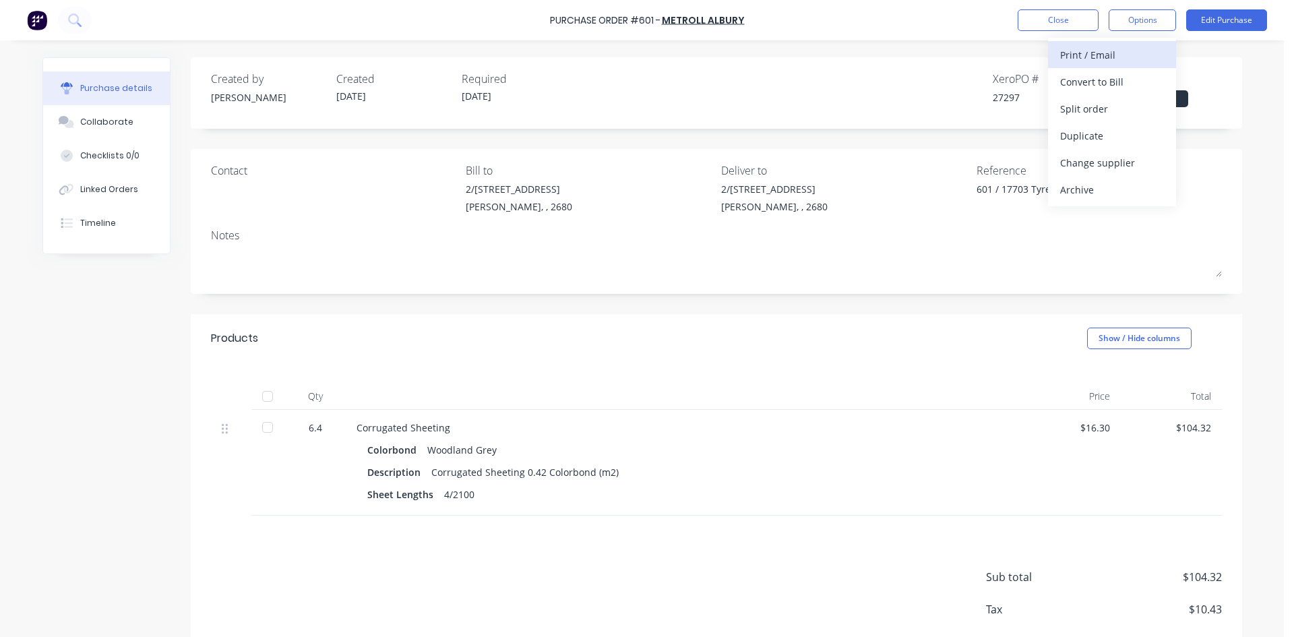
click at [1115, 59] on div "Print / Email" at bounding box center [1112, 55] width 104 height 20
click at [1086, 87] on div "With pricing" at bounding box center [1112, 82] width 104 height 20
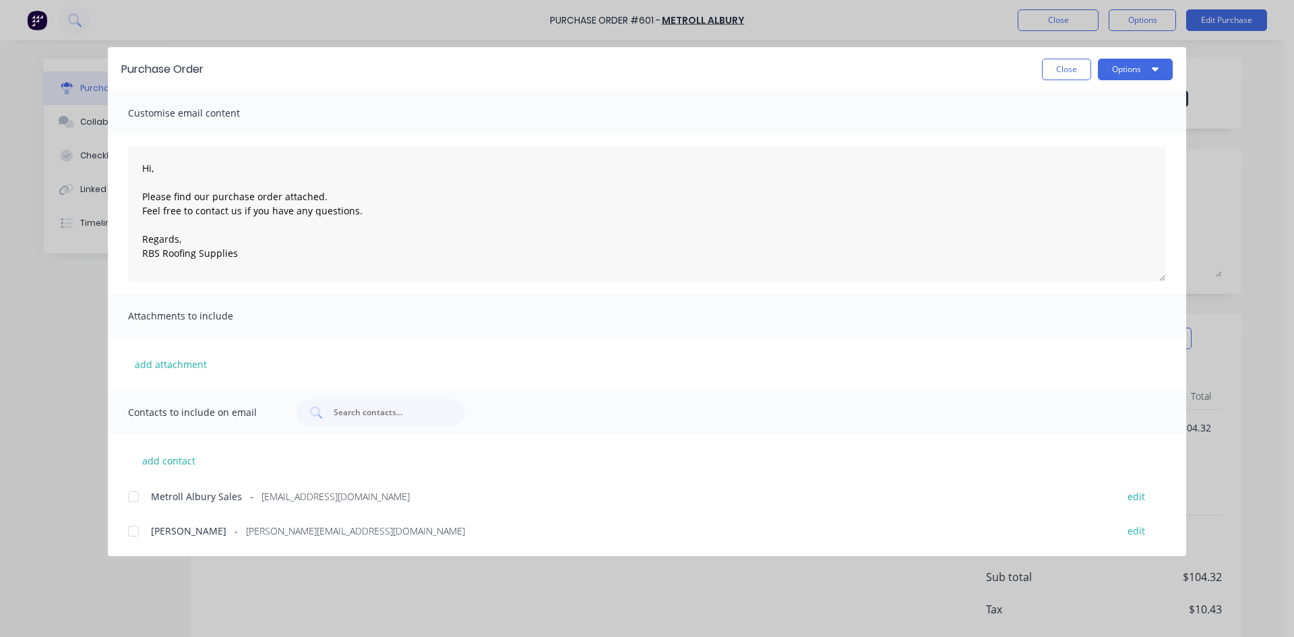
click at [131, 498] on div at bounding box center [133, 496] width 27 height 27
click at [1154, 70] on icon "button" at bounding box center [1155, 69] width 7 height 4
click at [1124, 158] on div "Email" at bounding box center [1109, 158] width 104 height 20
click at [1063, 65] on button "Close" at bounding box center [1066, 70] width 49 height 22
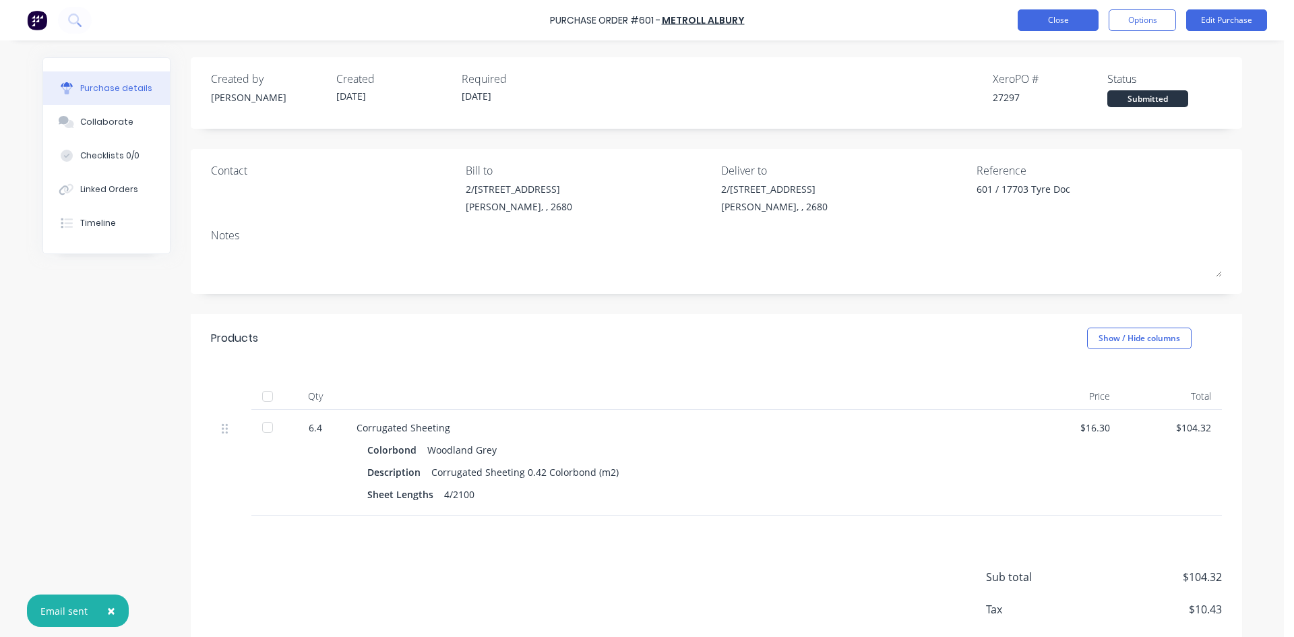
click at [1056, 22] on button "Close" at bounding box center [1058, 20] width 81 height 22
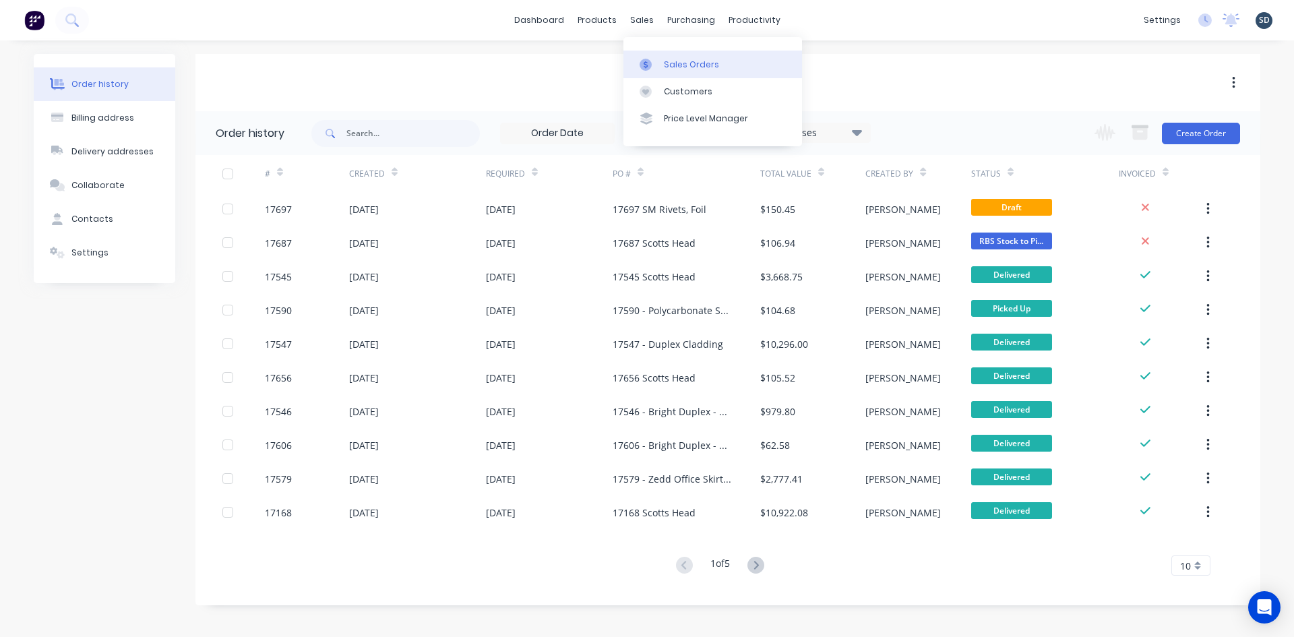
click at [669, 63] on div "Sales Orders" at bounding box center [691, 65] width 55 height 12
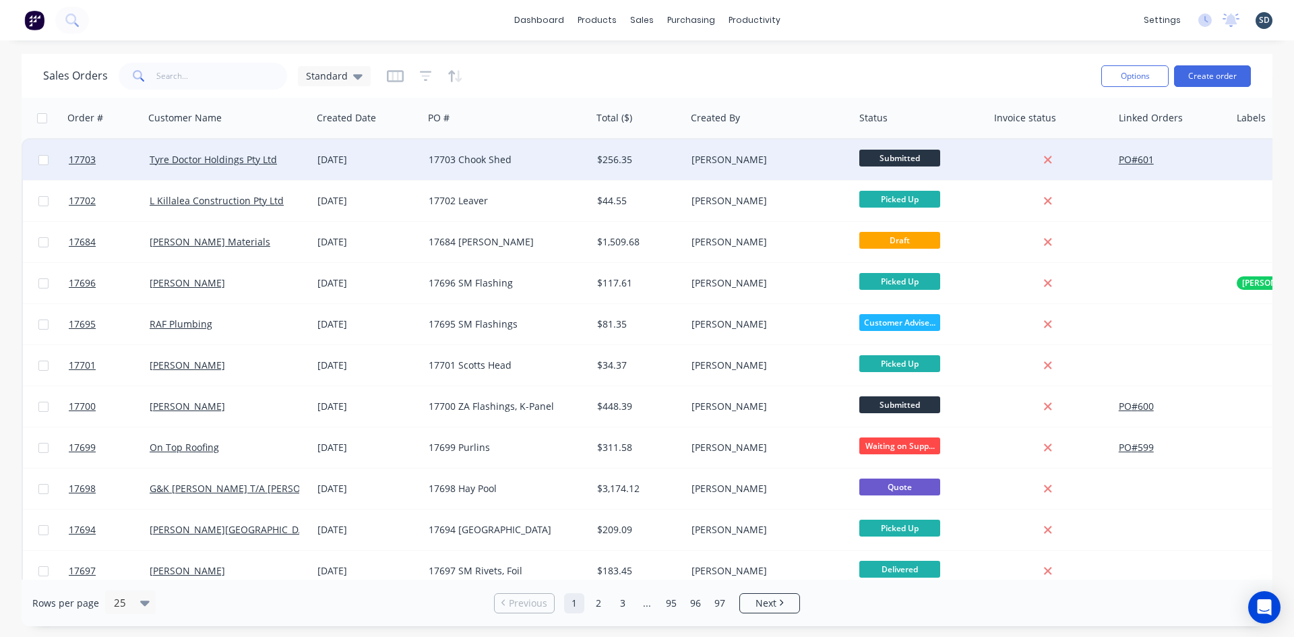
click at [350, 166] on div "[DATE]" at bounding box center [367, 160] width 111 height 40
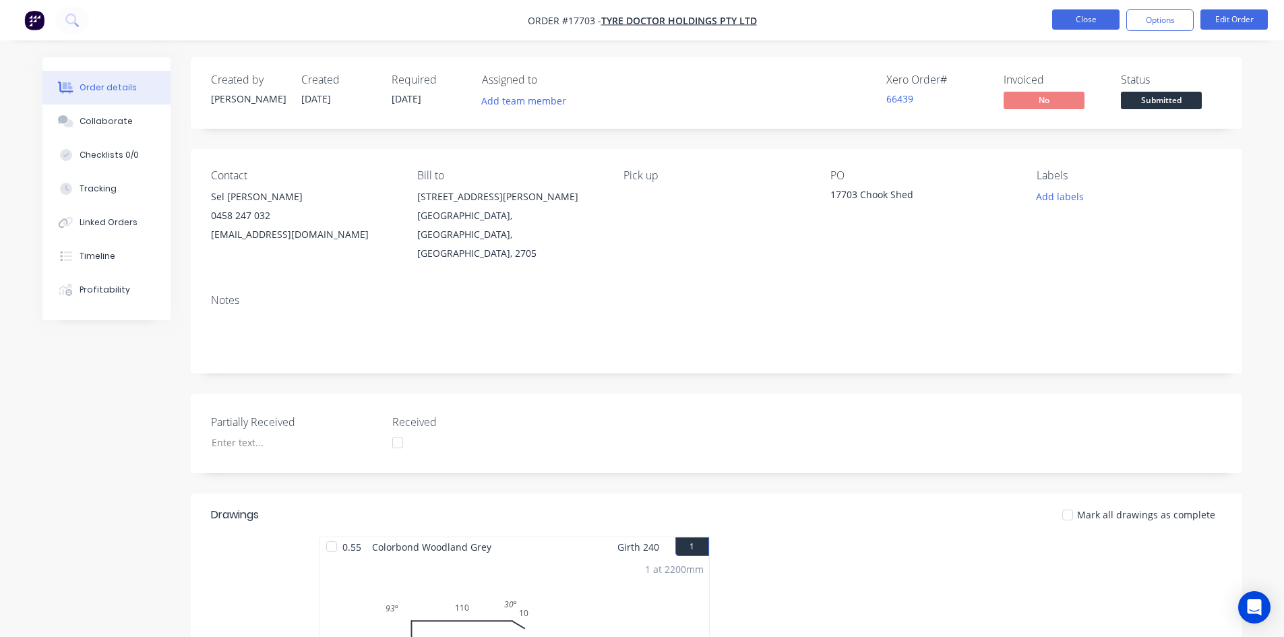
click at [1070, 19] on button "Close" at bounding box center [1085, 19] width 67 height 20
